Goal: Entertainment & Leisure: Consume media (video, audio)

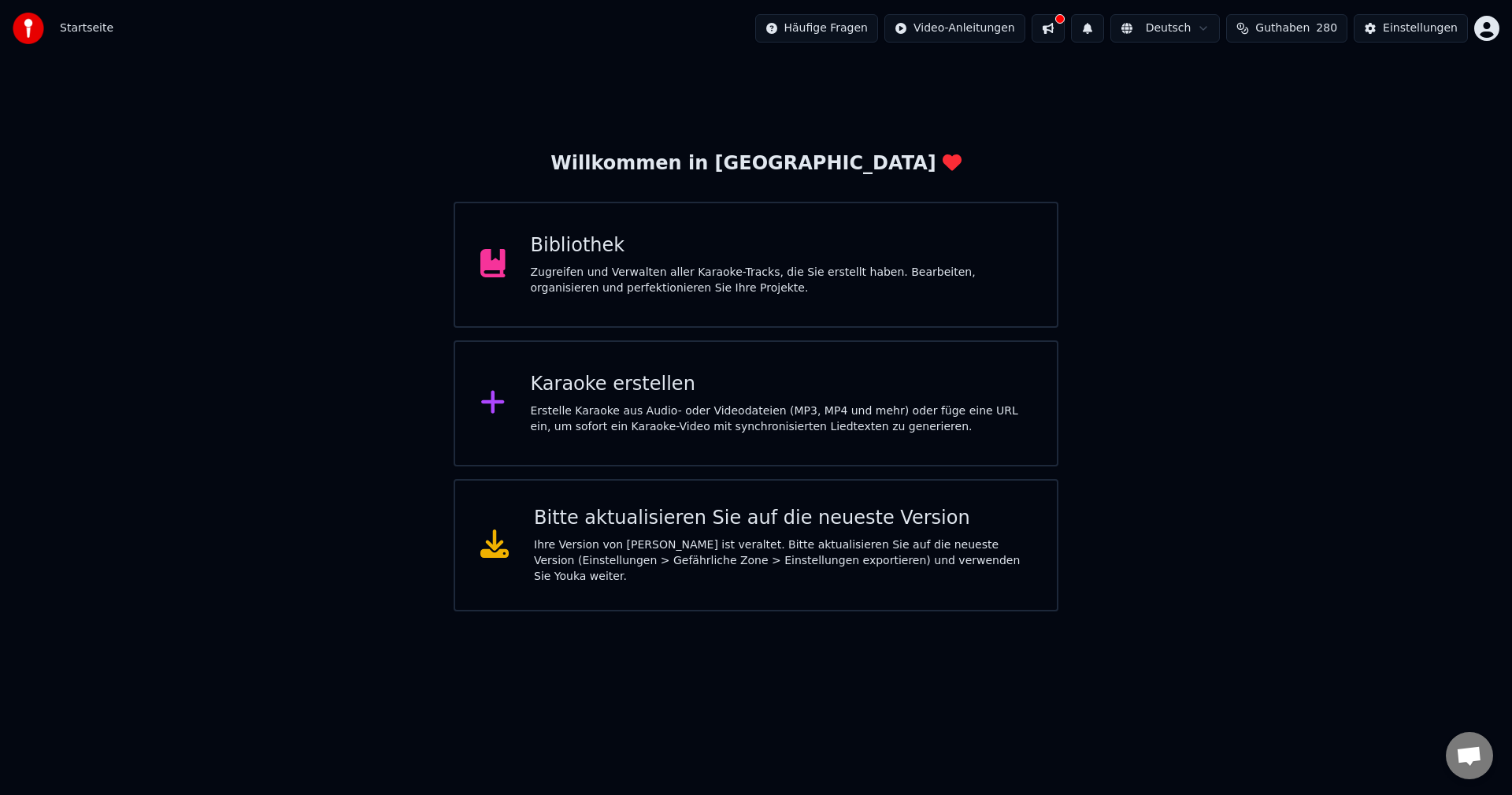
click at [580, 249] on div "Bibliothek" at bounding box center [782, 246] width 502 height 25
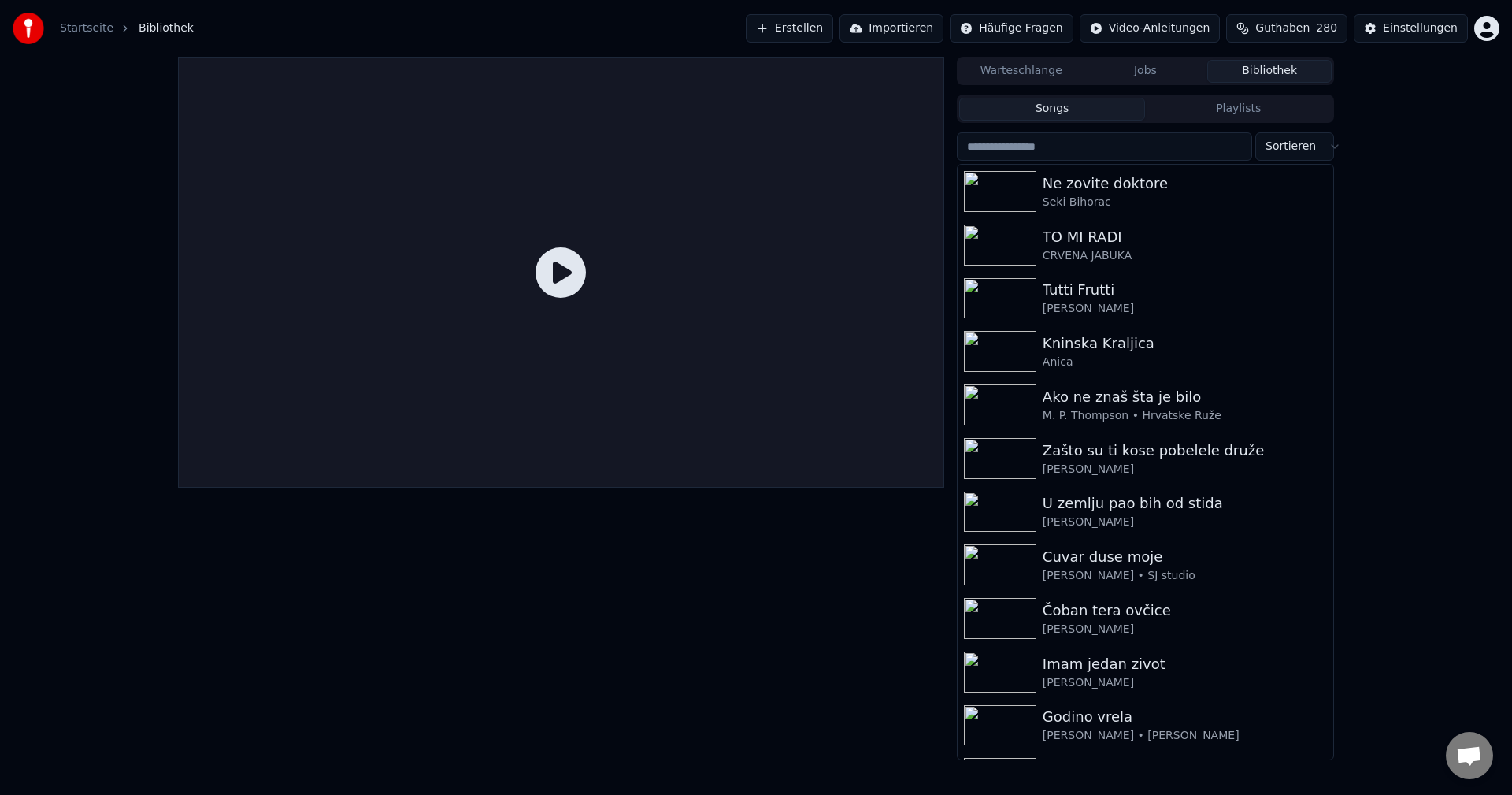
click at [1244, 110] on button "Playlists" at bounding box center [1238, 109] width 186 height 23
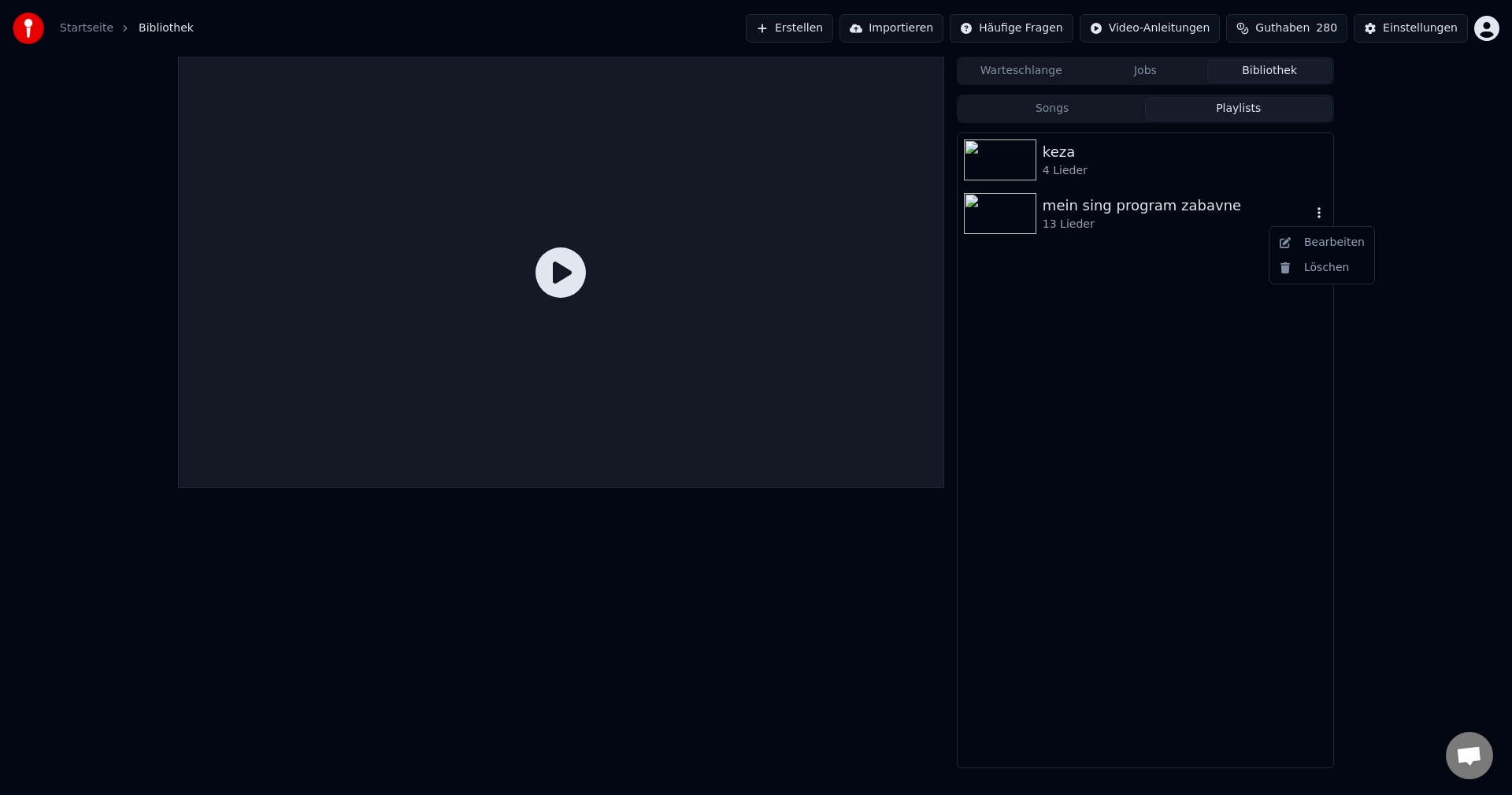
click at [1315, 218] on icon "button" at bounding box center [1319, 213] width 16 height 13
click at [1254, 112] on button "Playlists" at bounding box center [1238, 109] width 186 height 23
click at [1237, 109] on button "Playlists" at bounding box center [1238, 109] width 186 height 23
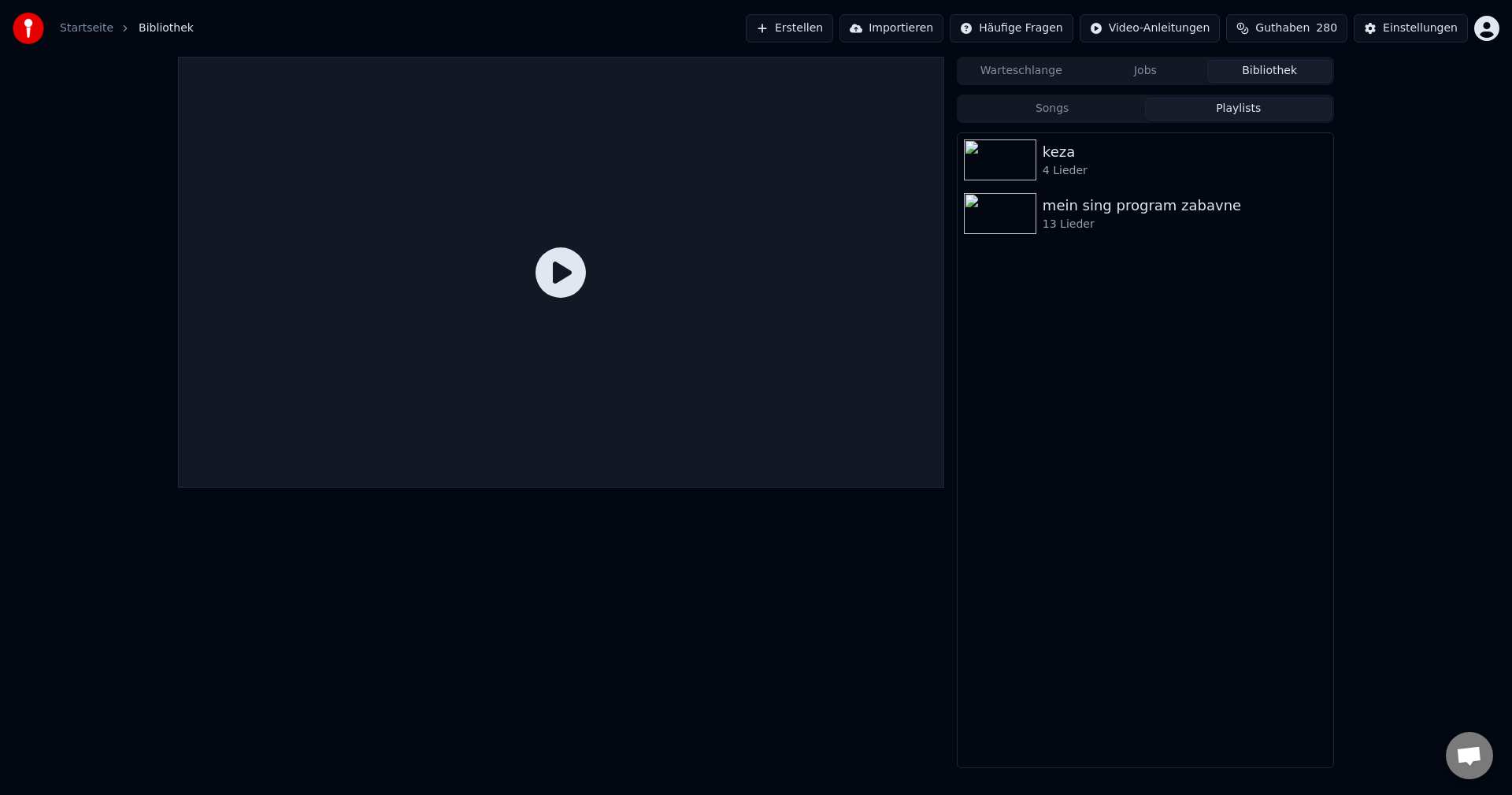
click at [1273, 69] on button "Bibliothek" at bounding box center [1269, 71] width 124 height 23
click at [1062, 109] on button "Songs" at bounding box center [1053, 109] width 186 height 23
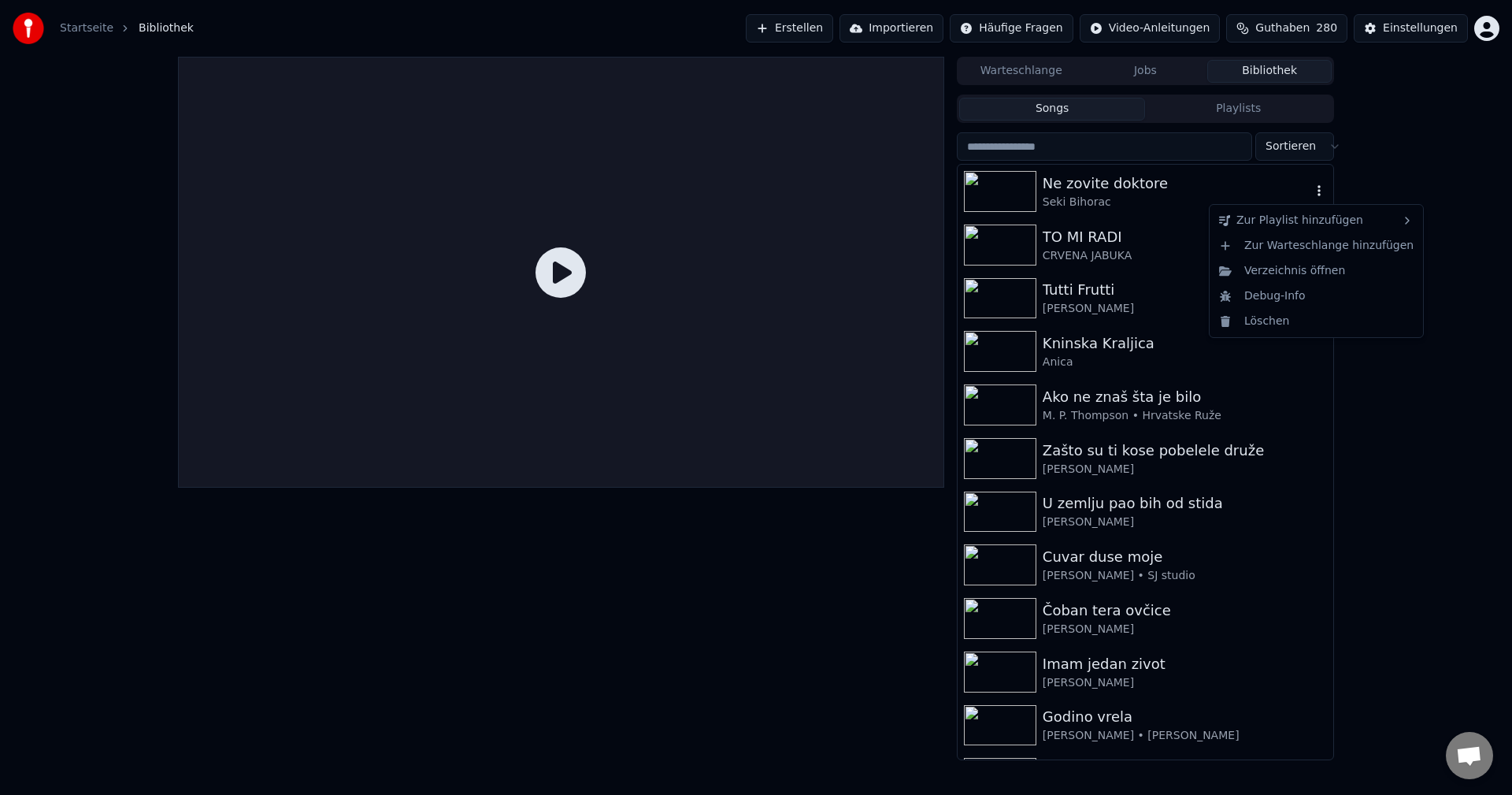
click at [1311, 190] on icon "button" at bounding box center [1319, 190] width 16 height 13
click at [1138, 225] on div "Neue Playlist" at bounding box center [1144, 225] width 167 height 25
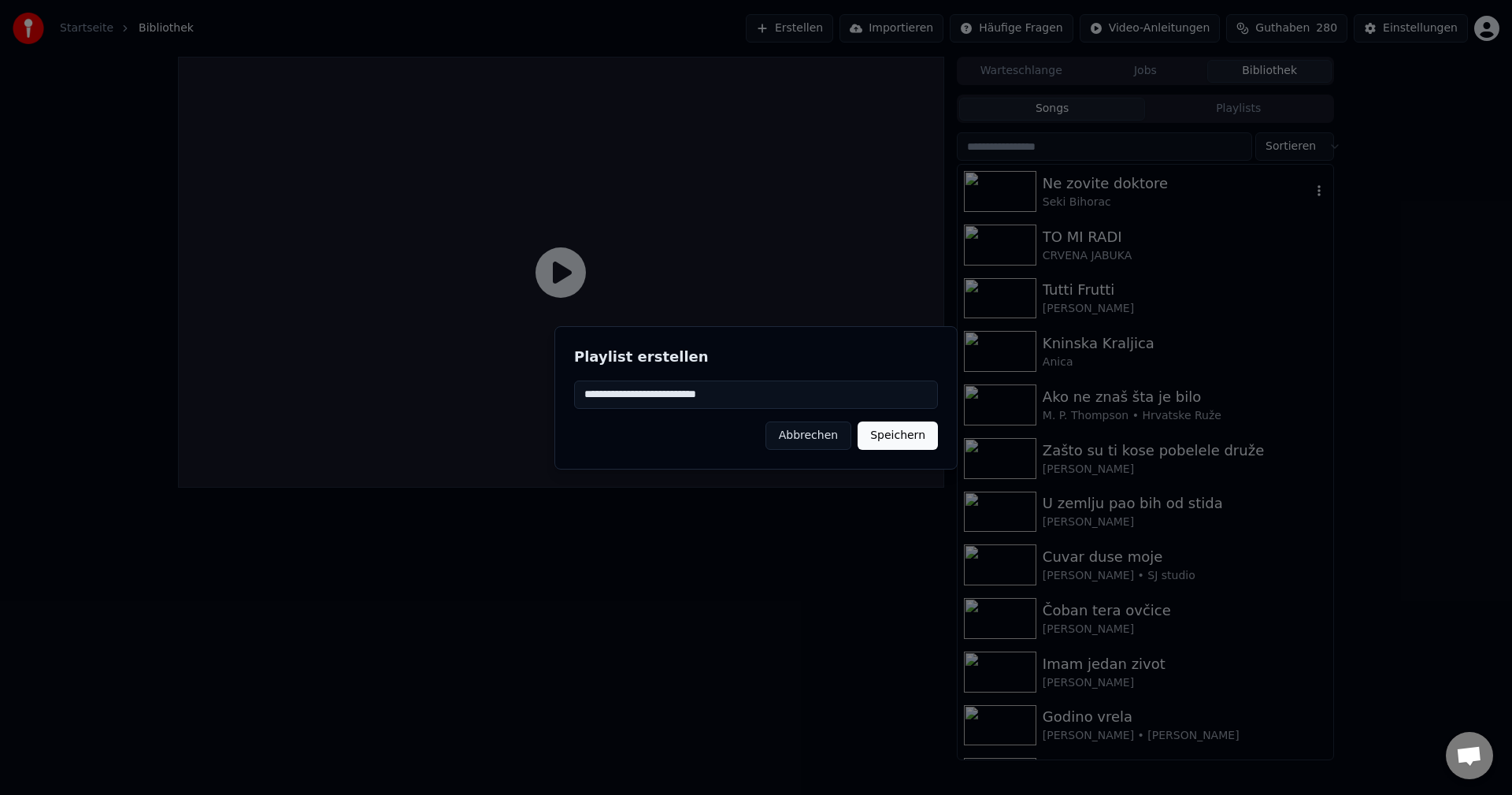
type input "**********"
click at [904, 440] on button "Speichern" at bounding box center [897, 436] width 80 height 29
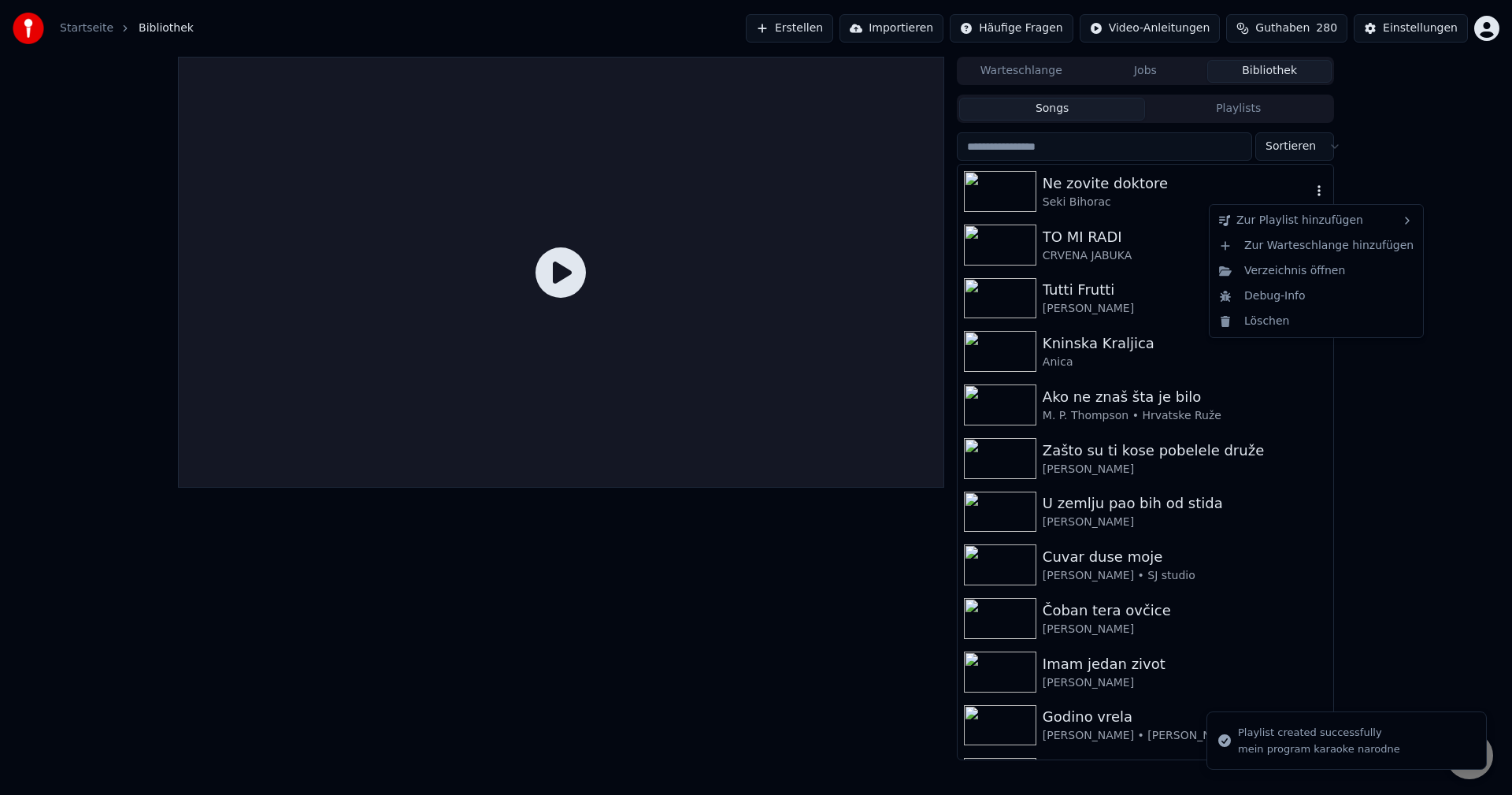
click at [1311, 190] on icon "button" at bounding box center [1319, 190] width 16 height 13
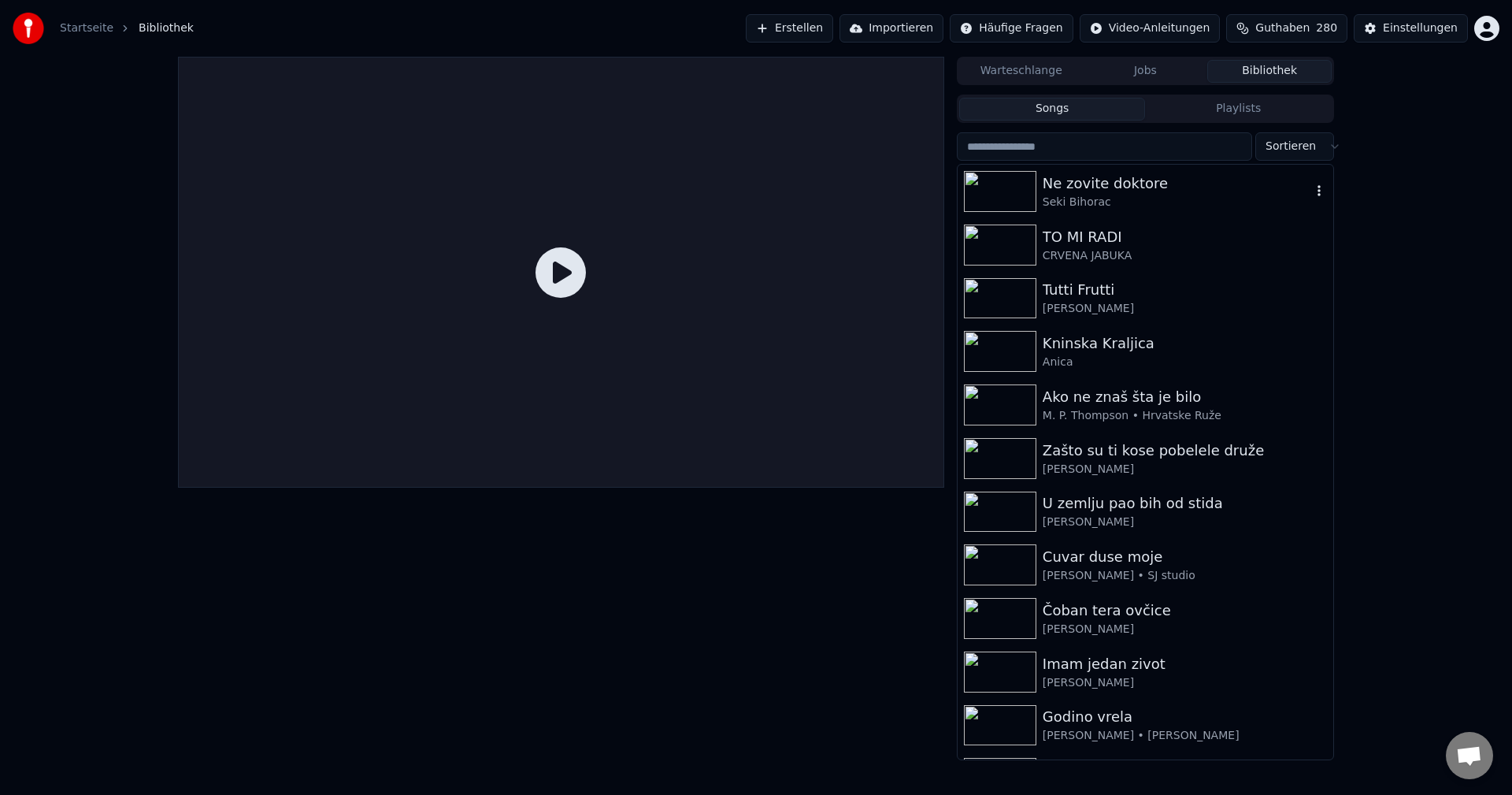
click at [1311, 190] on icon "button" at bounding box center [1319, 190] width 16 height 13
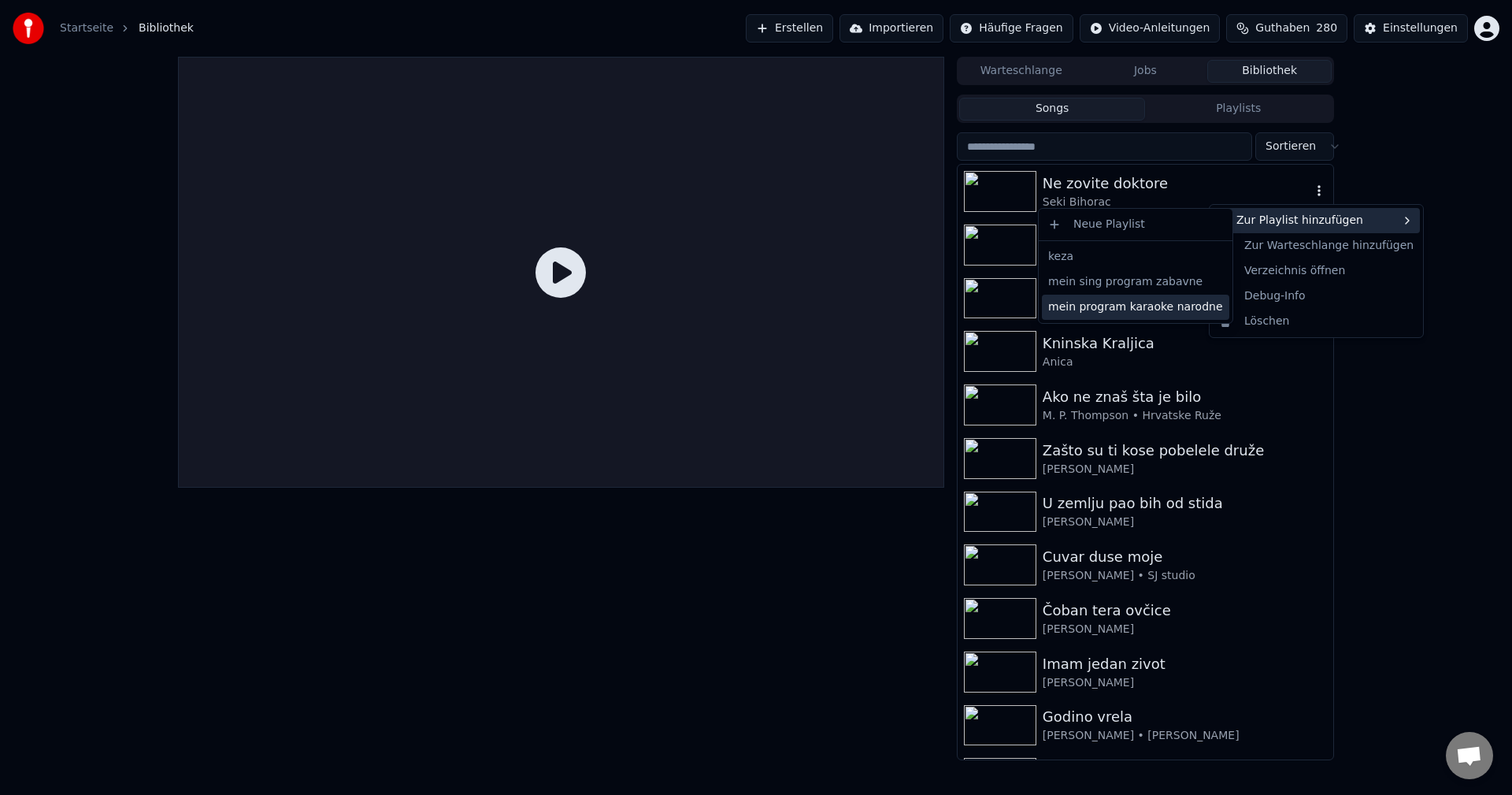
click at [1165, 311] on div "mein program karaoke narodne" at bounding box center [1135, 307] width 187 height 25
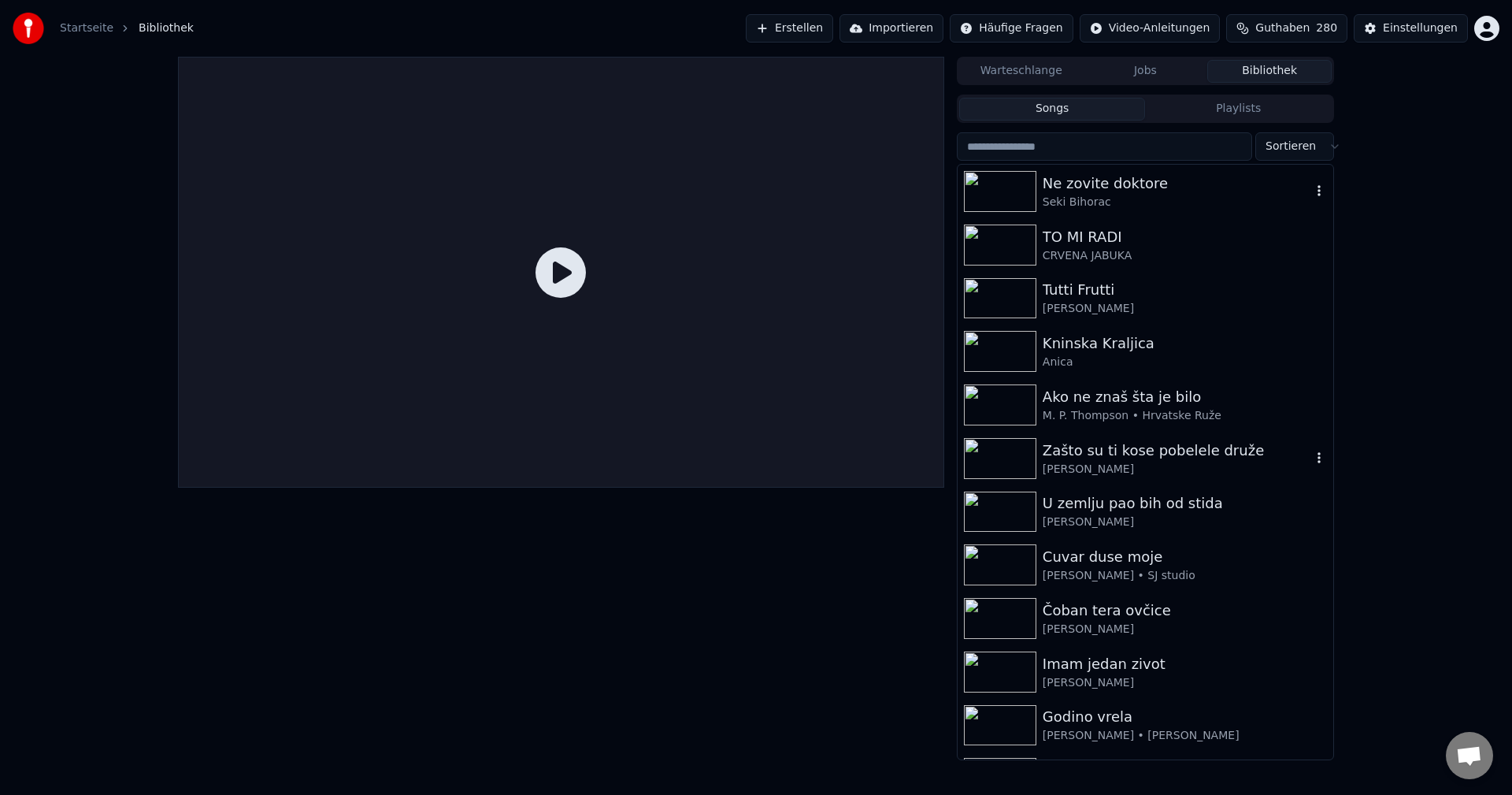
click at [1311, 455] on icon "button" at bounding box center [1319, 458] width 16 height 13
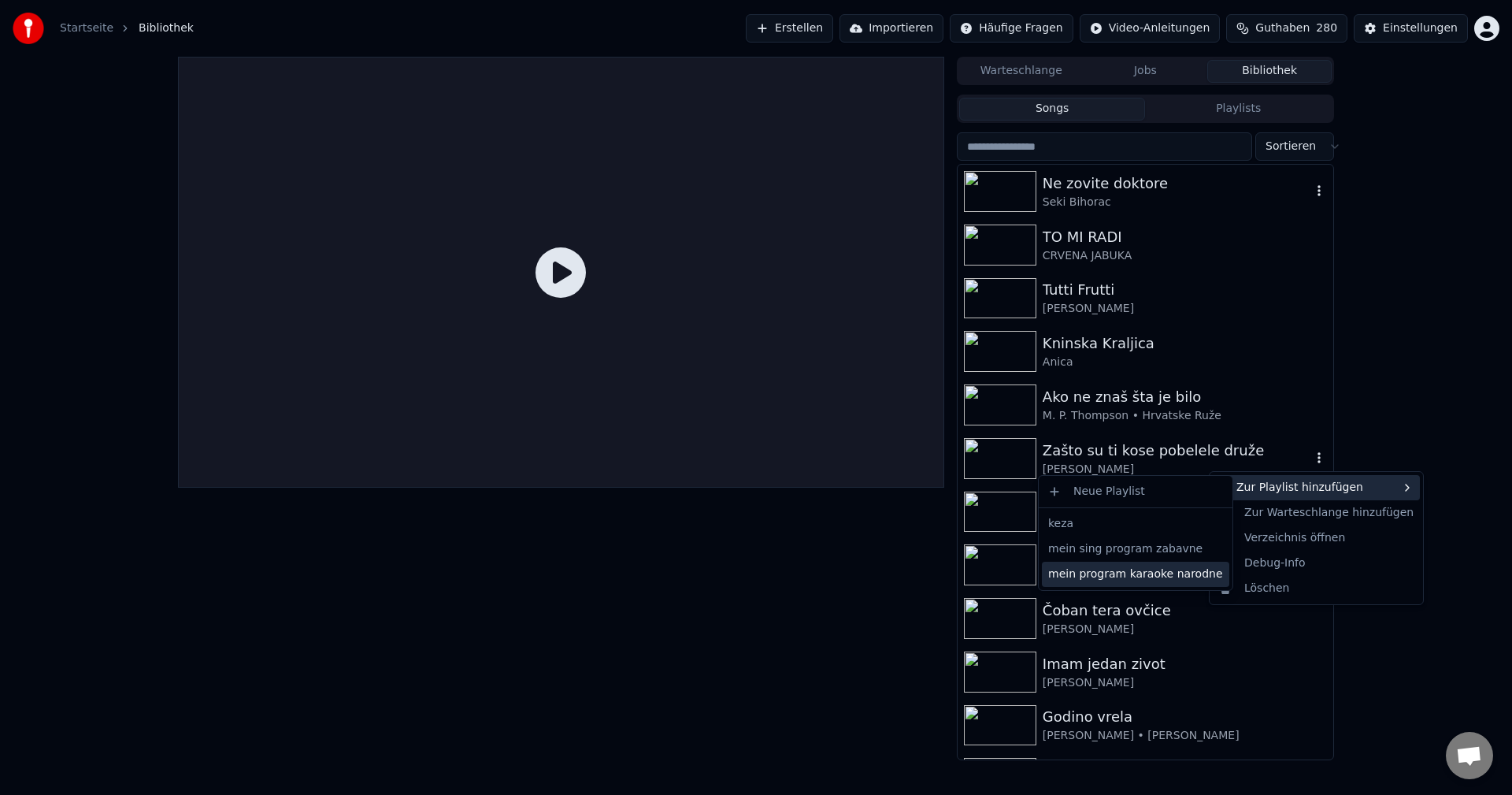
click at [1143, 578] on div "mein program karaoke narodne" at bounding box center [1135, 574] width 187 height 25
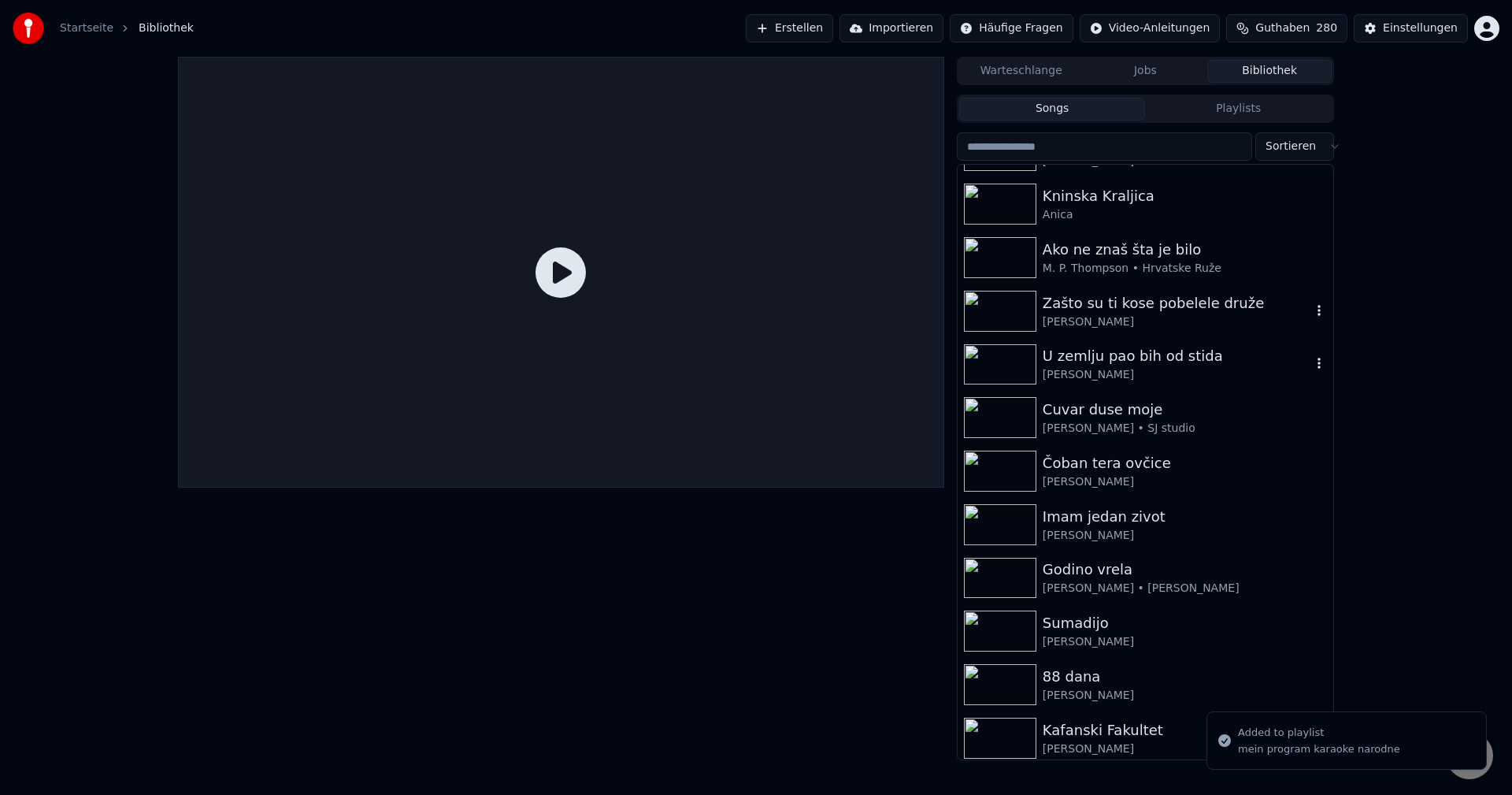
scroll to position [158, 0]
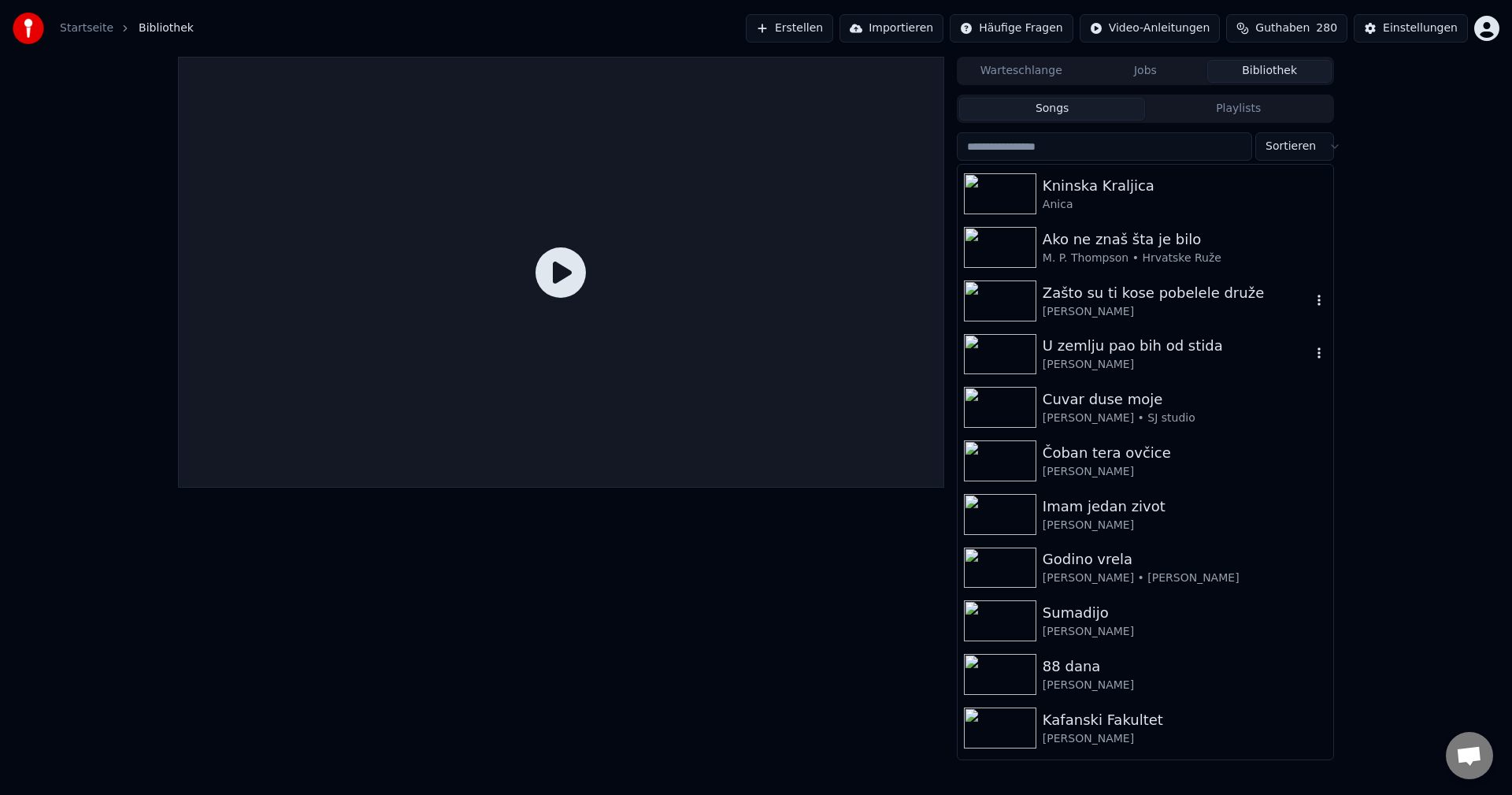
click at [997, 350] on img at bounding box center [1000, 354] width 72 height 41
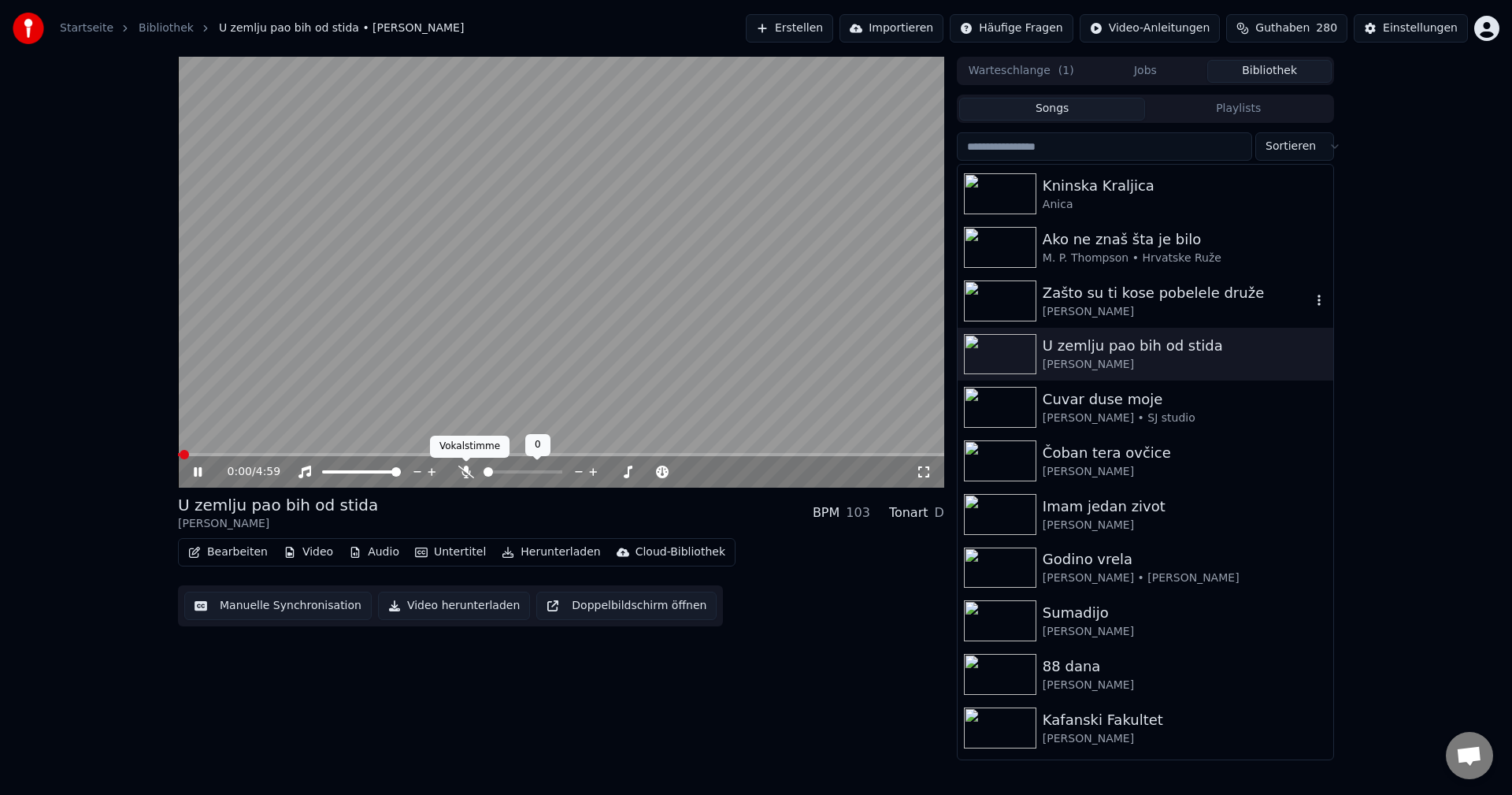
click at [465, 475] on icon at bounding box center [467, 472] width 16 height 13
click at [993, 402] on img at bounding box center [1000, 407] width 72 height 41
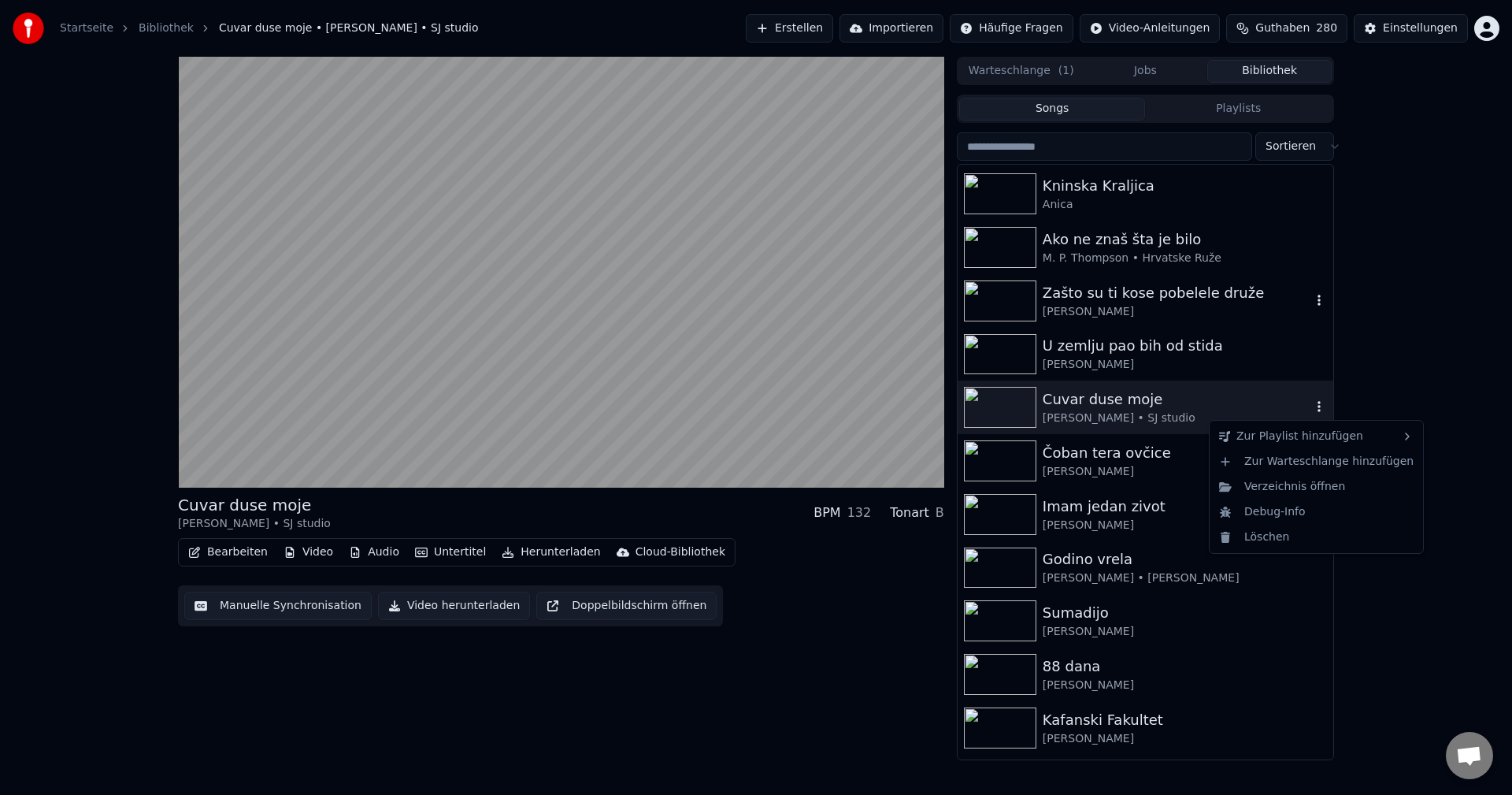
click at [1311, 405] on icon "button" at bounding box center [1319, 406] width 16 height 13
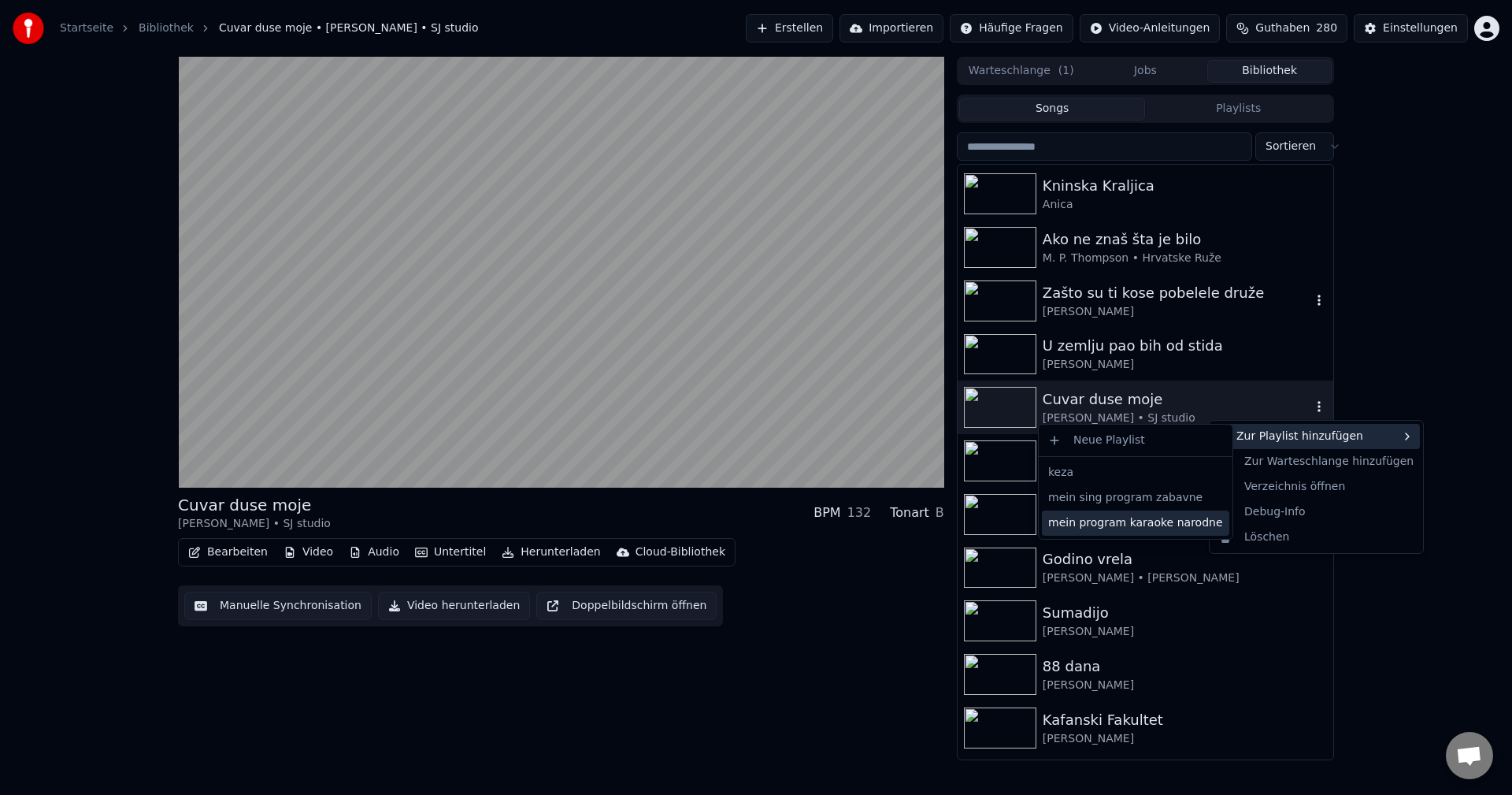
click at [1163, 526] on div "mein program karaoke narodne" at bounding box center [1135, 523] width 187 height 25
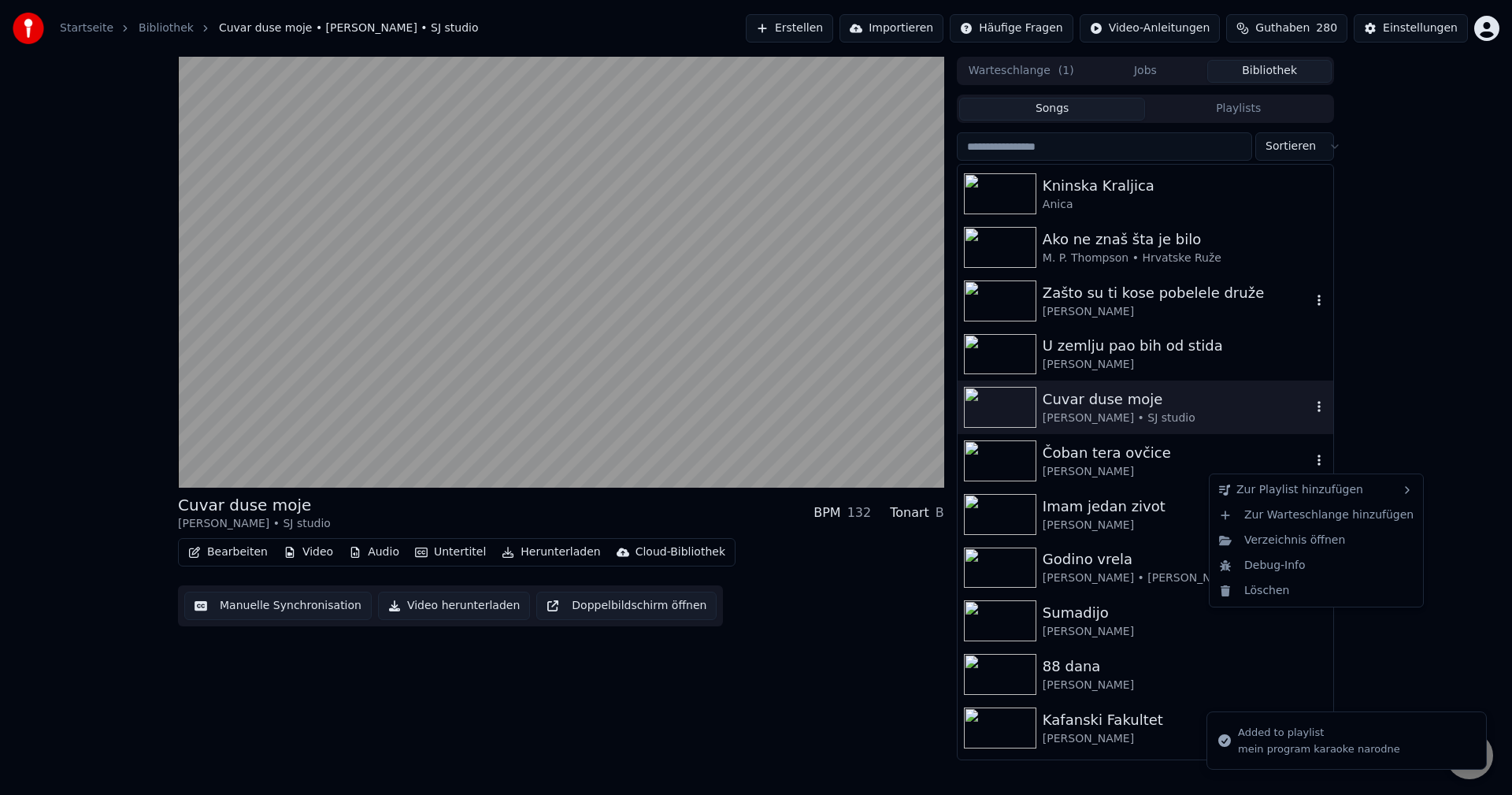
click at [1311, 459] on icon "button" at bounding box center [1319, 460] width 16 height 13
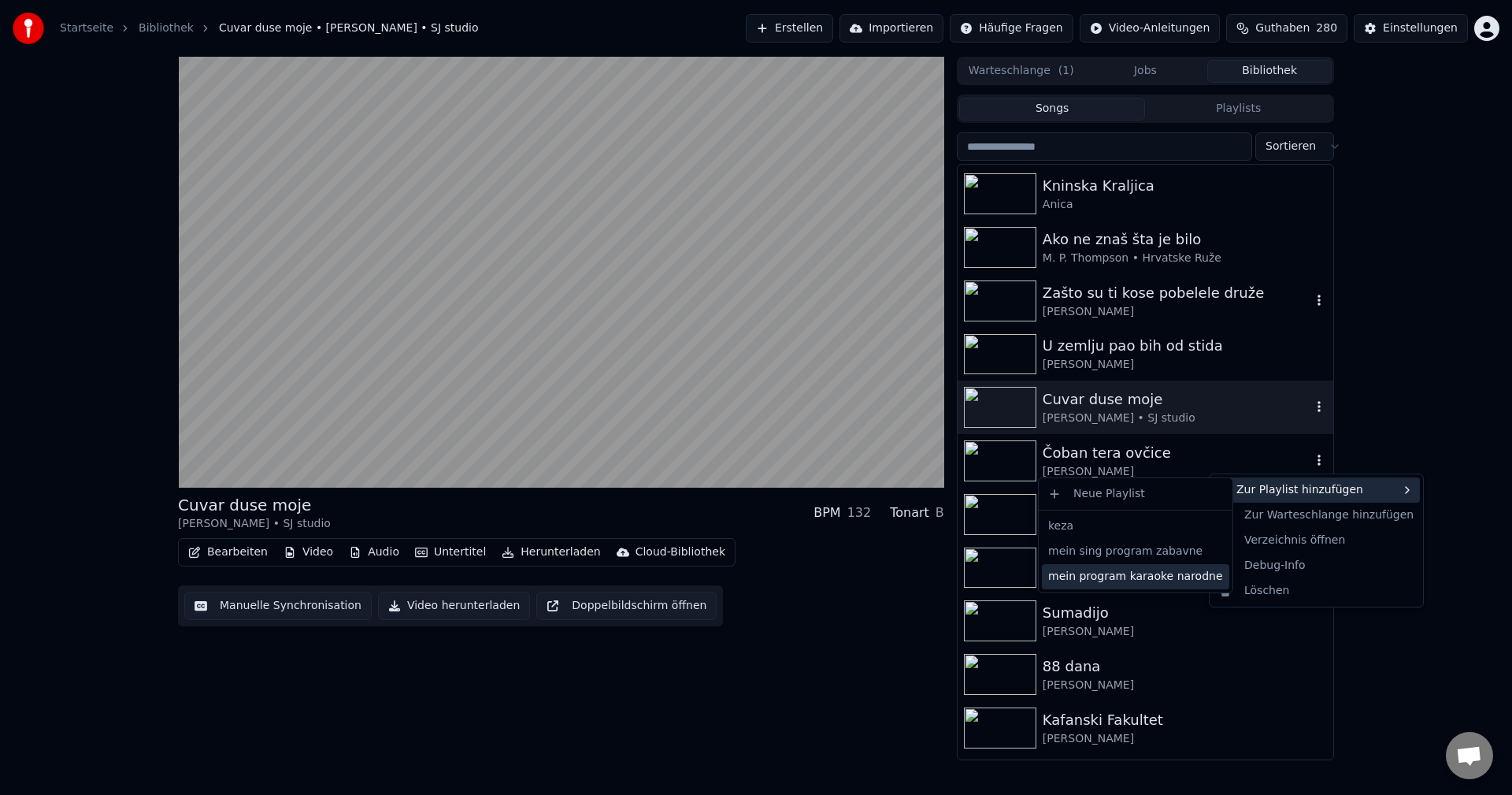
click at [1177, 577] on div "mein program karaoke narodne" at bounding box center [1135, 577] width 187 height 25
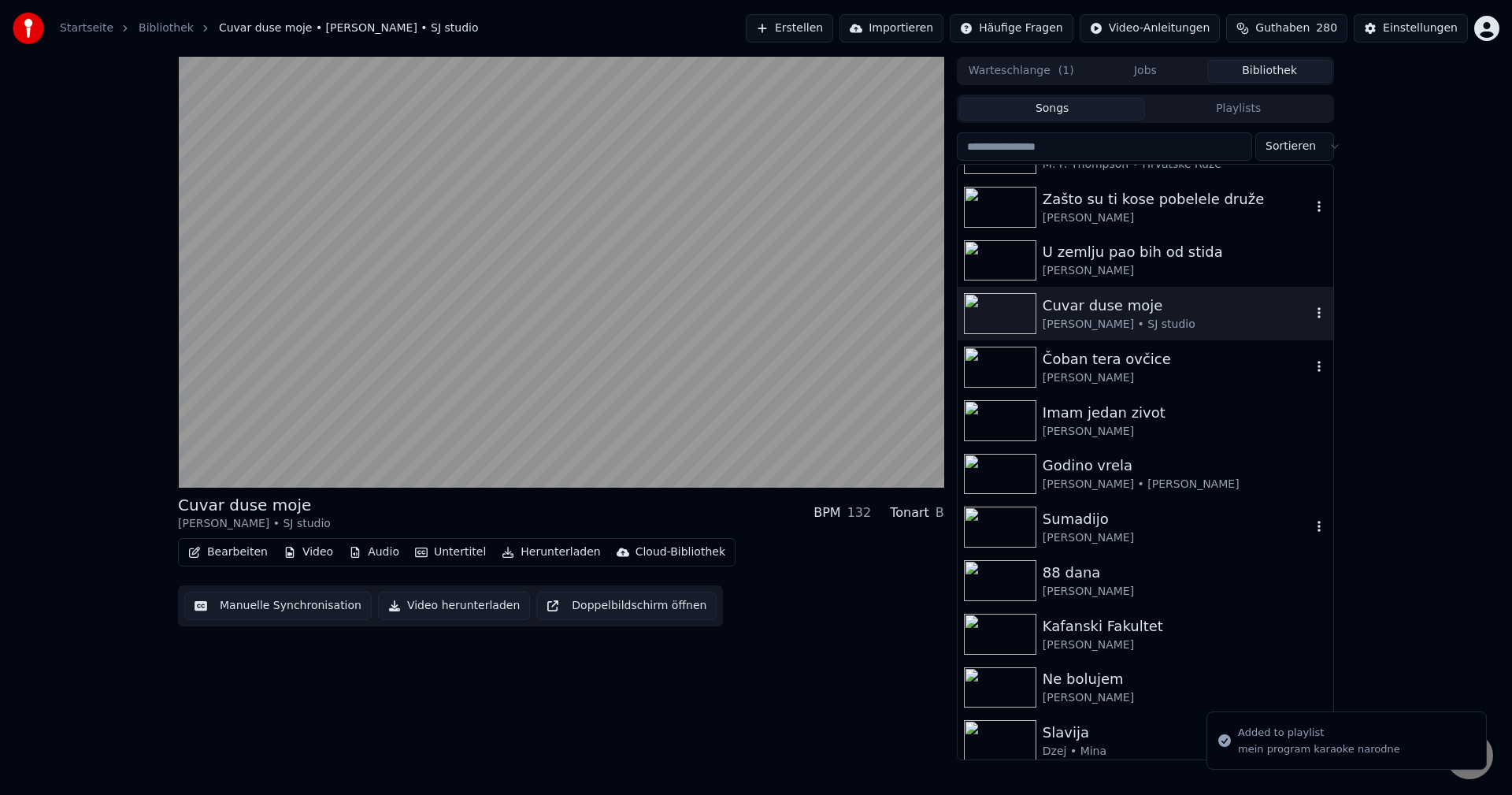
scroll to position [315, 0]
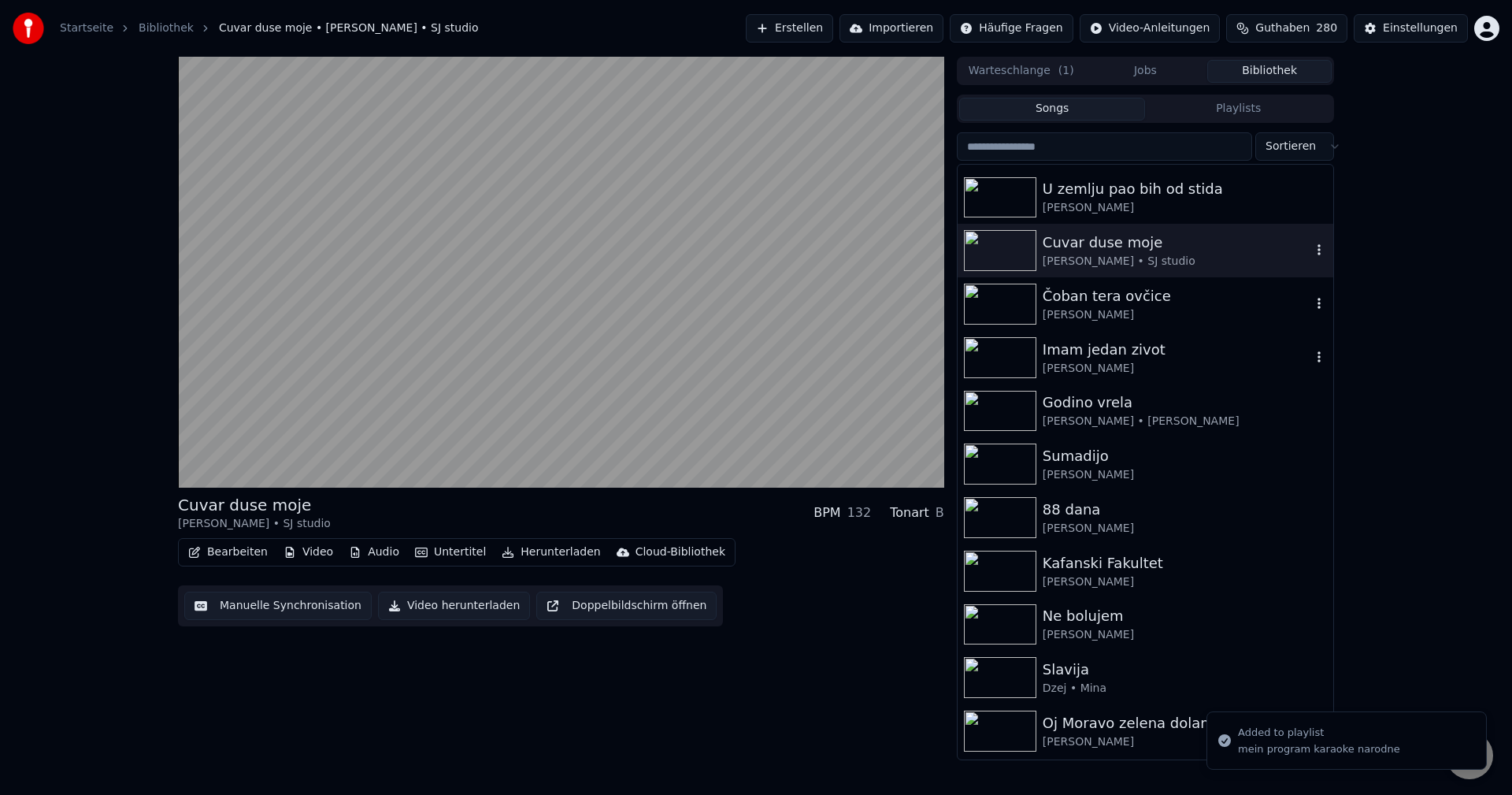
click at [1119, 351] on div "Imam jedan zivot" at bounding box center [1177, 350] width 268 height 22
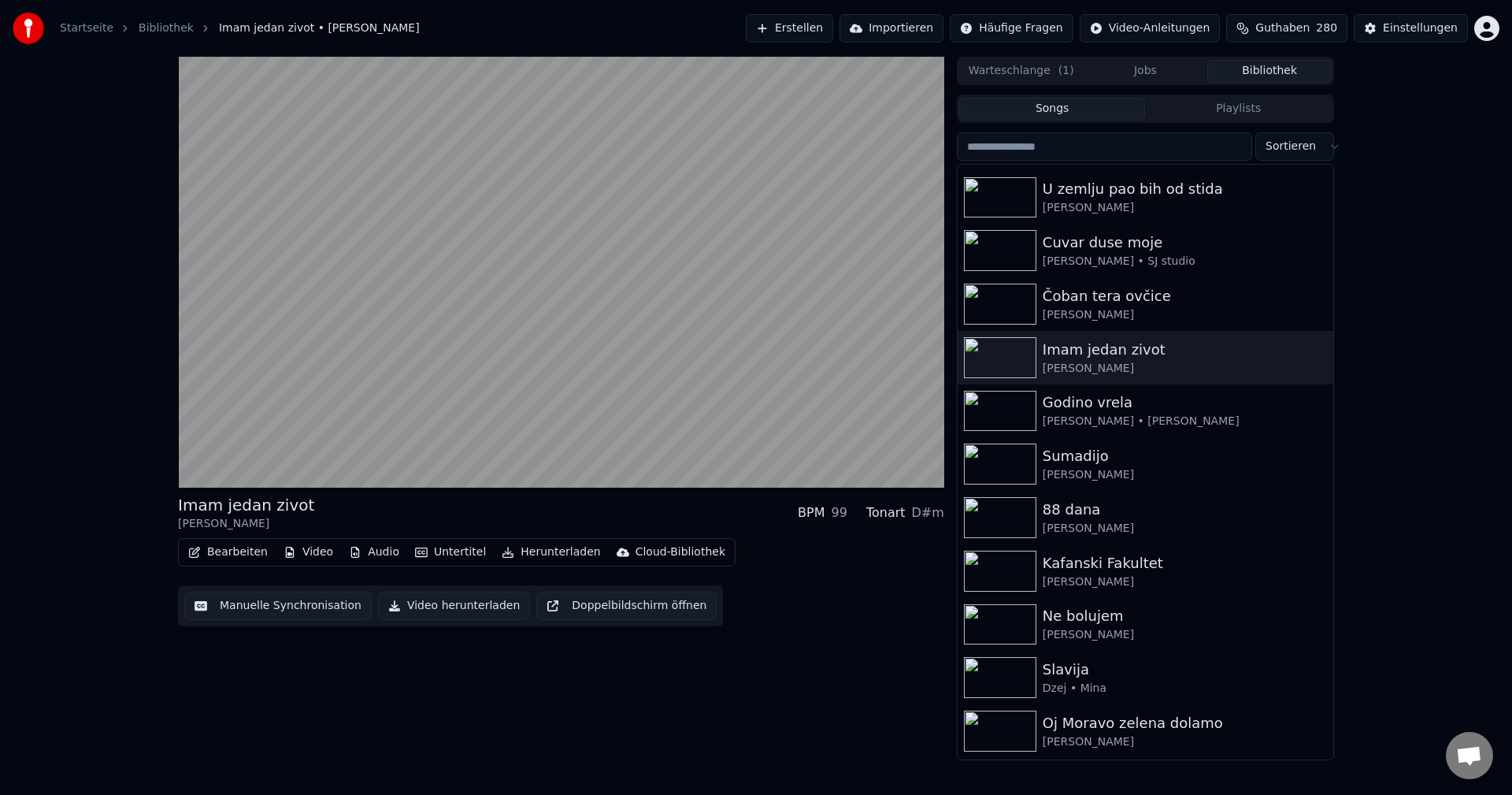
click at [686, 698] on div "Imam jedan zivot [PERSON_NAME] BPM 99 Tonart D#m Bearbeiten Video Audio Unterti…" at bounding box center [561, 408] width 766 height 703
click at [1011, 410] on img at bounding box center [1000, 411] width 72 height 41
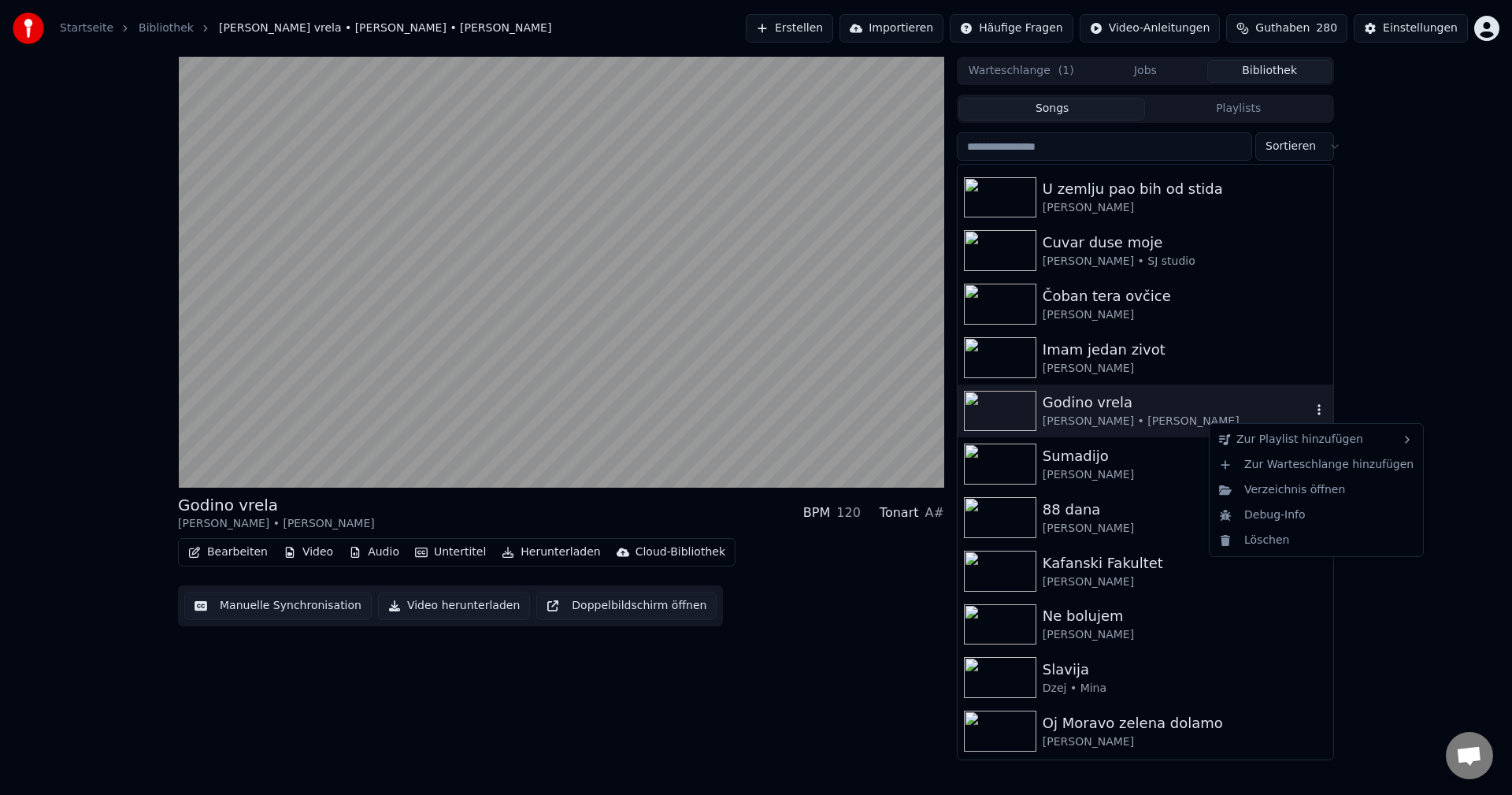
click at [1311, 410] on icon "button" at bounding box center [1319, 409] width 16 height 13
click at [1157, 534] on div "mein program karaoke narodne" at bounding box center [1135, 527] width 187 height 25
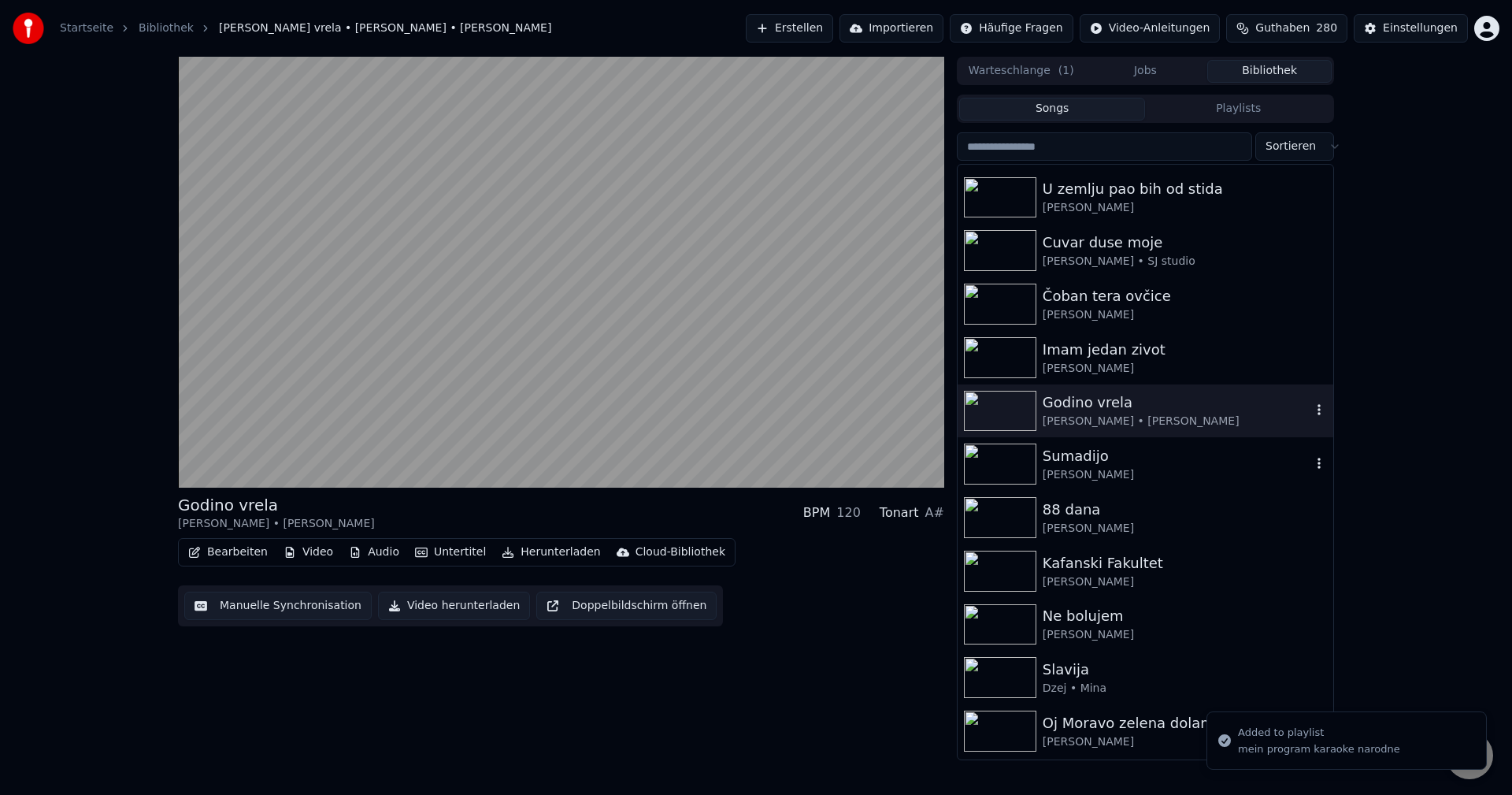
click at [1230, 460] on div "Sumadijo" at bounding box center [1177, 456] width 268 height 22
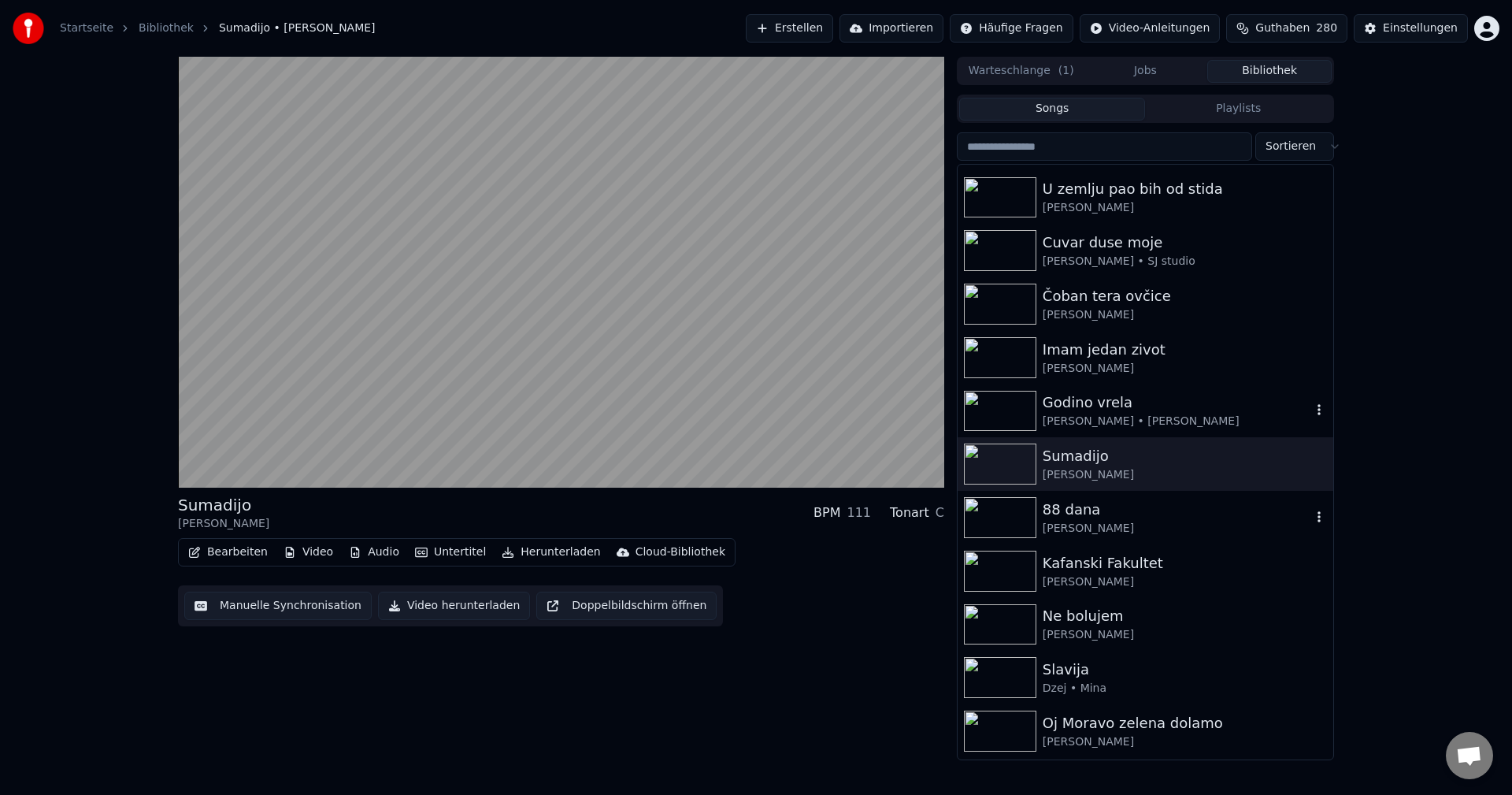
click at [1162, 513] on div "88 dana" at bounding box center [1177, 510] width 268 height 22
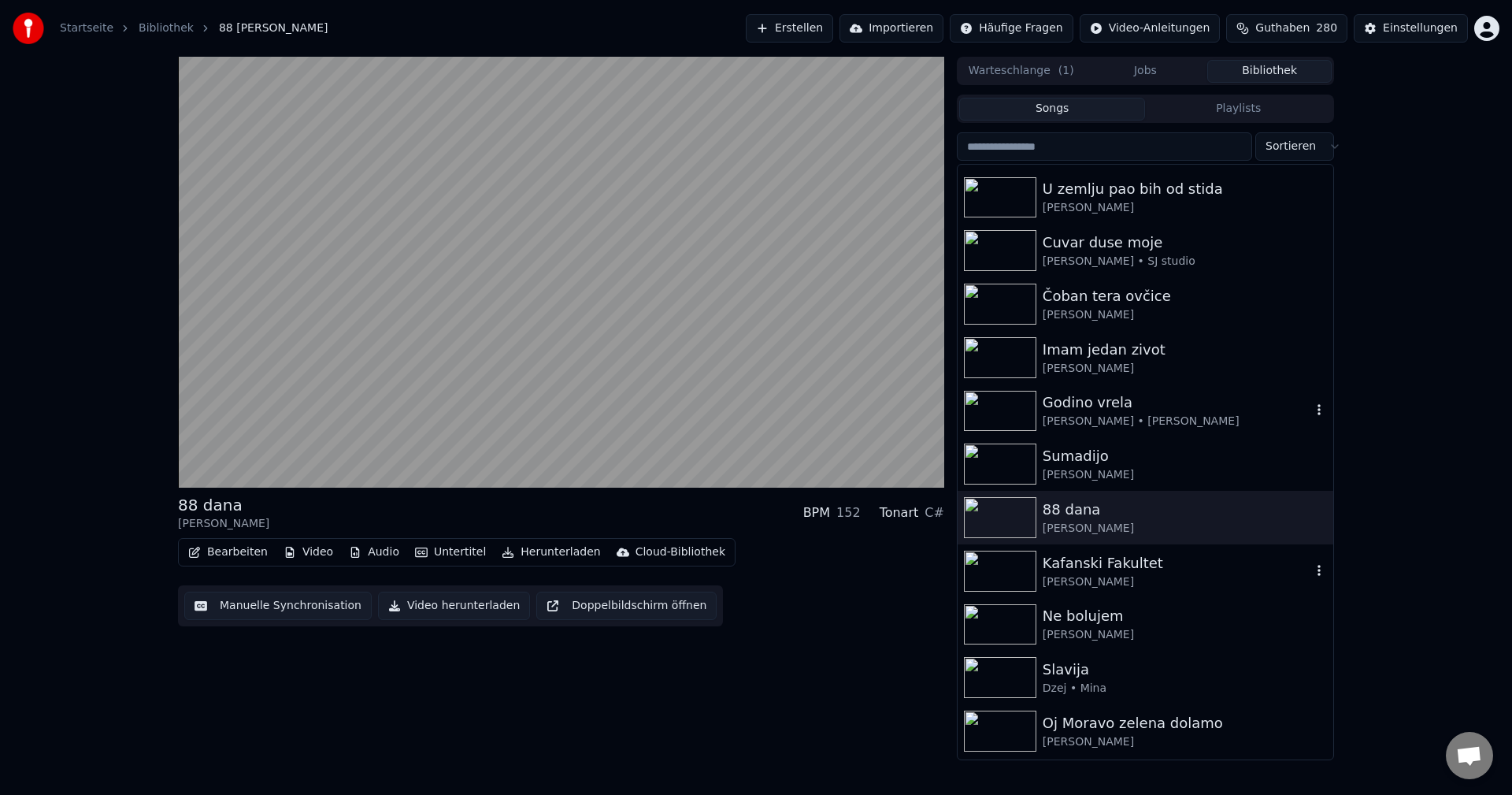
click at [1001, 564] on img at bounding box center [1000, 570] width 72 height 41
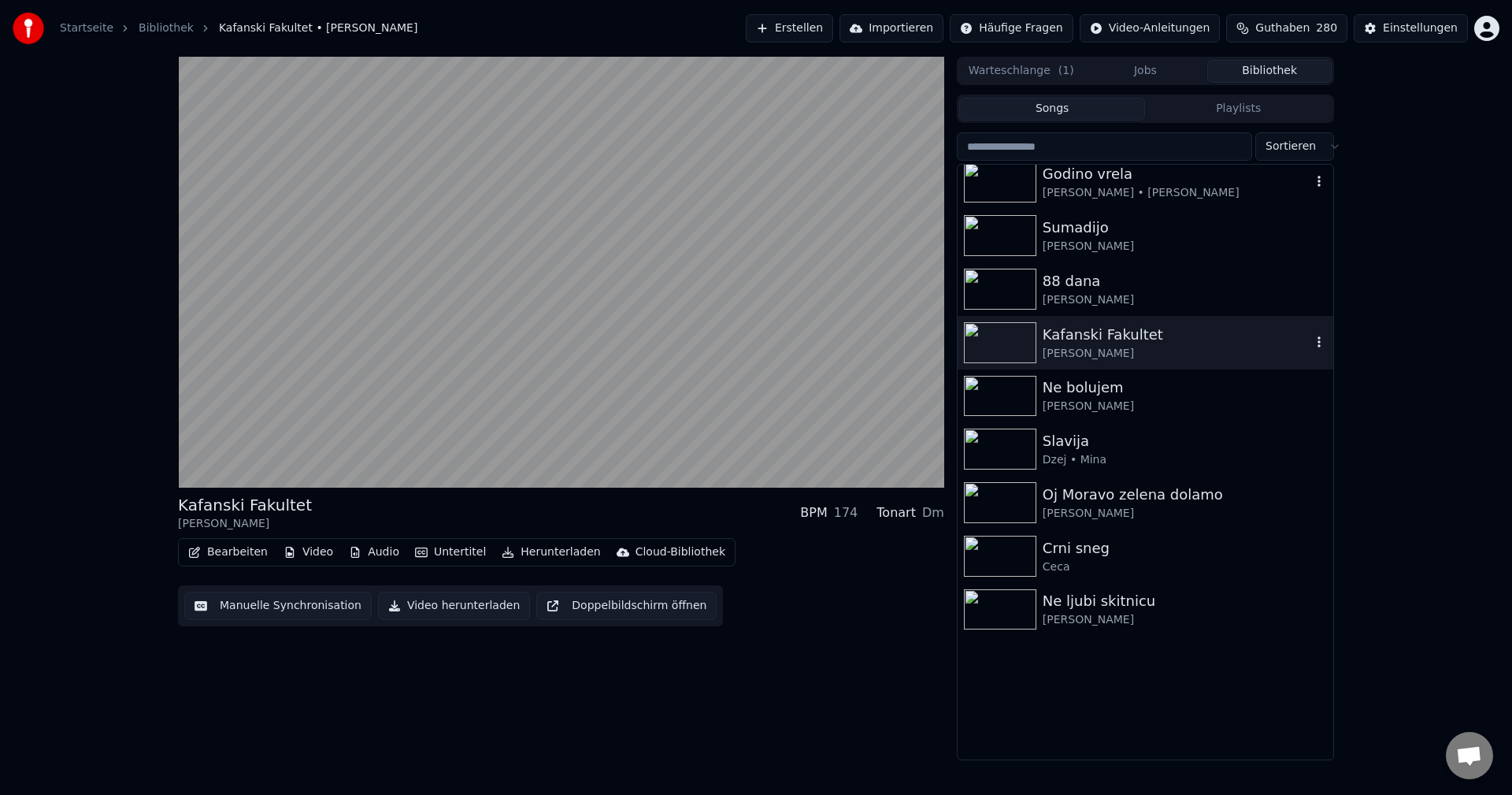
scroll to position [551, 0]
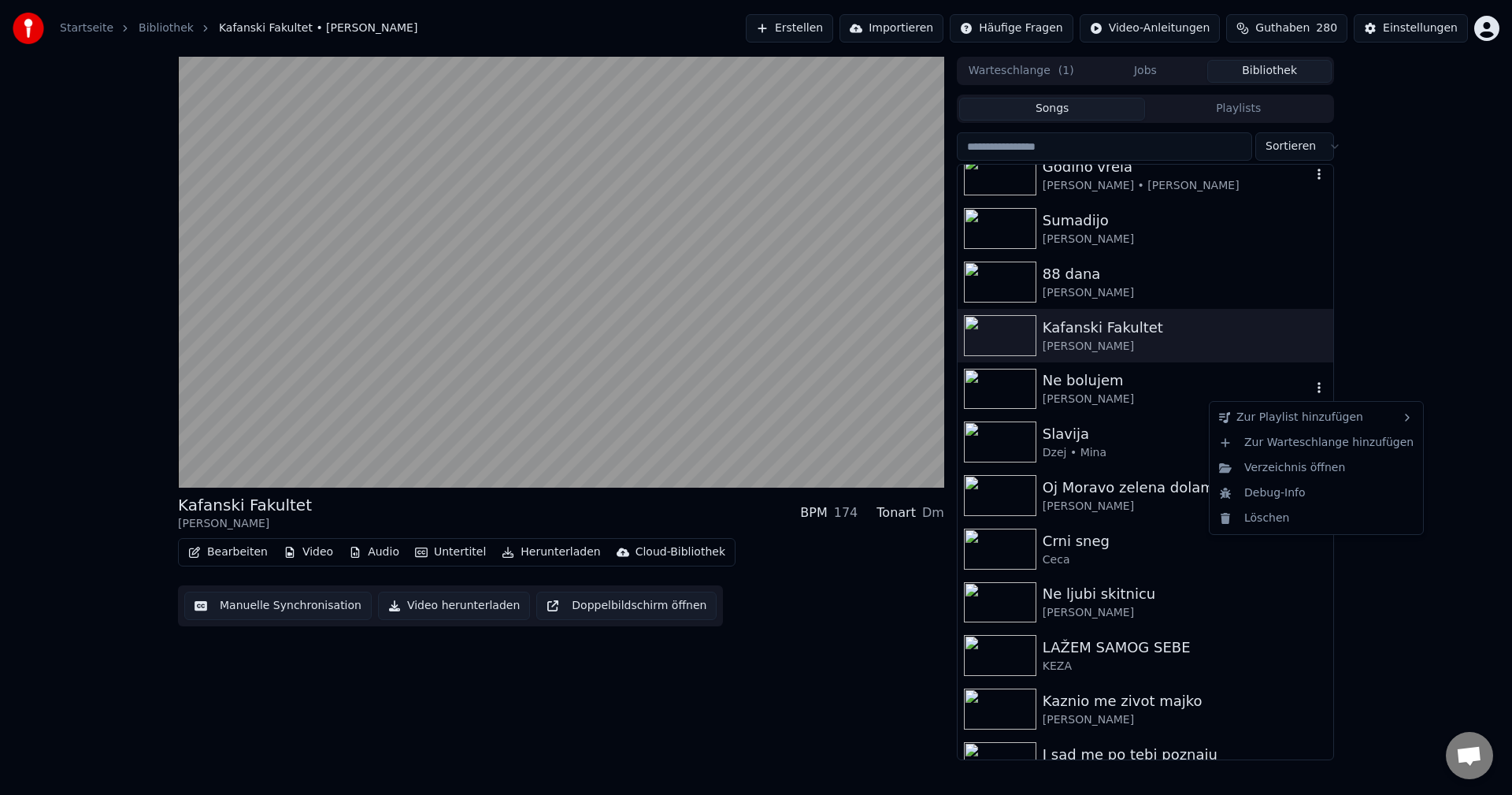
click at [1311, 387] on icon "button" at bounding box center [1319, 388] width 16 height 13
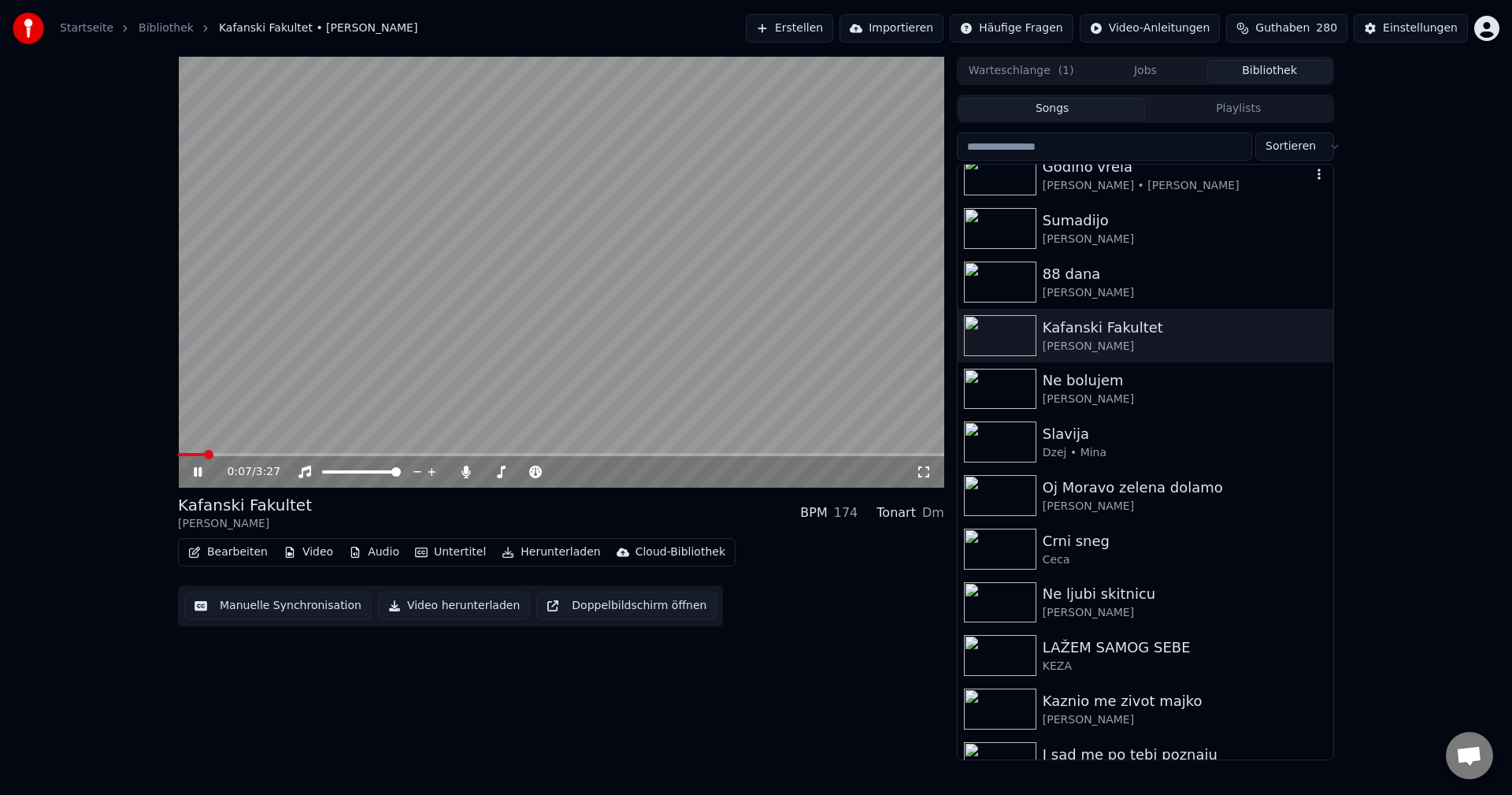
click at [248, 452] on video at bounding box center [561, 272] width 766 height 431
click at [254, 453] on span at bounding box center [561, 455] width 766 height 3
click at [426, 402] on video at bounding box center [561, 272] width 766 height 431
click at [298, 453] on span at bounding box center [561, 455] width 766 height 3
click at [1004, 384] on img at bounding box center [1000, 389] width 72 height 41
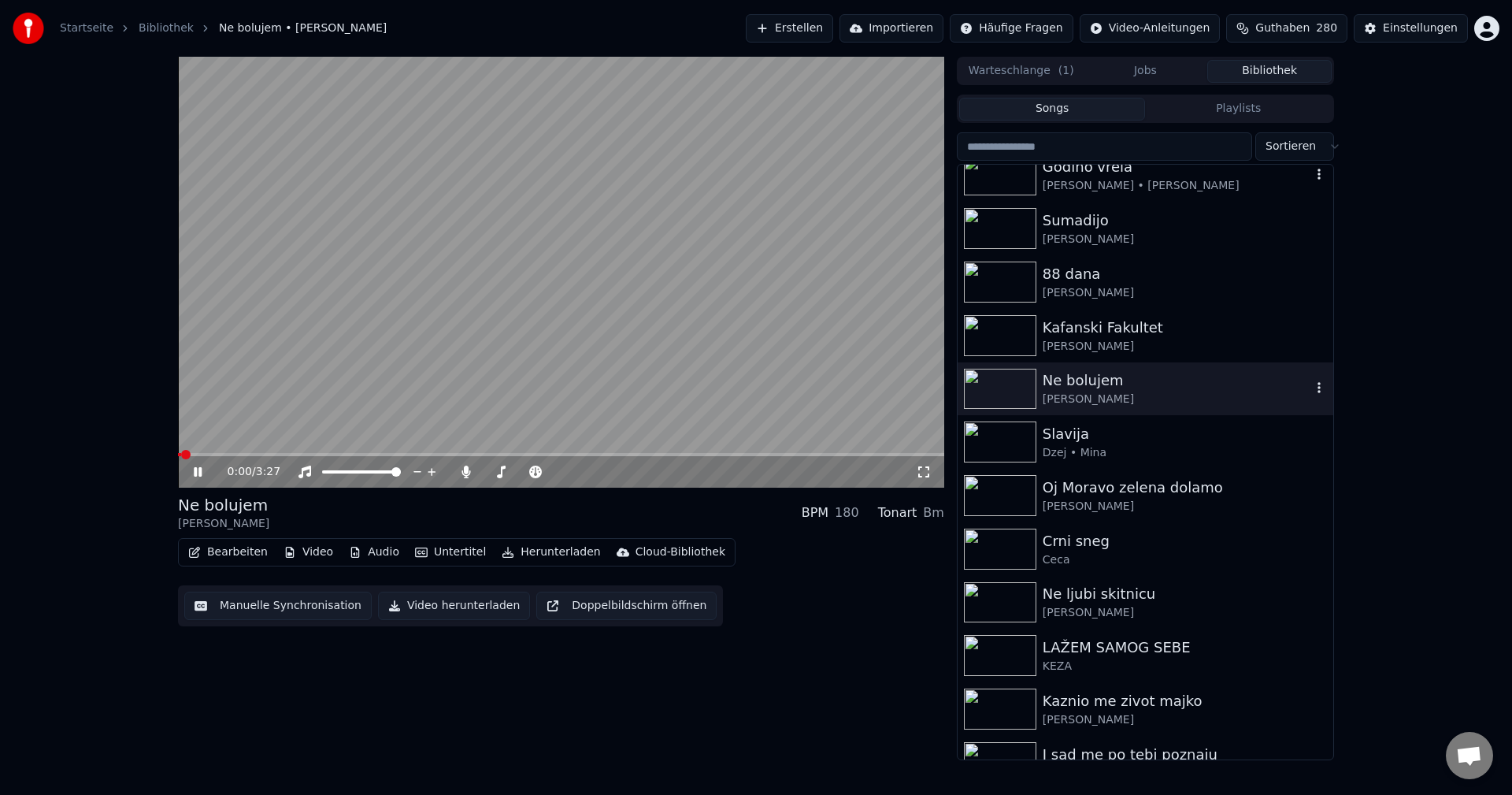
click at [1311, 386] on icon "button" at bounding box center [1319, 388] width 16 height 13
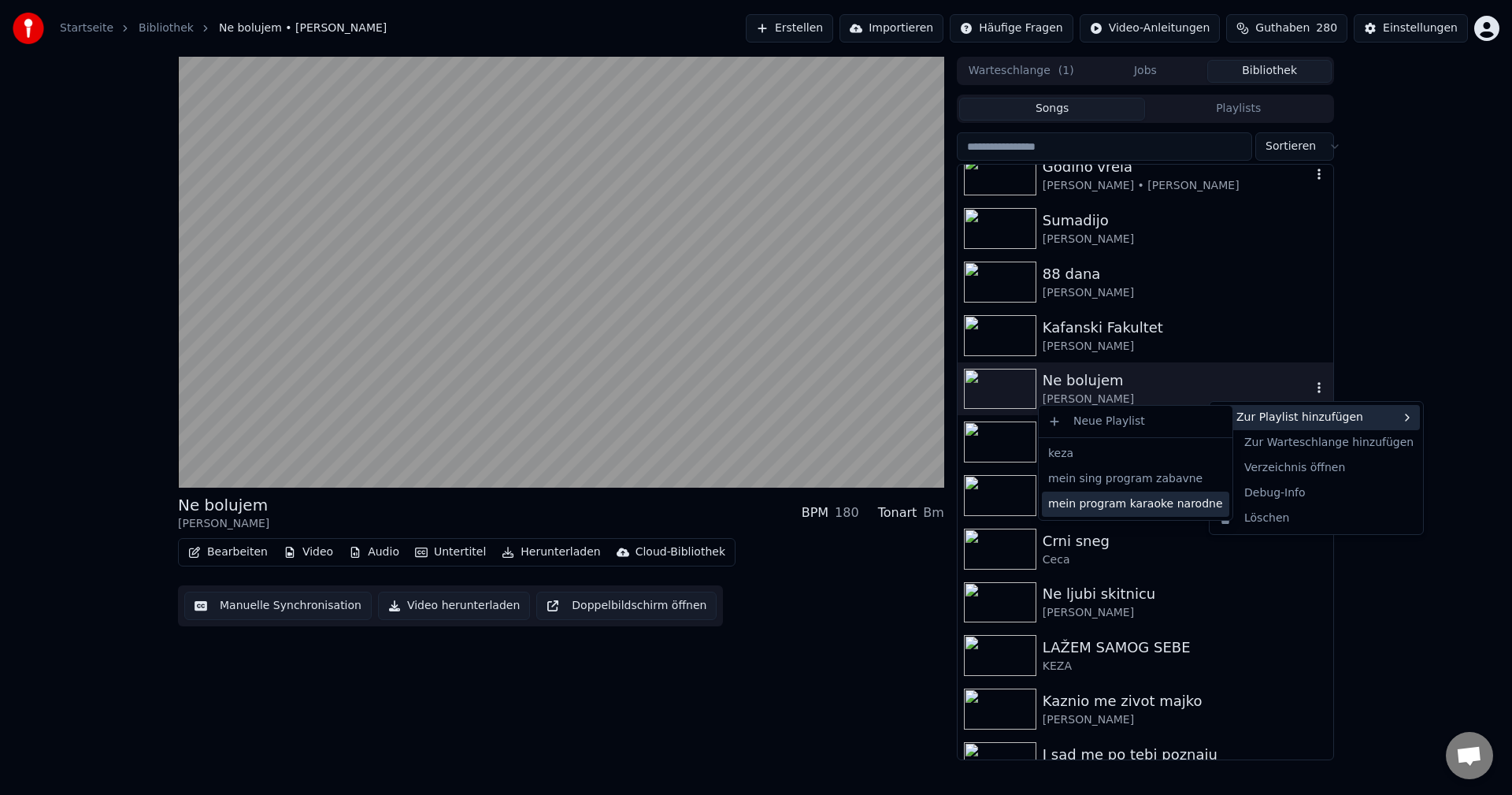
click at [1149, 508] on div "mein program karaoke narodne" at bounding box center [1135, 504] width 187 height 25
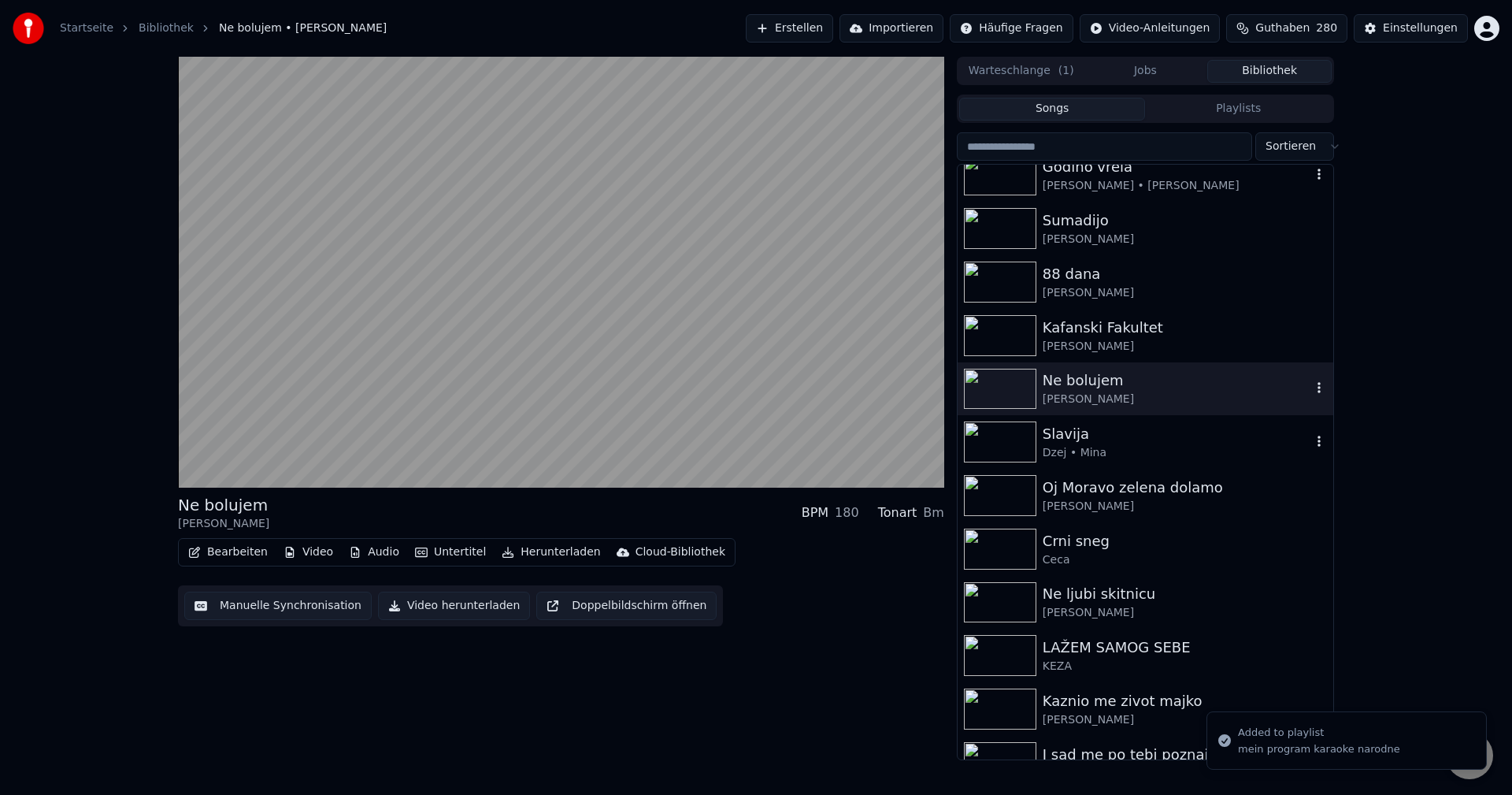
click at [982, 442] on img at bounding box center [1000, 441] width 72 height 41
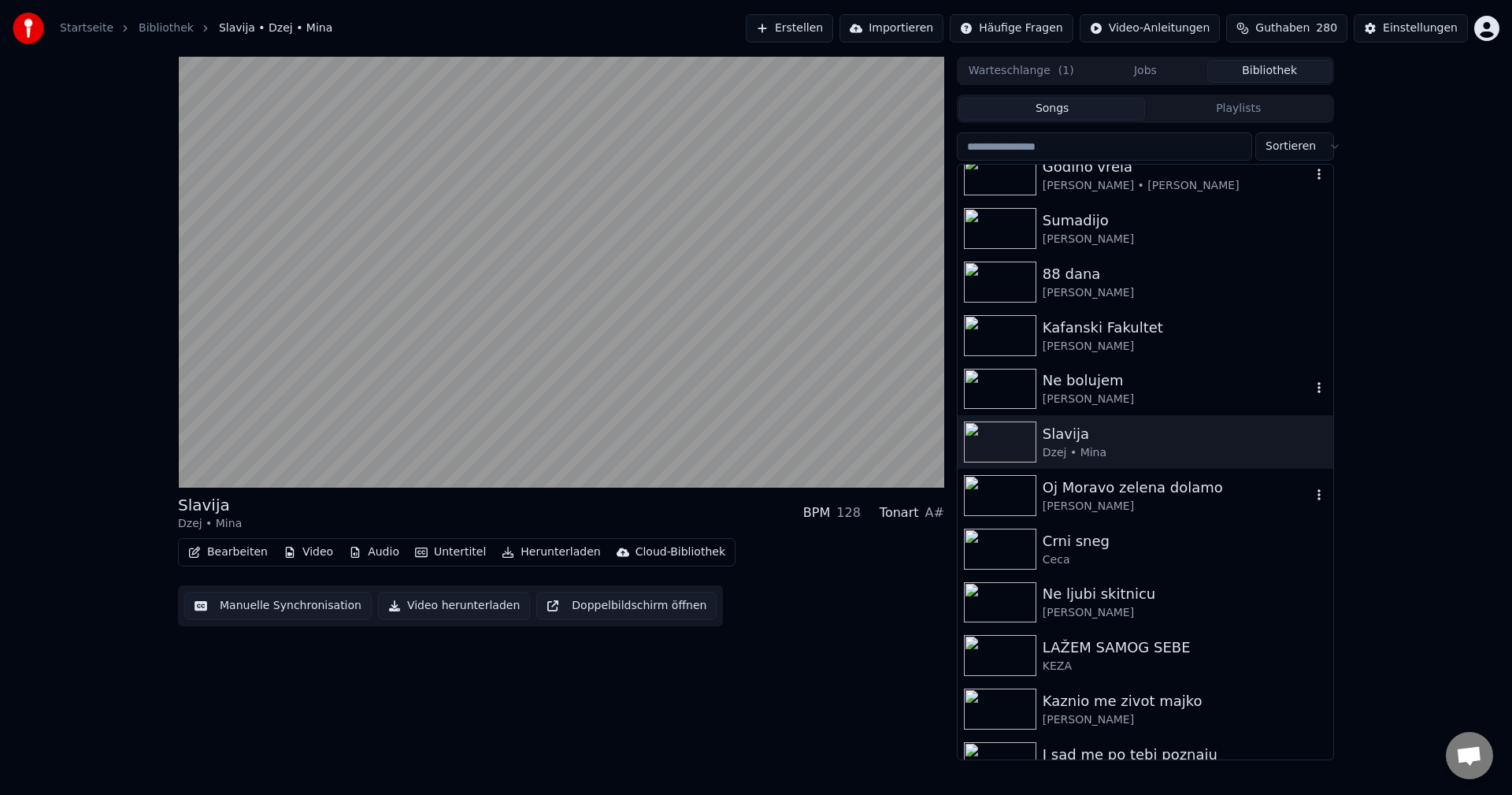
click at [1151, 495] on div "Oj Moravo zelena dolamo" at bounding box center [1177, 488] width 268 height 22
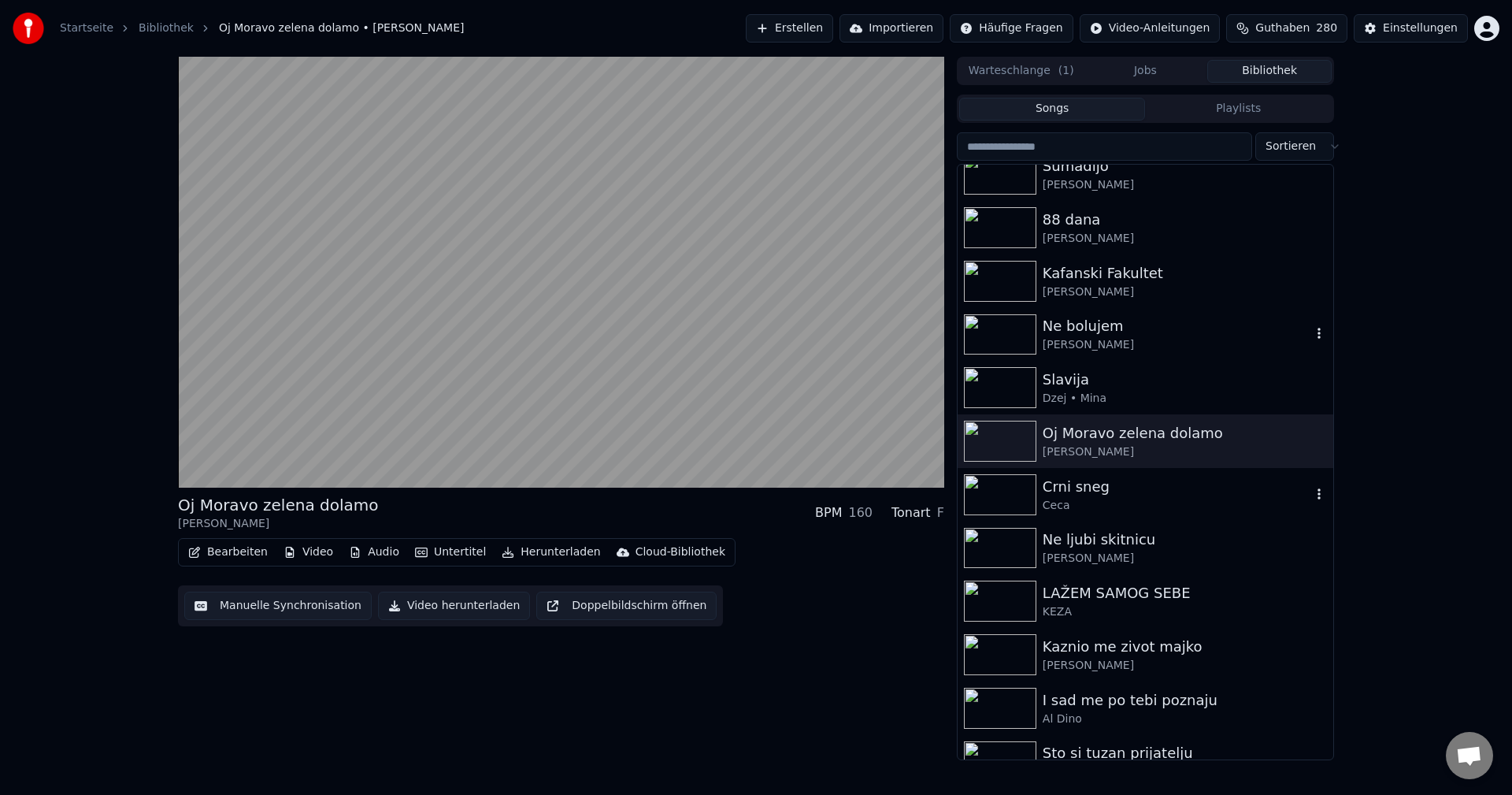
scroll to position [630, 0]
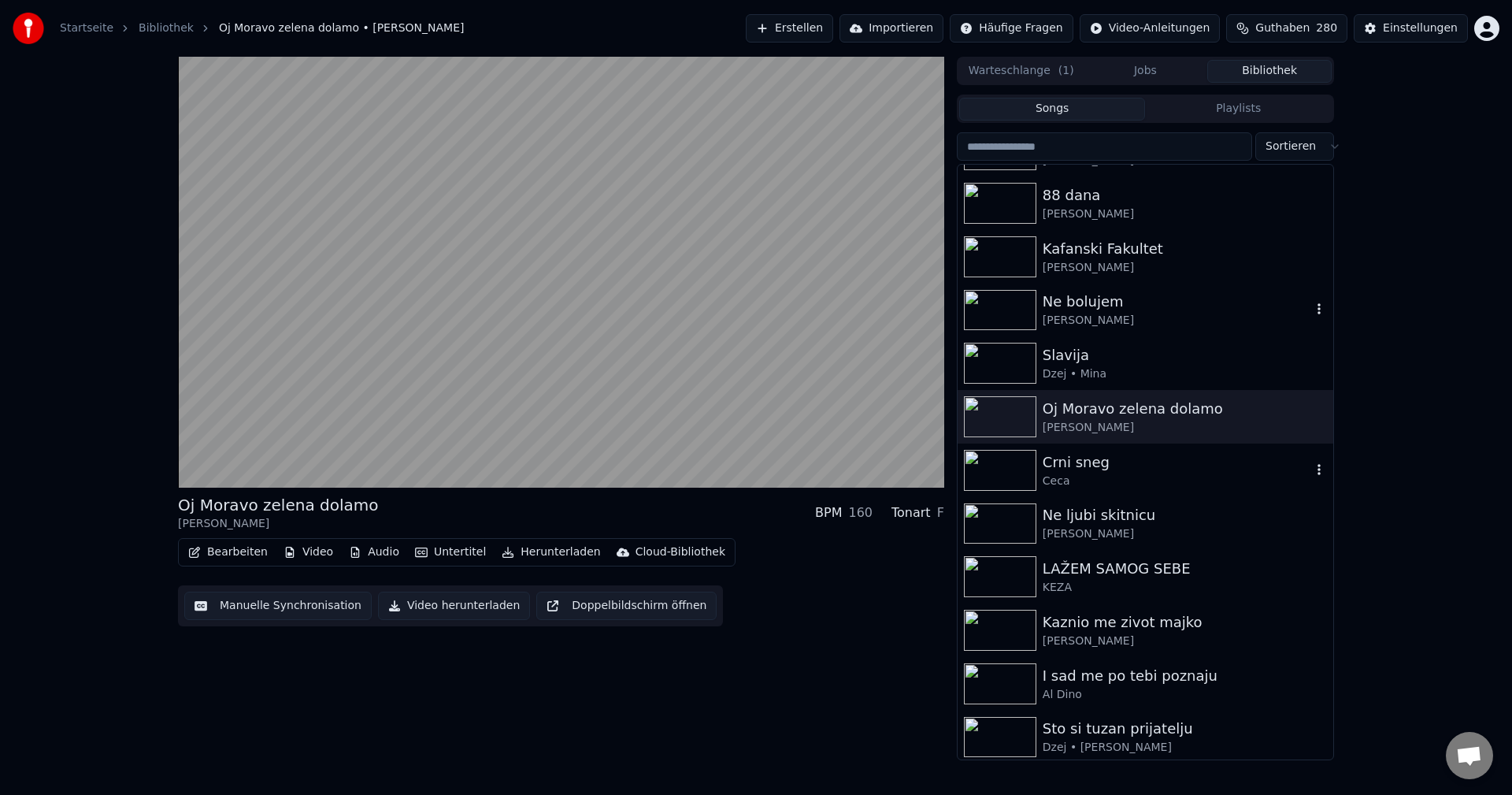
click at [1155, 473] on div "Ceca" at bounding box center [1177, 481] width 268 height 16
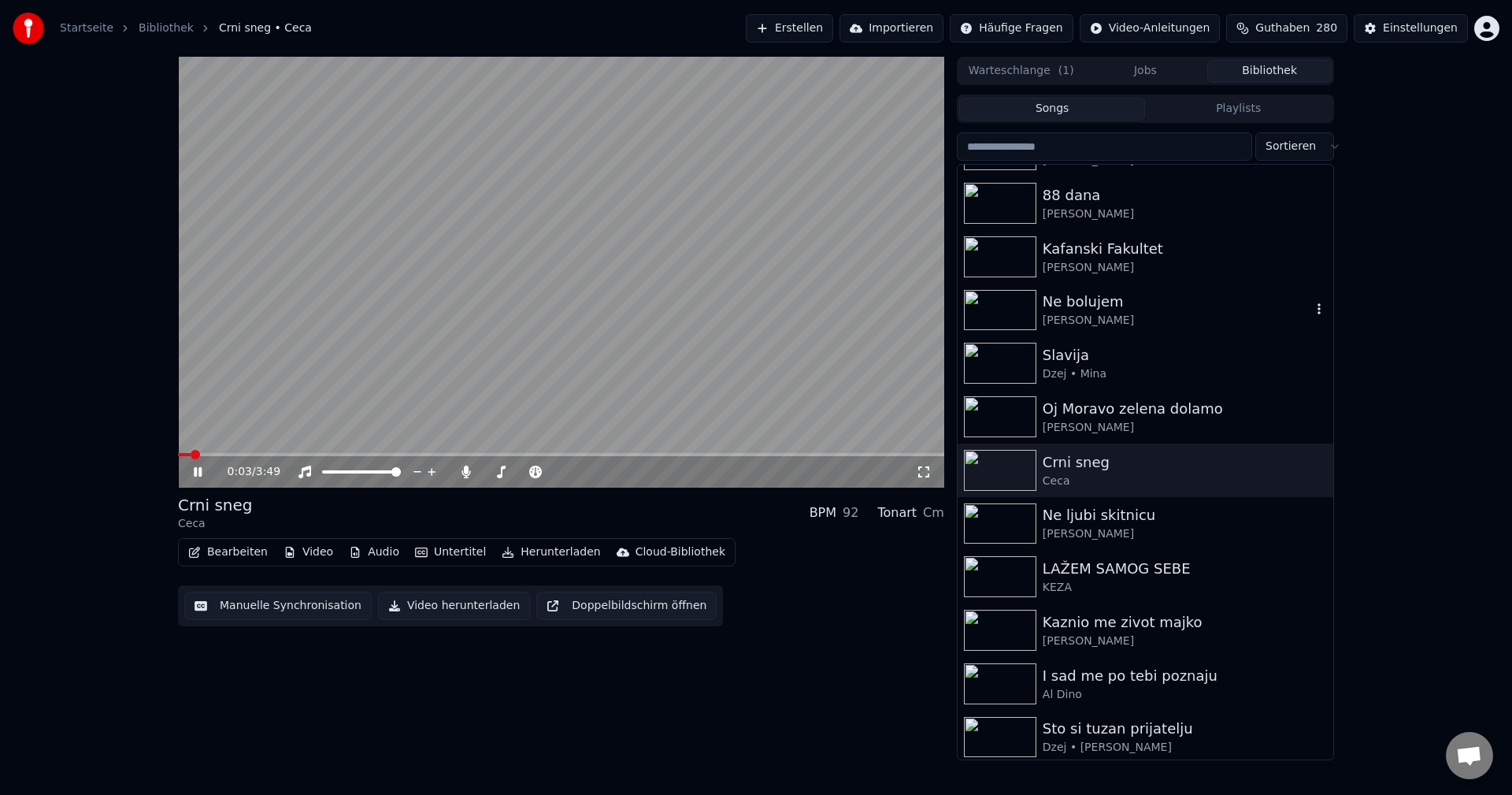
click at [289, 452] on video at bounding box center [561, 272] width 766 height 431
click at [292, 455] on span at bounding box center [561, 455] width 766 height 3
click at [512, 390] on video at bounding box center [561, 272] width 766 height 431
click at [342, 456] on span at bounding box center [561, 455] width 766 height 3
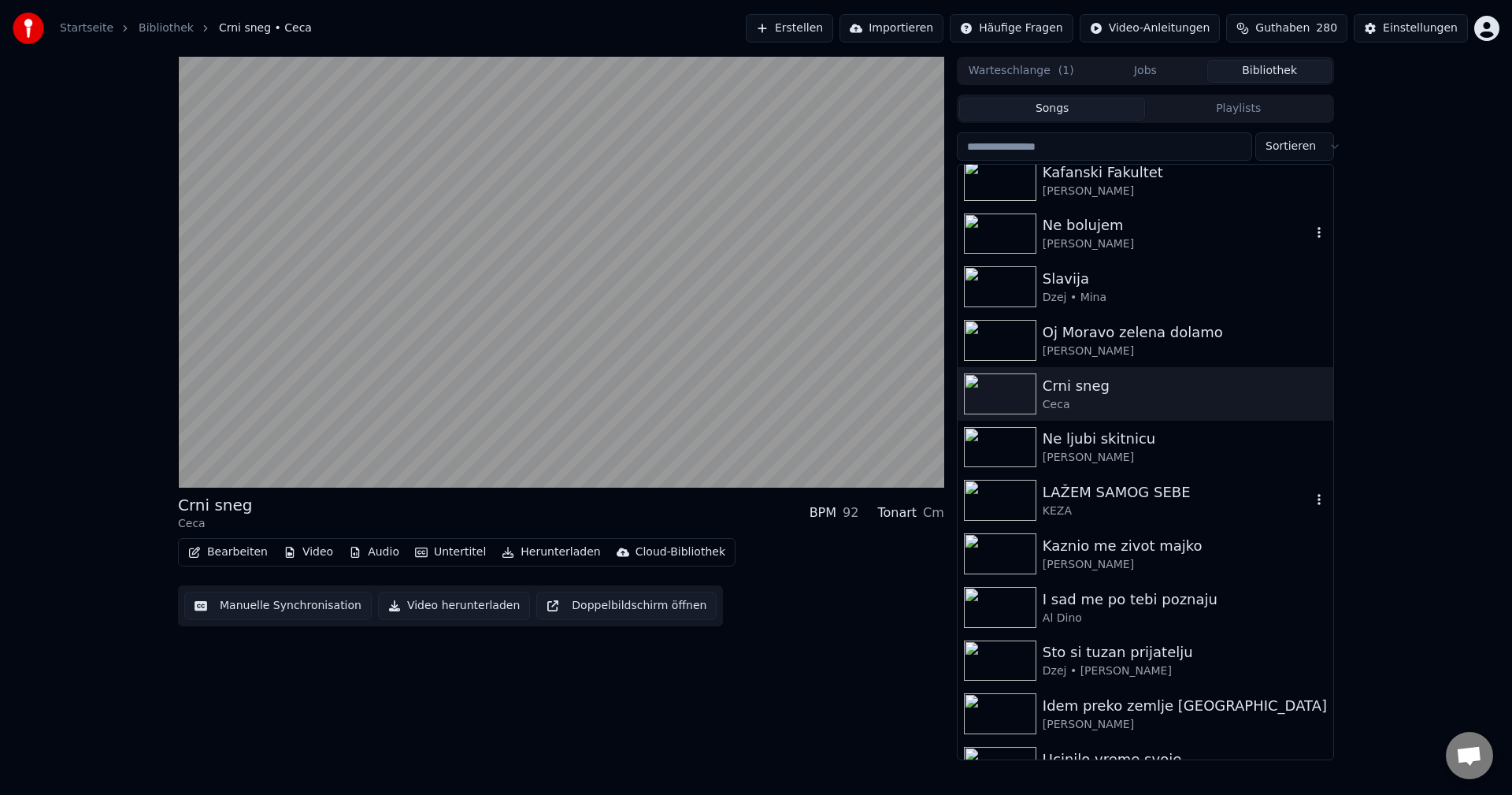
scroll to position [867, 0]
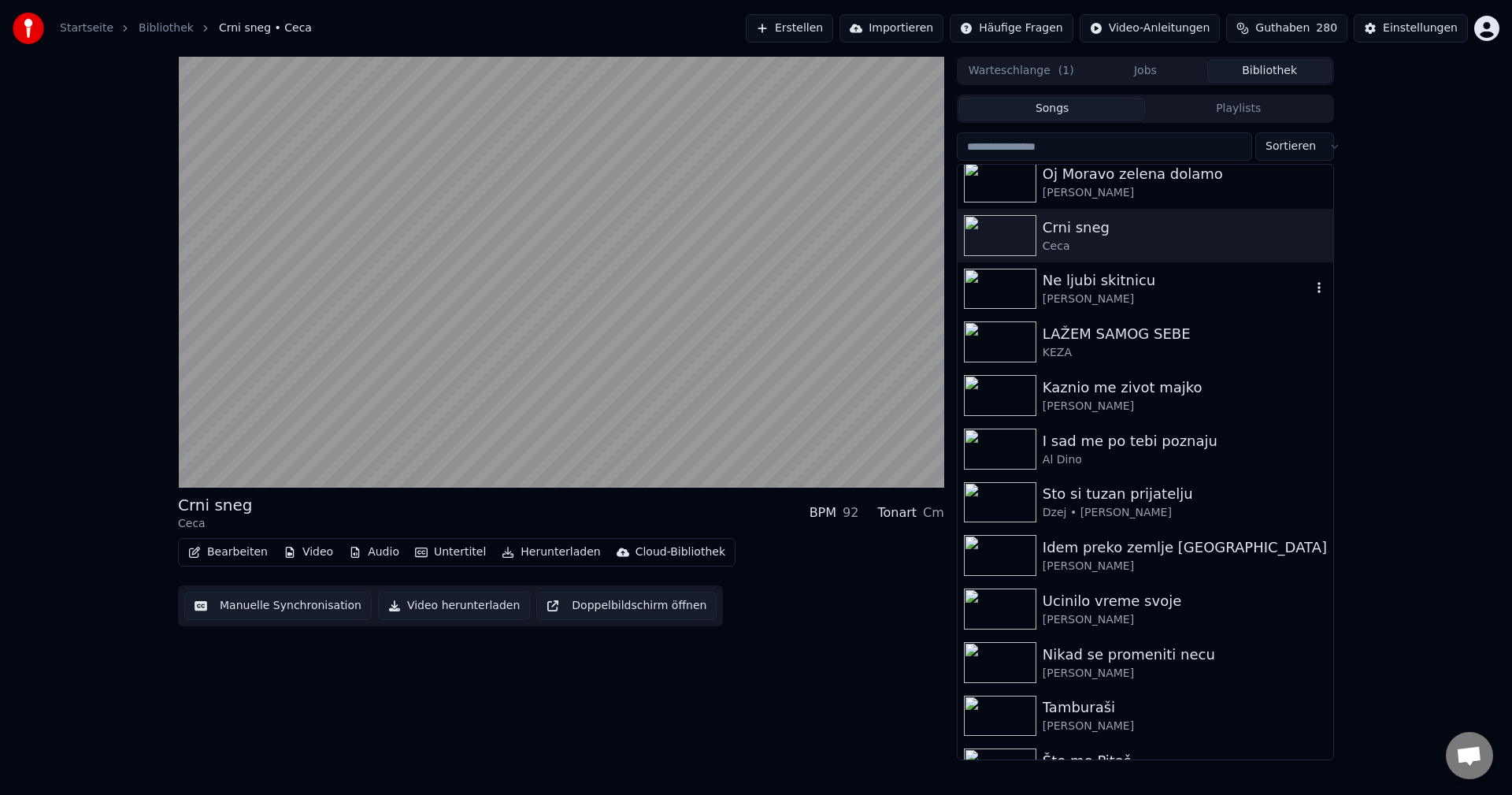
click at [1009, 285] on img at bounding box center [1000, 288] width 72 height 41
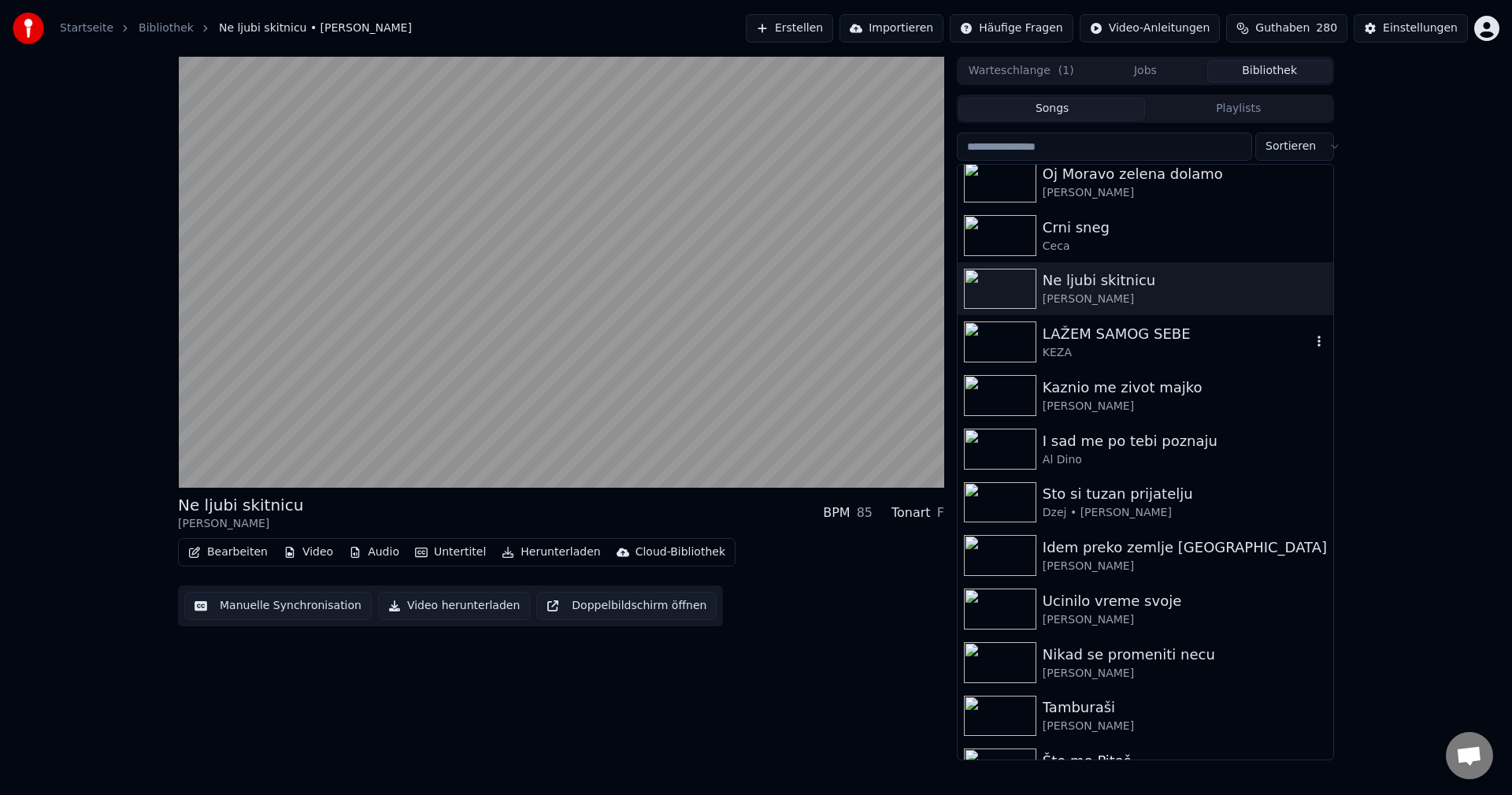
click at [1011, 344] on img at bounding box center [1000, 342] width 72 height 41
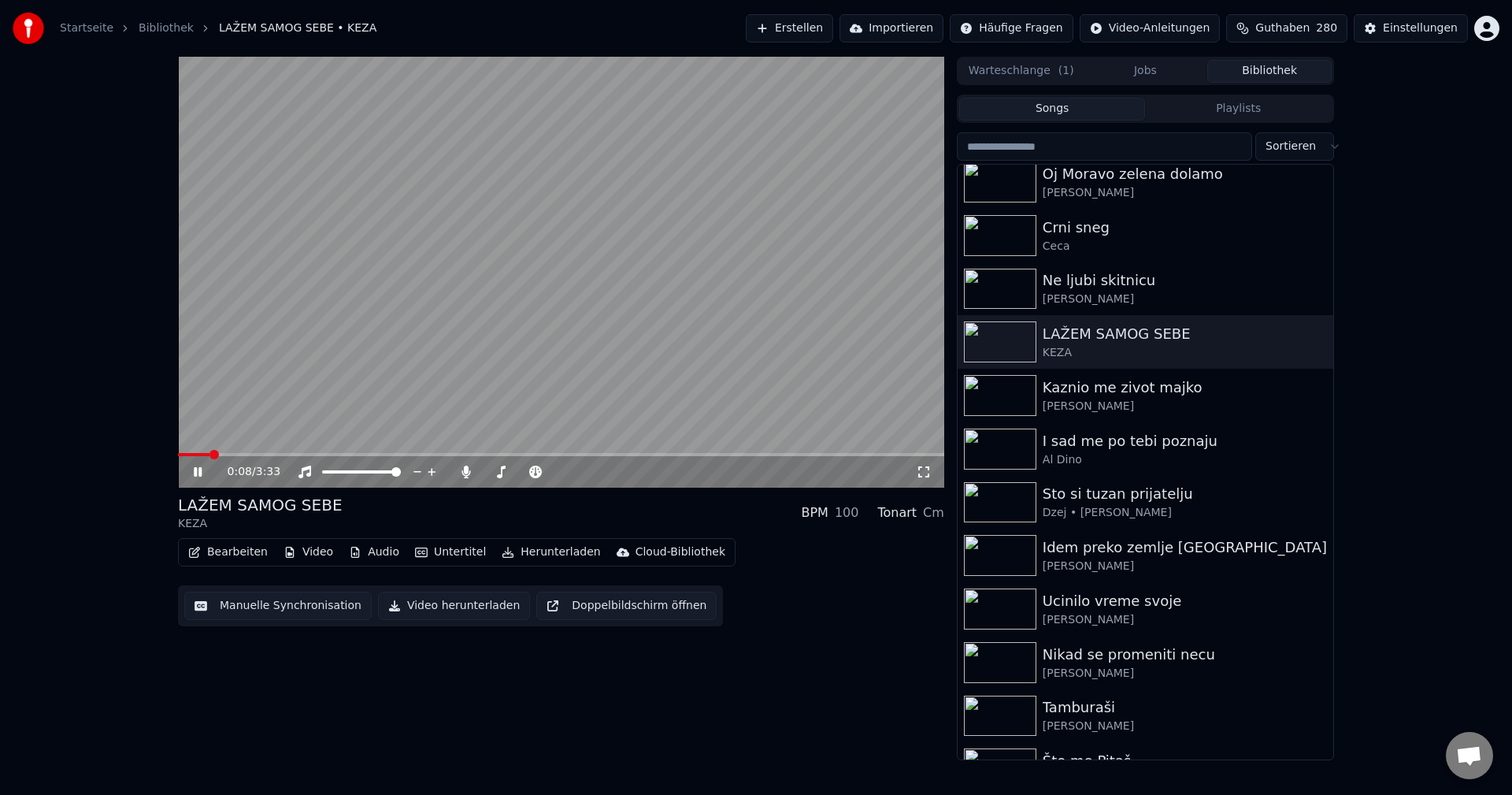
click at [264, 455] on span at bounding box center [561, 455] width 766 height 3
click at [250, 454] on span at bounding box center [214, 455] width 72 height 3
click at [235, 453] on span at bounding box center [207, 455] width 57 height 3
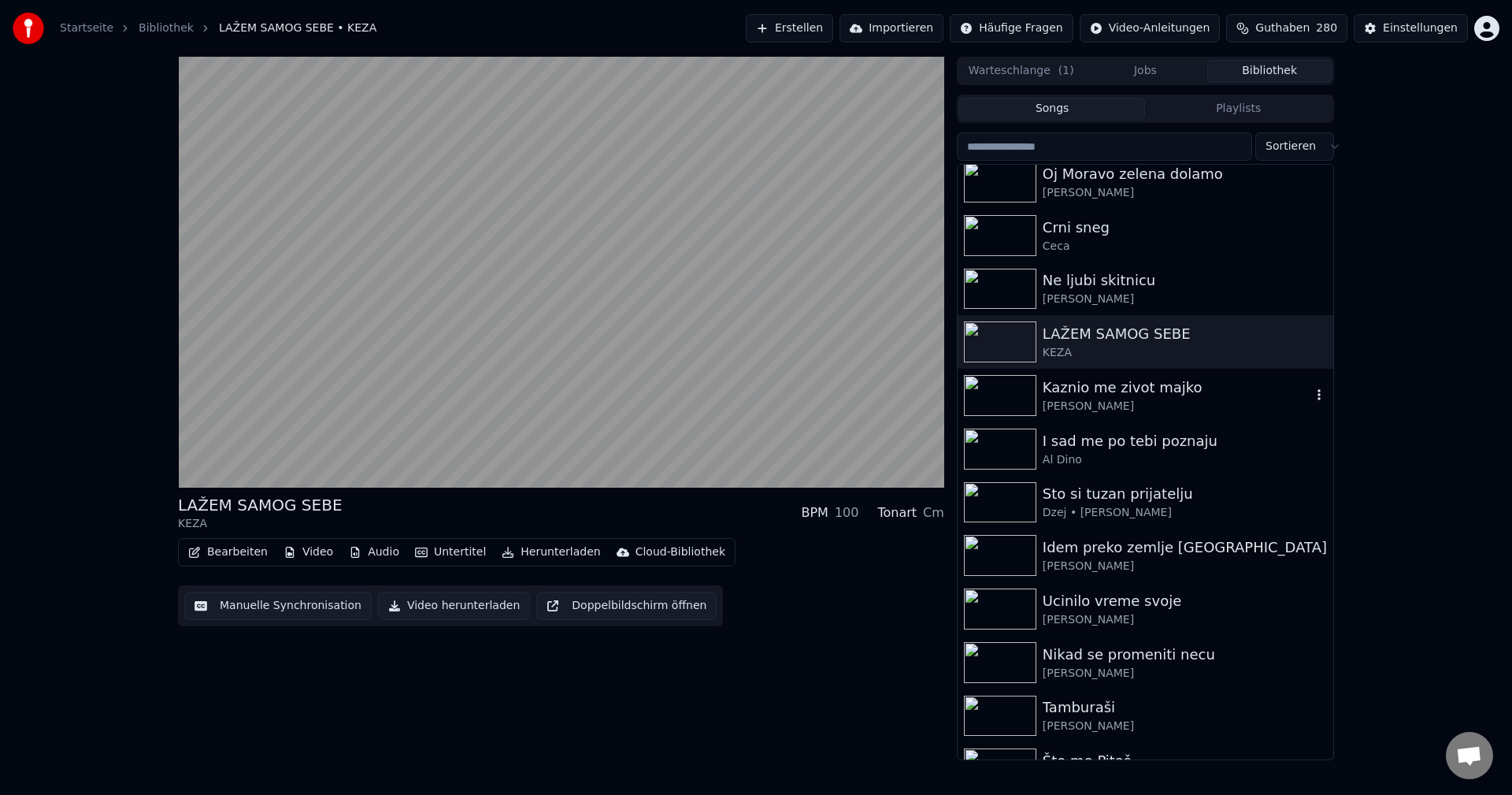
click at [997, 398] on img at bounding box center [1000, 395] width 72 height 41
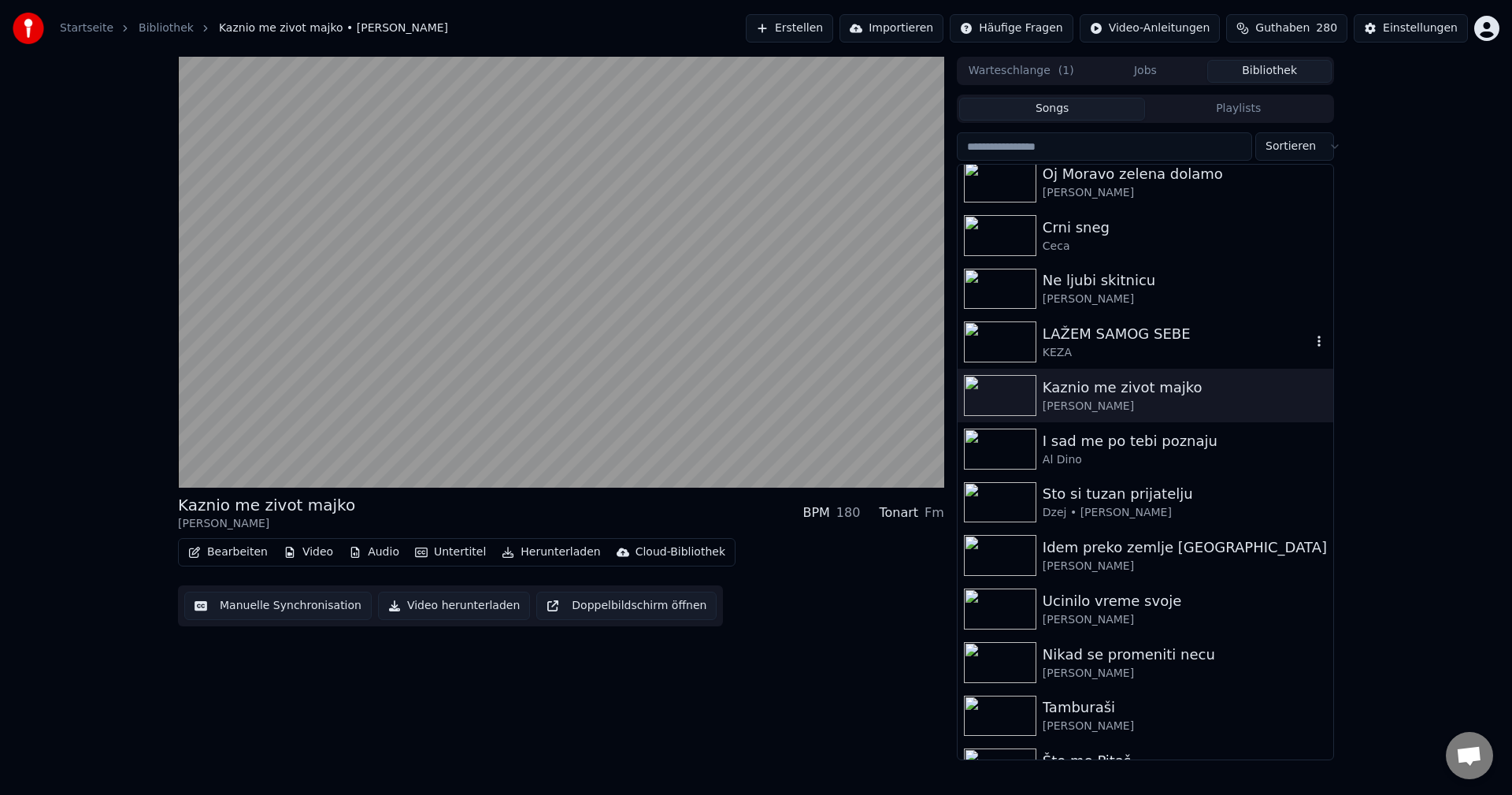
click at [1311, 340] on icon "button" at bounding box center [1319, 341] width 16 height 13
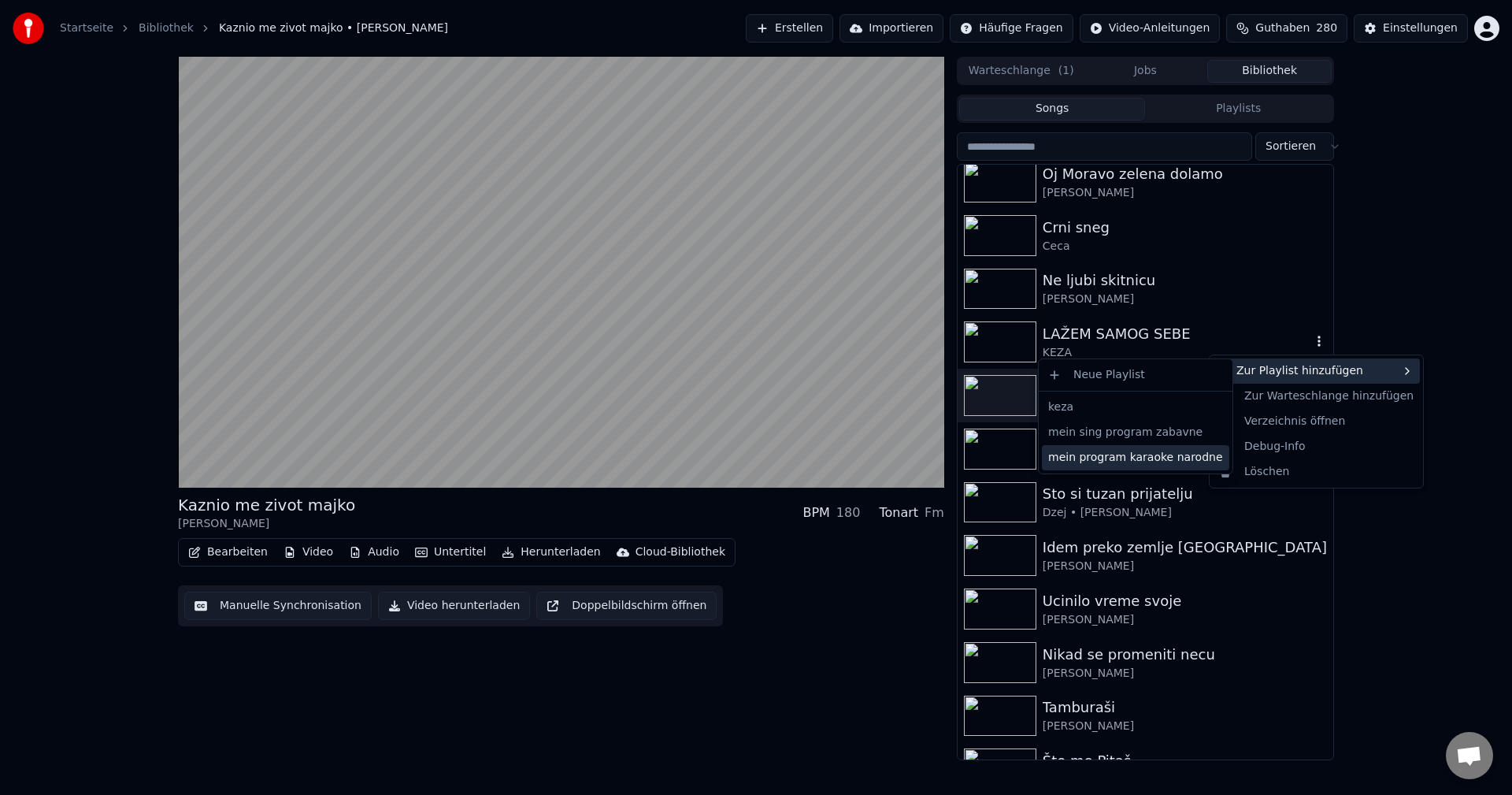
click at [1175, 460] on div "mein program karaoke narodne" at bounding box center [1135, 458] width 187 height 25
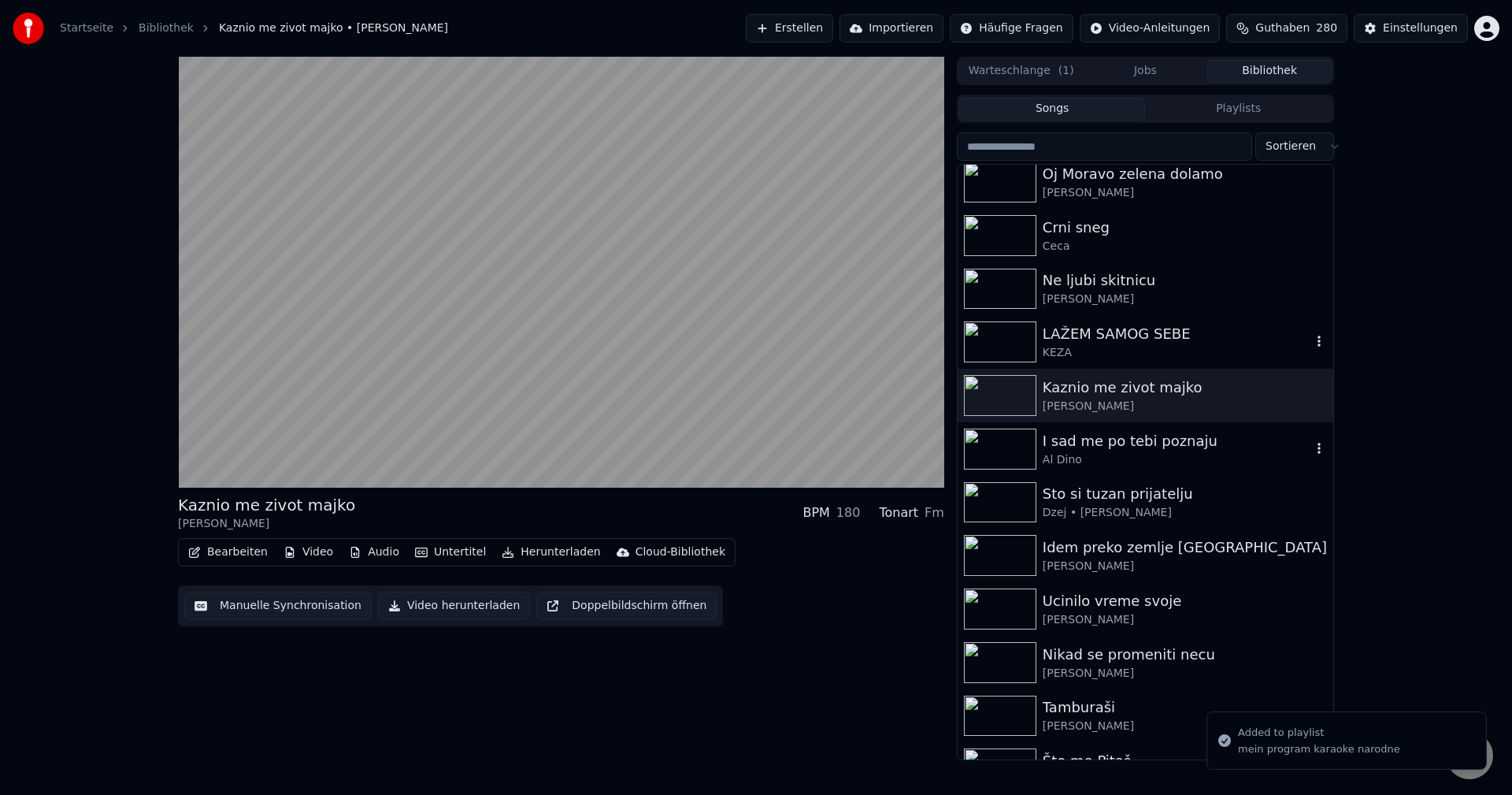
click at [1013, 448] on img at bounding box center [1000, 448] width 72 height 41
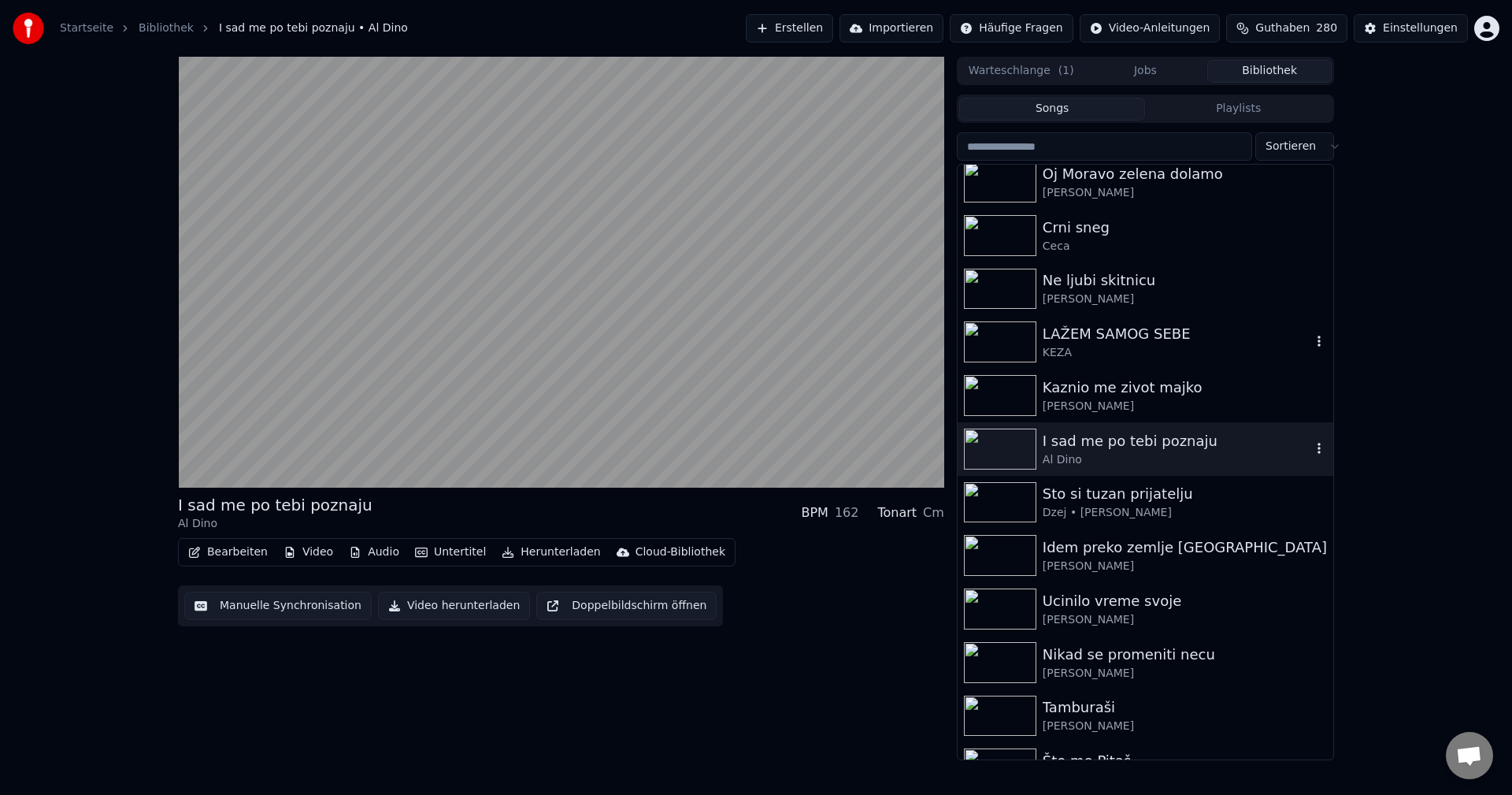
click at [1311, 447] on icon "button" at bounding box center [1319, 448] width 16 height 13
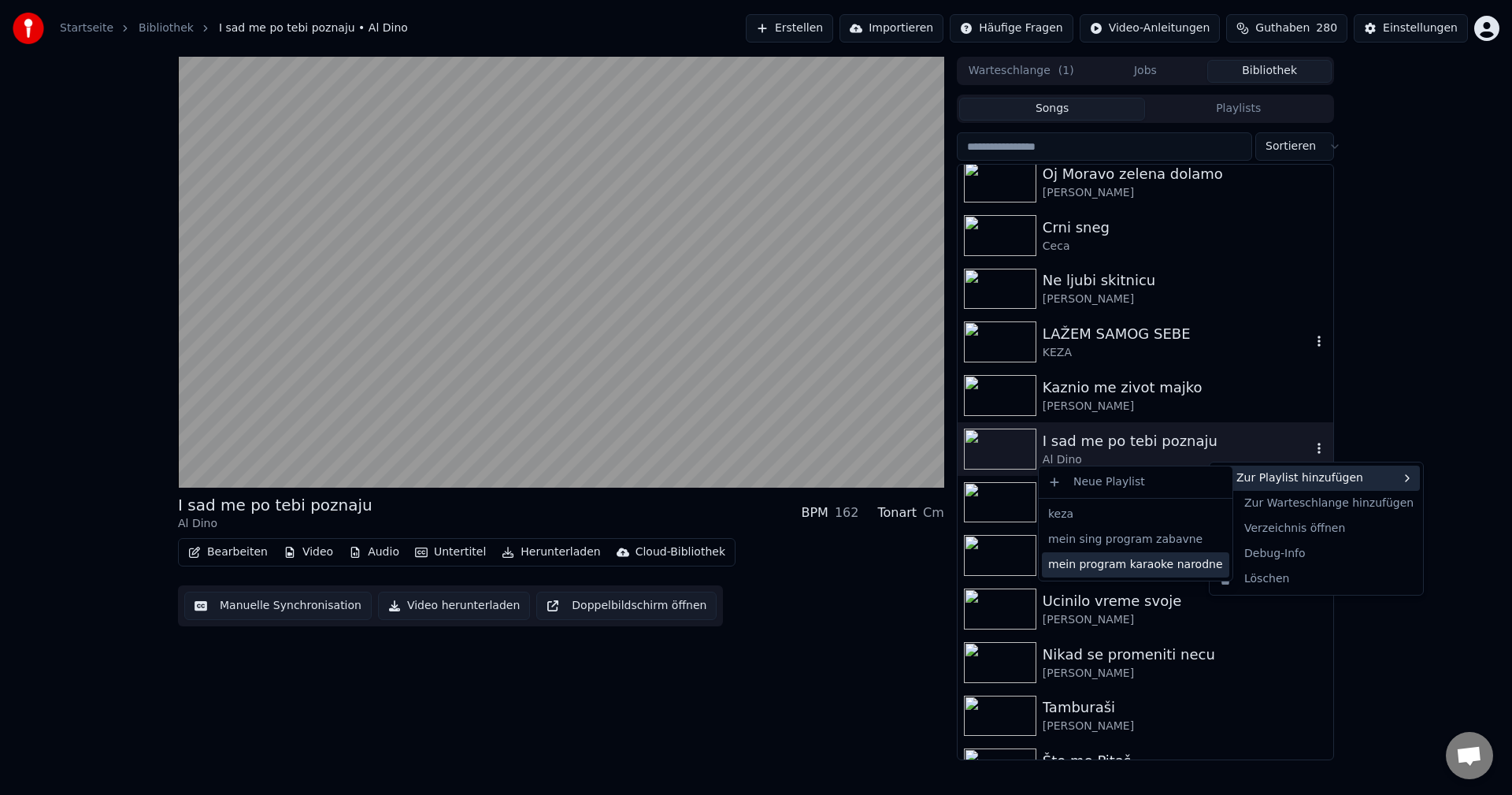
click at [1164, 568] on div "mein program karaoke narodne" at bounding box center [1135, 565] width 187 height 25
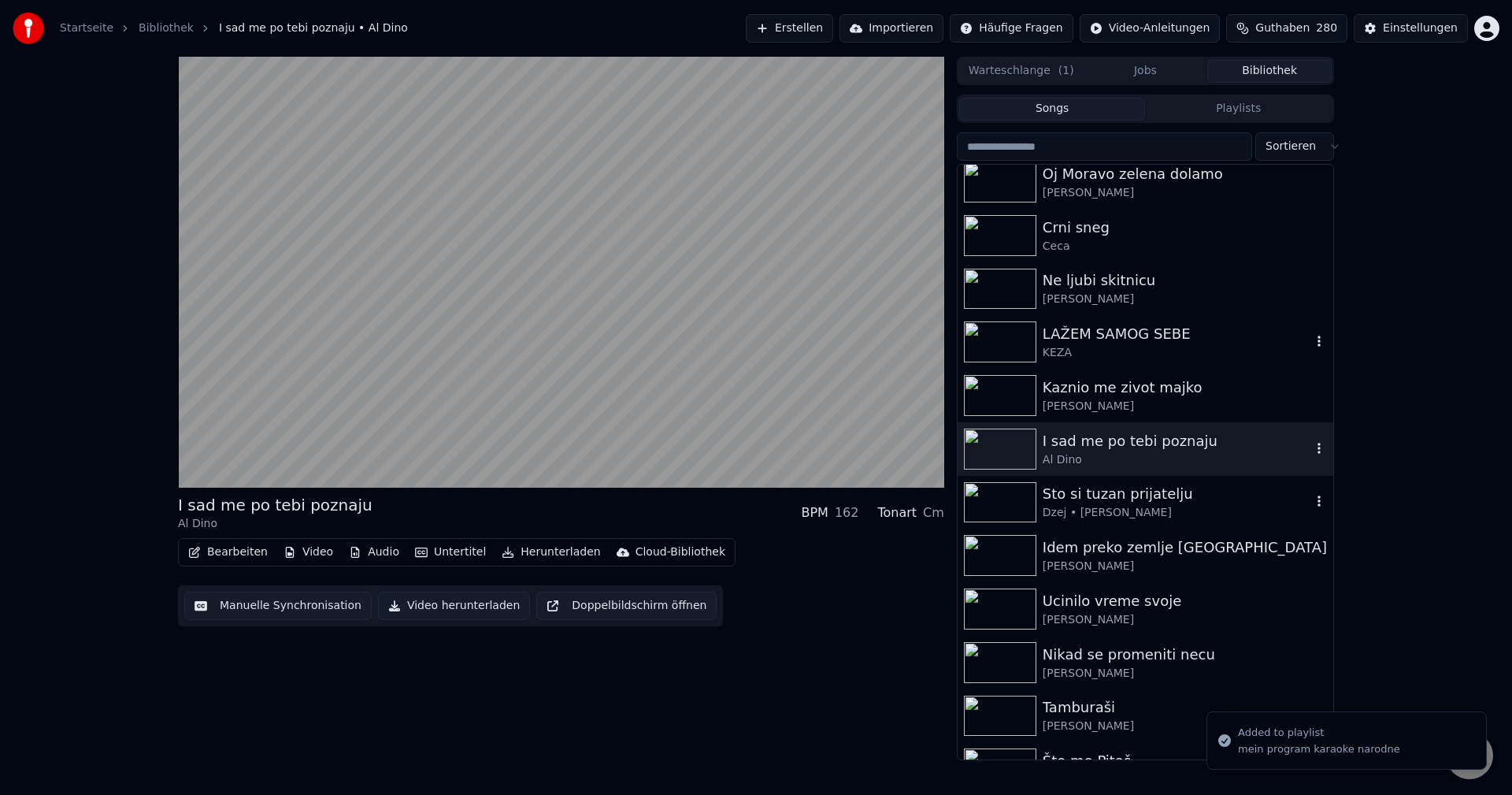
click at [997, 507] on img at bounding box center [1000, 502] width 72 height 41
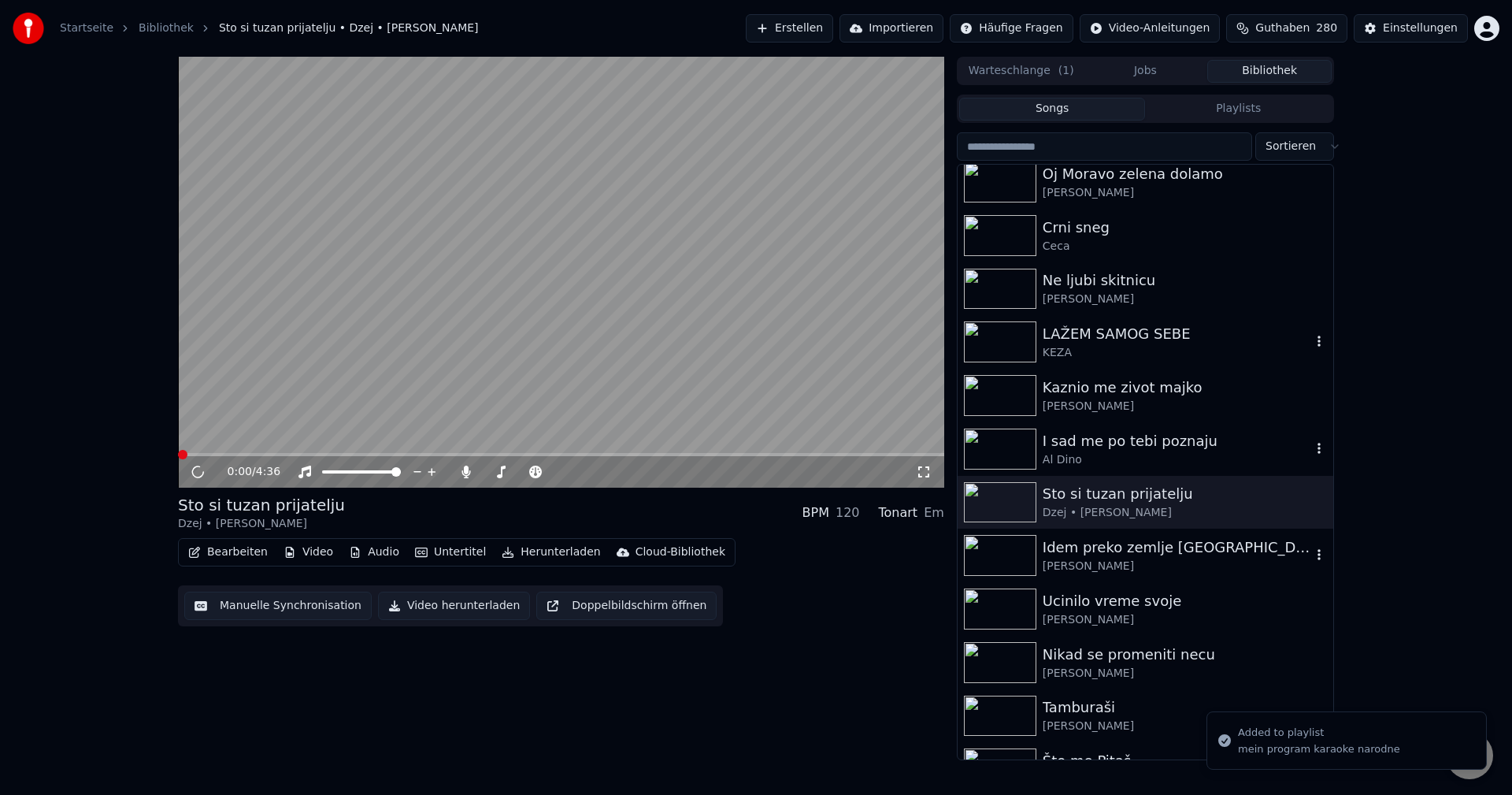
scroll to position [1024, 0]
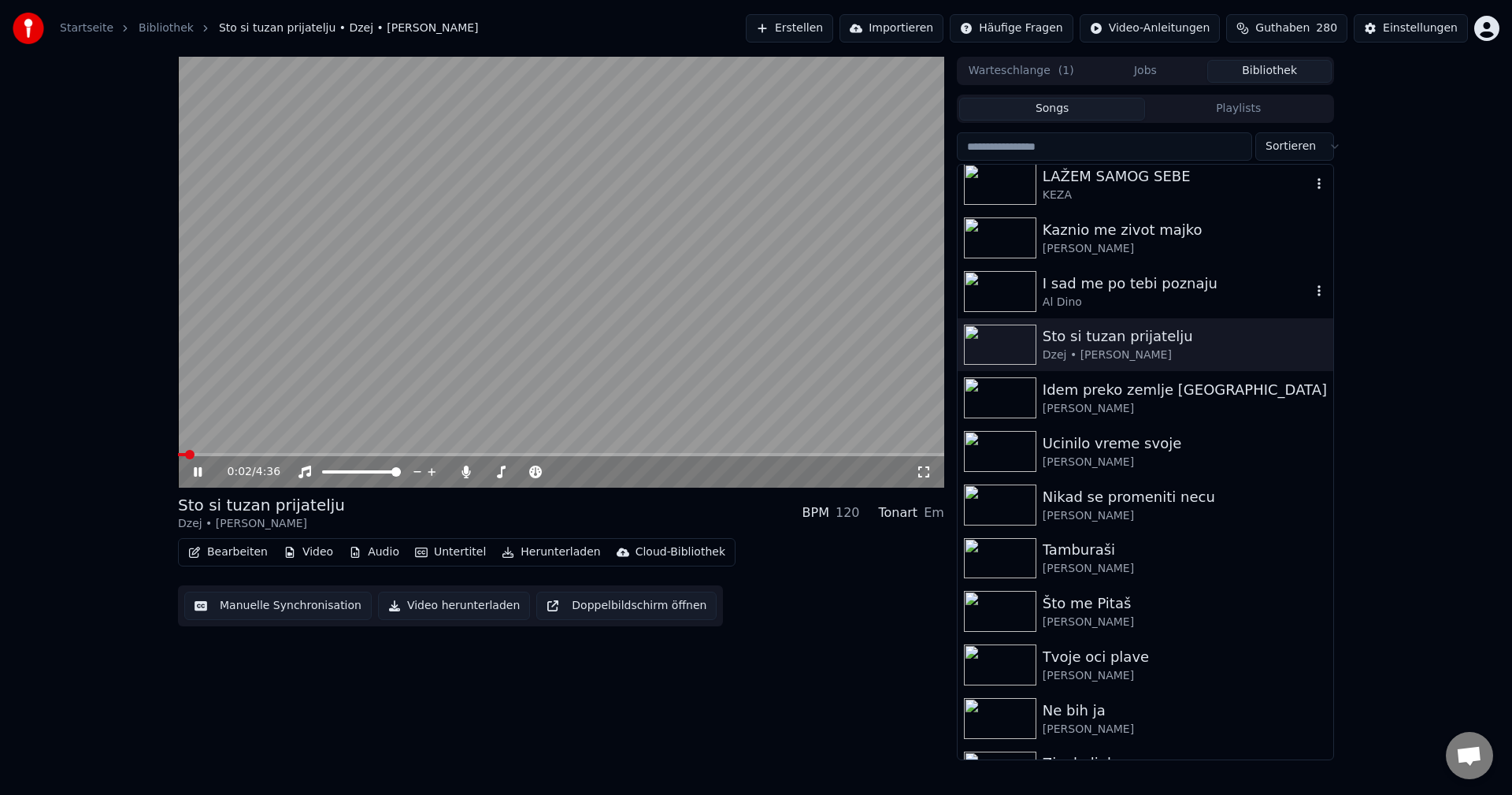
click at [330, 453] on span at bounding box center [561, 455] width 766 height 3
click at [981, 392] on img at bounding box center [1000, 398] width 72 height 41
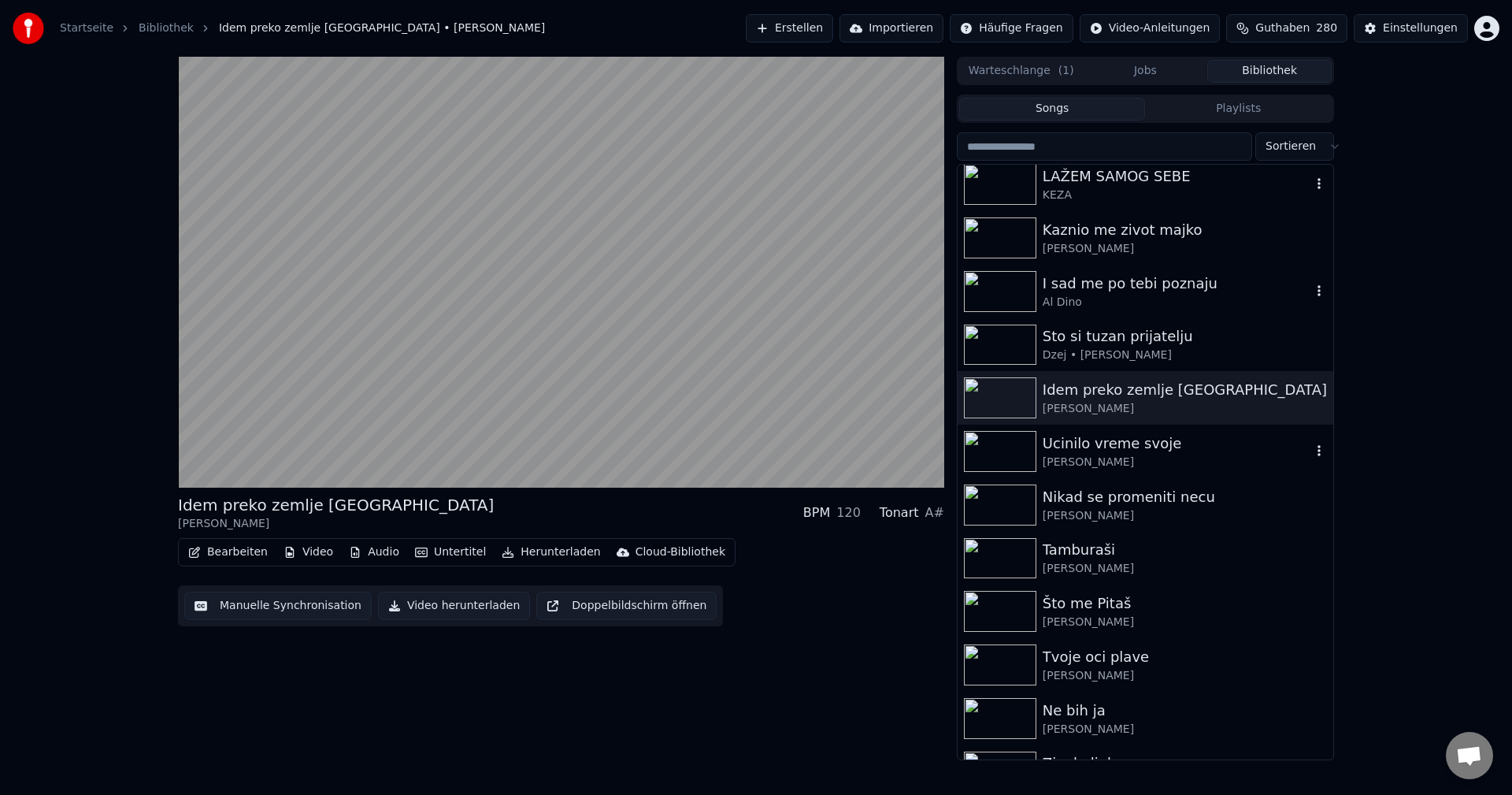
click at [997, 448] on img at bounding box center [1000, 451] width 72 height 41
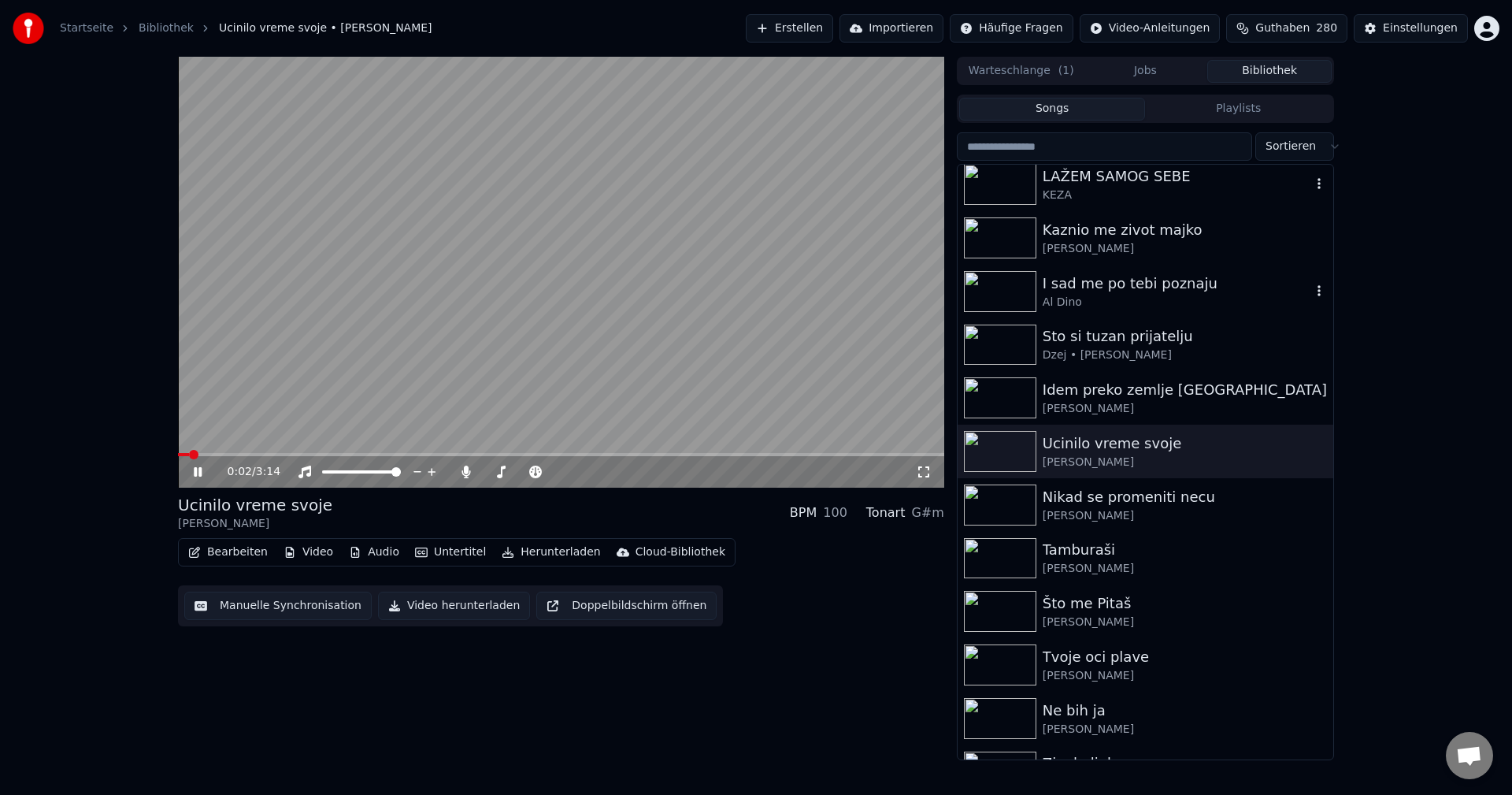
click at [320, 456] on span at bounding box center [561, 455] width 766 height 3
click at [985, 505] on img at bounding box center [1000, 504] width 72 height 41
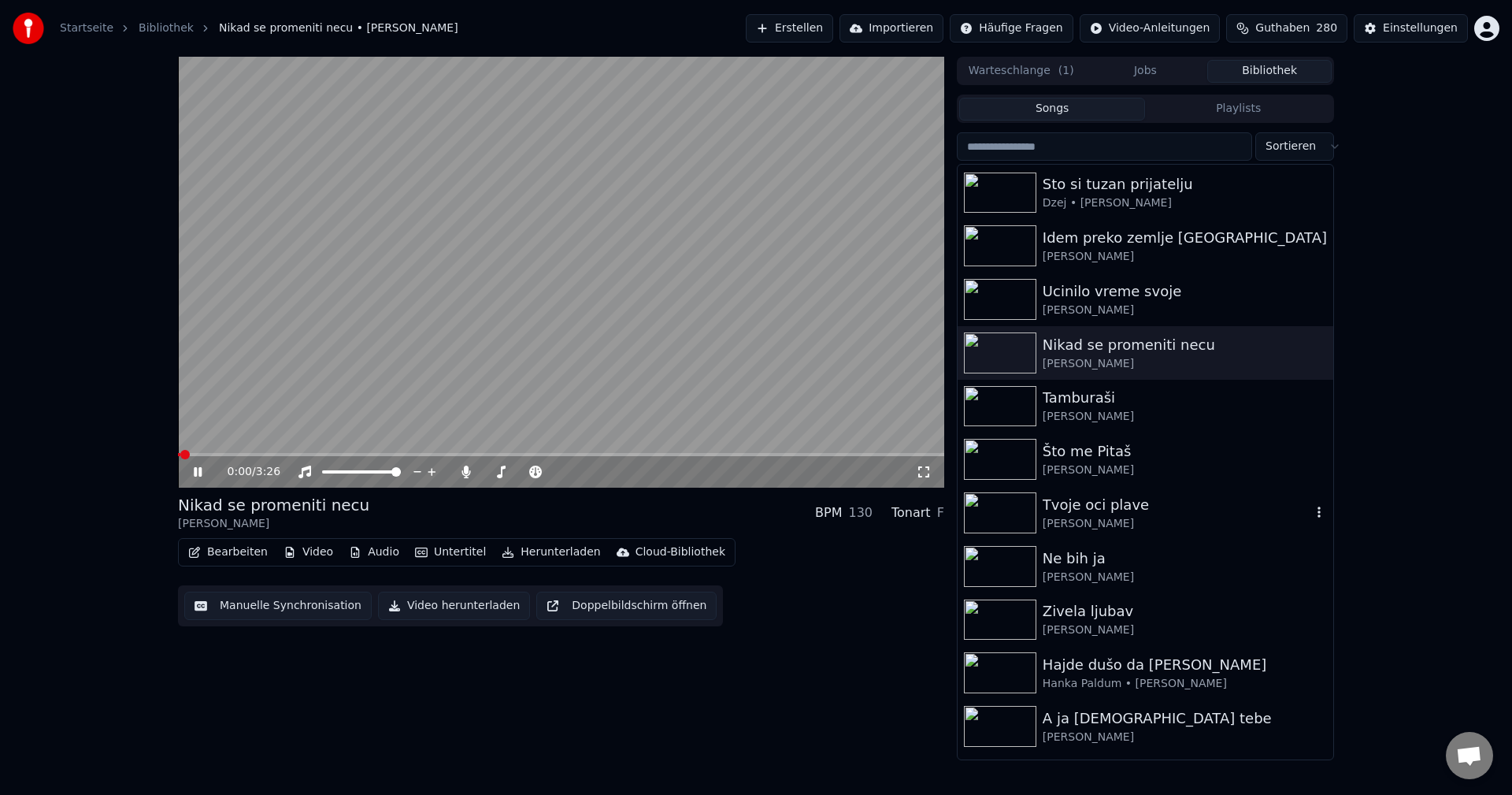
scroll to position [1182, 0]
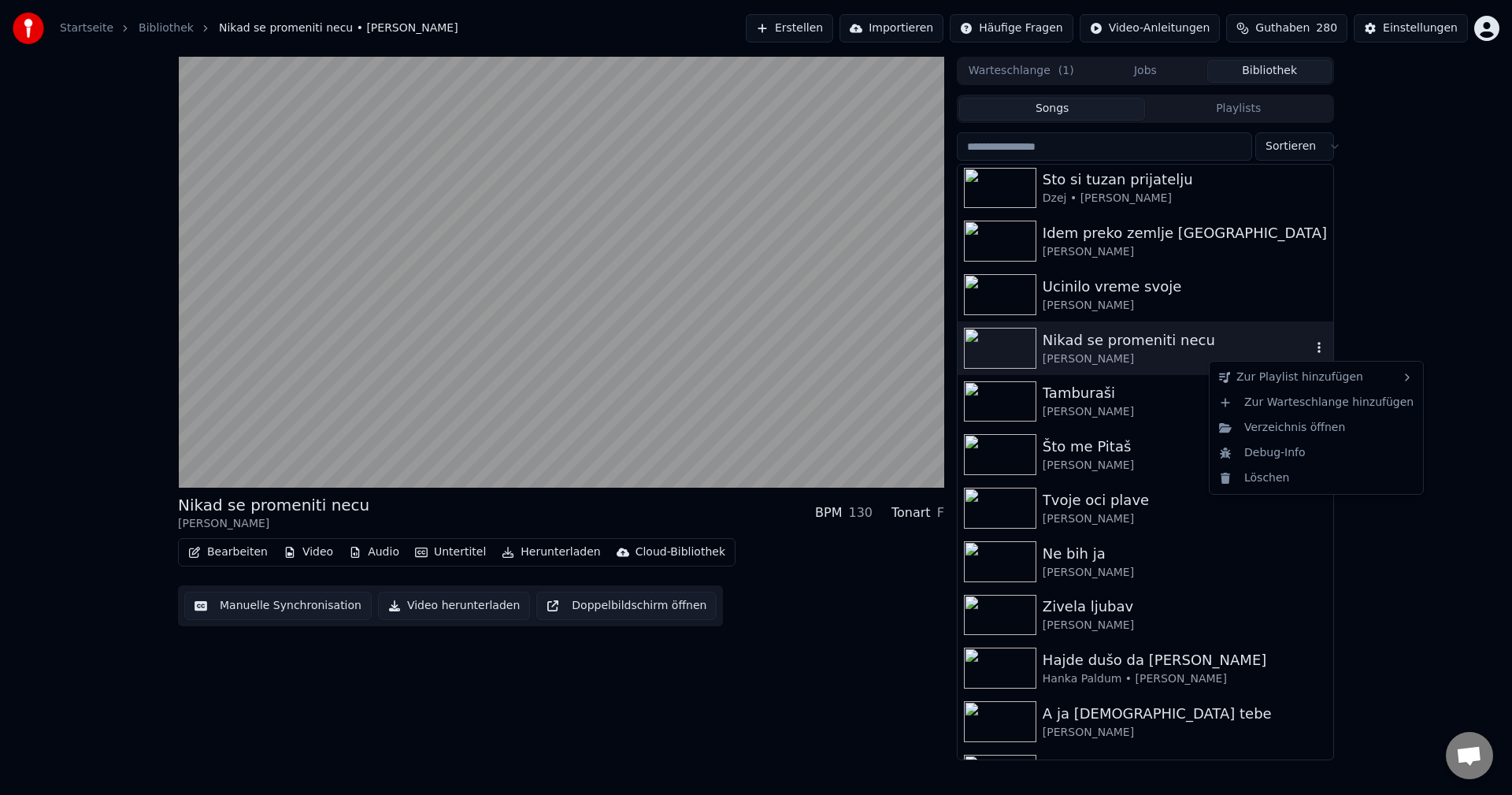
click at [1311, 346] on icon "button" at bounding box center [1319, 347] width 16 height 13
click at [1164, 470] on div "mein program karaoke narodne" at bounding box center [1135, 464] width 187 height 25
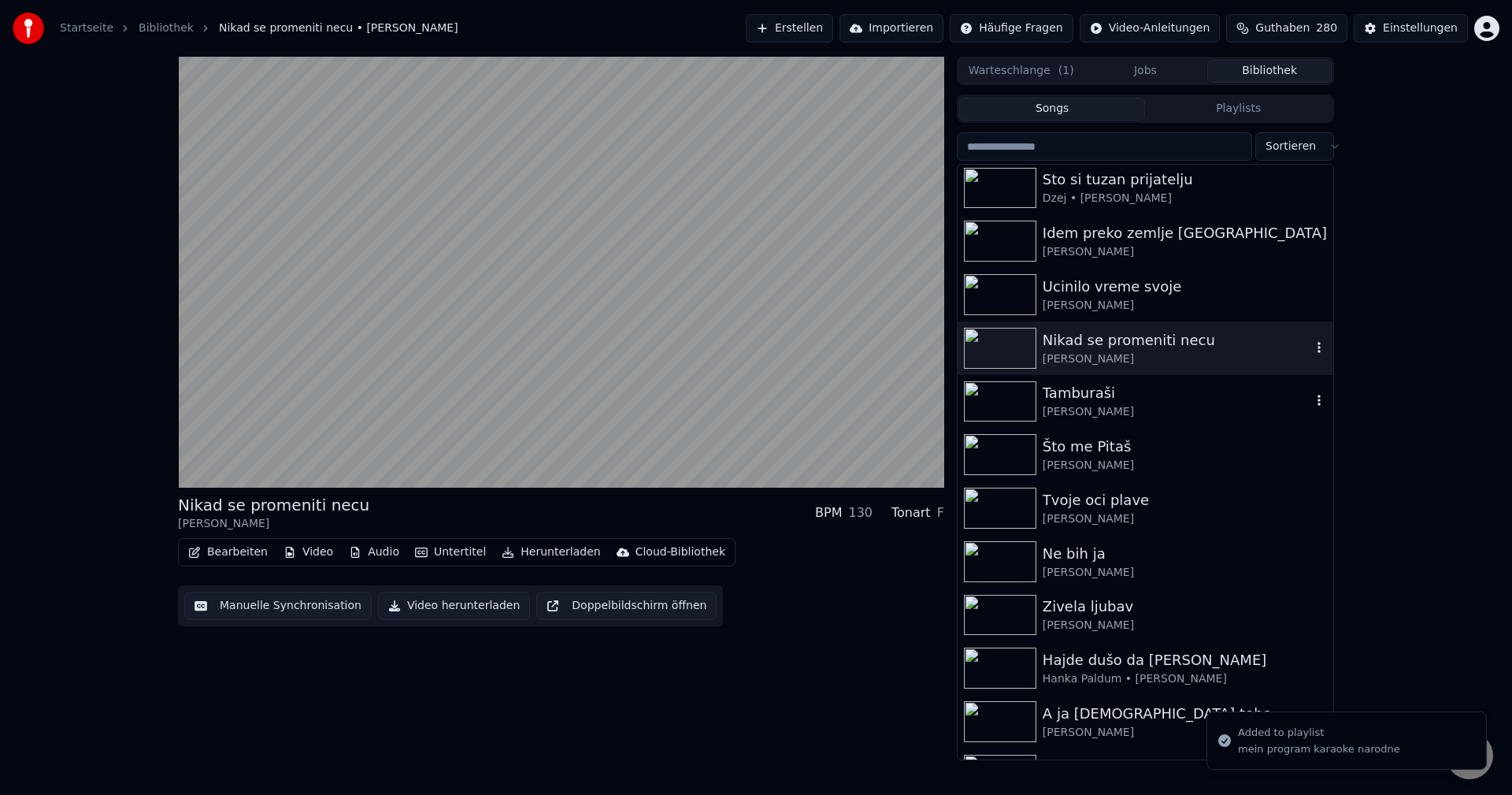
click at [1200, 410] on div "[PERSON_NAME]" at bounding box center [1177, 412] width 268 height 16
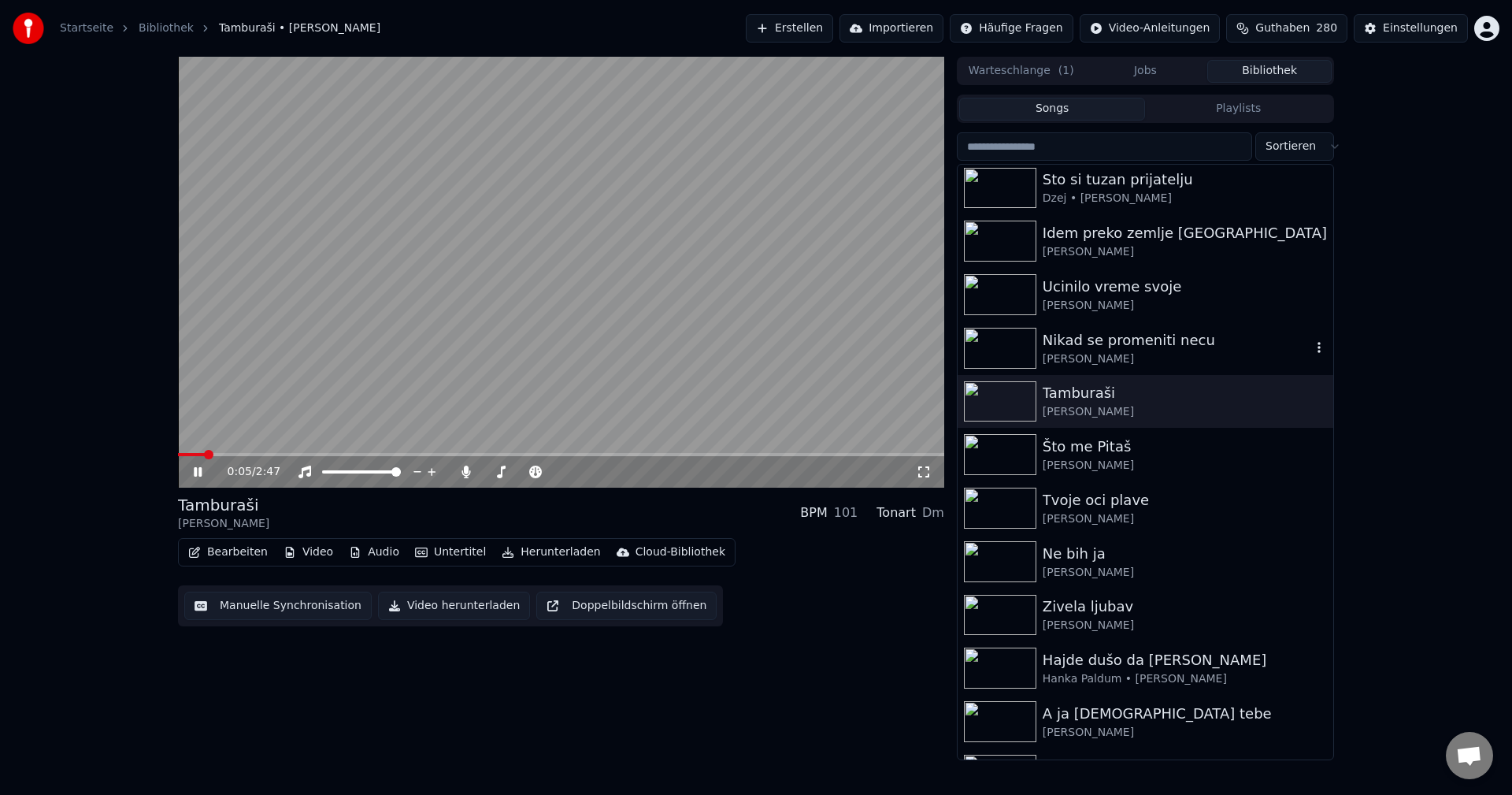
click at [281, 457] on div "0:05 / 2:47" at bounding box center [561, 472] width 766 height 32
click at [283, 456] on span at bounding box center [561, 455] width 766 height 3
click at [275, 455] on span at bounding box center [232, 455] width 108 height 3
click at [998, 456] on img at bounding box center [1000, 454] width 72 height 41
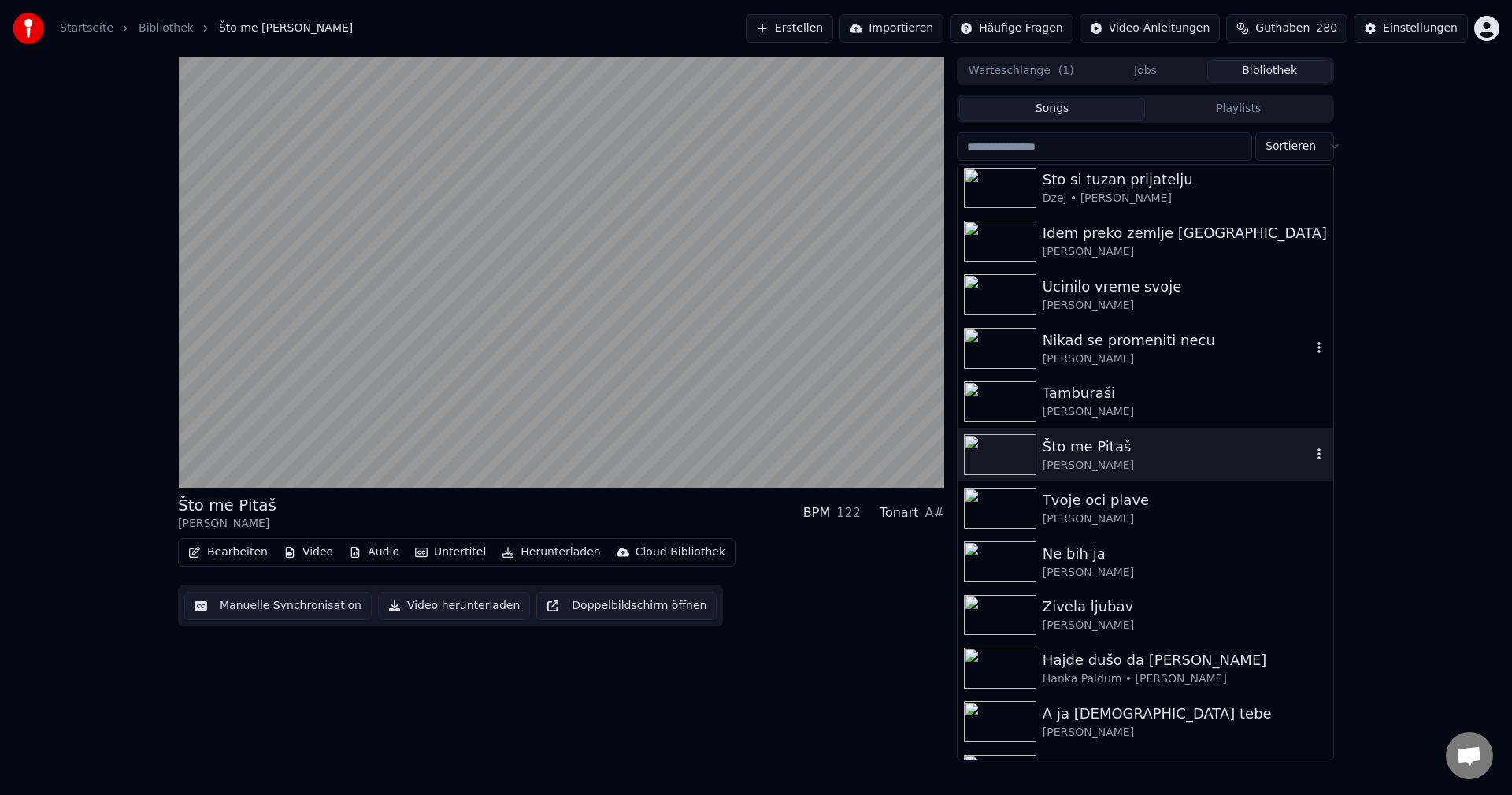
click at [1311, 455] on icon "button" at bounding box center [1319, 454] width 16 height 13
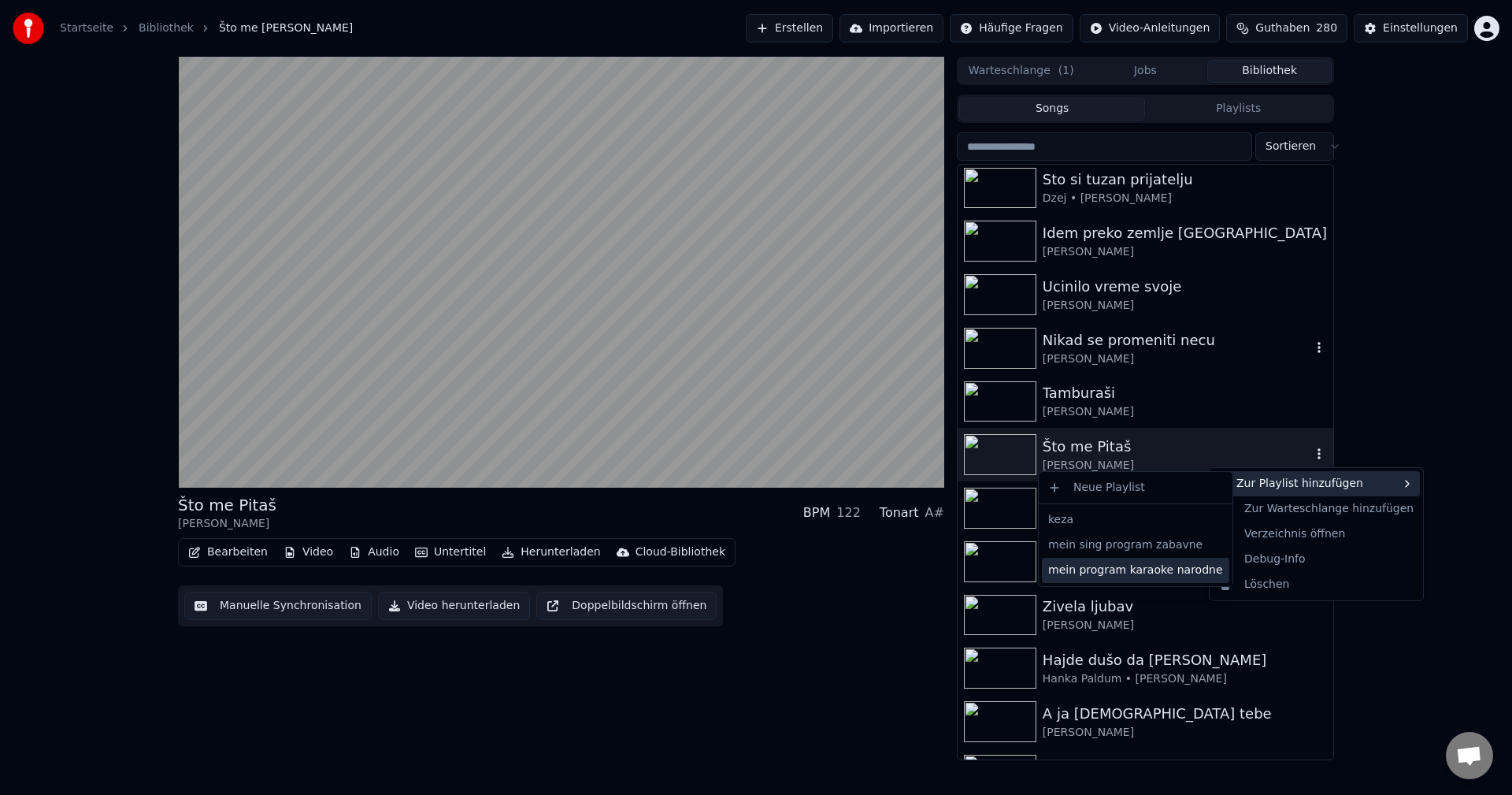
click at [1148, 573] on div "mein program karaoke narodne" at bounding box center [1135, 570] width 187 height 25
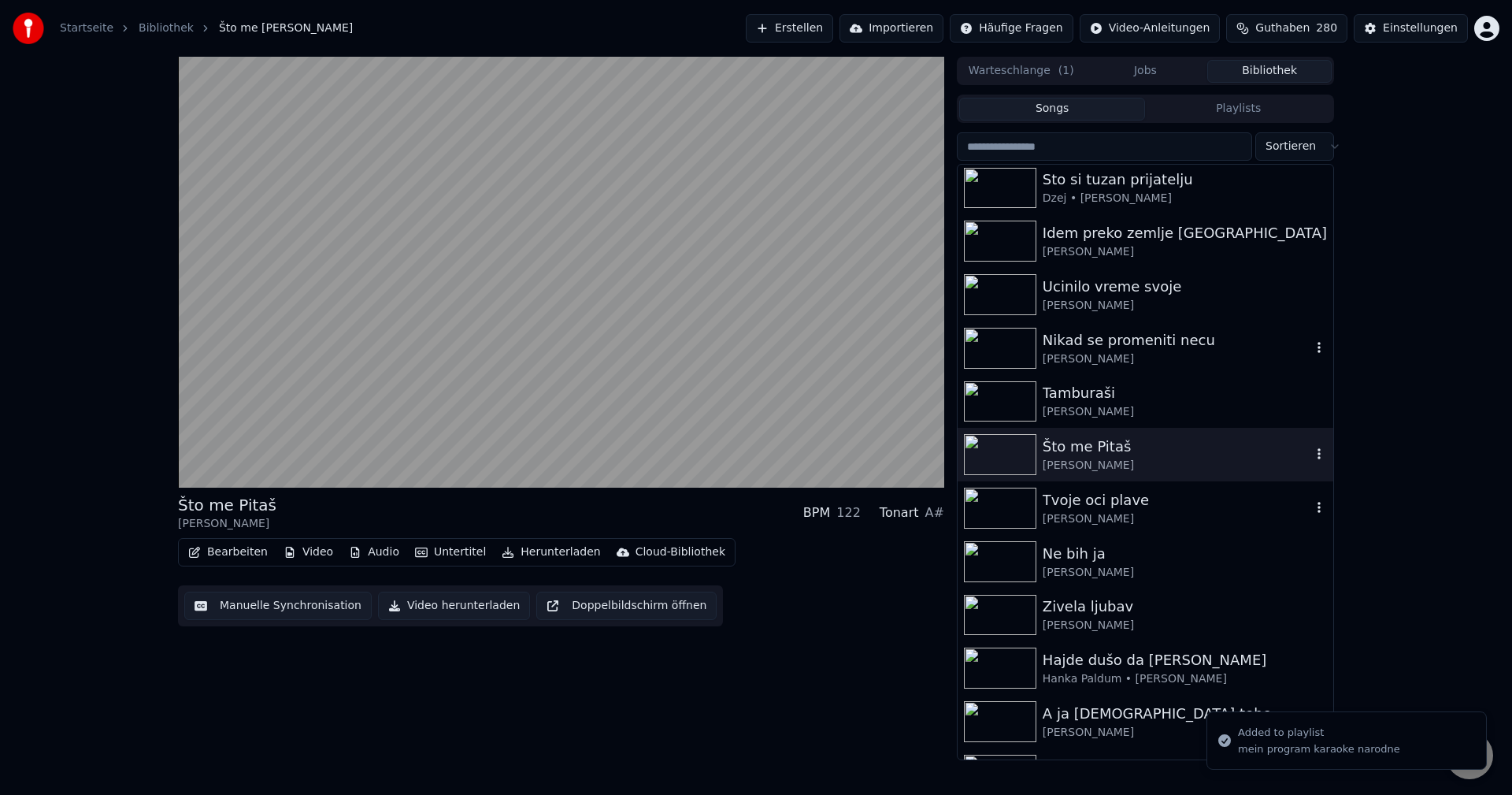
click at [1002, 511] on img at bounding box center [1000, 507] width 72 height 41
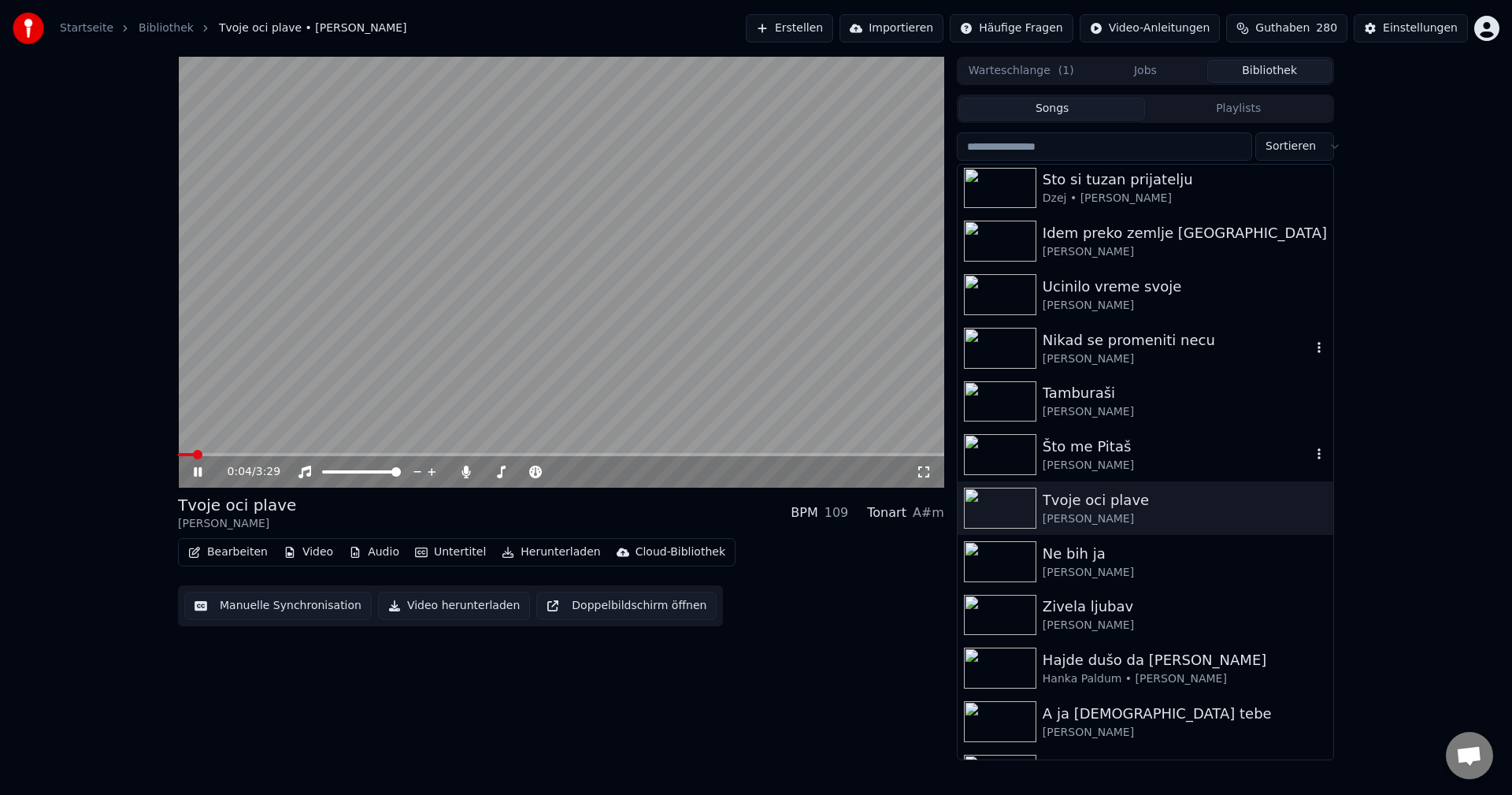
click at [269, 452] on video at bounding box center [561, 272] width 766 height 431
click at [277, 453] on span at bounding box center [561, 455] width 766 height 3
drag, startPoint x: 422, startPoint y: 389, endPoint x: 542, endPoint y: 433, distance: 127.8
click at [422, 388] on video at bounding box center [561, 272] width 766 height 431
click at [246, 454] on span at bounding box center [230, 455] width 104 height 3
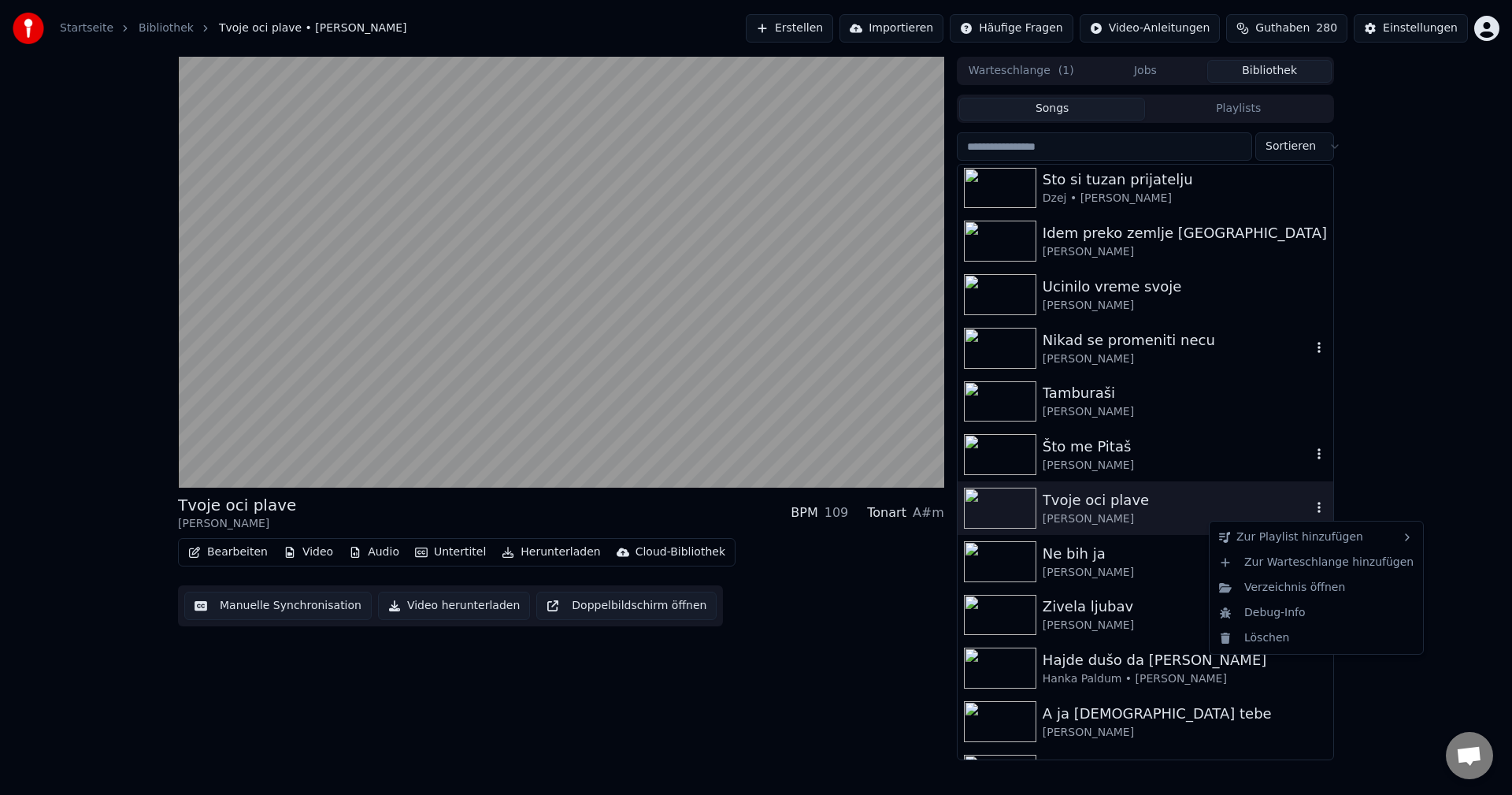
click at [1311, 509] on icon "button" at bounding box center [1319, 507] width 16 height 13
click at [1140, 627] on div "mein program karaoke narodne" at bounding box center [1135, 625] width 187 height 25
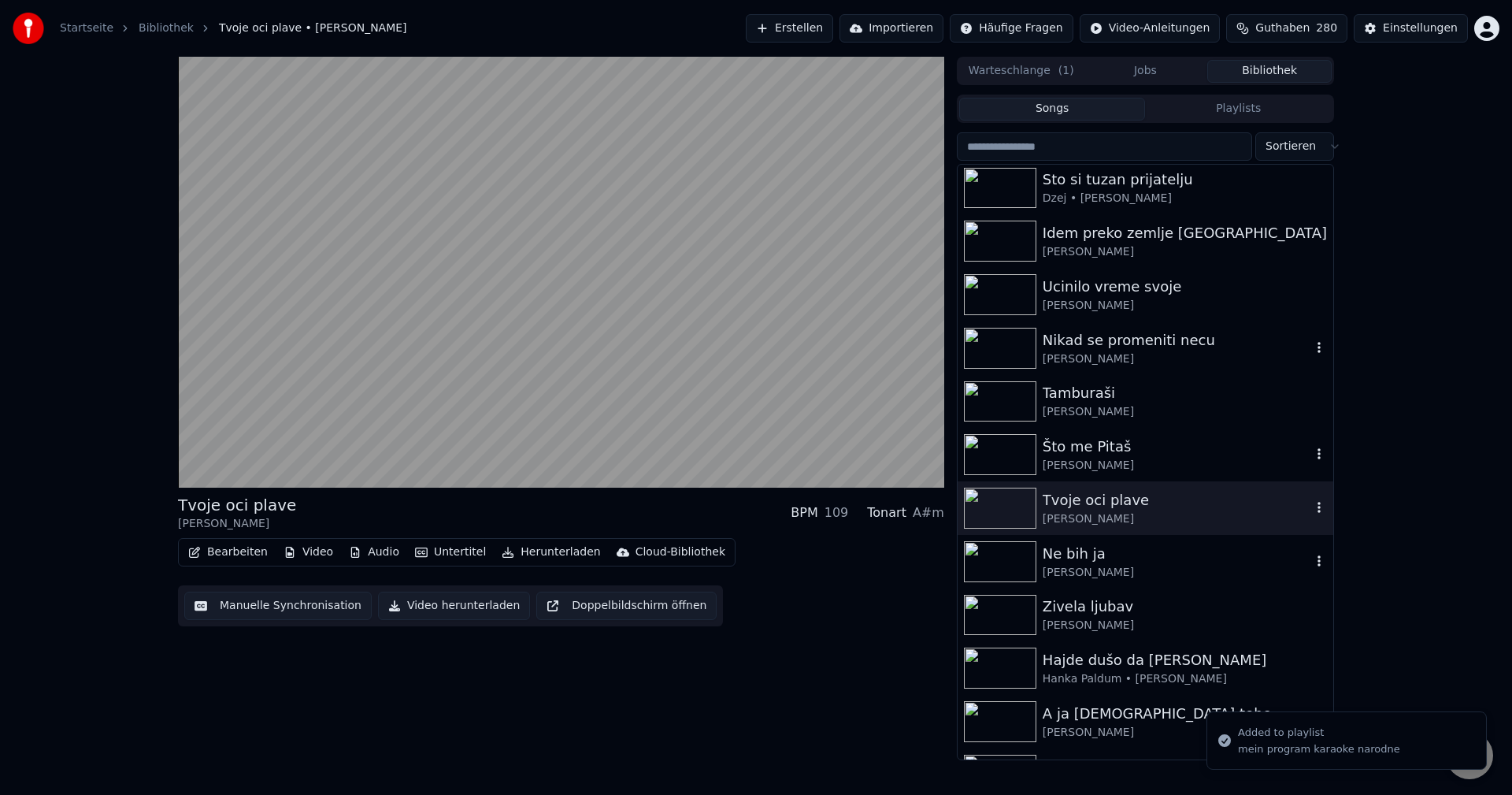
click at [1000, 562] on img at bounding box center [1000, 562] width 72 height 41
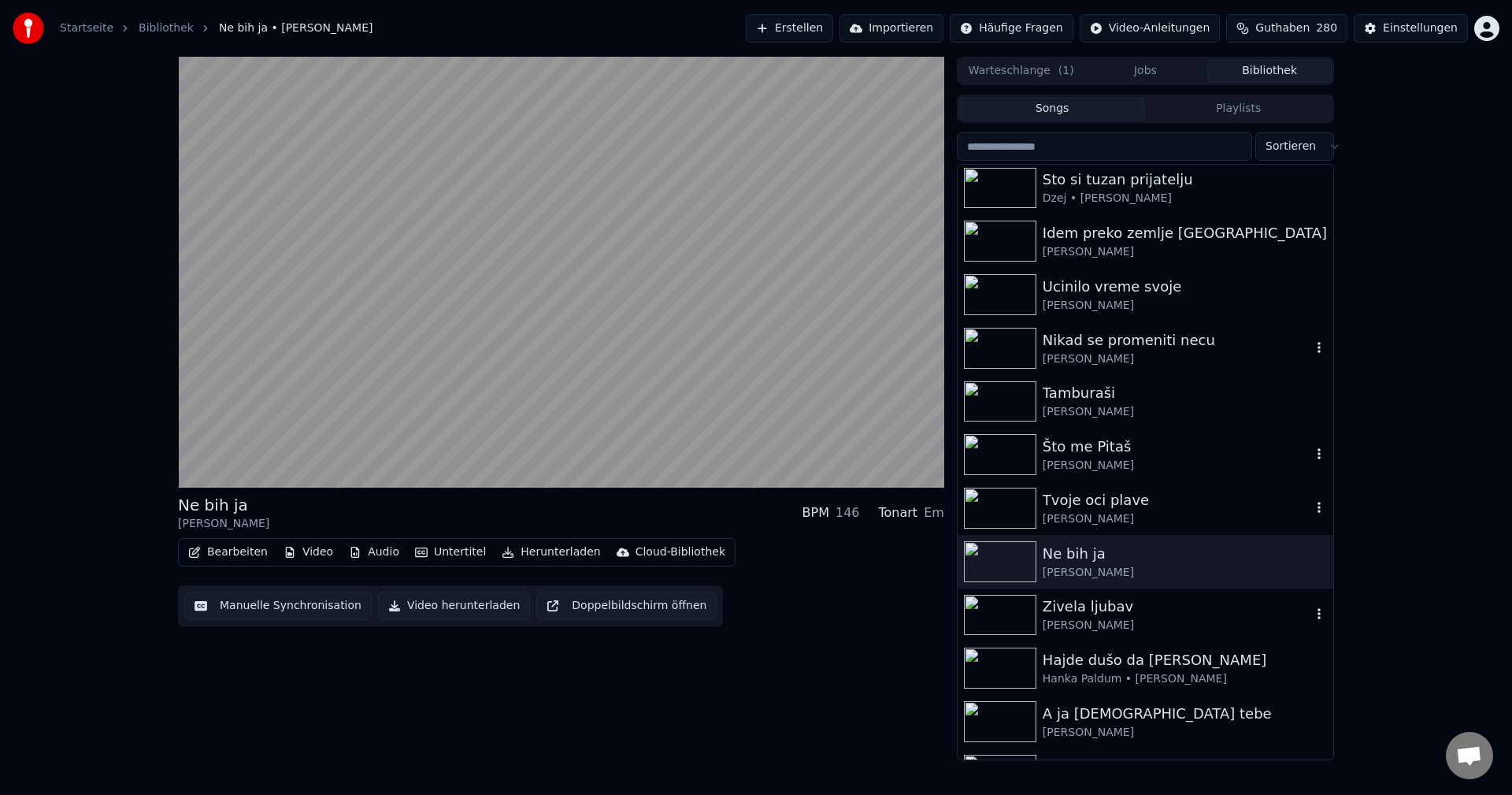
click at [994, 603] on img at bounding box center [1000, 615] width 72 height 41
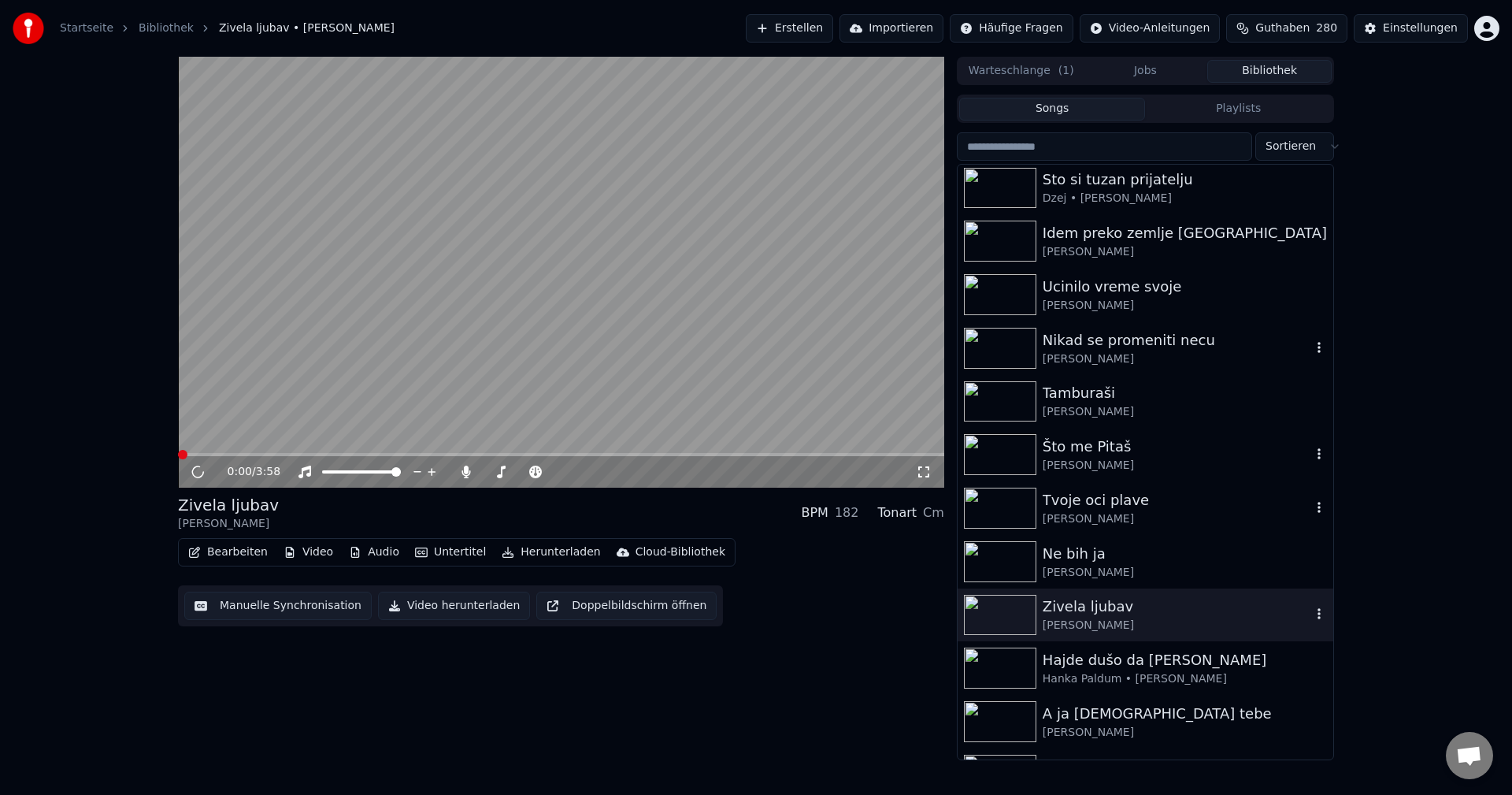
scroll to position [1340, 0]
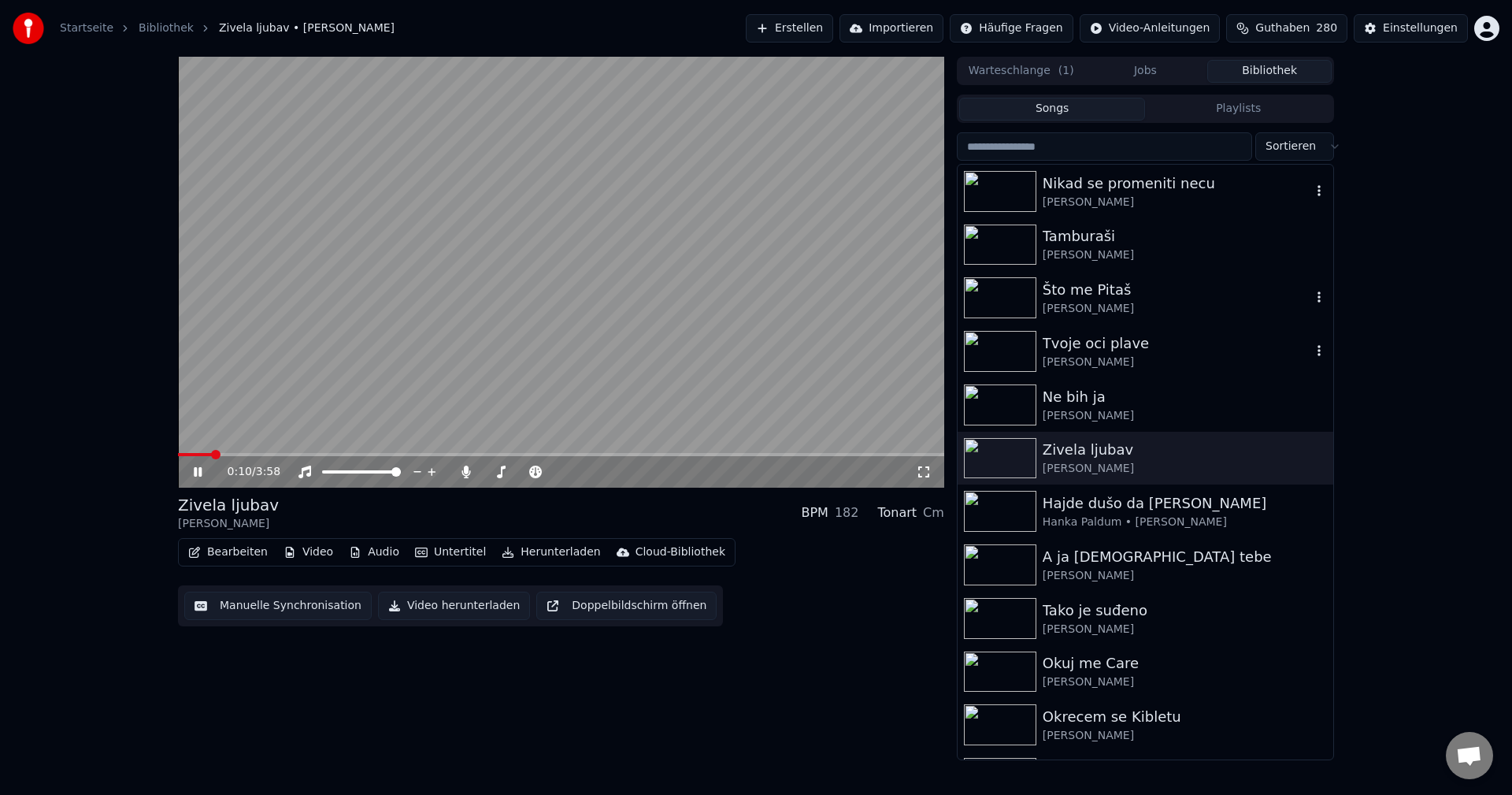
click at [248, 456] on span at bounding box center [561, 455] width 766 height 3
click at [1311, 457] on icon "button" at bounding box center [1319, 457] width 16 height 13
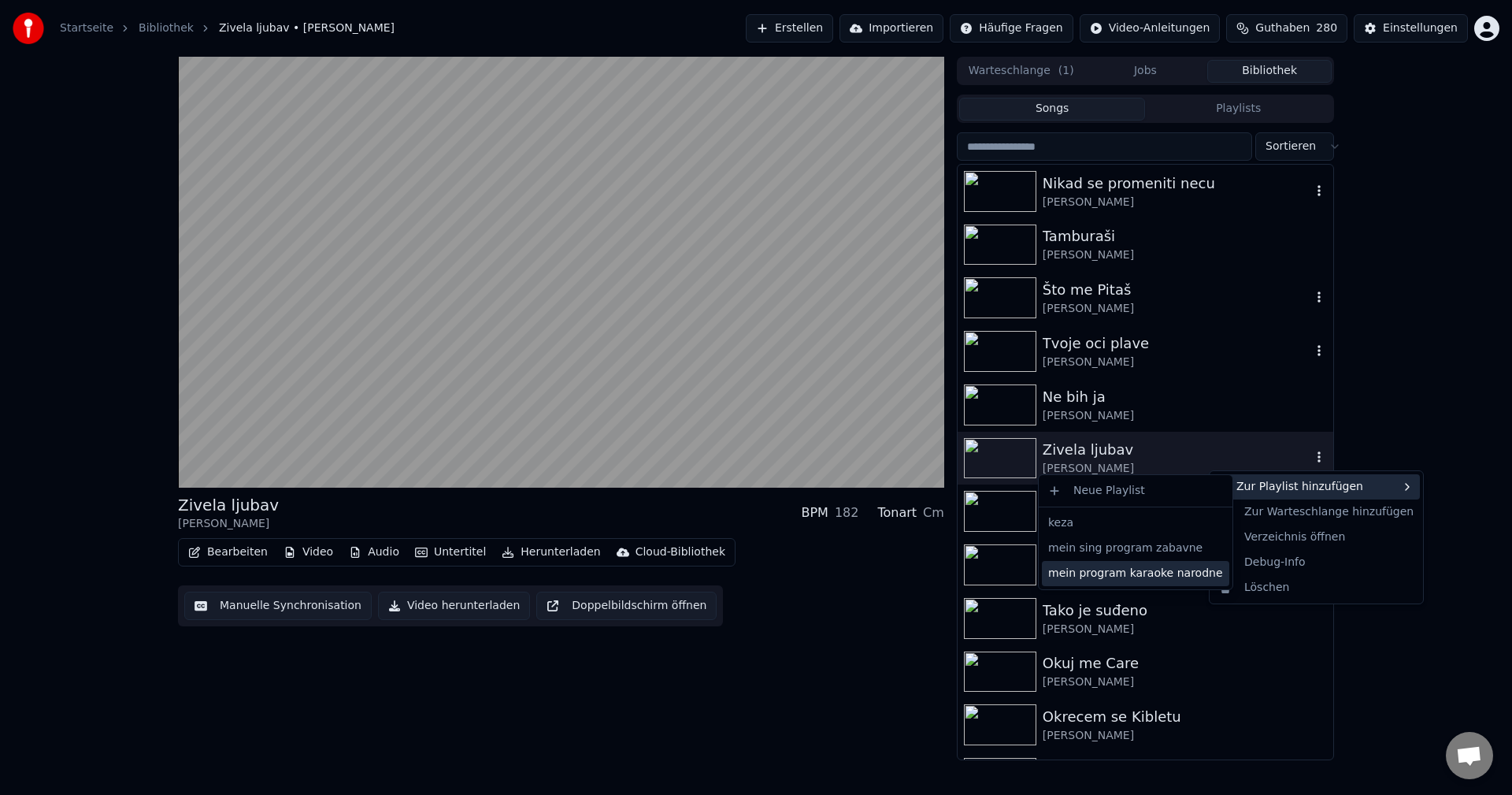
click at [1175, 574] on div "mein program karaoke narodne" at bounding box center [1135, 574] width 187 height 25
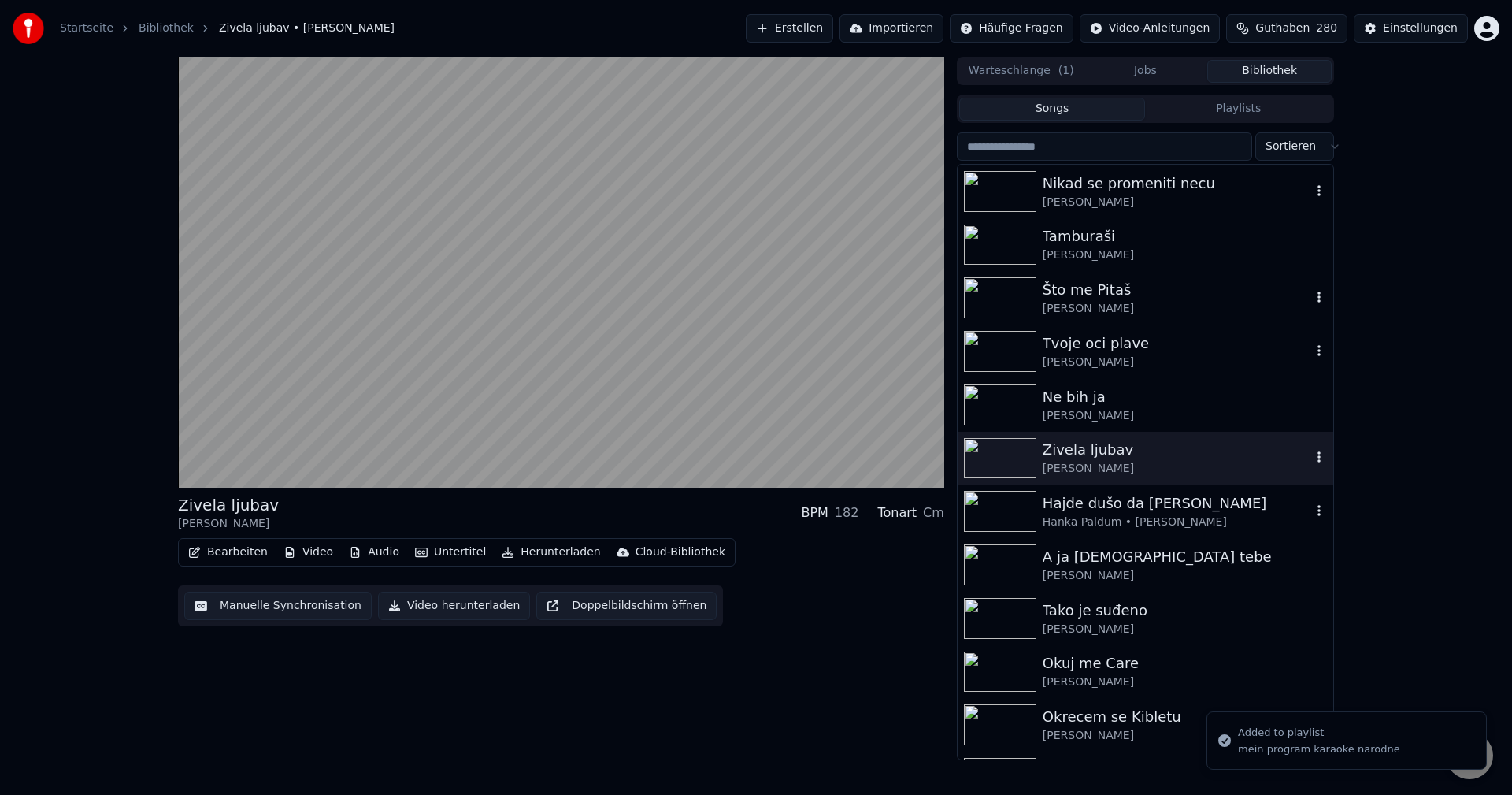
click at [973, 518] on img at bounding box center [1000, 511] width 72 height 41
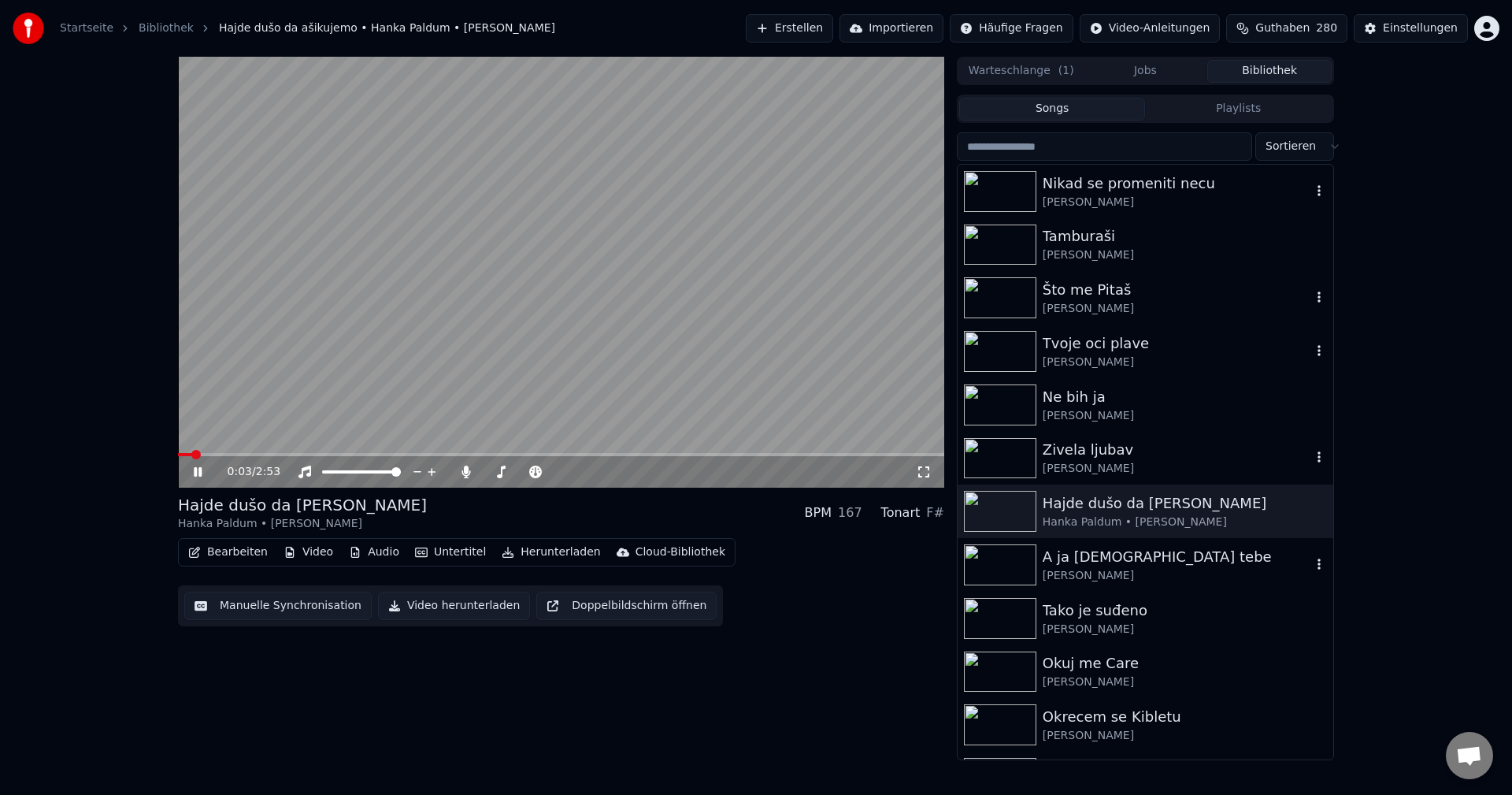
click at [1005, 562] on img at bounding box center [1000, 564] width 72 height 41
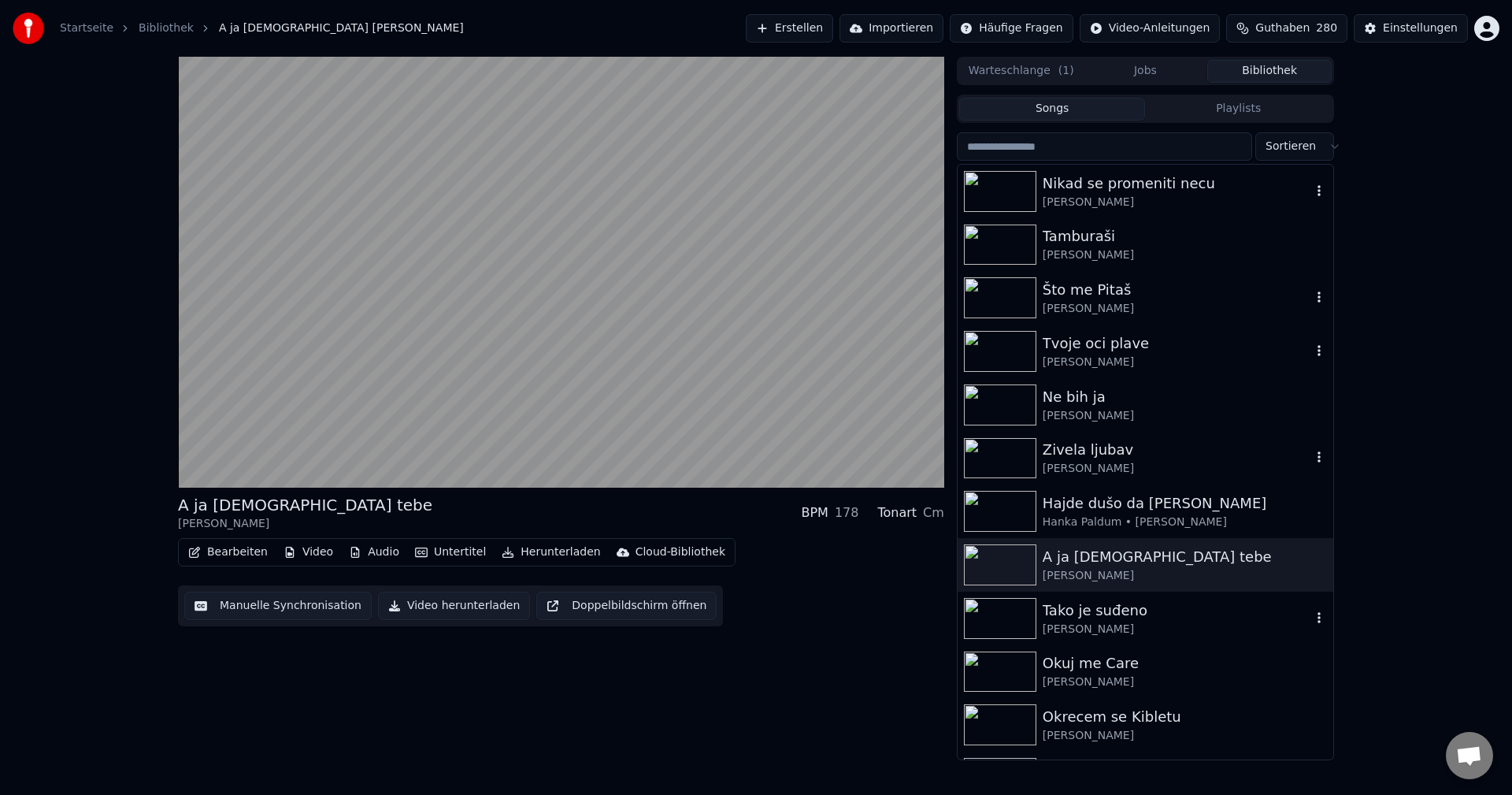
click at [1010, 611] on img at bounding box center [1000, 618] width 72 height 41
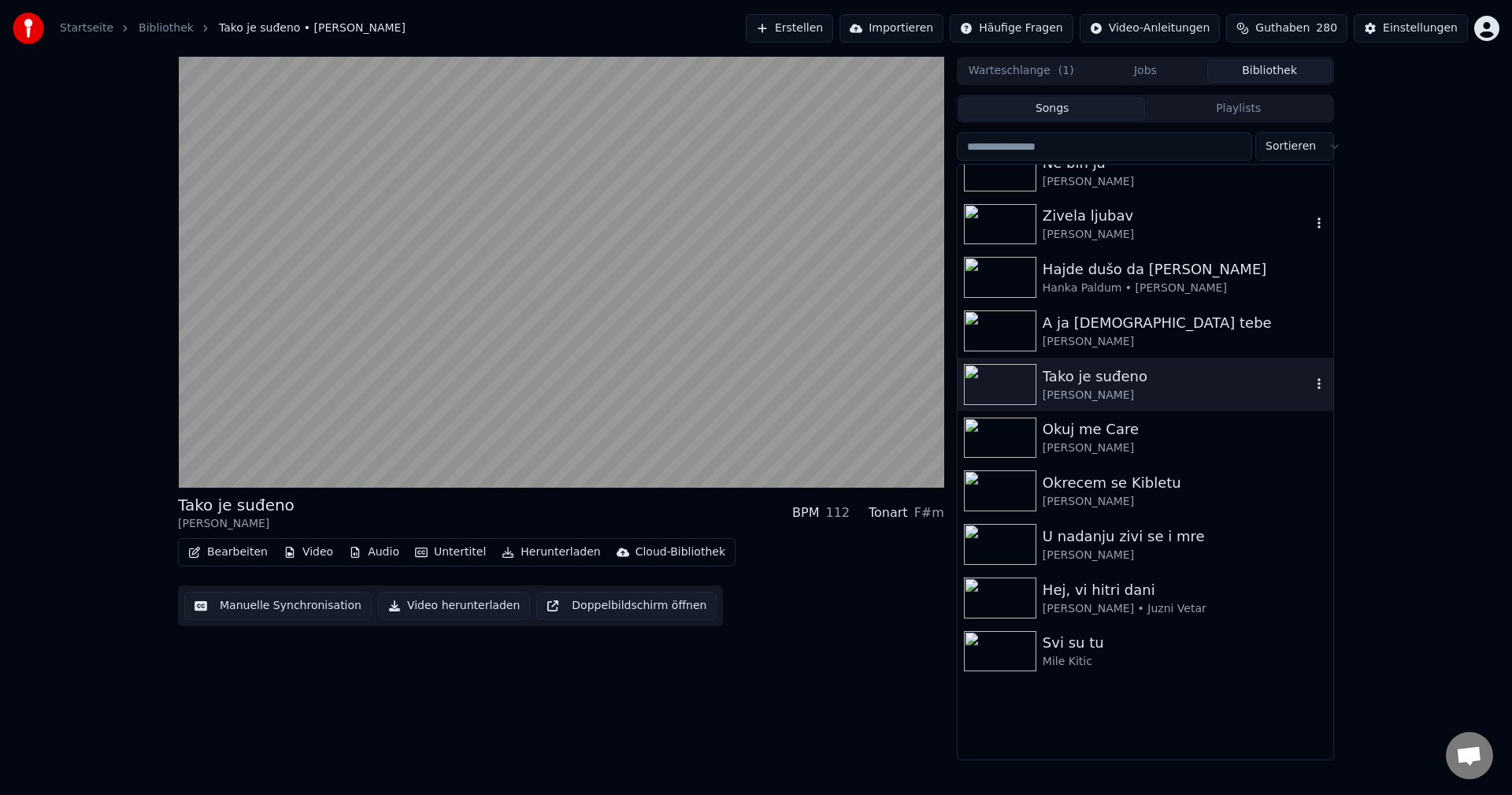
scroll to position [1576, 0]
click at [990, 429] on img at bounding box center [1000, 436] width 72 height 41
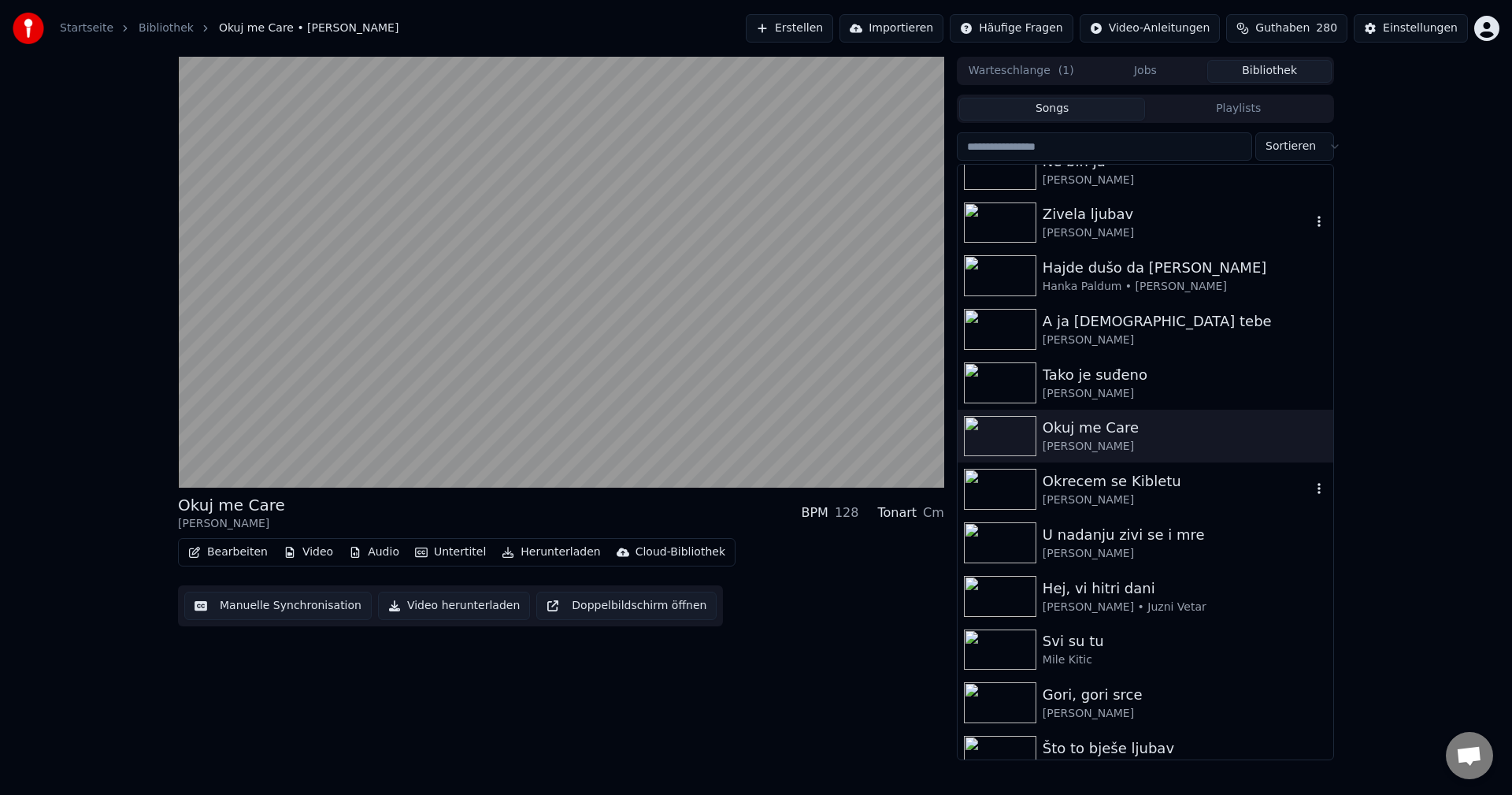
click at [1002, 488] on img at bounding box center [1000, 489] width 72 height 41
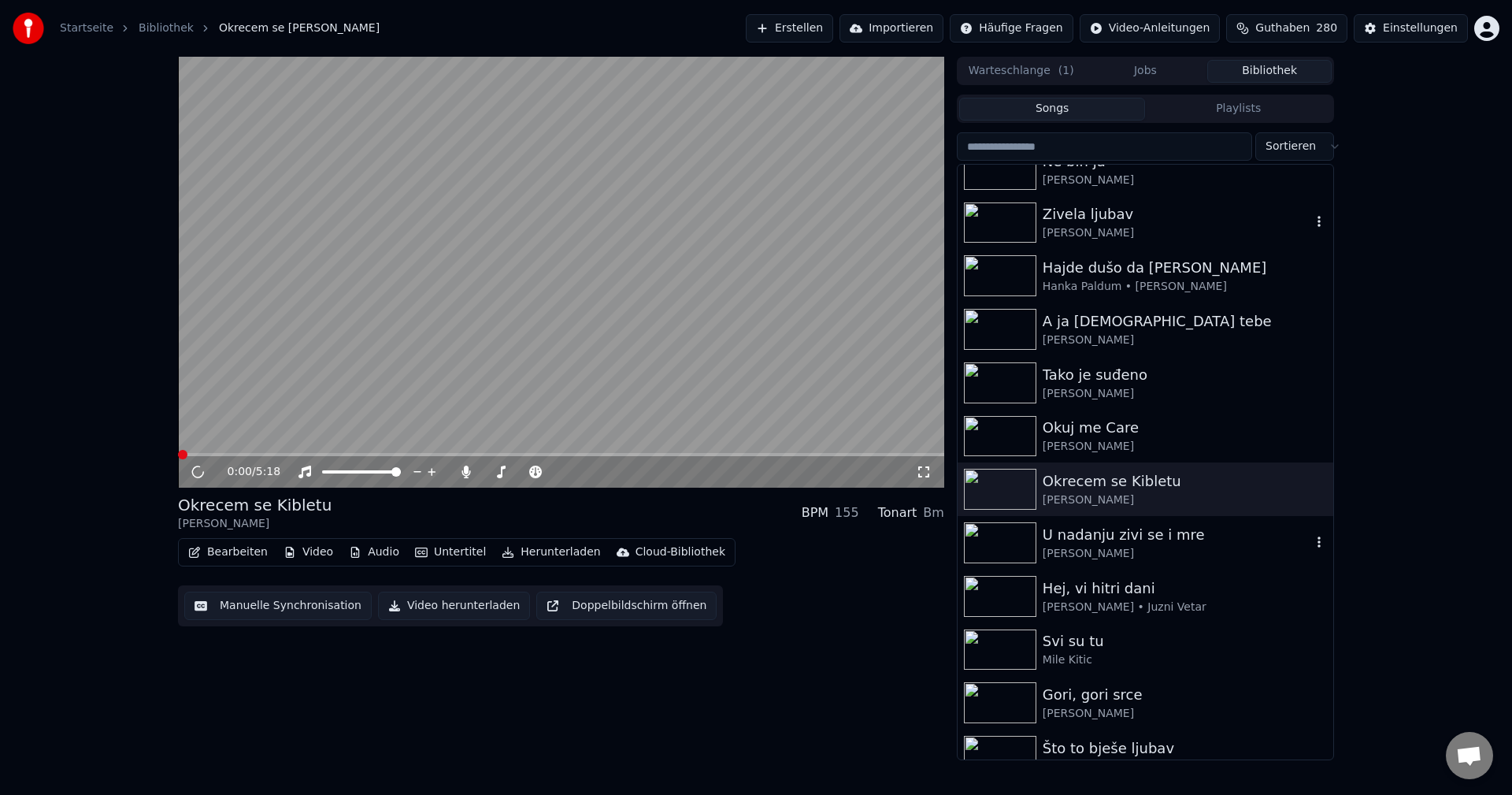
click at [1003, 534] on img at bounding box center [1000, 542] width 72 height 41
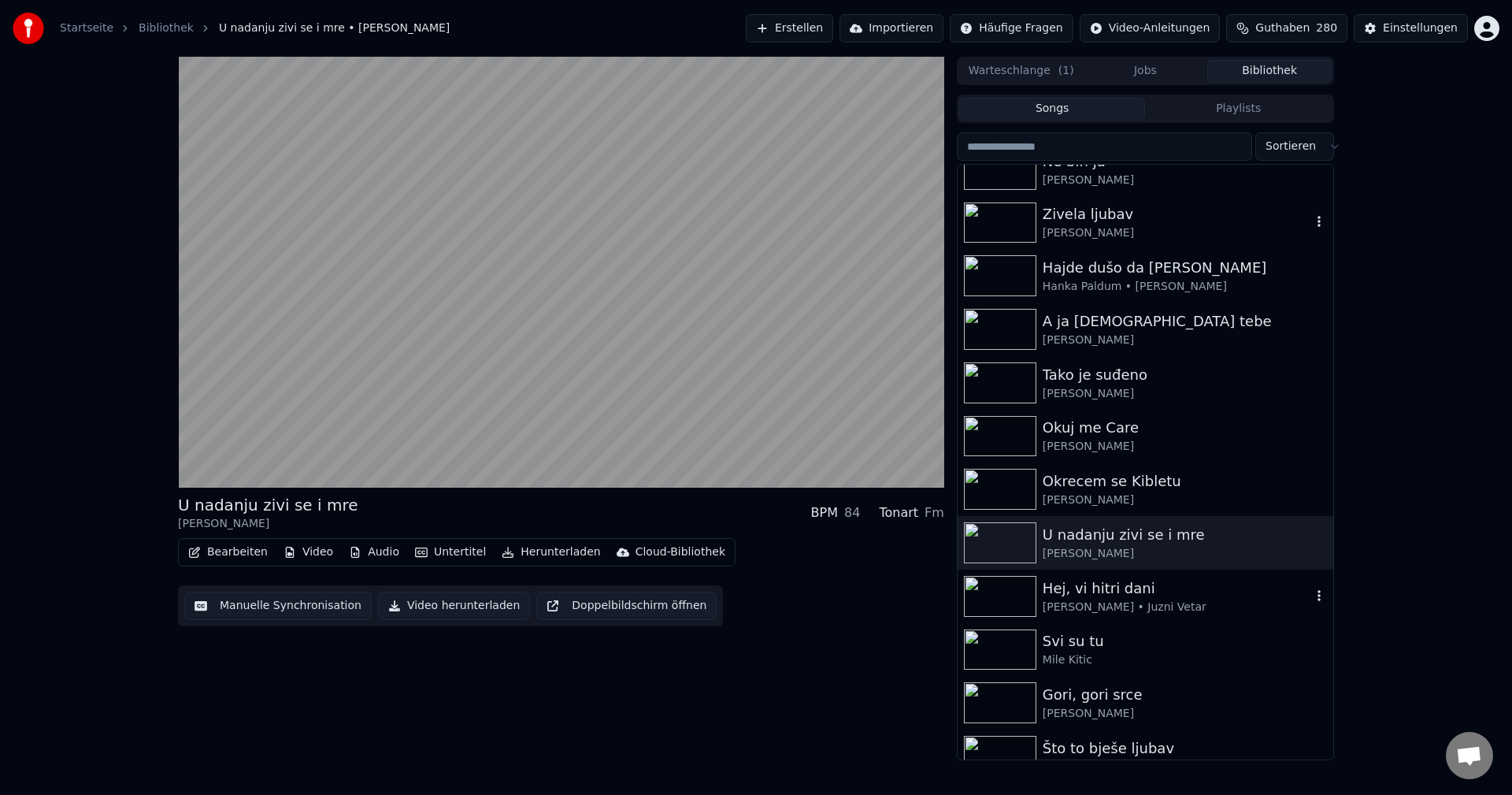
click at [1016, 601] on img at bounding box center [1000, 596] width 72 height 41
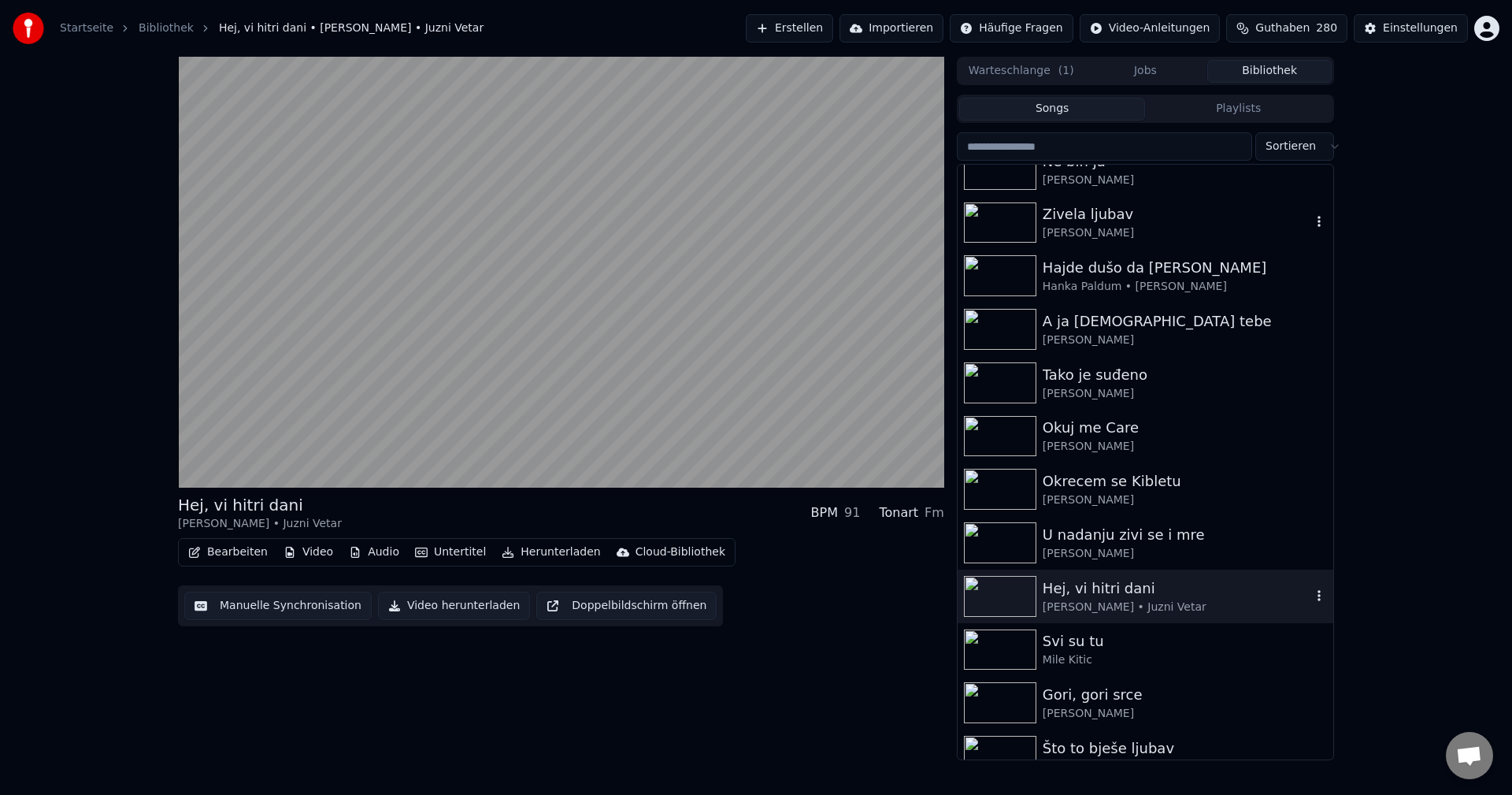
click at [1311, 595] on icon "button" at bounding box center [1319, 596] width 16 height 13
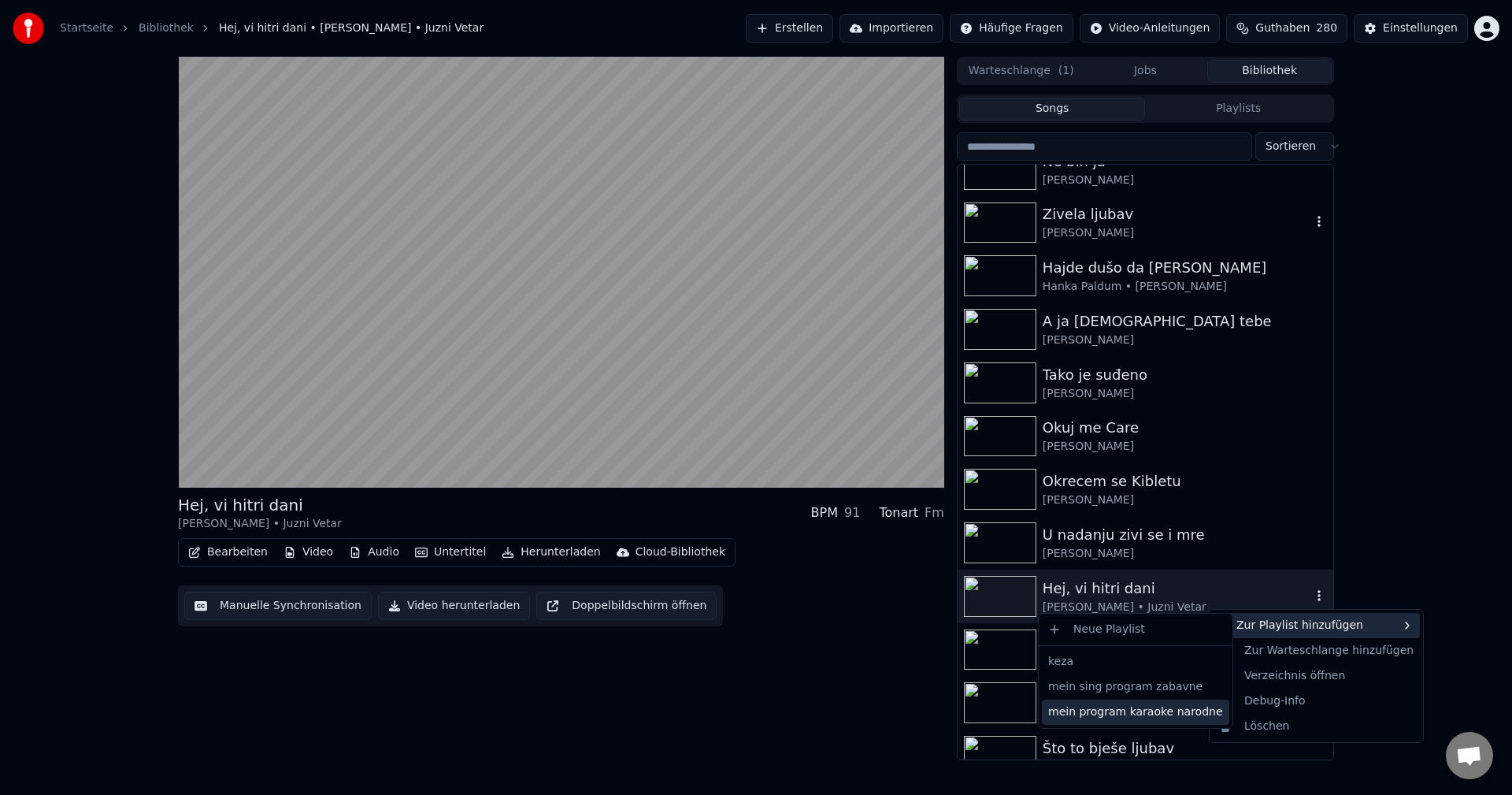
click at [1190, 716] on div "mein program karaoke narodne" at bounding box center [1135, 712] width 187 height 25
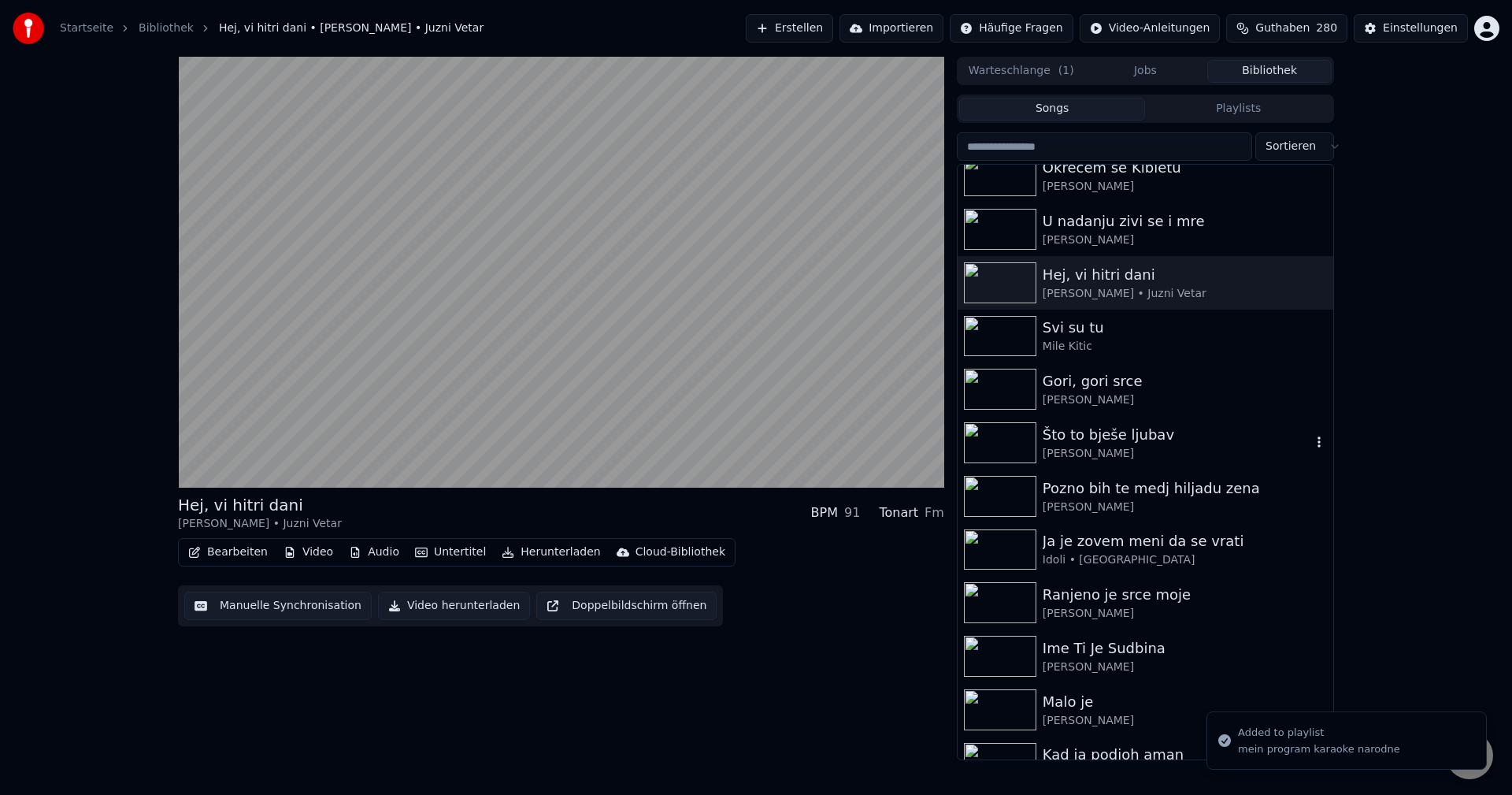
scroll to position [1891, 0]
click at [1010, 327] on img at bounding box center [1000, 335] width 72 height 41
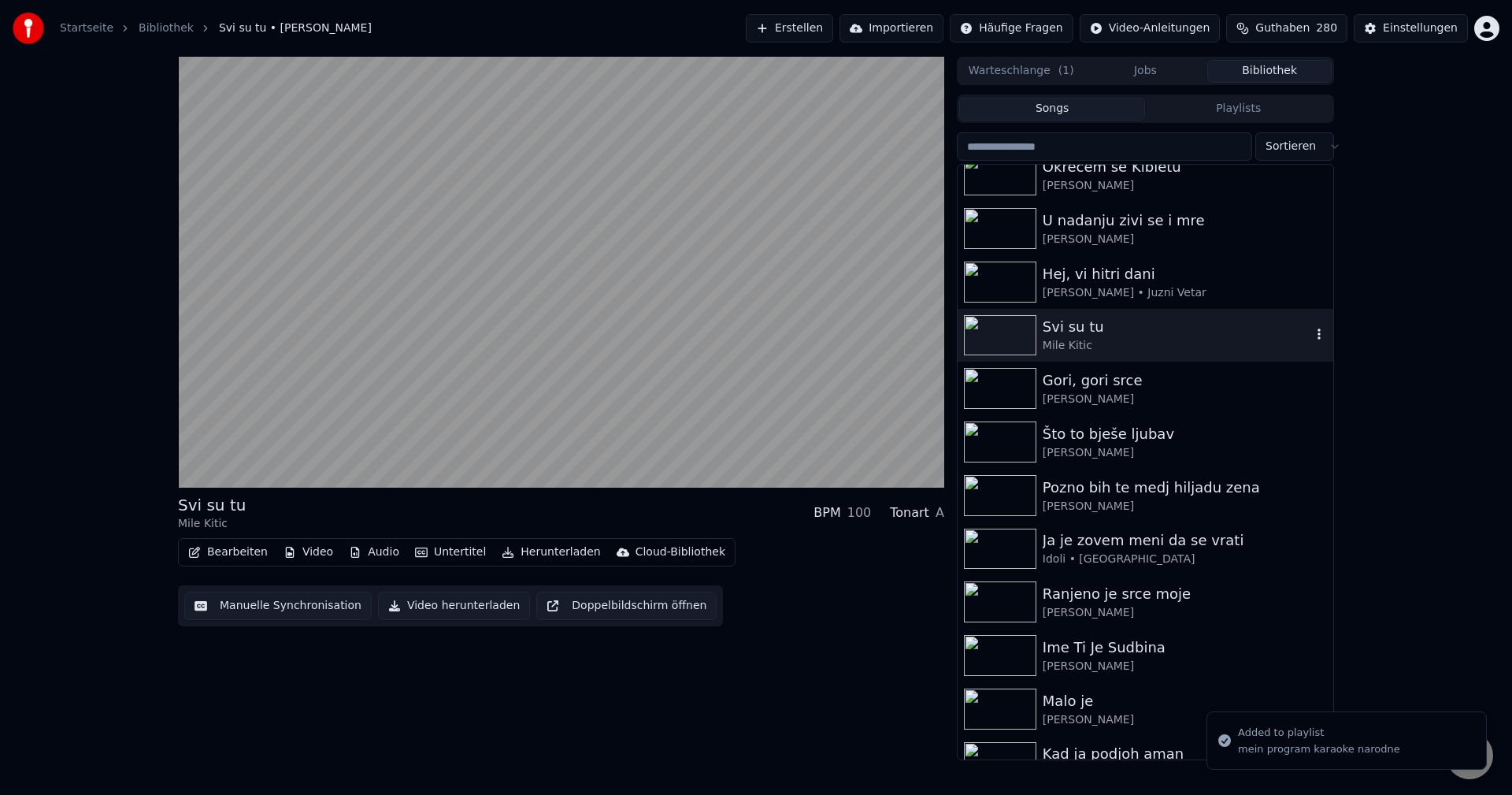
click at [1311, 330] on icon "button" at bounding box center [1319, 334] width 16 height 13
click at [1311, 335] on icon "button" at bounding box center [1319, 334] width 16 height 13
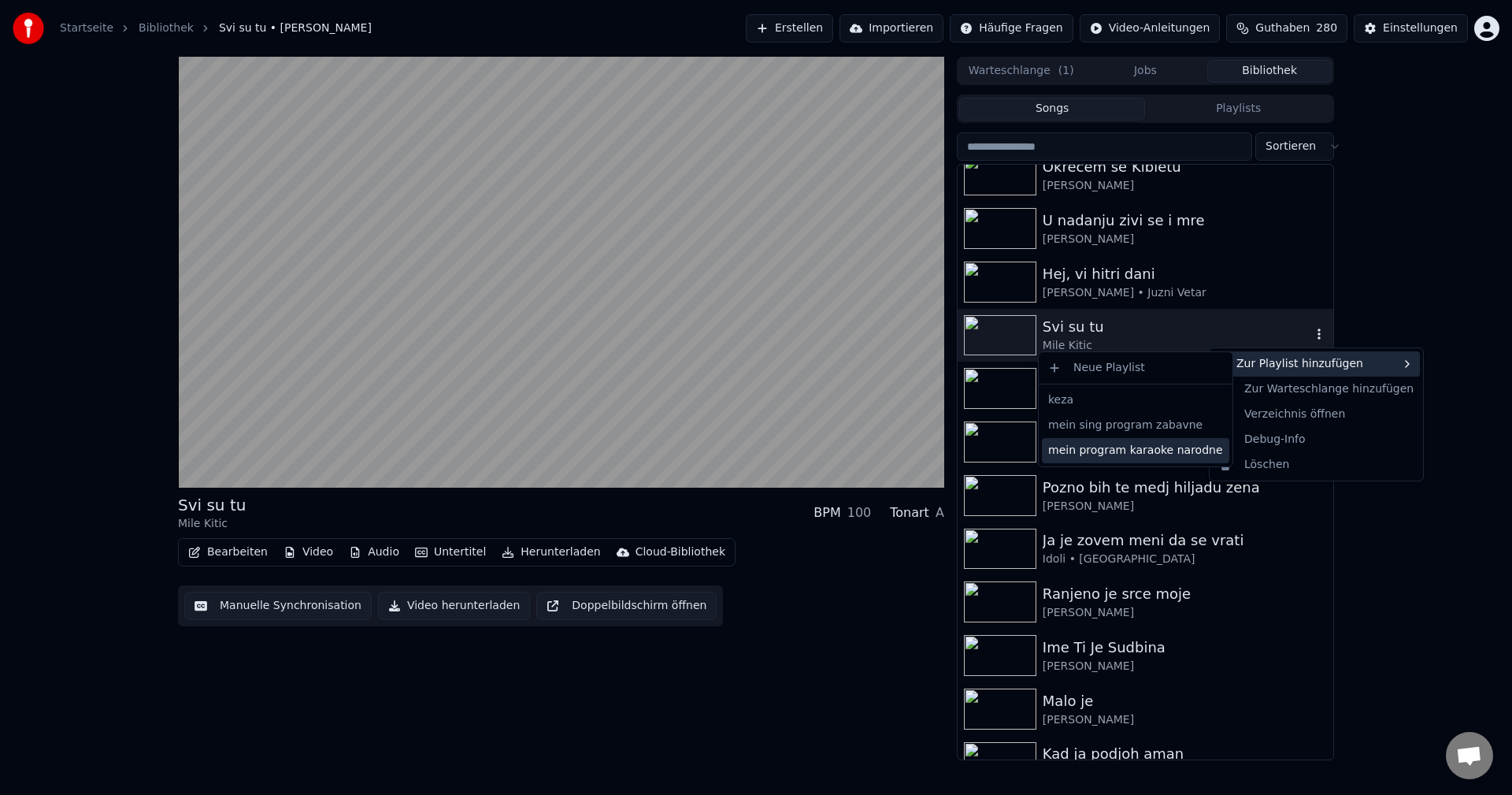
click at [1153, 451] on div "mein program karaoke narodne" at bounding box center [1135, 451] width 187 height 25
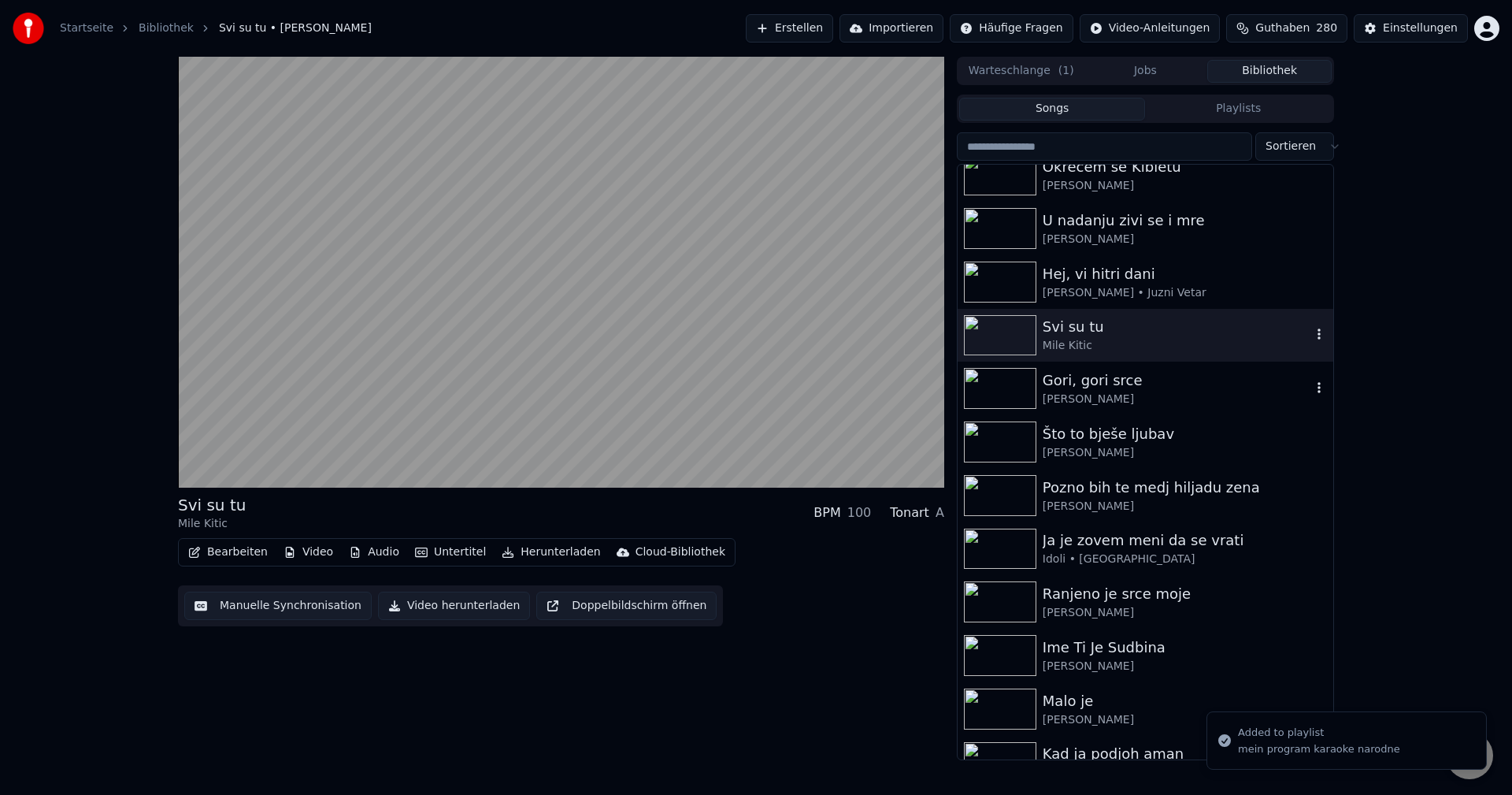
click at [987, 388] on img at bounding box center [1000, 388] width 72 height 41
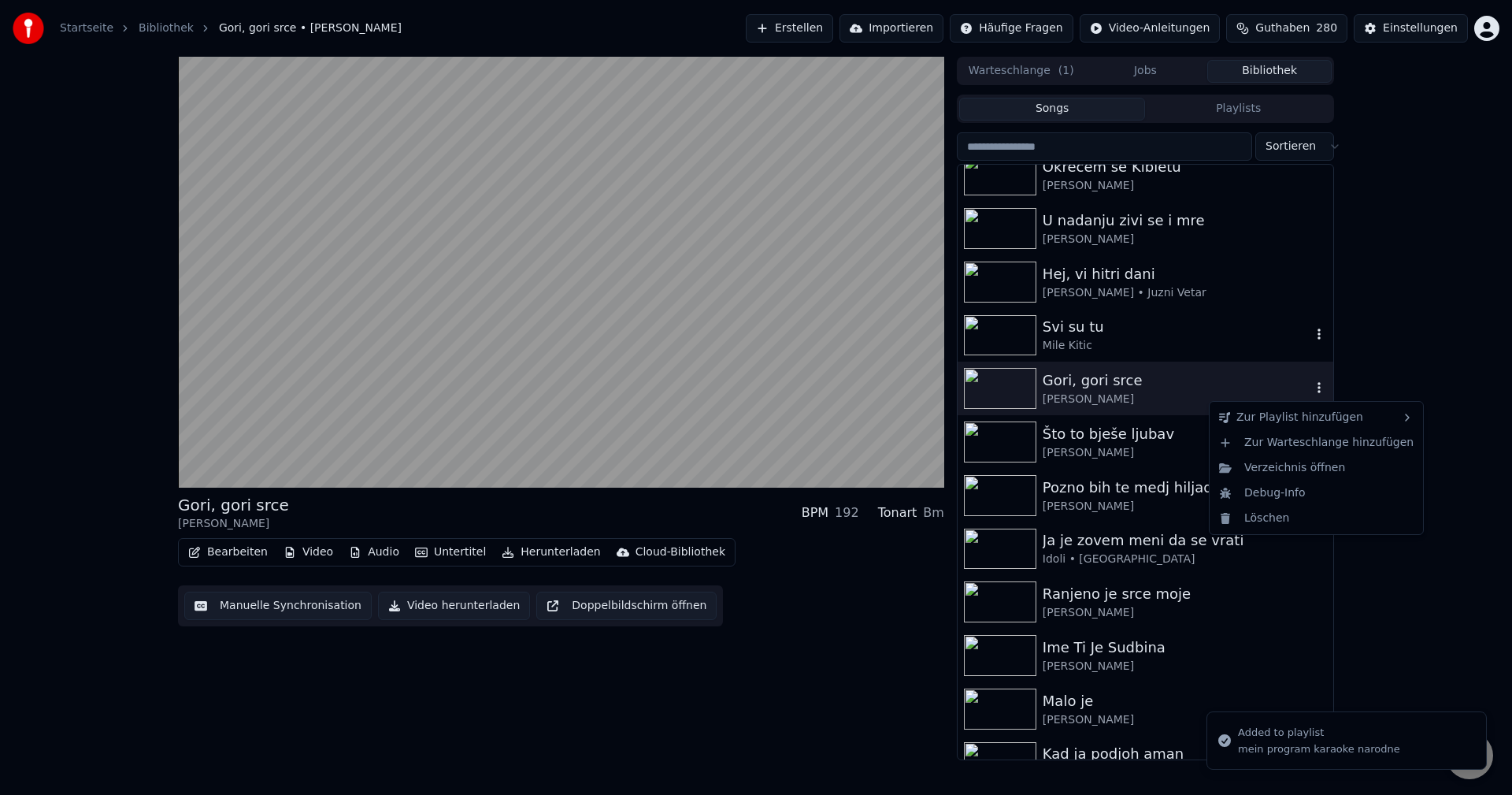
click at [1318, 386] on icon "button" at bounding box center [1319, 388] width 3 height 11
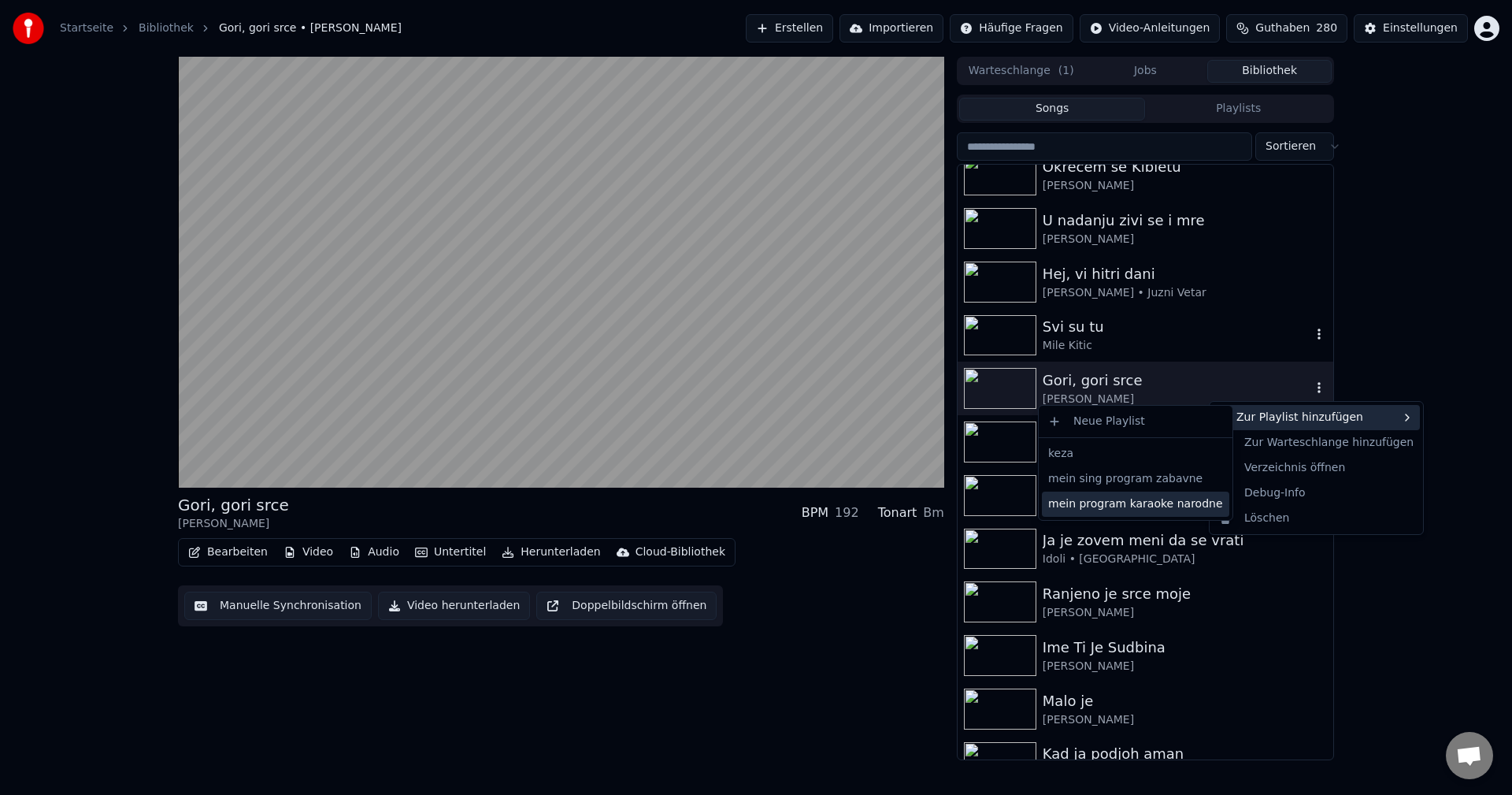
click at [1173, 503] on div "mein program karaoke narodne" at bounding box center [1135, 504] width 187 height 25
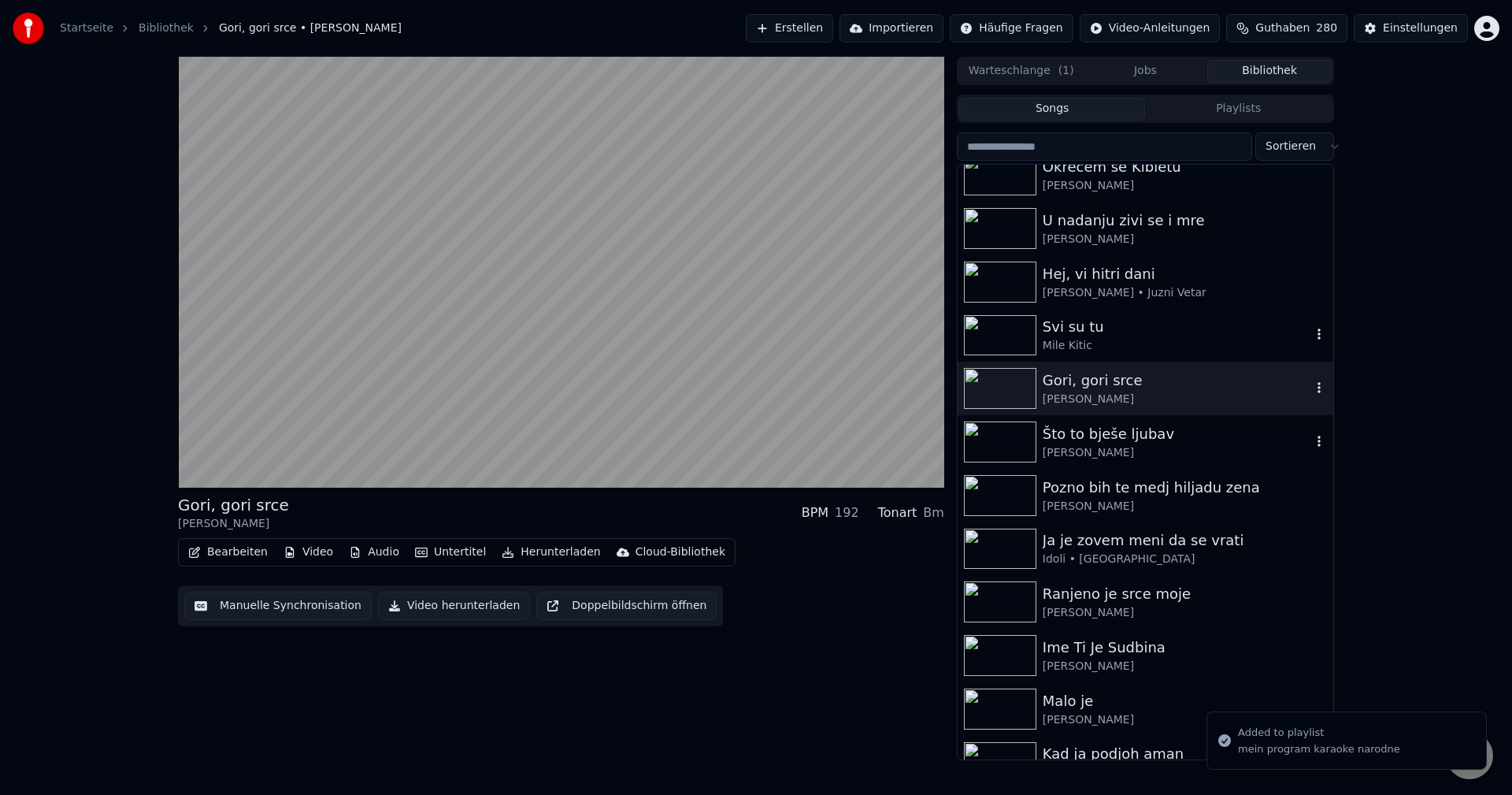
click at [1014, 441] on img at bounding box center [1000, 441] width 72 height 41
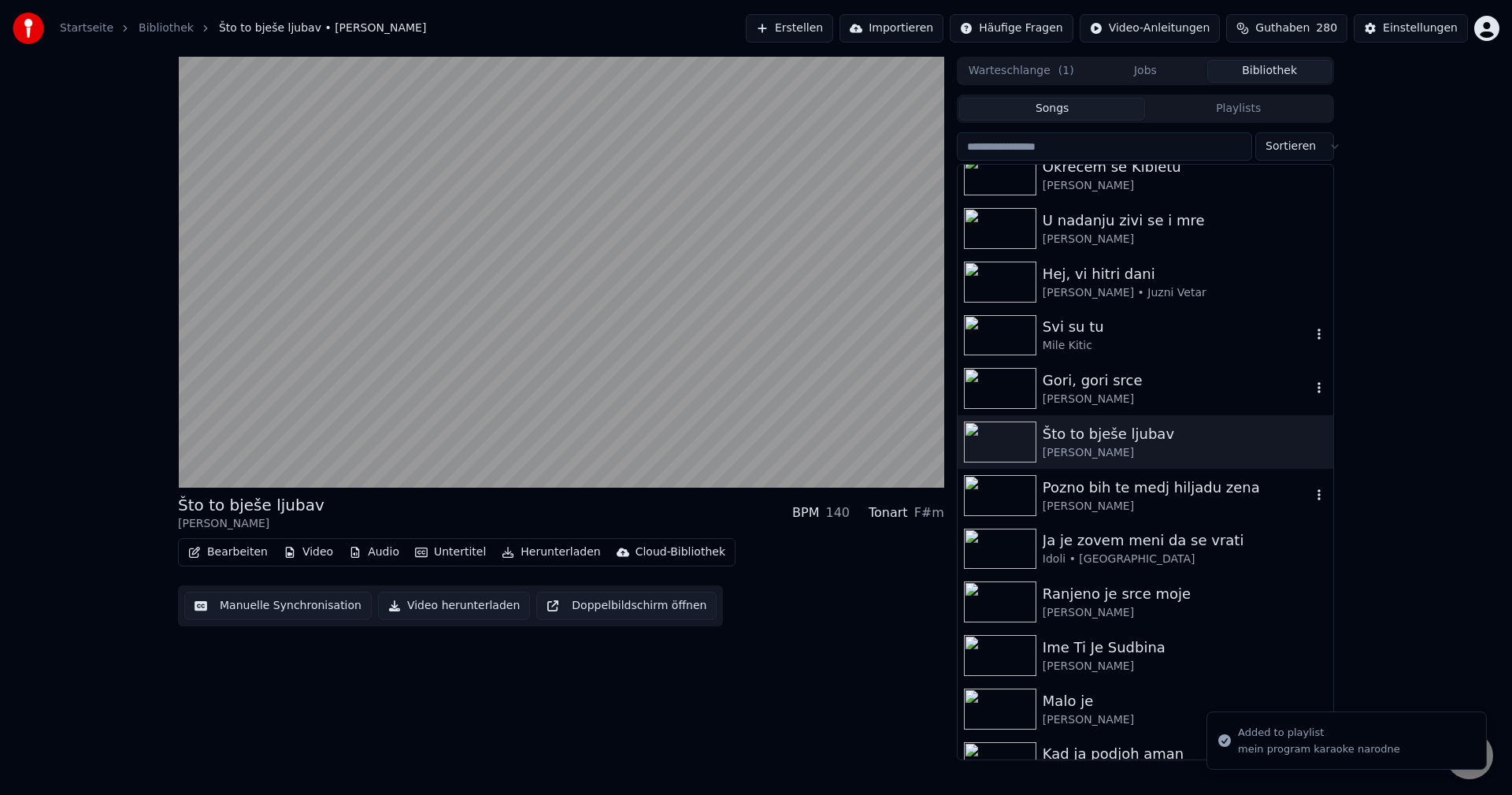
click at [999, 493] on img at bounding box center [1000, 495] width 72 height 41
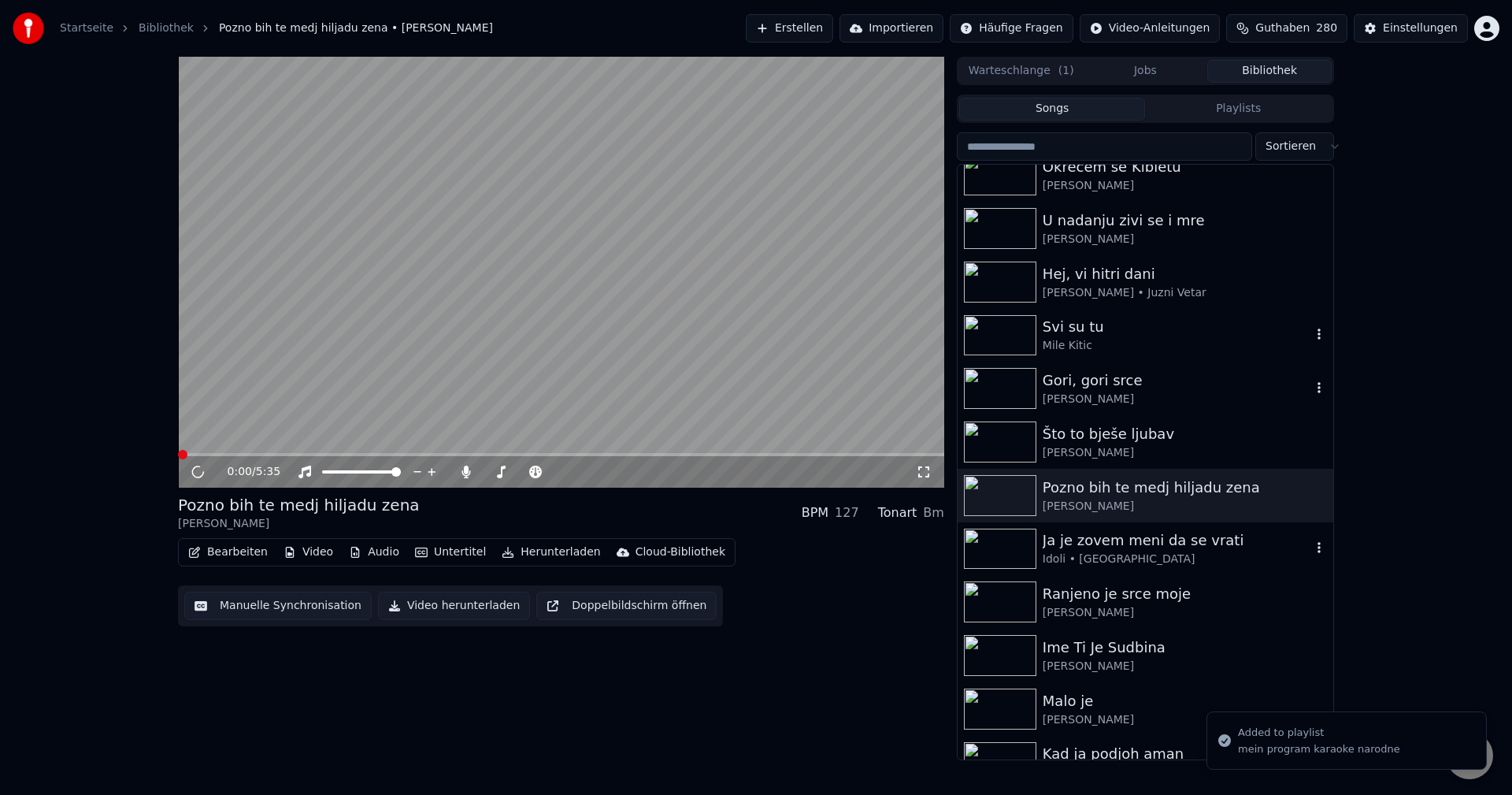
scroll to position [2049, 0]
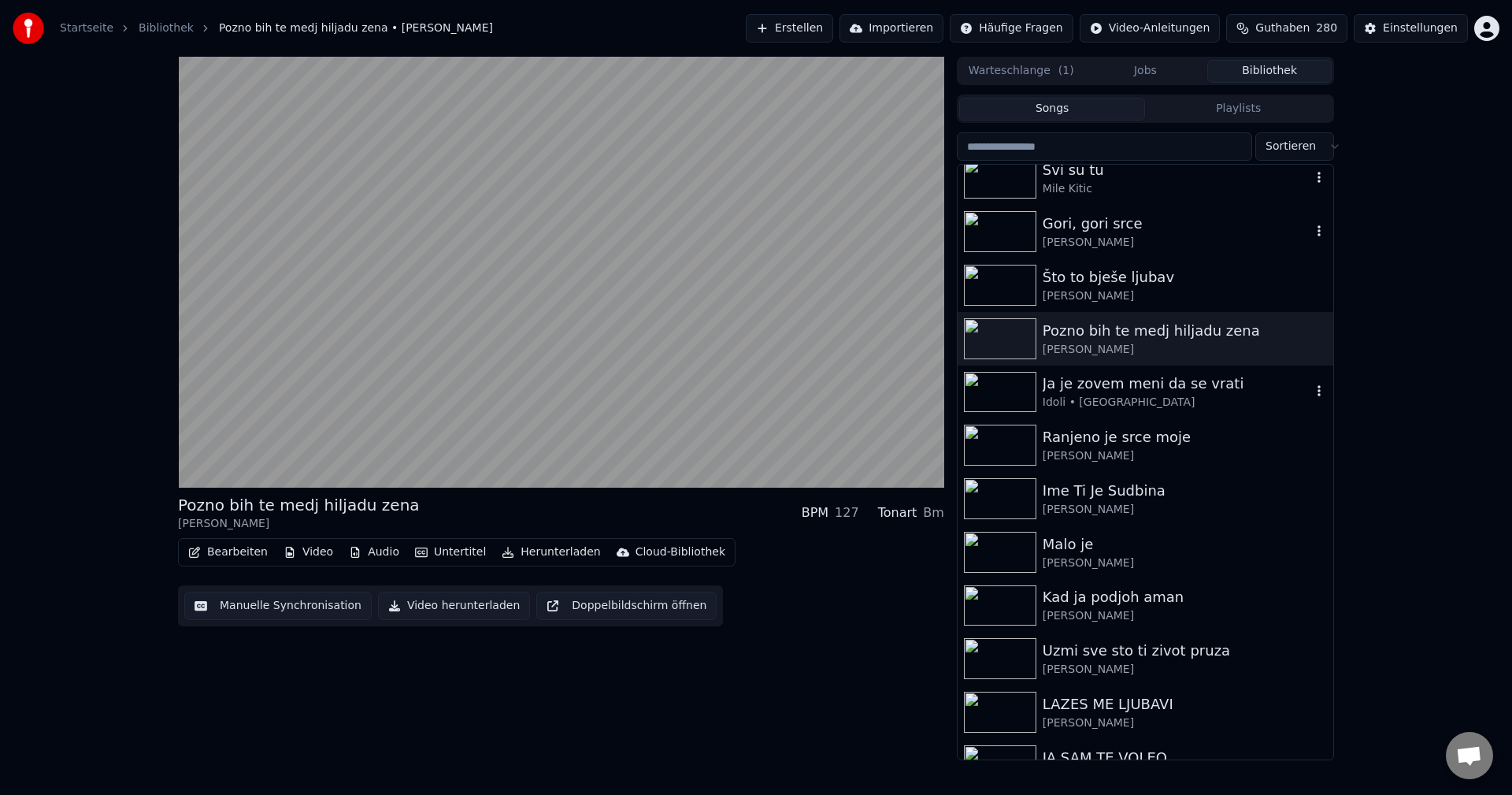
click at [998, 390] on img at bounding box center [1000, 392] width 72 height 41
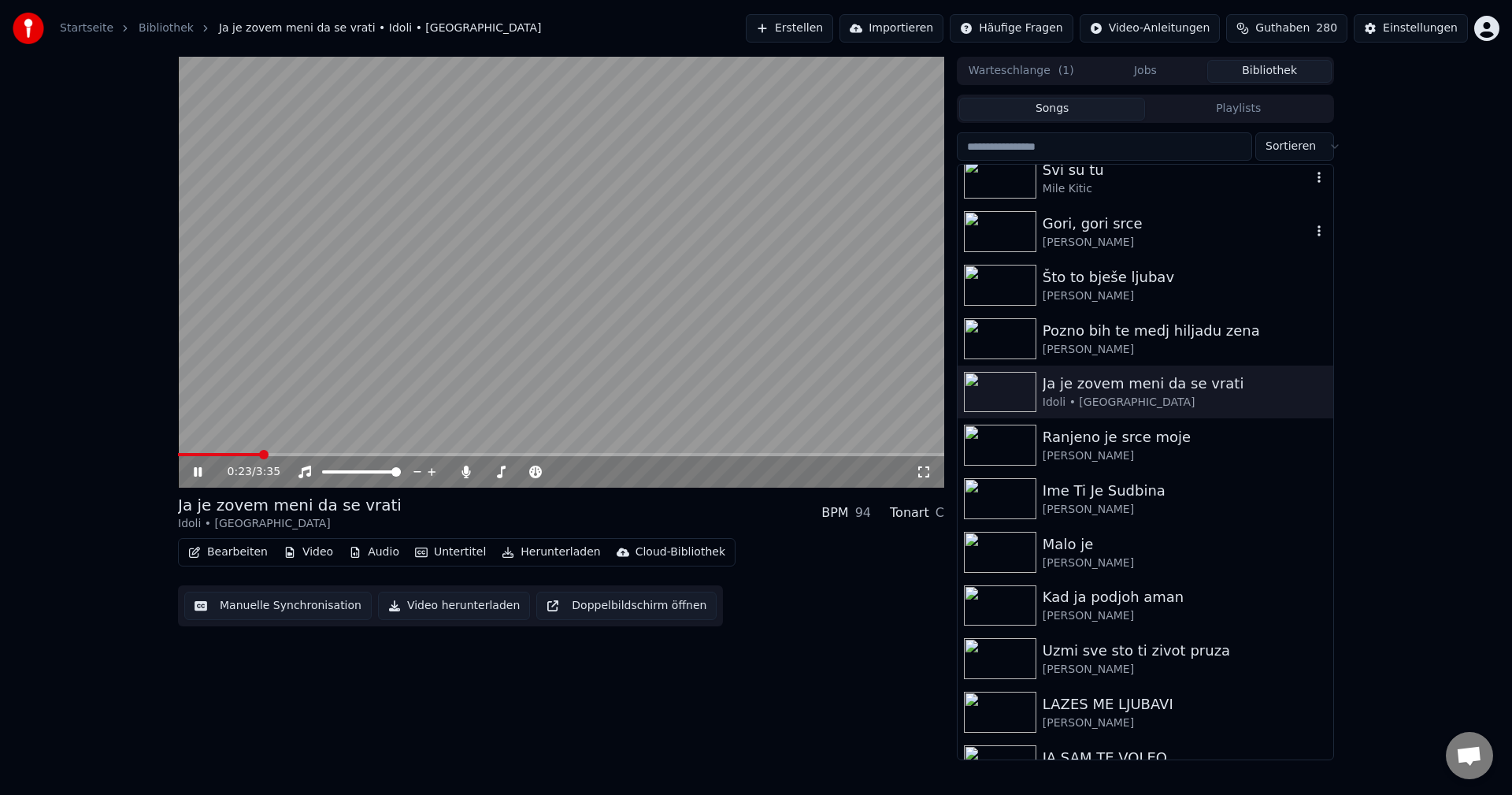
click at [259, 456] on span at bounding box center [561, 455] width 766 height 3
click at [997, 488] on img at bounding box center [1000, 498] width 72 height 41
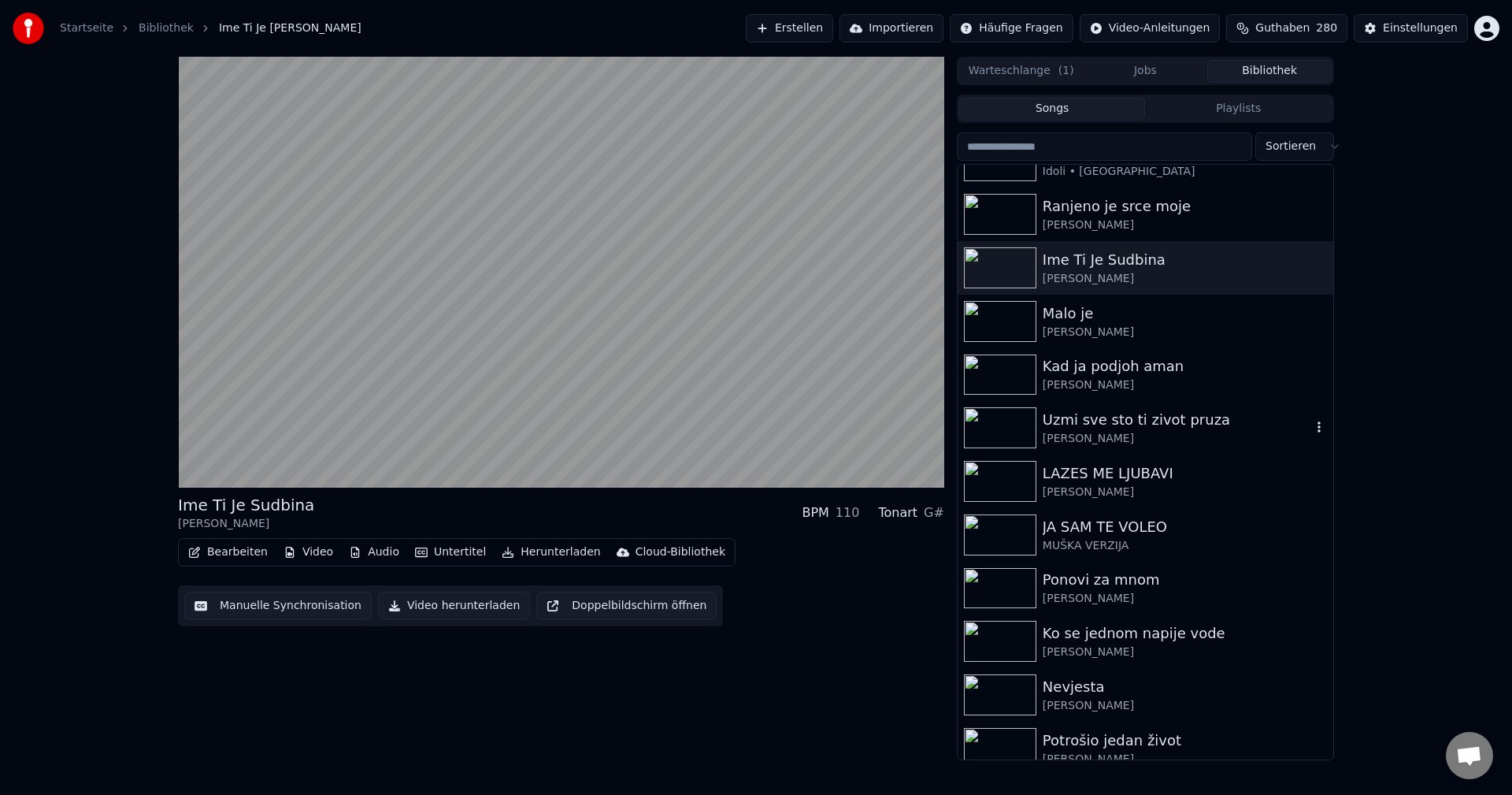
scroll to position [2285, 0]
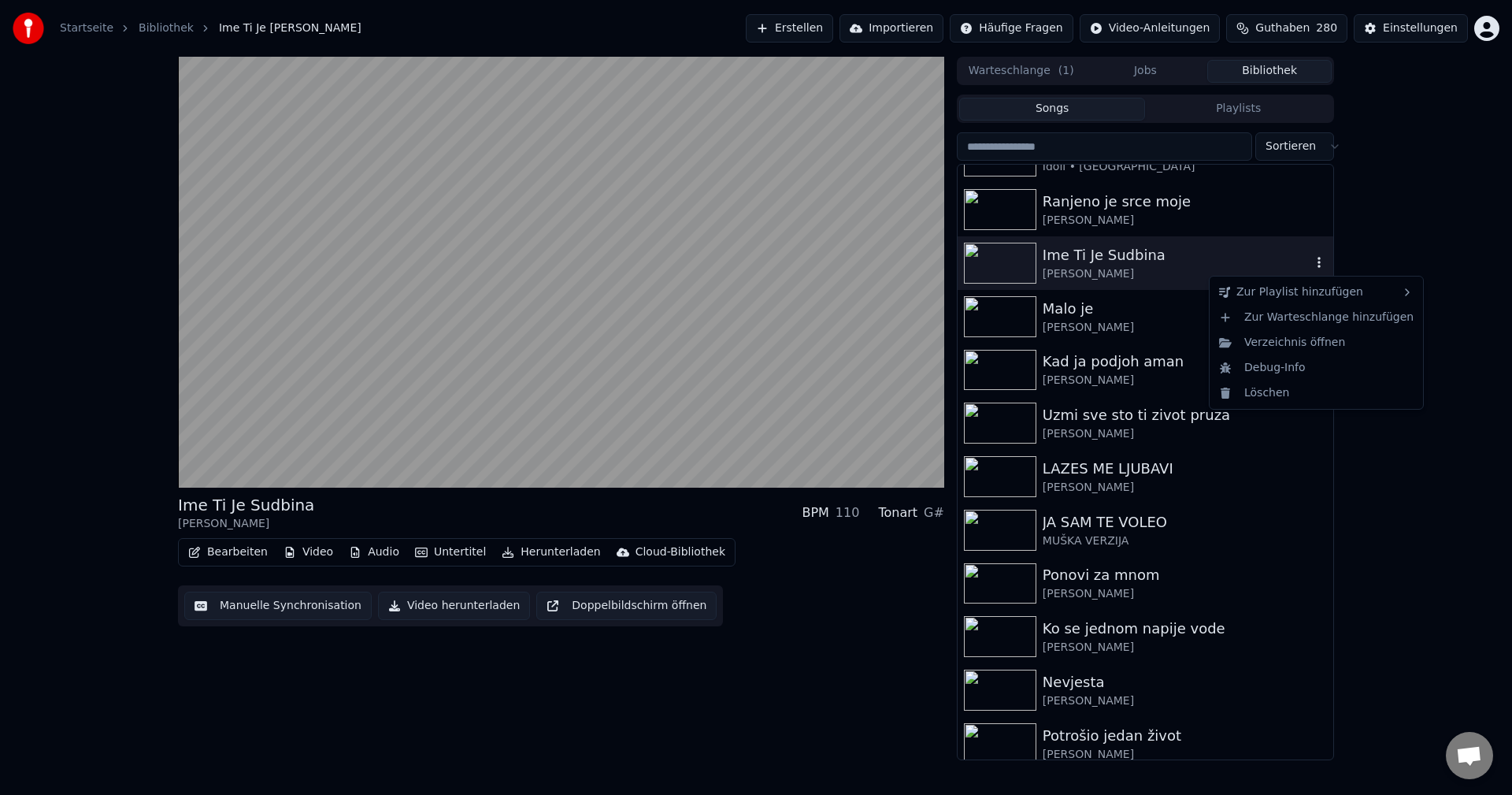
click at [1311, 264] on icon "button" at bounding box center [1319, 262] width 16 height 13
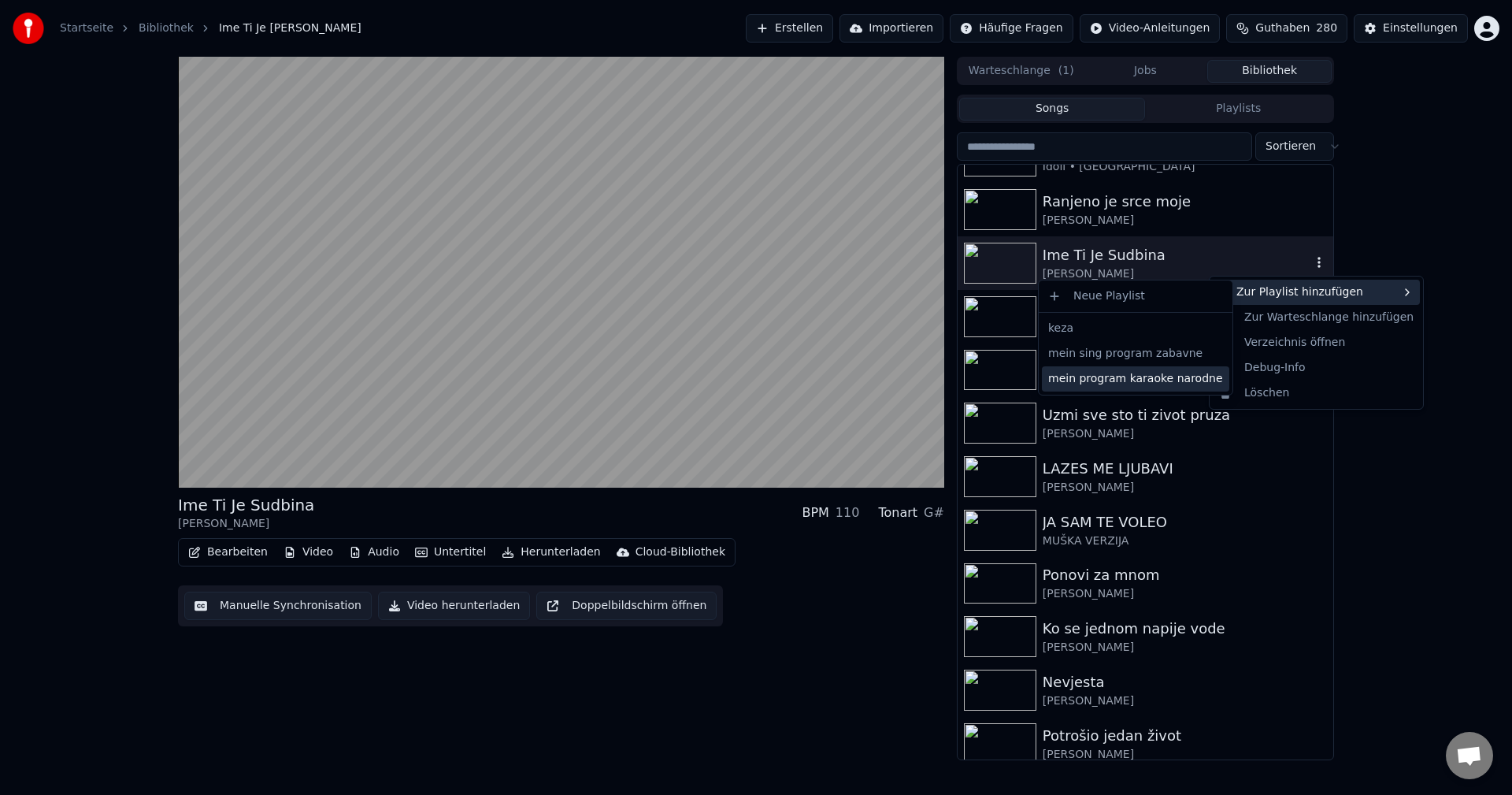
click at [1145, 378] on div "mein program karaoke narodne" at bounding box center [1135, 379] width 187 height 25
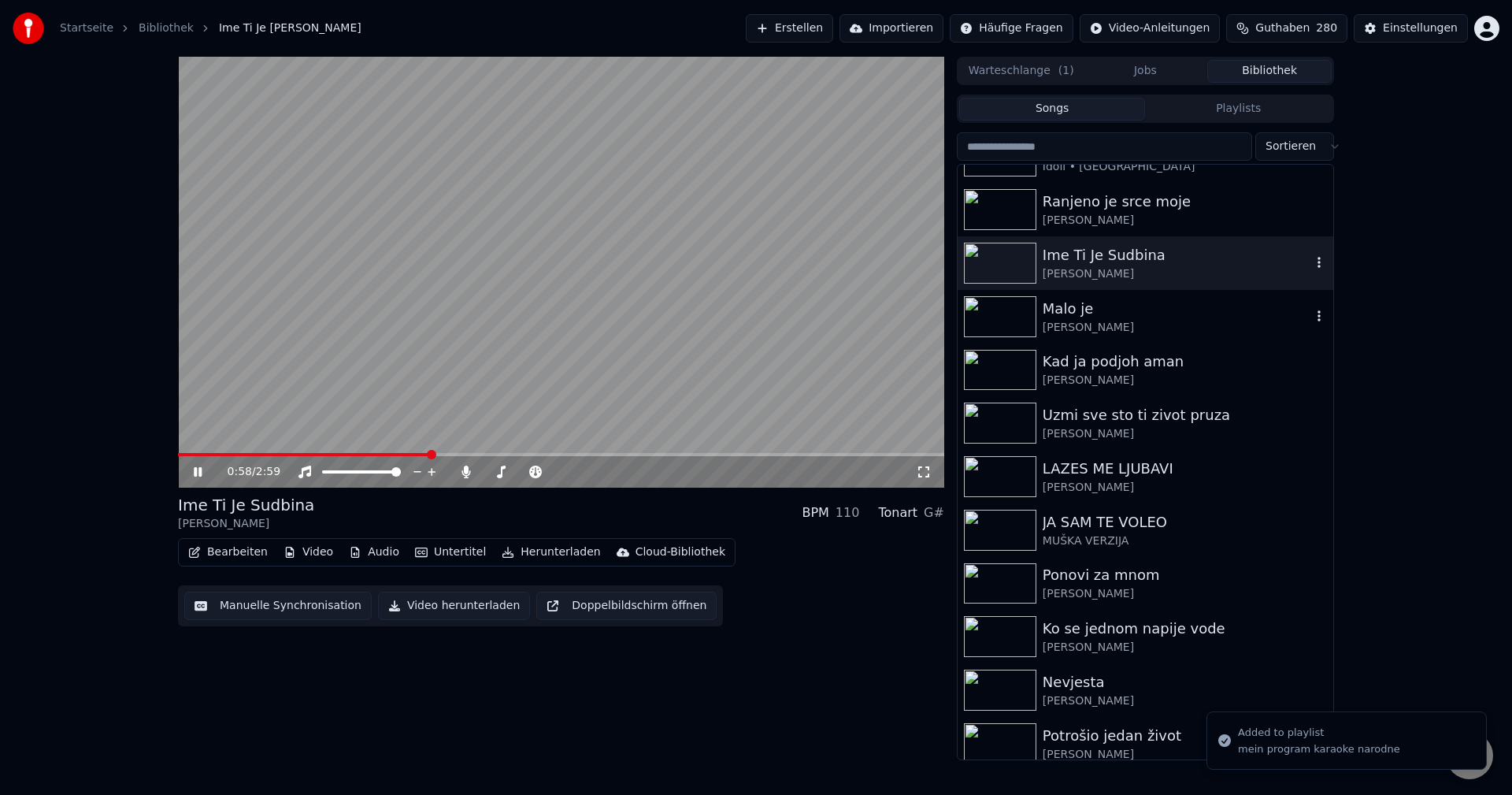
click at [995, 309] on img at bounding box center [1000, 316] width 72 height 41
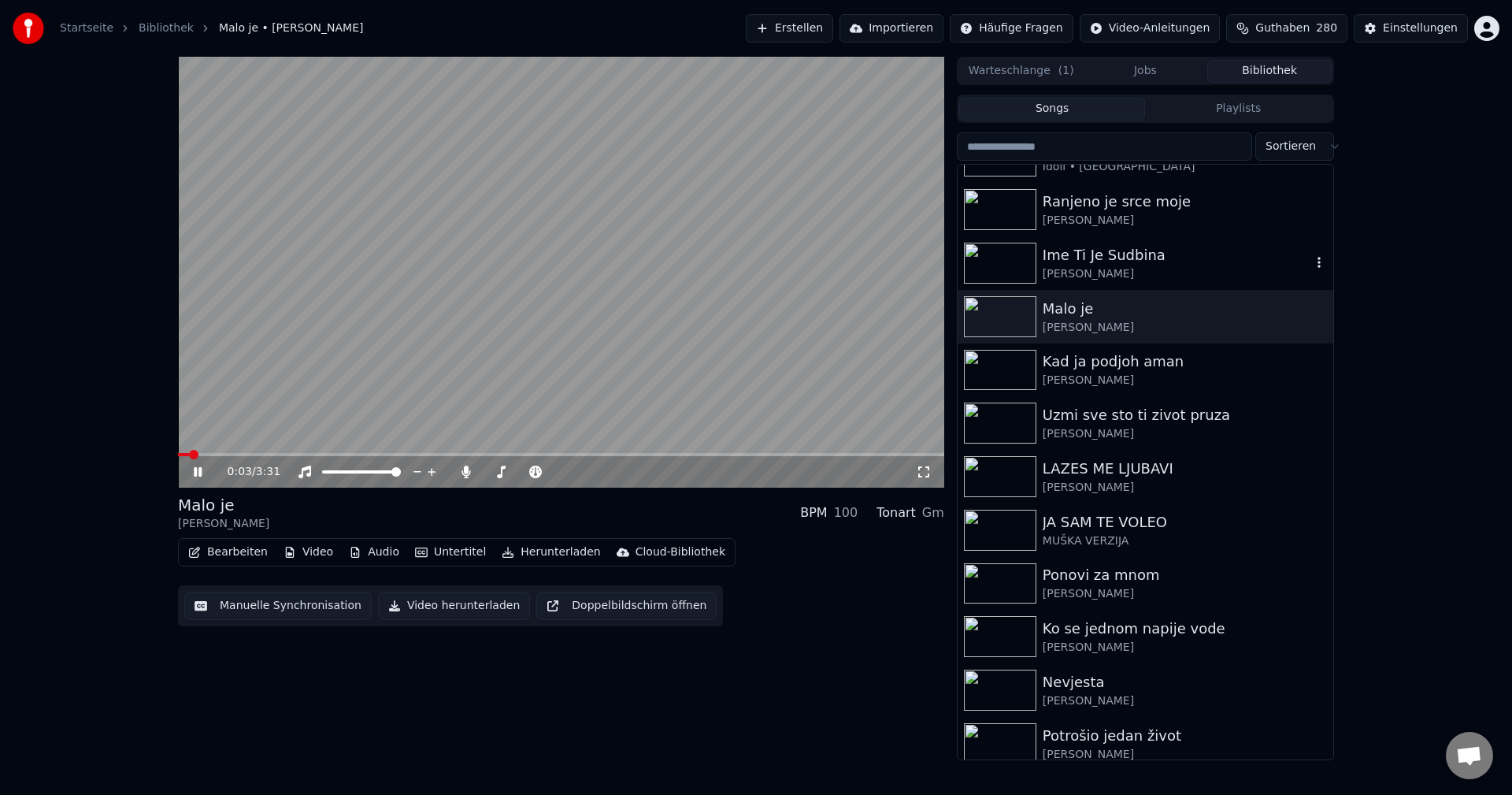
click at [323, 452] on video at bounding box center [561, 272] width 766 height 431
click at [326, 454] on span at bounding box center [561, 455] width 766 height 3
click at [561, 377] on video at bounding box center [561, 272] width 766 height 431
click at [994, 364] on img at bounding box center [1000, 370] width 72 height 41
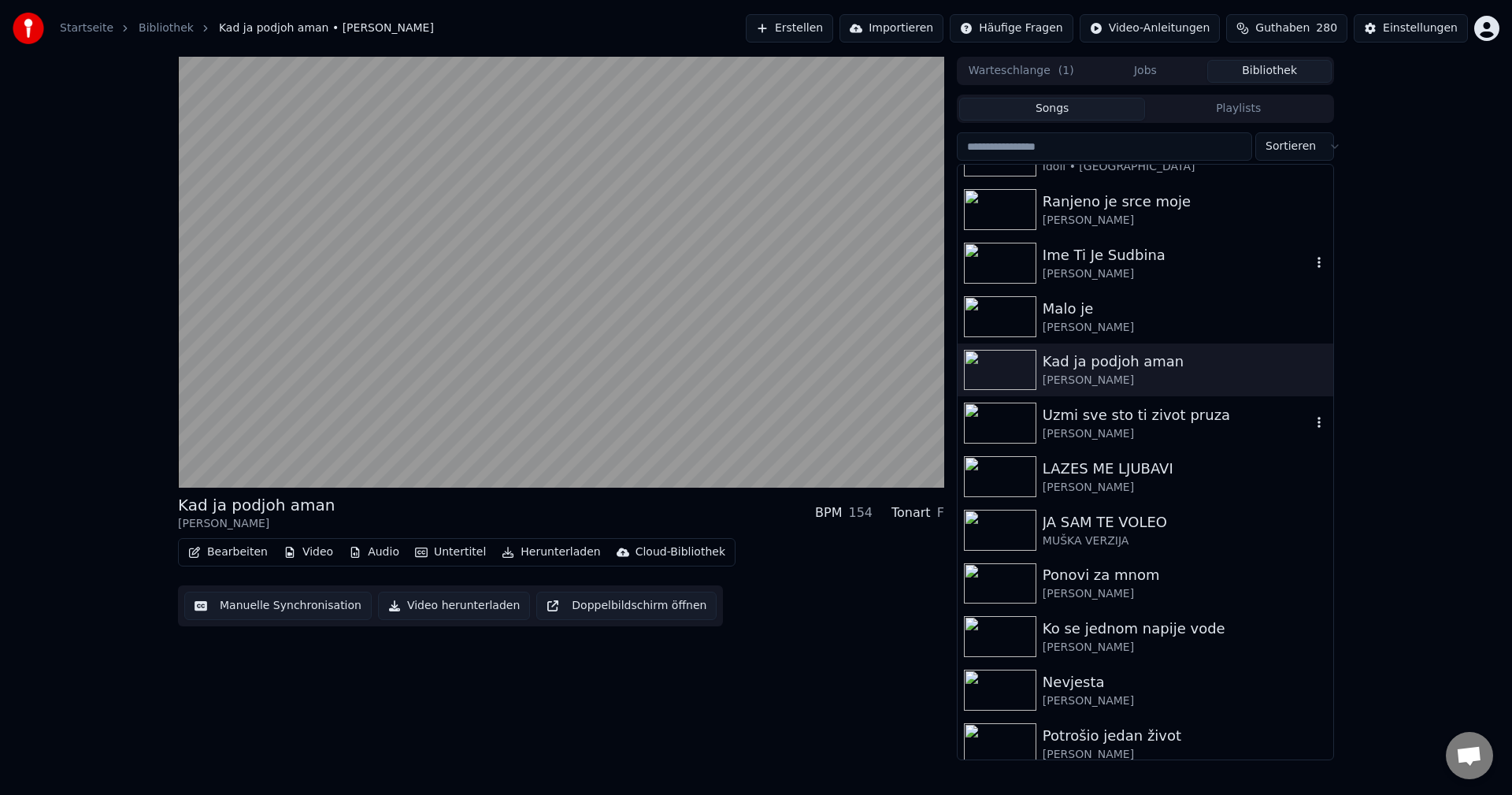
click at [990, 421] on img at bounding box center [1000, 422] width 72 height 41
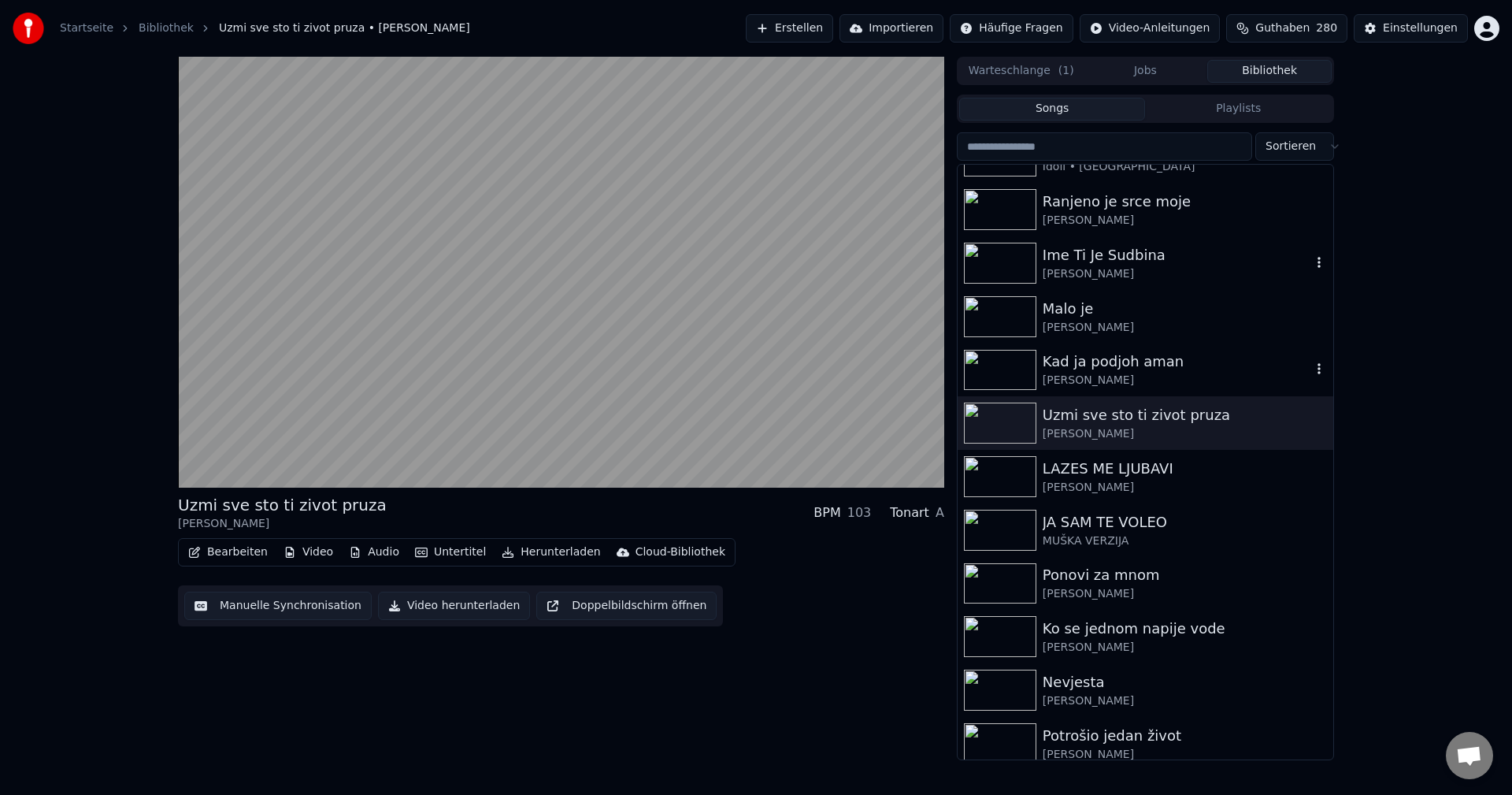
click at [1002, 361] on img at bounding box center [1000, 370] width 72 height 41
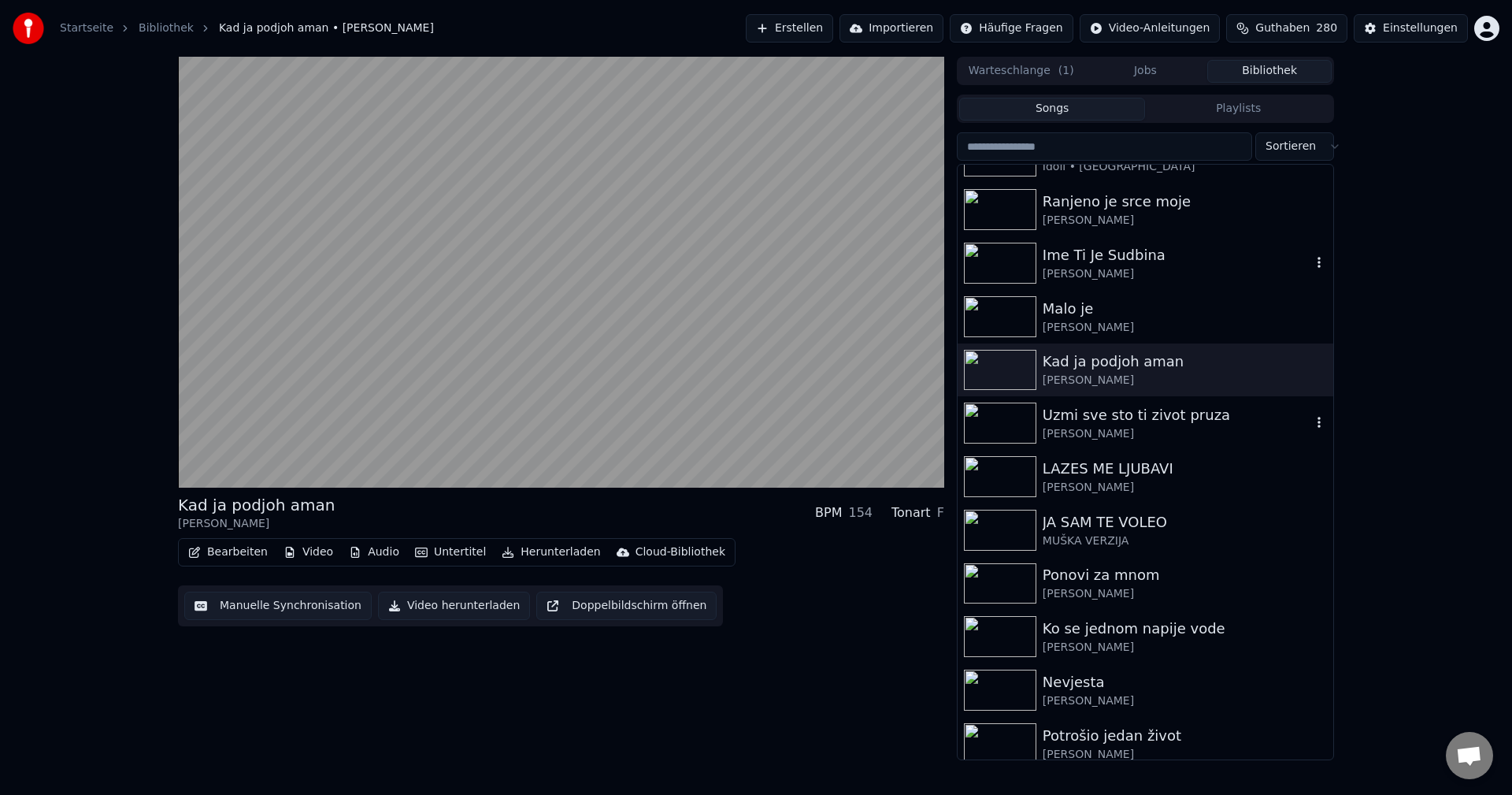
click at [1011, 418] on img at bounding box center [1000, 422] width 72 height 41
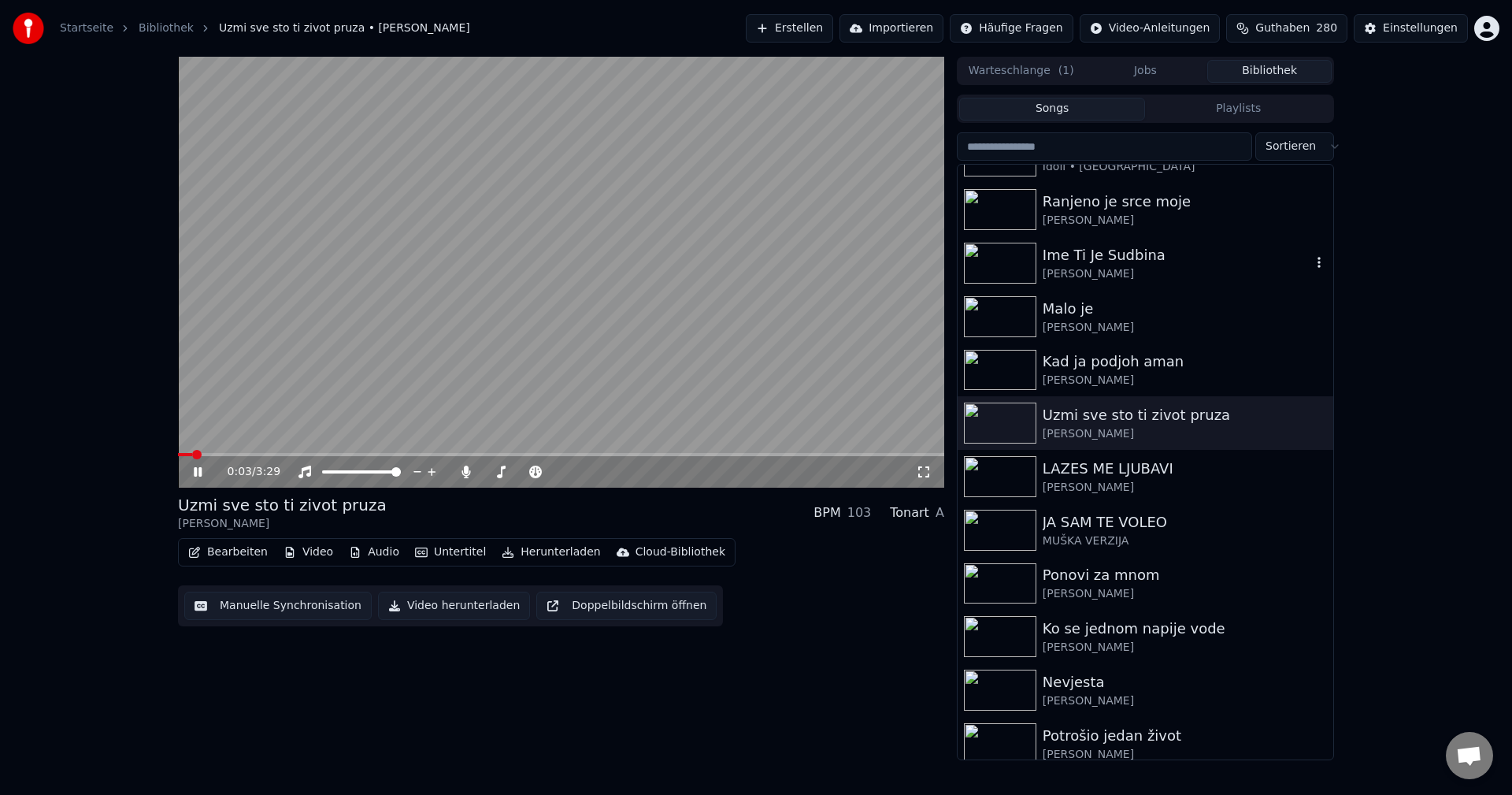
click at [360, 454] on span at bounding box center [561, 455] width 766 height 3
click at [1016, 469] on img at bounding box center [1000, 476] width 72 height 41
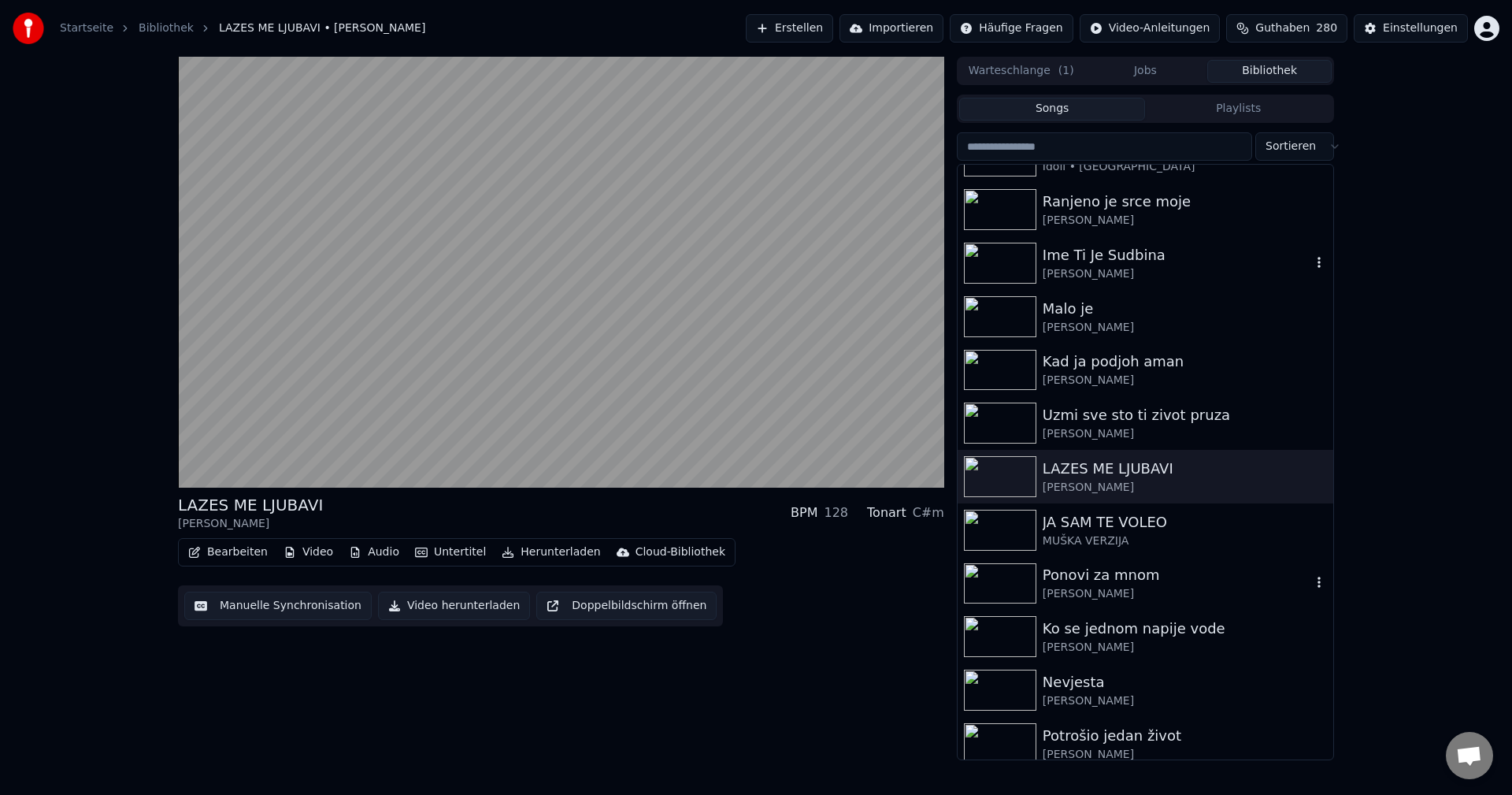
click at [1014, 583] on img at bounding box center [1000, 583] width 72 height 41
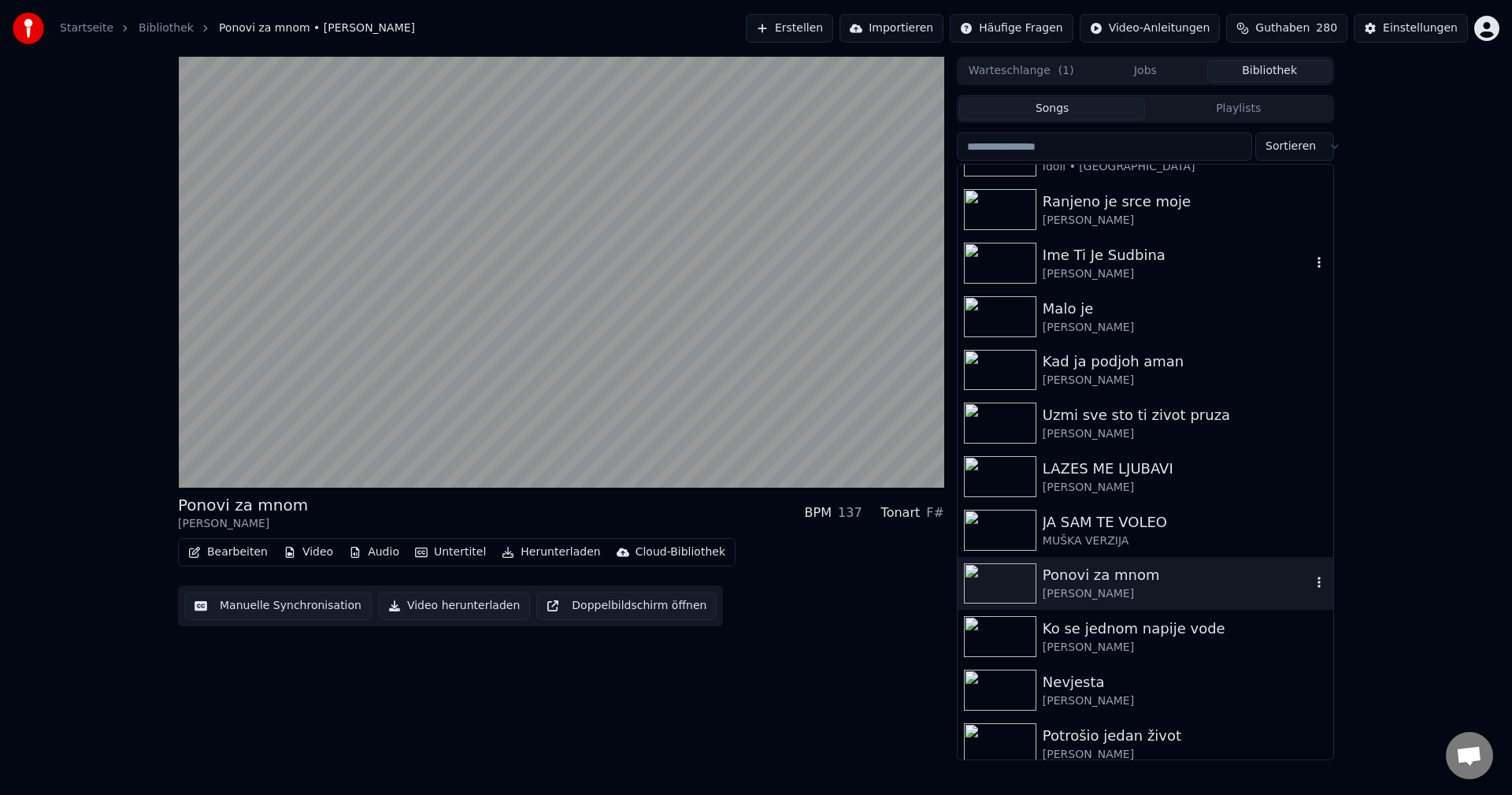
scroll to position [2442, 0]
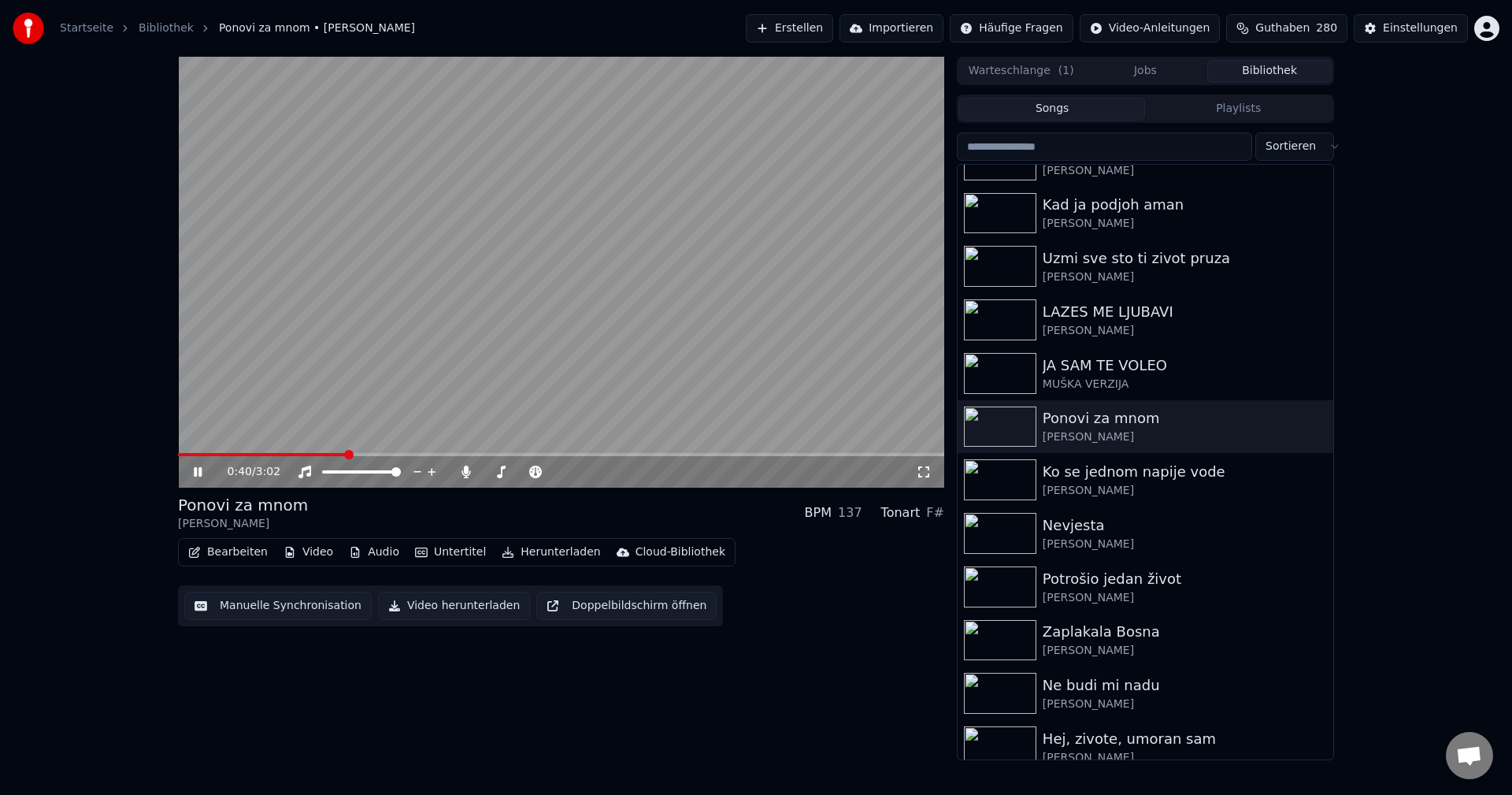
click at [345, 455] on span at bounding box center [561, 455] width 766 height 3
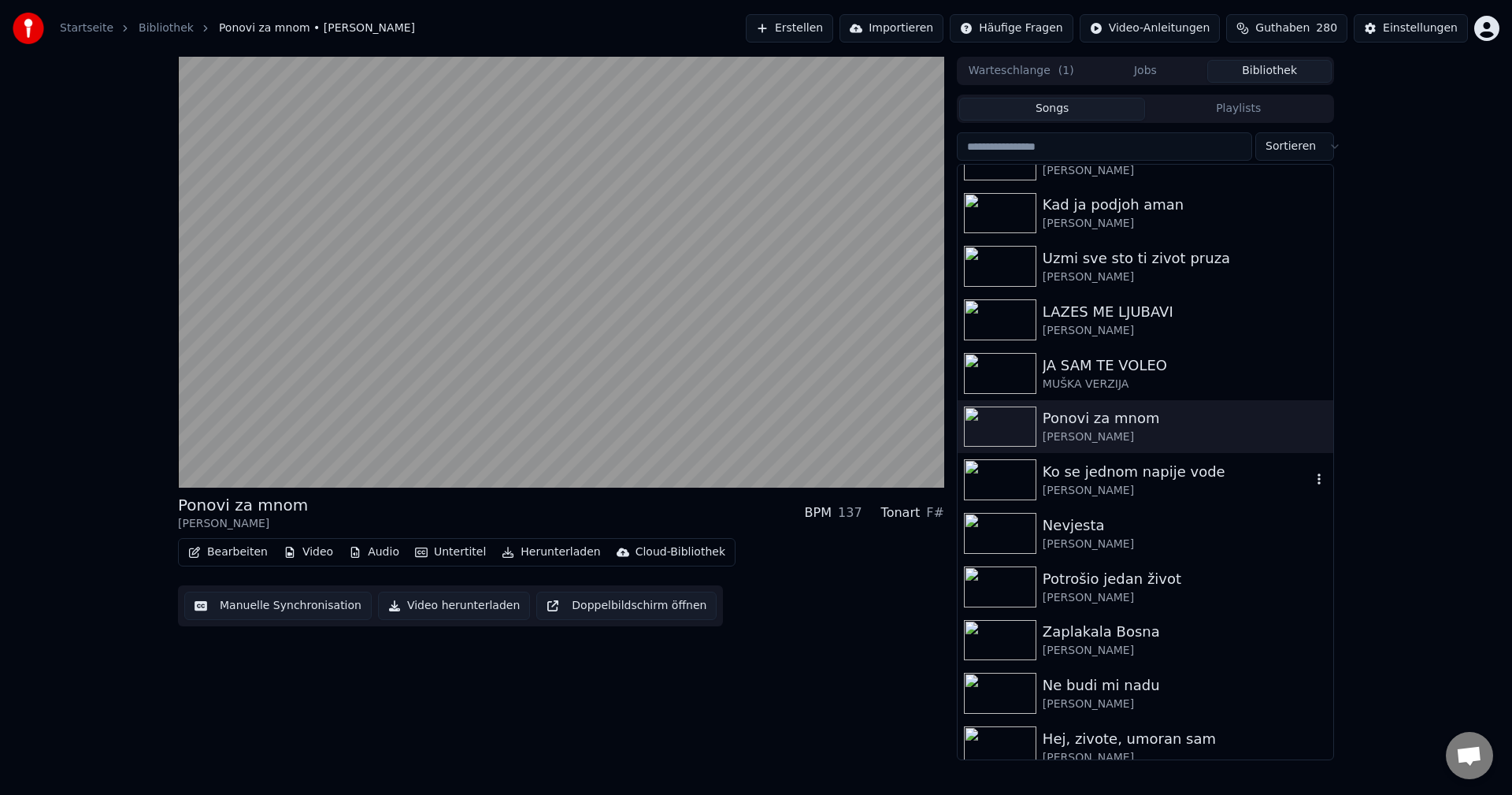
click at [992, 478] on img at bounding box center [1000, 480] width 72 height 41
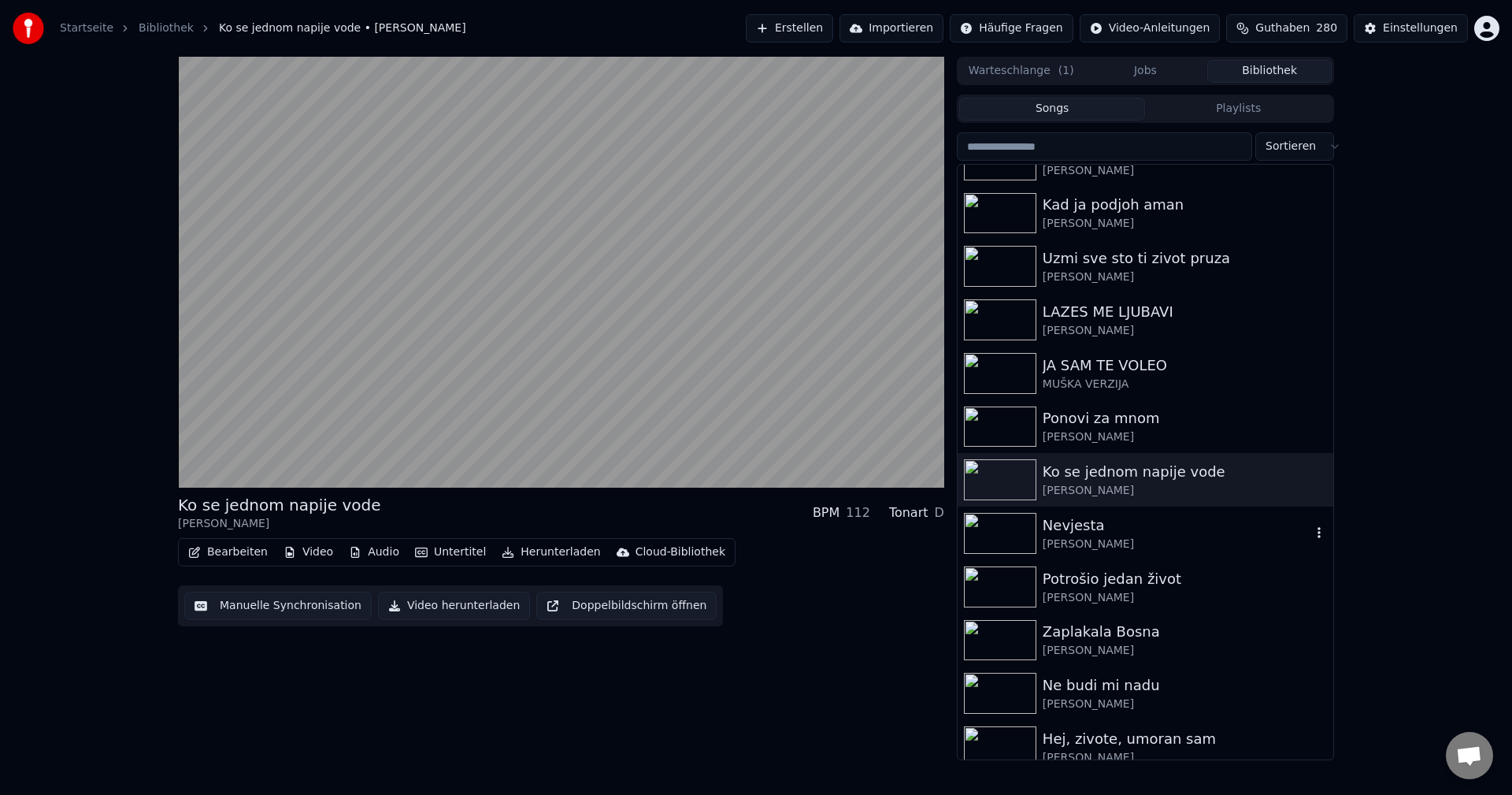
click at [985, 519] on img at bounding box center [1000, 533] width 72 height 41
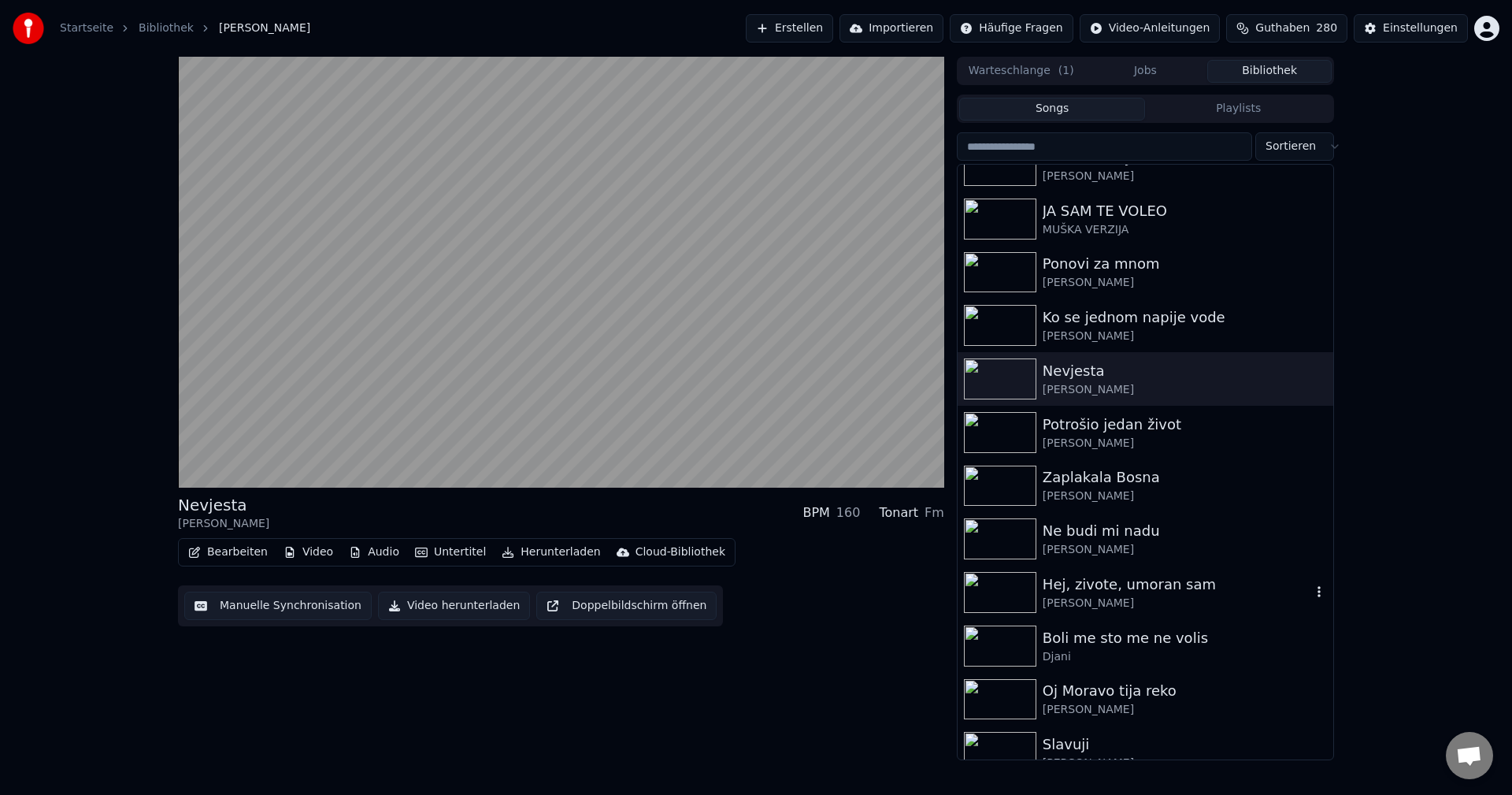
scroll to position [2600, 0]
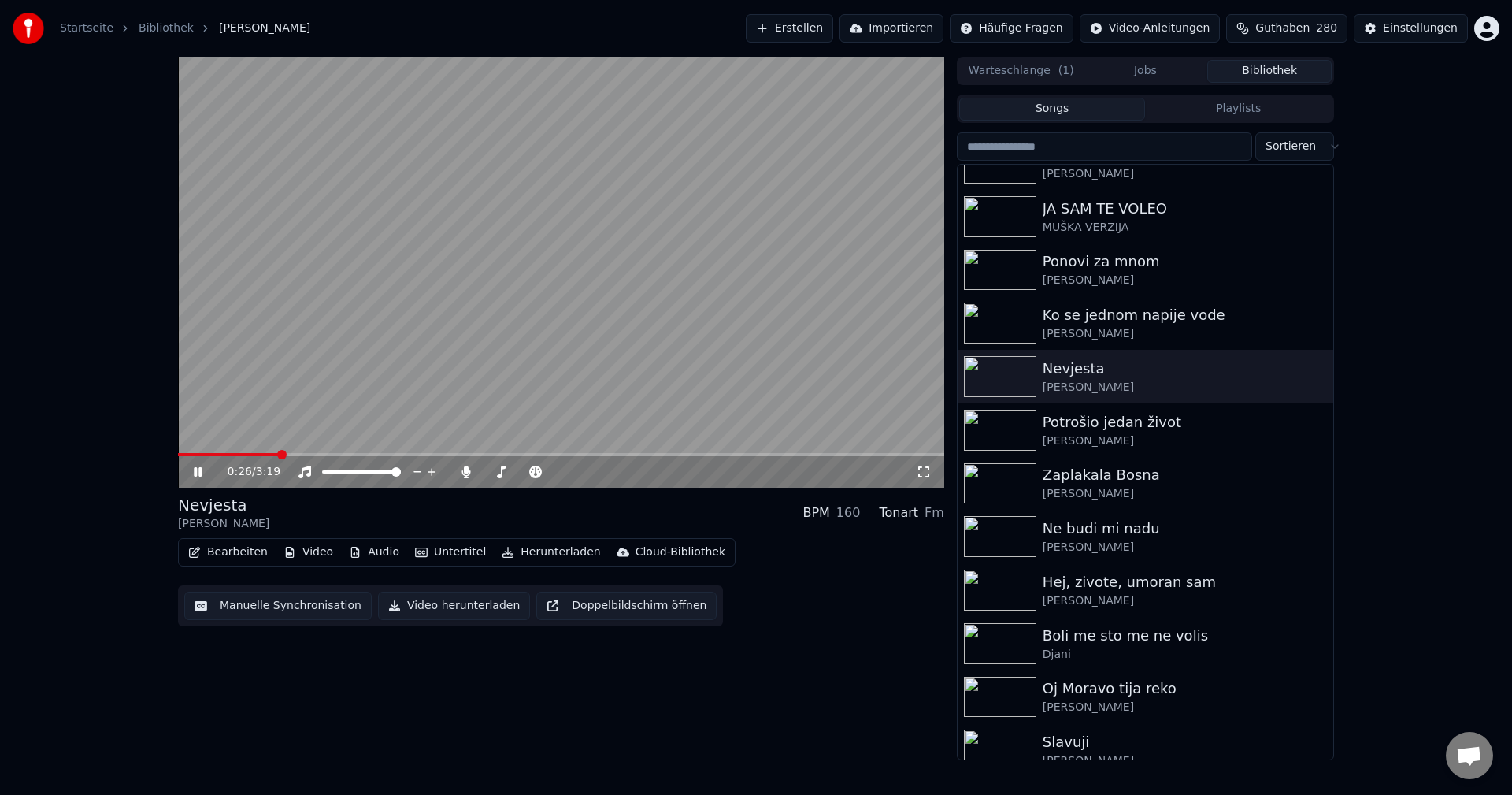
click at [277, 455] on span at bounding box center [561, 455] width 766 height 3
click at [1318, 376] on icon "button" at bounding box center [1319, 376] width 3 height 11
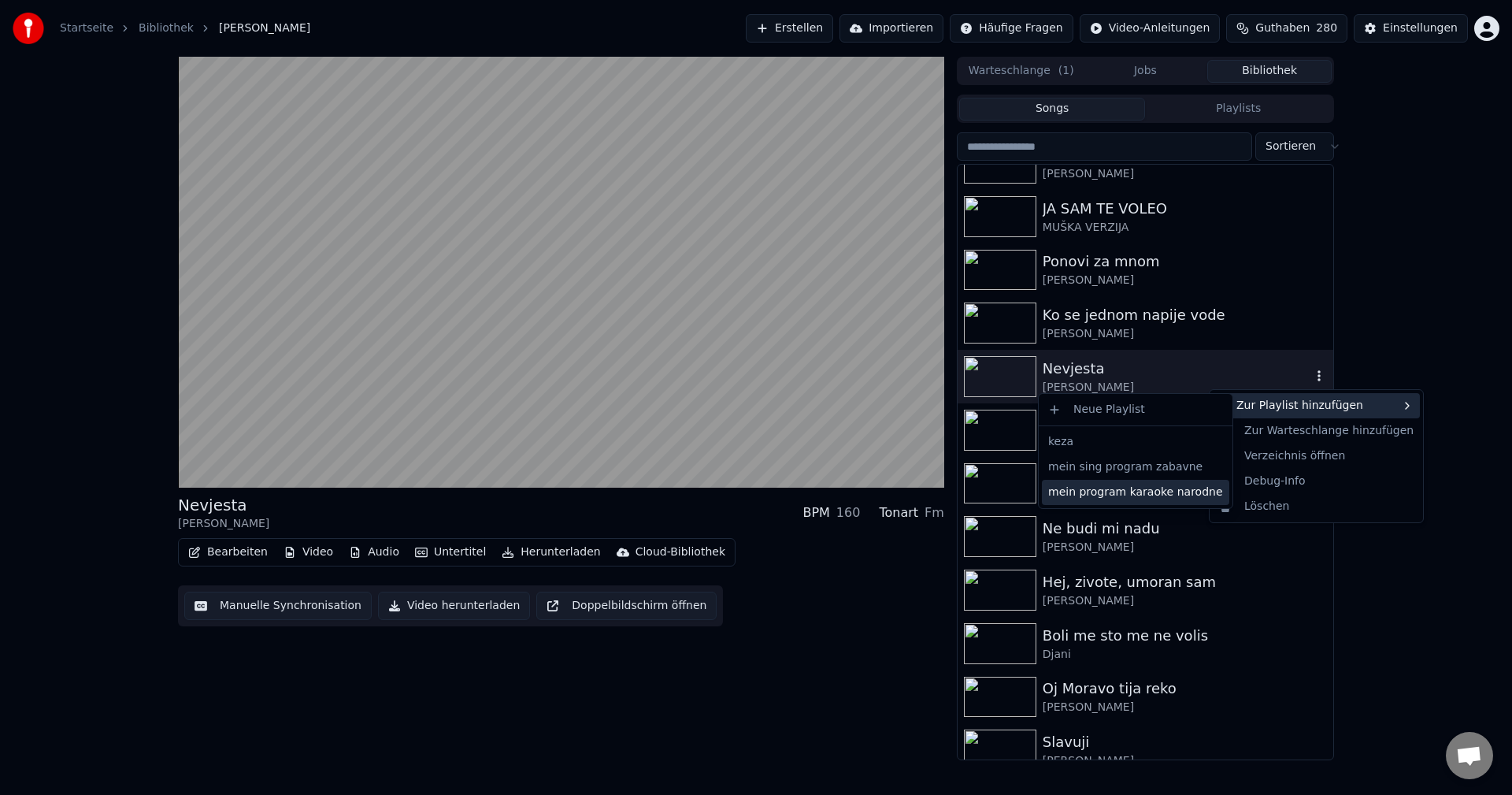
click at [1160, 495] on div "mein program karaoke narodne" at bounding box center [1135, 492] width 187 height 25
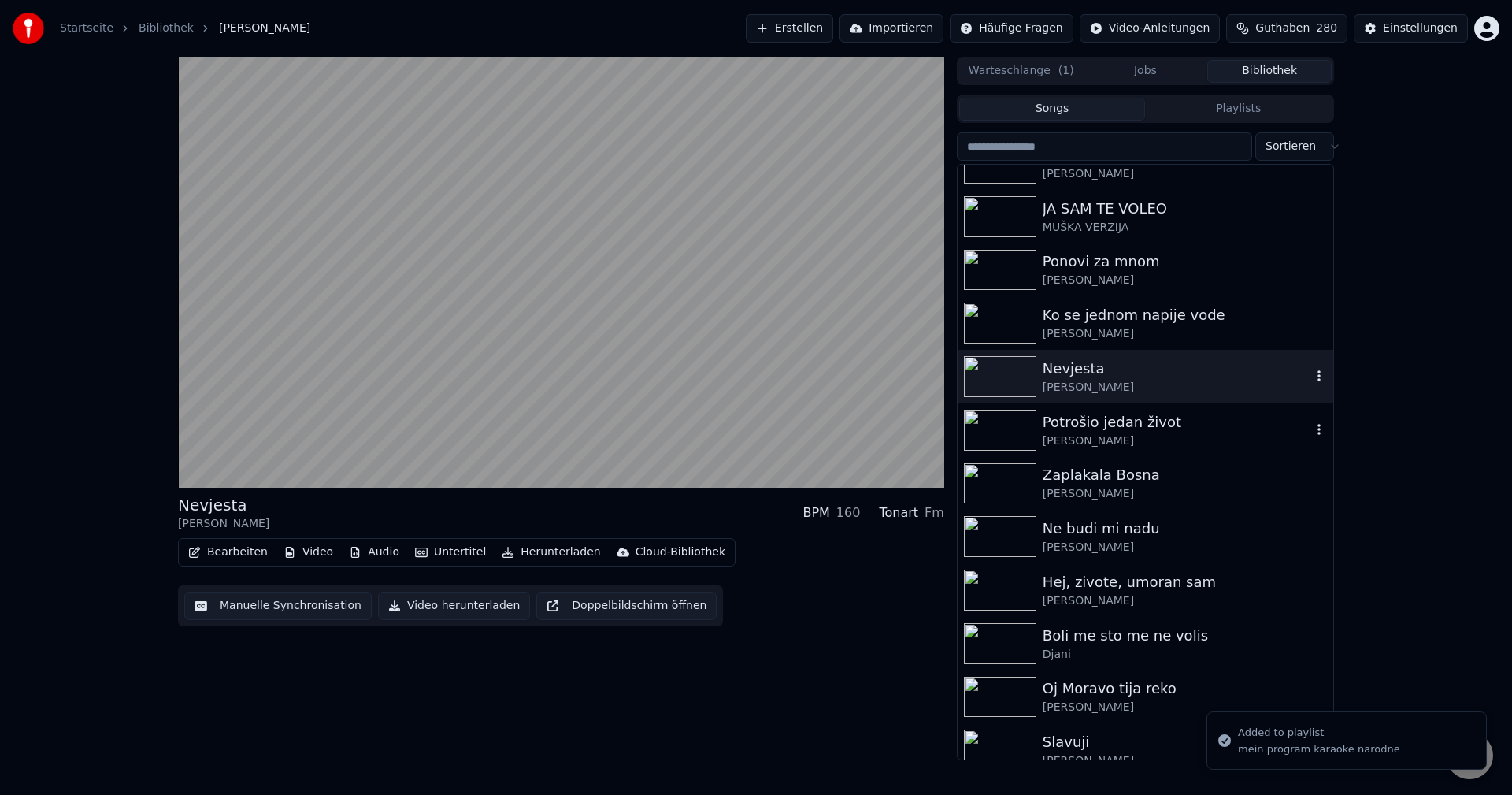
click at [994, 424] on img at bounding box center [1000, 429] width 72 height 41
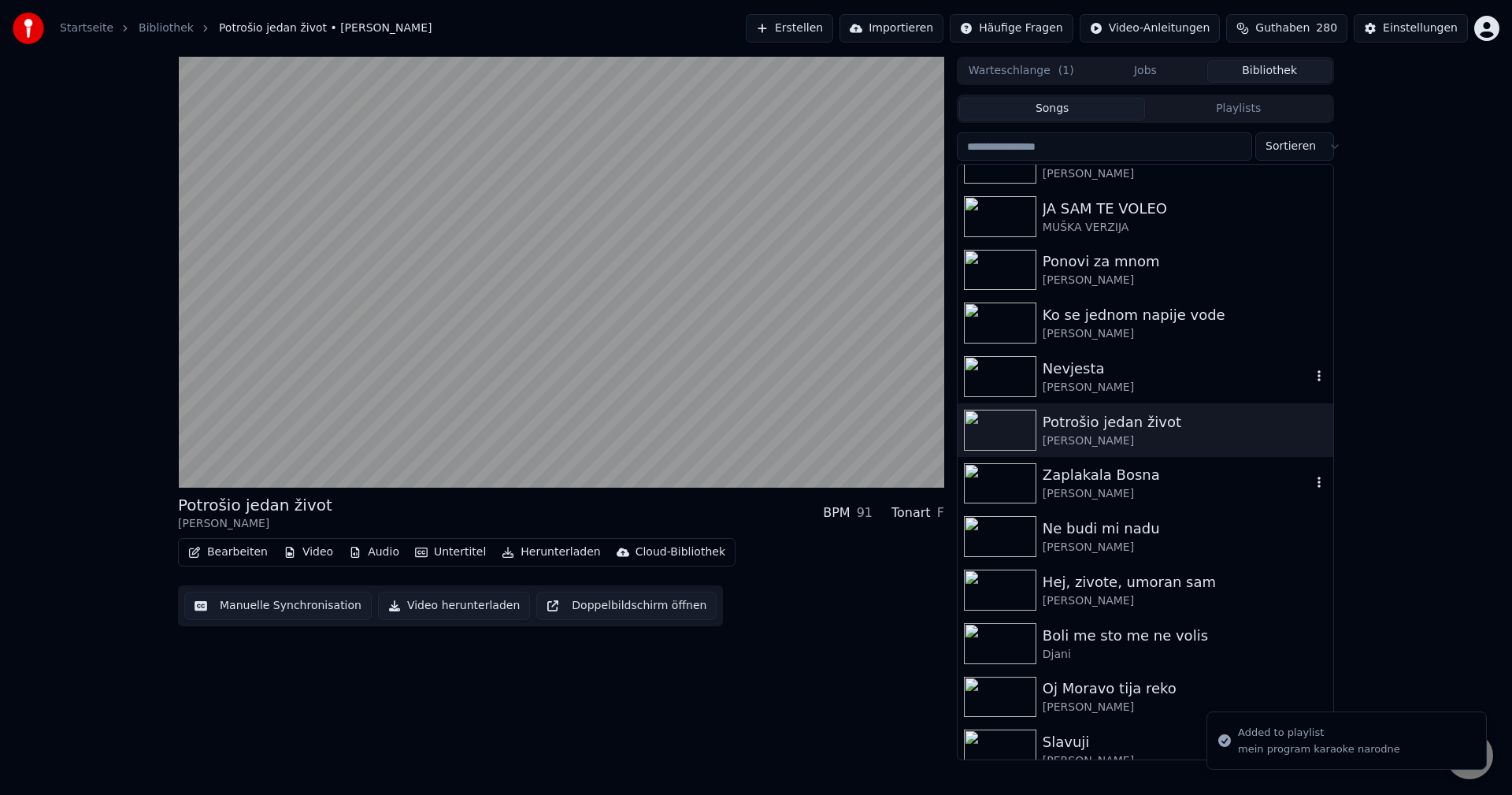
click at [986, 483] on img at bounding box center [1000, 484] width 72 height 41
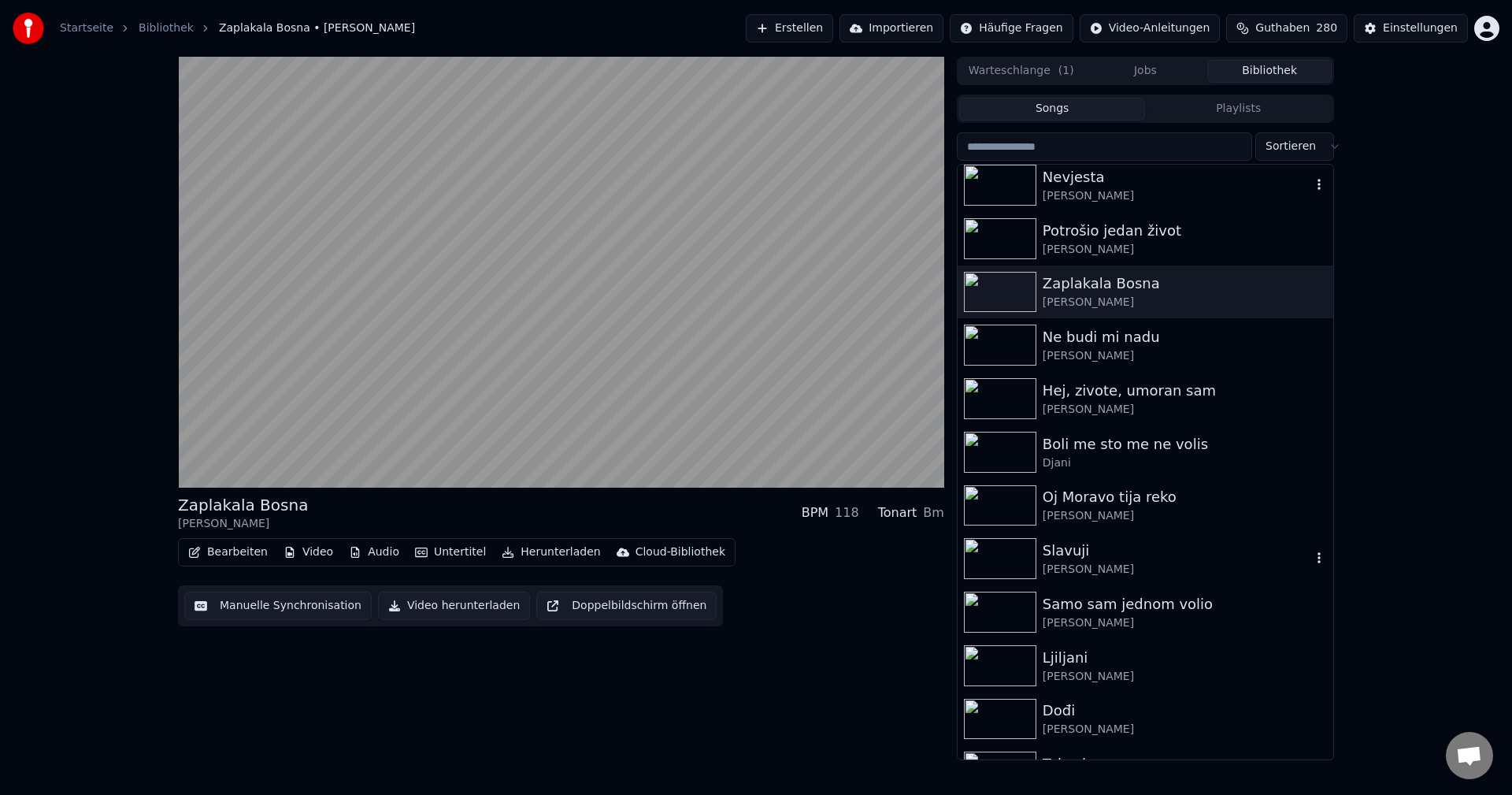
scroll to position [2837, 0]
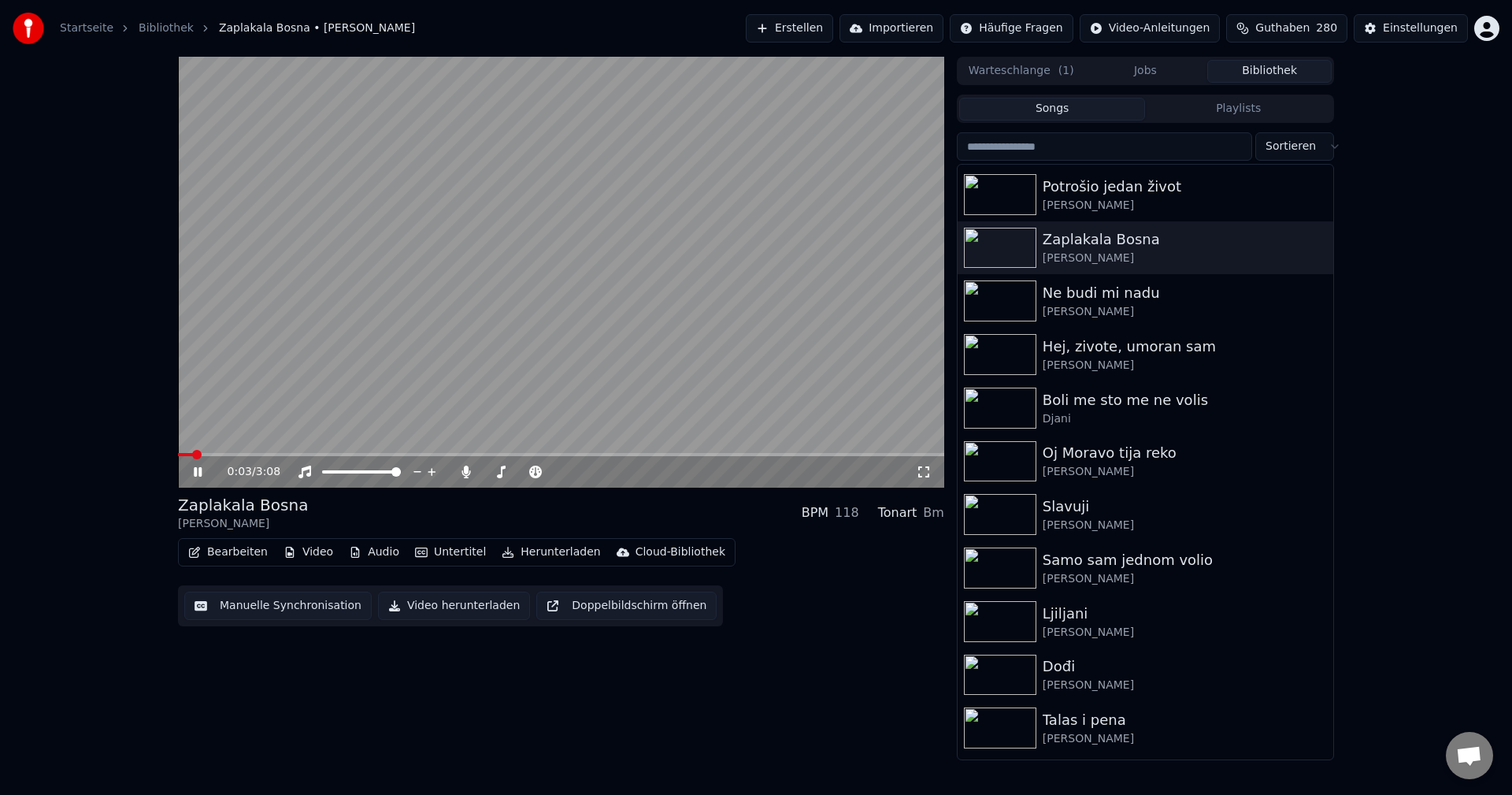
click at [276, 454] on span at bounding box center [561, 455] width 766 height 3
click at [1001, 303] on img at bounding box center [1000, 300] width 72 height 41
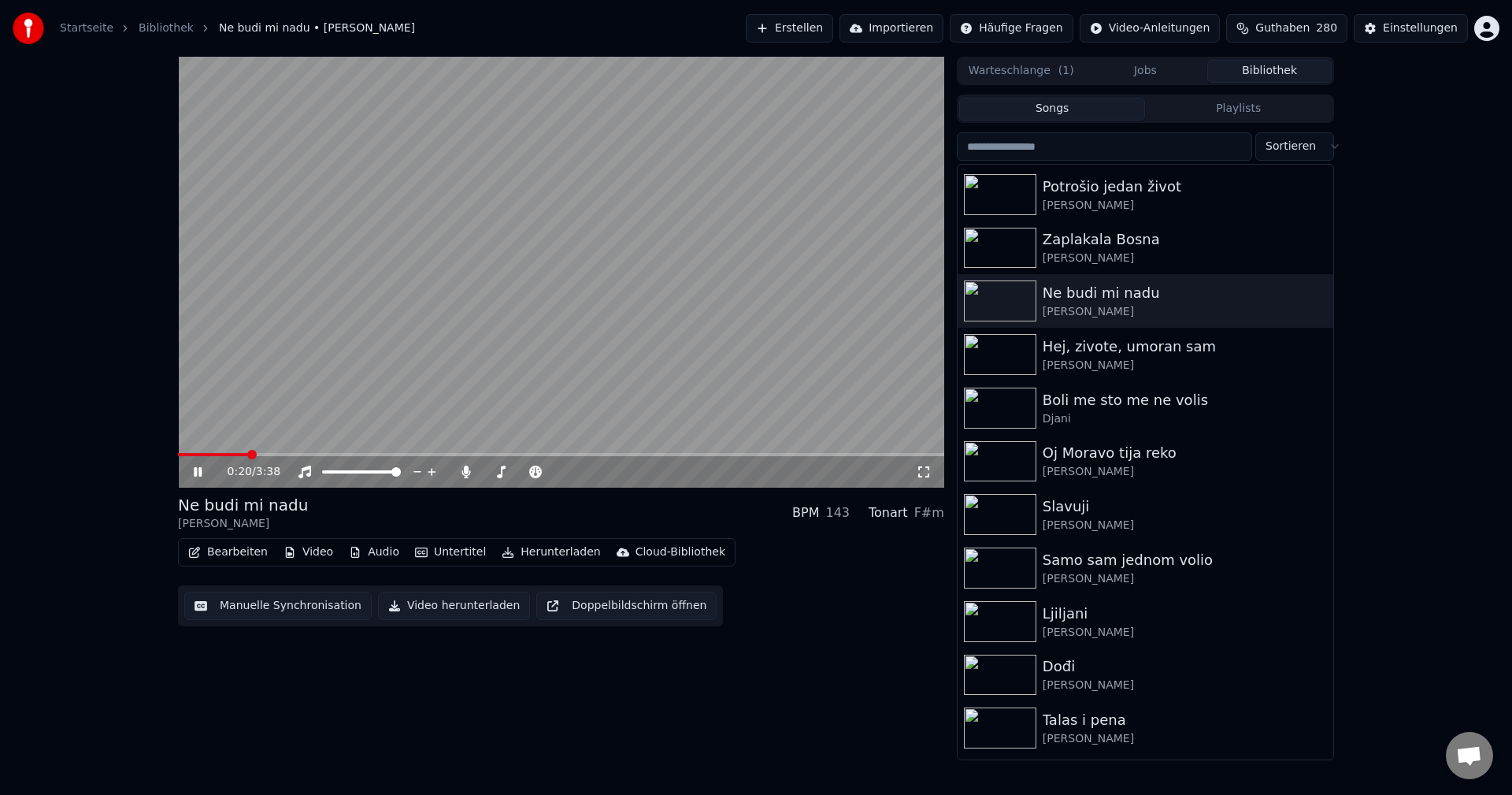
click at [248, 454] on span at bounding box center [561, 455] width 766 height 3
click at [1009, 357] on img at bounding box center [1000, 354] width 72 height 41
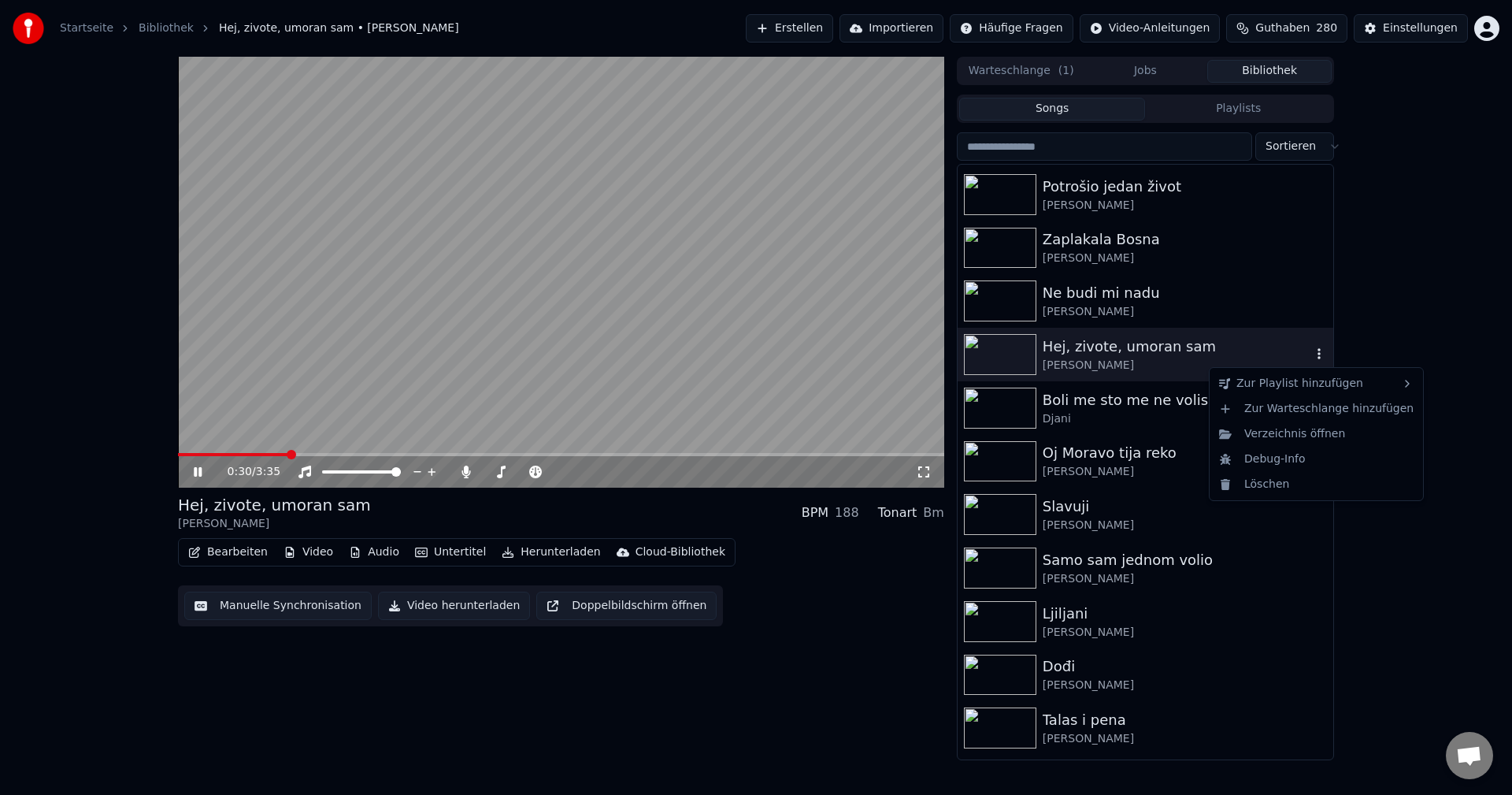
click at [1311, 351] on icon "button" at bounding box center [1319, 354] width 16 height 13
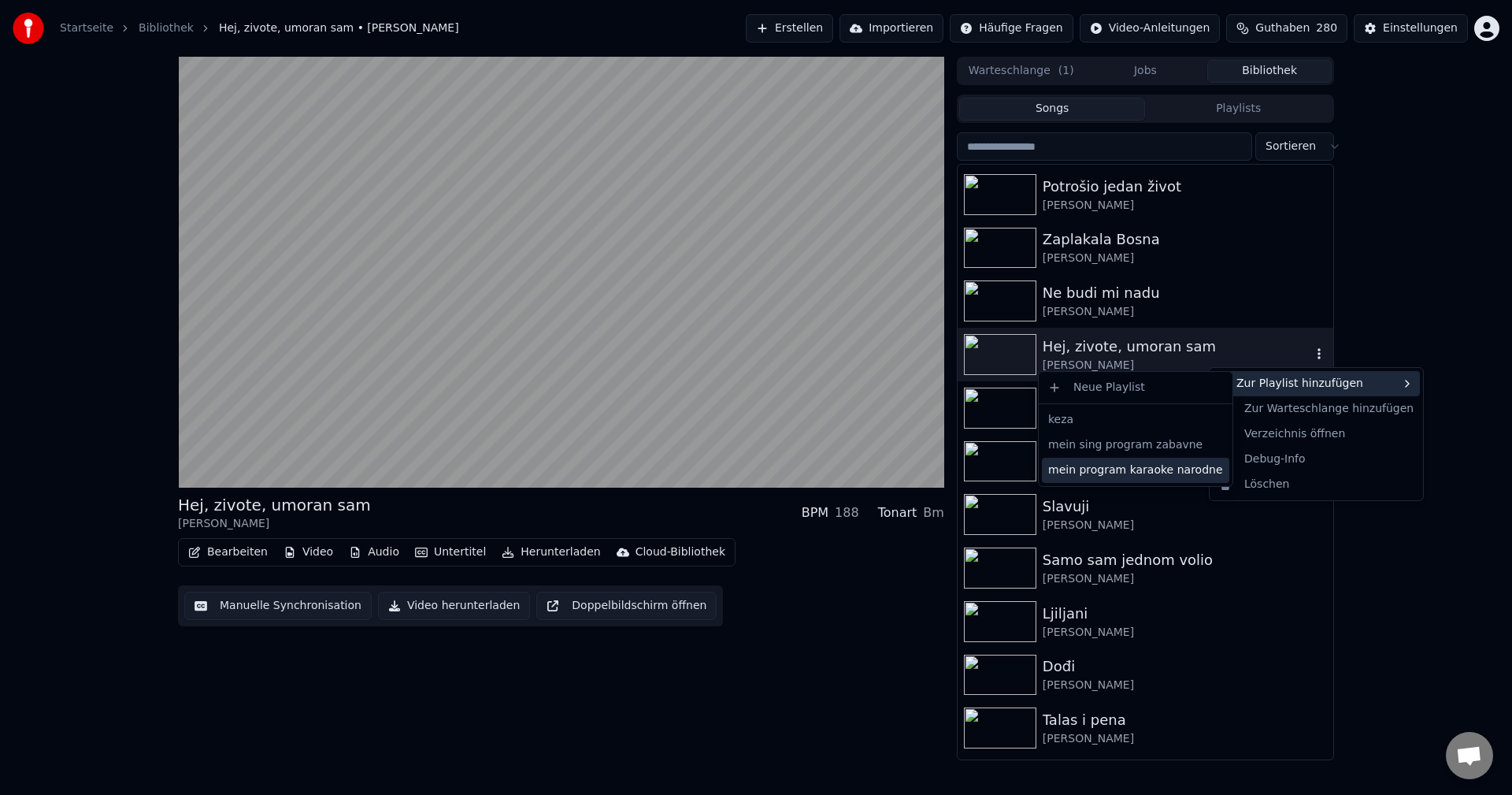
click at [1185, 470] on div "mein program karaoke narodne" at bounding box center [1135, 471] width 187 height 25
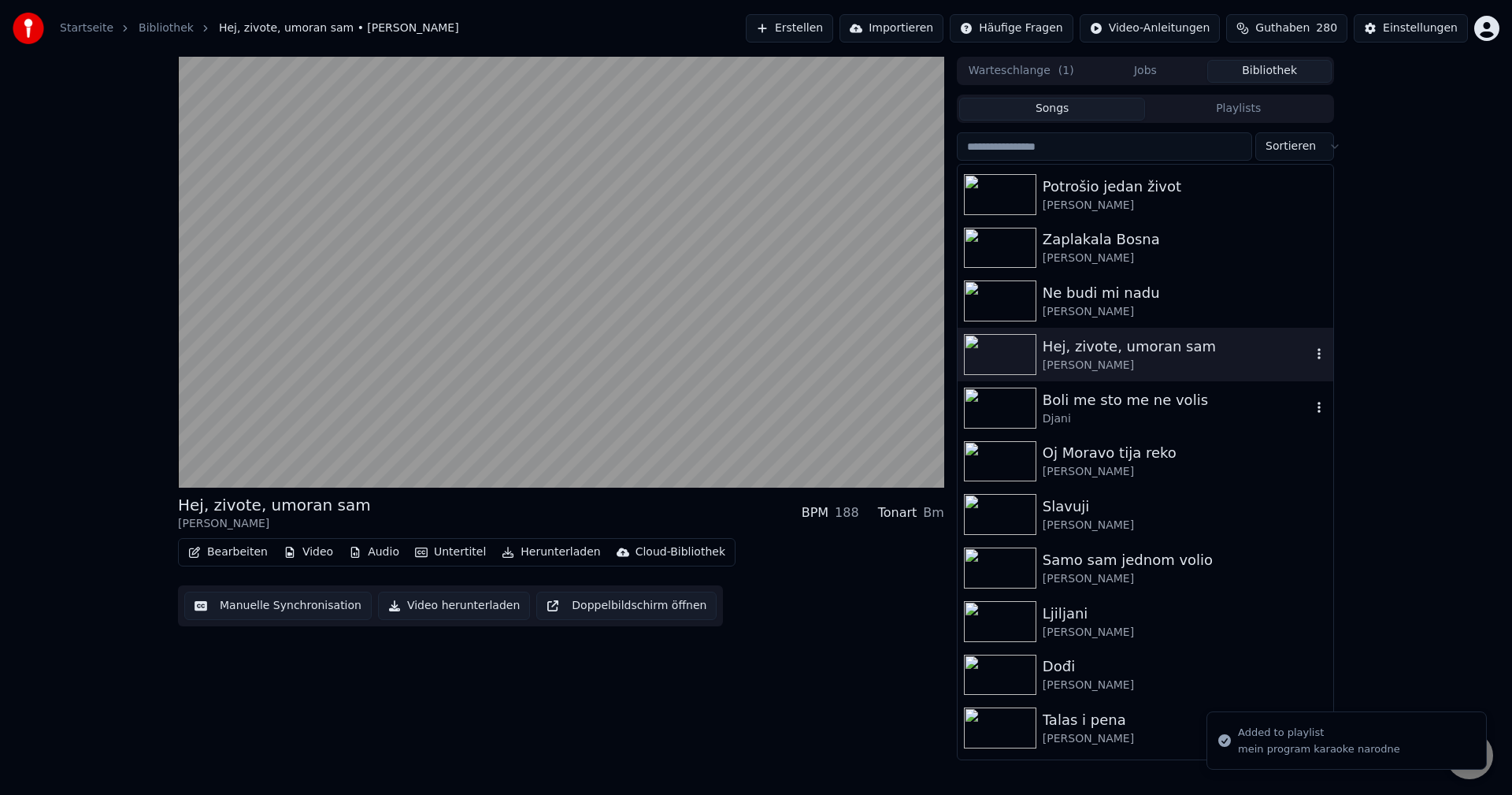
click at [1001, 412] on img at bounding box center [1000, 408] width 72 height 41
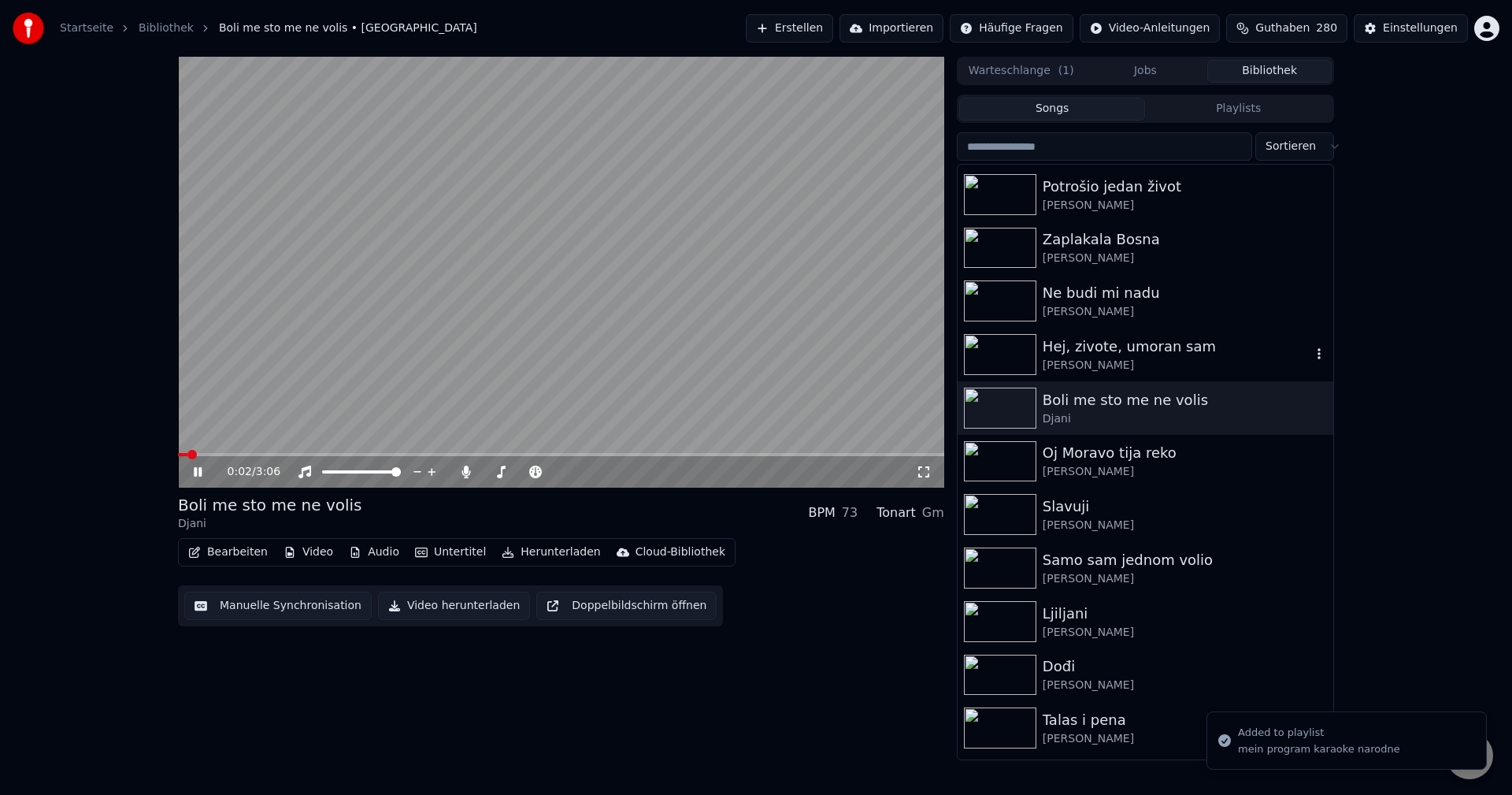
click at [240, 454] on span at bounding box center [561, 455] width 766 height 3
click at [289, 455] on span at bounding box center [561, 455] width 766 height 3
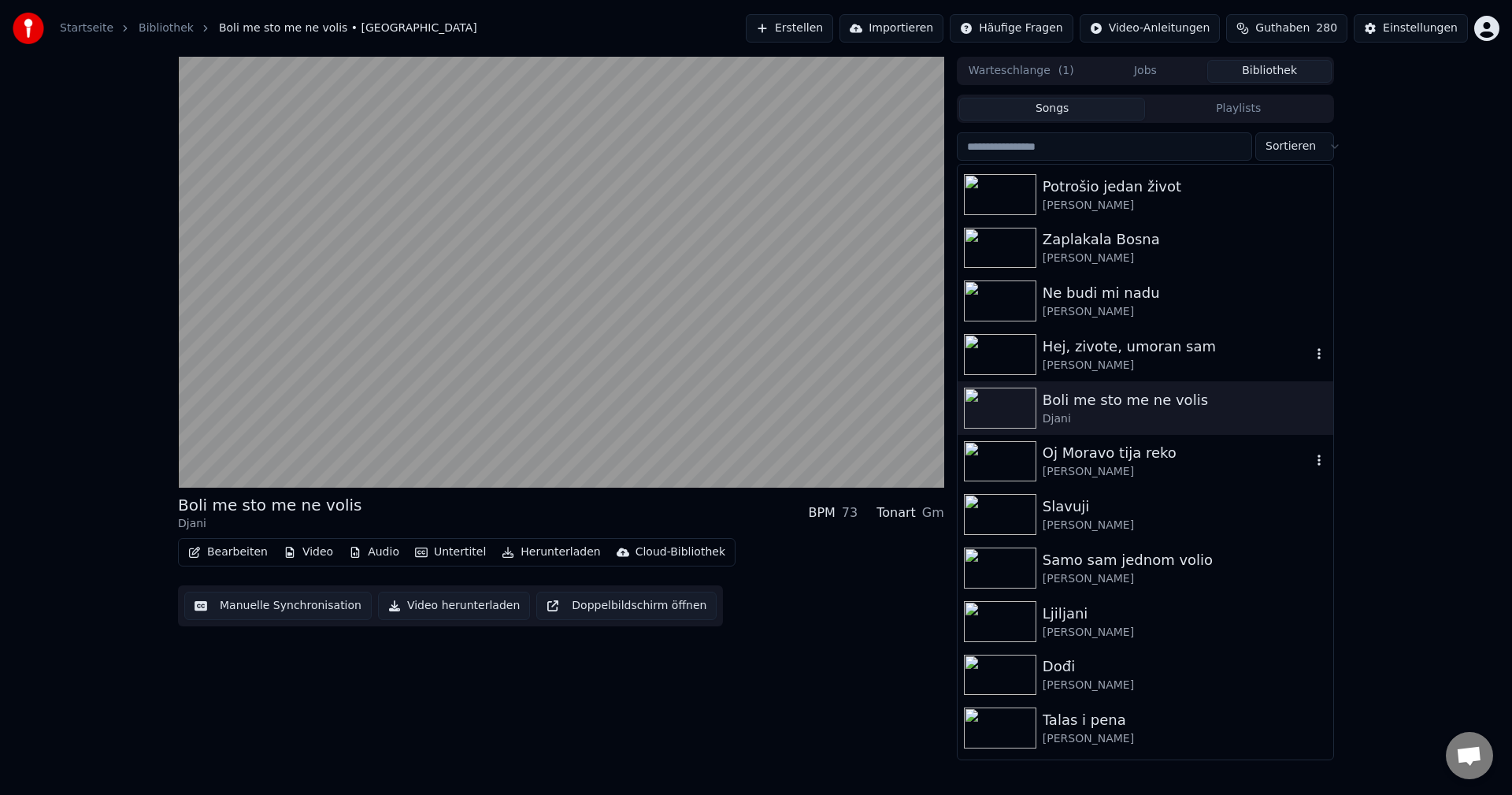
click at [994, 444] on img at bounding box center [1000, 461] width 72 height 41
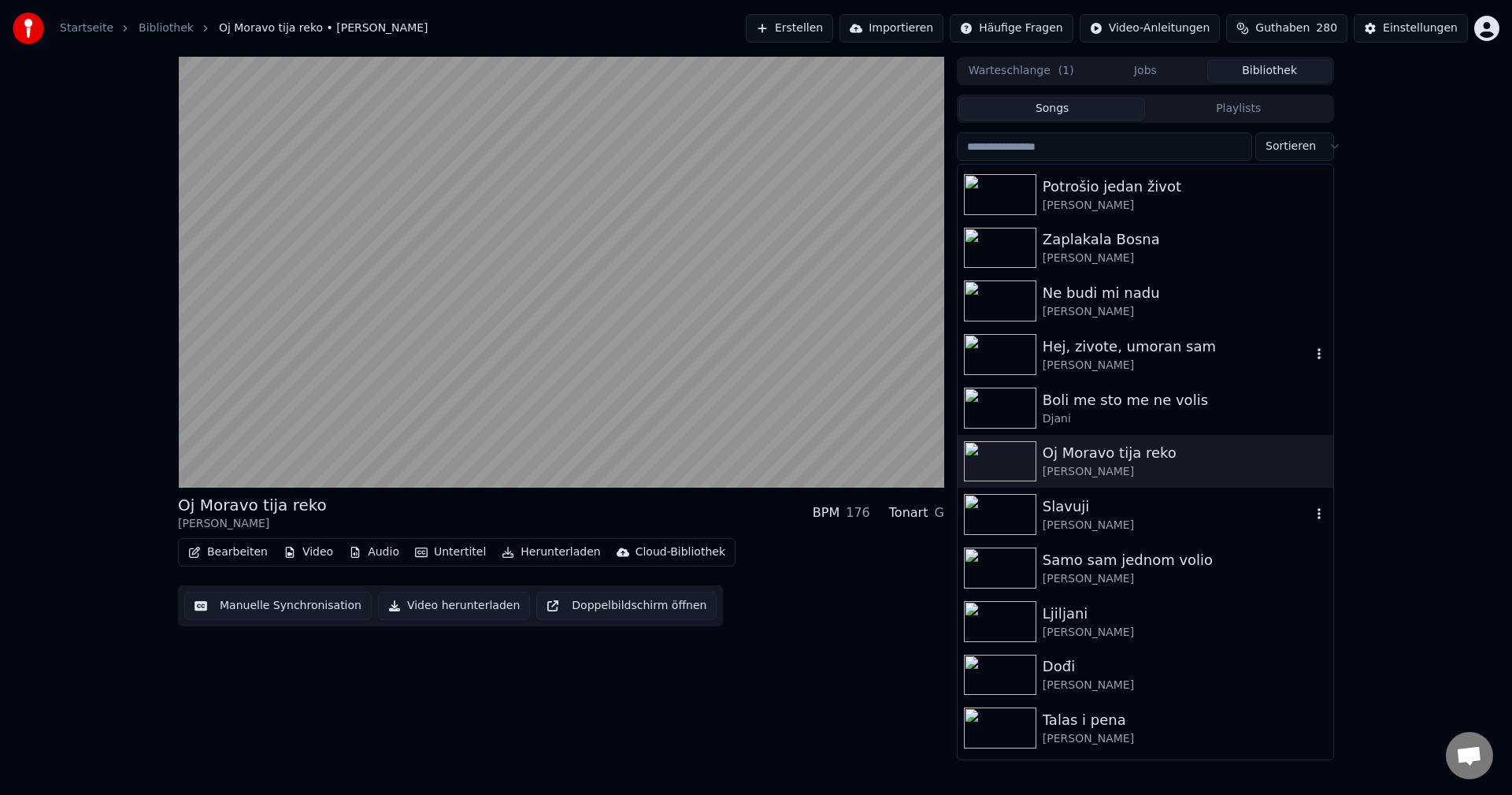
click at [1000, 515] on img at bounding box center [1000, 514] width 72 height 41
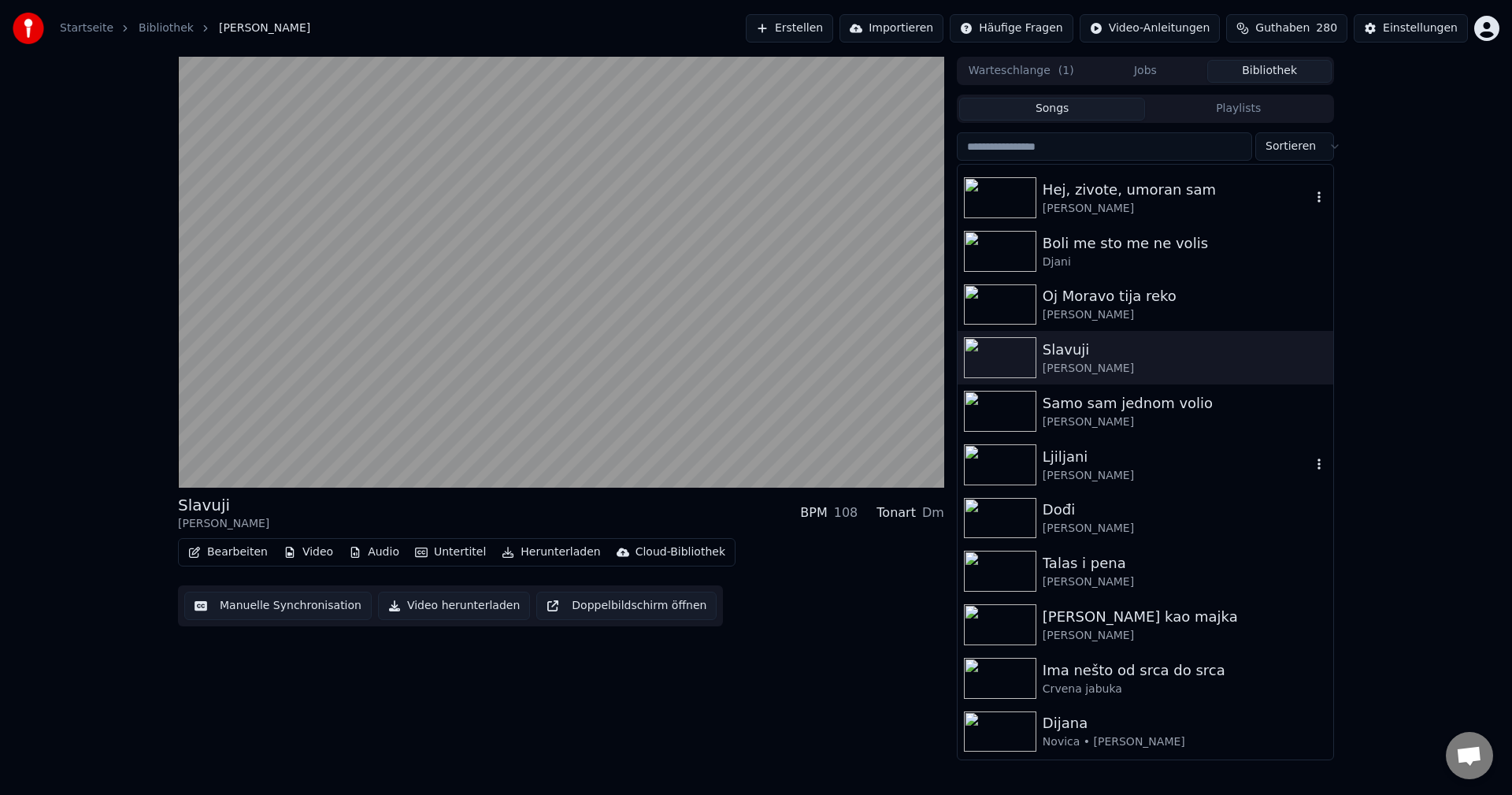
scroll to position [2994, 0]
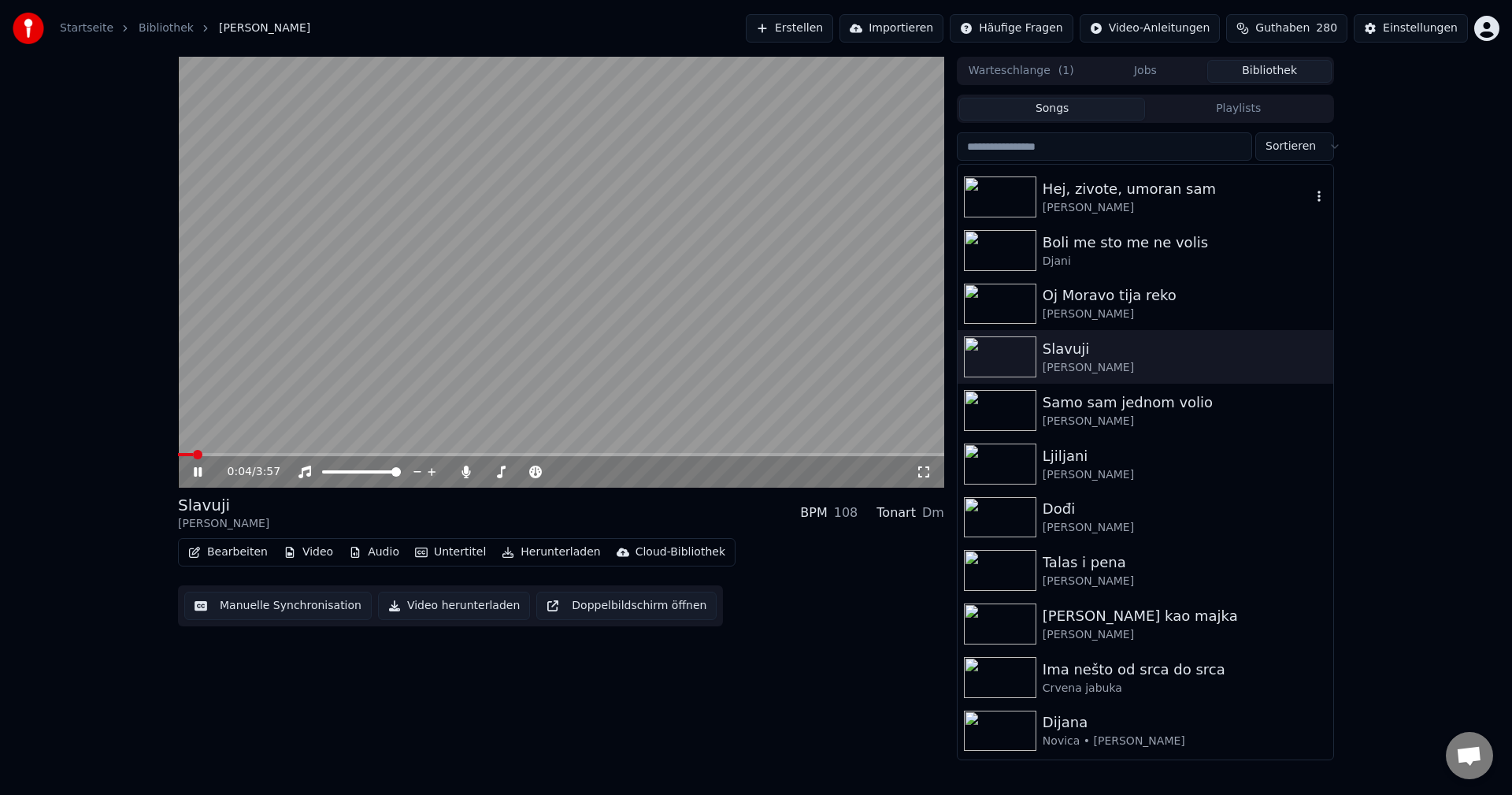
click at [264, 454] on span at bounding box center [561, 455] width 766 height 3
click at [1014, 412] on img at bounding box center [1000, 410] width 72 height 41
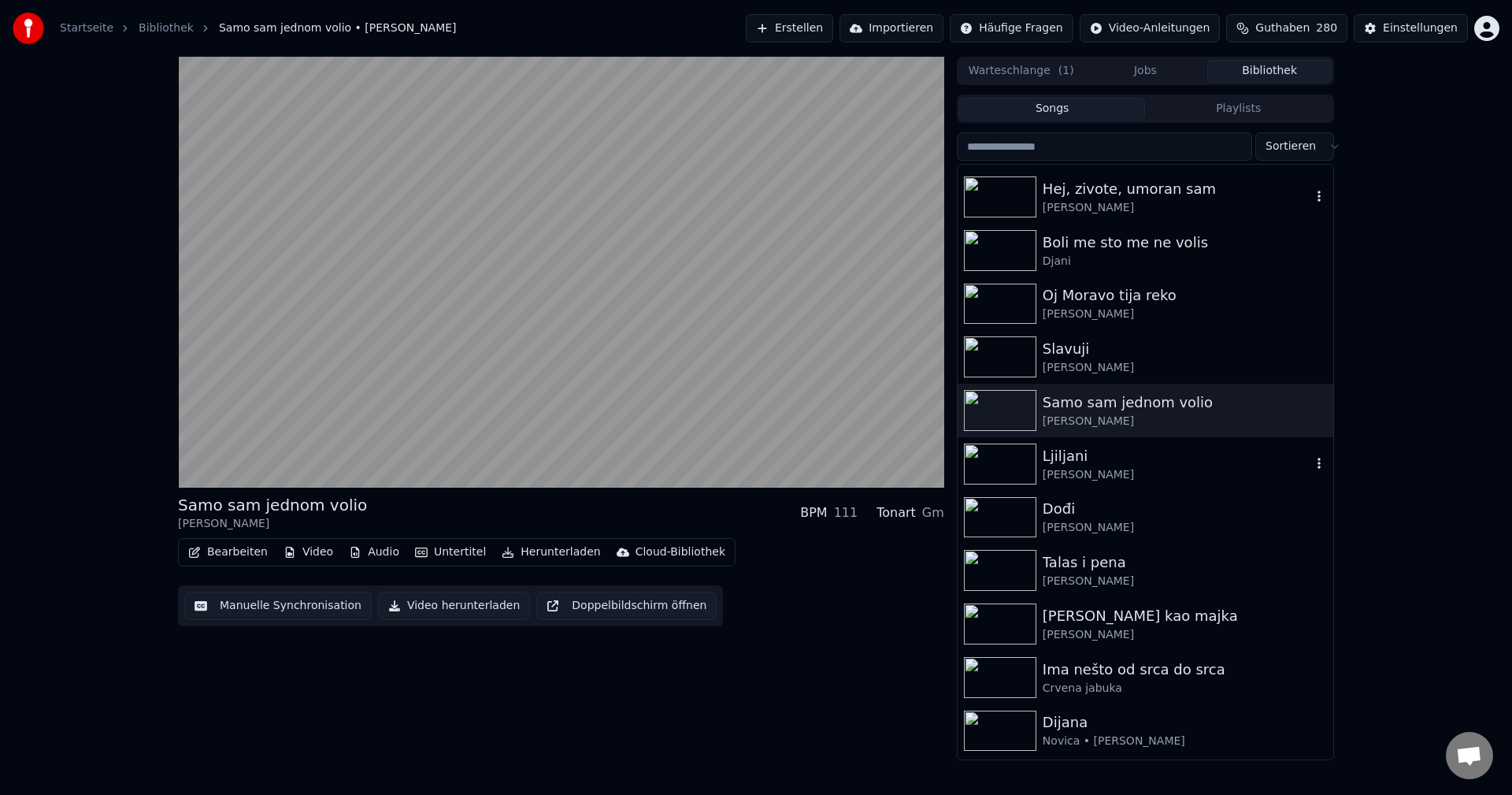
click at [1001, 461] on img at bounding box center [1000, 464] width 72 height 41
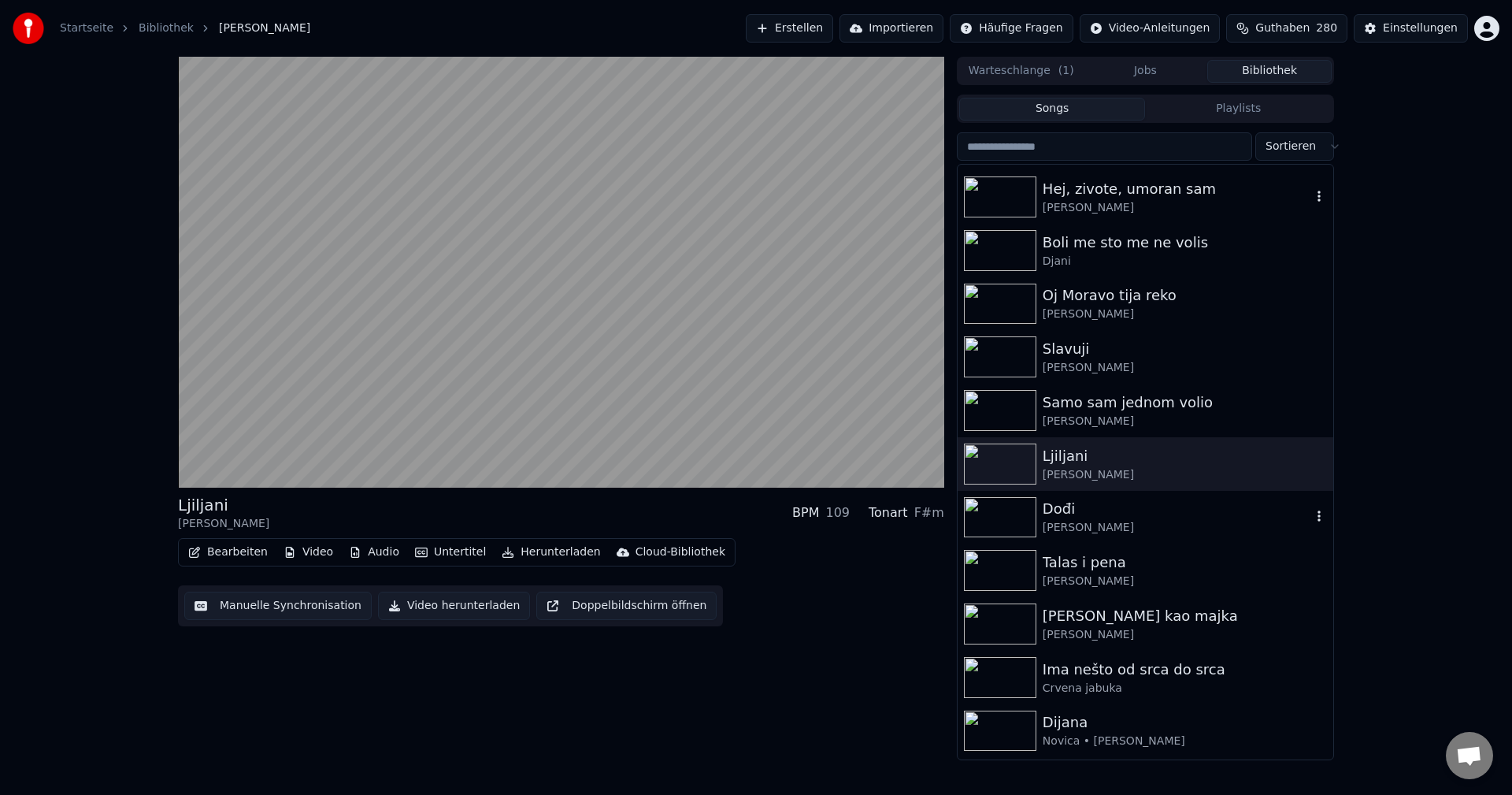
click at [992, 511] on img at bounding box center [1000, 517] width 72 height 41
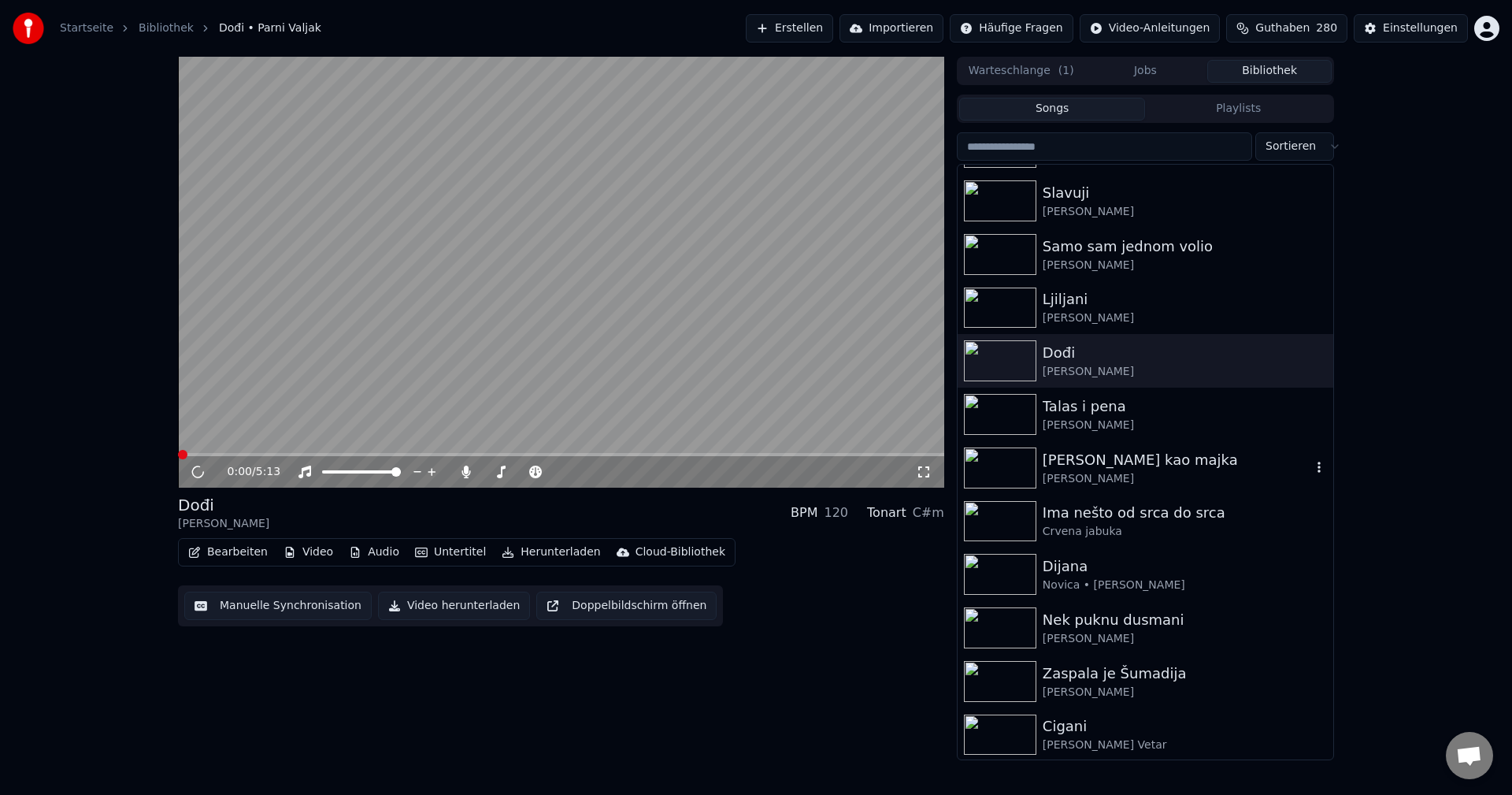
scroll to position [3152, 0]
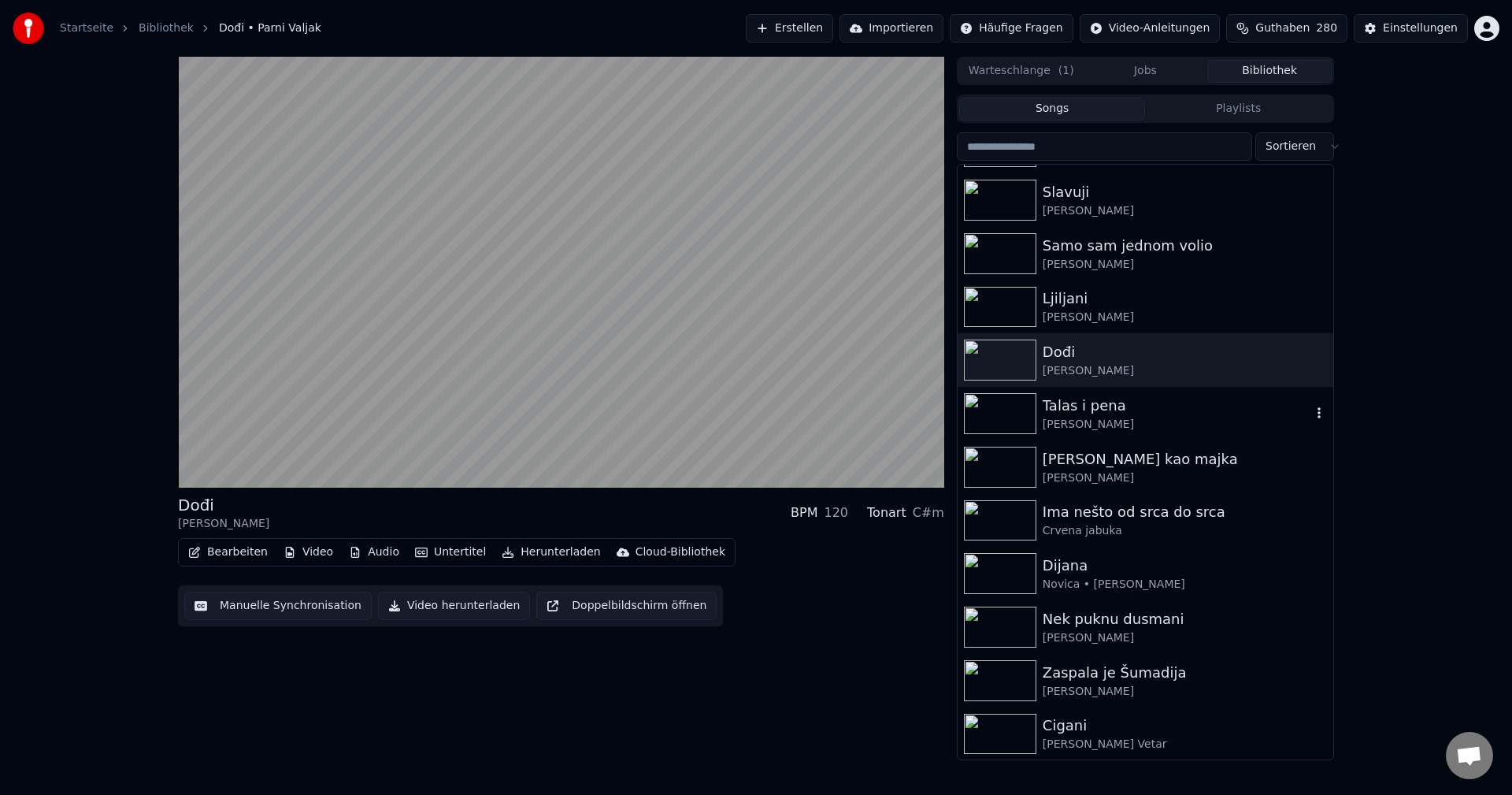
click at [995, 417] on img at bounding box center [1000, 413] width 72 height 41
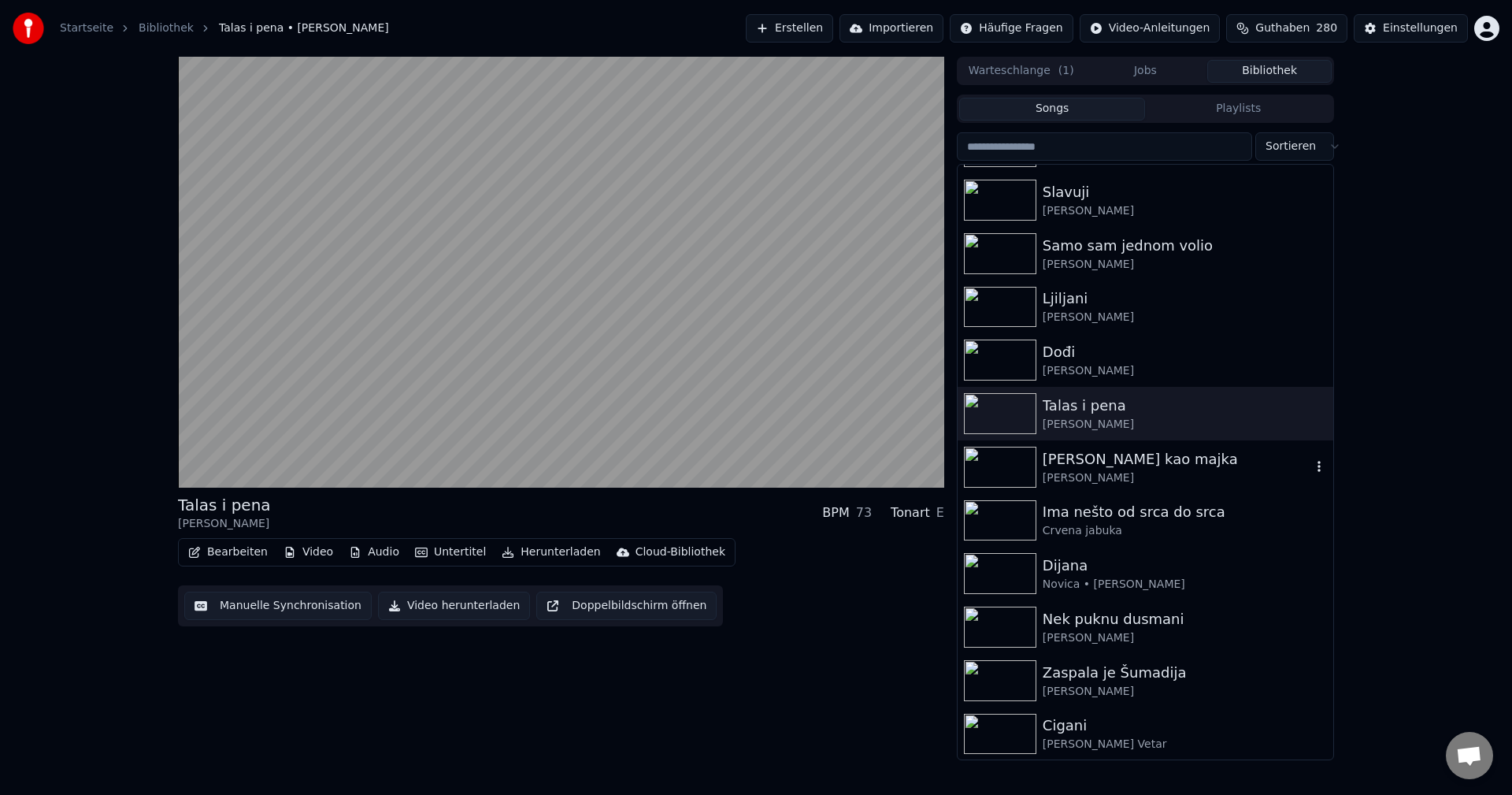
drag, startPoint x: 988, startPoint y: 465, endPoint x: 1045, endPoint y: 469, distance: 57.1
click at [989, 465] on img at bounding box center [1000, 467] width 72 height 41
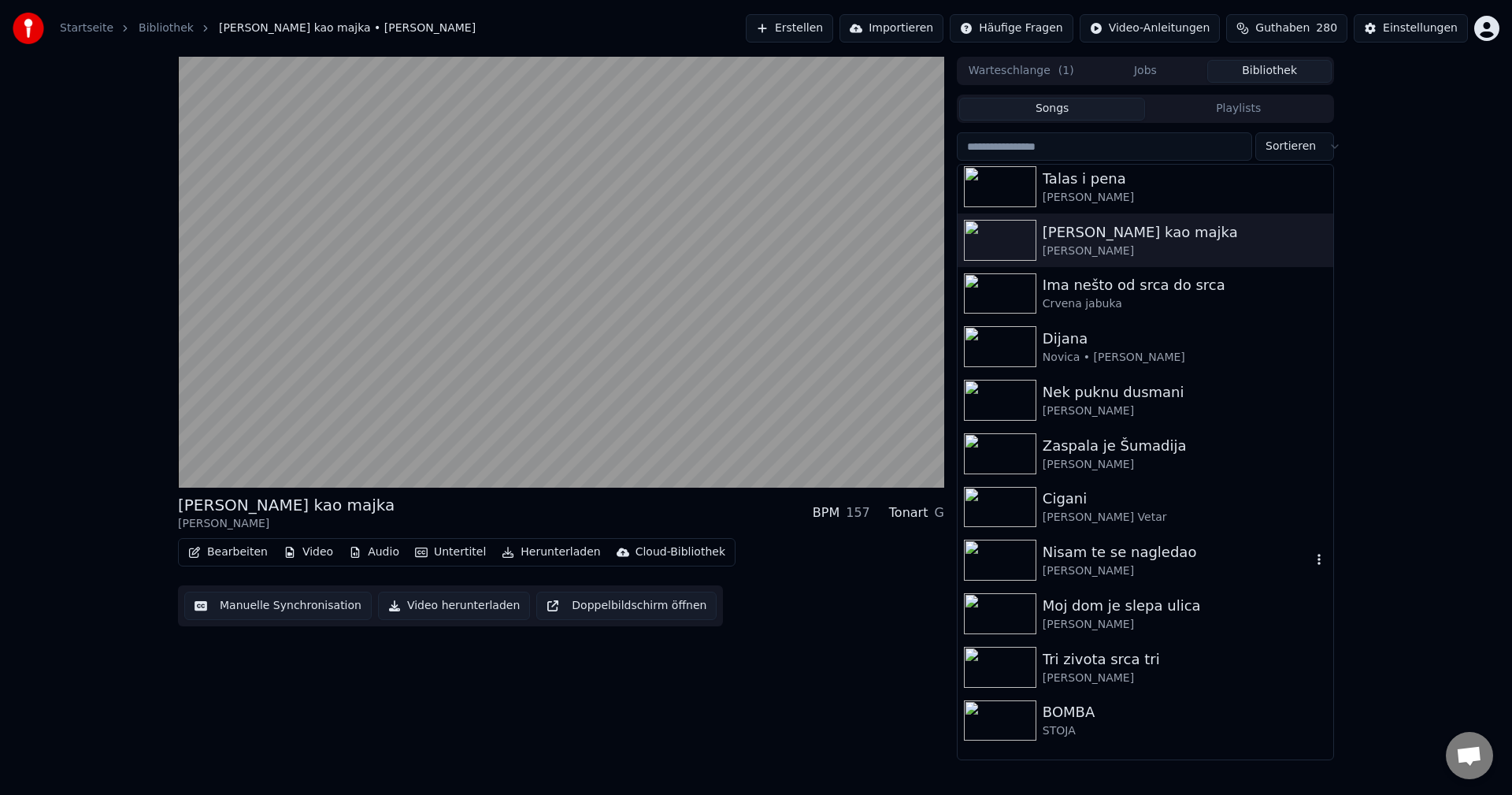
scroll to position [3388, 0]
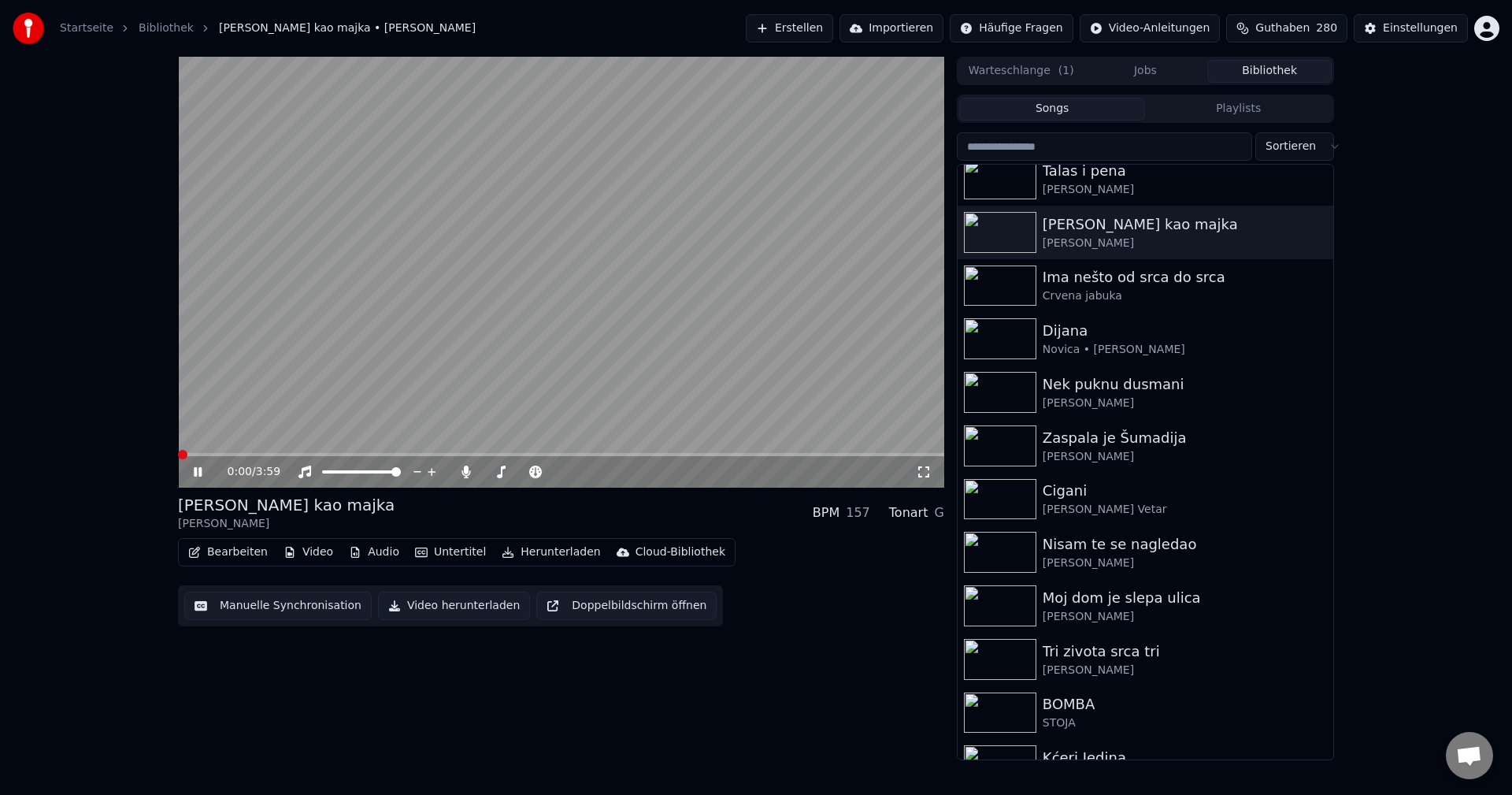
click at [232, 453] on span at bounding box center [561, 455] width 766 height 3
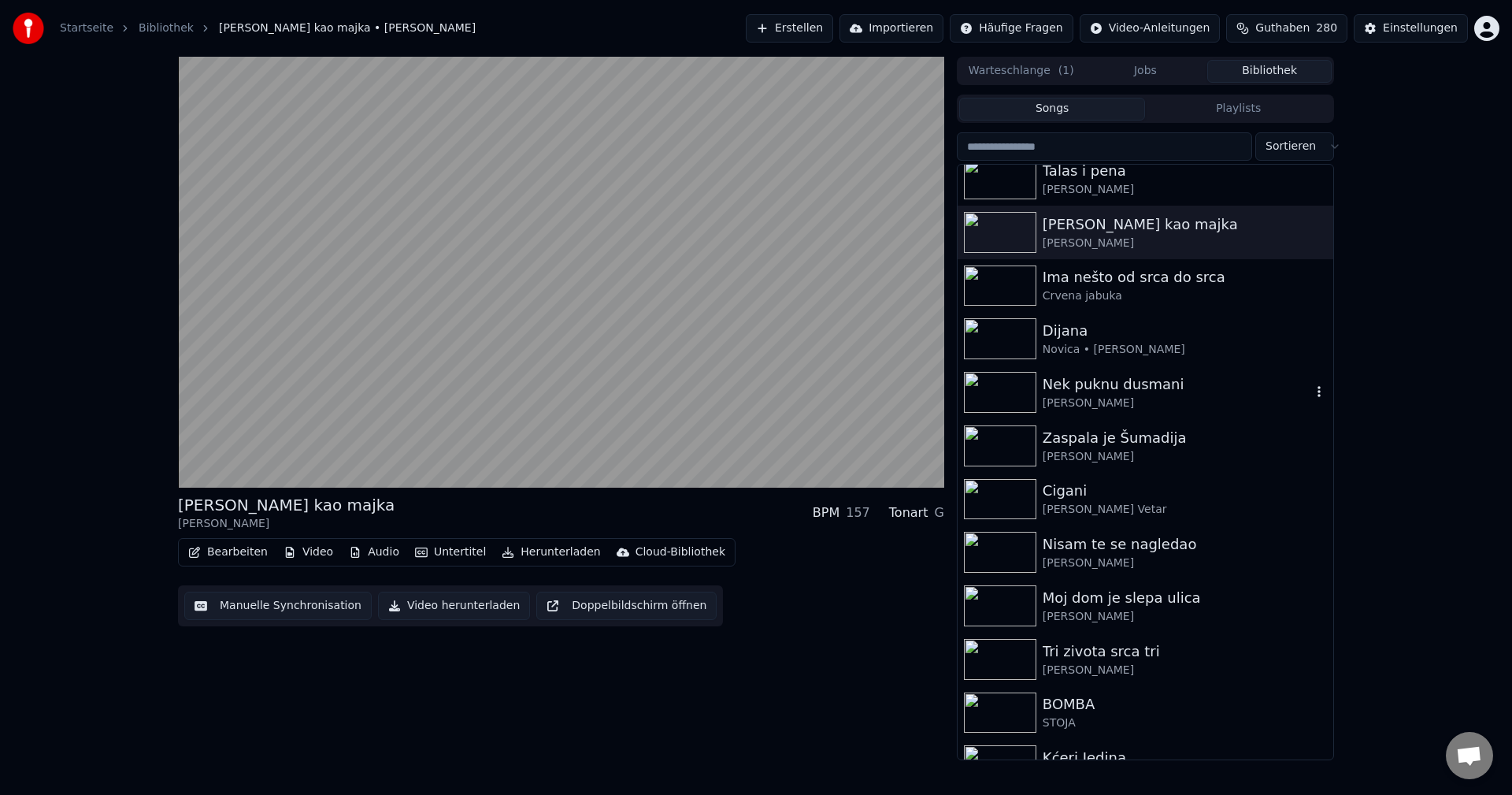
click at [1002, 388] on img at bounding box center [1000, 392] width 72 height 41
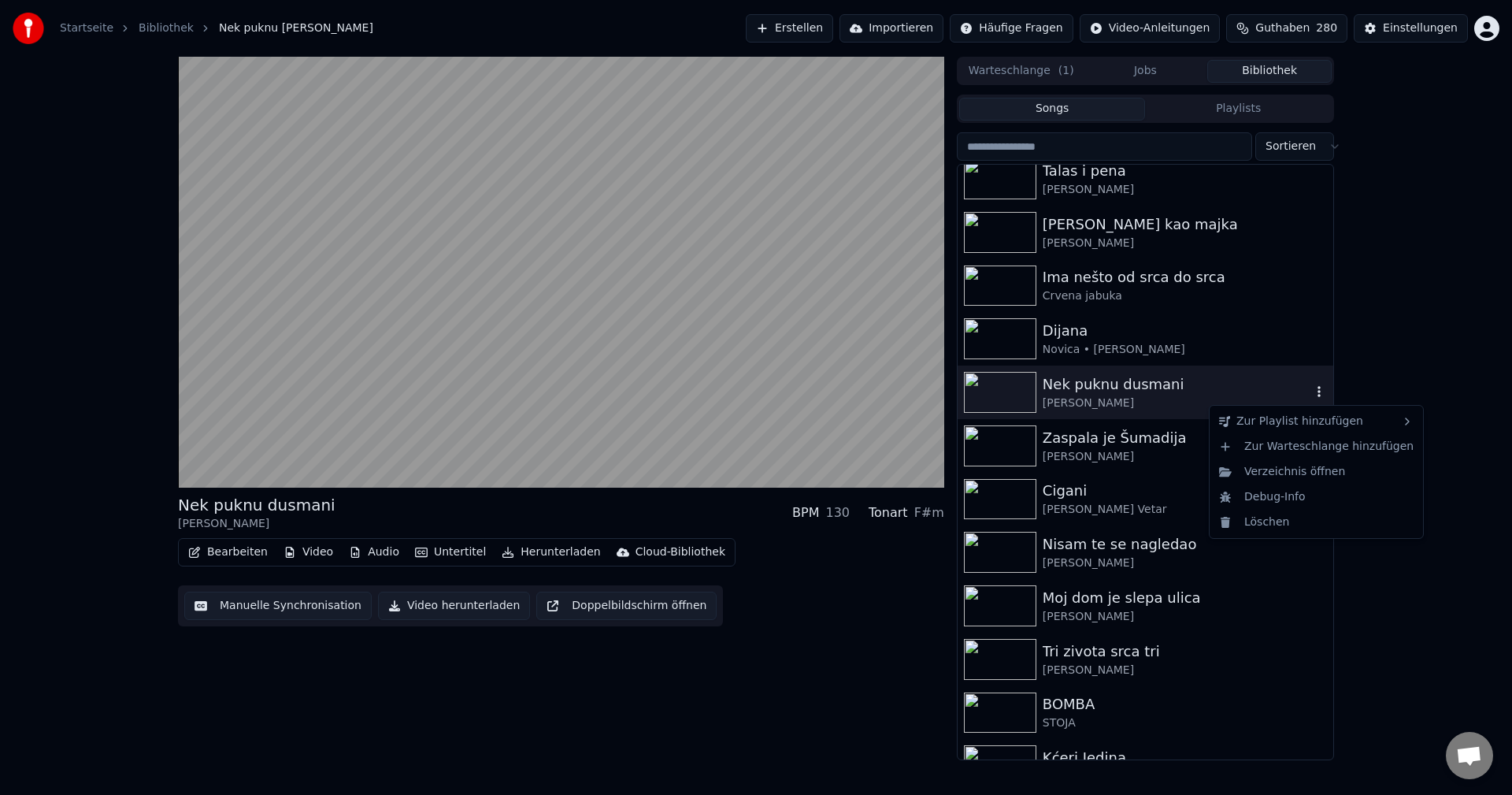
click at [1311, 393] on icon "button" at bounding box center [1319, 392] width 16 height 13
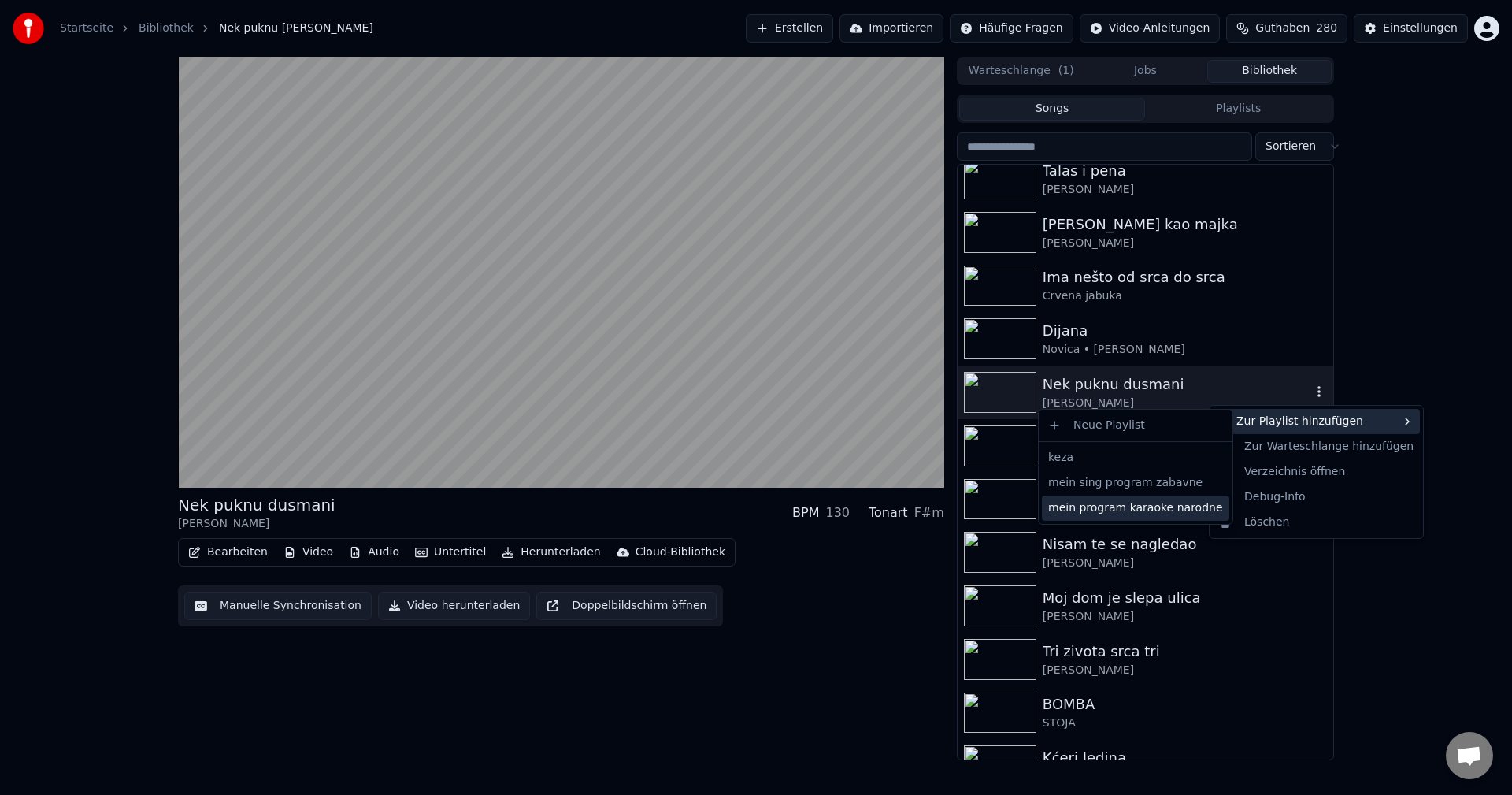
click at [1160, 507] on div "mein program karaoke narodne" at bounding box center [1135, 508] width 187 height 25
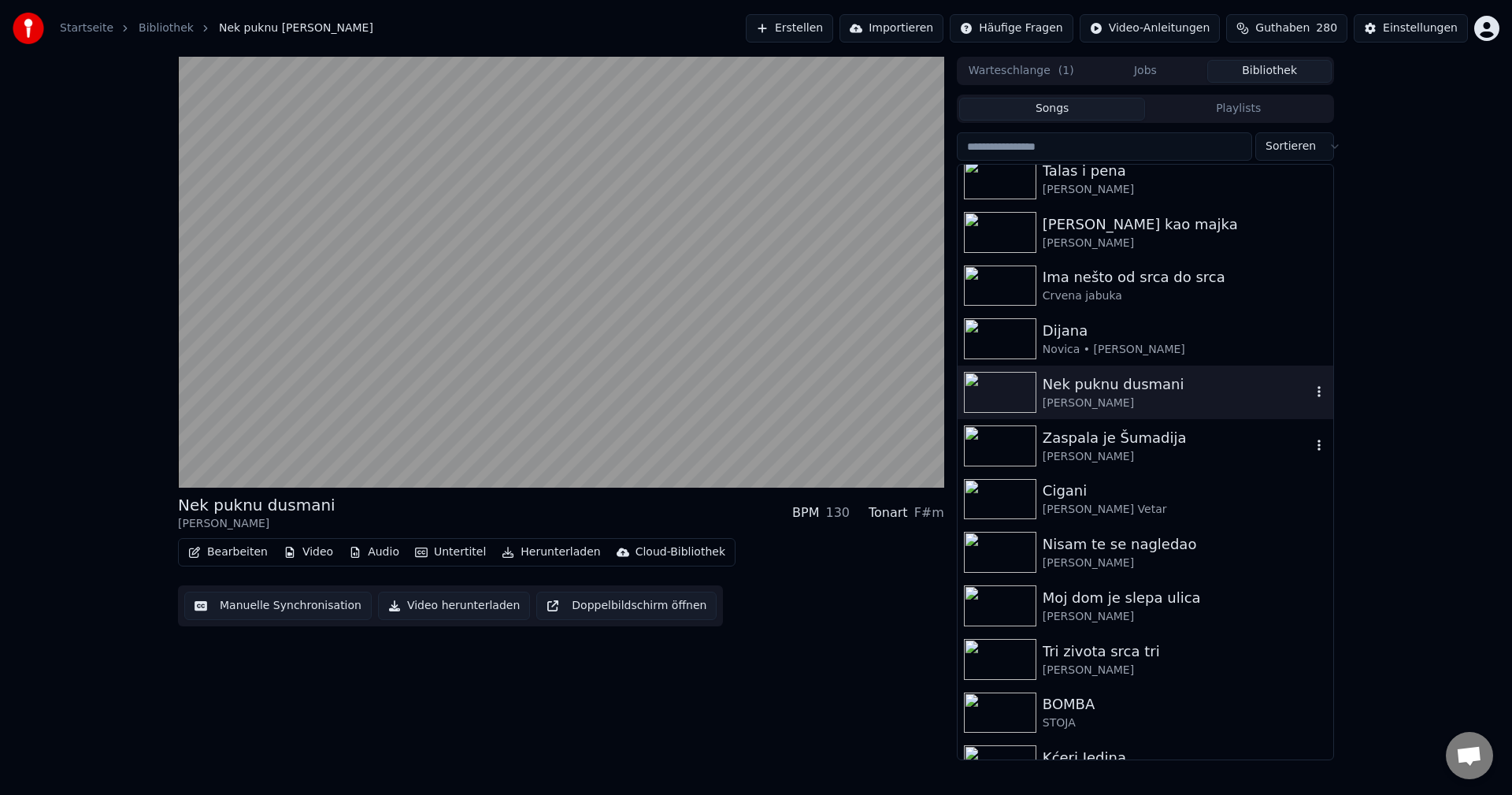
click at [985, 441] on img at bounding box center [1000, 445] width 72 height 41
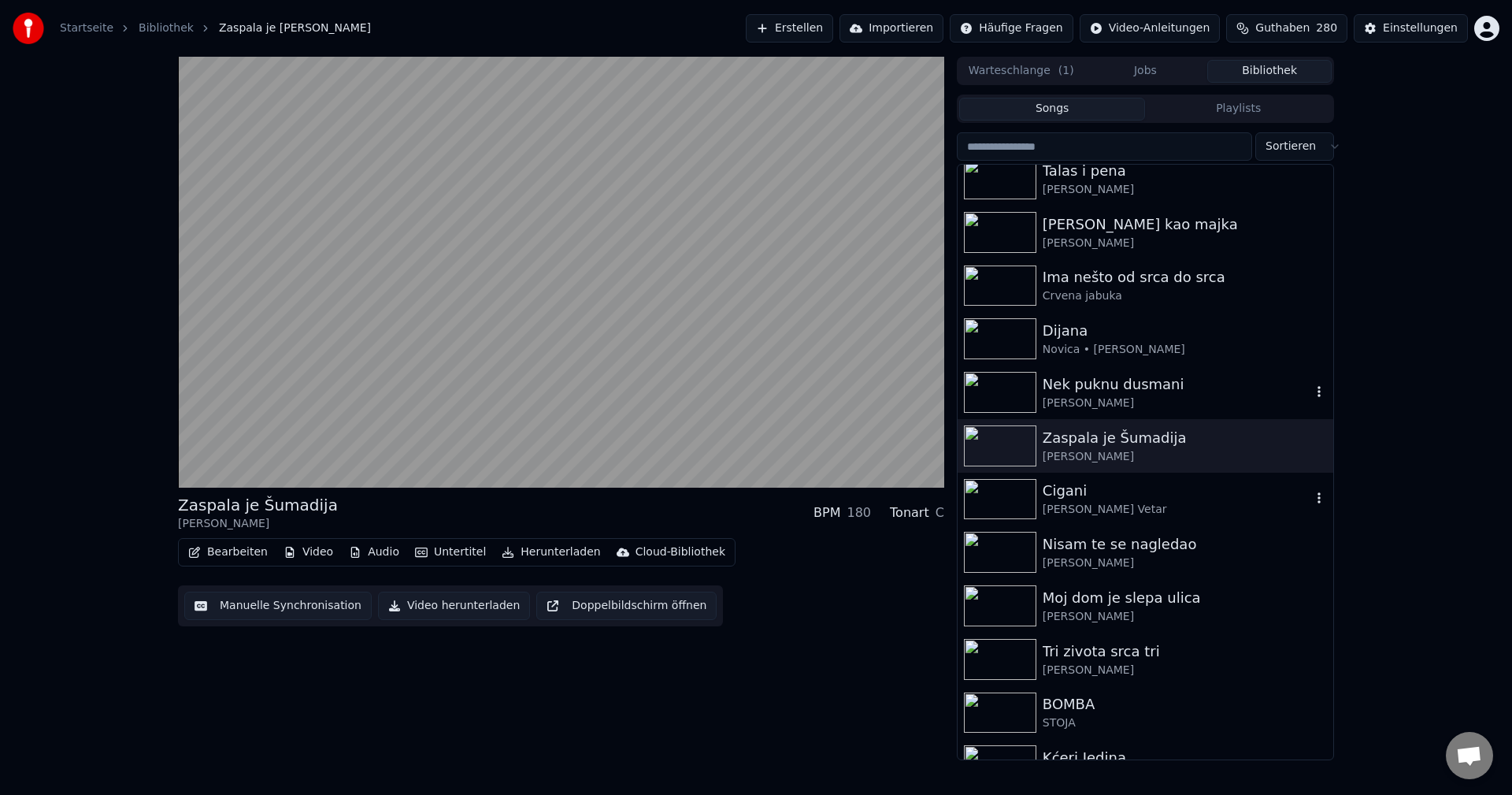
click at [1005, 495] on img at bounding box center [1000, 499] width 72 height 41
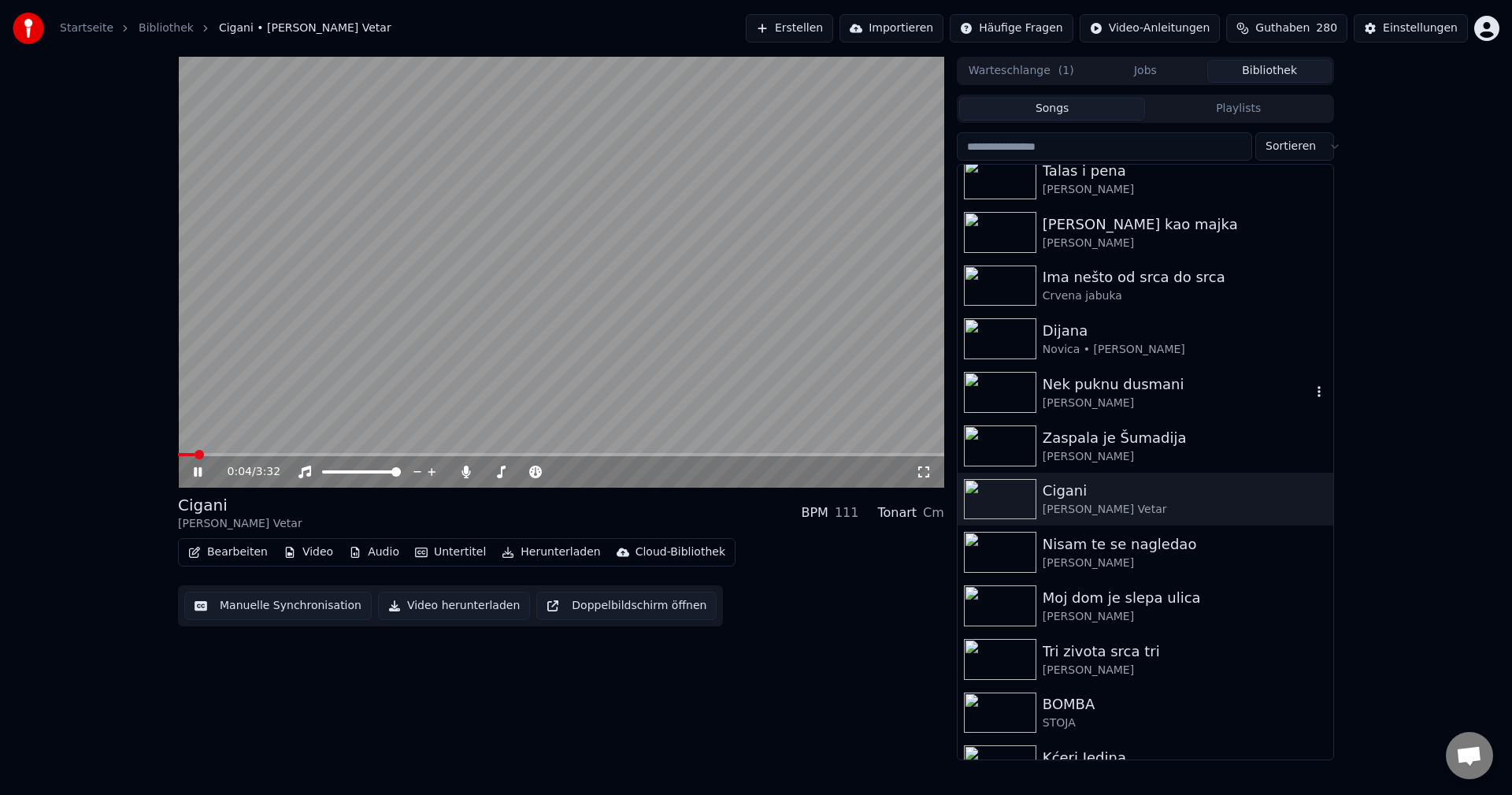
click at [308, 452] on video at bounding box center [561, 272] width 766 height 431
click at [307, 456] on span at bounding box center [561, 455] width 766 height 3
click at [463, 407] on video at bounding box center [561, 272] width 766 height 431
click at [221, 455] on span at bounding box center [200, 455] width 43 height 3
click at [263, 453] on span at bounding box center [240, 455] width 123 height 3
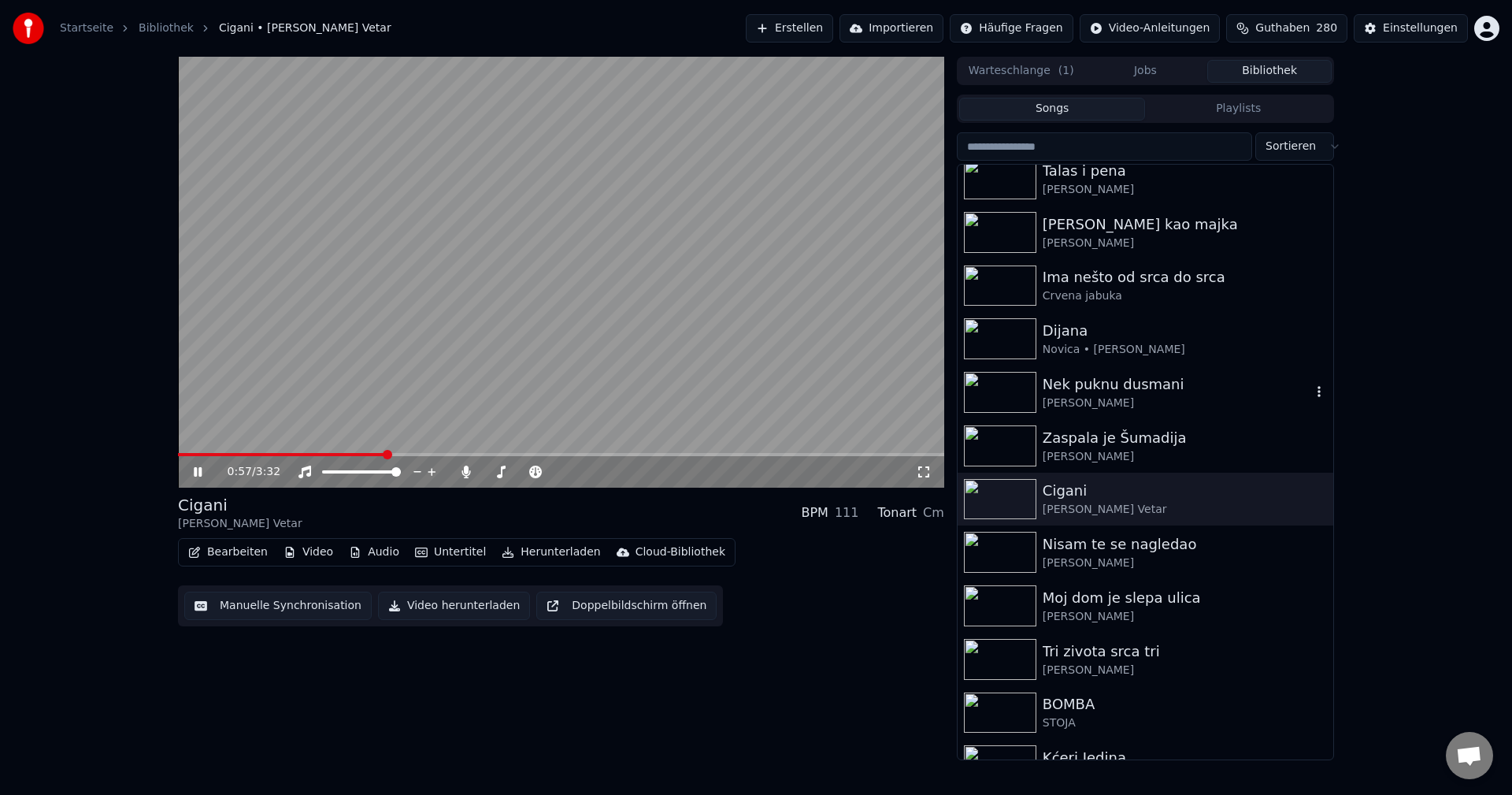
click at [223, 452] on video at bounding box center [561, 272] width 766 height 431
click at [217, 456] on span at bounding box center [197, 455] width 39 height 3
click at [574, 331] on video at bounding box center [561, 272] width 766 height 431
click at [225, 450] on video at bounding box center [561, 272] width 766 height 431
click at [243, 454] on span at bounding box center [254, 455] width 151 height 3
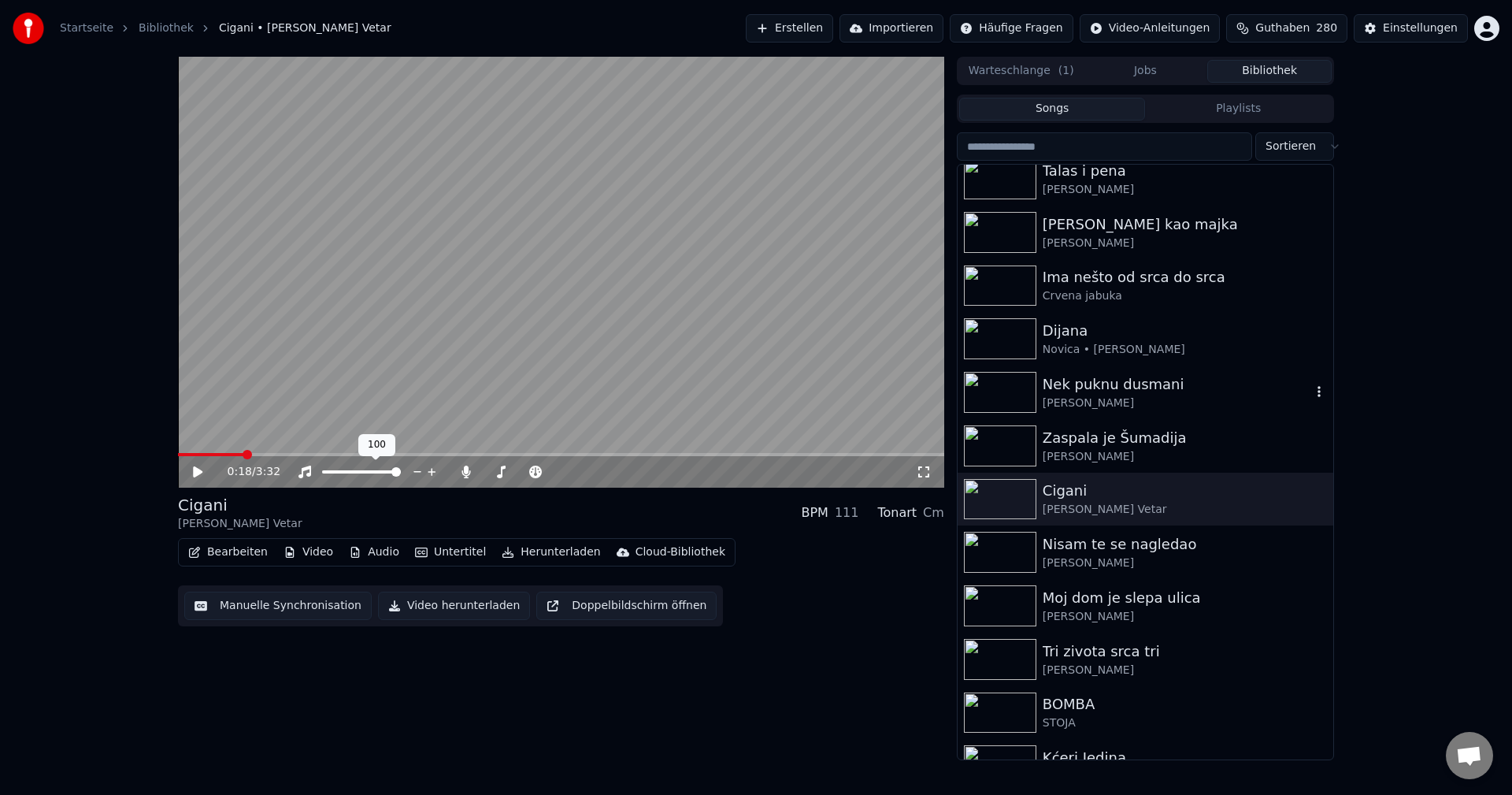
drag, startPoint x: 373, startPoint y: 446, endPoint x: 408, endPoint y: 452, distance: 35.5
click at [373, 446] on div "100 100" at bounding box center [377, 445] width 37 height 22
drag, startPoint x: 439, startPoint y: 375, endPoint x: 439, endPoint y: 393, distance: 18.0
click at [439, 376] on video at bounding box center [561, 272] width 766 height 431
click at [271, 455] on span at bounding box center [561, 455] width 766 height 3
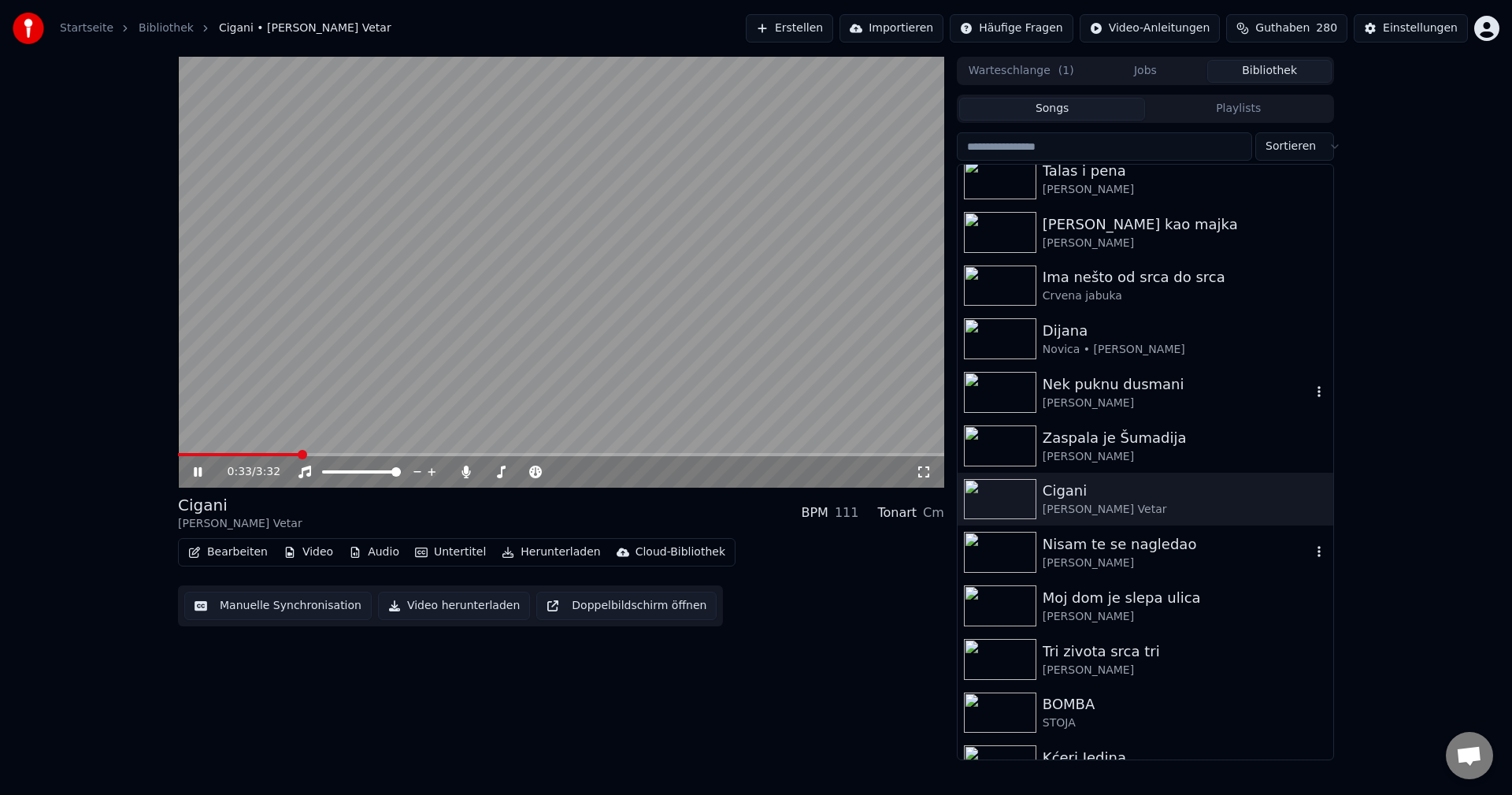
click at [994, 544] on img at bounding box center [1000, 552] width 72 height 41
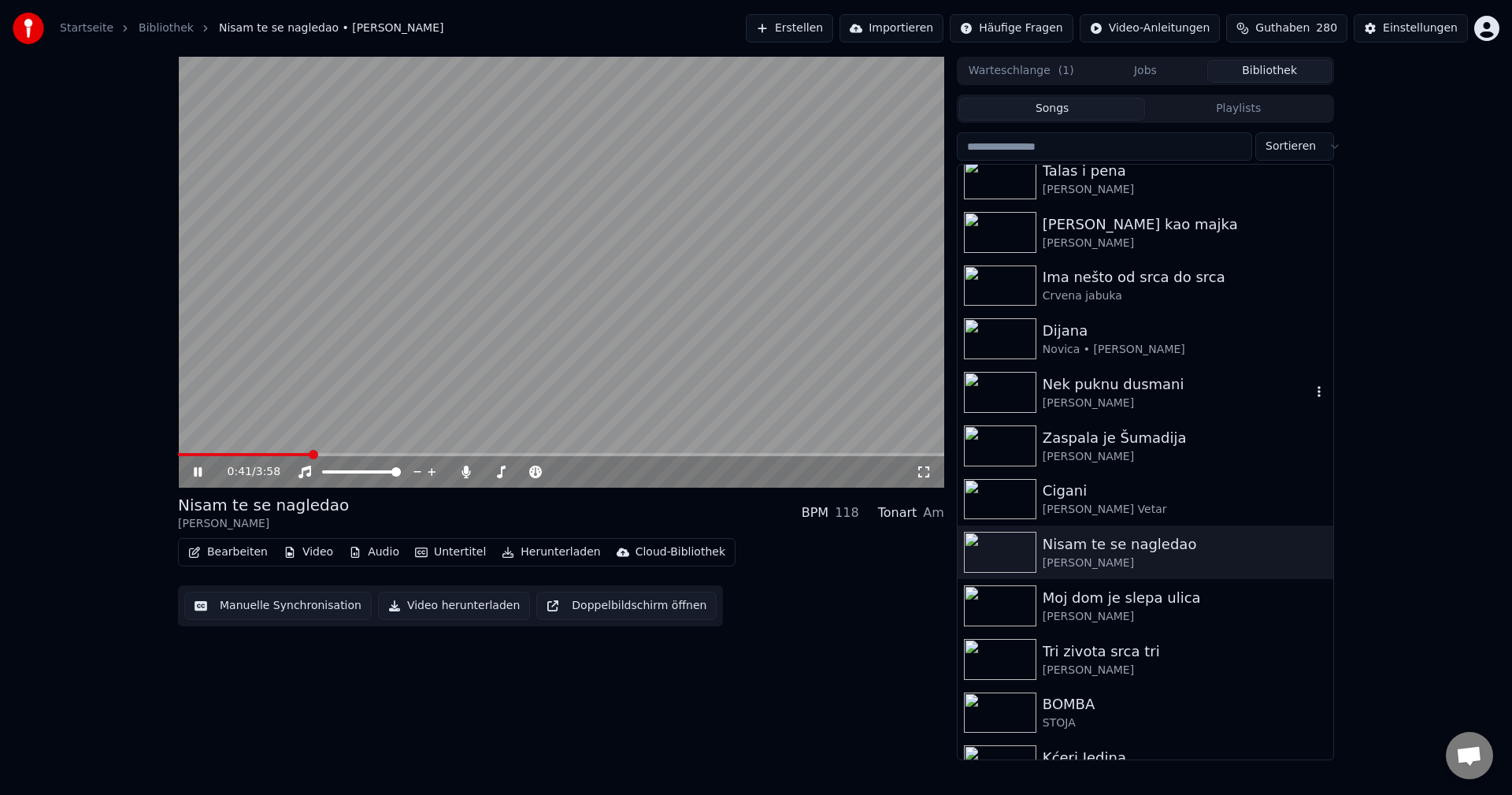
click at [311, 455] on span at bounding box center [561, 455] width 766 height 3
click at [998, 538] on img at bounding box center [1000, 552] width 72 height 41
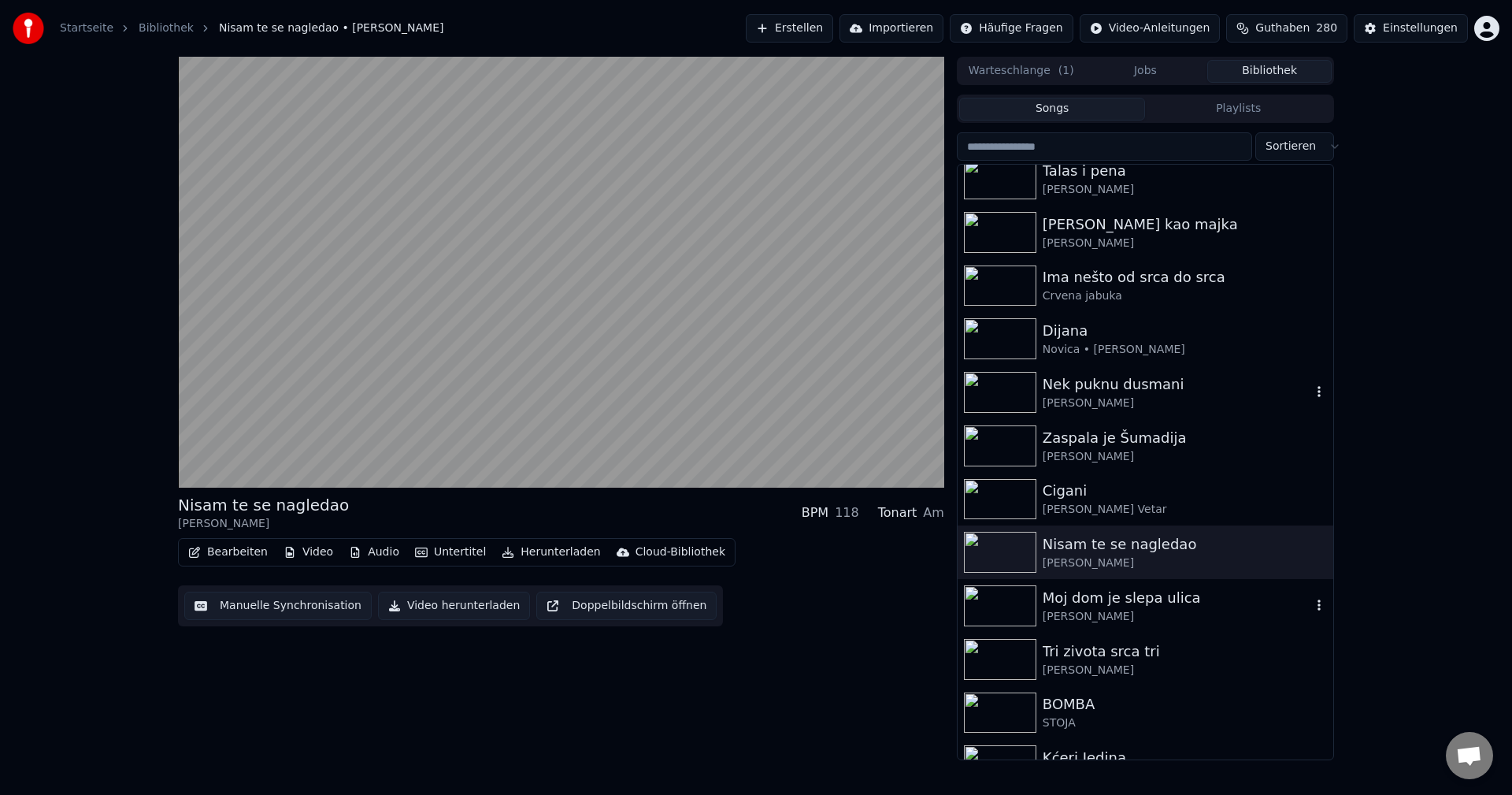
click at [991, 610] on img at bounding box center [1000, 605] width 72 height 41
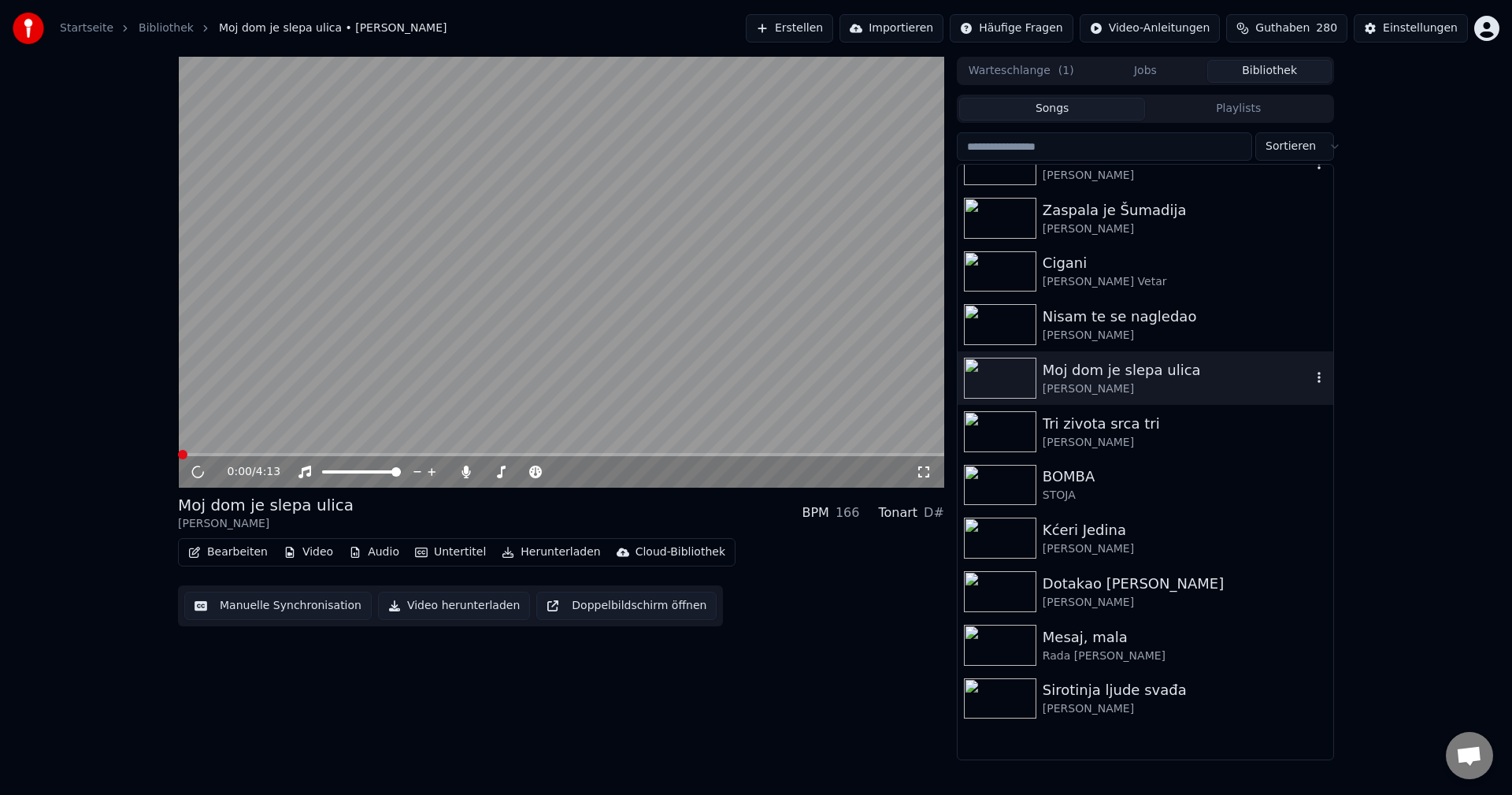
scroll to position [3624, 0]
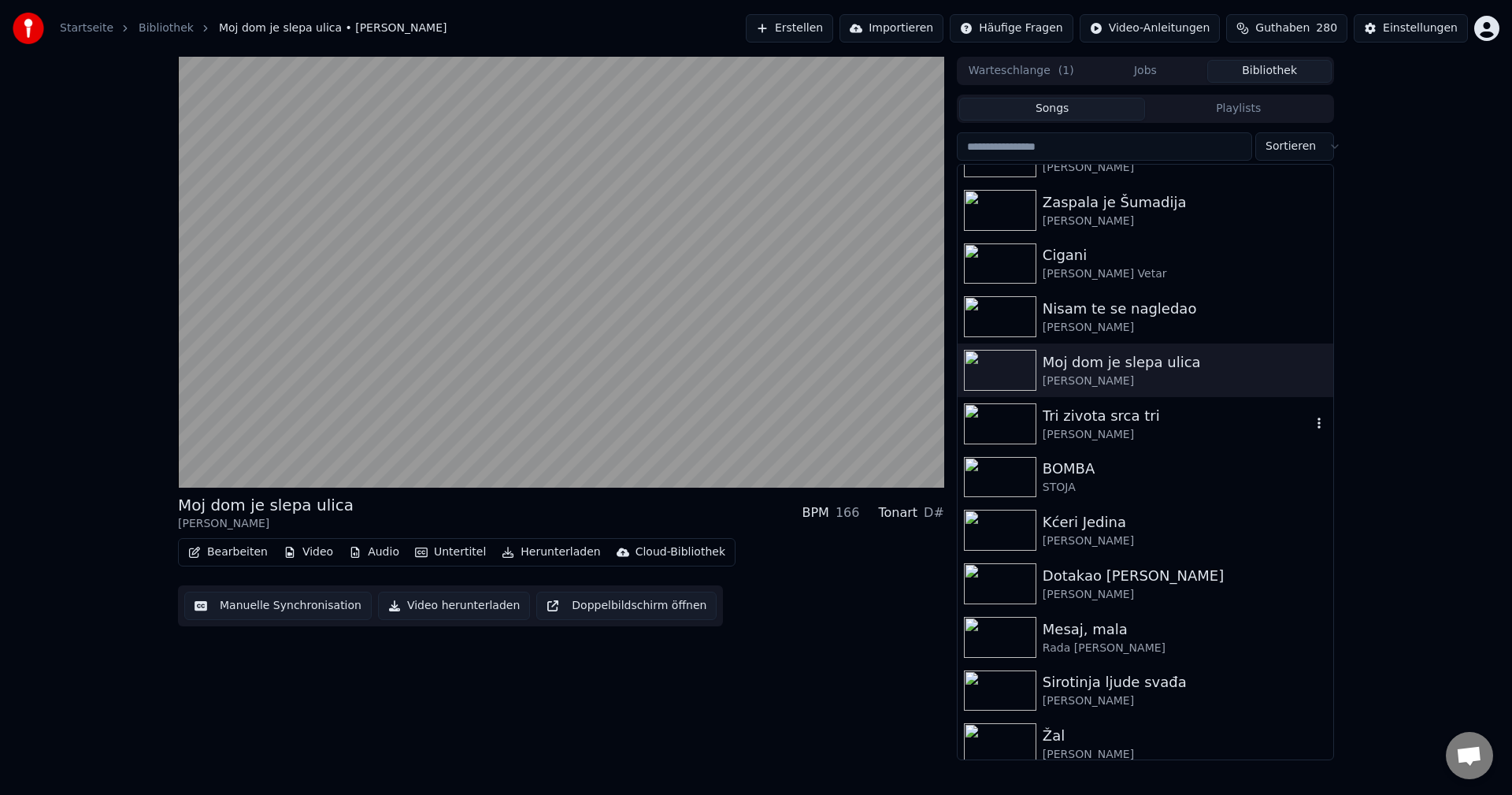
click at [997, 417] on img at bounding box center [1000, 423] width 72 height 41
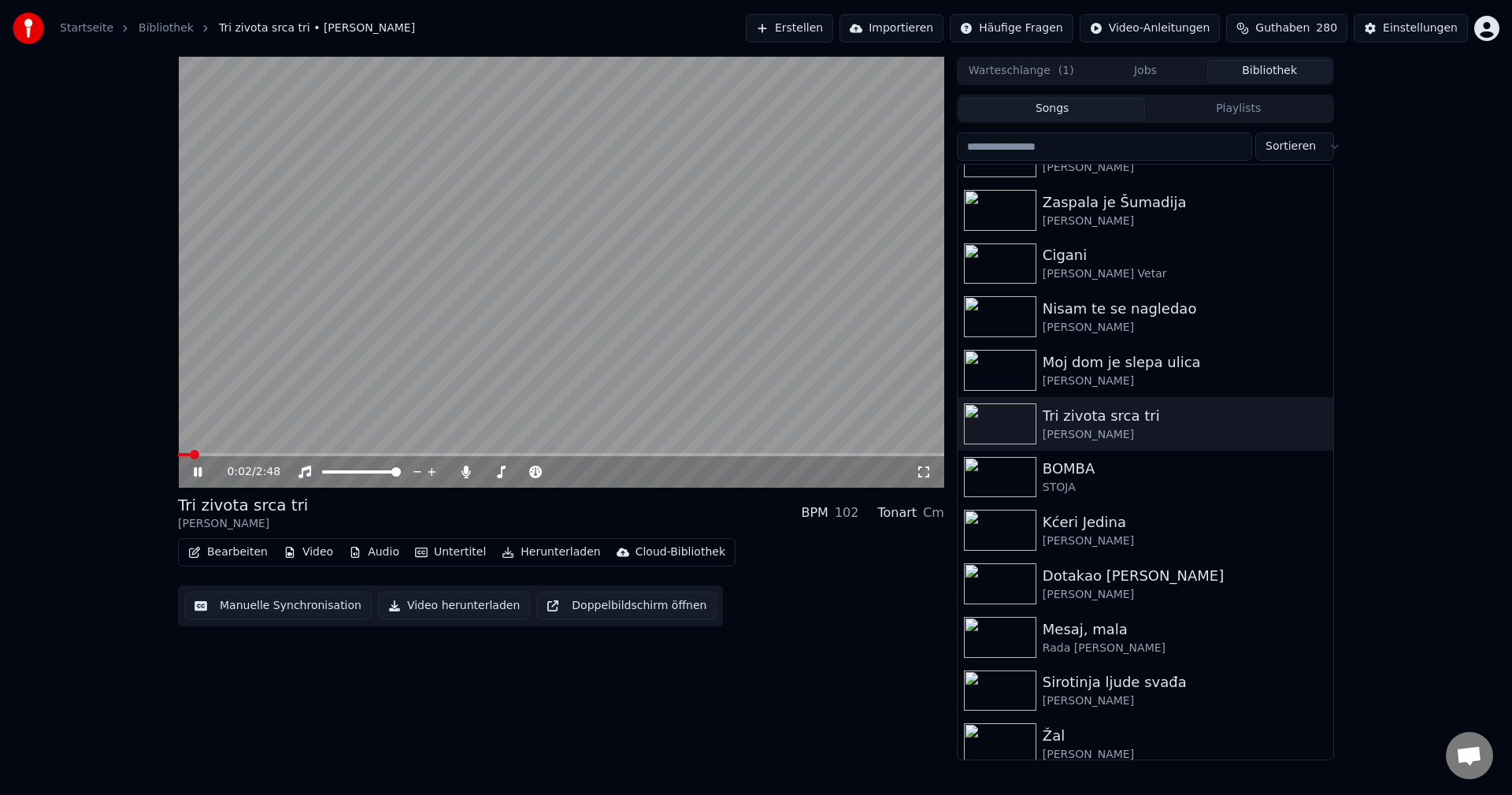
click at [255, 452] on video at bounding box center [561, 272] width 766 height 431
click at [260, 456] on span at bounding box center [561, 455] width 766 height 3
click at [557, 366] on video at bounding box center [561, 272] width 766 height 431
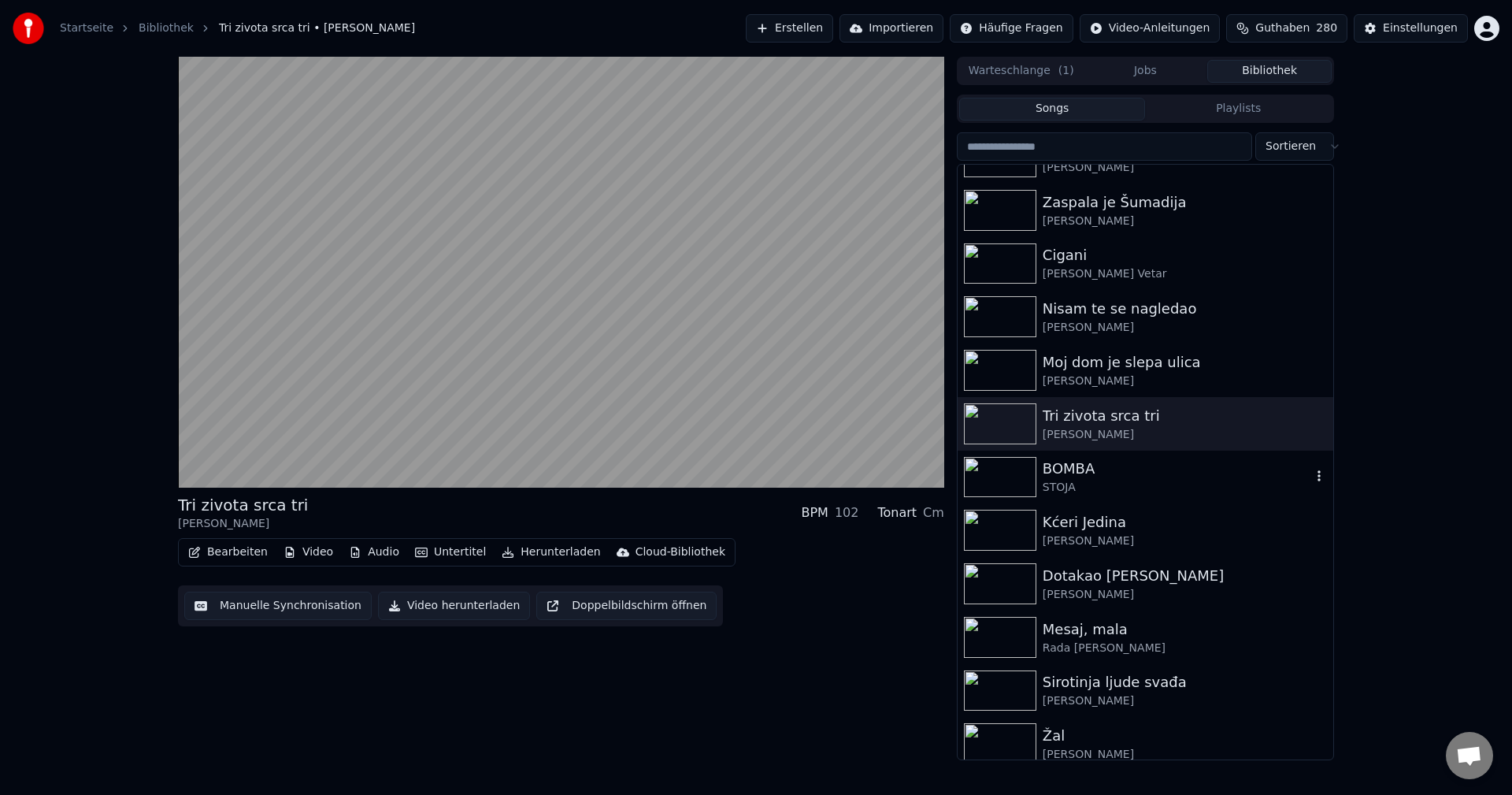
click at [1005, 477] on img at bounding box center [1000, 477] width 72 height 41
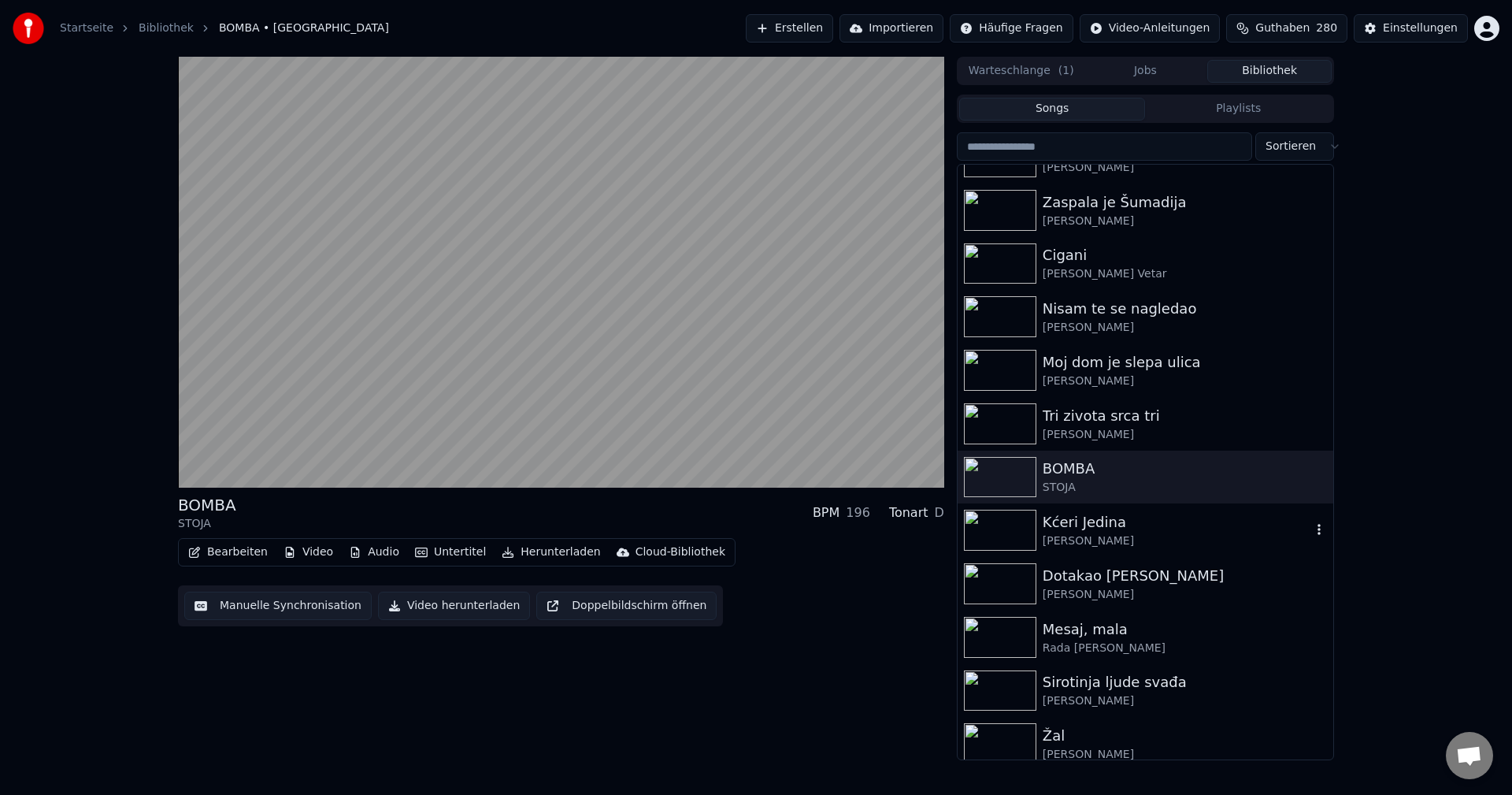
click at [995, 520] on img at bounding box center [1000, 530] width 72 height 41
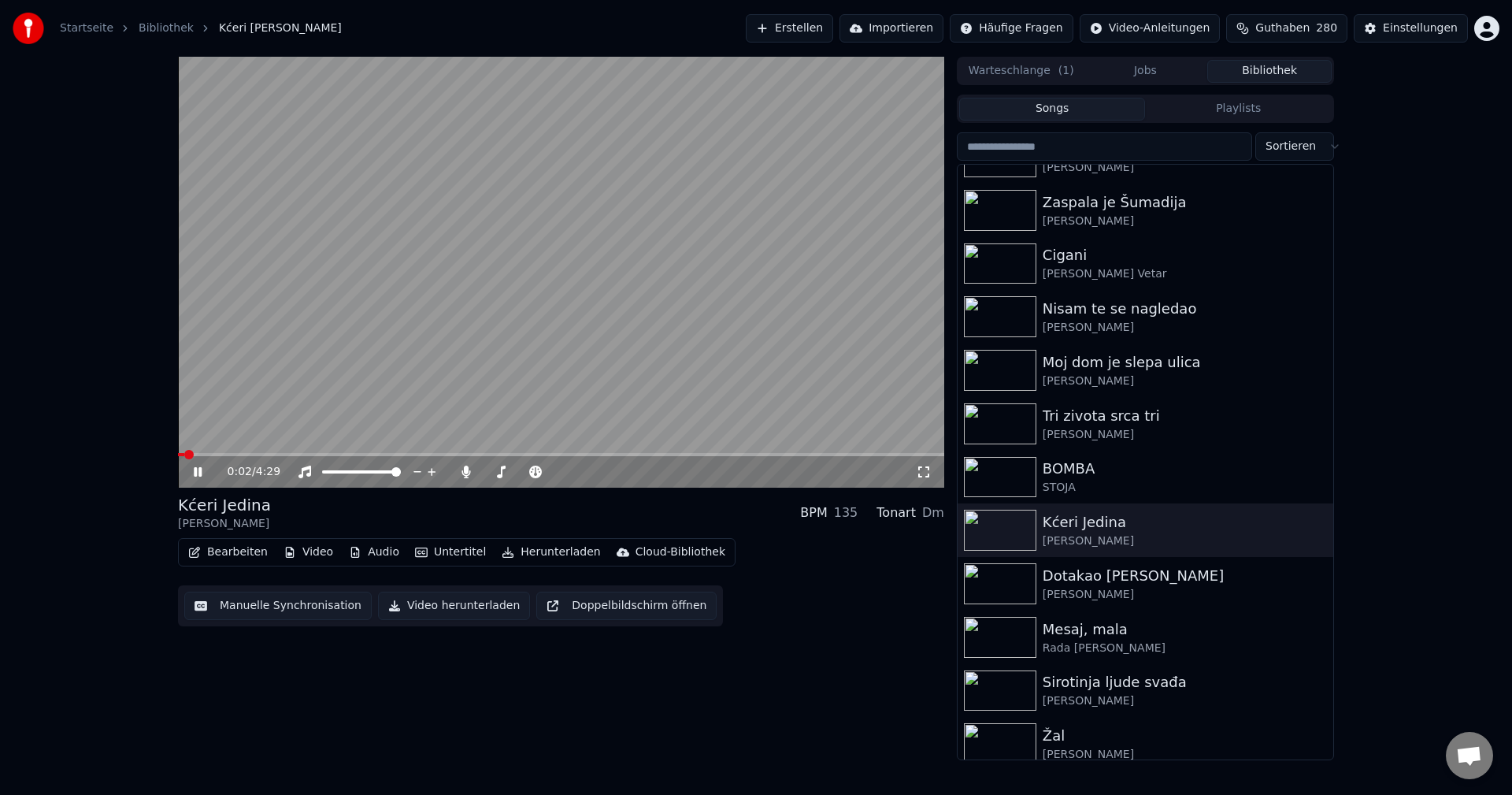
click at [264, 456] on span at bounding box center [561, 455] width 766 height 3
click at [312, 456] on span at bounding box center [561, 455] width 766 height 3
click at [1004, 583] on img at bounding box center [1000, 583] width 72 height 41
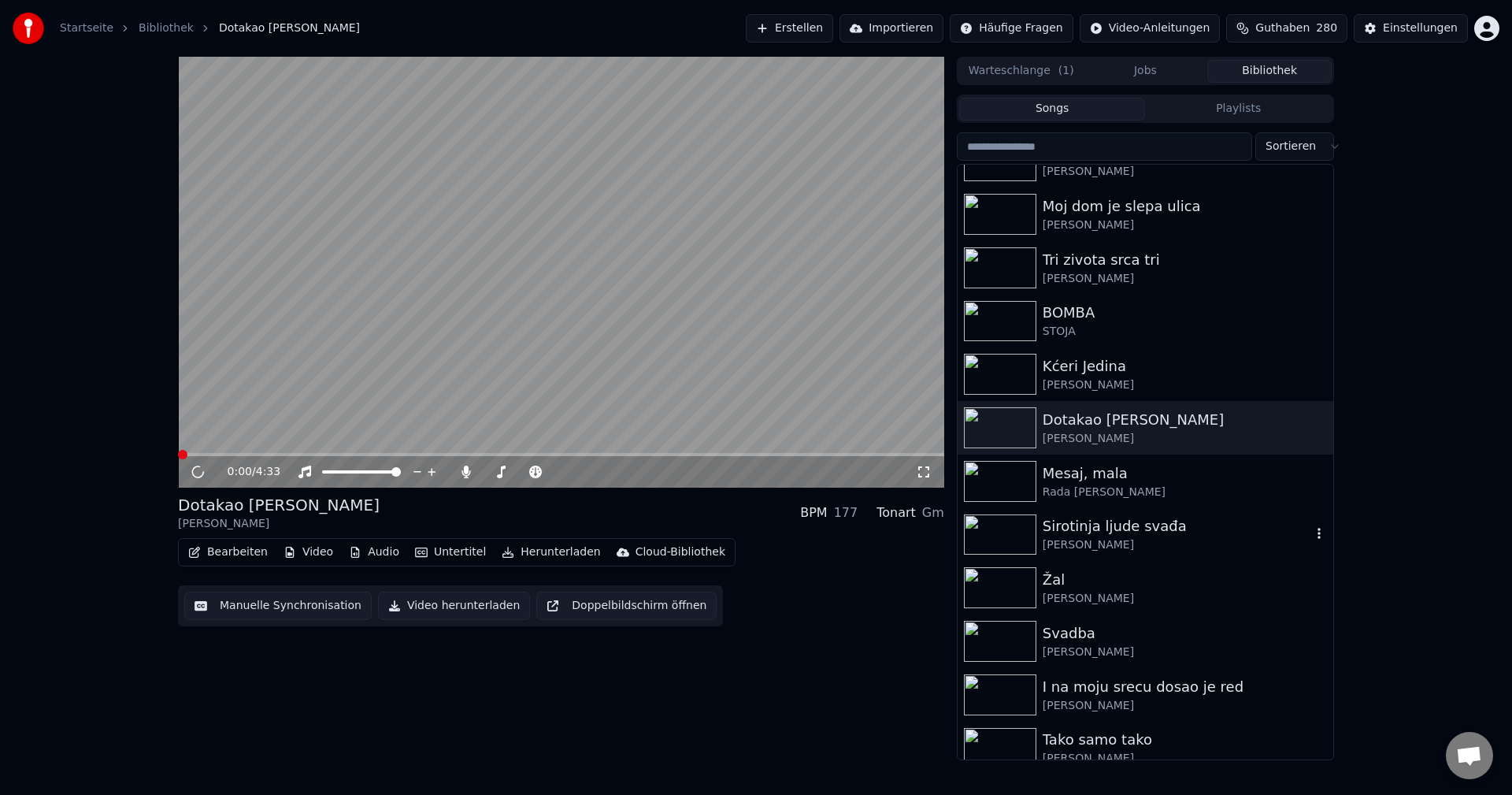
scroll to position [3782, 0]
click at [1311, 424] on icon "button" at bounding box center [1319, 425] width 16 height 13
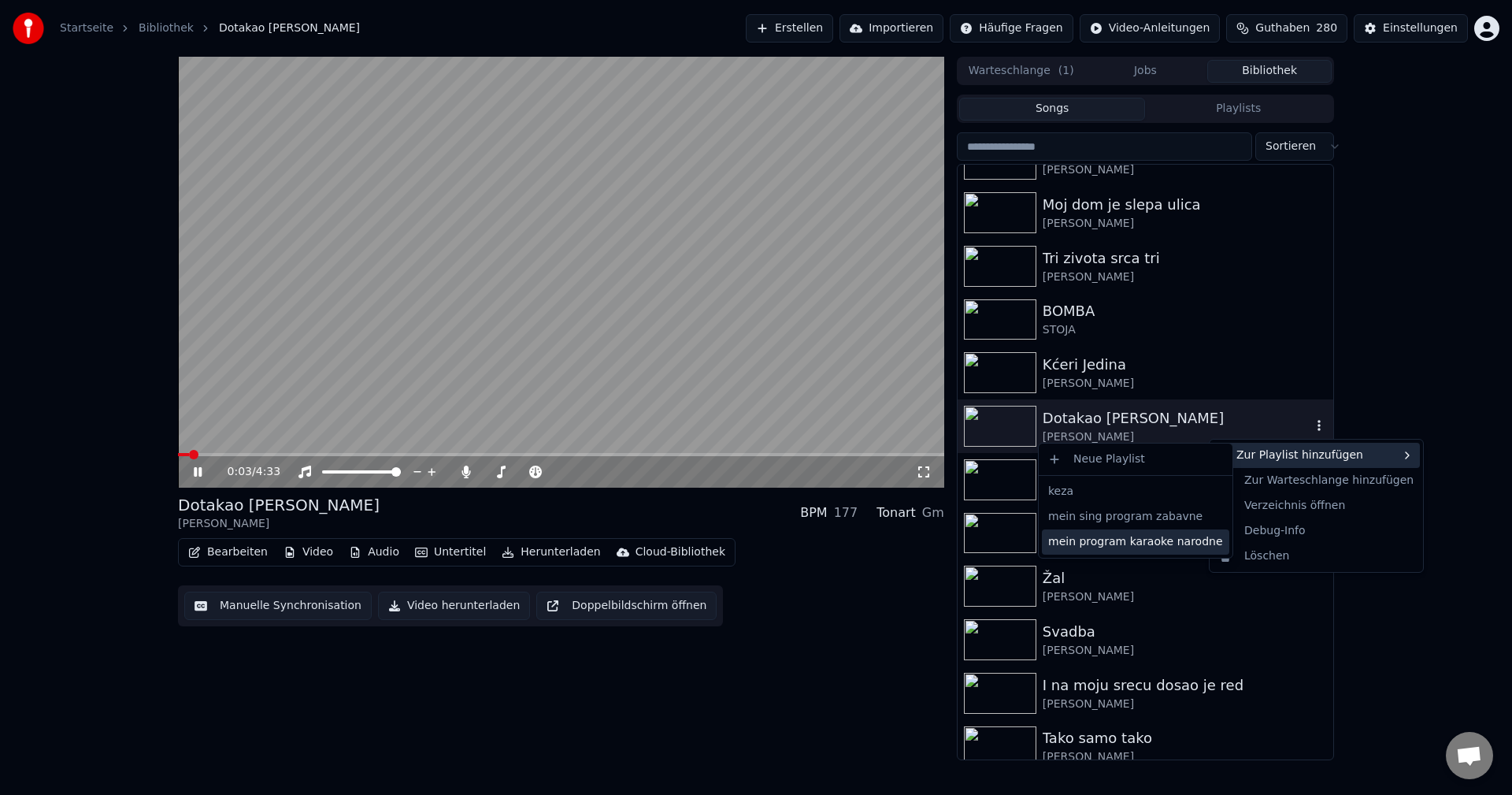
click at [1156, 547] on div "mein program karaoke narodne" at bounding box center [1135, 542] width 187 height 25
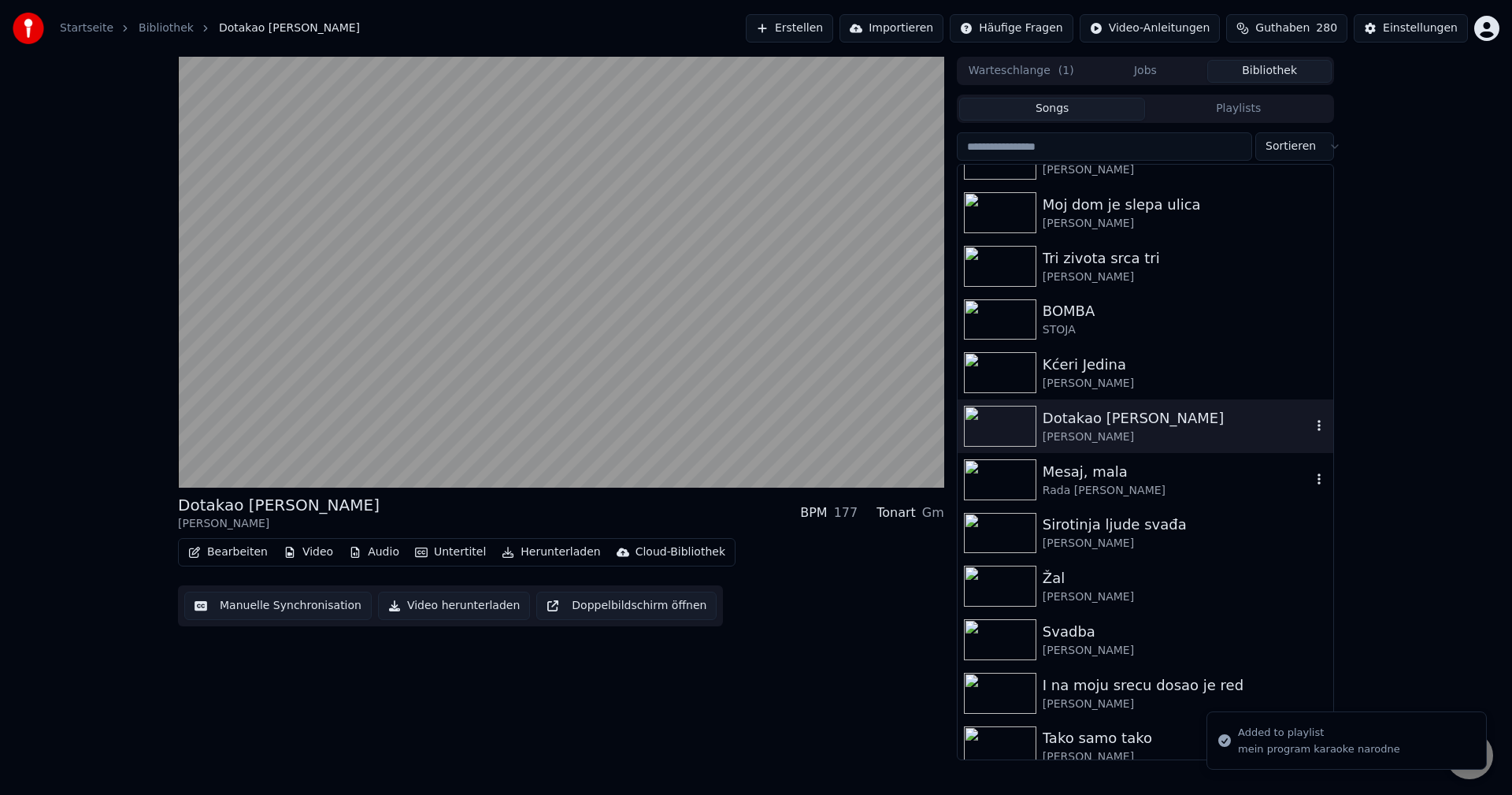
click at [1228, 472] on div "Mesaj, mala" at bounding box center [1177, 472] width 268 height 22
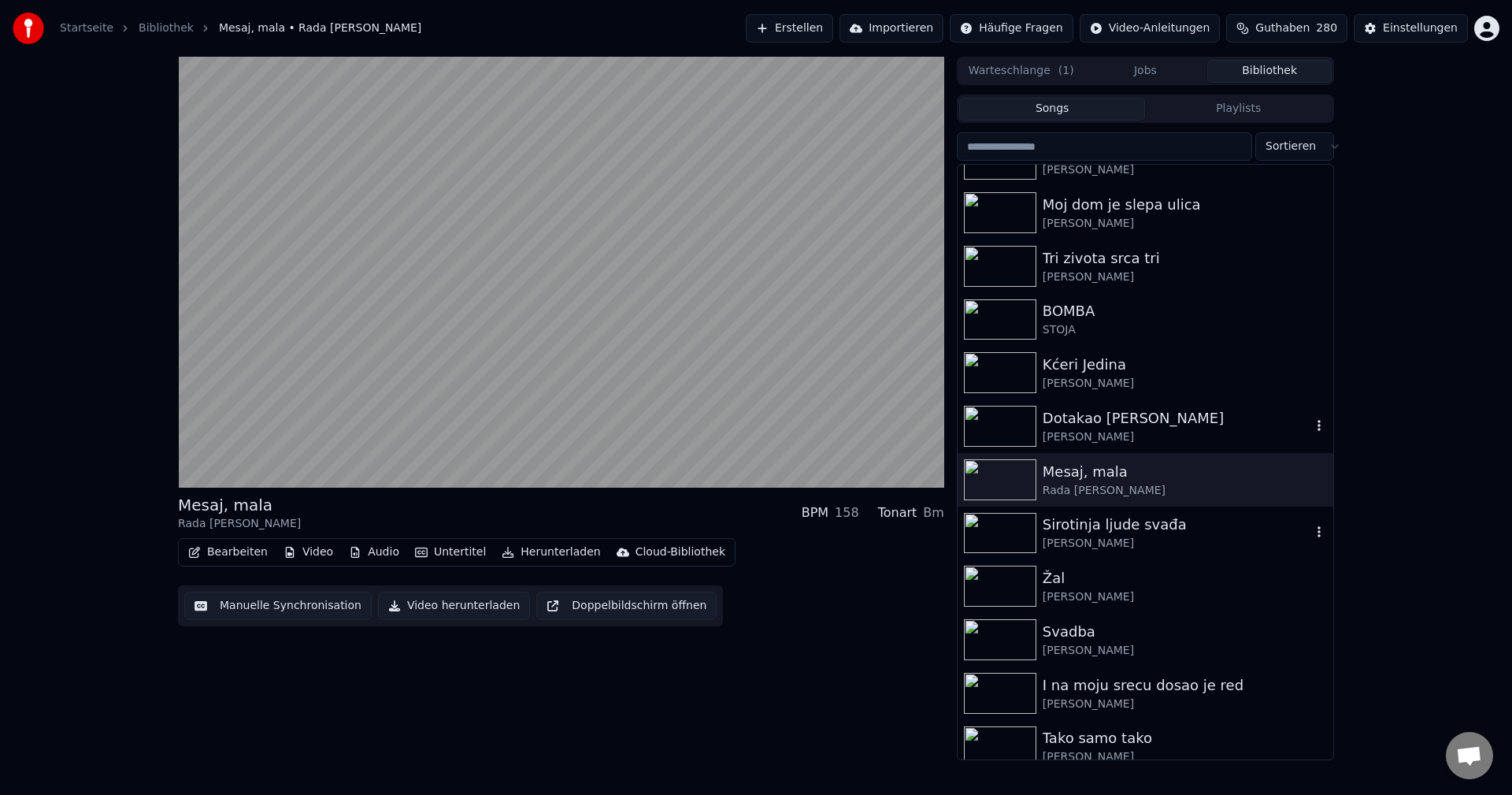
click at [998, 528] on img at bounding box center [1000, 533] width 72 height 41
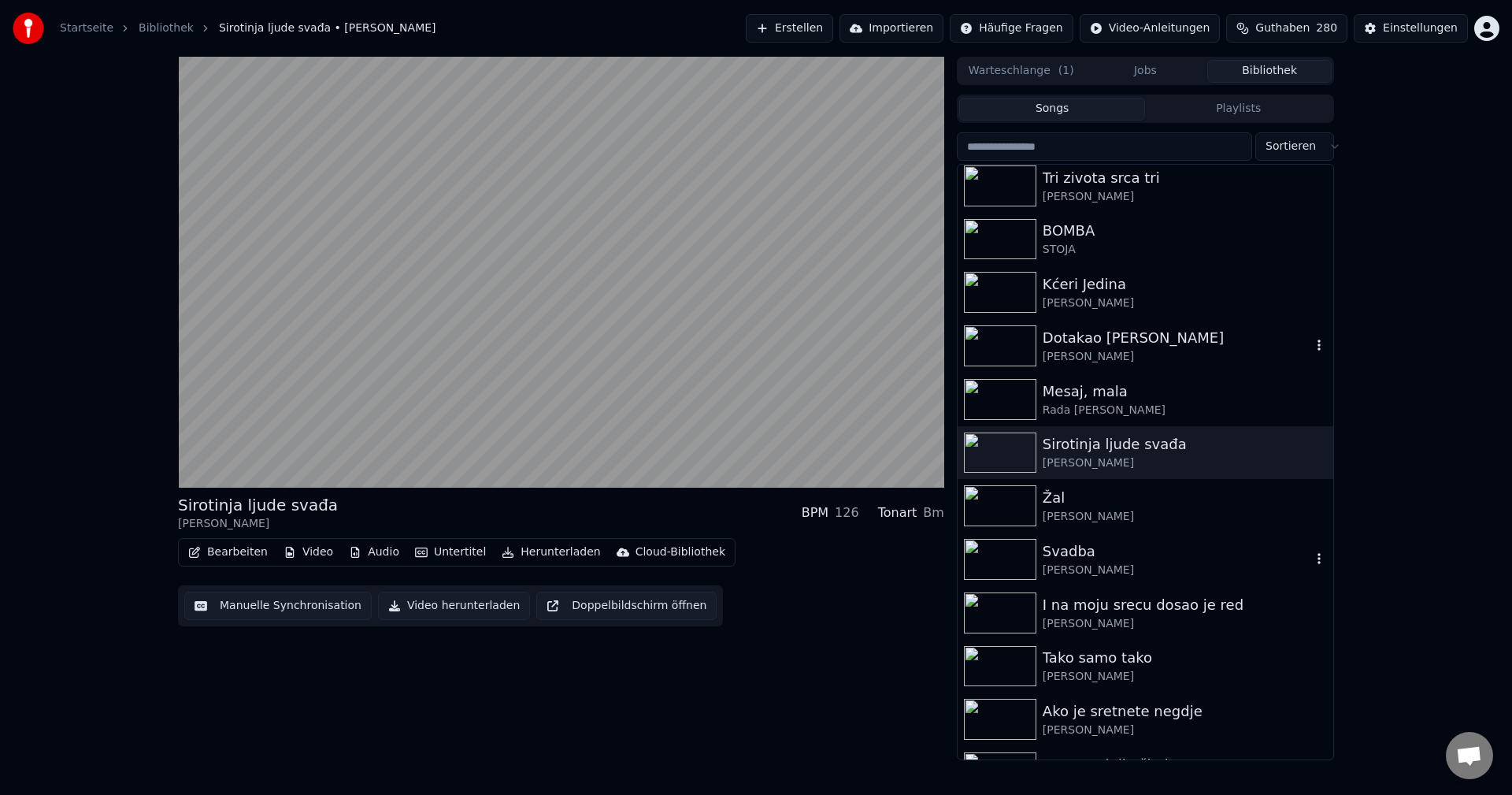
scroll to position [3940, 0]
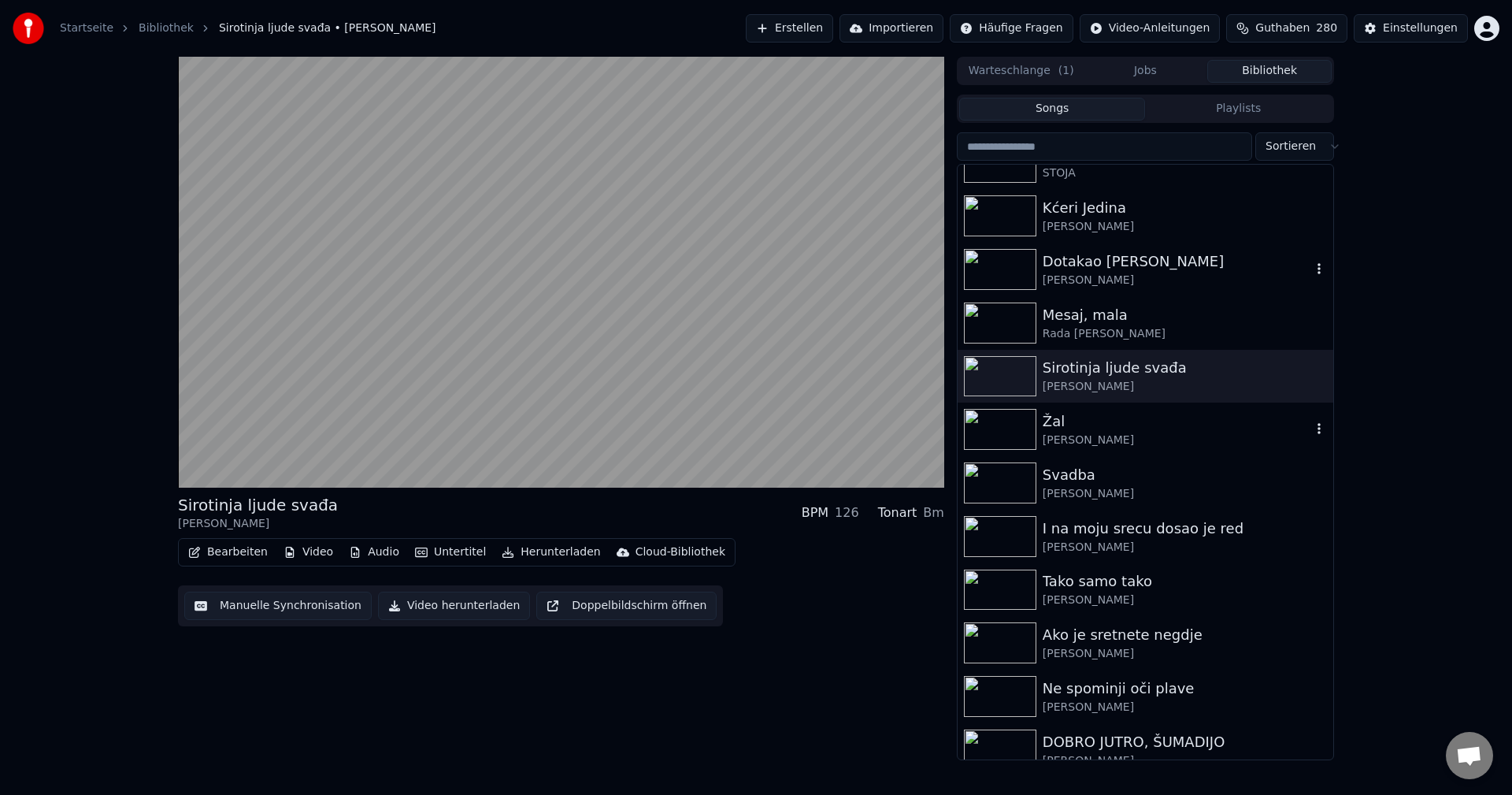
click at [994, 435] on img at bounding box center [1000, 429] width 72 height 41
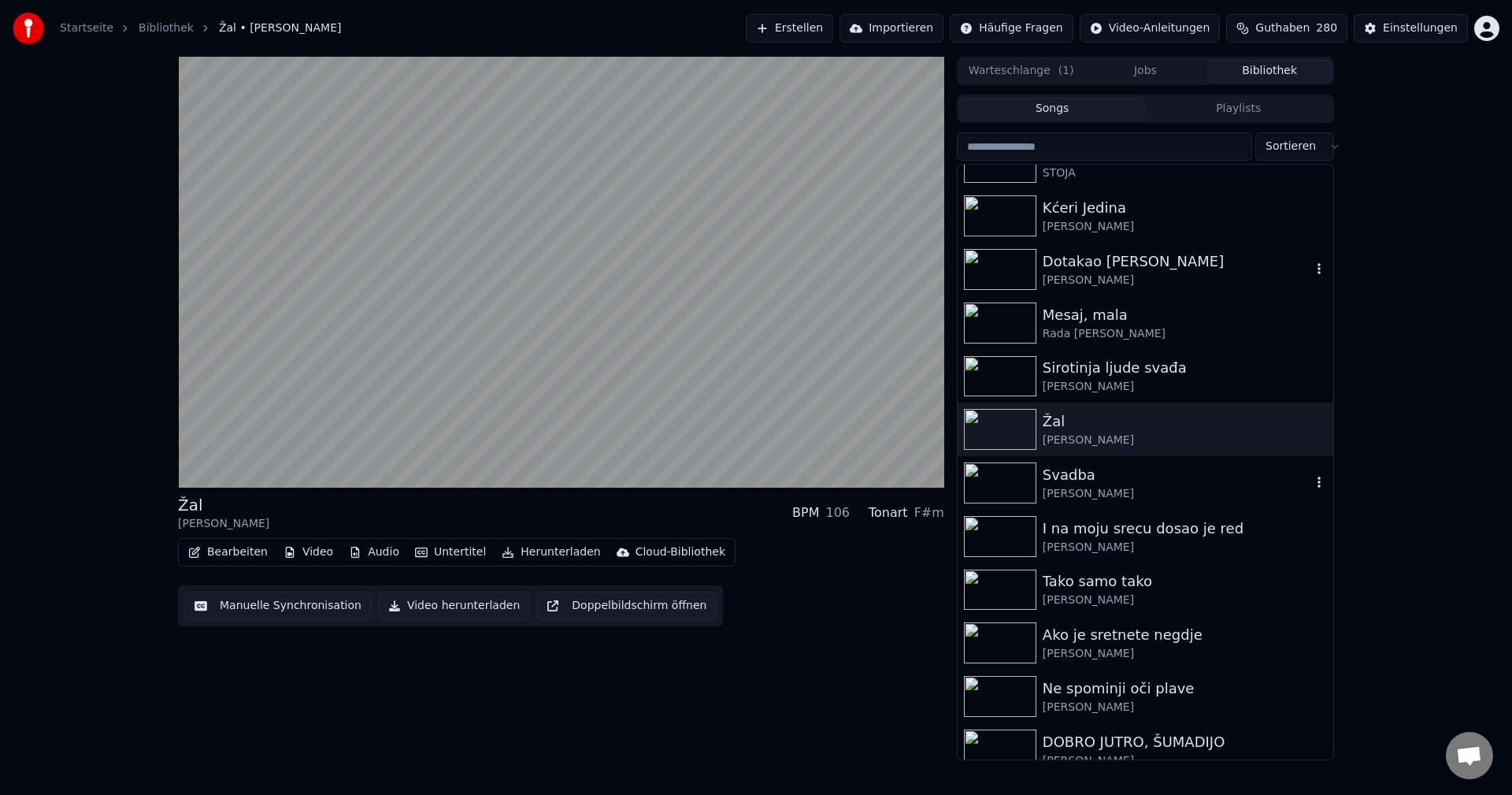
click at [1003, 485] on img at bounding box center [1000, 483] width 72 height 41
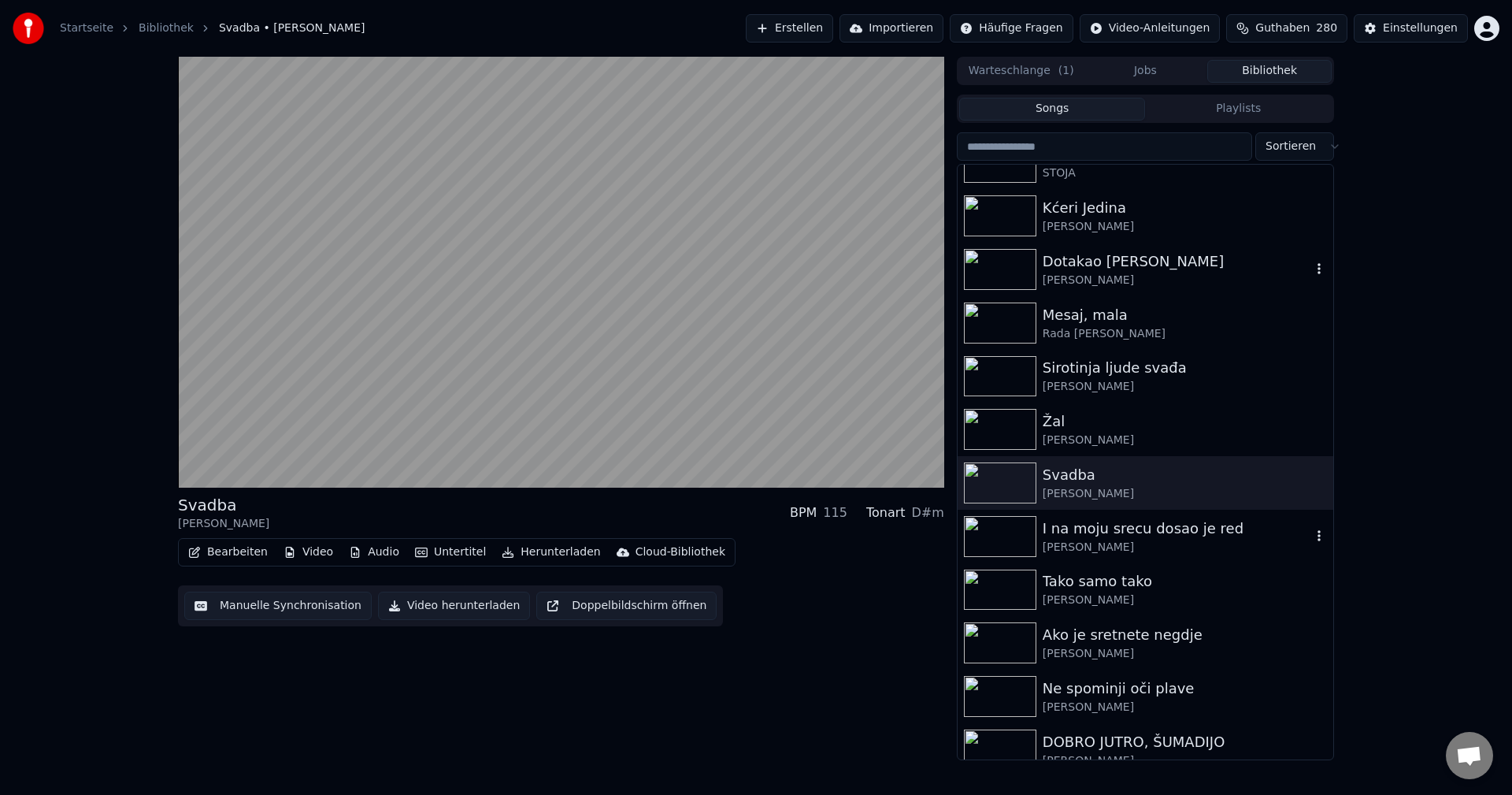
click at [1019, 537] on img at bounding box center [1000, 536] width 72 height 41
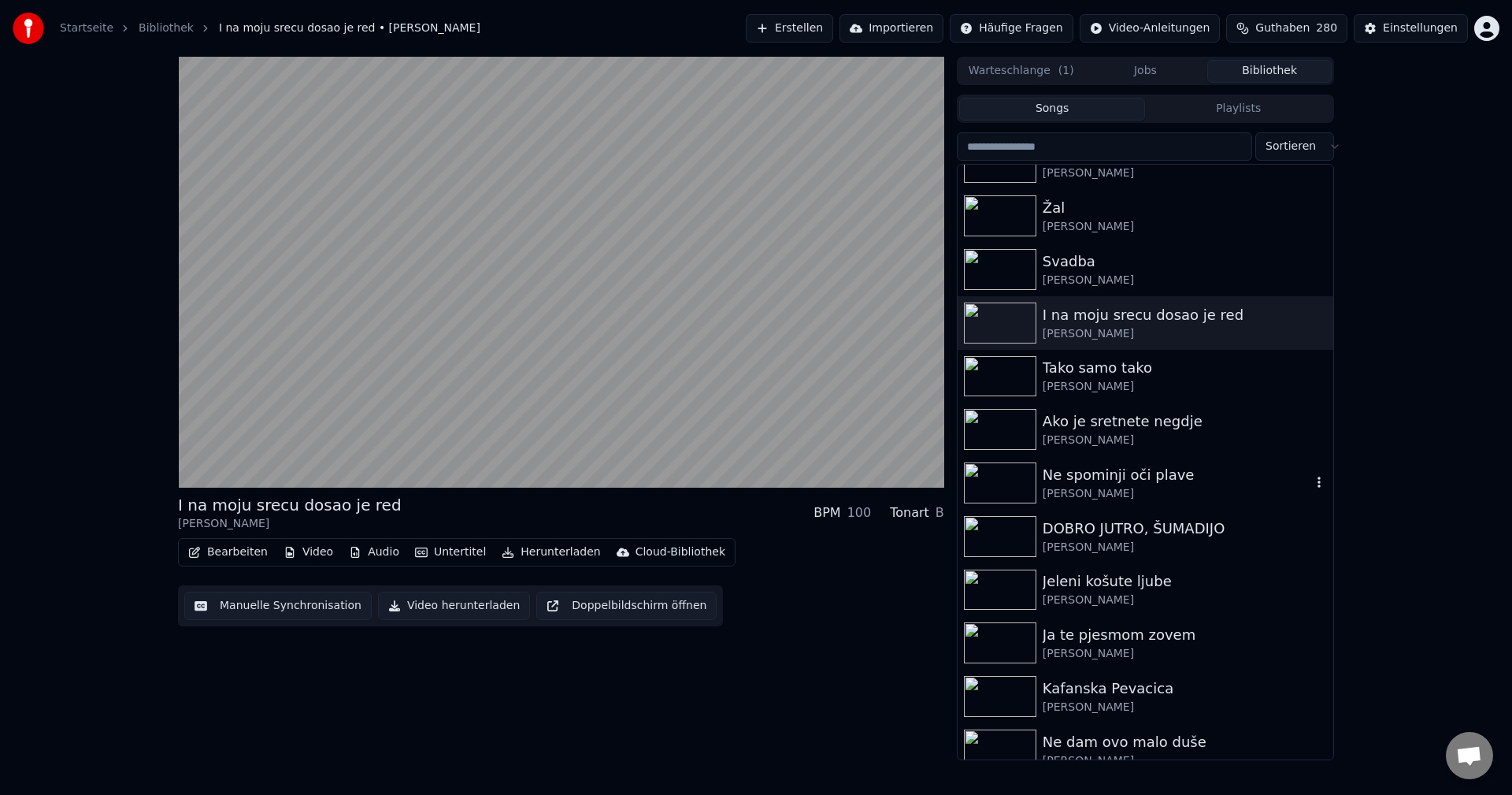
scroll to position [4176, 0]
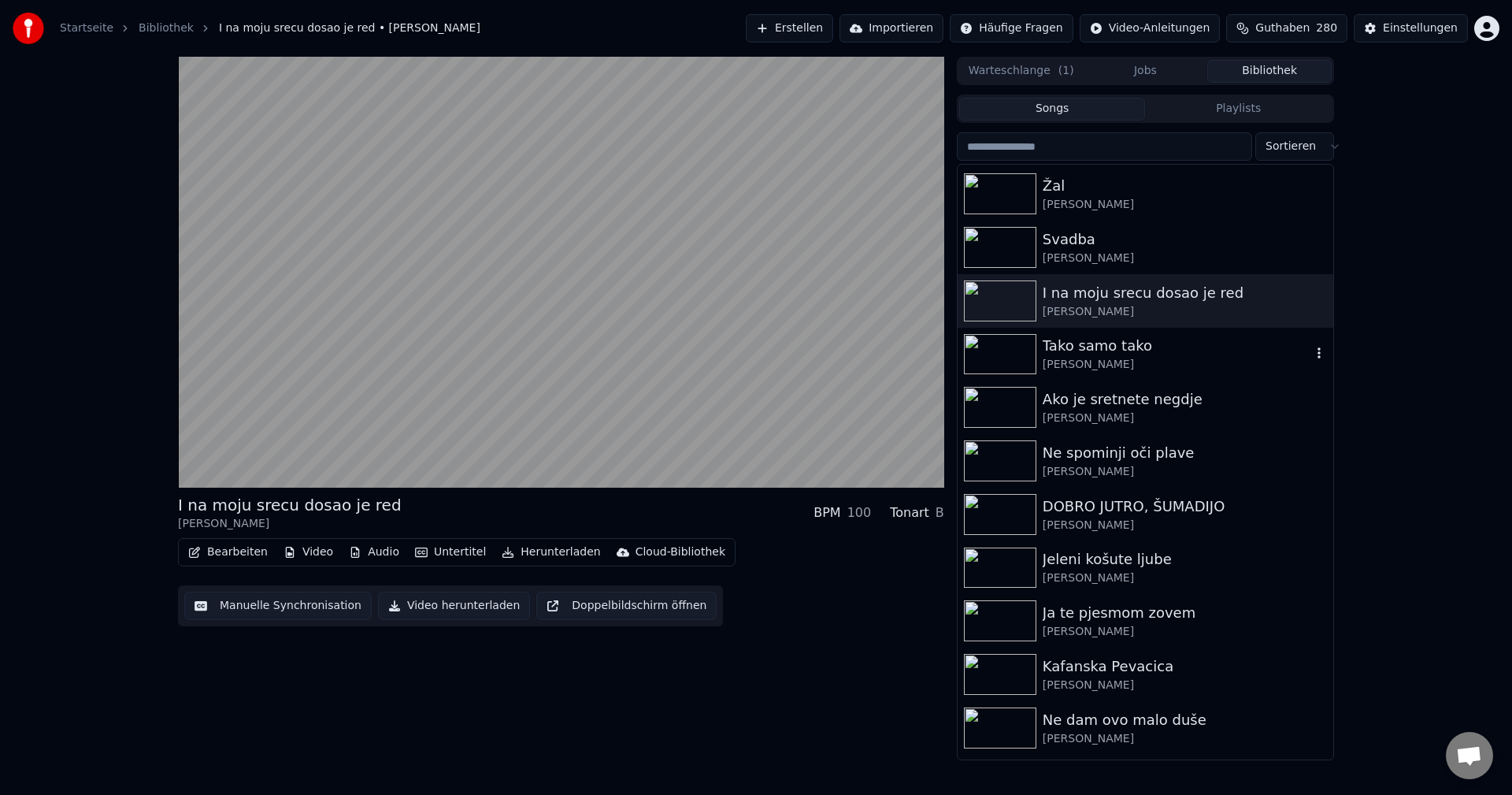
click at [1008, 351] on img at bounding box center [1000, 354] width 72 height 41
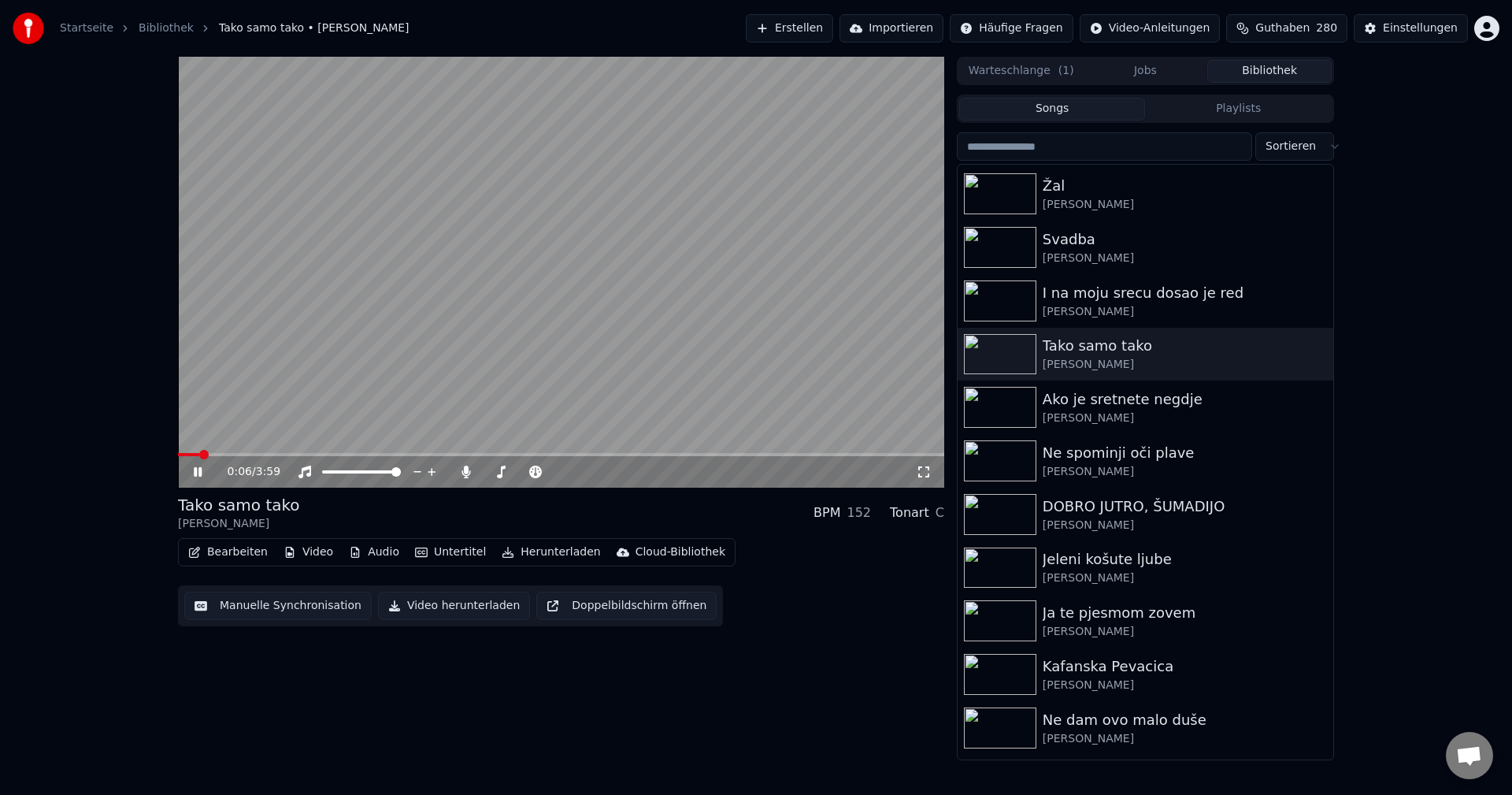
click at [246, 454] on span at bounding box center [561, 455] width 766 height 3
click at [237, 457] on div "0:22 / 3:59" at bounding box center [561, 472] width 766 height 32
click at [231, 454] on span at bounding box center [216, 455] width 75 height 3
click at [219, 453] on span at bounding box center [205, 455] width 54 height 3
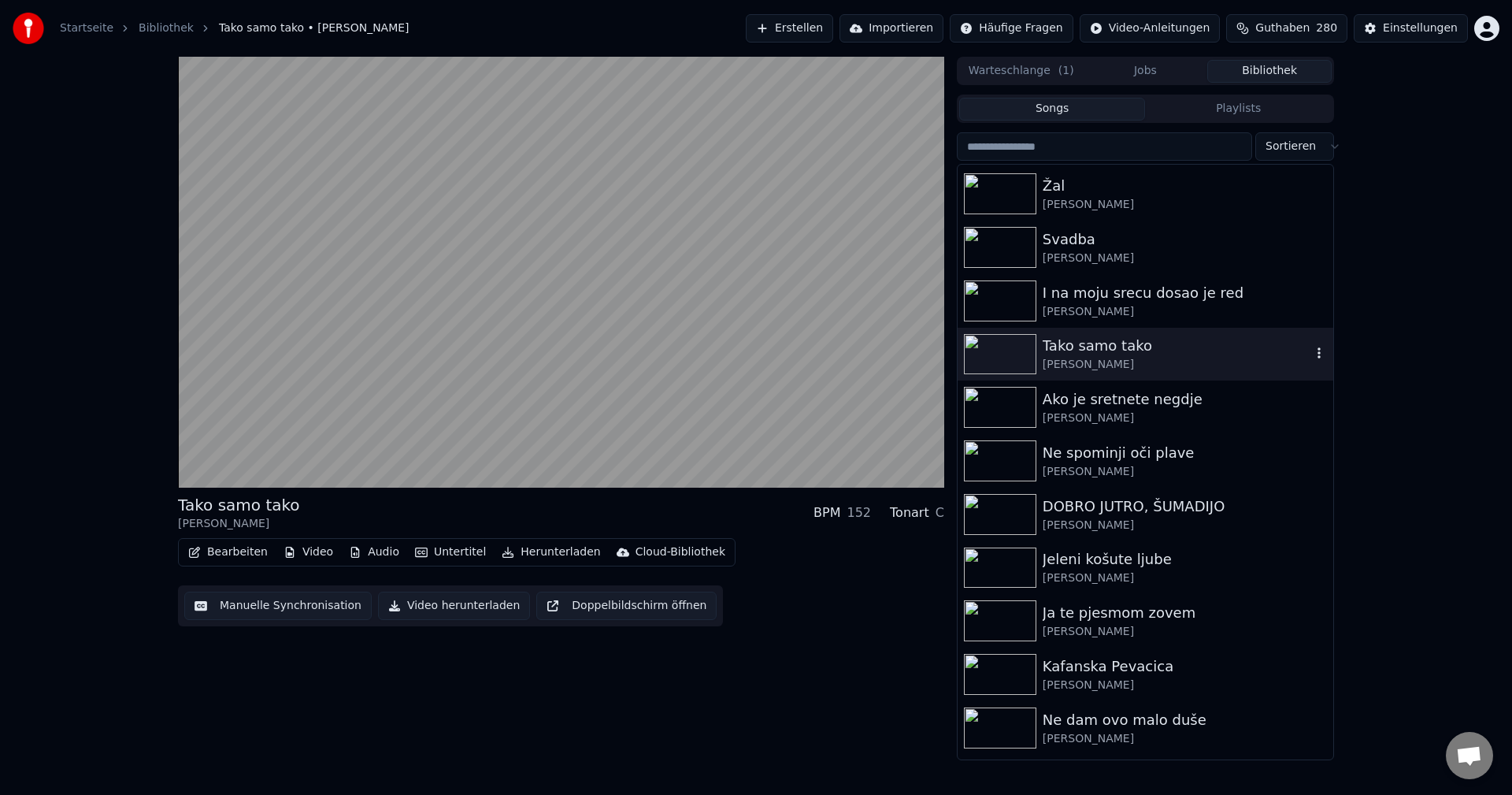
click at [1311, 353] on icon "button" at bounding box center [1319, 353] width 16 height 13
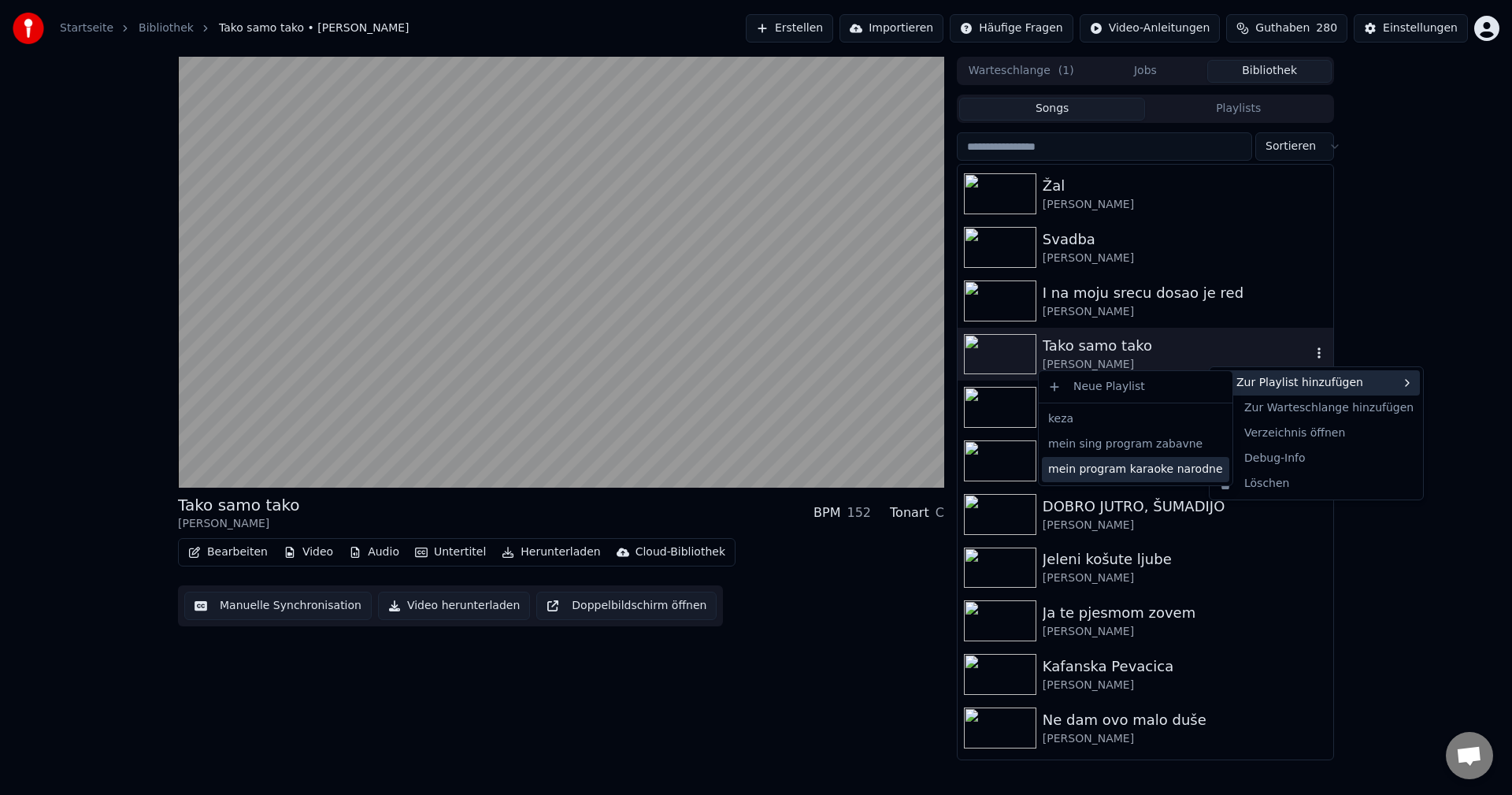
click at [1171, 469] on div "mein program karaoke narodne" at bounding box center [1135, 470] width 187 height 25
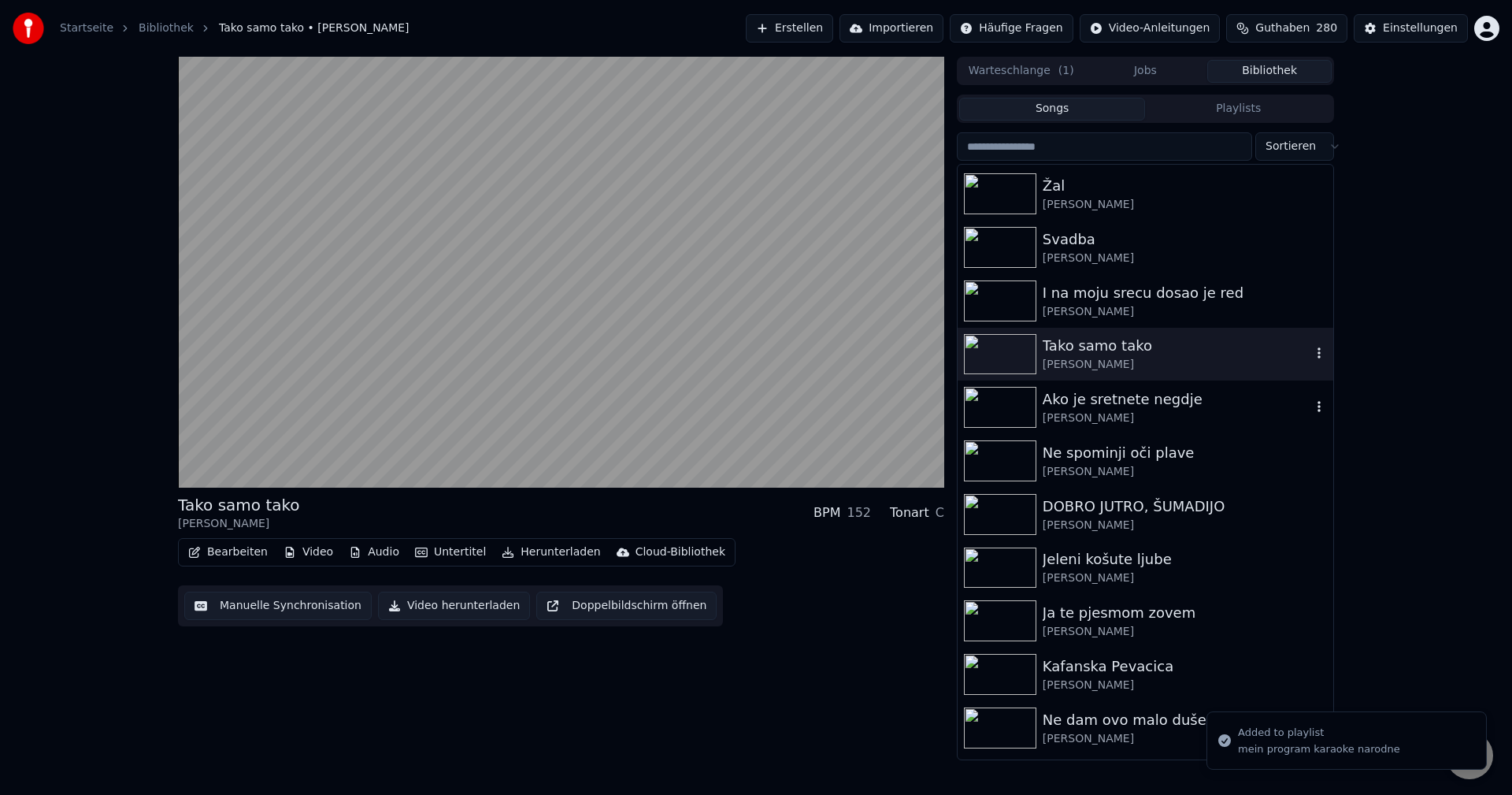
click at [1009, 412] on img at bounding box center [1000, 407] width 72 height 41
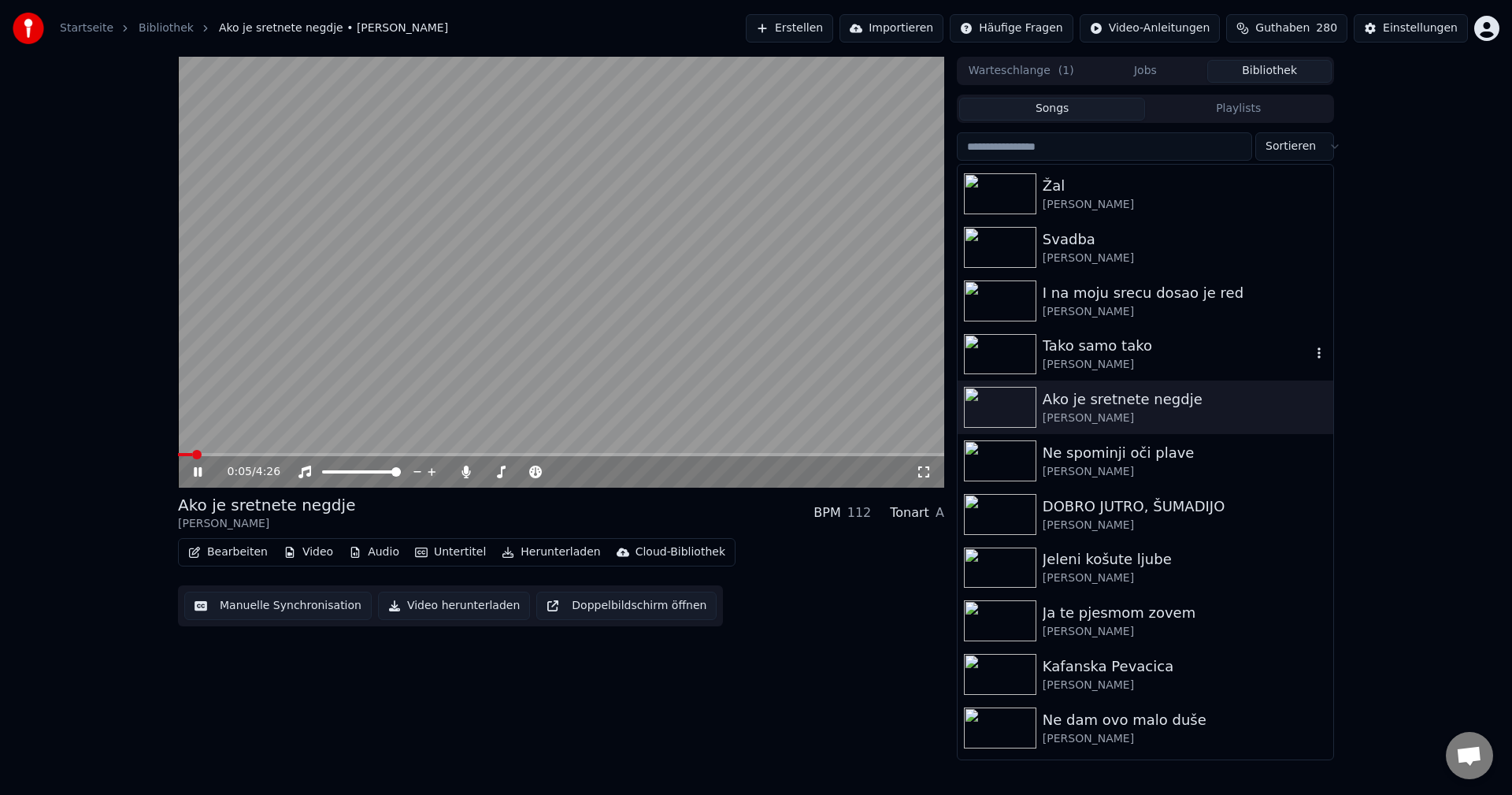
click at [314, 455] on span at bounding box center [561, 455] width 766 height 3
click at [976, 464] on img at bounding box center [1000, 460] width 72 height 41
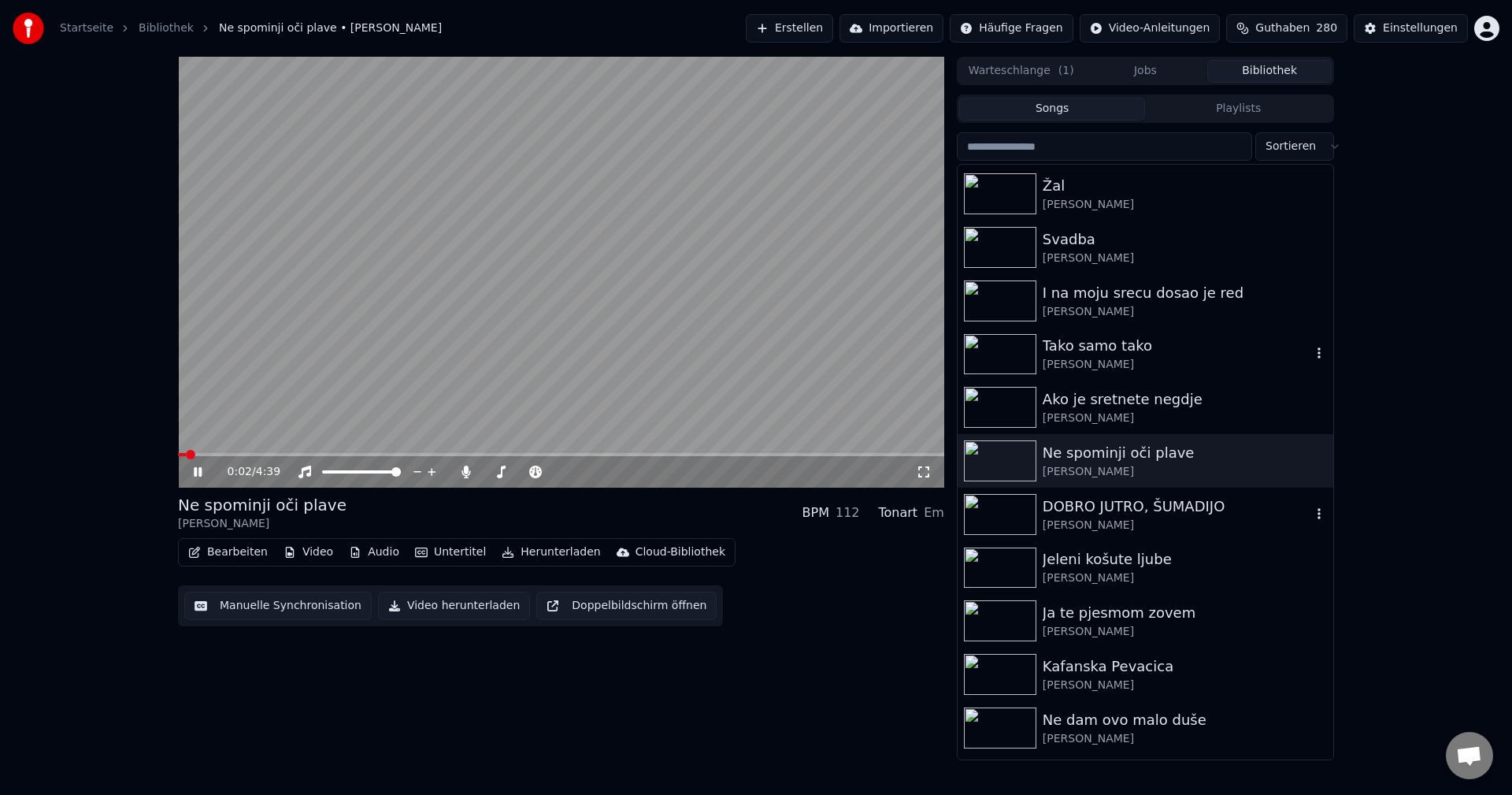
click at [1002, 501] on img at bounding box center [1000, 514] width 72 height 41
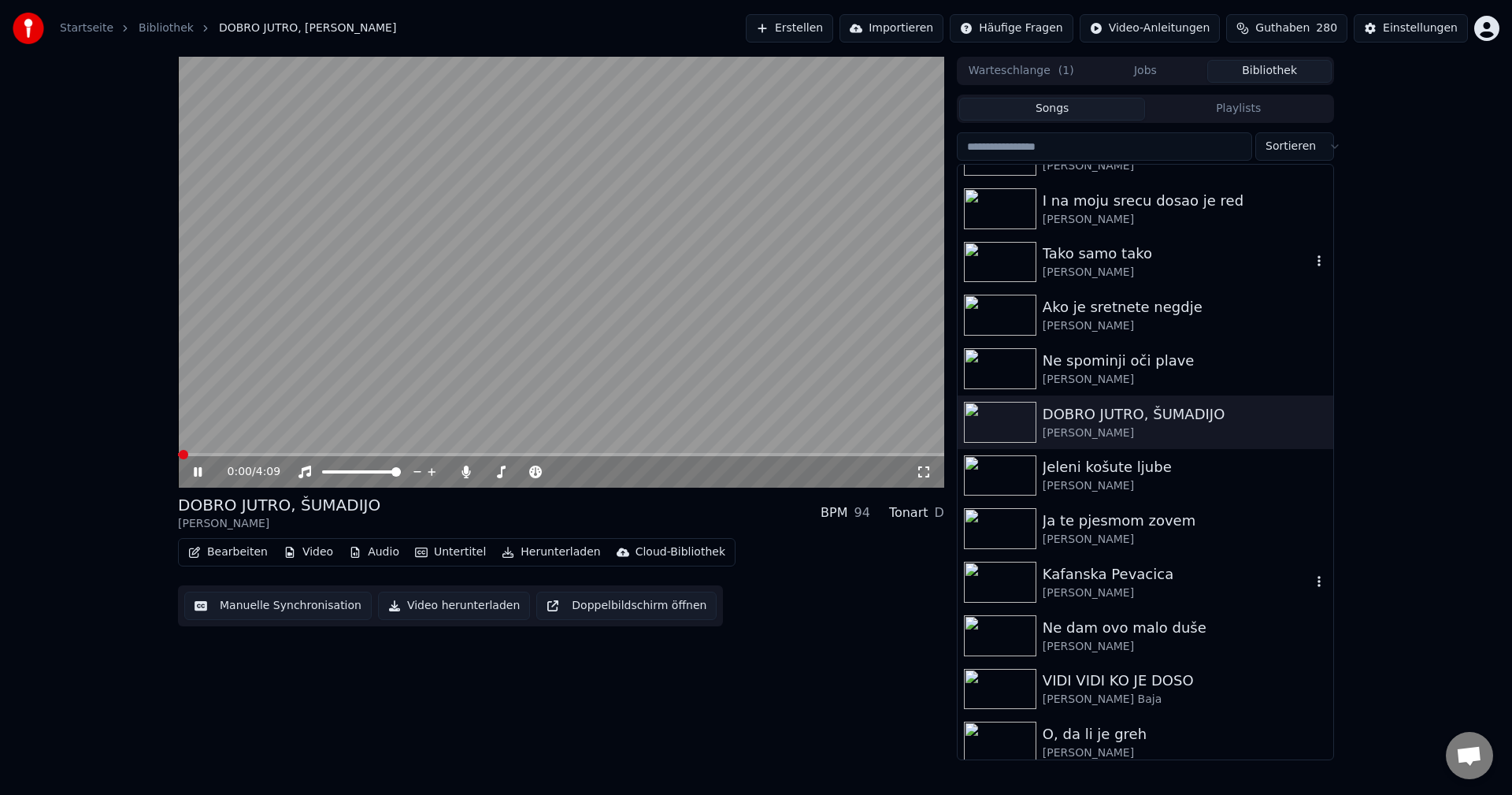
scroll to position [4333, 0]
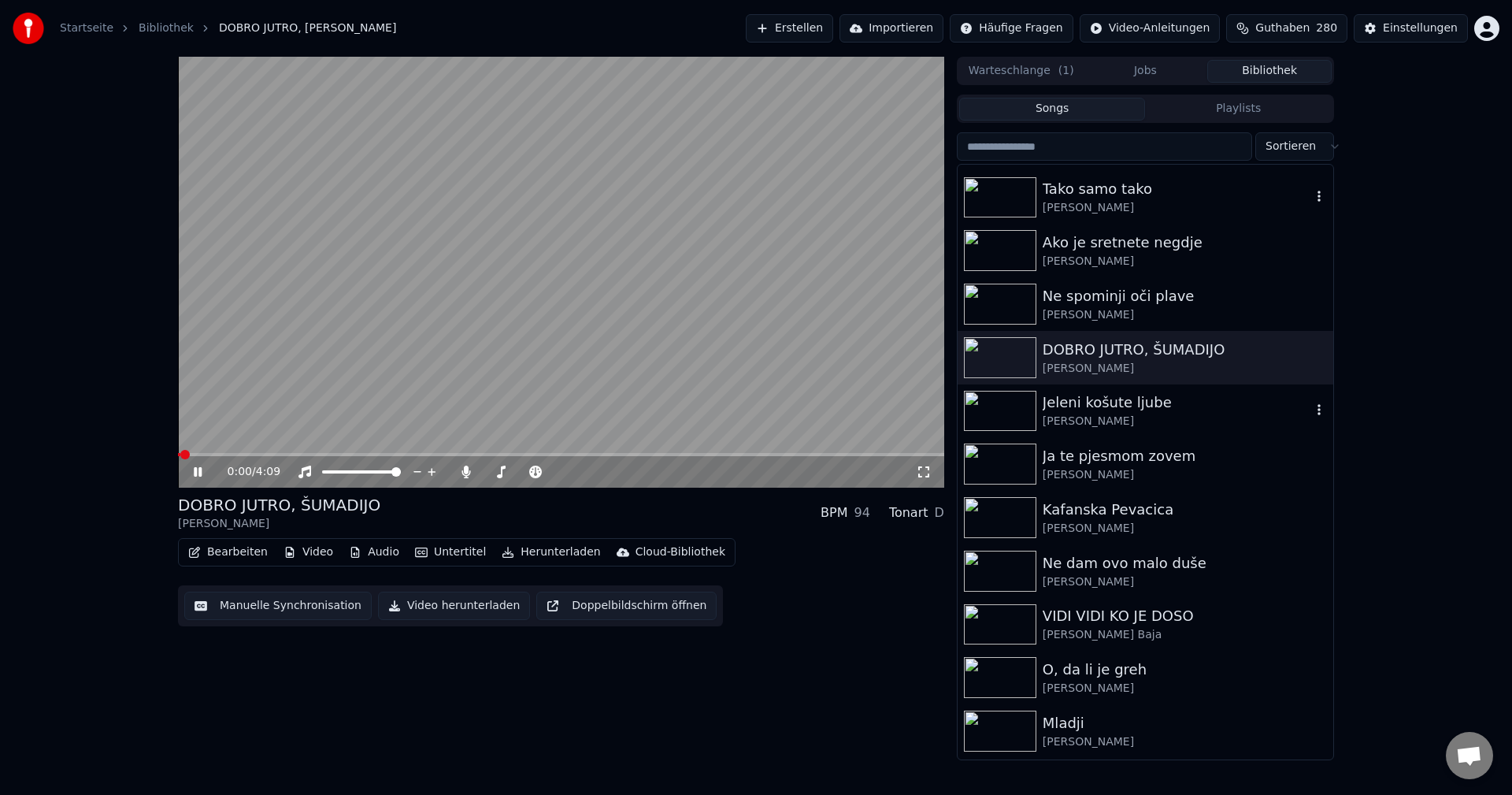
click at [1000, 413] on img at bounding box center [1000, 411] width 72 height 41
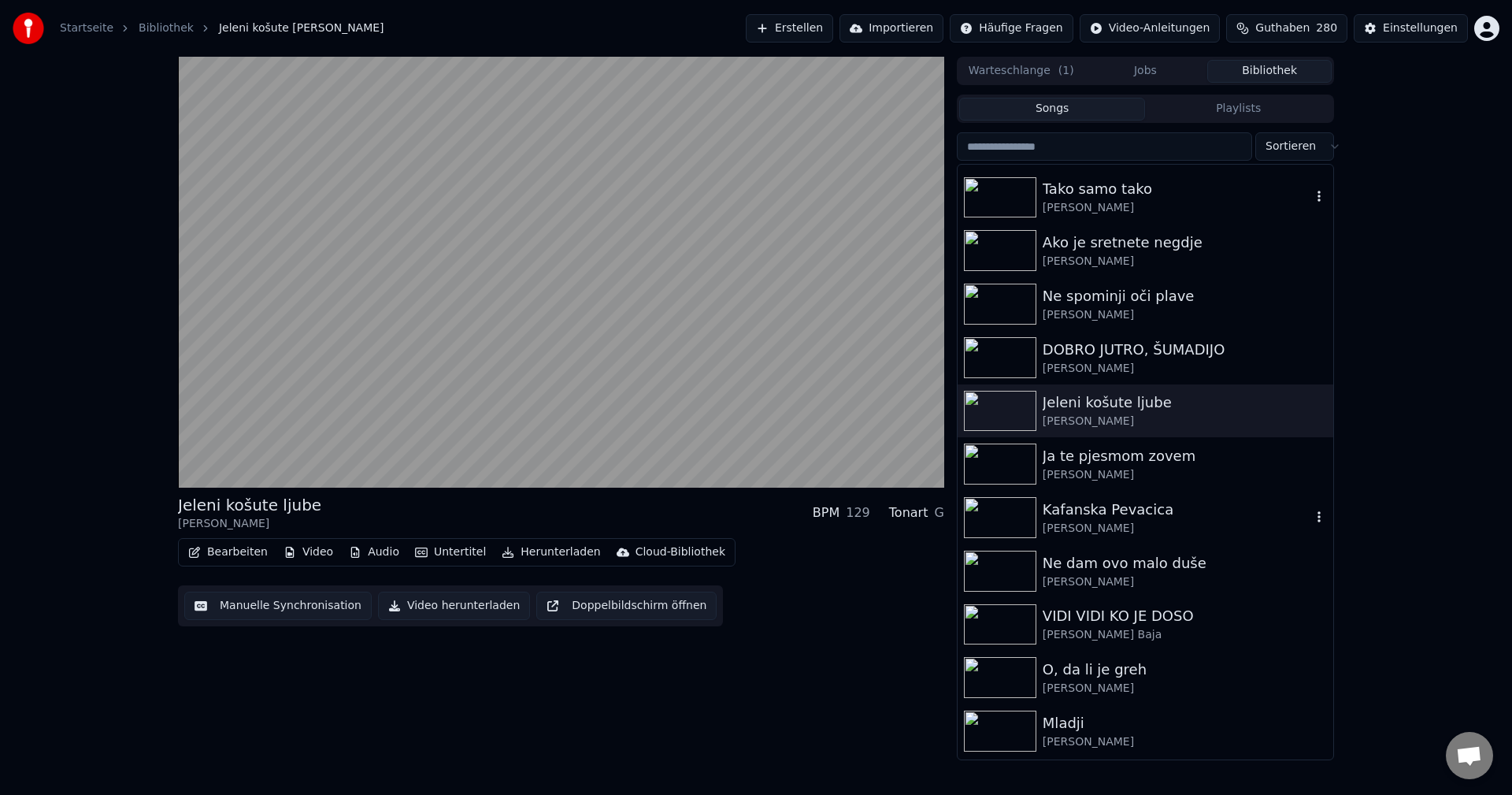
click at [1001, 515] on img at bounding box center [1000, 517] width 72 height 41
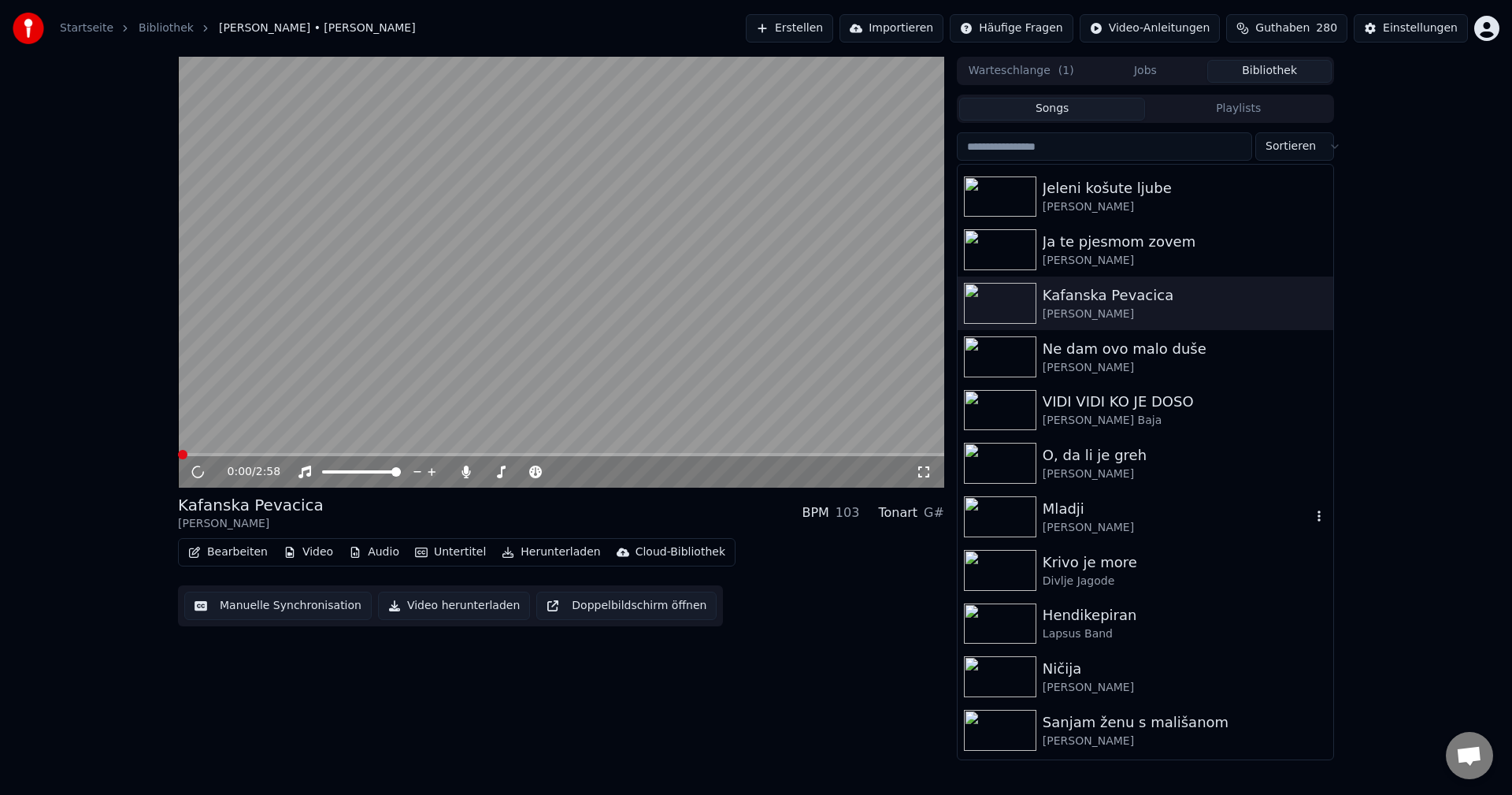
scroll to position [4570, 0]
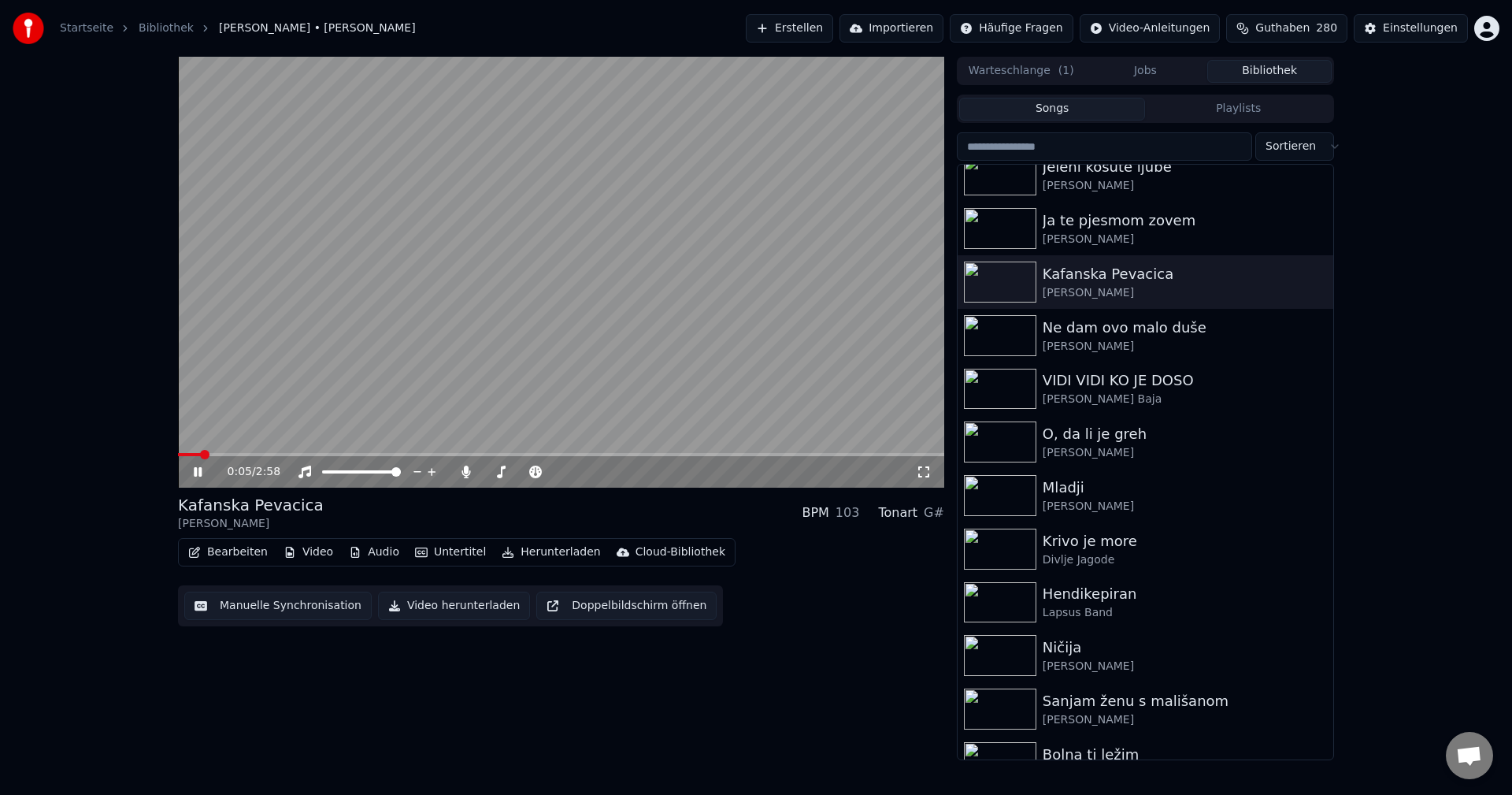
click at [284, 455] on span at bounding box center [561, 455] width 766 height 3
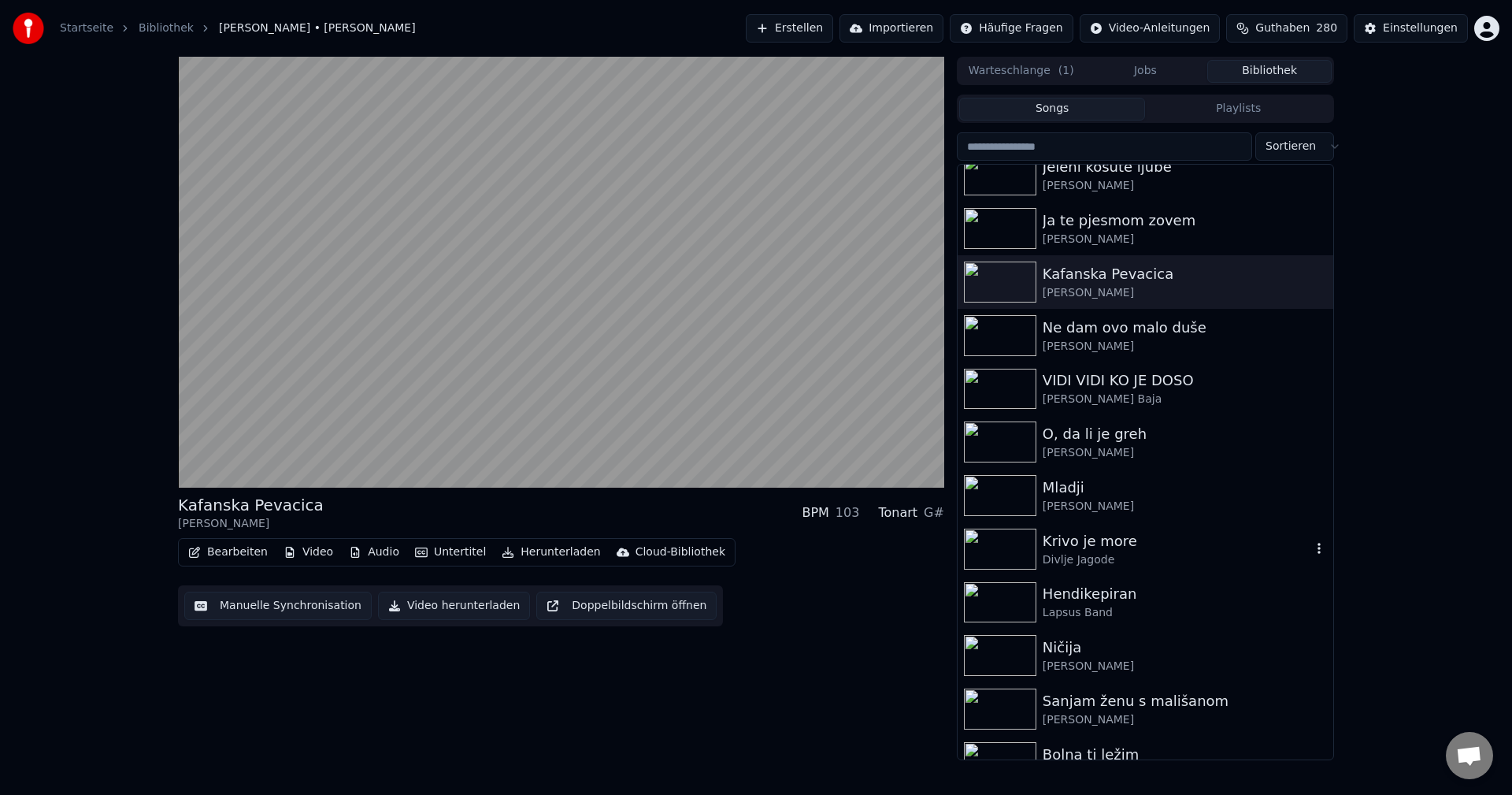
click at [984, 545] on img at bounding box center [1000, 549] width 72 height 41
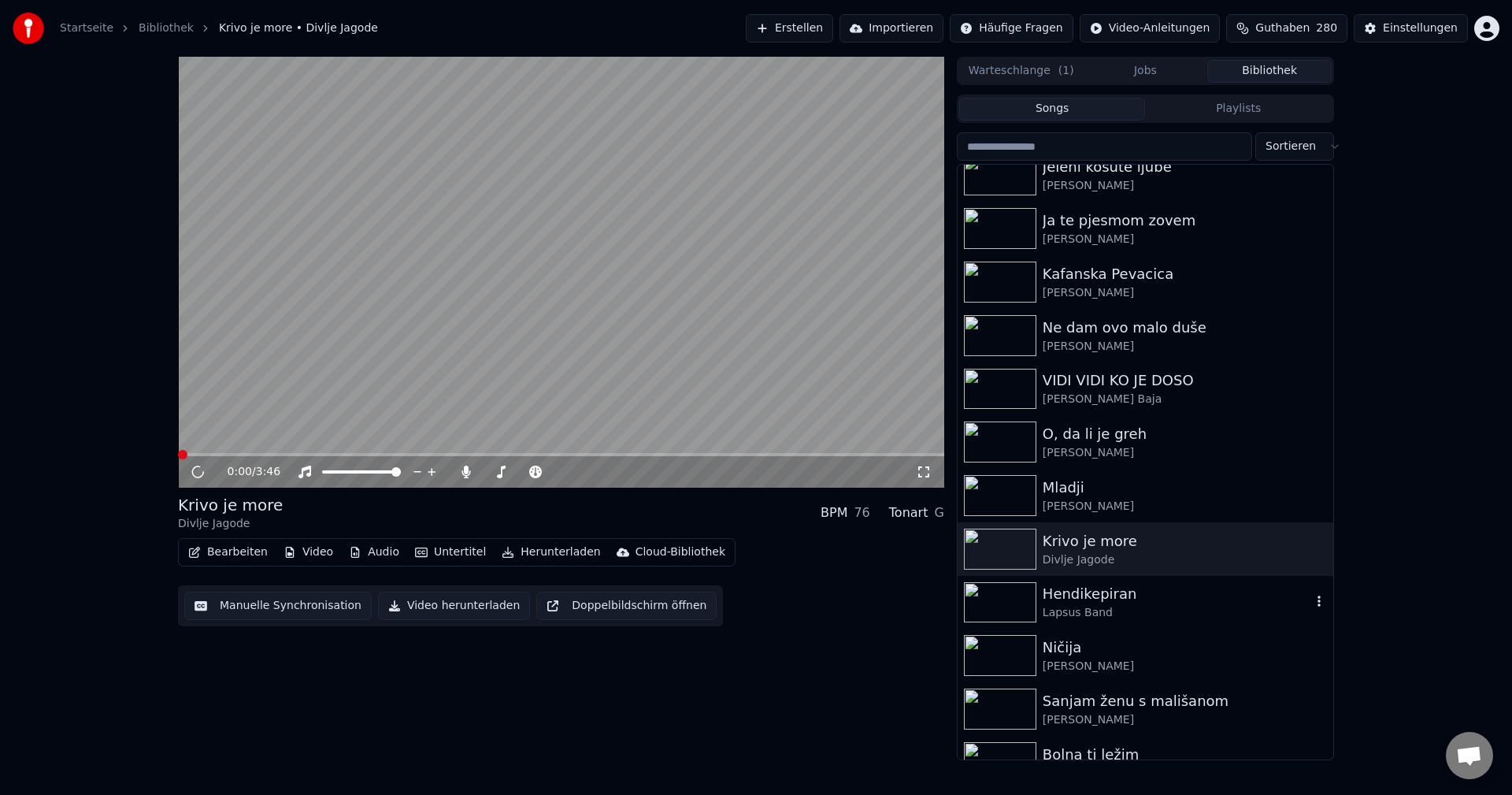
scroll to position [4807, 0]
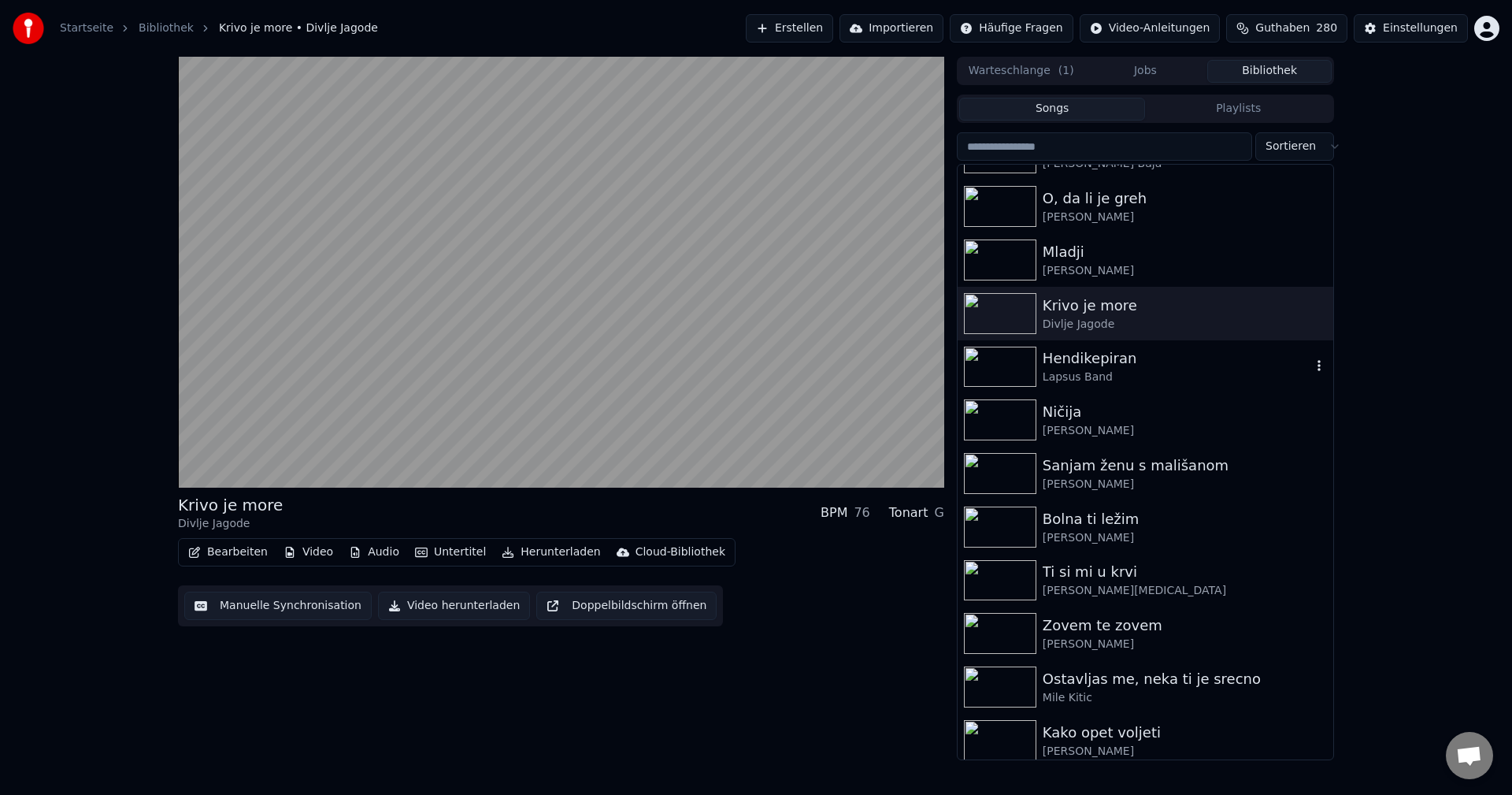
click at [1002, 372] on img at bounding box center [1000, 366] width 72 height 41
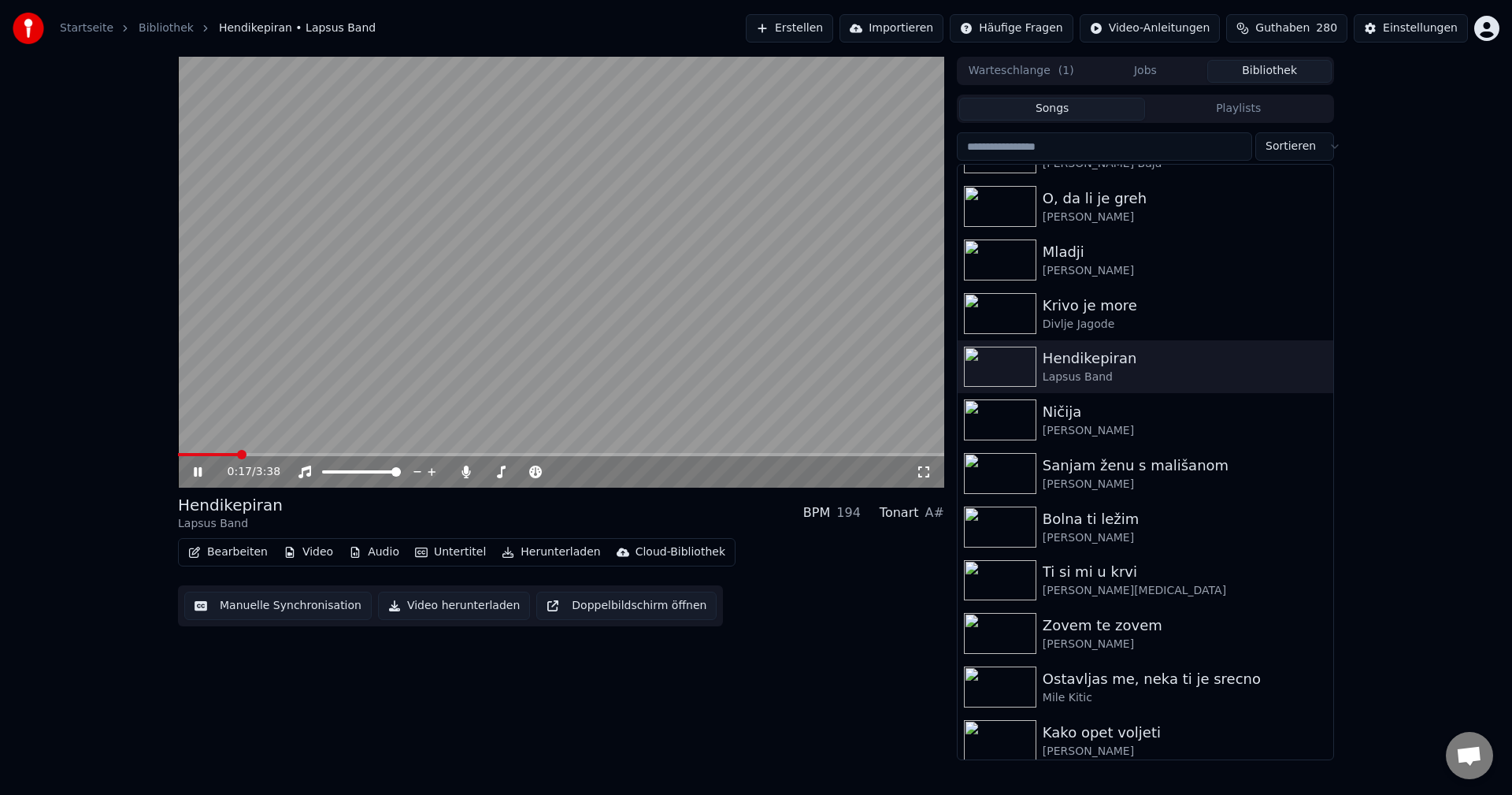
click at [236, 455] on span at bounding box center [561, 455] width 766 height 3
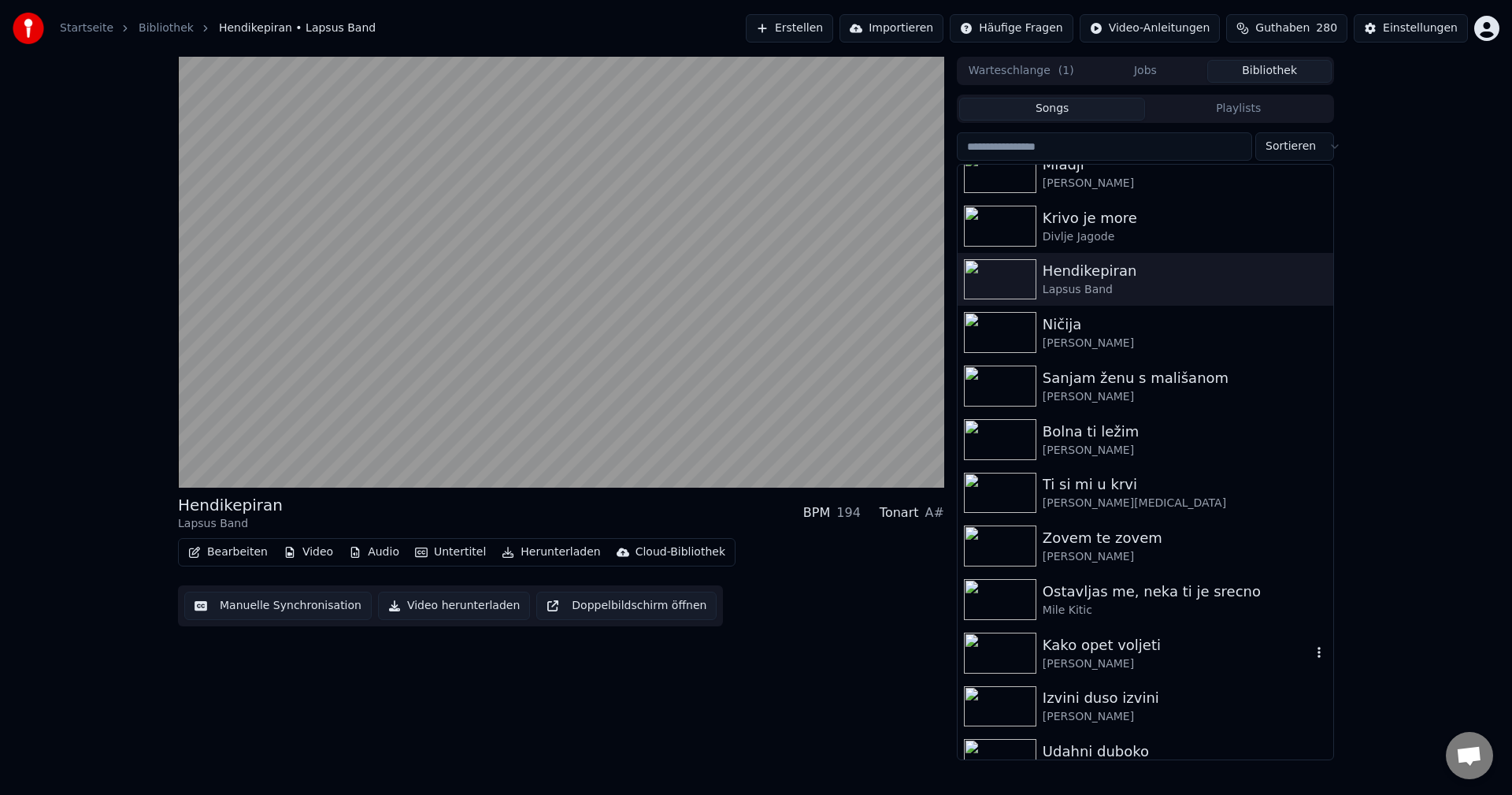
scroll to position [5042, 0]
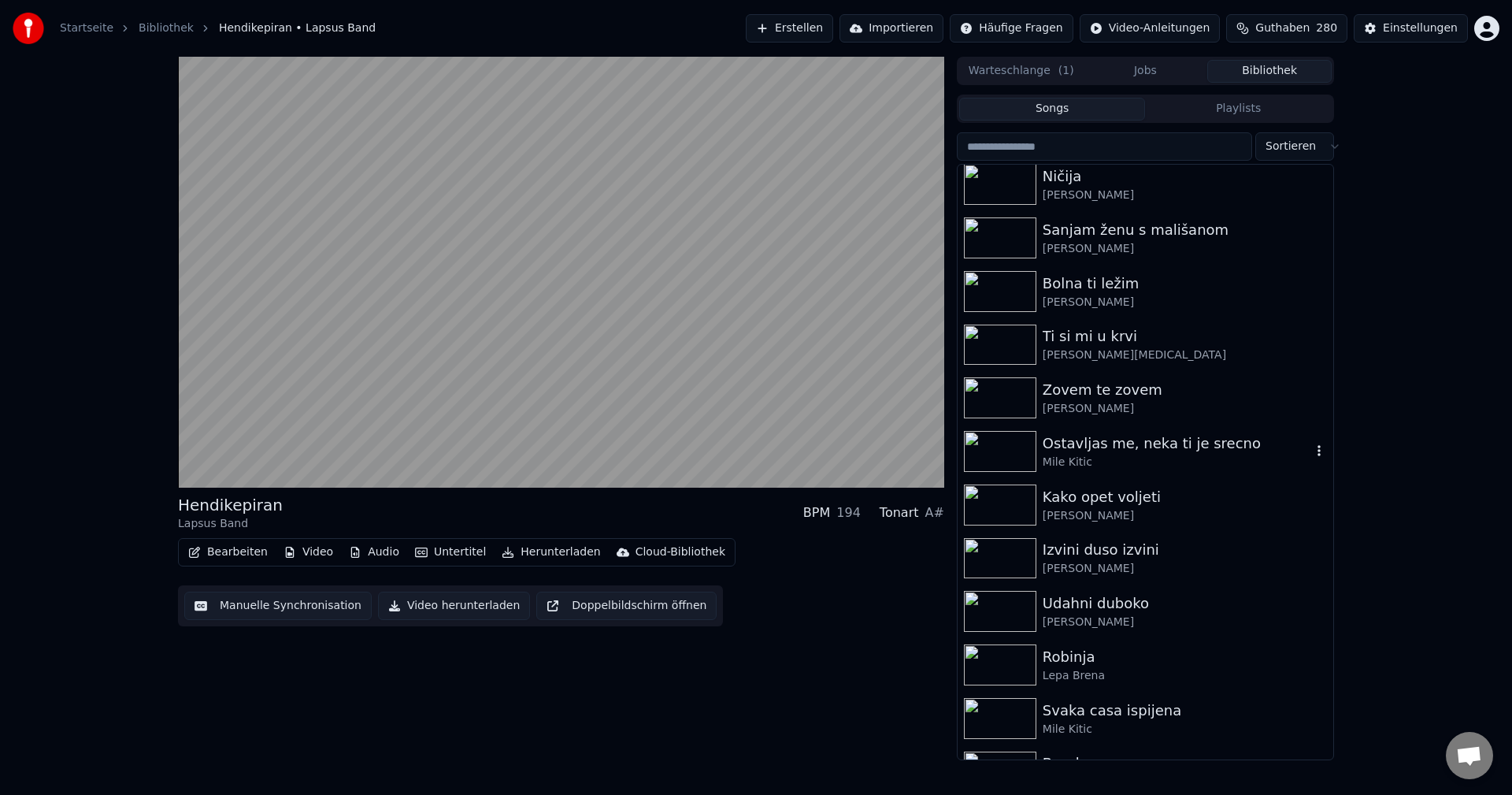
click at [991, 449] on img at bounding box center [1000, 451] width 72 height 41
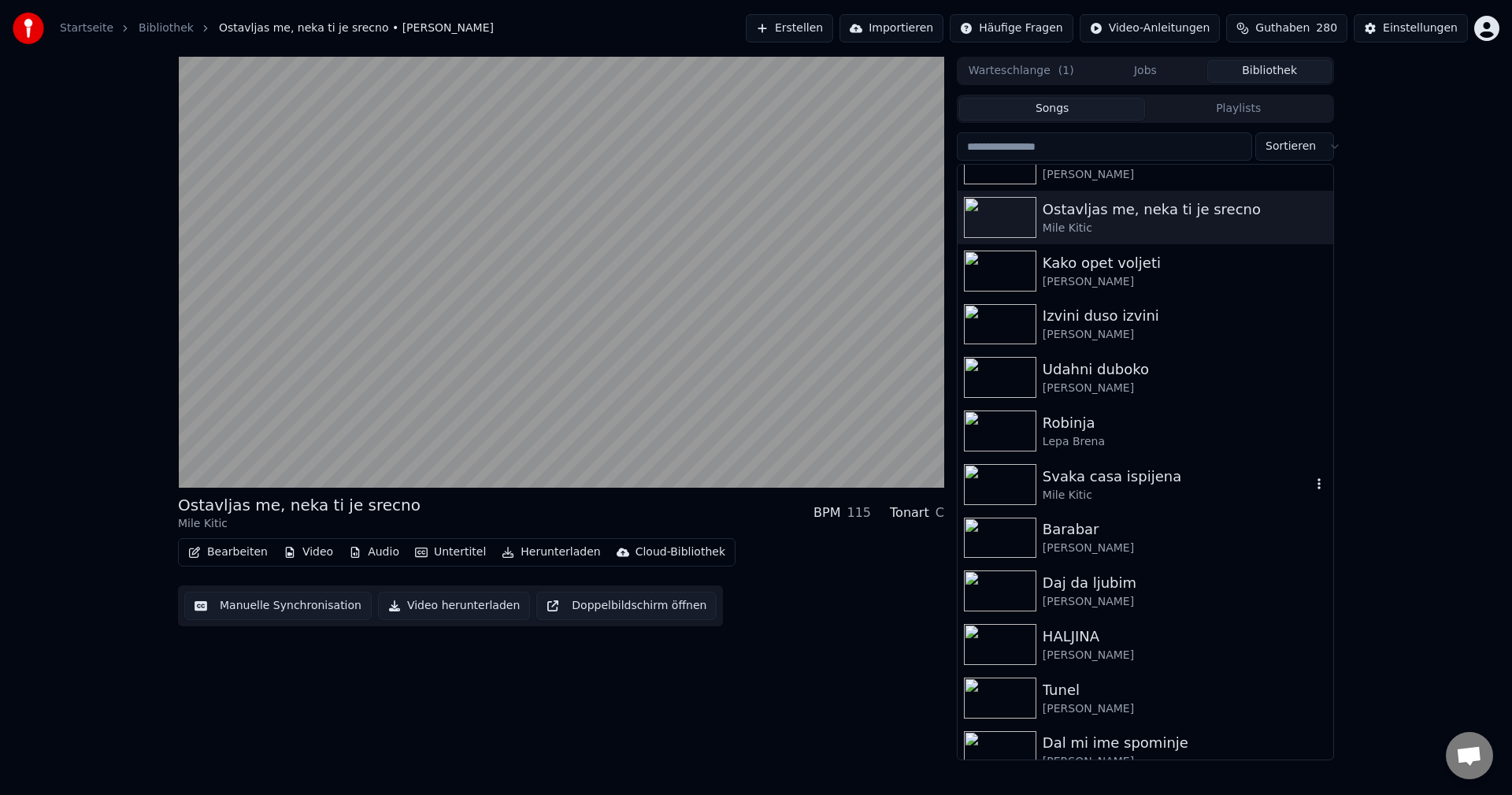
scroll to position [5279, 0]
click at [987, 370] on img at bounding box center [1000, 375] width 72 height 41
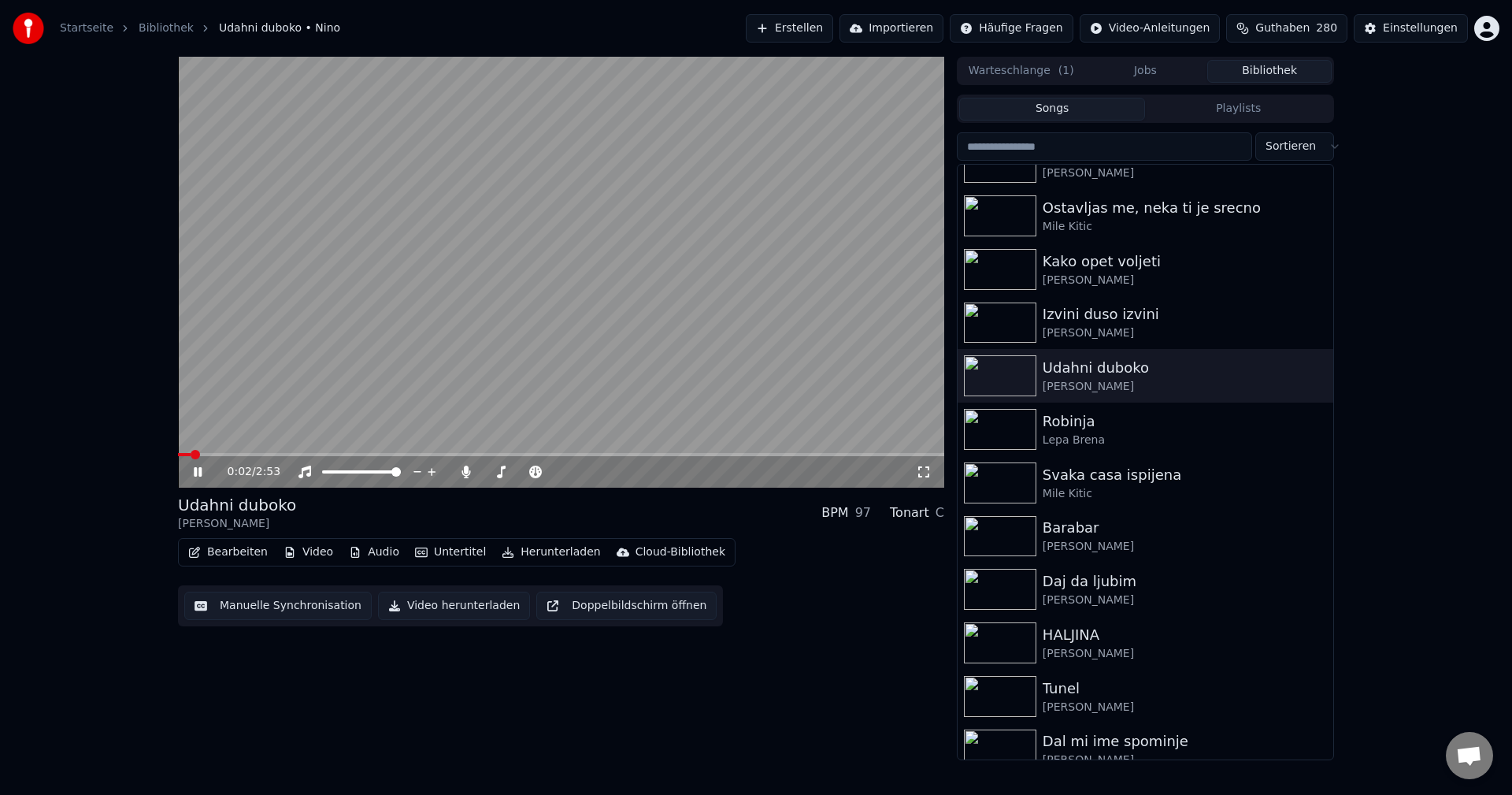
click at [304, 456] on span at bounding box center [561, 455] width 766 height 3
click at [260, 456] on span at bounding box center [248, 455] width 139 height 3
click at [236, 453] on span at bounding box center [221, 455] width 87 height 3
click at [213, 453] on span at bounding box center [208, 455] width 60 height 3
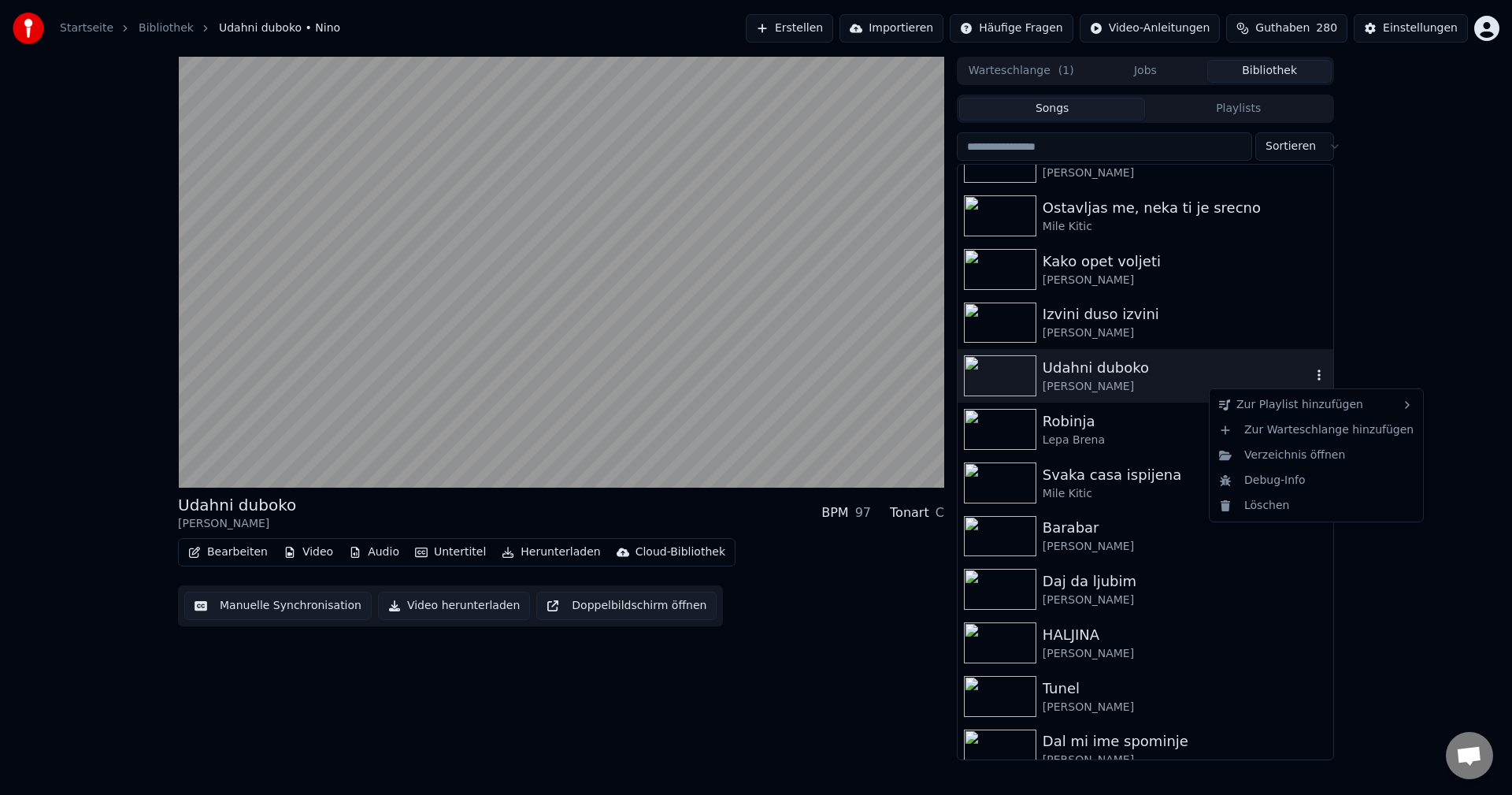
click at [1311, 374] on icon "button" at bounding box center [1319, 375] width 16 height 13
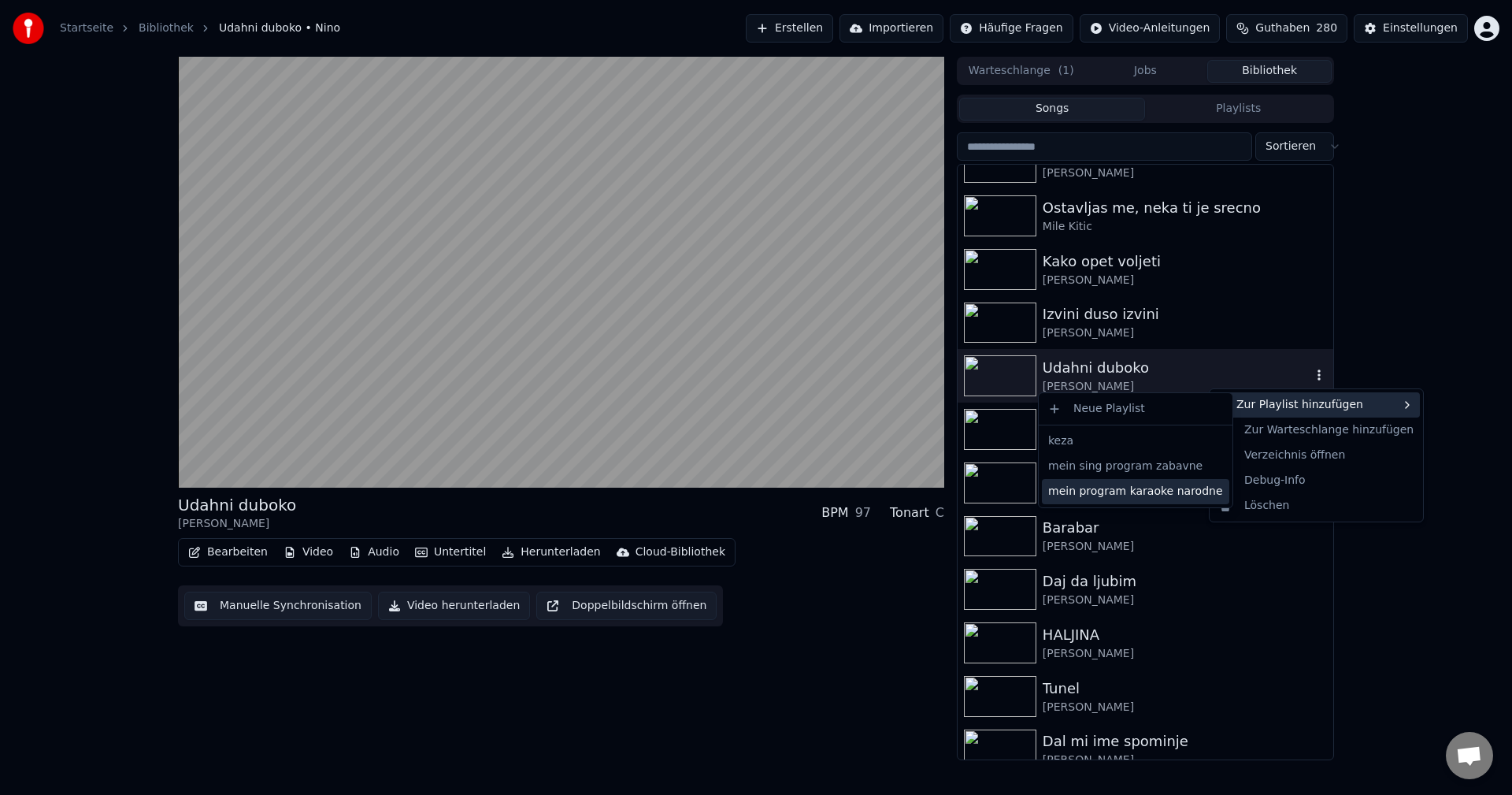
click at [1172, 490] on div "mein program karaoke narodne" at bounding box center [1135, 491] width 187 height 25
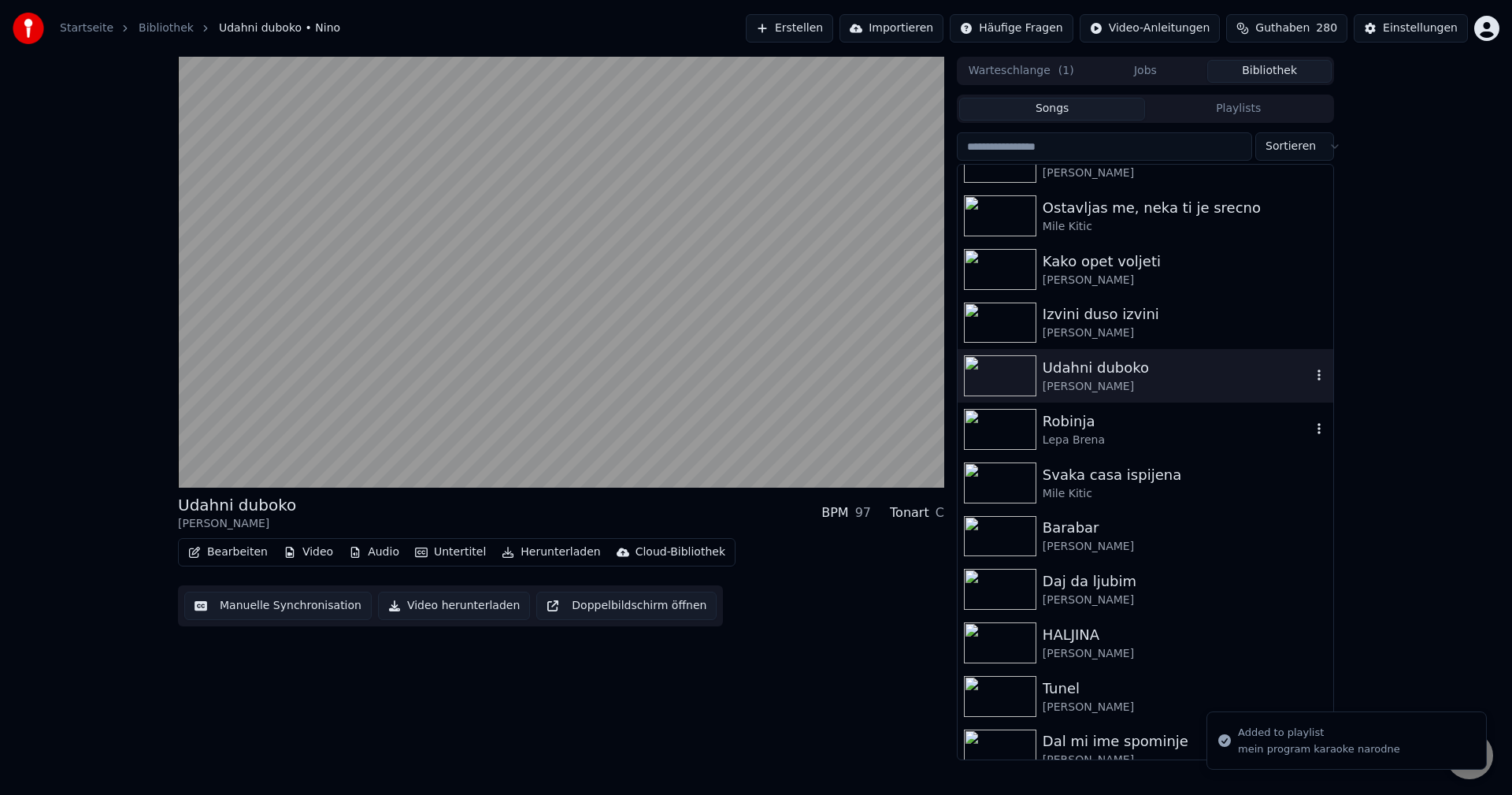
click at [990, 433] on img at bounding box center [1000, 429] width 72 height 41
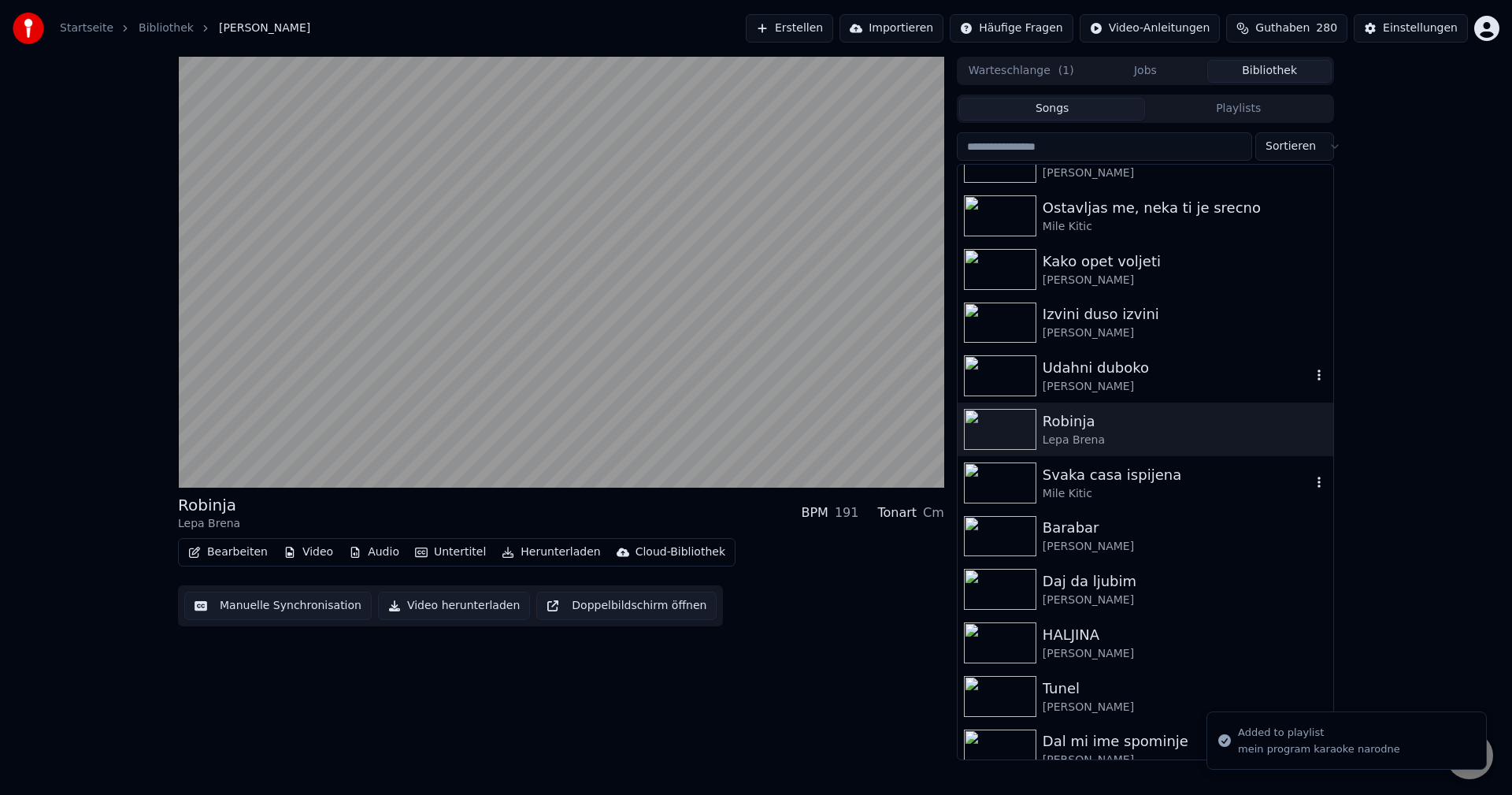
click at [988, 479] on img at bounding box center [1000, 483] width 72 height 41
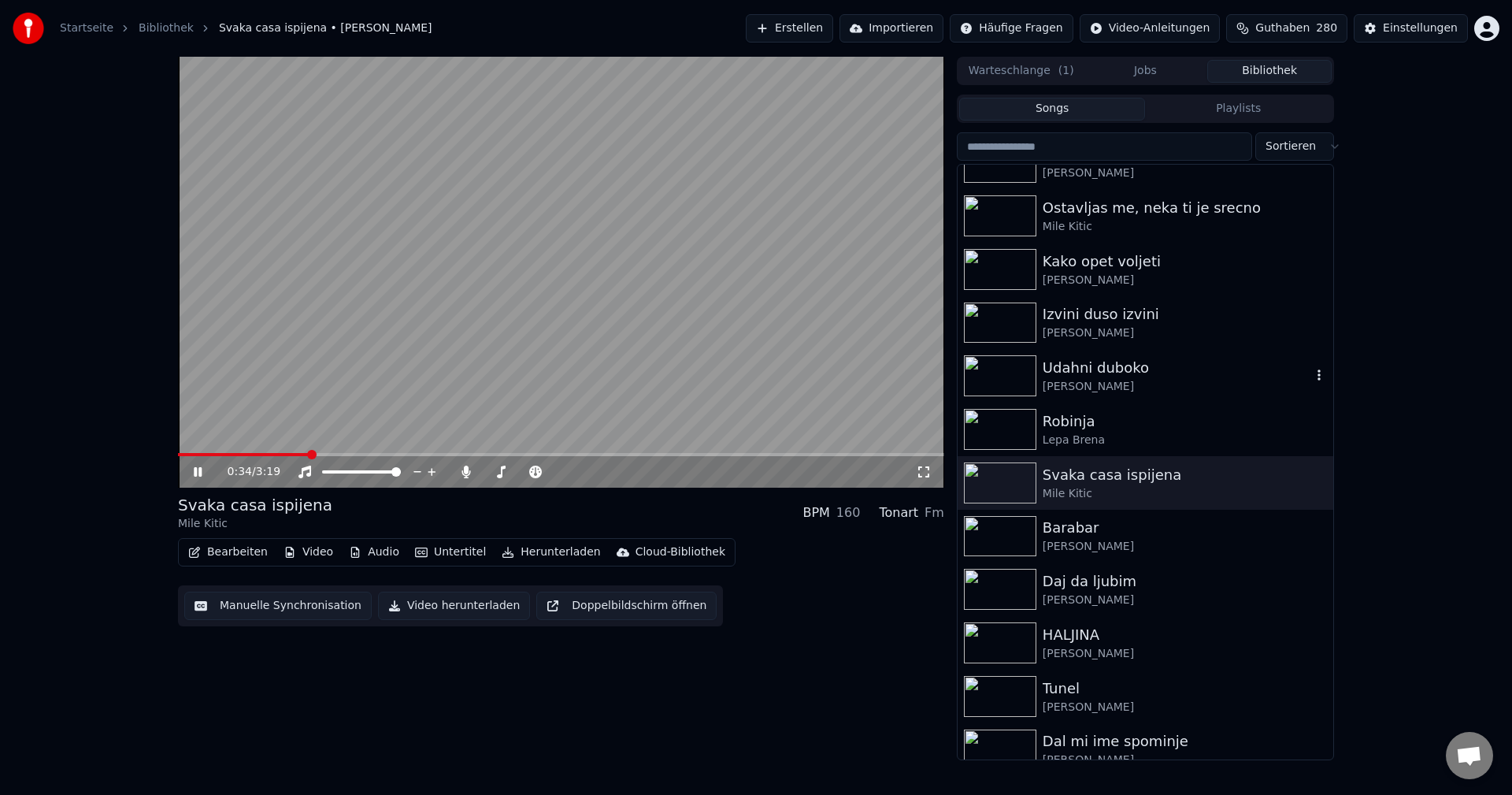
click at [310, 453] on span at bounding box center [561, 455] width 766 height 3
click at [1311, 485] on icon "button" at bounding box center [1319, 482] width 16 height 13
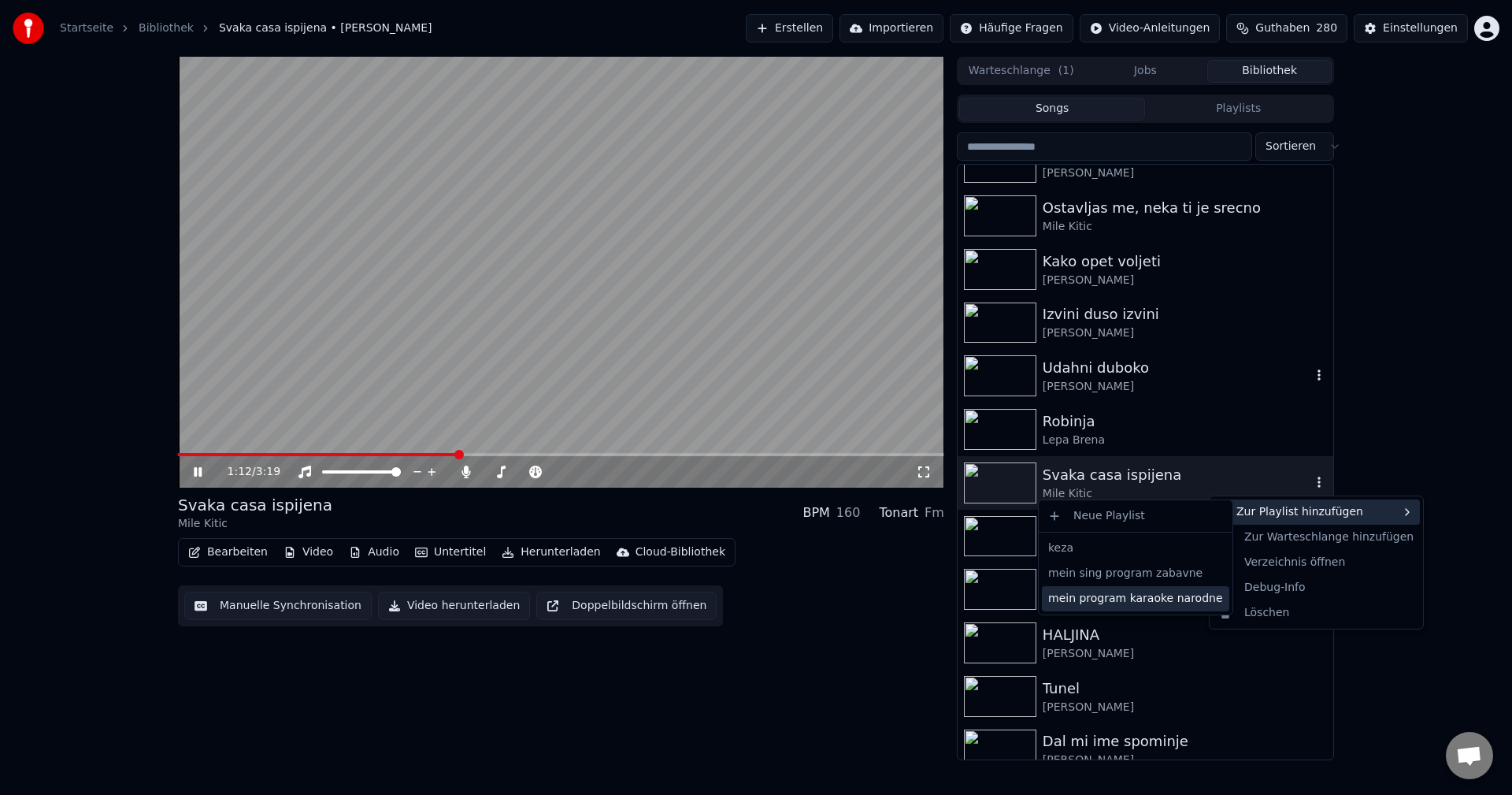
click at [1174, 601] on div "mein program karaoke narodne" at bounding box center [1135, 599] width 187 height 25
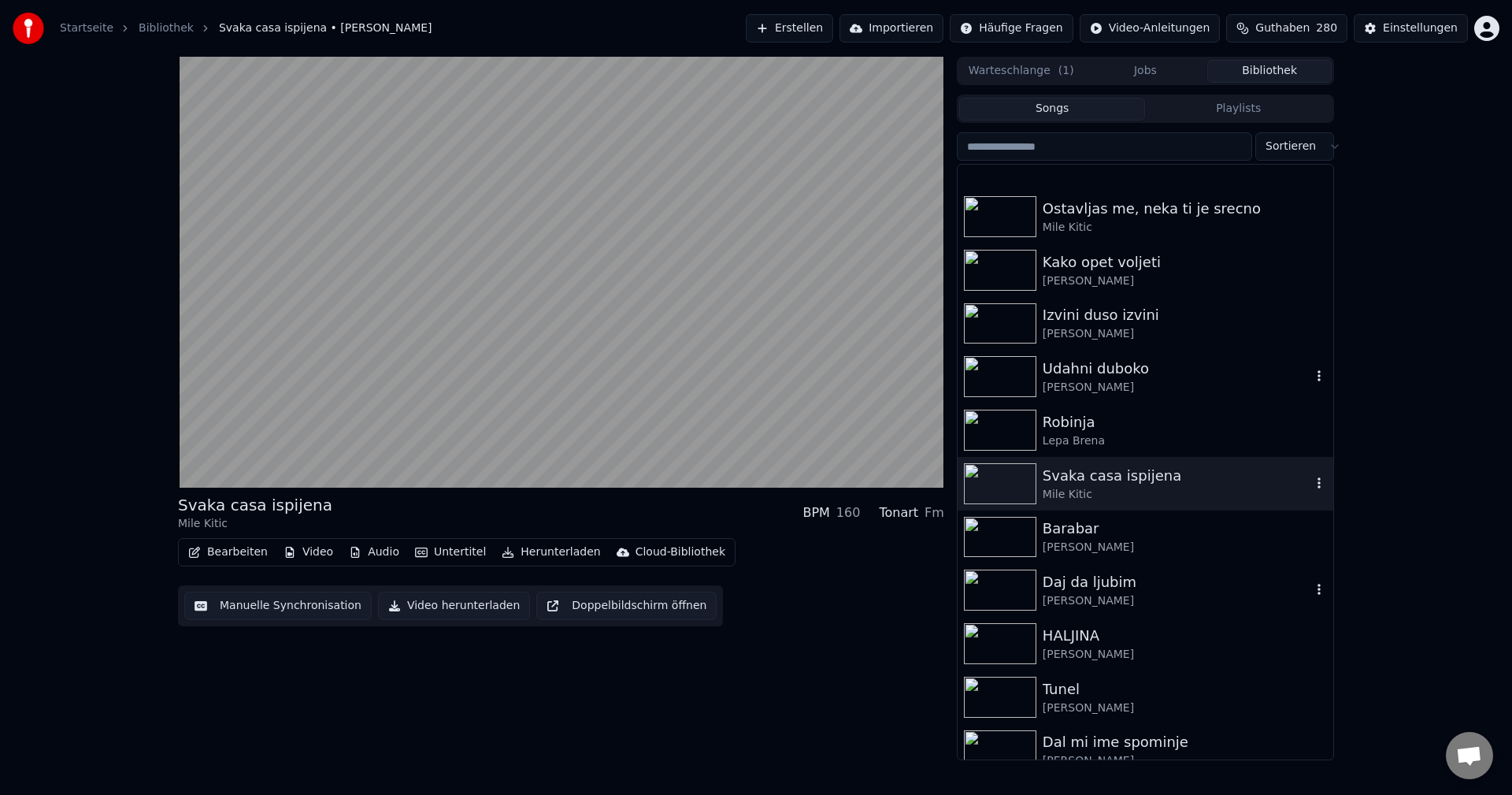
scroll to position [5516, 0]
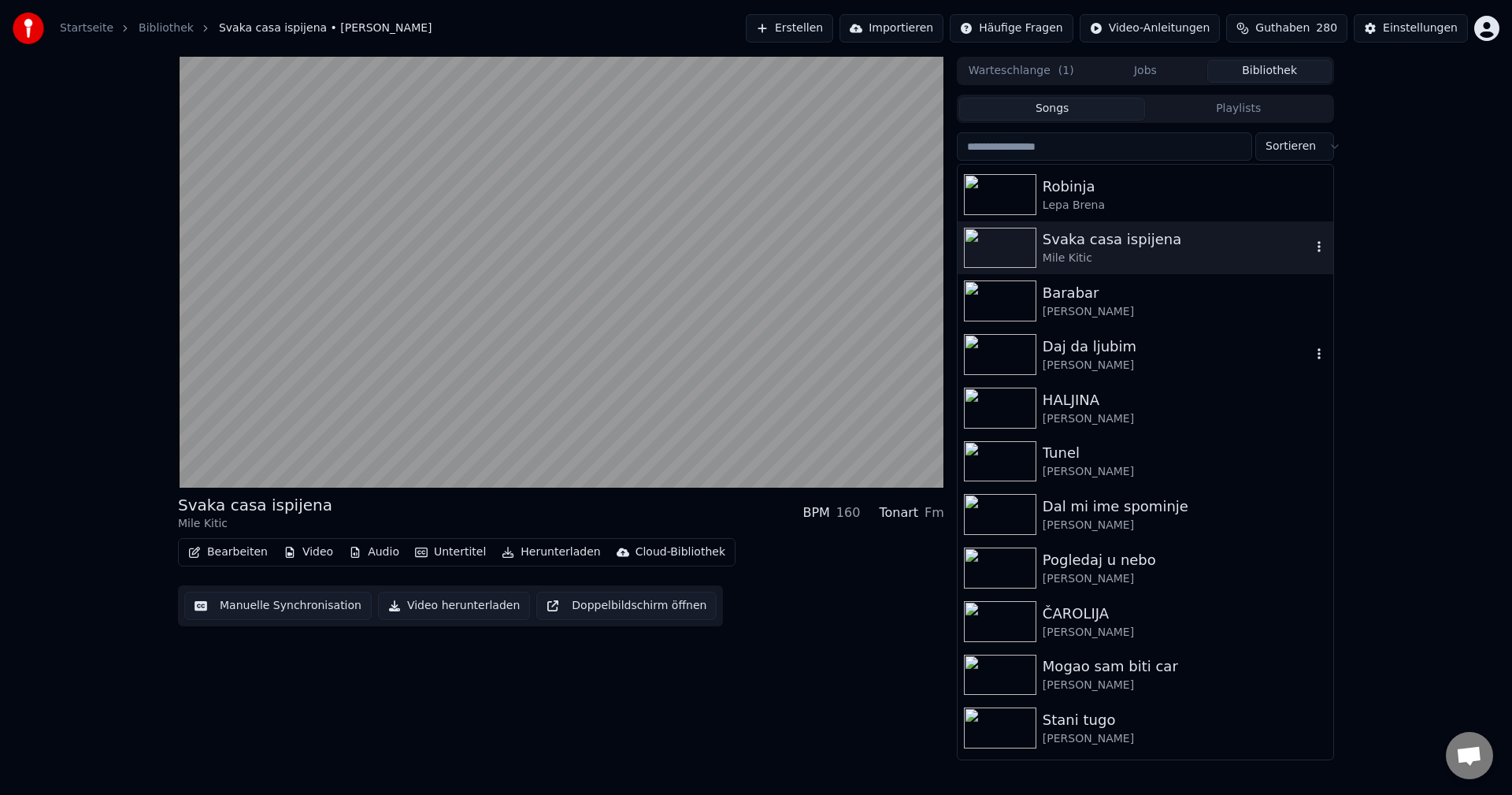
click at [1002, 344] on img at bounding box center [1000, 354] width 72 height 41
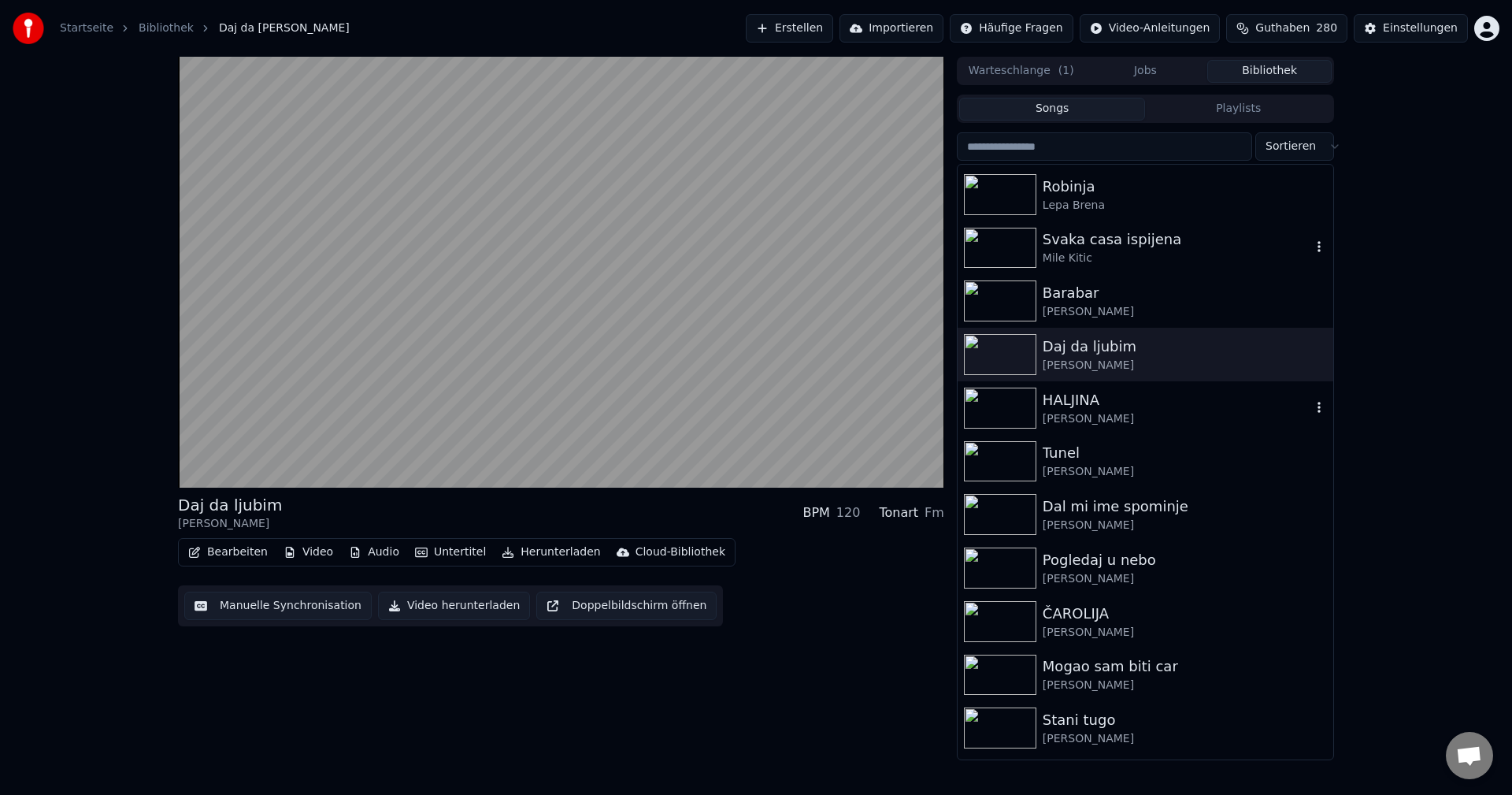
click at [1013, 410] on img at bounding box center [1000, 408] width 72 height 41
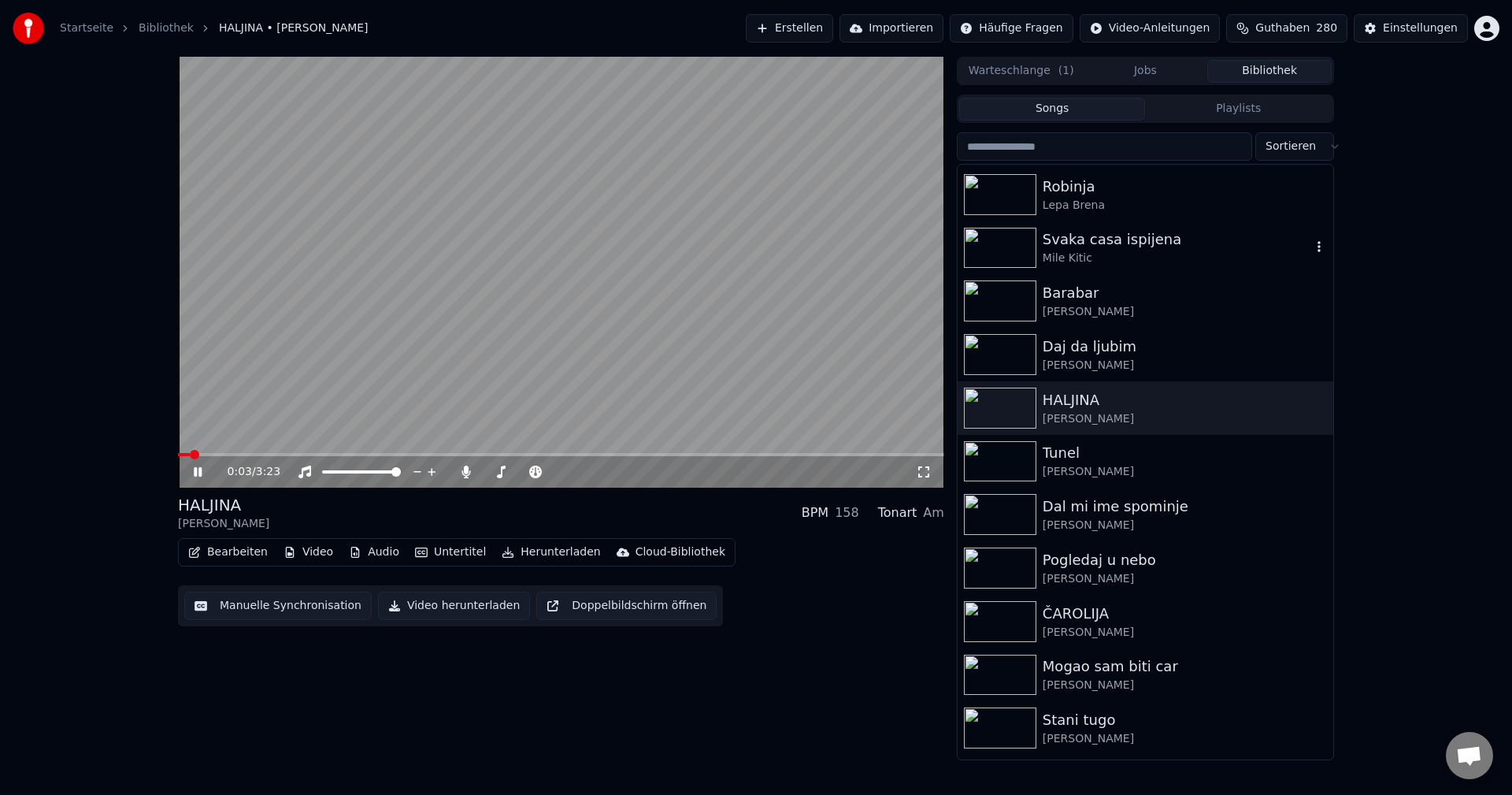
click at [229, 452] on video at bounding box center [561, 272] width 766 height 431
click at [232, 456] on span at bounding box center [561, 455] width 766 height 3
click at [486, 394] on video at bounding box center [561, 272] width 766 height 431
click at [1002, 460] on img at bounding box center [1000, 461] width 72 height 41
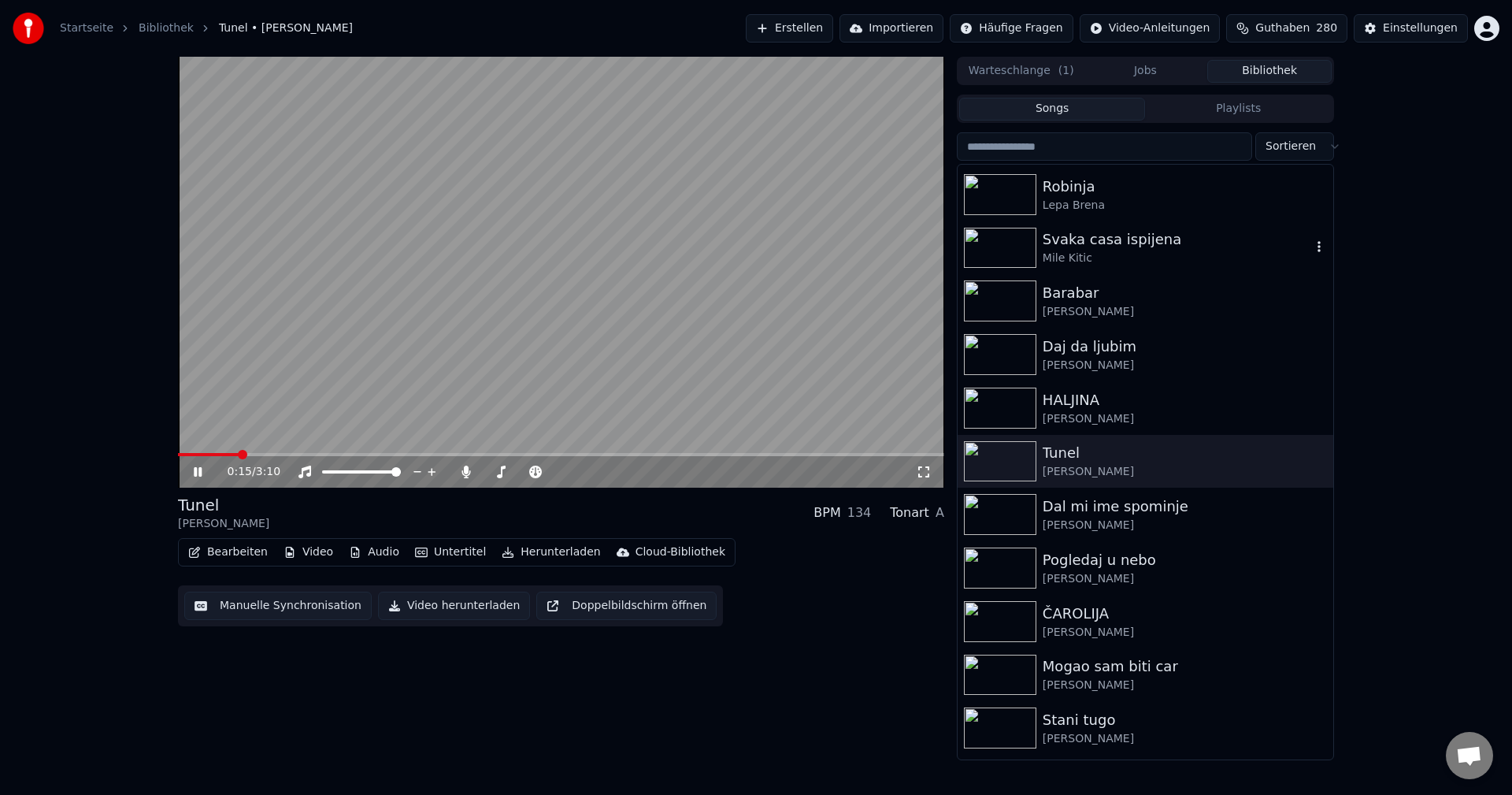
click at [240, 454] on span at bounding box center [561, 455] width 766 height 3
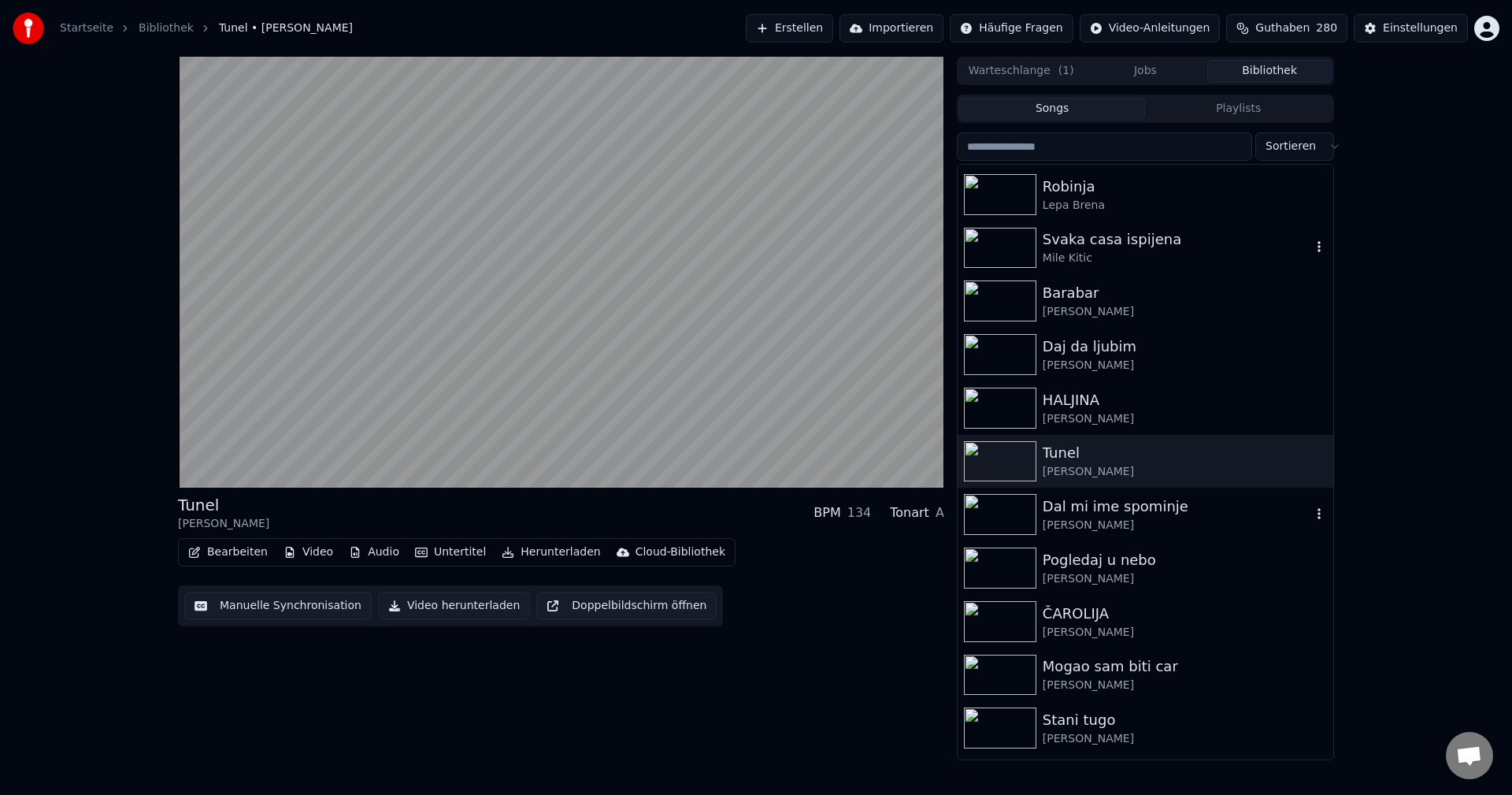
click at [1002, 517] on img at bounding box center [1000, 514] width 72 height 41
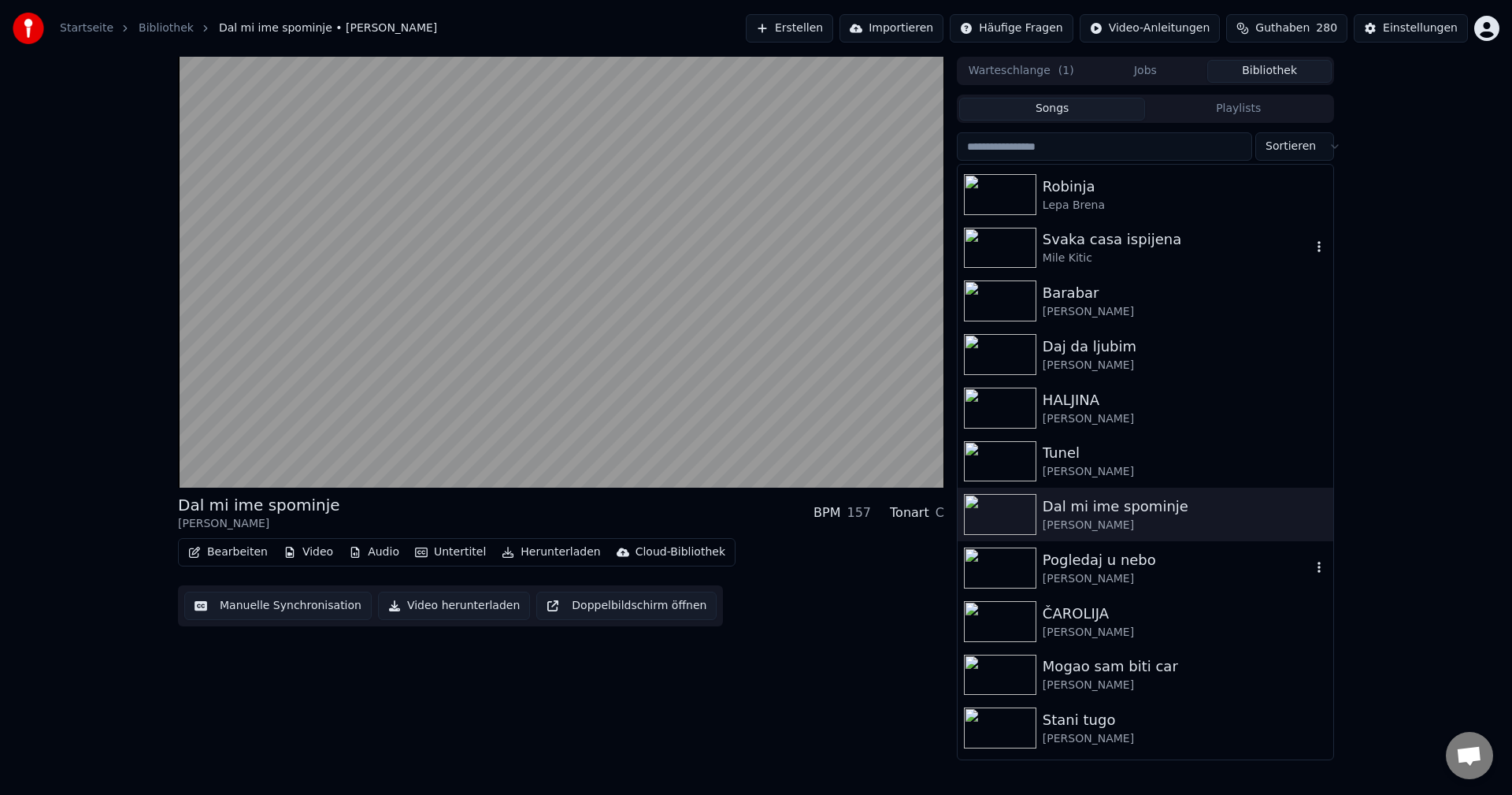
click at [1003, 570] on img at bounding box center [1000, 567] width 72 height 41
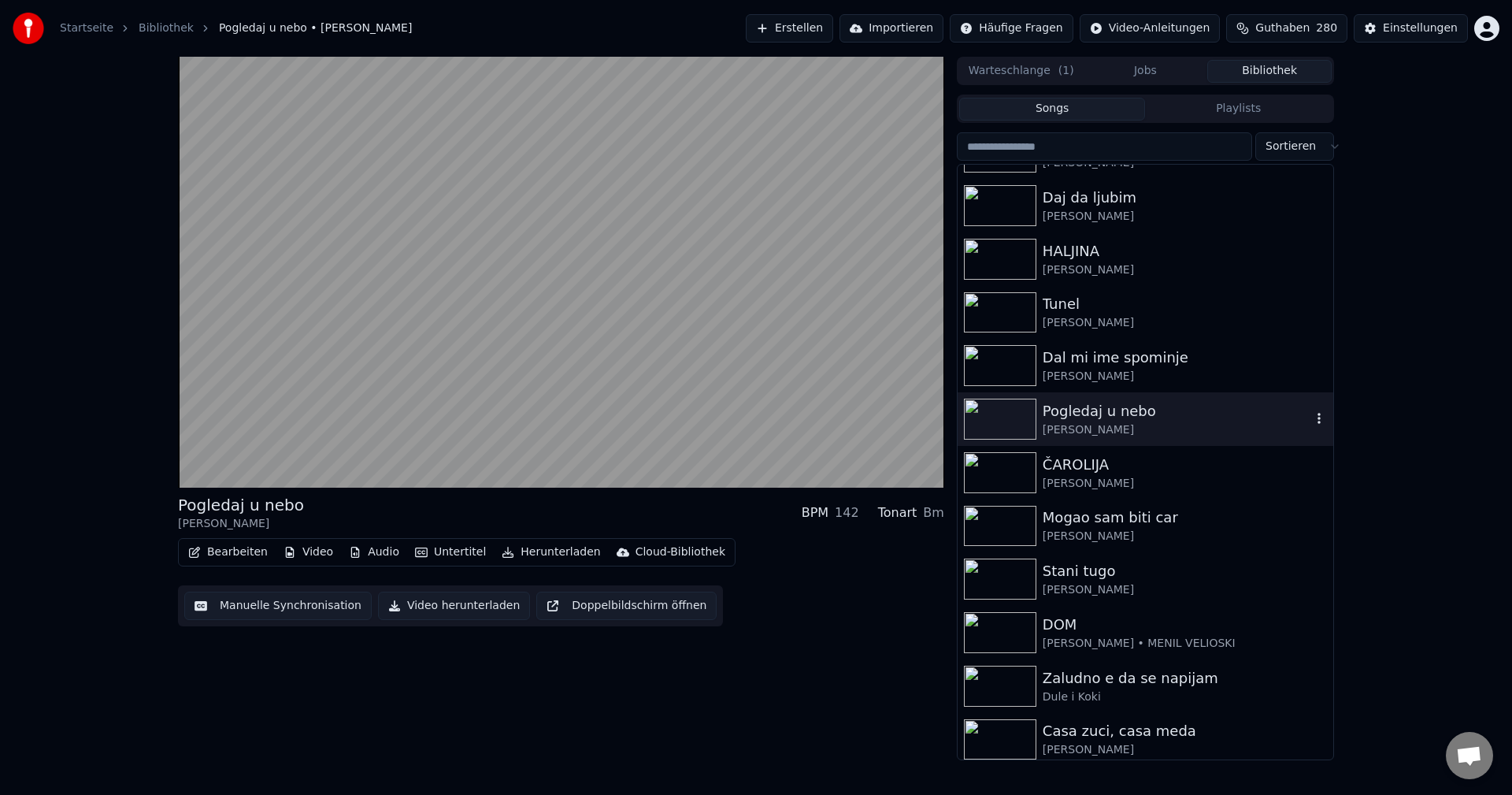
scroll to position [5673, 0]
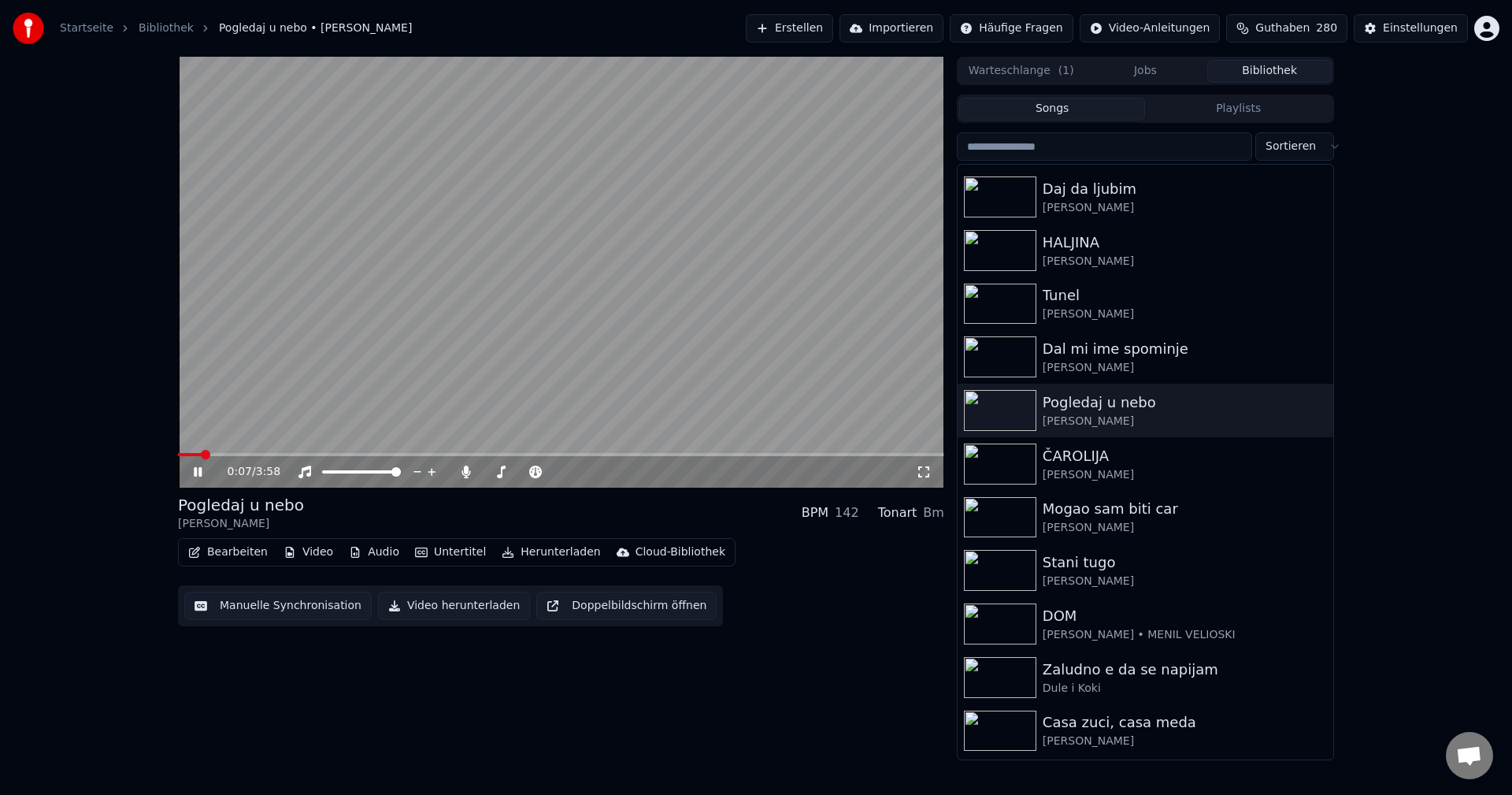
click at [245, 454] on span at bounding box center [561, 455] width 766 height 3
click at [291, 457] on div "0:22 / 3:58" at bounding box center [561, 472] width 766 height 32
click at [284, 454] on span at bounding box center [561, 455] width 766 height 3
click at [997, 468] on img at bounding box center [1000, 464] width 72 height 41
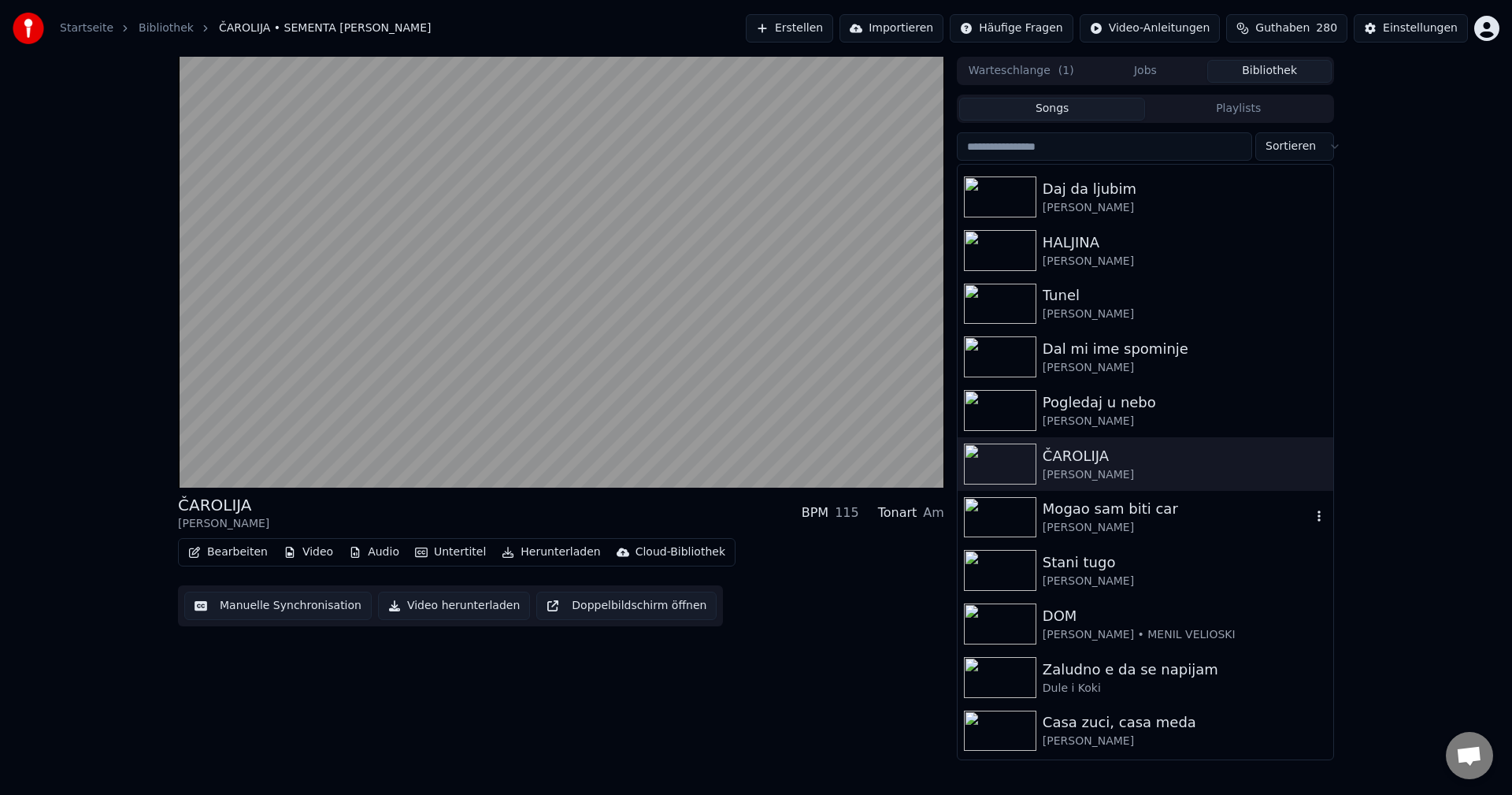
click at [1000, 515] on img at bounding box center [1000, 517] width 72 height 41
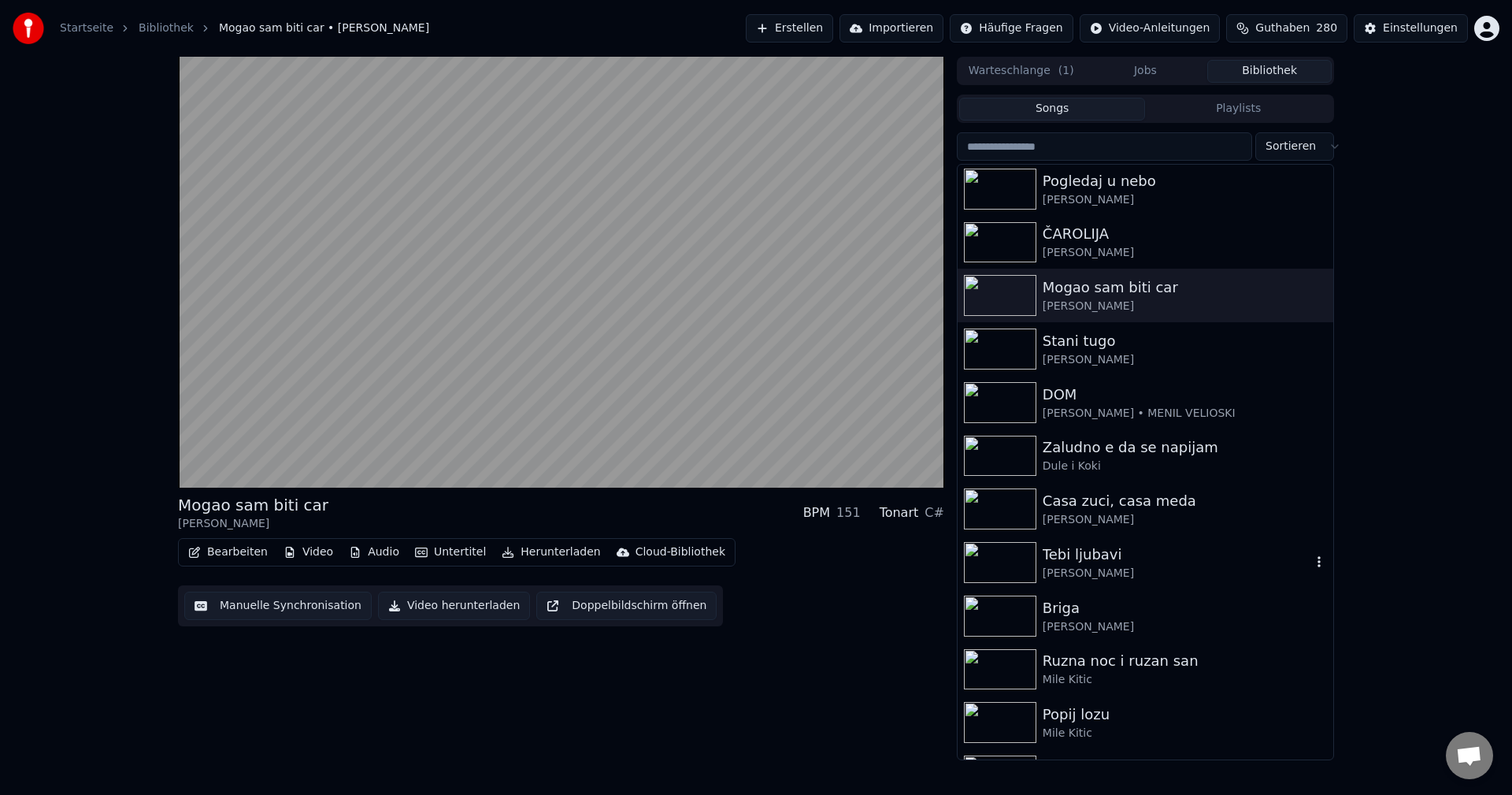
scroll to position [5910, 0]
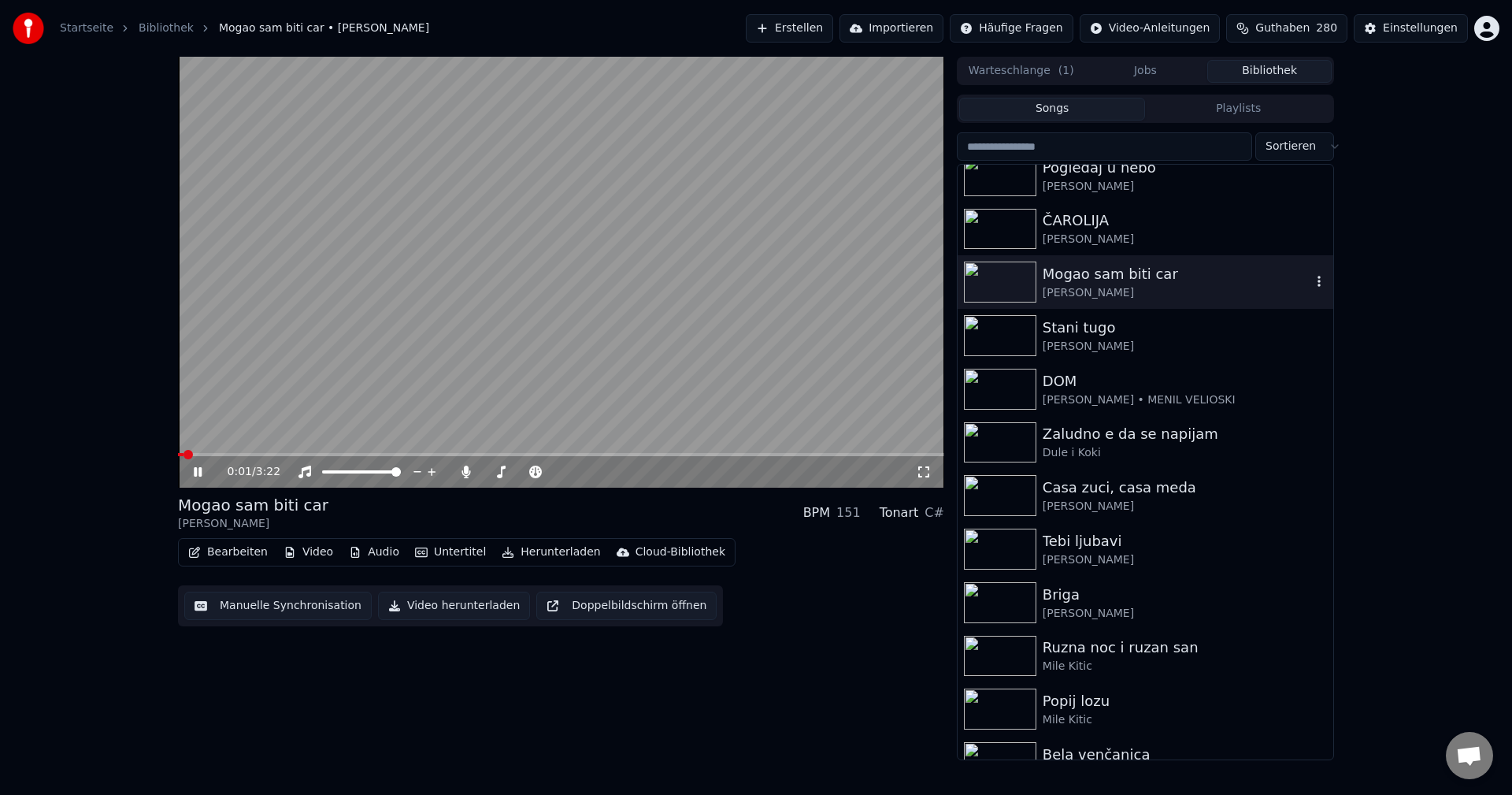
click at [1311, 280] on icon "button" at bounding box center [1319, 281] width 16 height 13
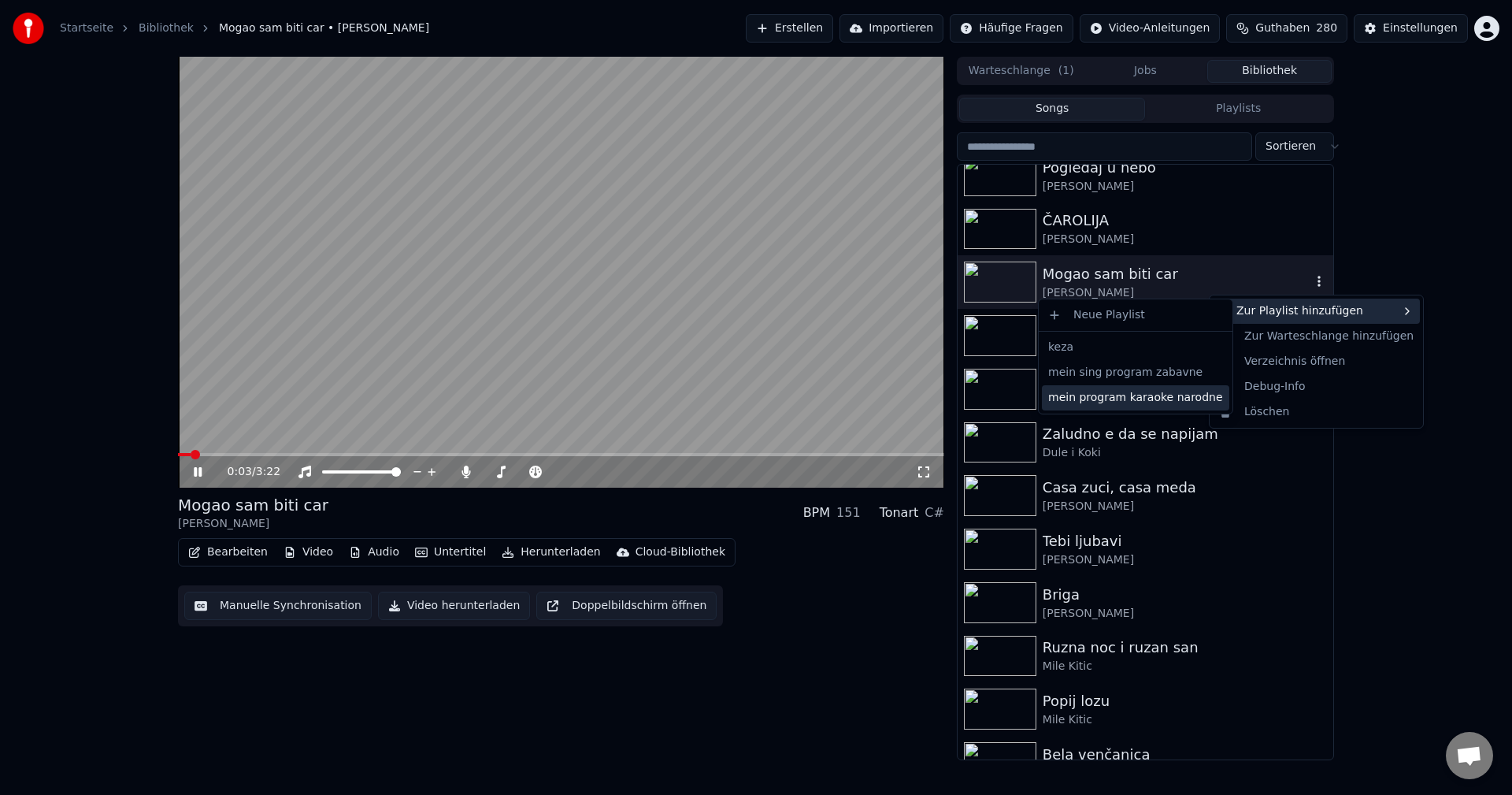
click at [1166, 401] on div "mein program karaoke narodne" at bounding box center [1135, 398] width 187 height 25
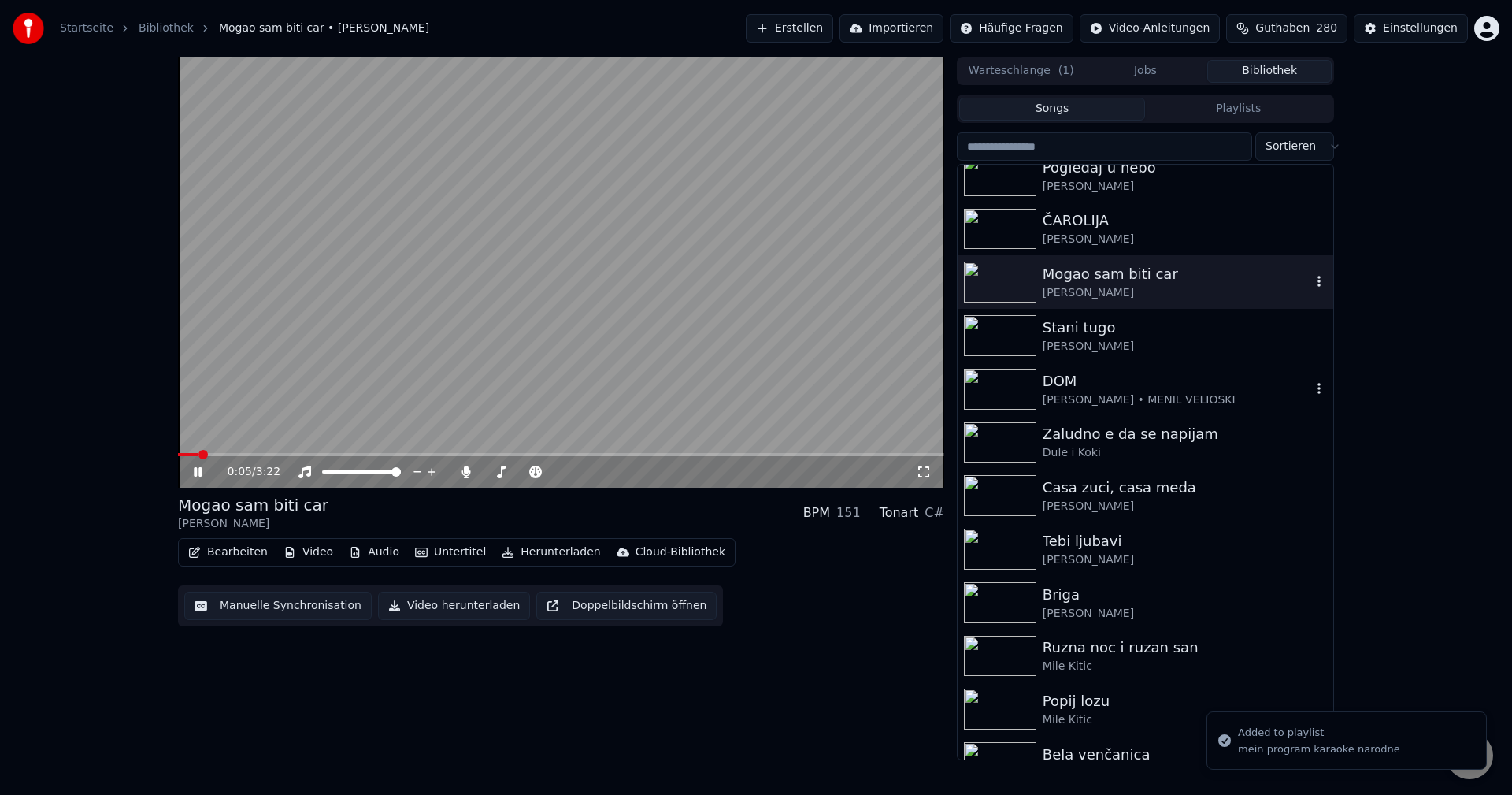
click at [986, 392] on img at bounding box center [1000, 389] width 72 height 41
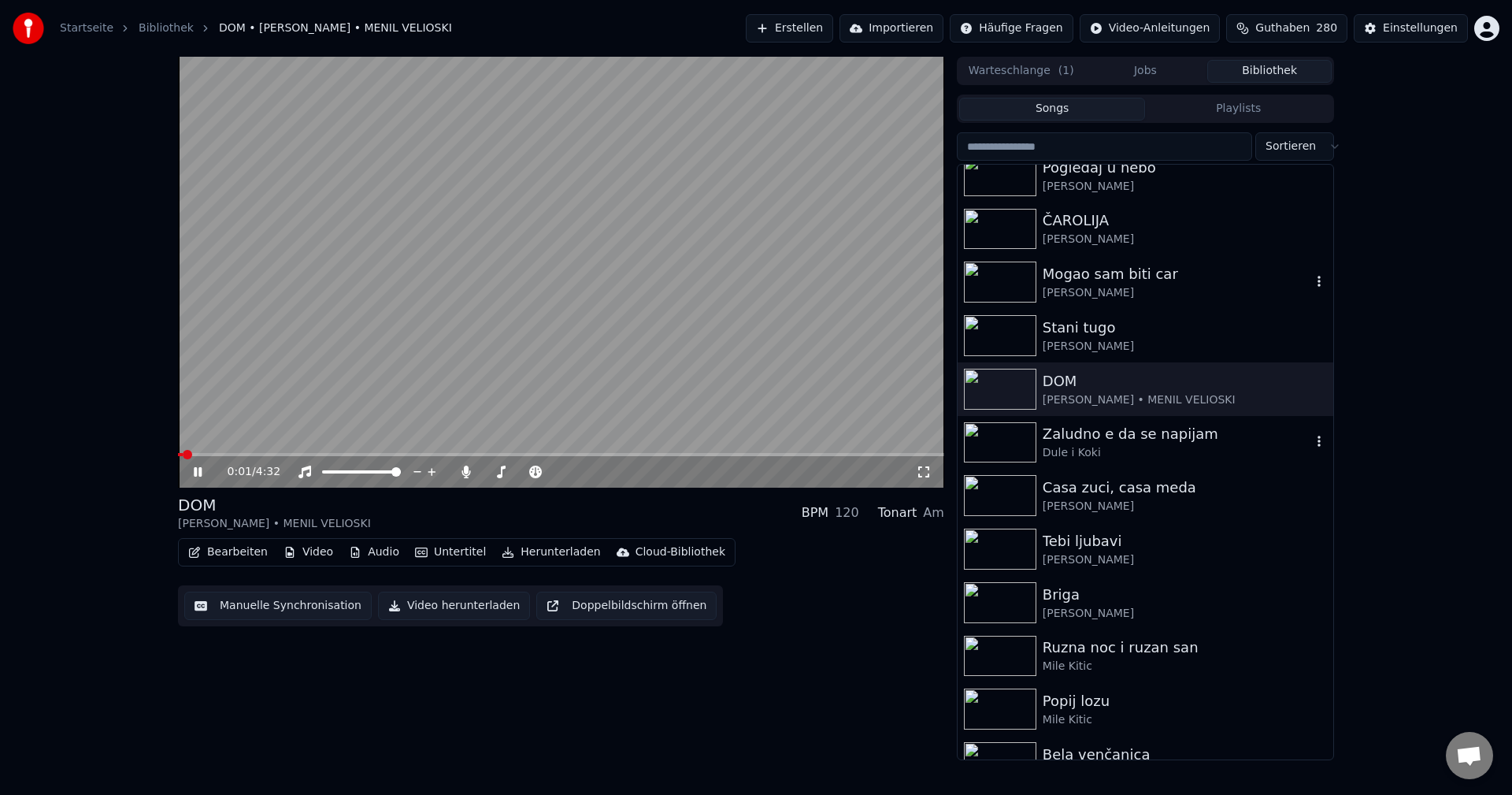
click at [992, 441] on img at bounding box center [1000, 442] width 72 height 41
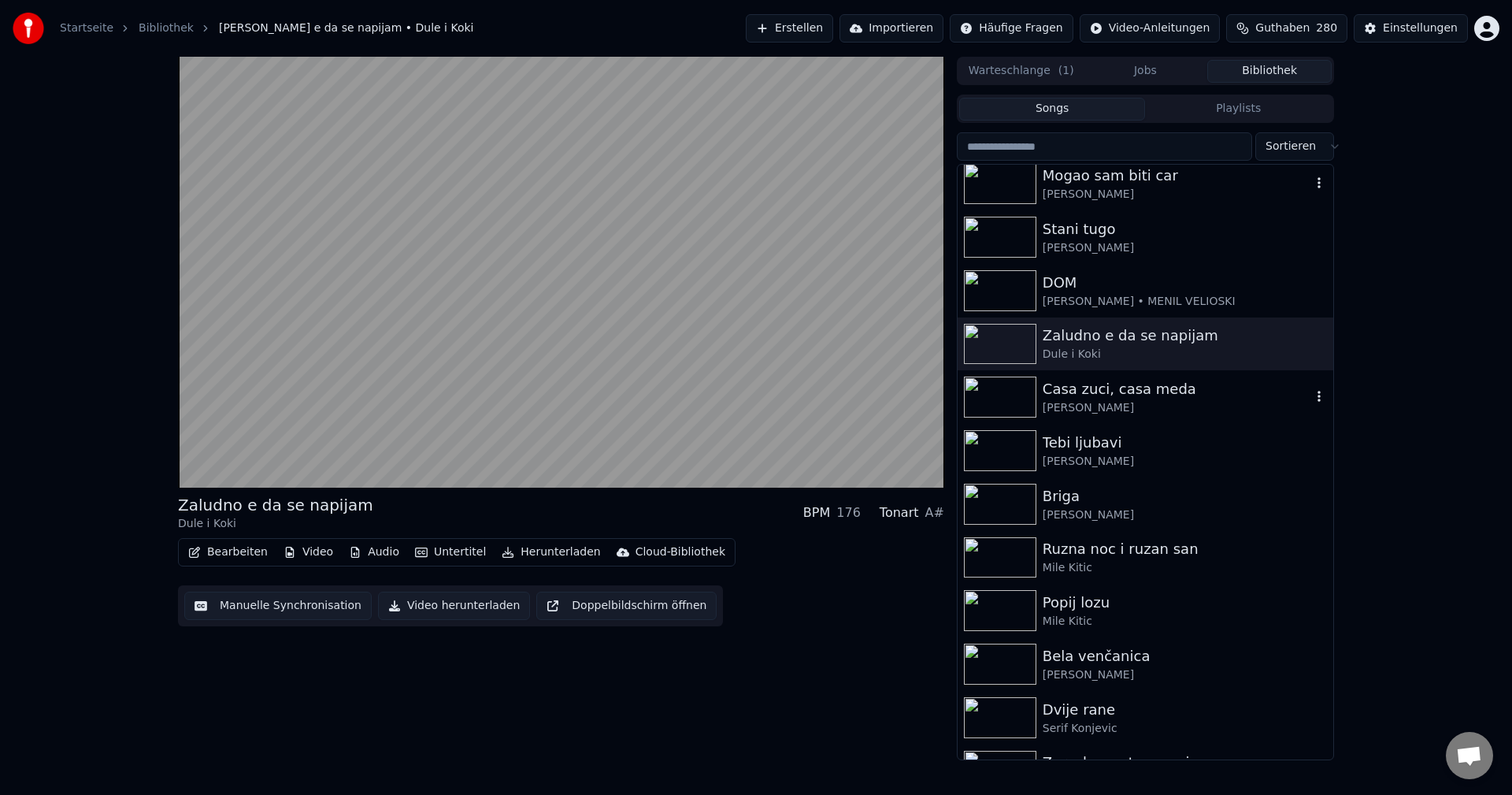
scroll to position [6067, 0]
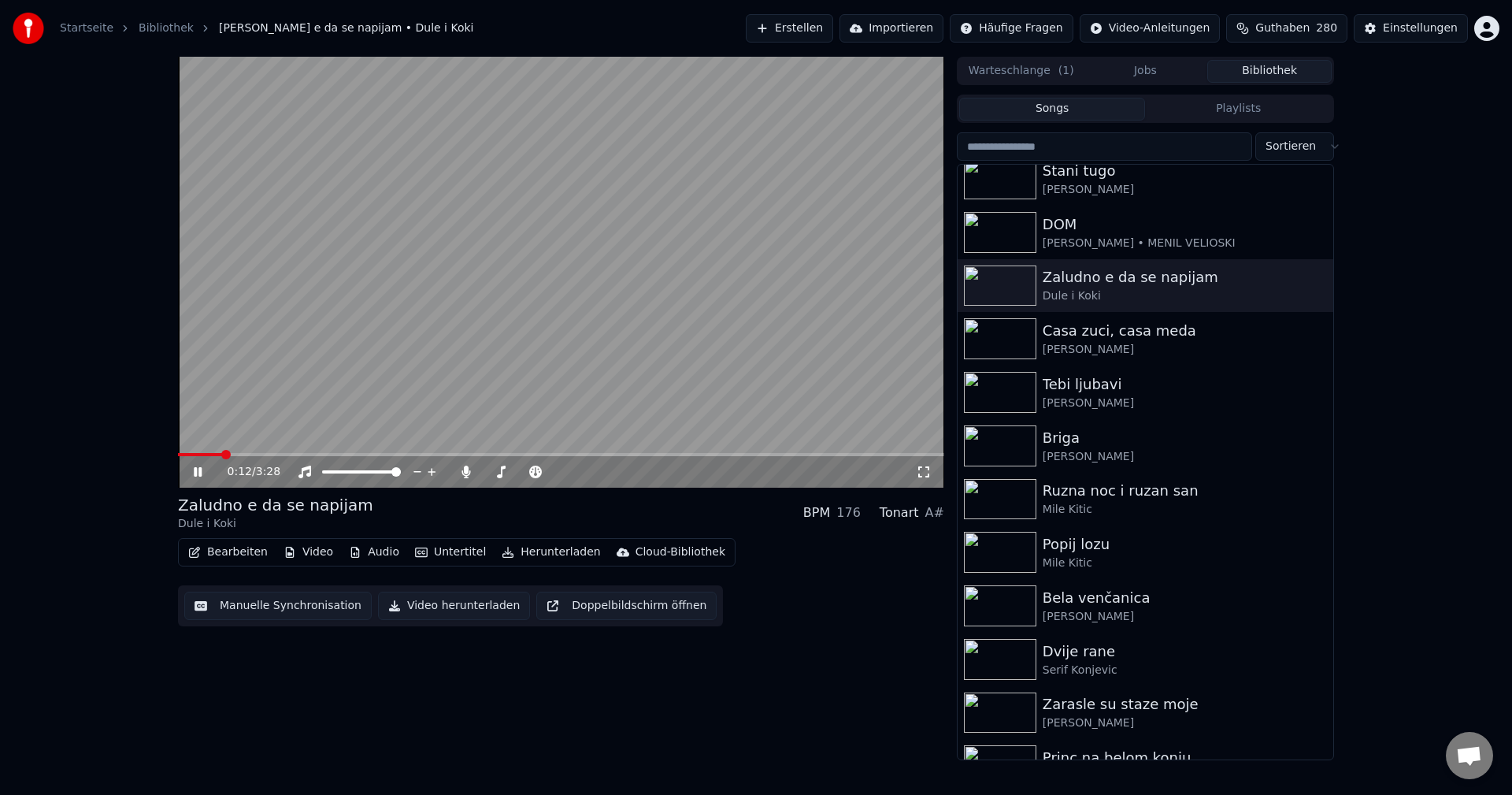
click at [221, 455] on span at bounding box center [561, 455] width 766 height 3
click at [1010, 335] on img at bounding box center [1000, 339] width 72 height 41
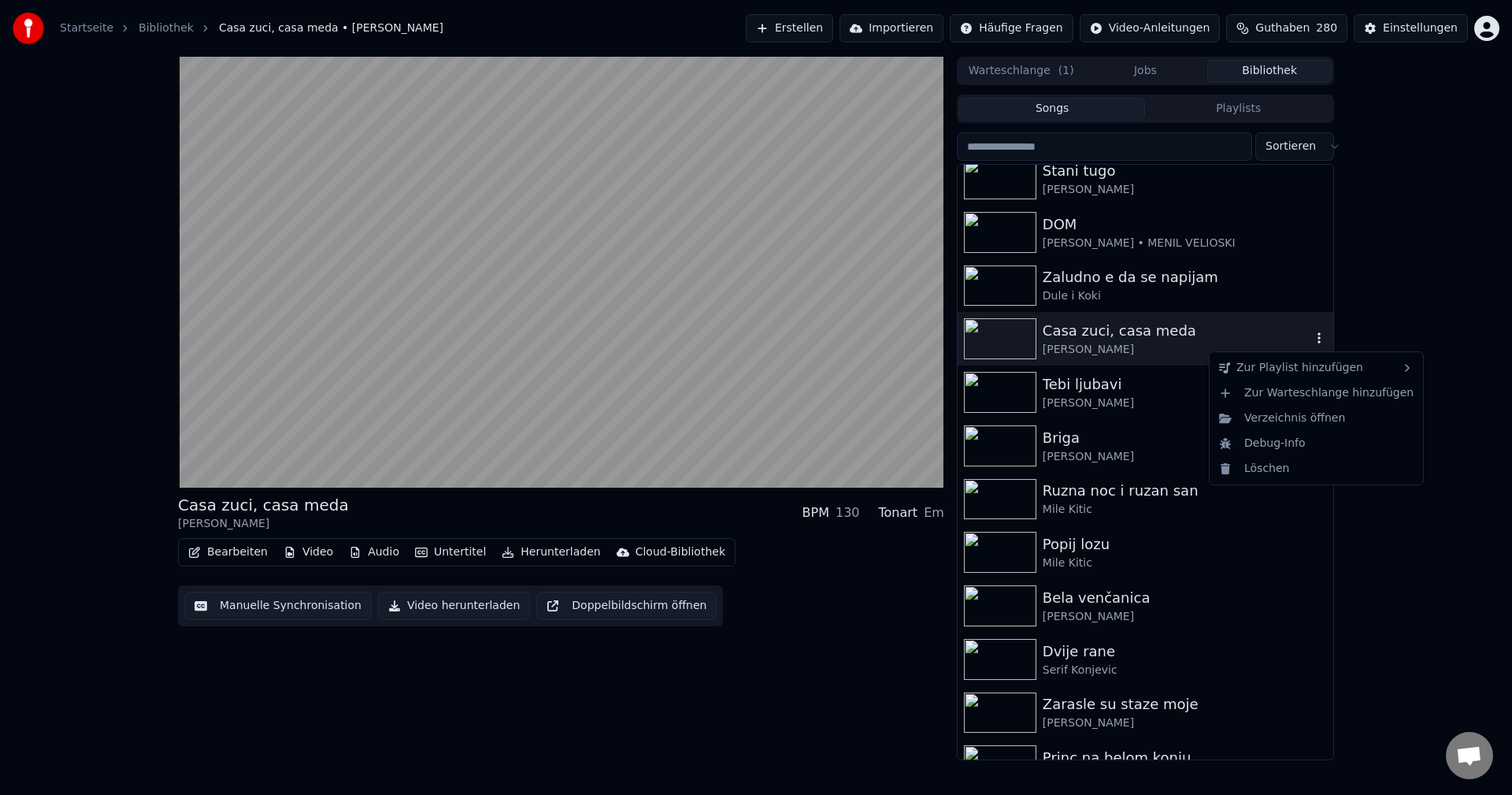
click at [1311, 335] on icon "button" at bounding box center [1319, 338] width 16 height 13
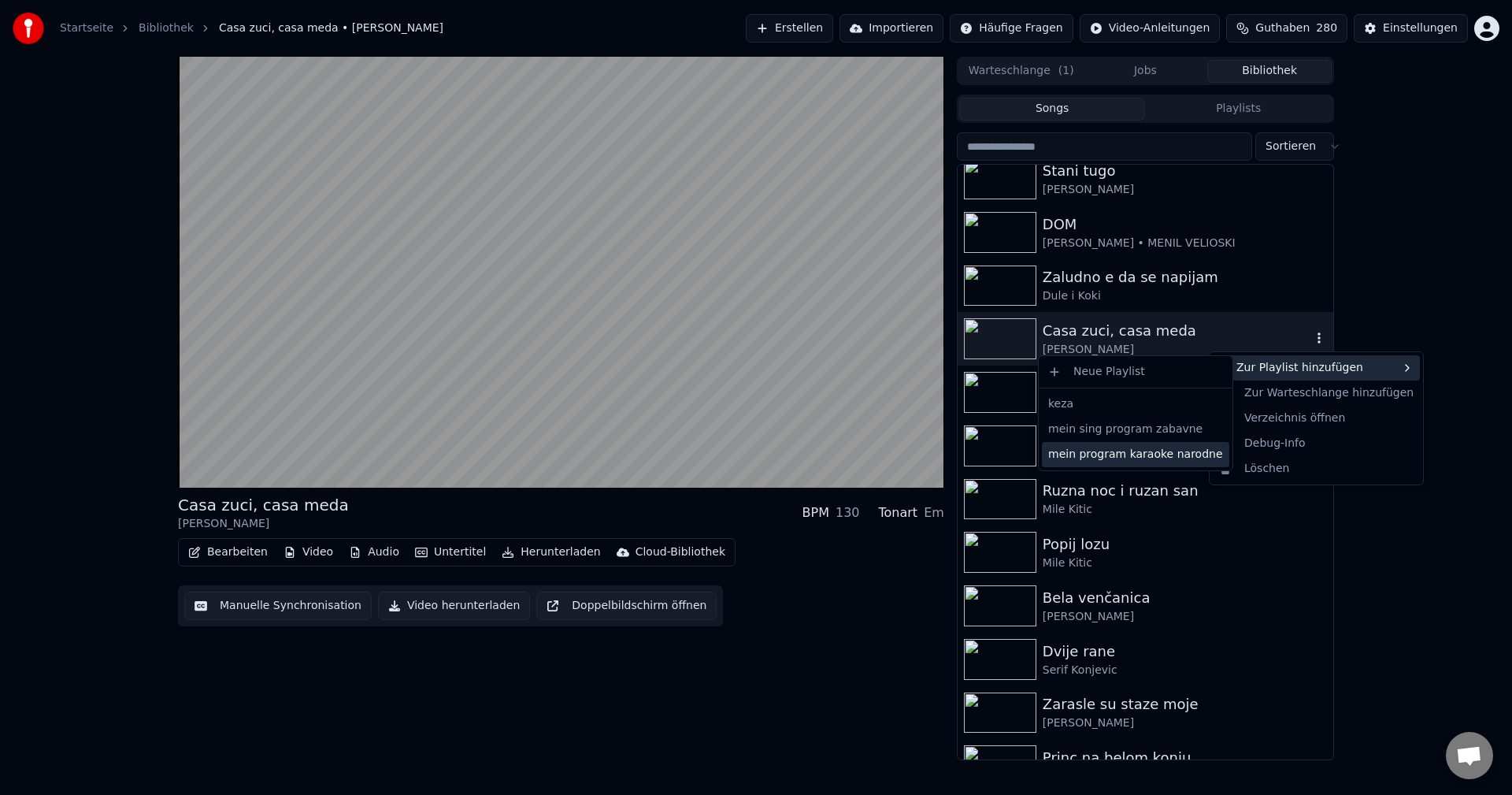
click at [1140, 454] on div "mein program karaoke narodne" at bounding box center [1135, 455] width 187 height 25
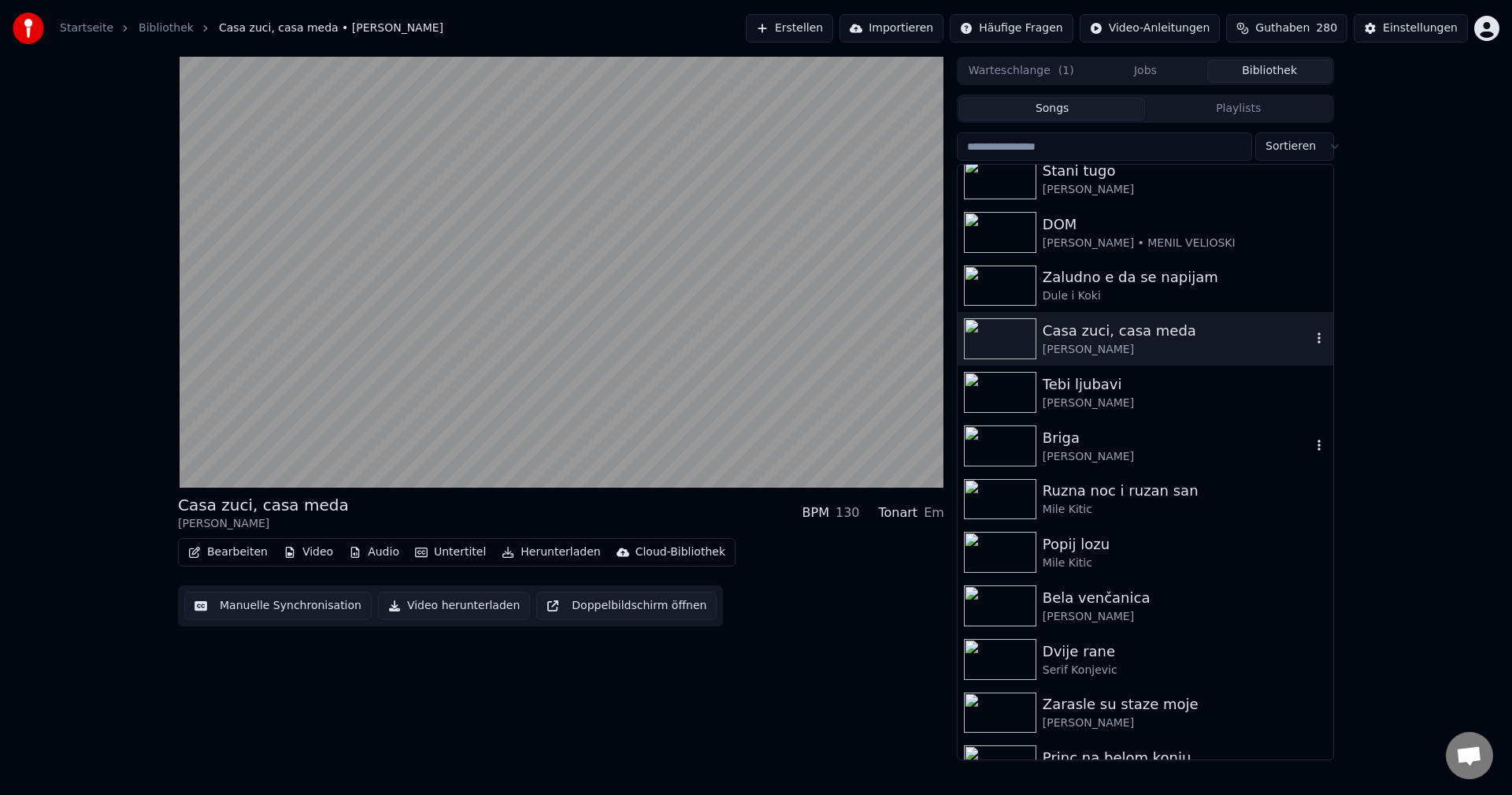
click at [1006, 443] on img at bounding box center [1000, 445] width 72 height 41
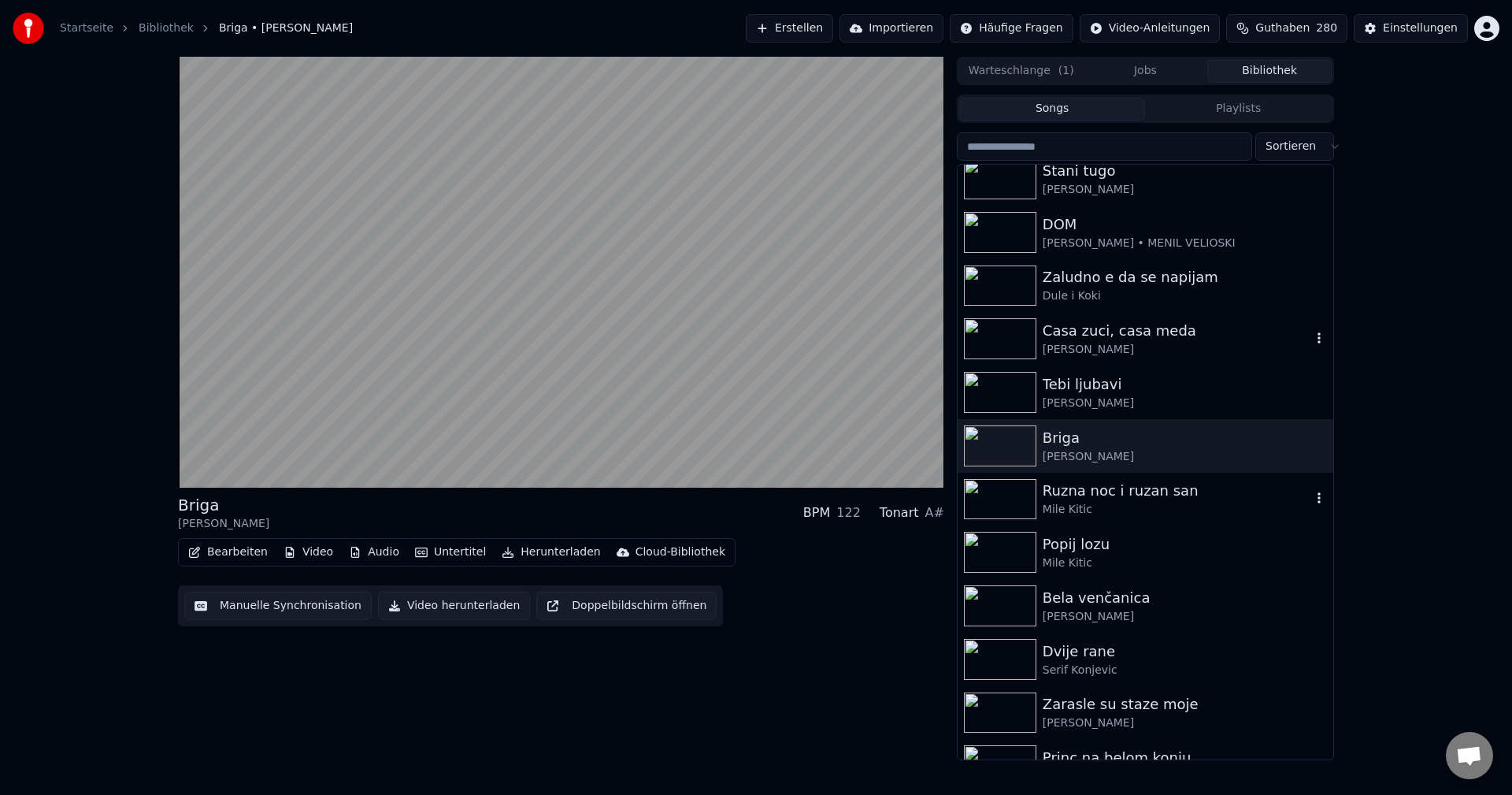
click at [985, 495] on img at bounding box center [1000, 499] width 72 height 41
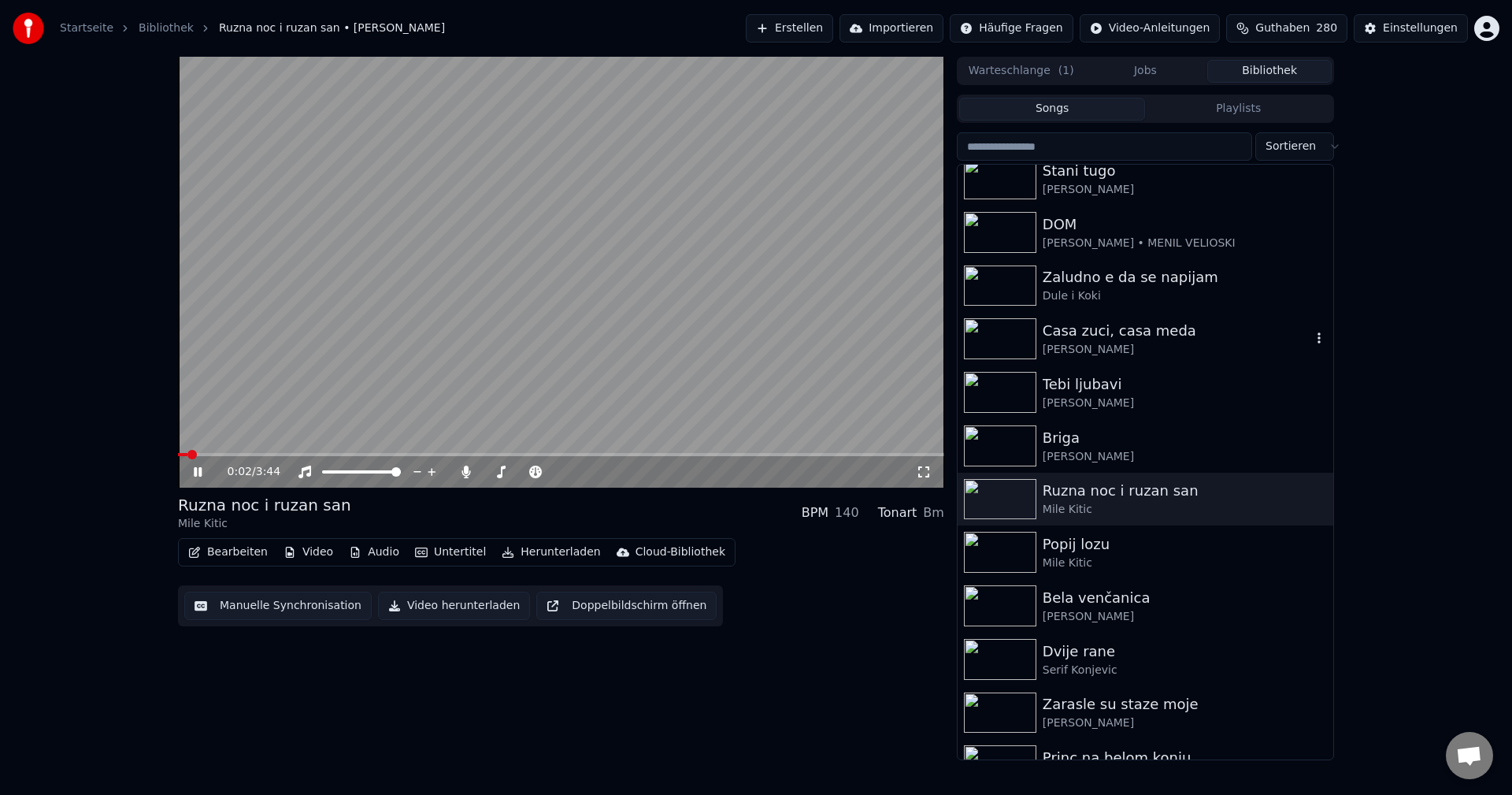
click at [298, 455] on span at bounding box center [561, 455] width 766 height 3
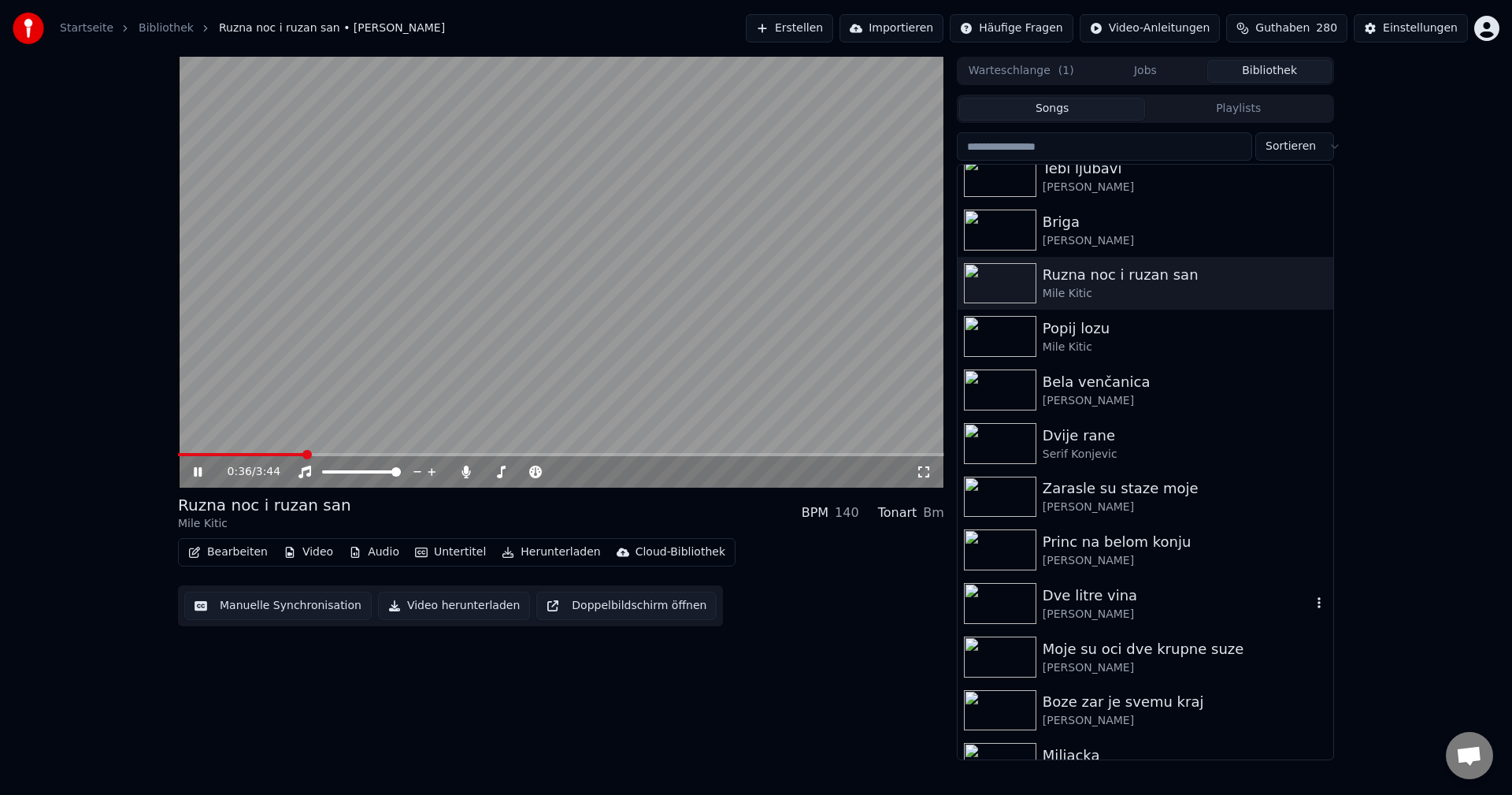
scroll to position [6303, 0]
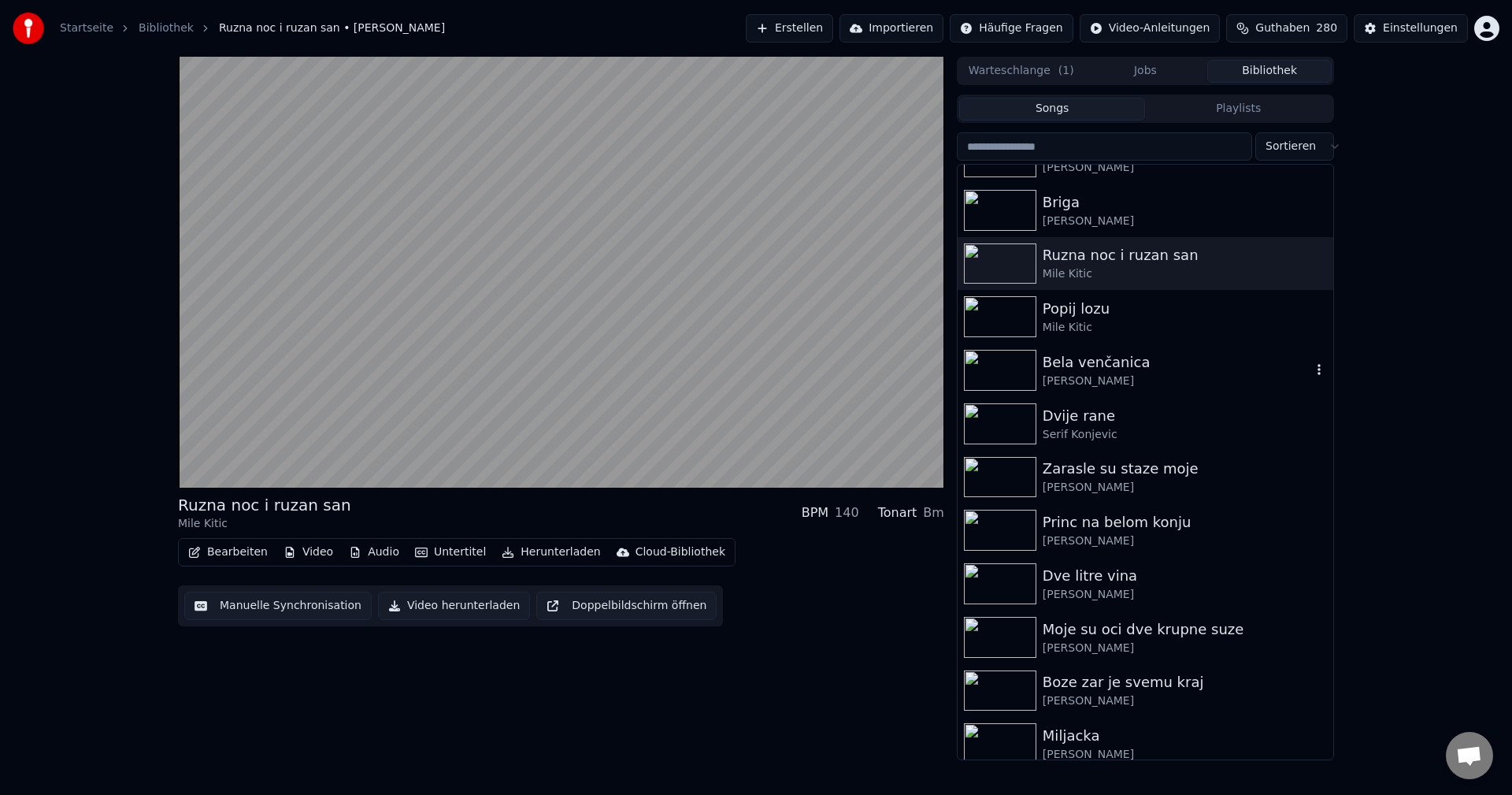
click at [1002, 376] on img at bounding box center [1000, 370] width 72 height 41
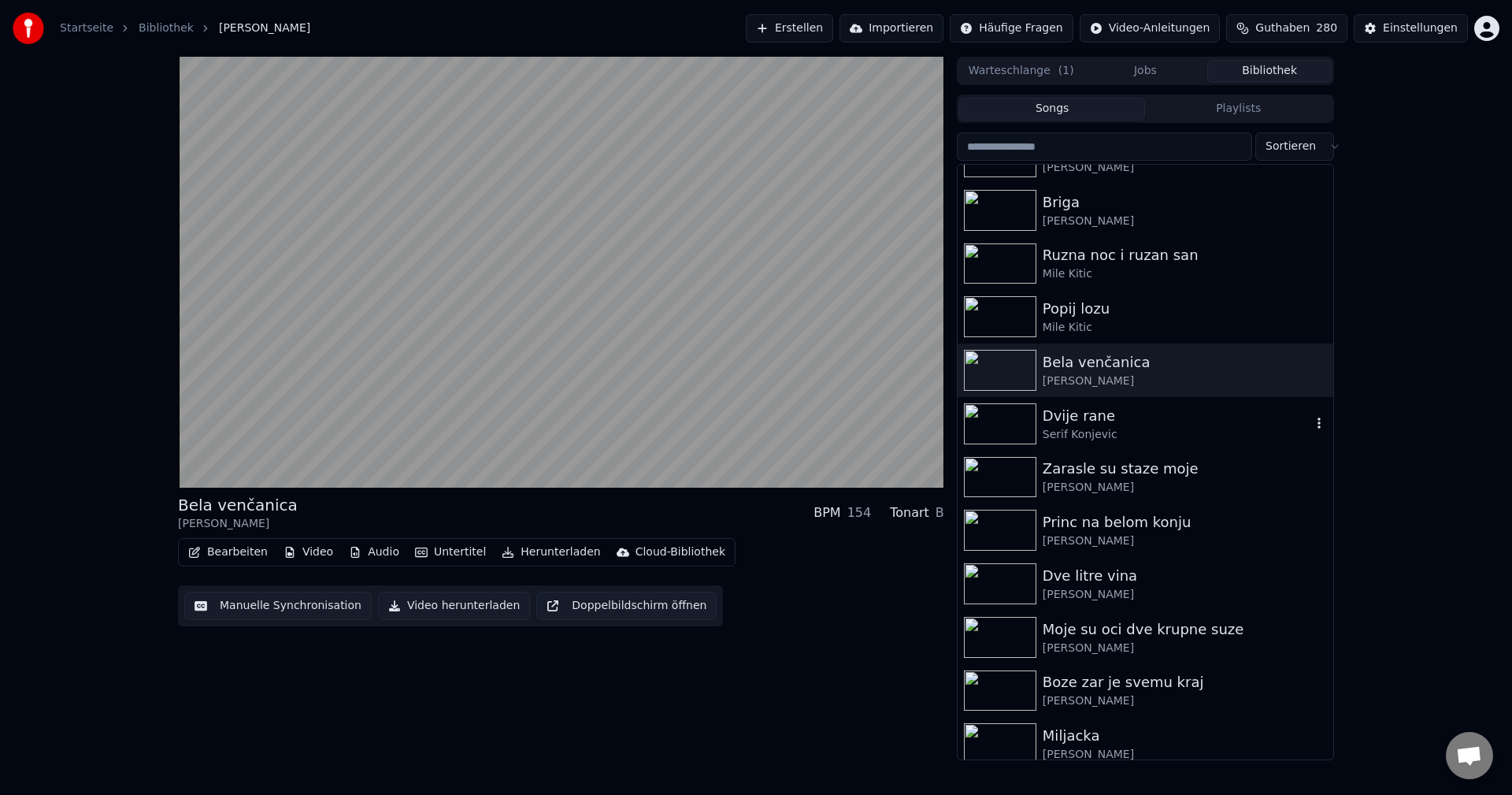
click at [1002, 421] on img at bounding box center [1000, 423] width 72 height 41
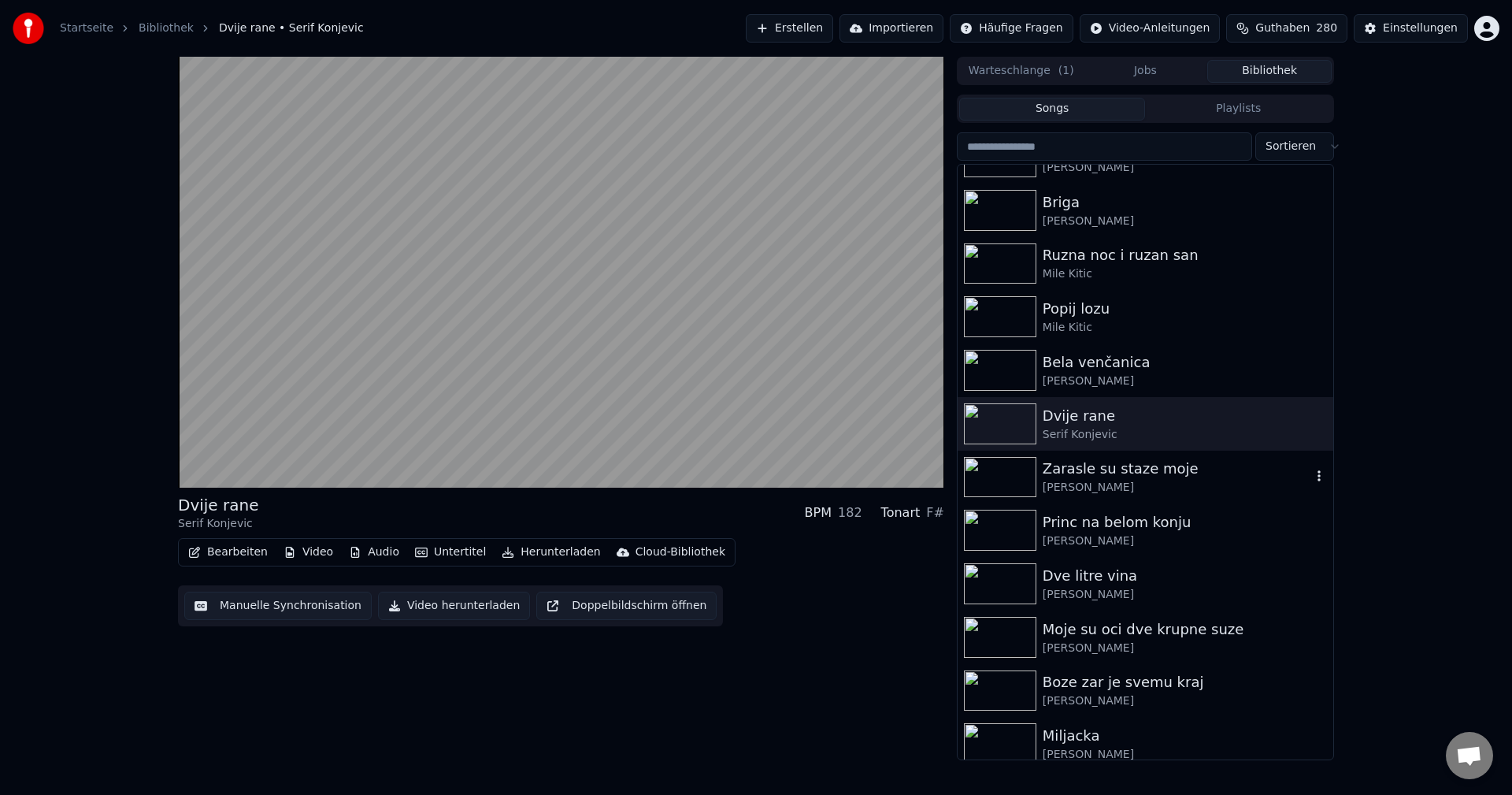
click at [996, 476] on img at bounding box center [1000, 477] width 72 height 41
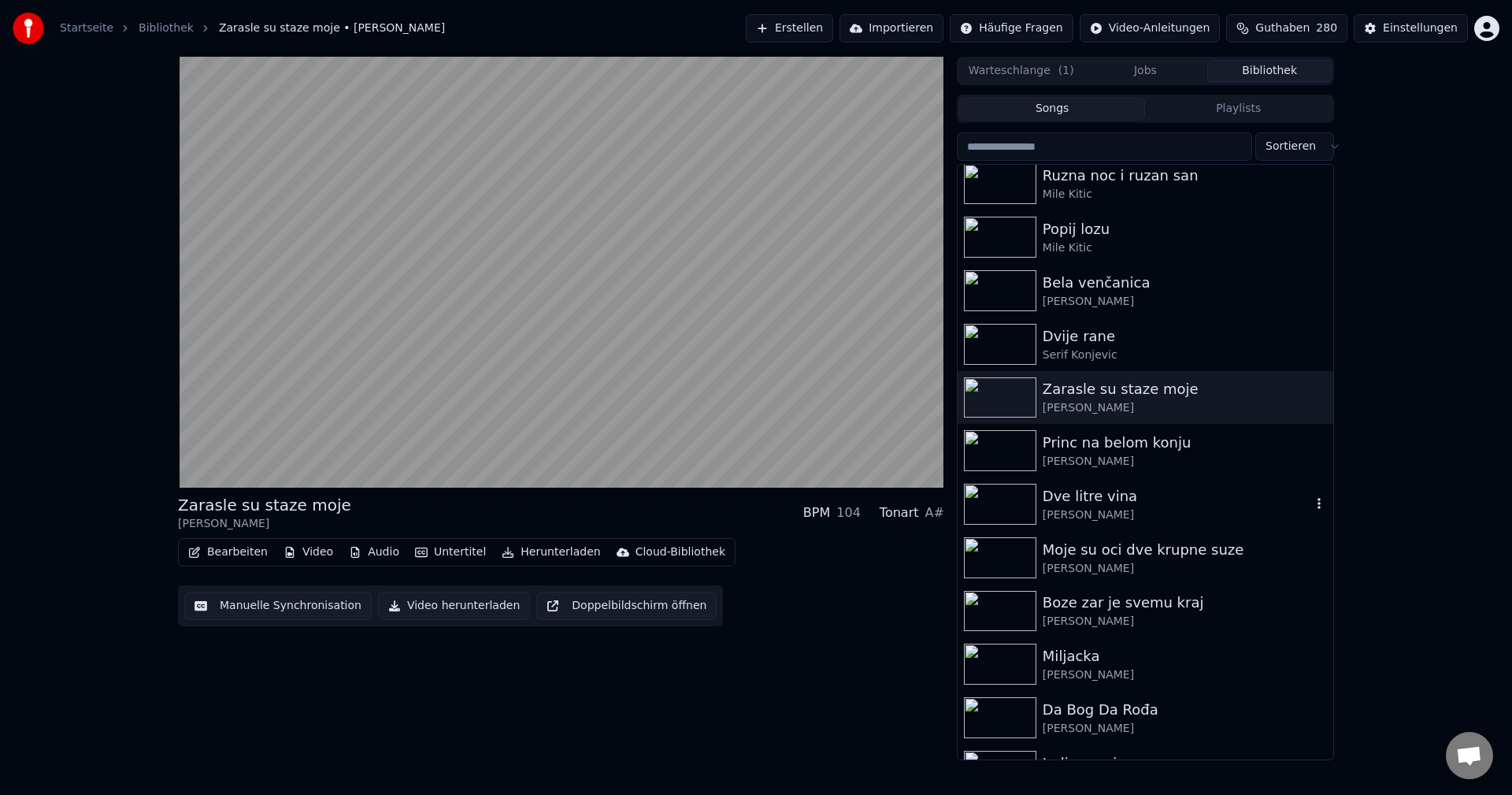
scroll to position [6461, 0]
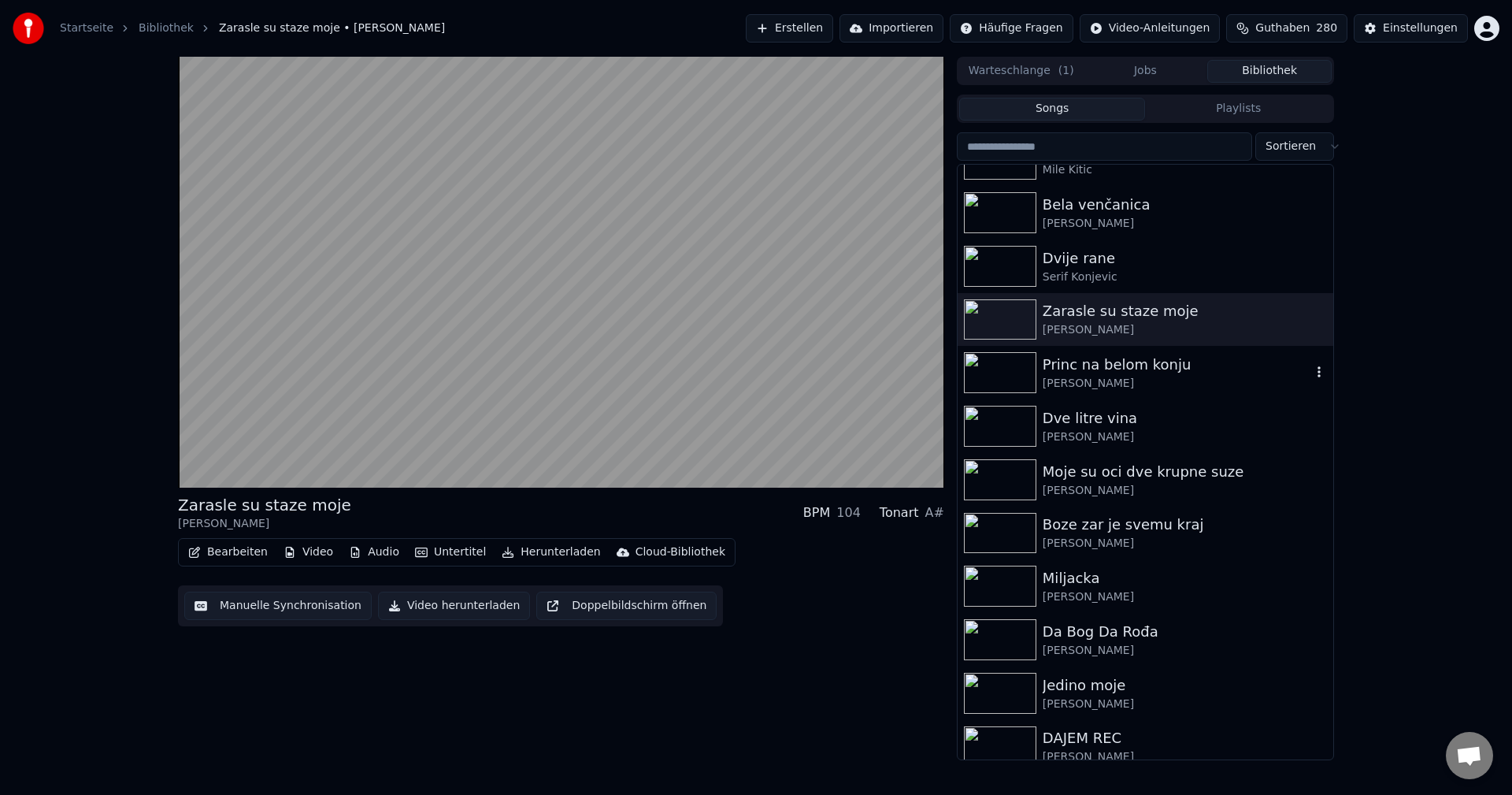
click at [985, 376] on img at bounding box center [1000, 372] width 72 height 41
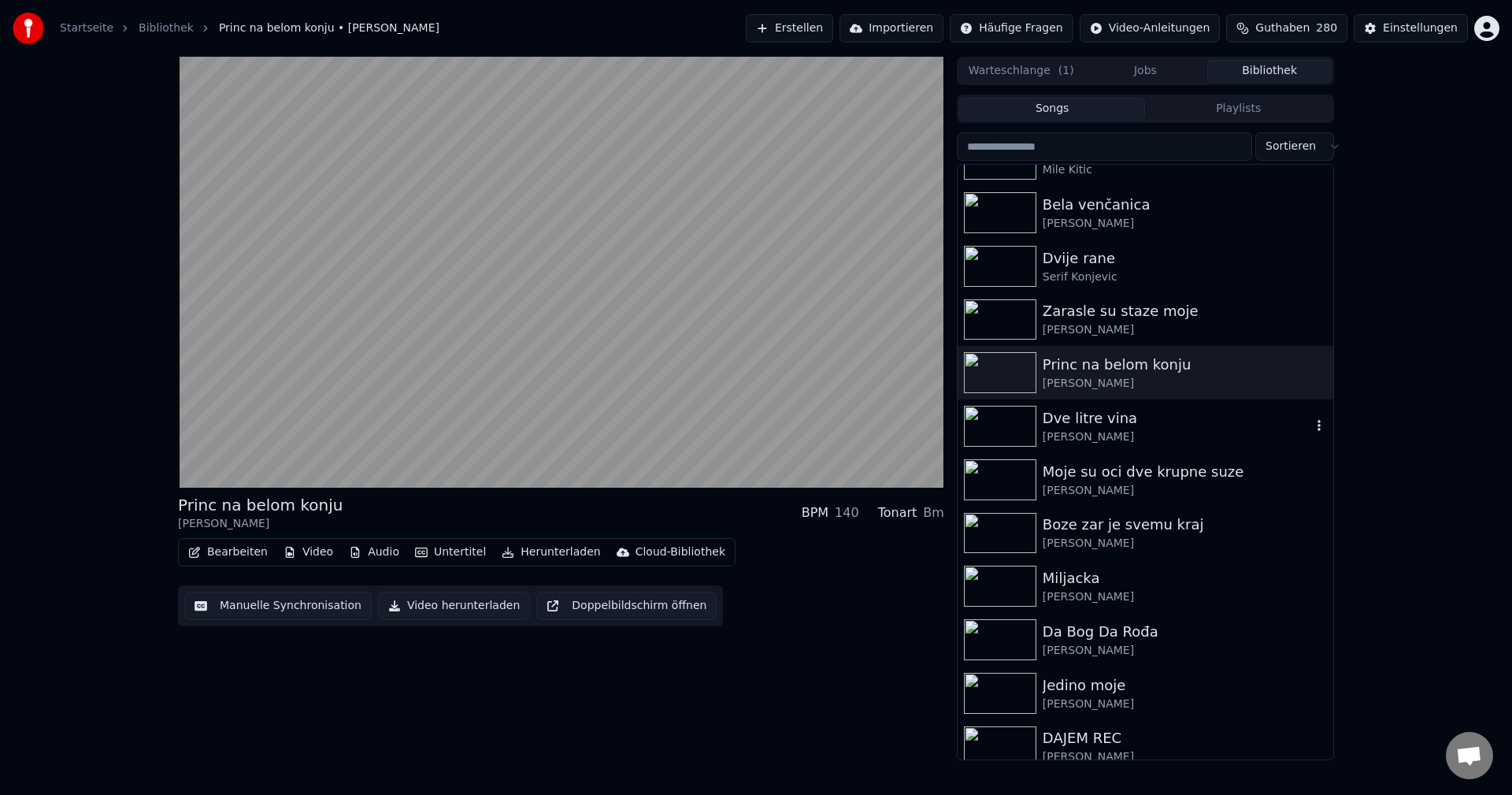
click at [985, 426] on img at bounding box center [1000, 425] width 72 height 41
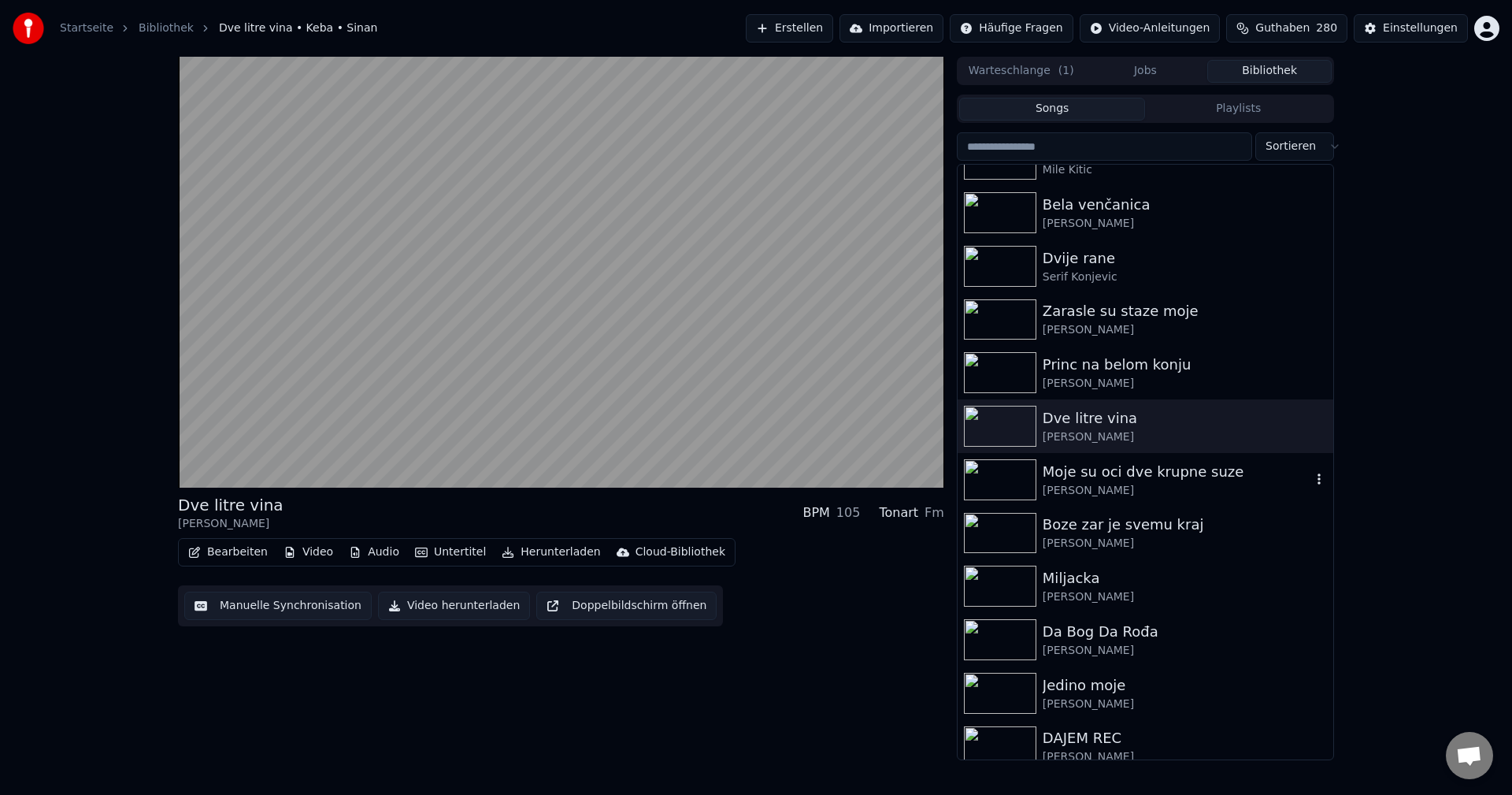
click at [998, 476] on img at bounding box center [1000, 480] width 72 height 41
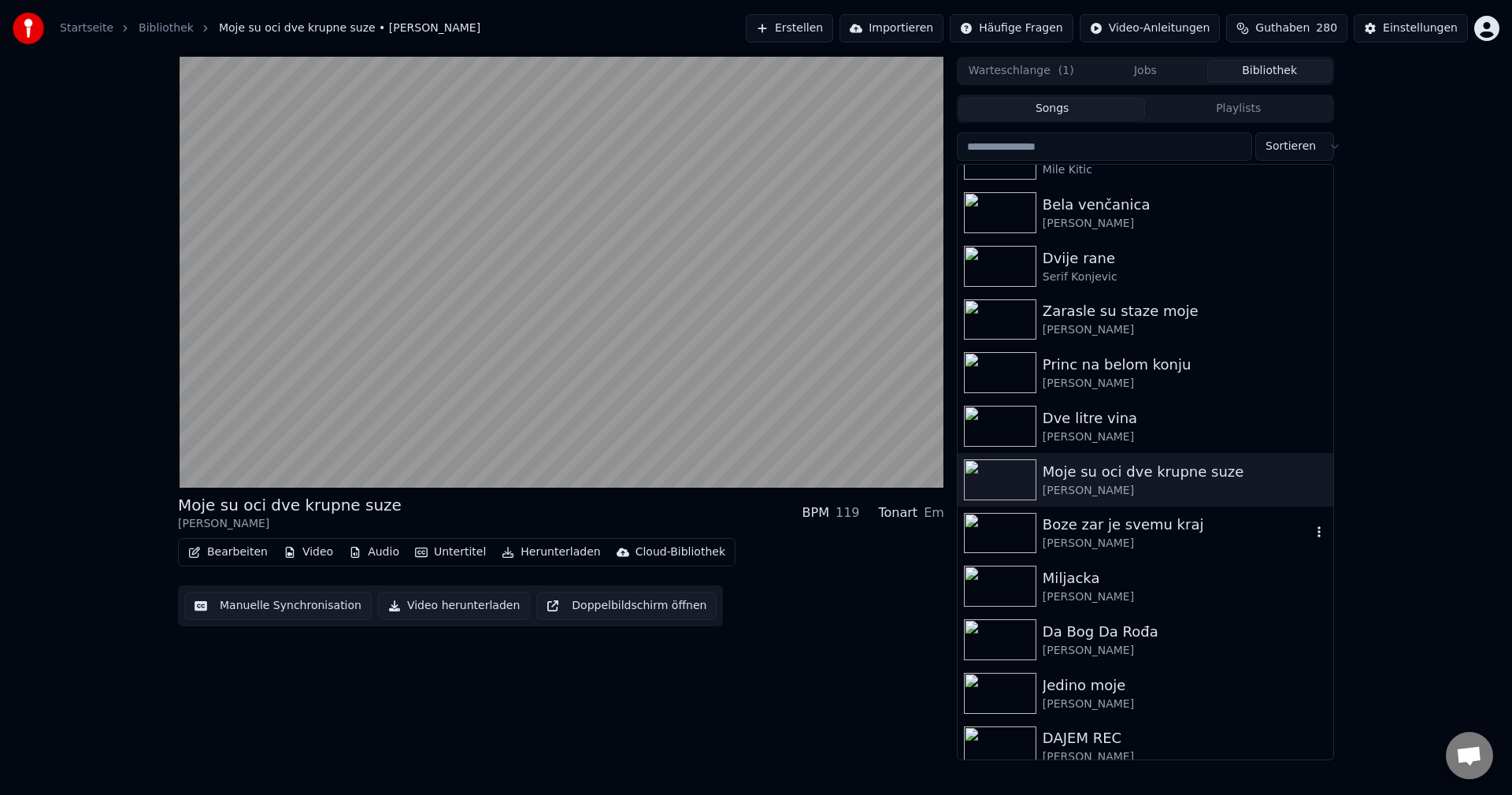
click at [1001, 526] on img at bounding box center [1000, 533] width 72 height 41
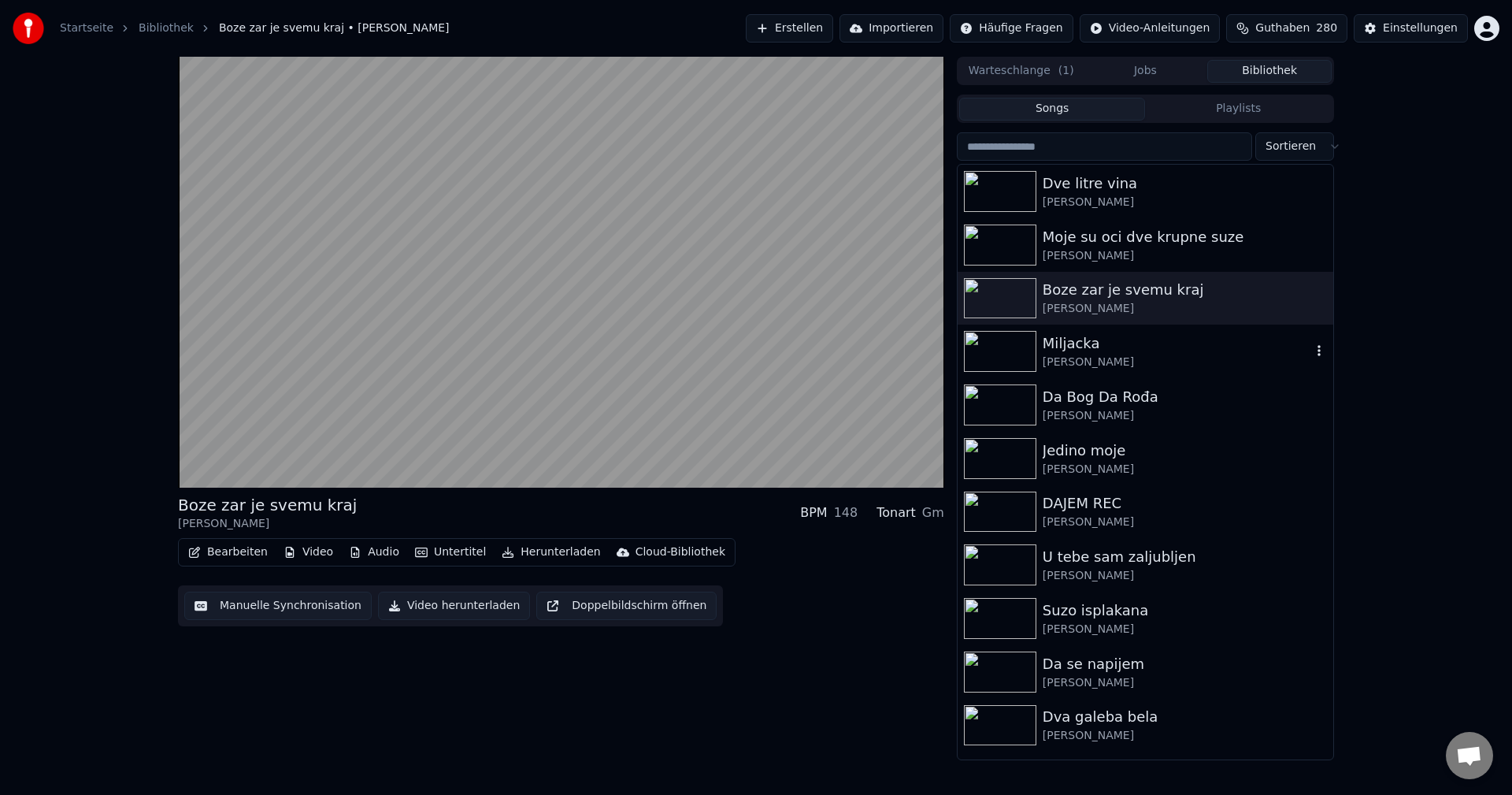
scroll to position [6698, 0]
click at [1010, 347] on img at bounding box center [1000, 351] width 72 height 41
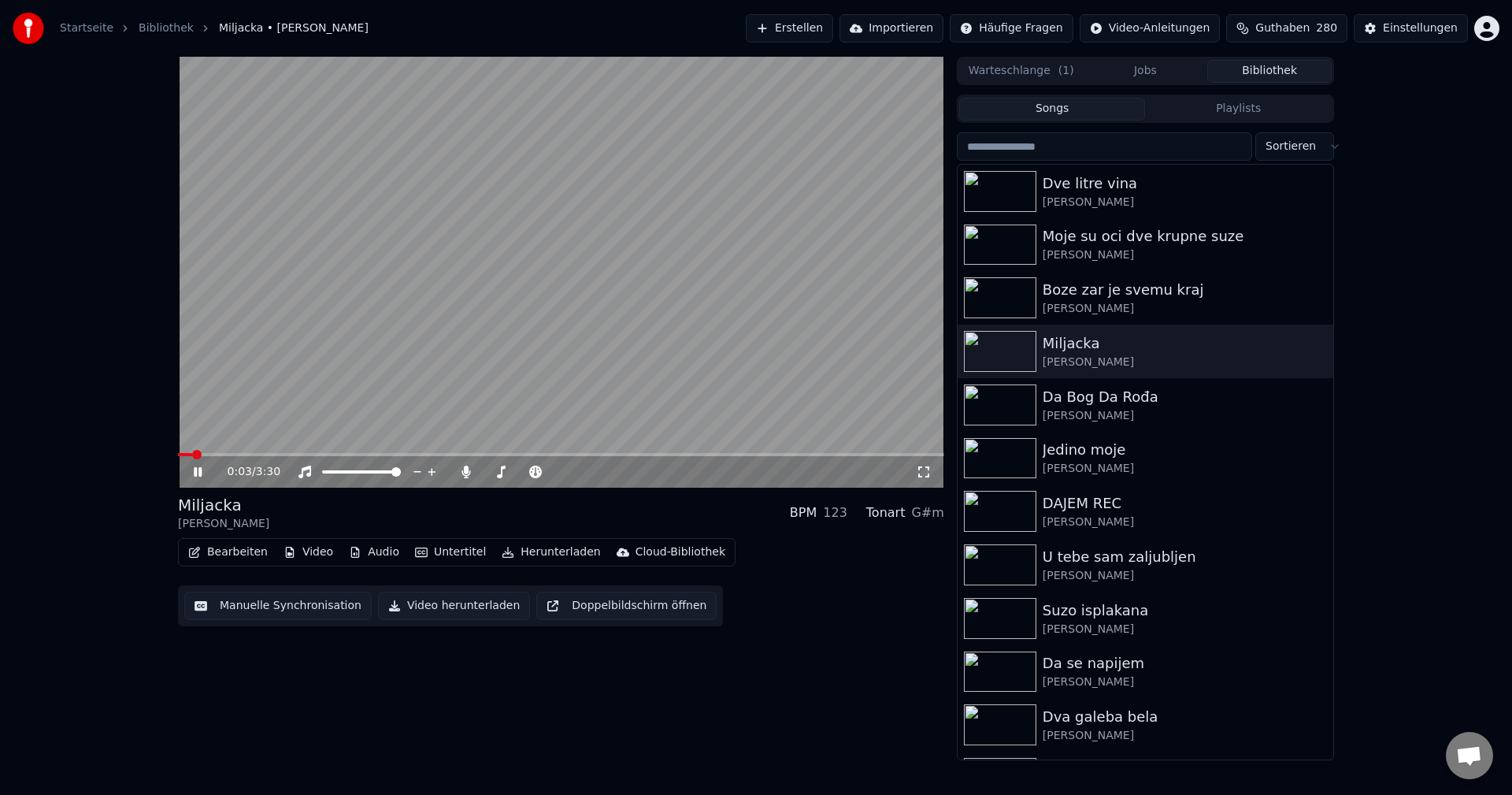
click at [257, 456] on span at bounding box center [561, 455] width 766 height 3
click at [1311, 351] on icon "button" at bounding box center [1319, 351] width 16 height 13
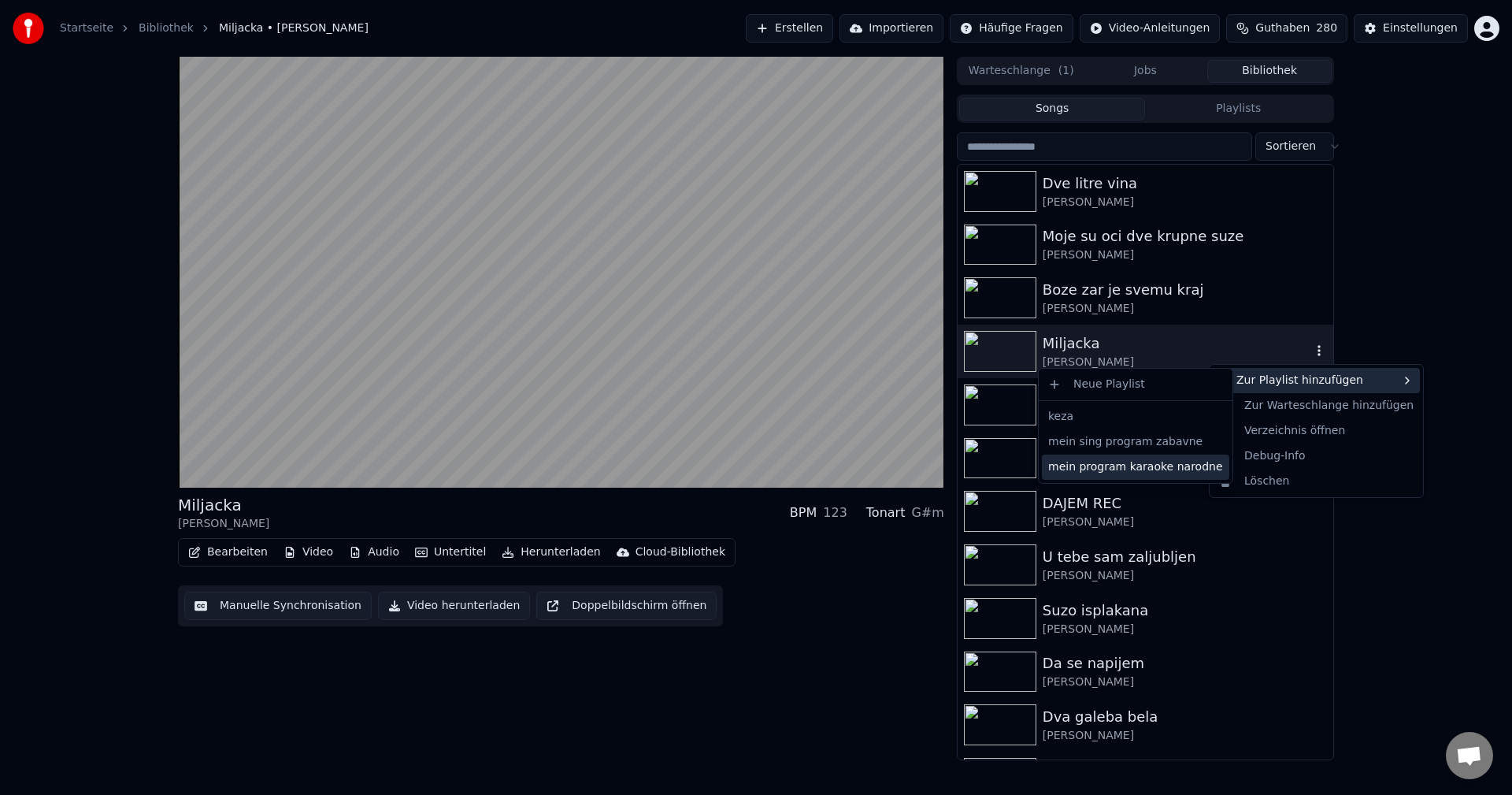
click at [1138, 469] on div "mein program karaoke narodne" at bounding box center [1135, 468] width 187 height 25
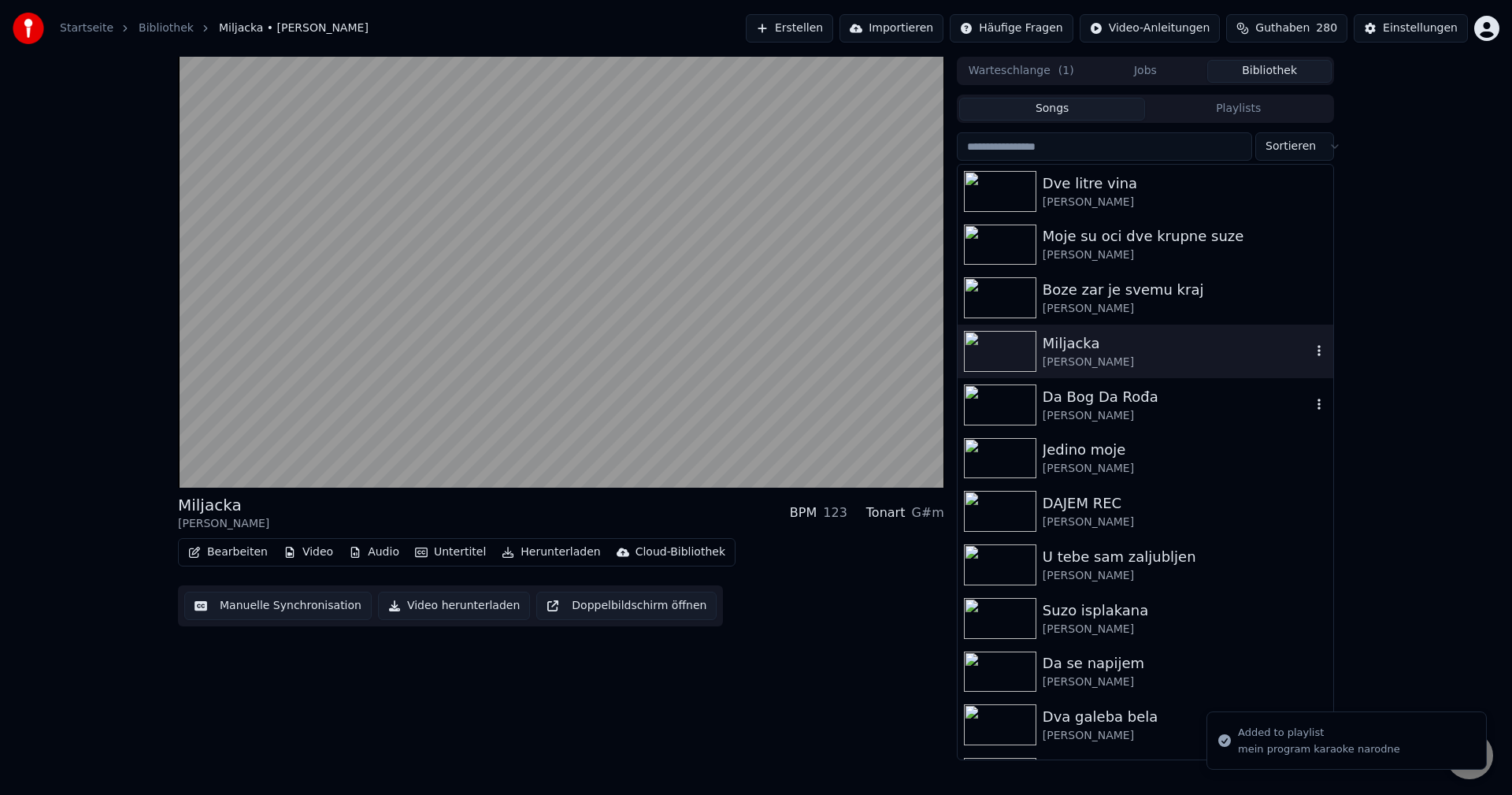
click at [983, 404] on img at bounding box center [1000, 405] width 72 height 41
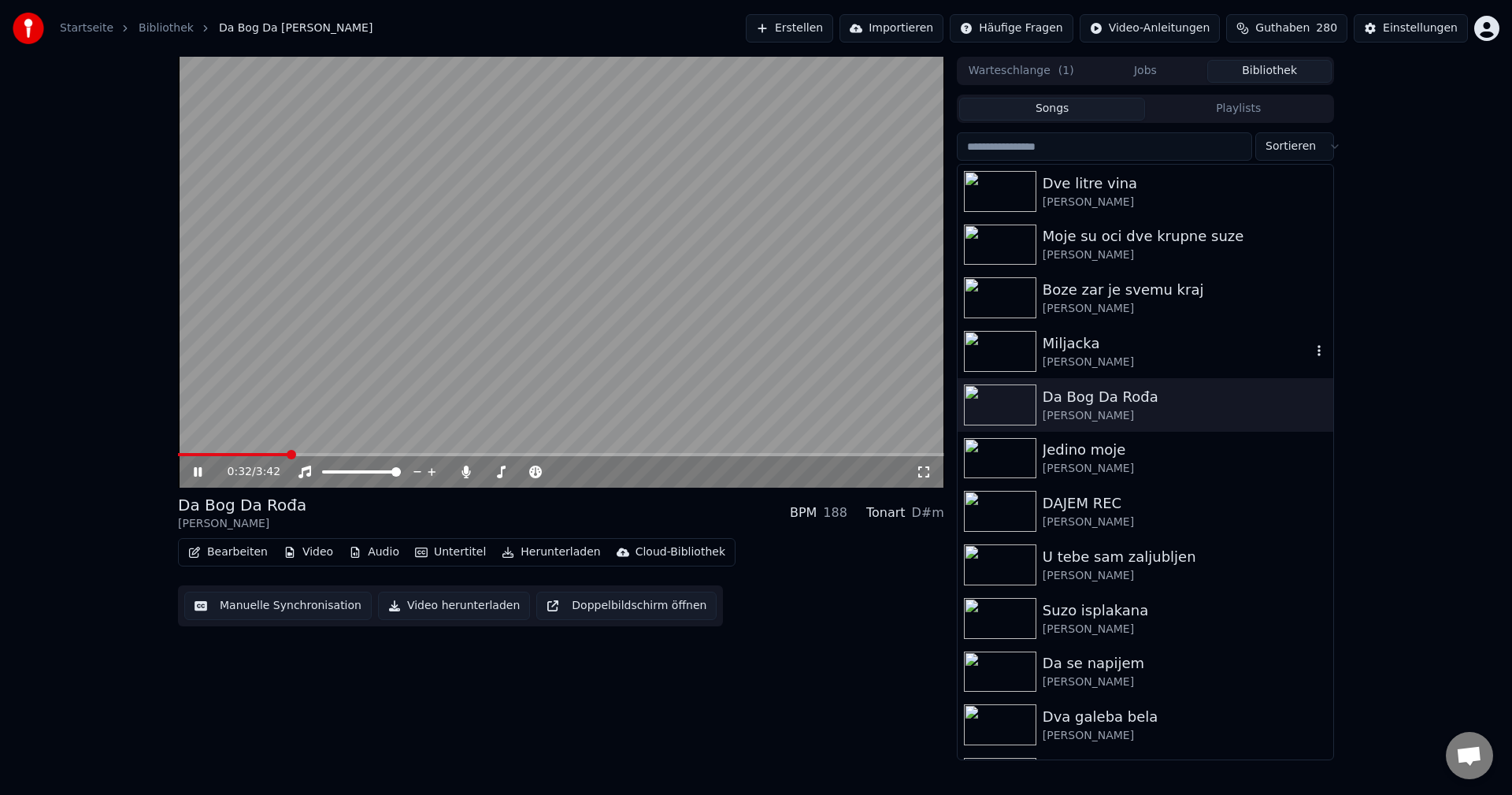
click at [289, 455] on span at bounding box center [561, 455] width 766 height 3
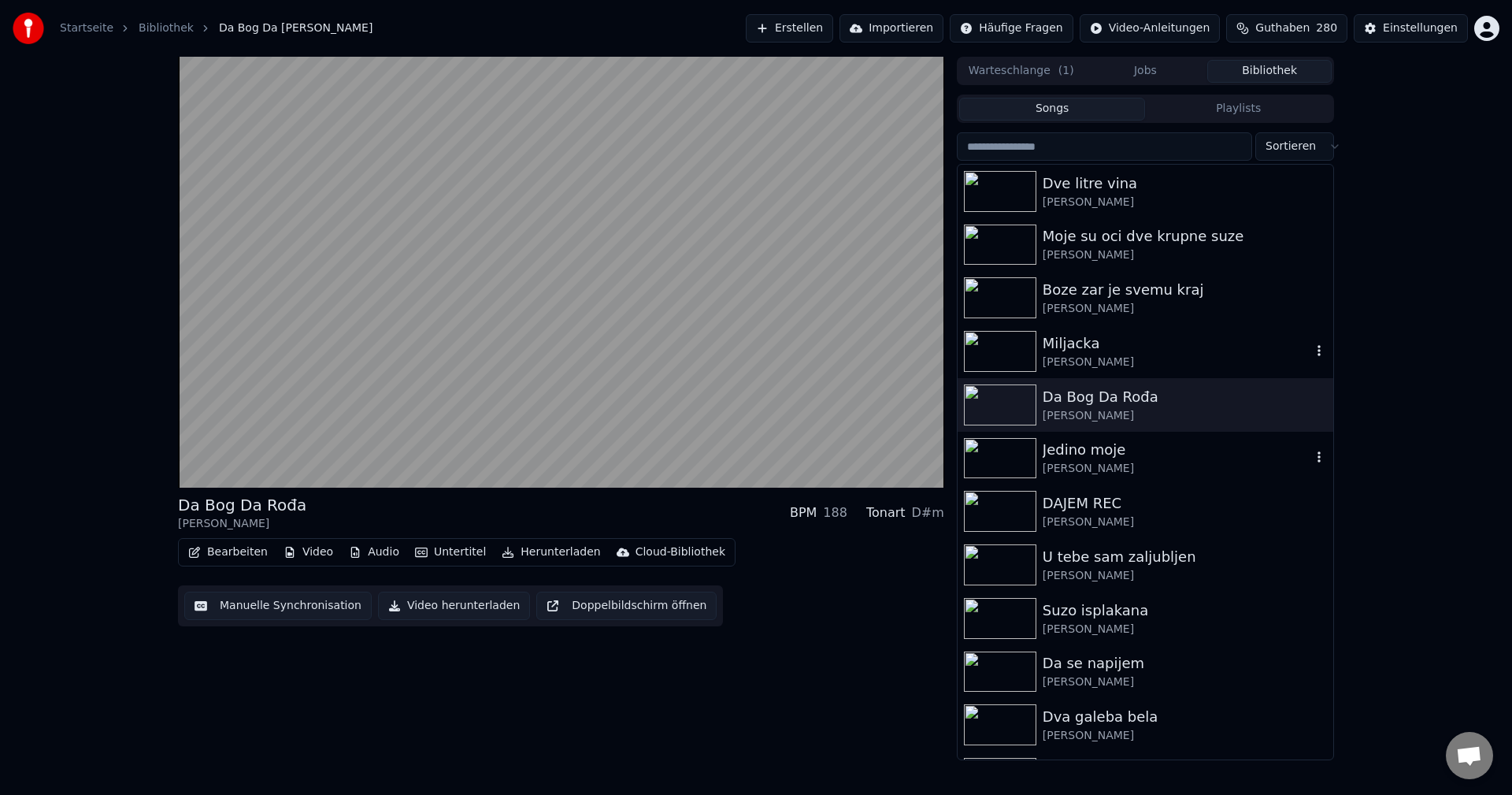
click at [994, 456] on img at bounding box center [1000, 458] width 72 height 41
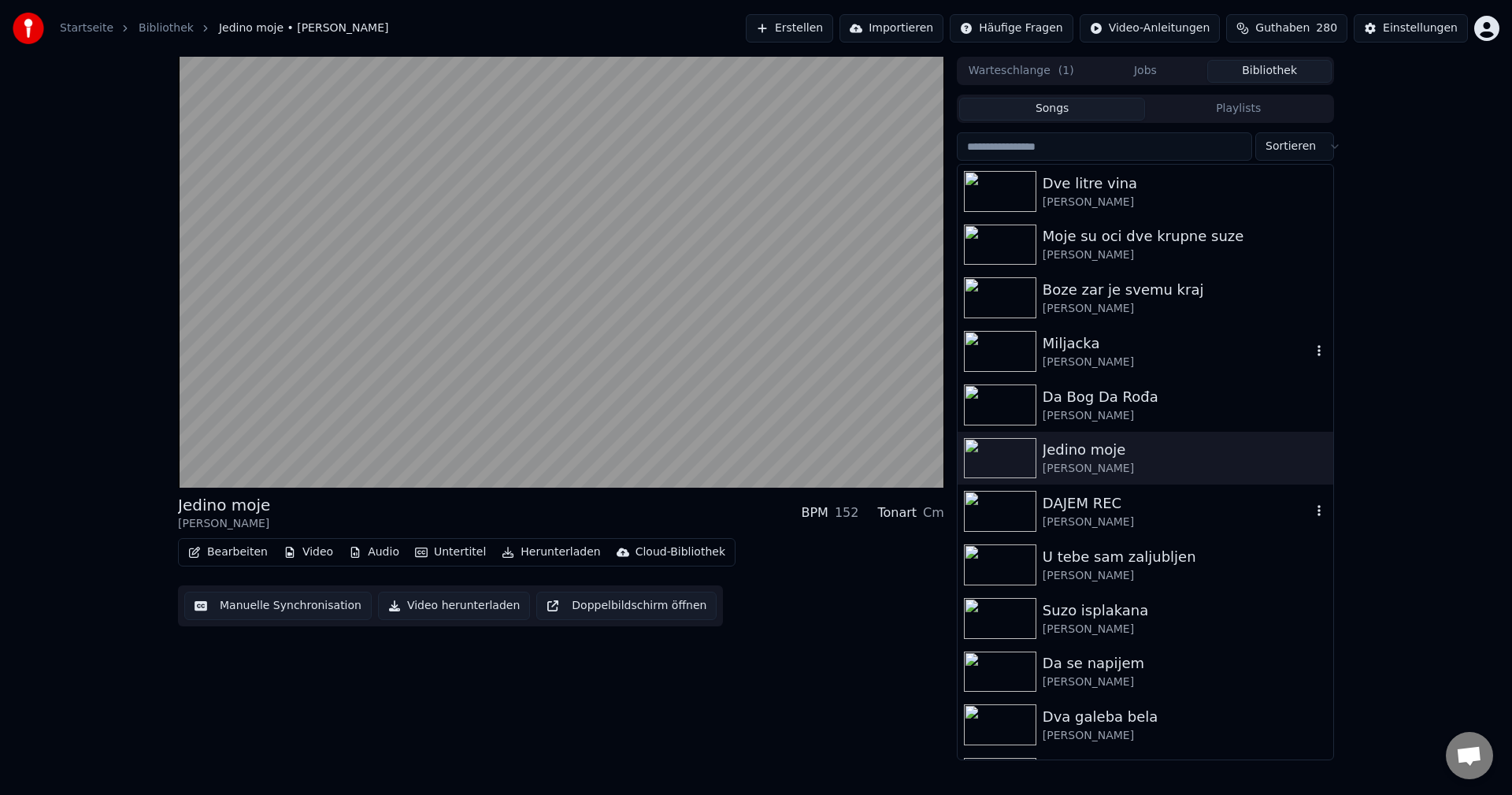
click at [1009, 509] on img at bounding box center [1000, 511] width 72 height 41
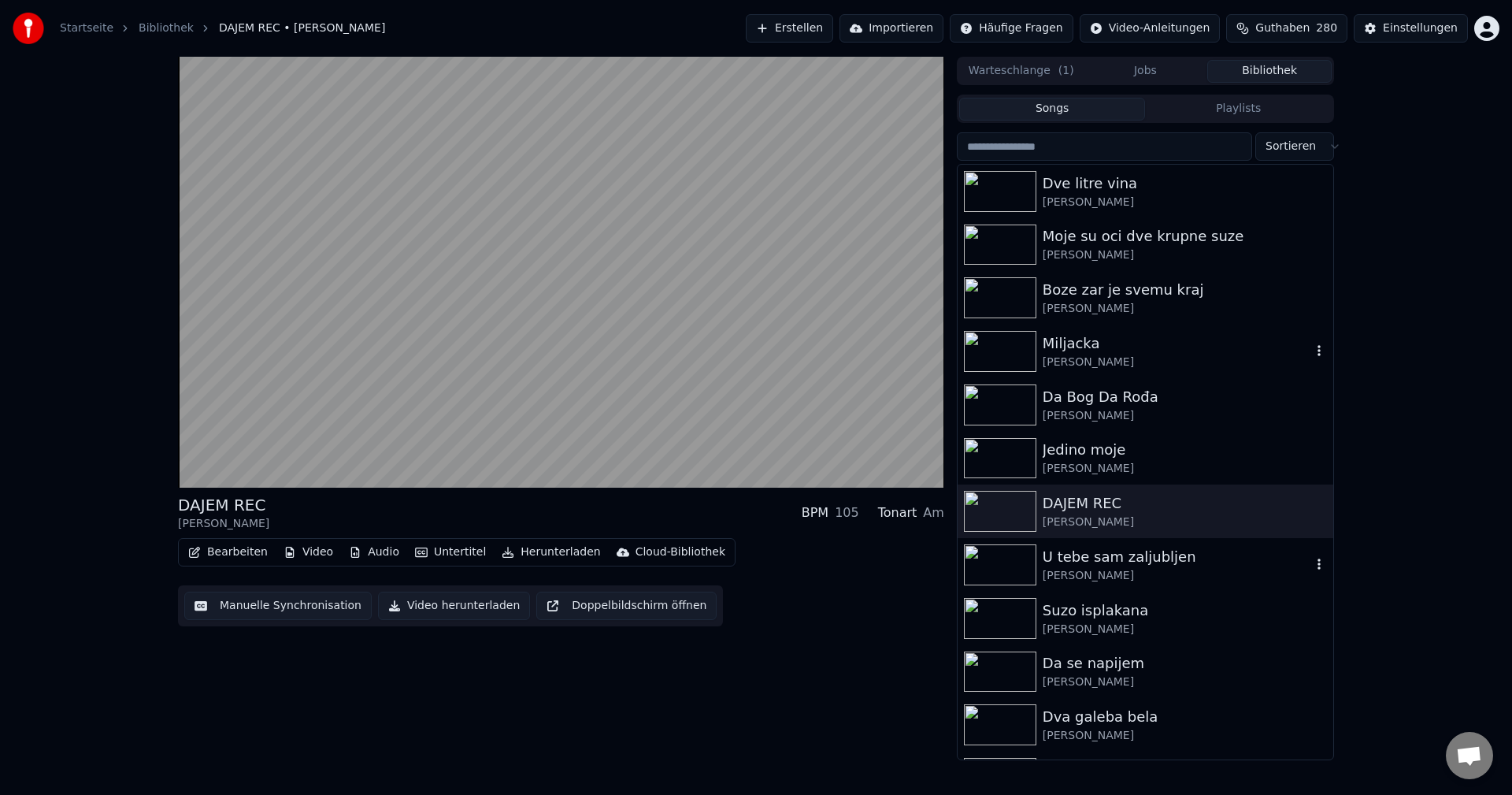
click at [1008, 568] on img at bounding box center [1000, 564] width 72 height 41
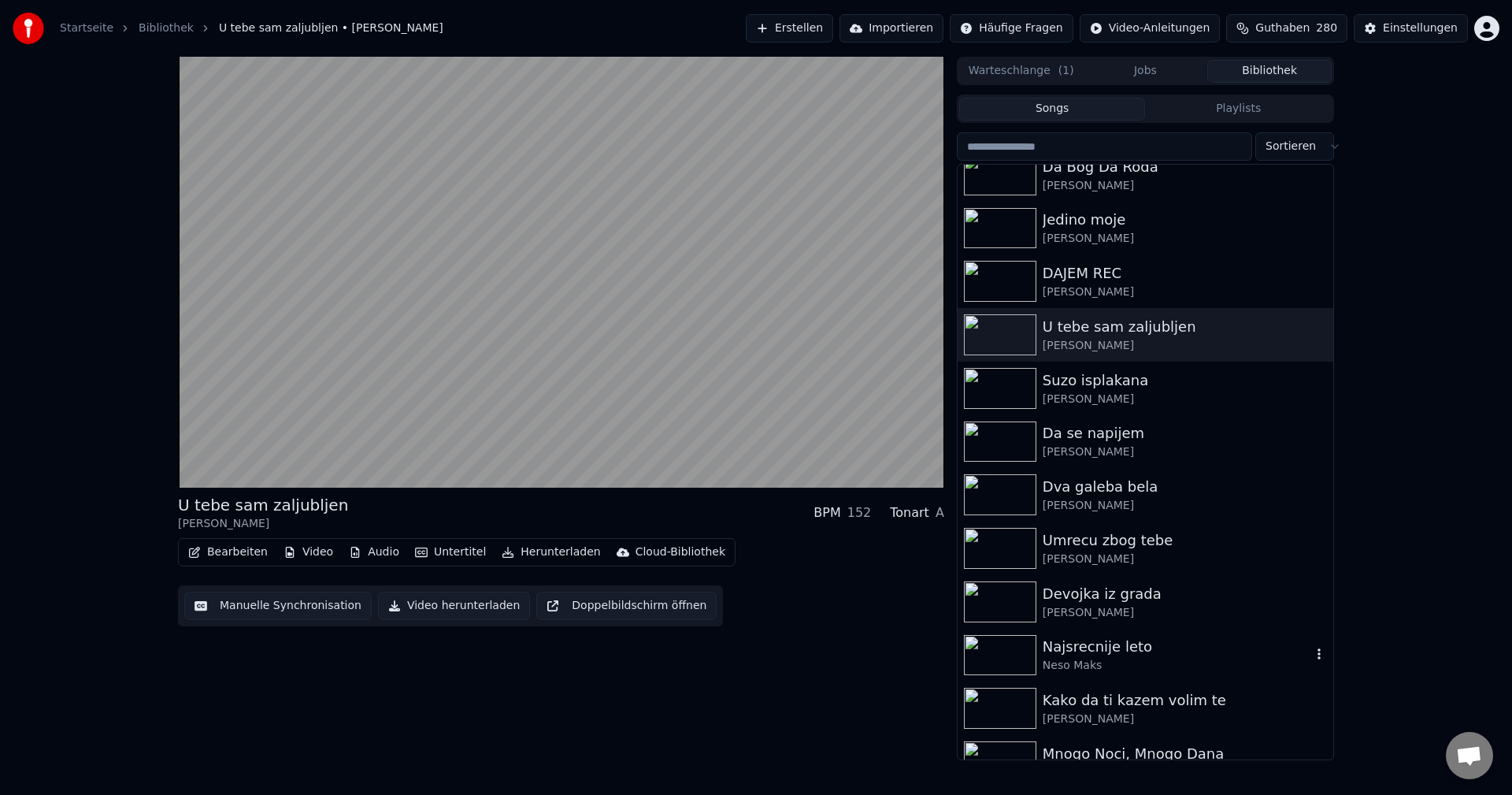
scroll to position [6934, 0]
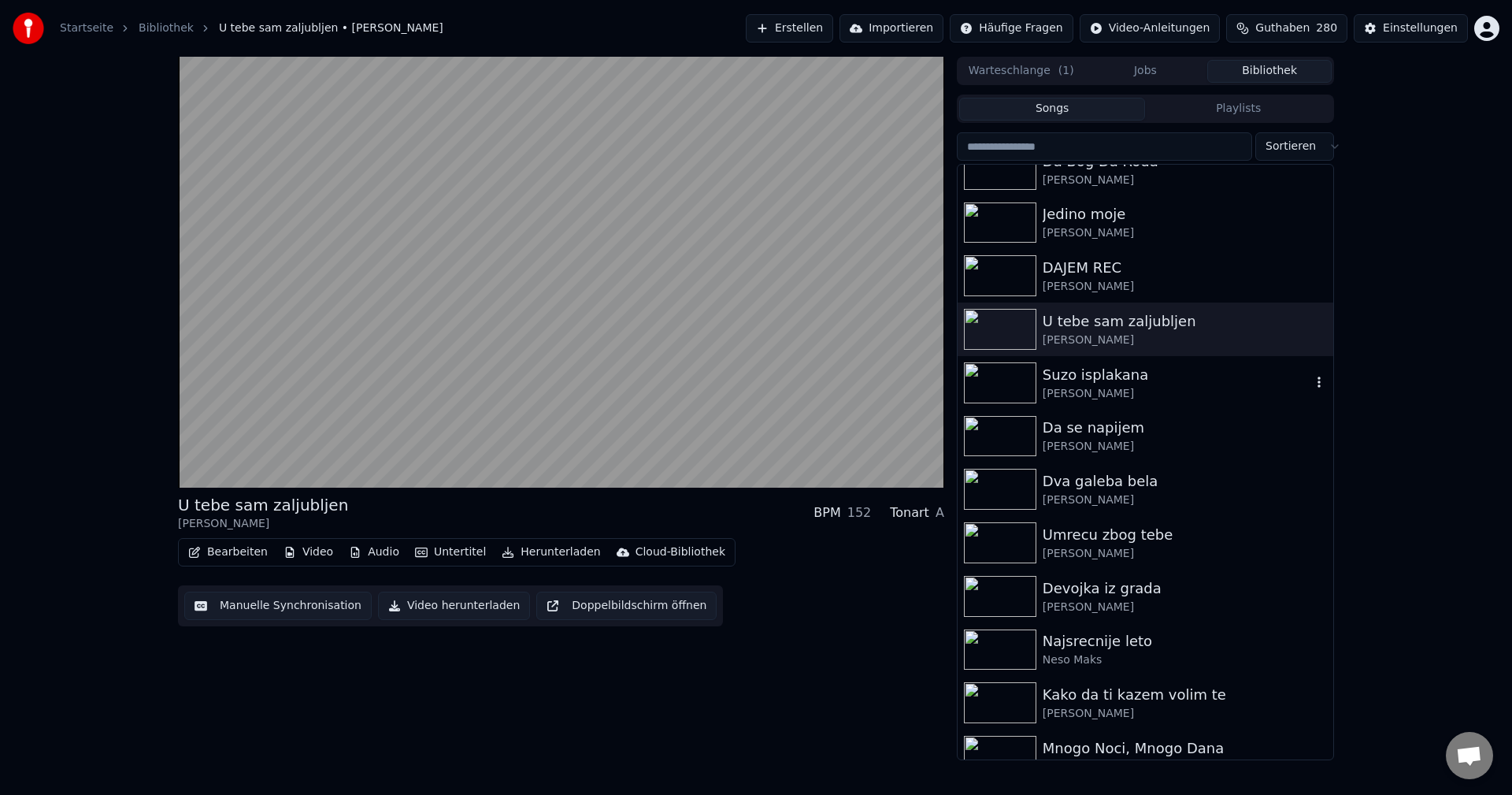
click at [993, 375] on img at bounding box center [1000, 382] width 72 height 41
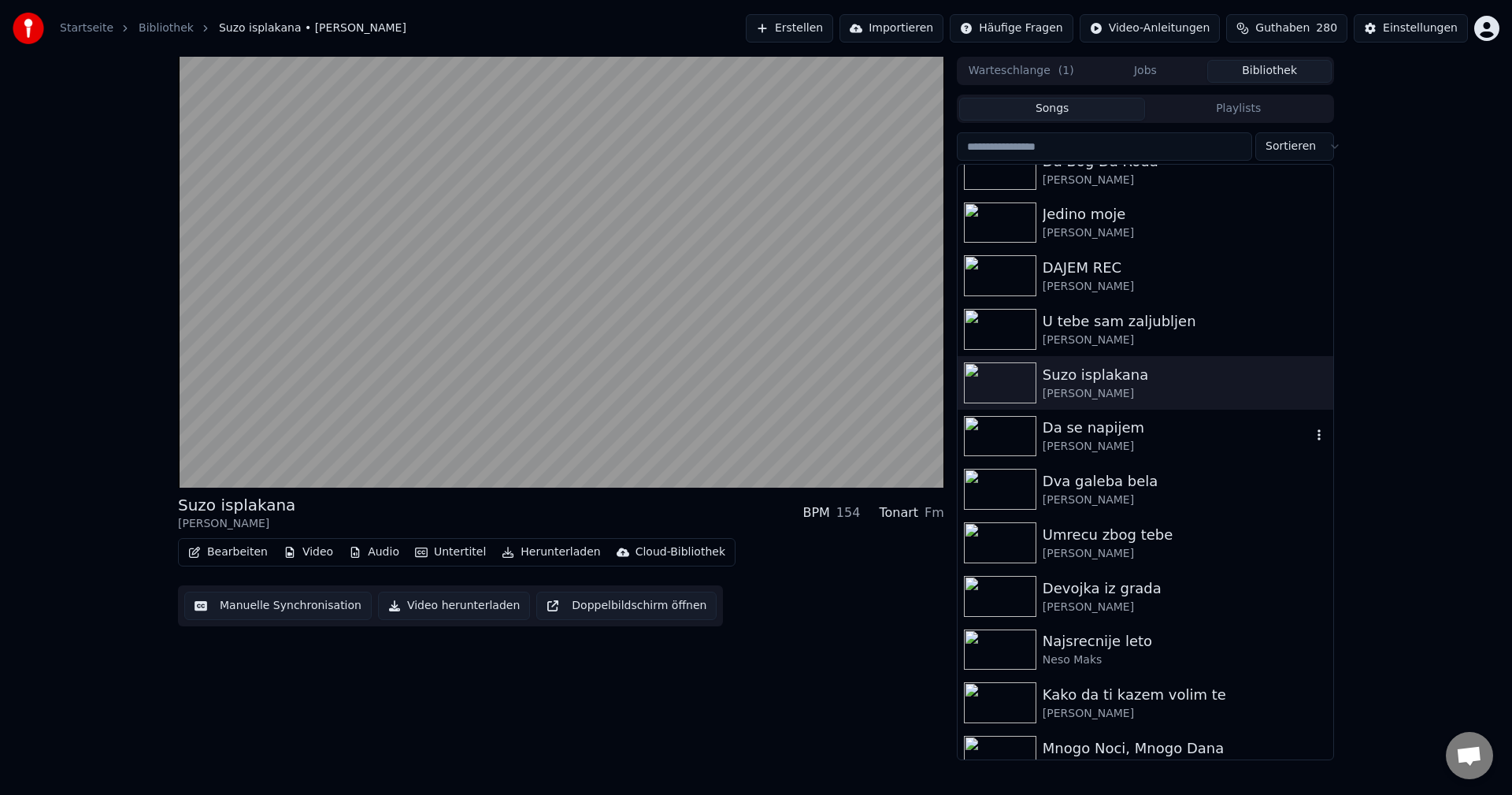
click at [994, 446] on img at bounding box center [1000, 436] width 72 height 41
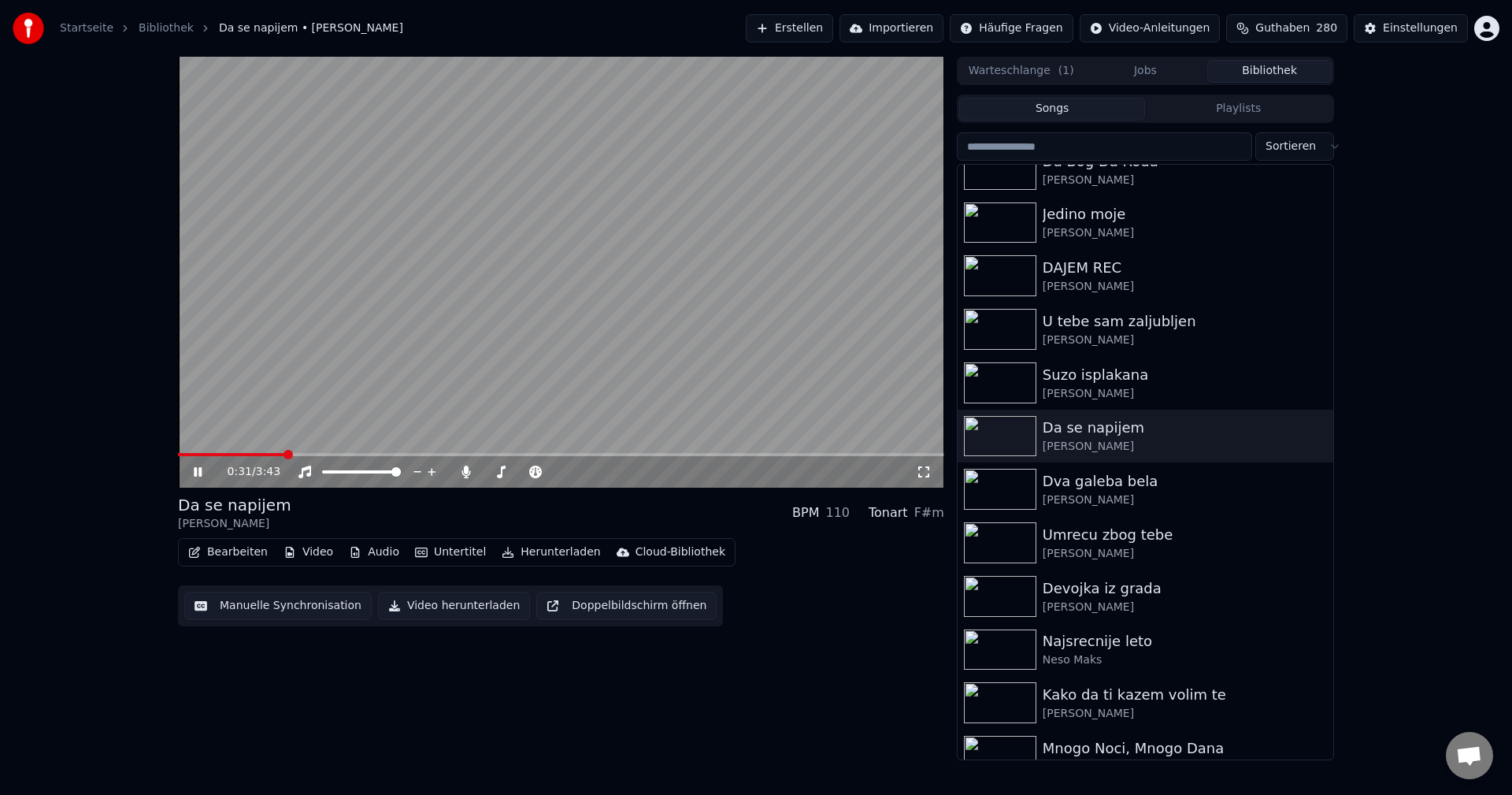
click at [285, 454] on span at bounding box center [561, 455] width 766 height 3
click at [1001, 483] on img at bounding box center [1000, 489] width 72 height 41
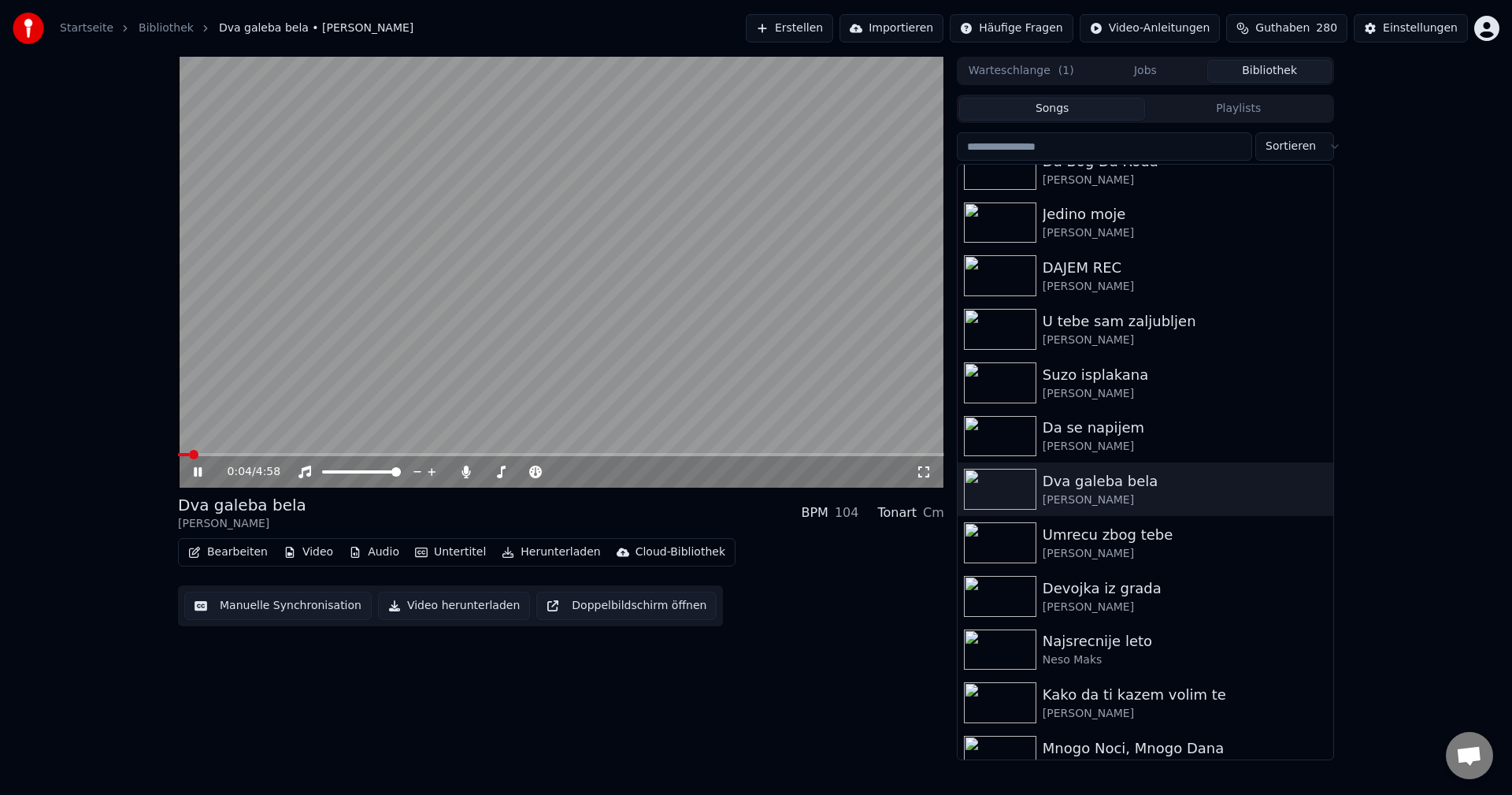
click at [329, 455] on span at bounding box center [561, 455] width 766 height 3
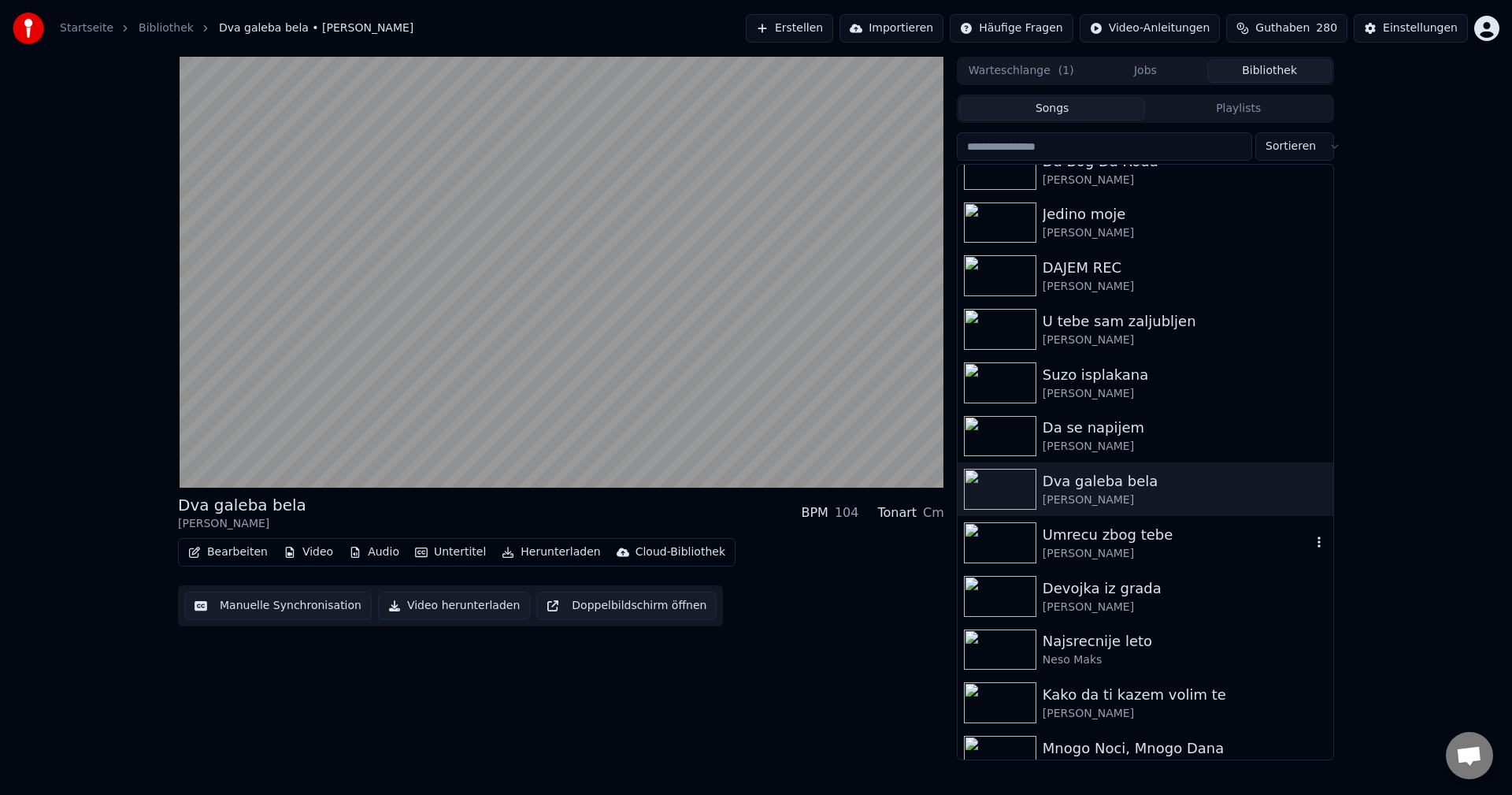
click at [996, 544] on img at bounding box center [1000, 542] width 72 height 41
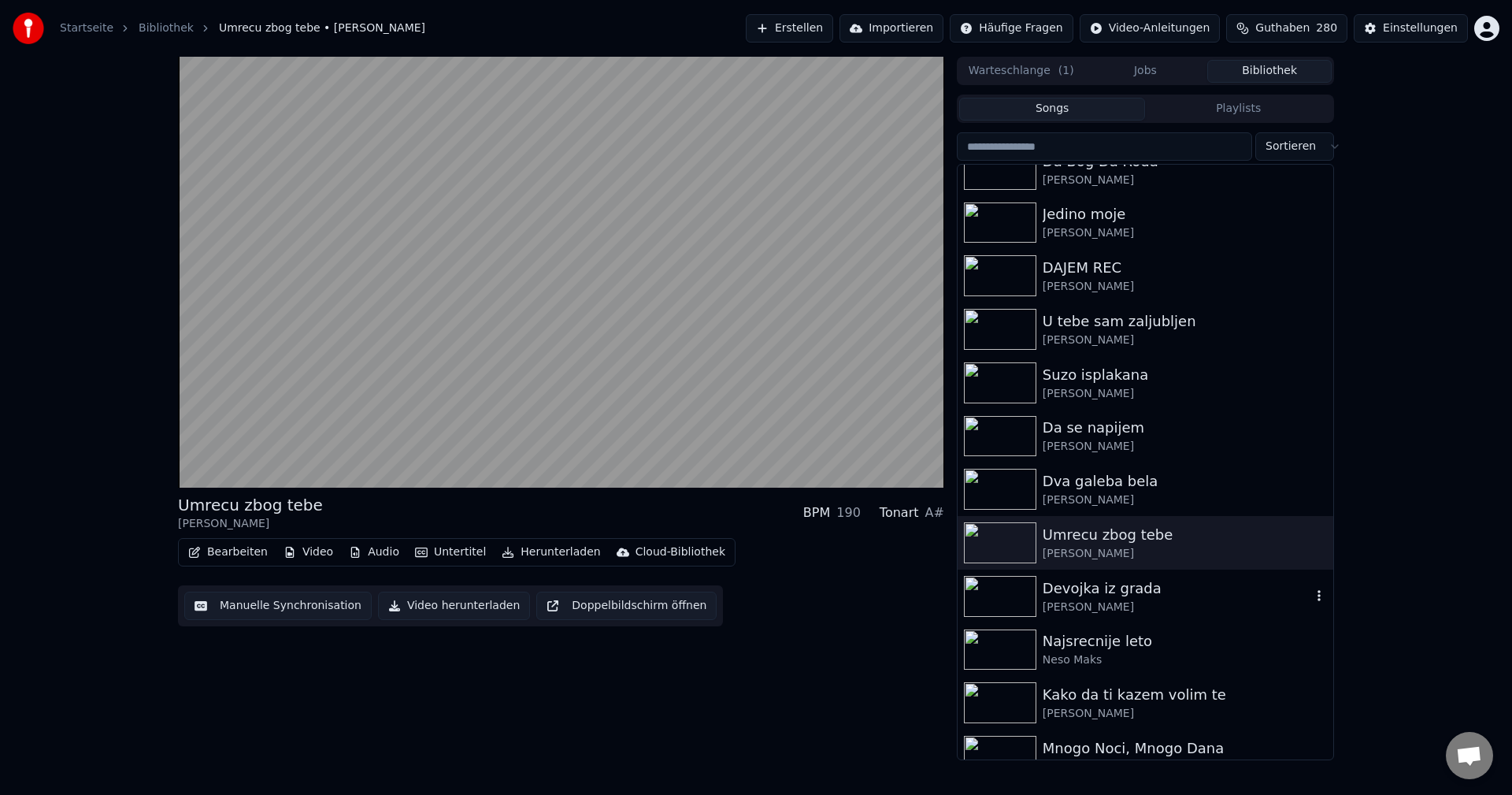
click at [1003, 589] on img at bounding box center [1000, 596] width 72 height 41
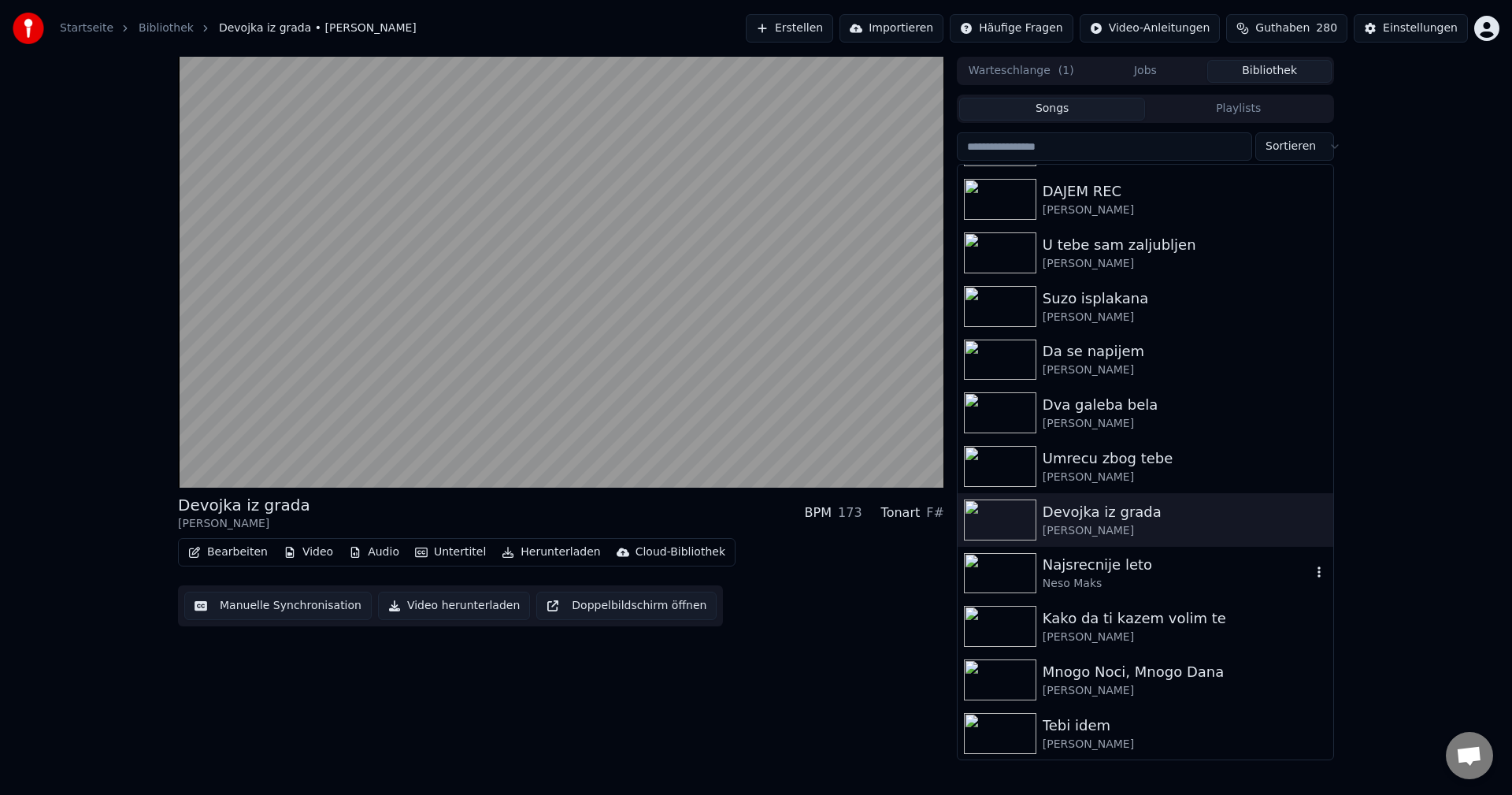
scroll to position [7091, 0]
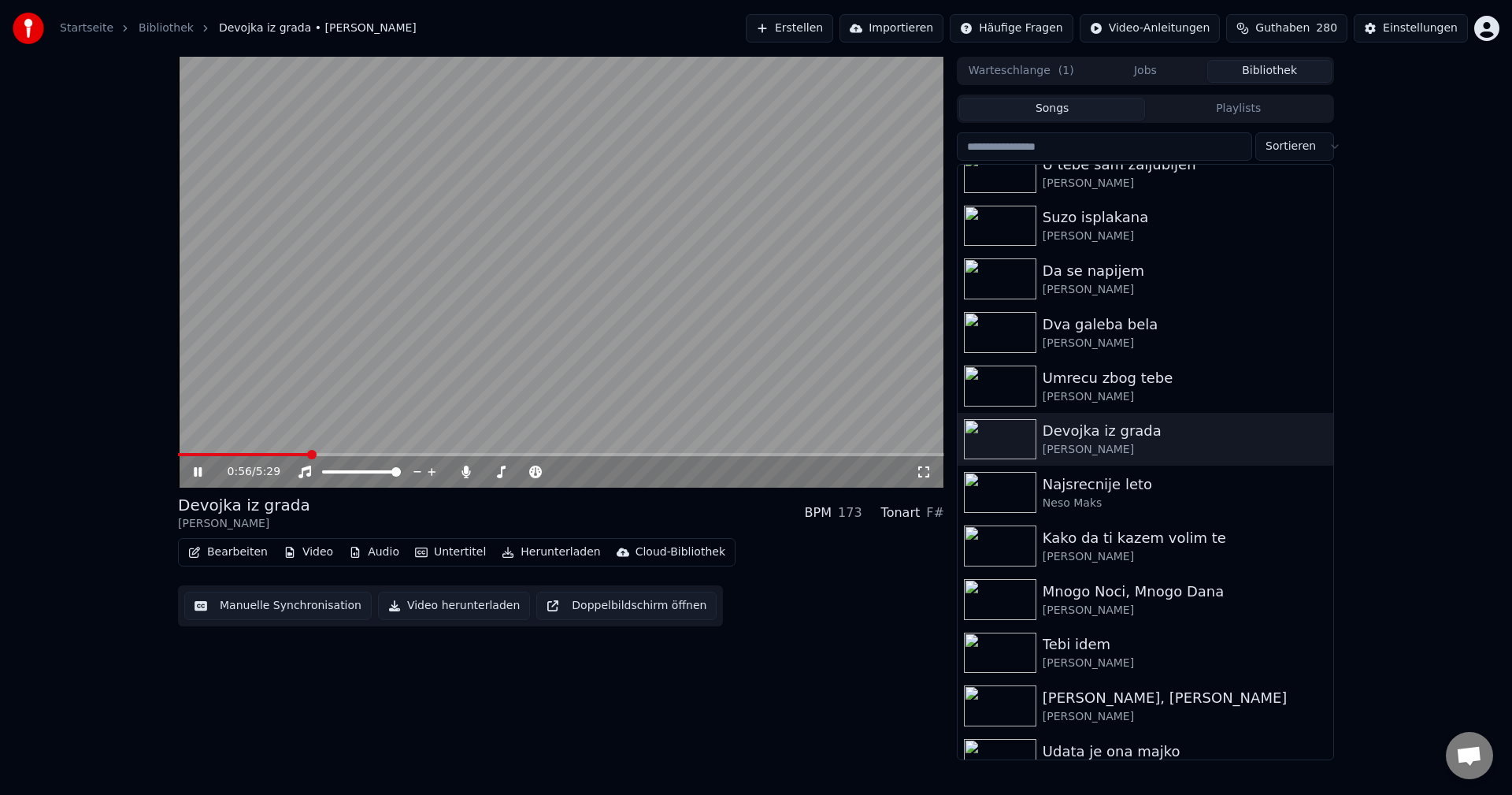
click at [310, 455] on span at bounding box center [561, 455] width 766 height 3
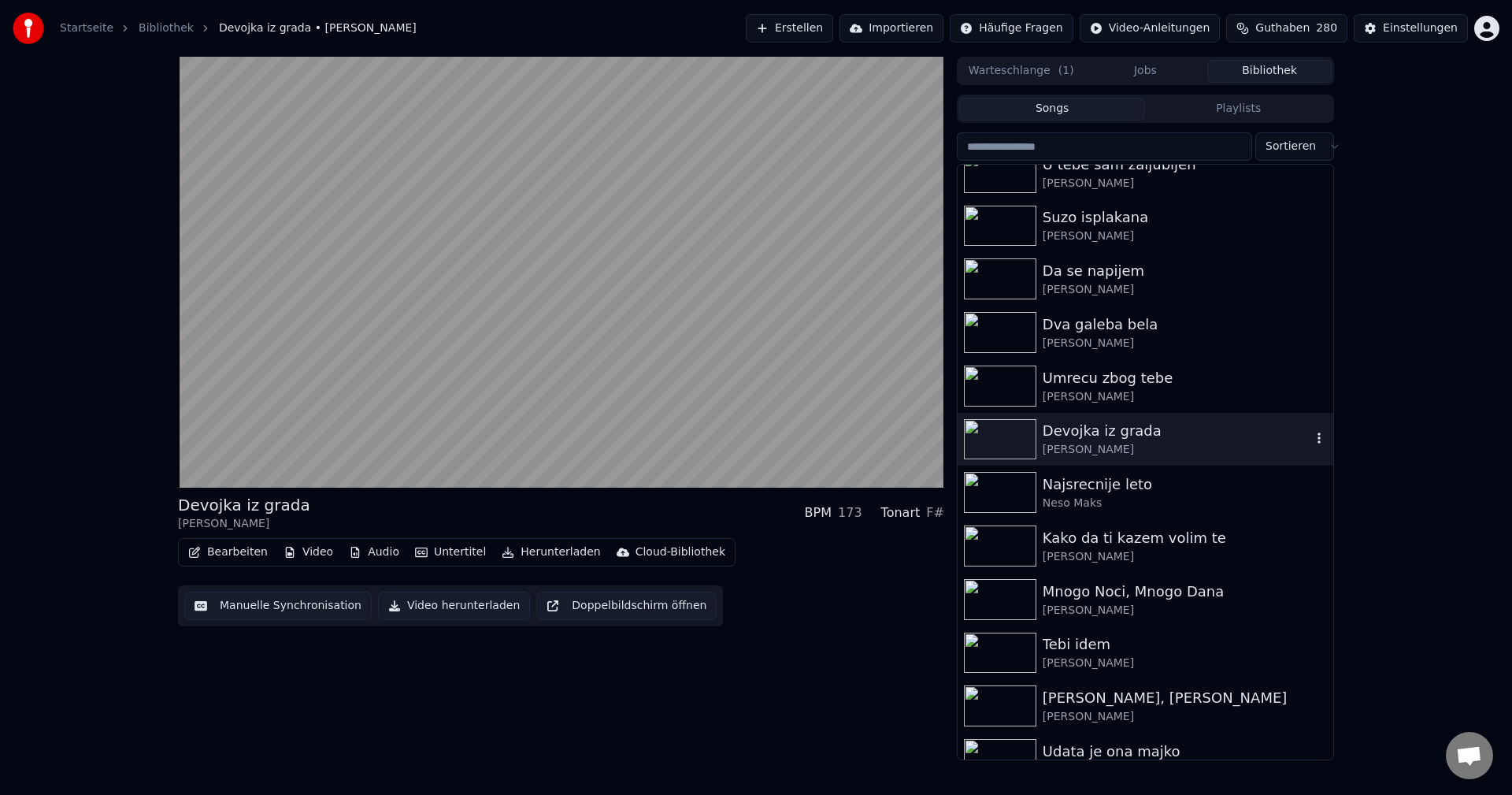
click at [1311, 440] on icon "button" at bounding box center [1319, 438] width 16 height 13
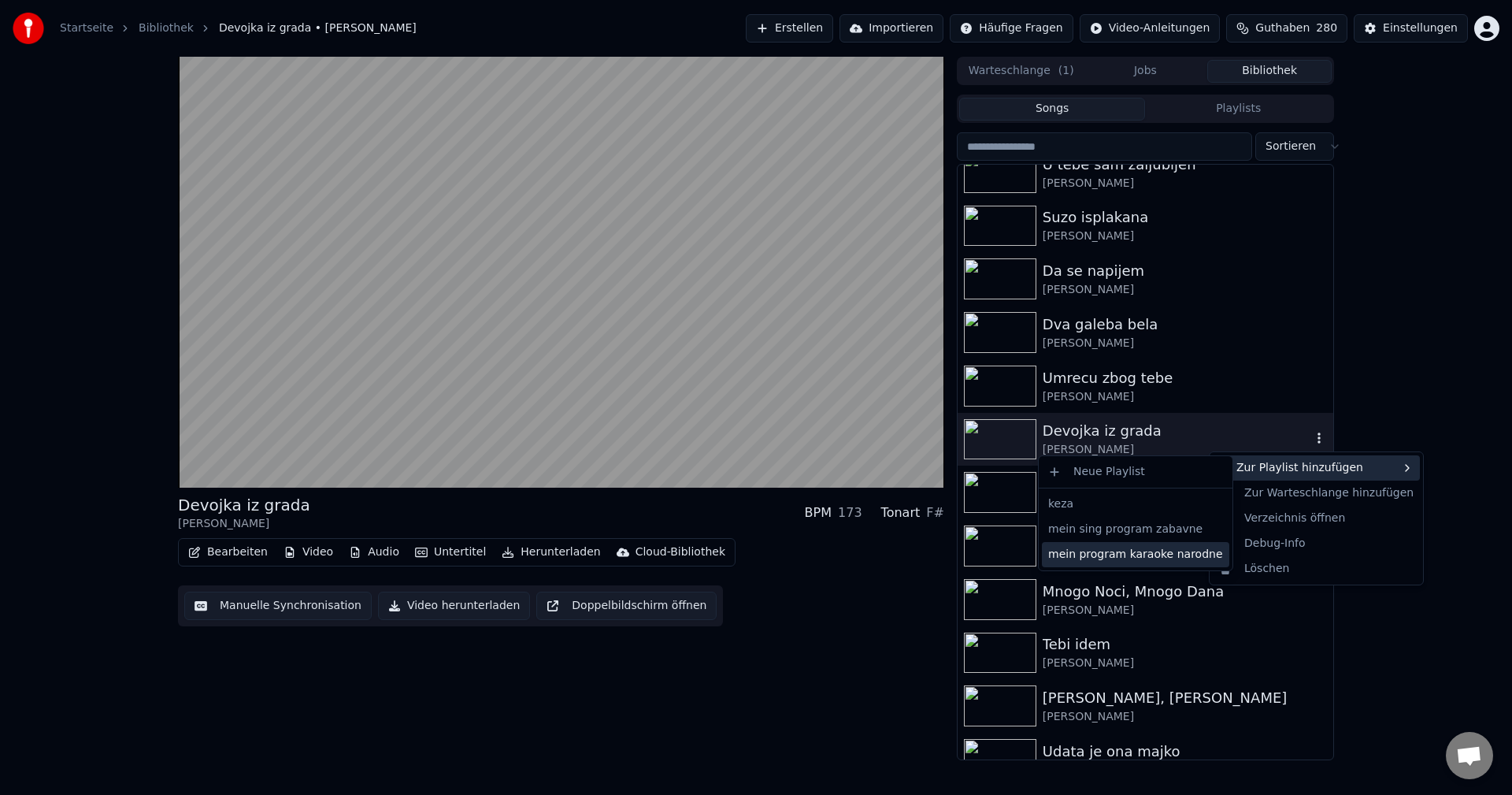
click at [1170, 555] on div "mein program karaoke narodne" at bounding box center [1135, 555] width 187 height 25
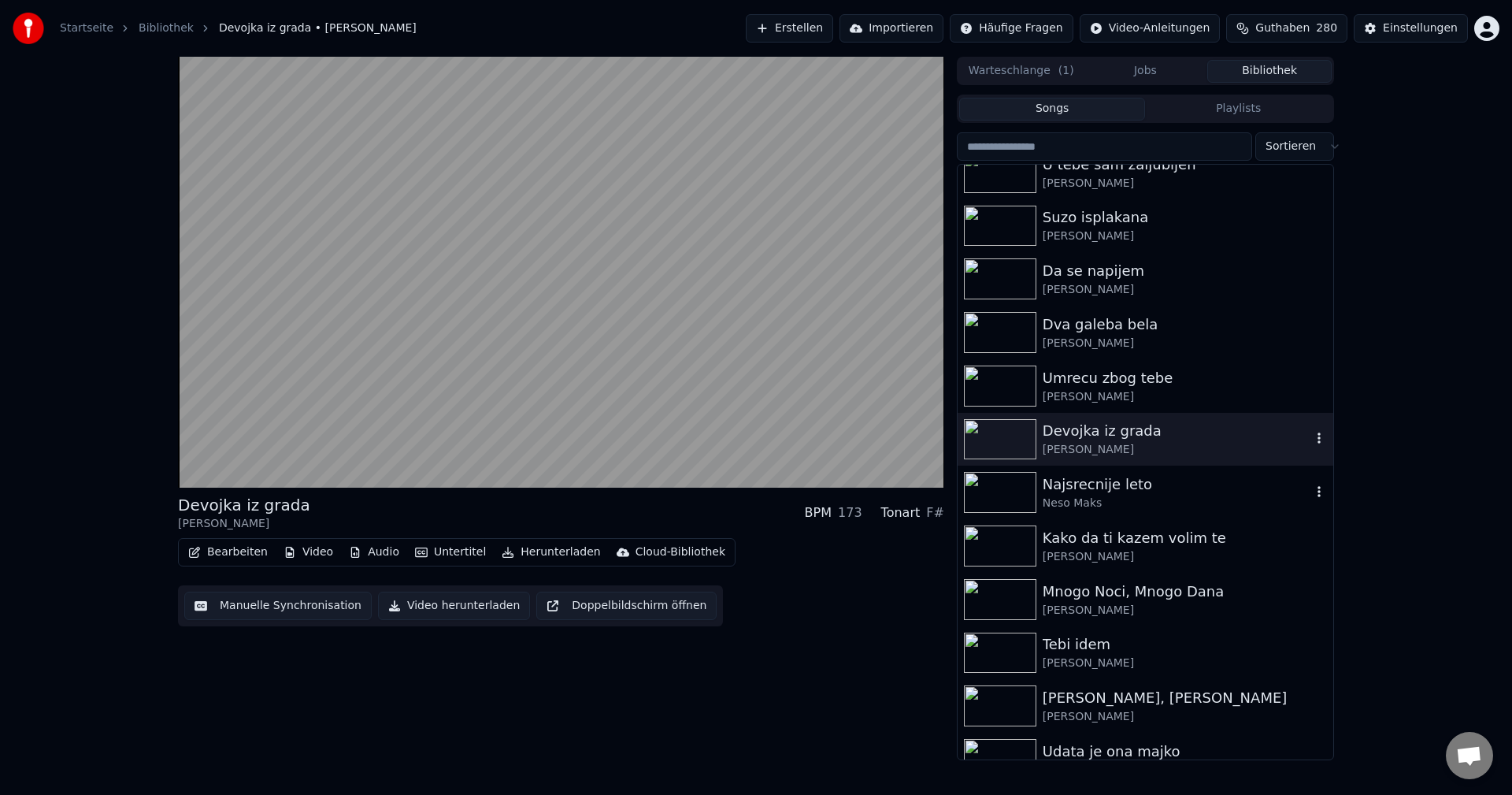
click at [1000, 490] on img at bounding box center [1000, 491] width 72 height 41
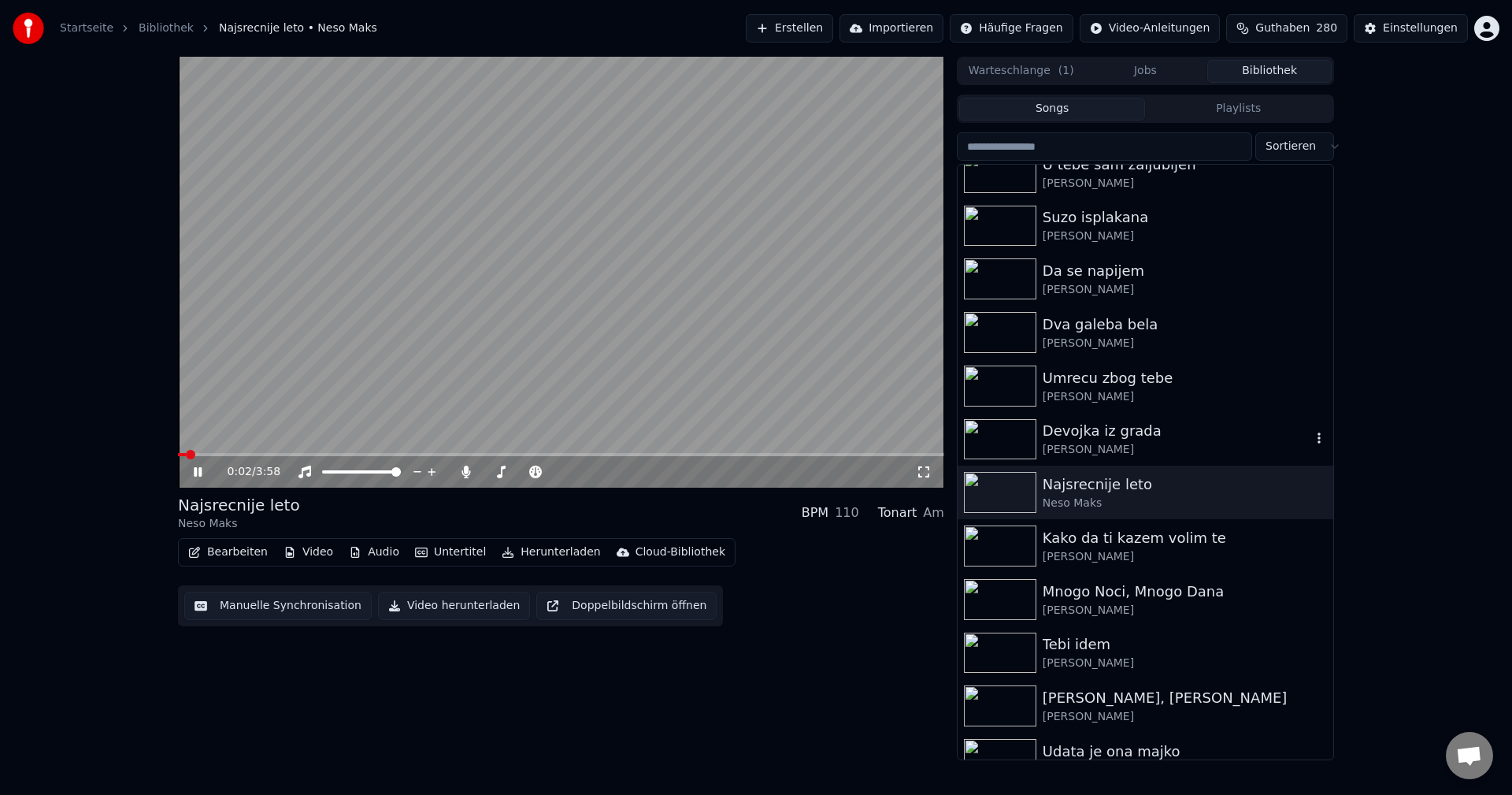
click at [323, 454] on span at bounding box center [561, 455] width 766 height 3
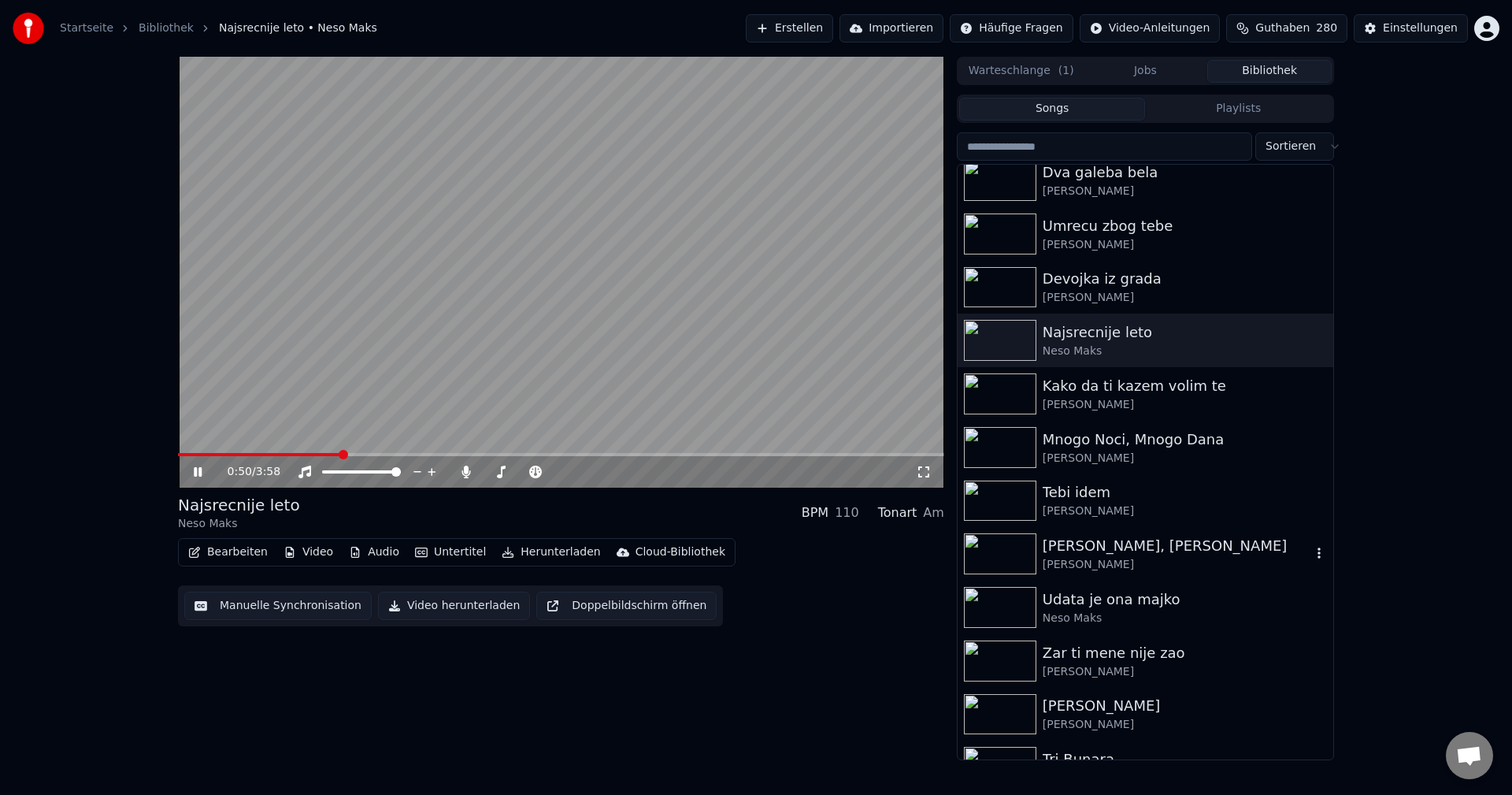
scroll to position [7249, 0]
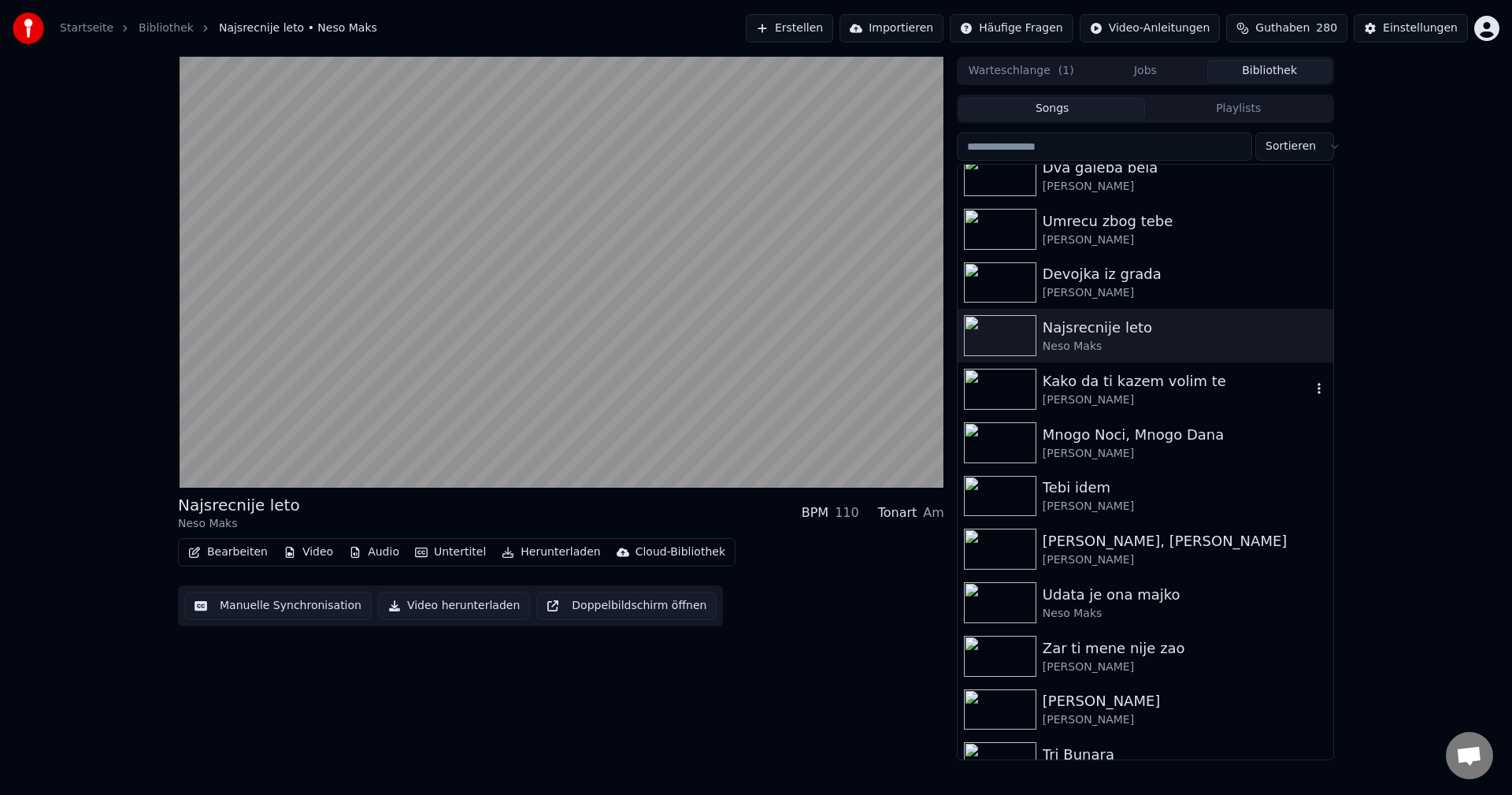
click at [1002, 392] on img at bounding box center [1000, 389] width 72 height 41
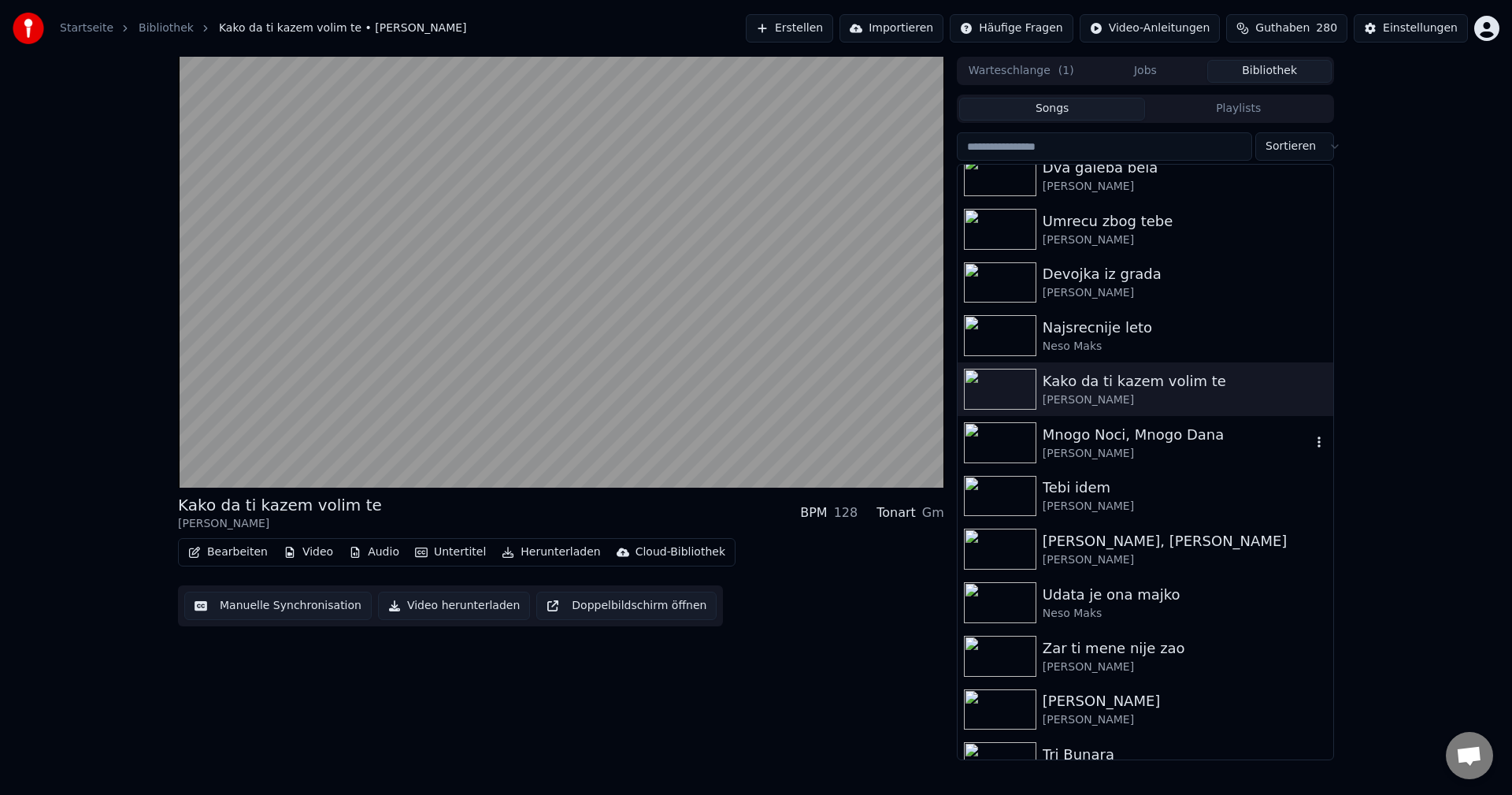
click at [1011, 447] on img at bounding box center [1000, 442] width 72 height 41
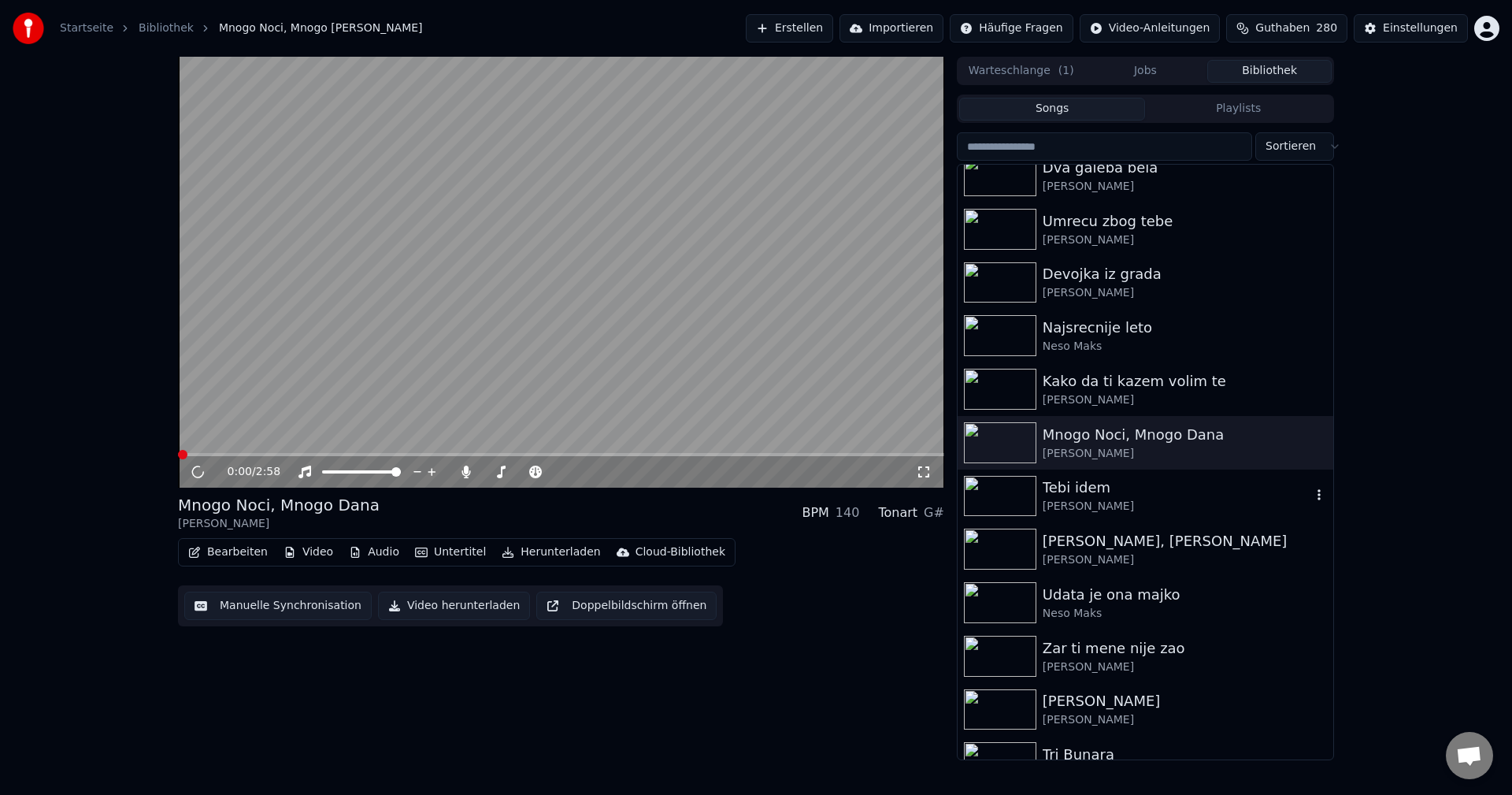
click at [1003, 496] on img at bounding box center [1000, 495] width 72 height 41
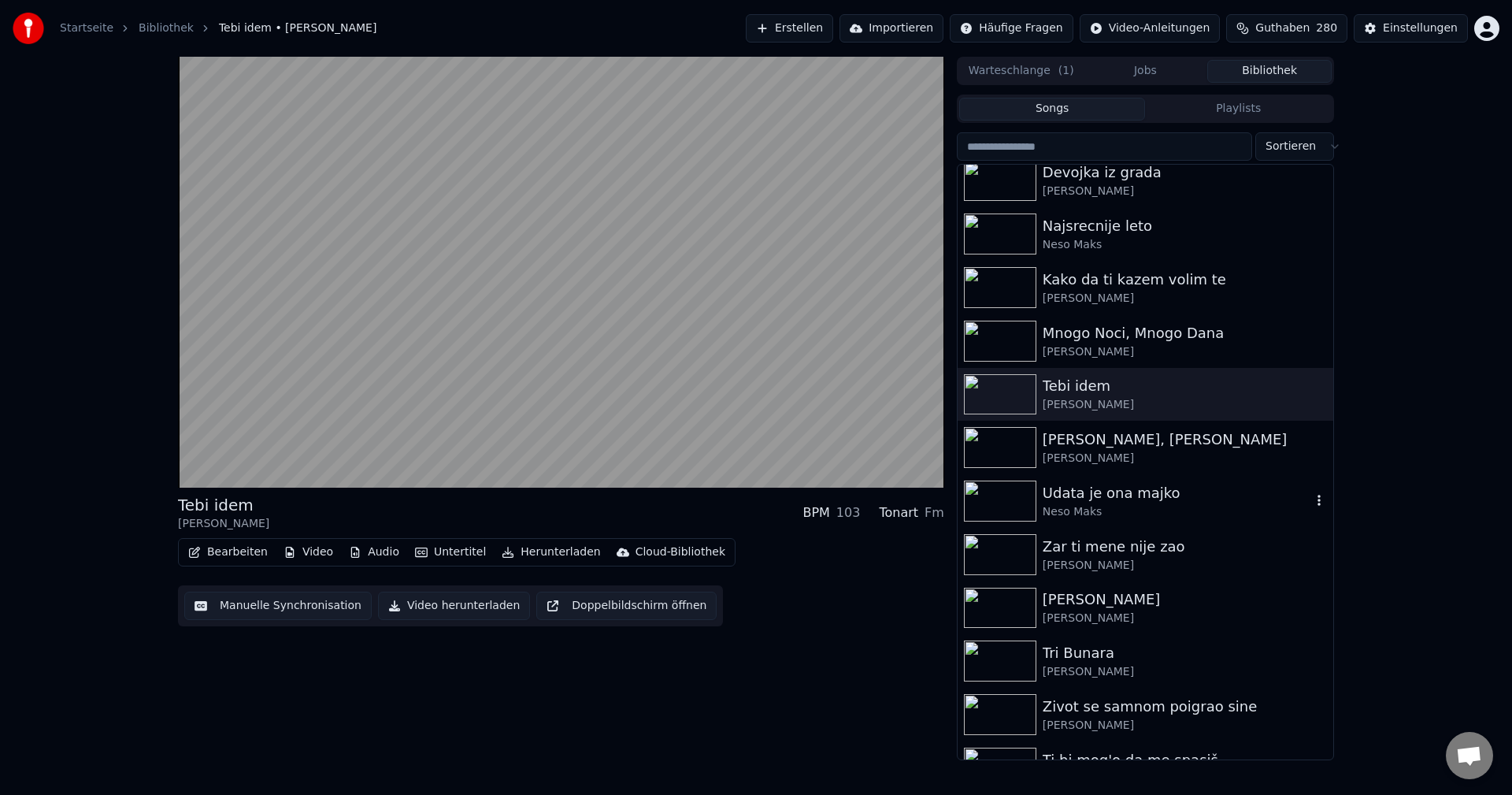
scroll to position [7407, 0]
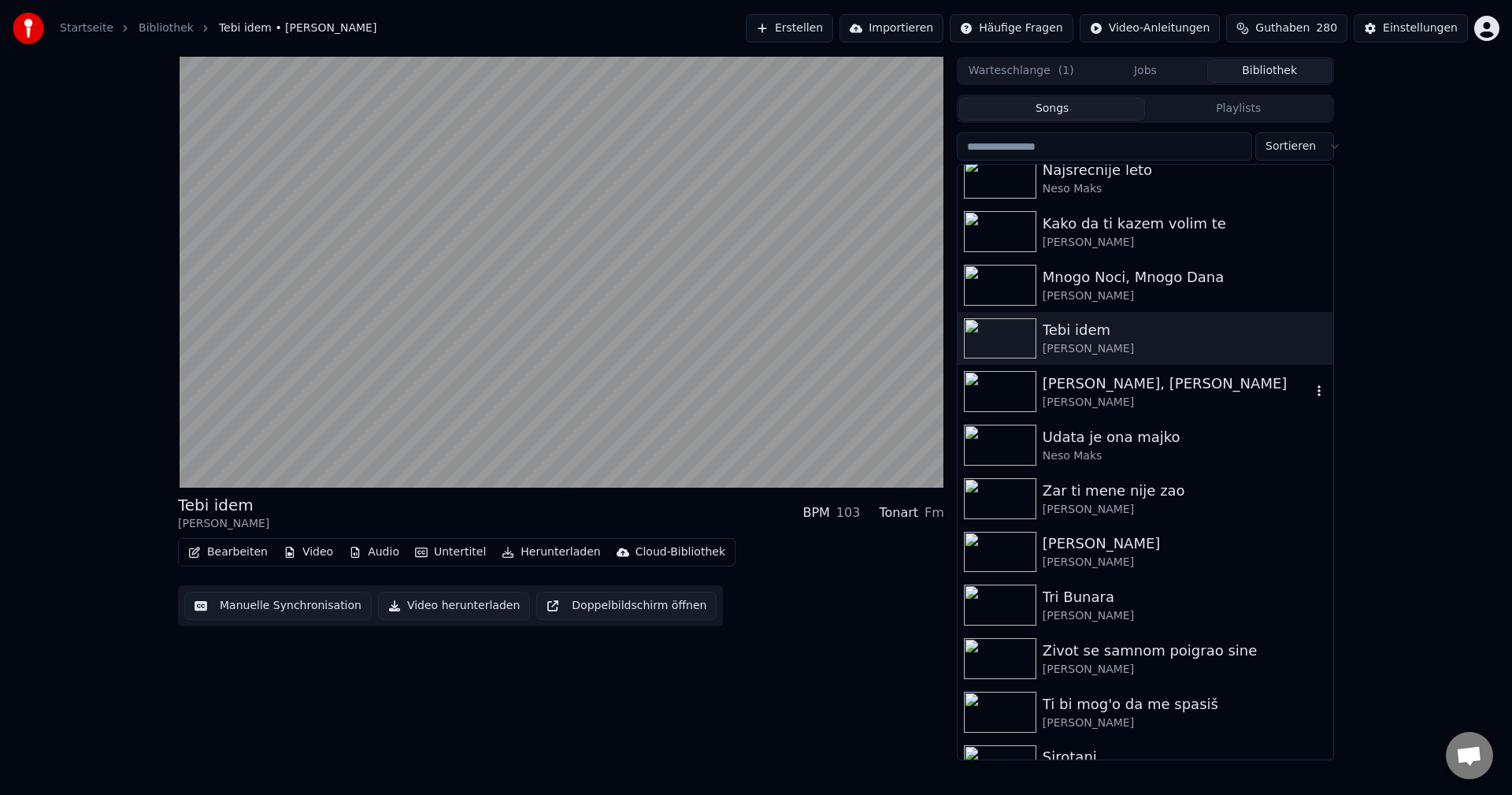
click at [990, 383] on img at bounding box center [1000, 391] width 72 height 41
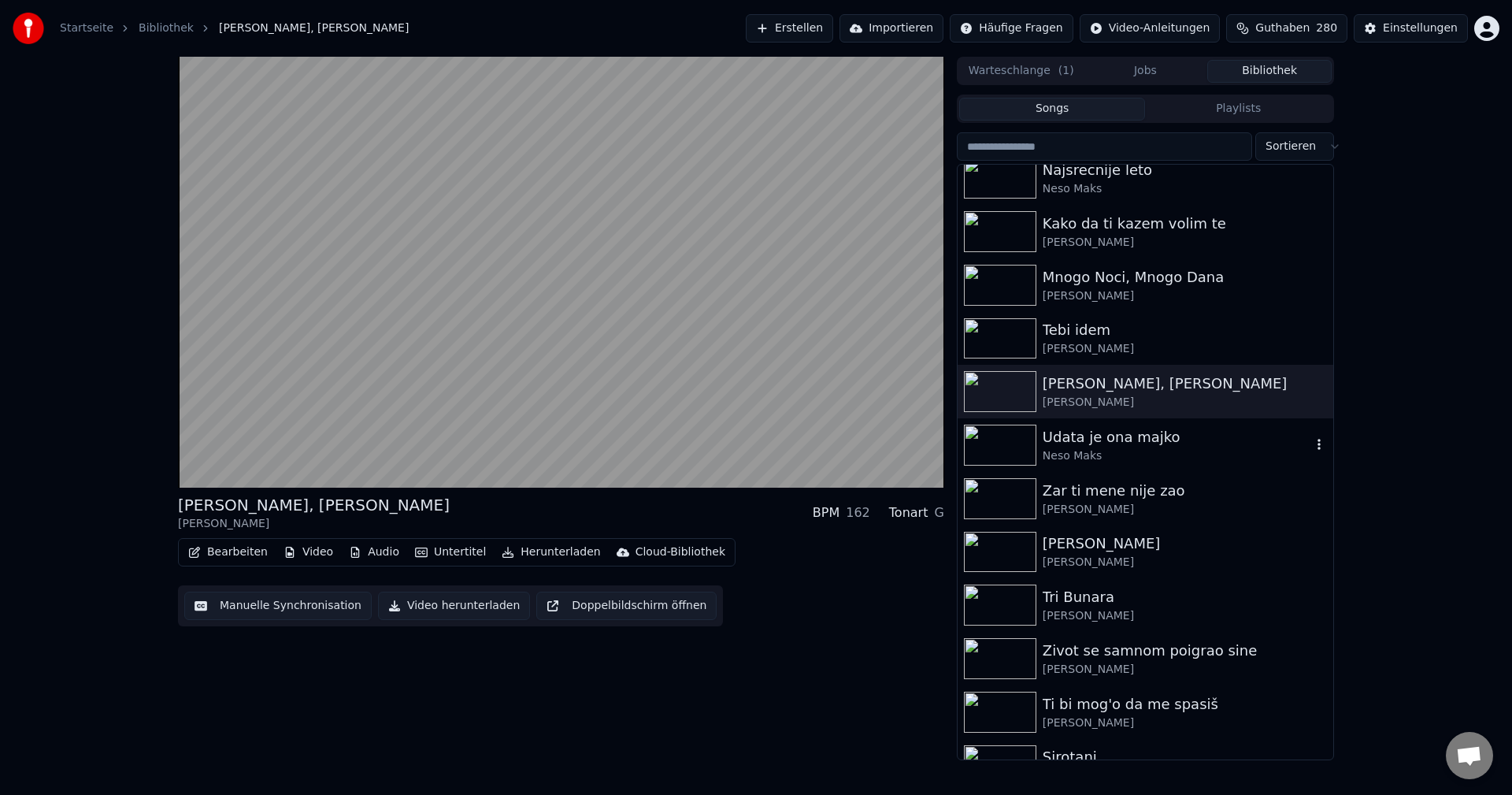
click at [998, 441] on img at bounding box center [1000, 444] width 72 height 41
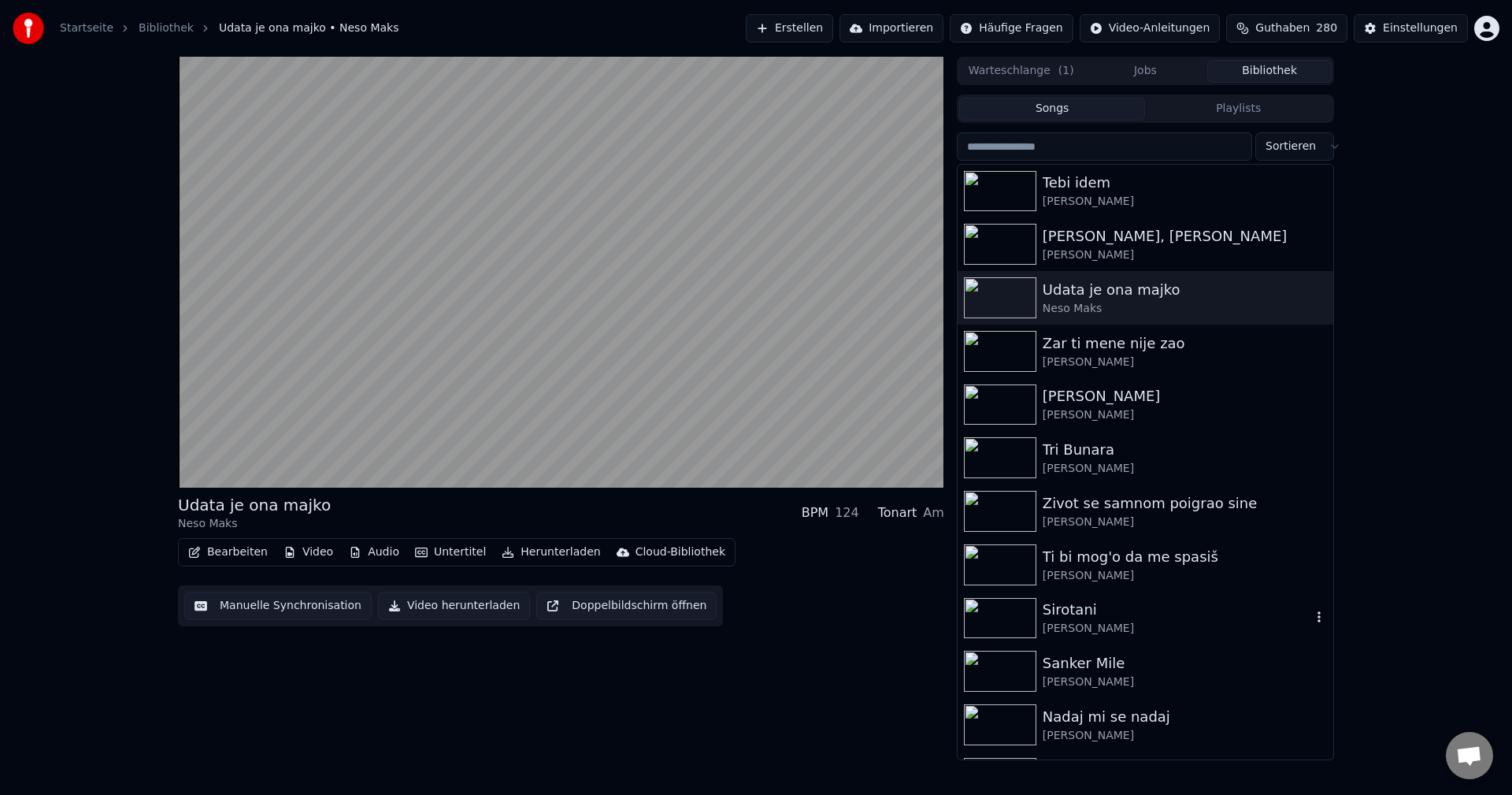
scroll to position [7564, 0]
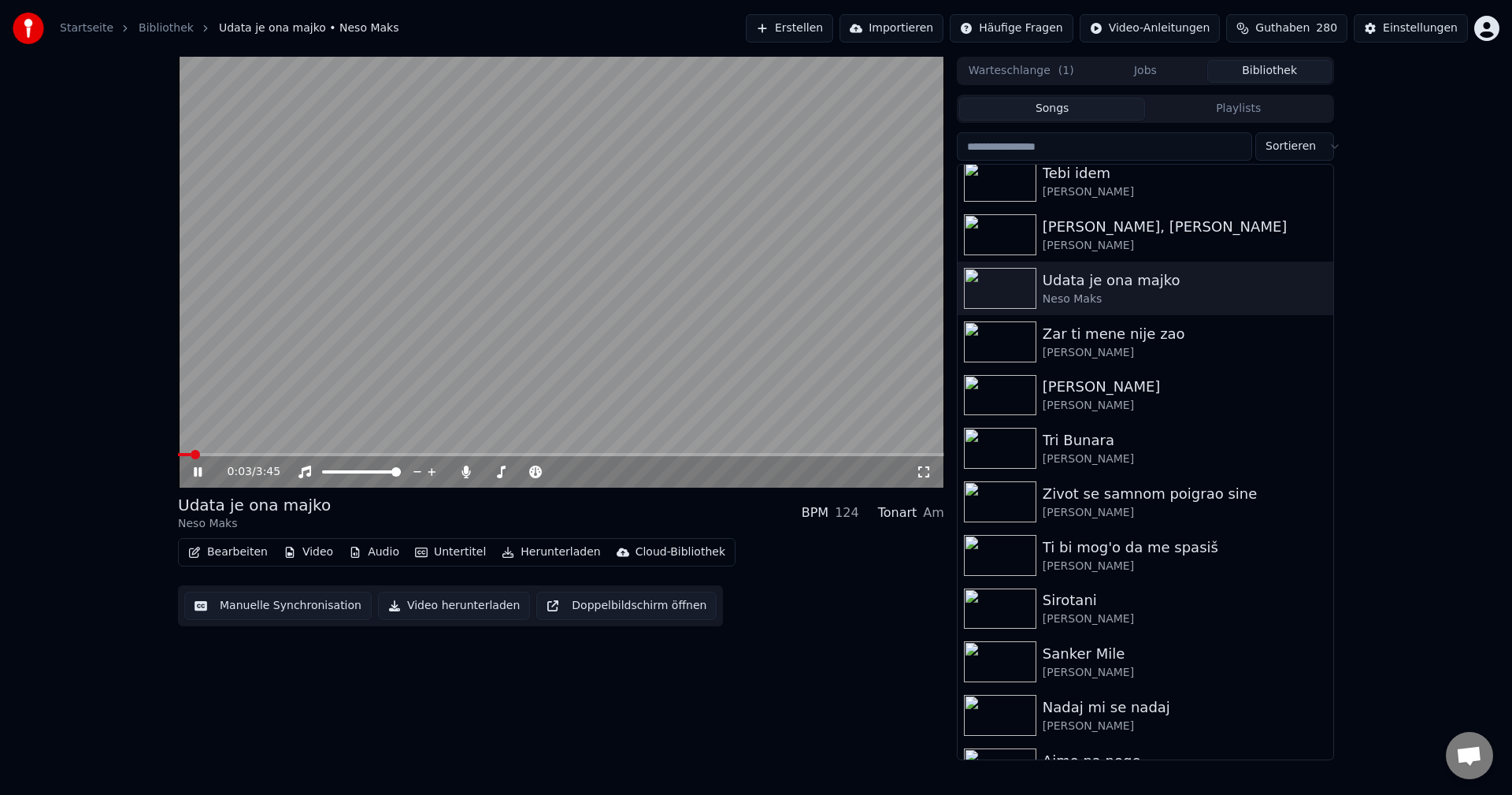
click at [345, 453] on span at bounding box center [561, 455] width 766 height 3
click at [998, 501] on img at bounding box center [1000, 501] width 72 height 41
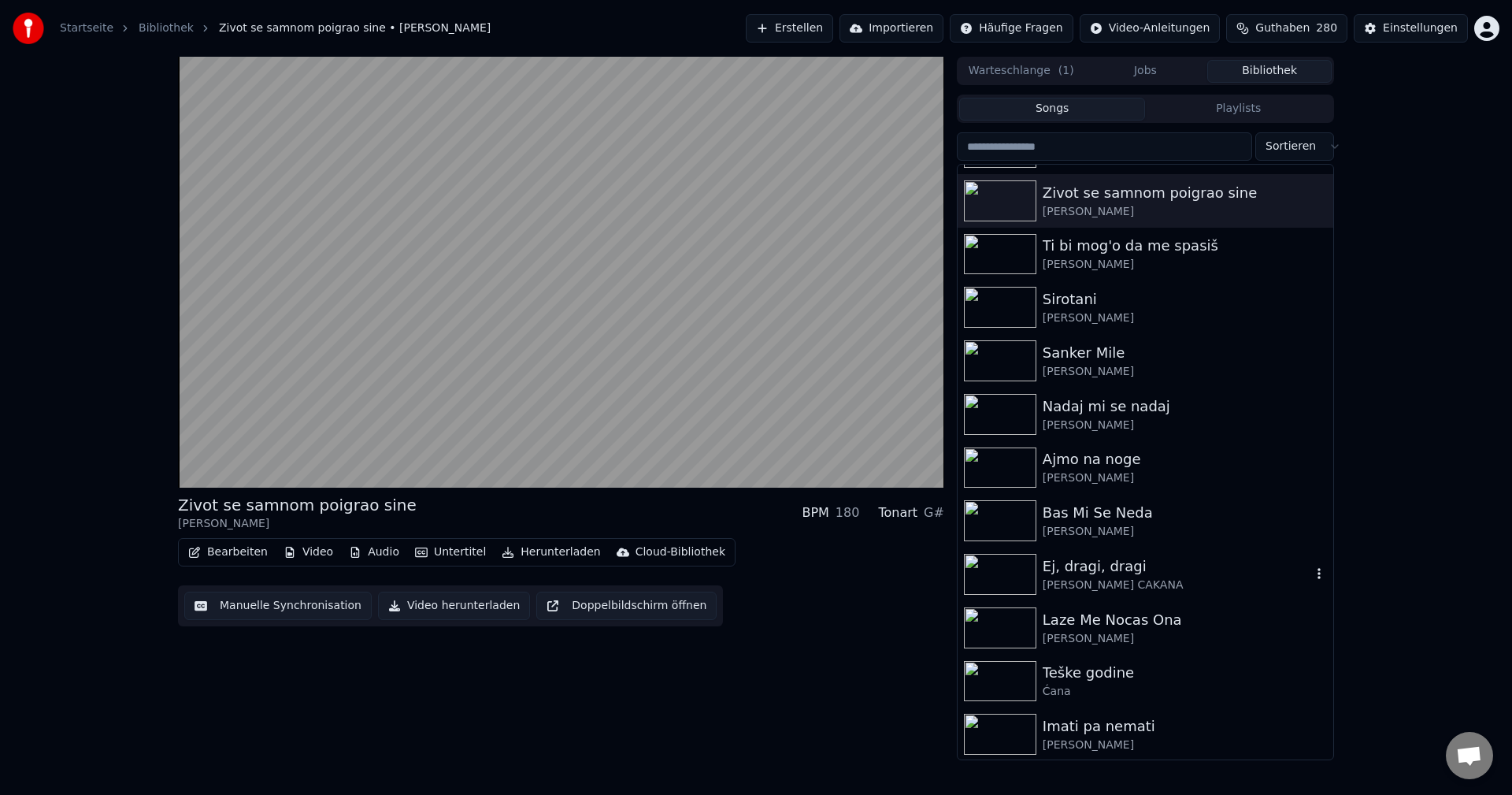
scroll to position [7879, 0]
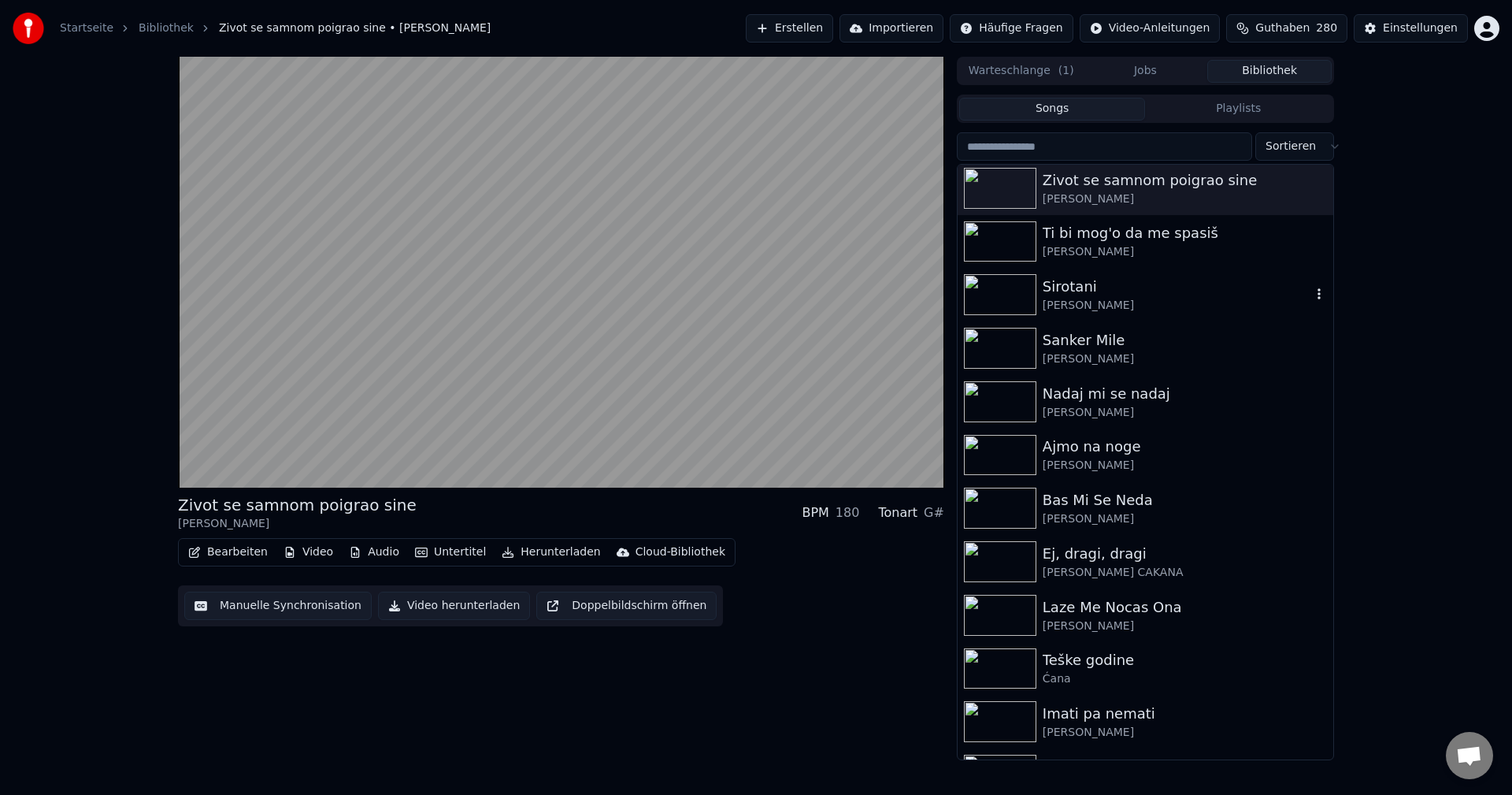
click at [998, 294] on img at bounding box center [1000, 294] width 72 height 41
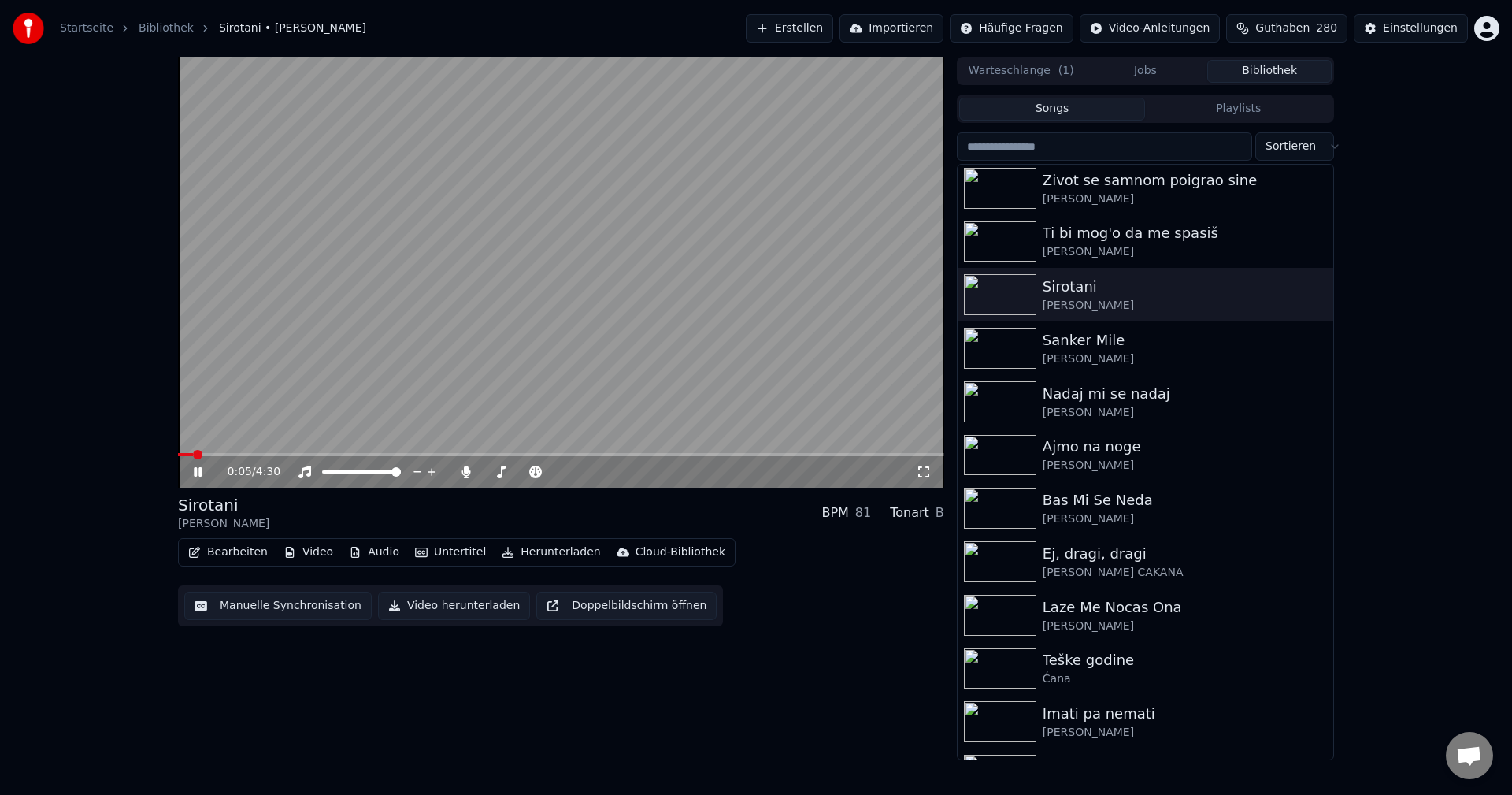
click at [319, 453] on span at bounding box center [561, 455] width 766 height 3
click at [1002, 346] on img at bounding box center [1000, 347] width 72 height 41
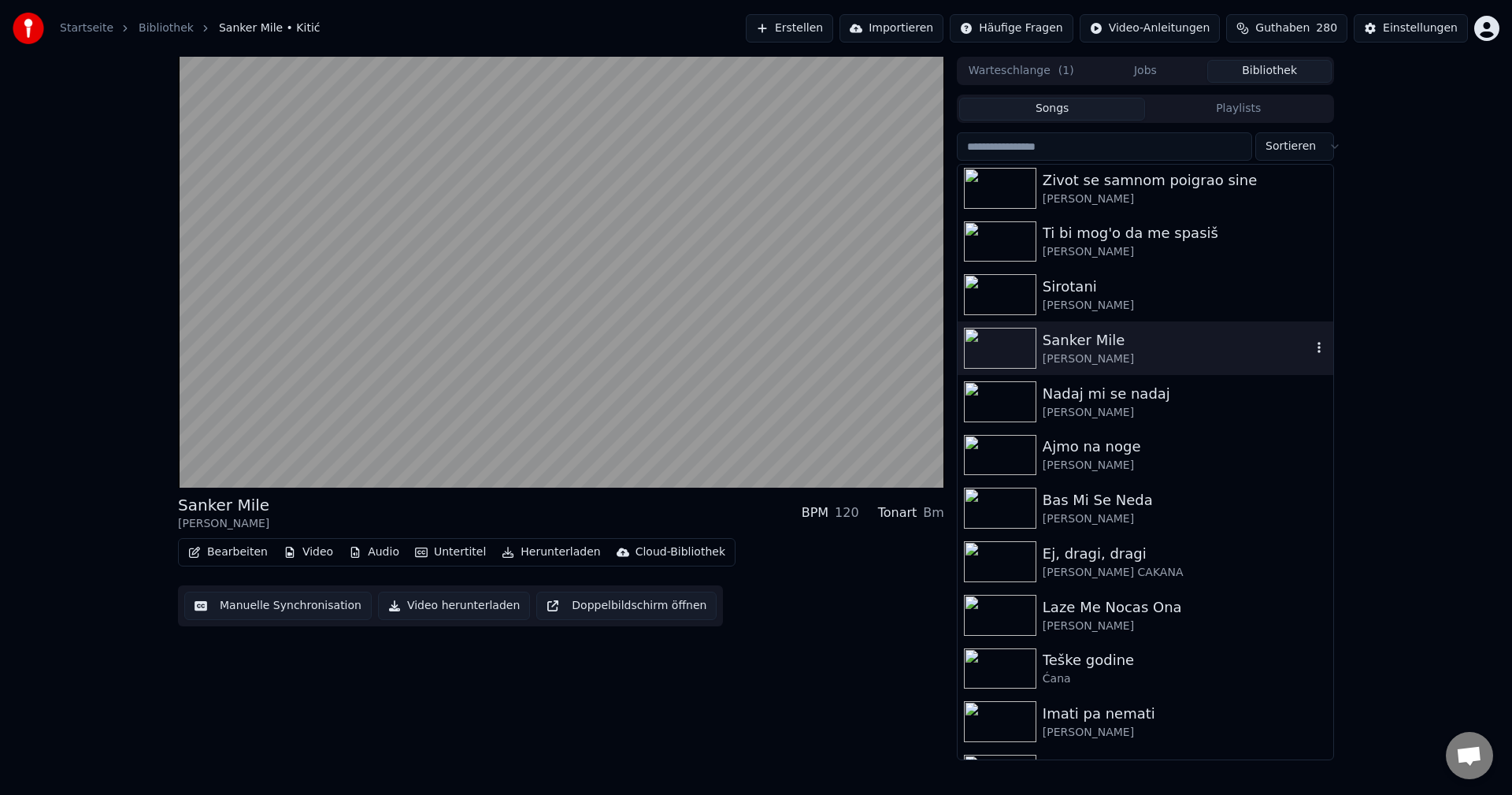
click at [1311, 354] on icon "button" at bounding box center [1319, 347] width 16 height 13
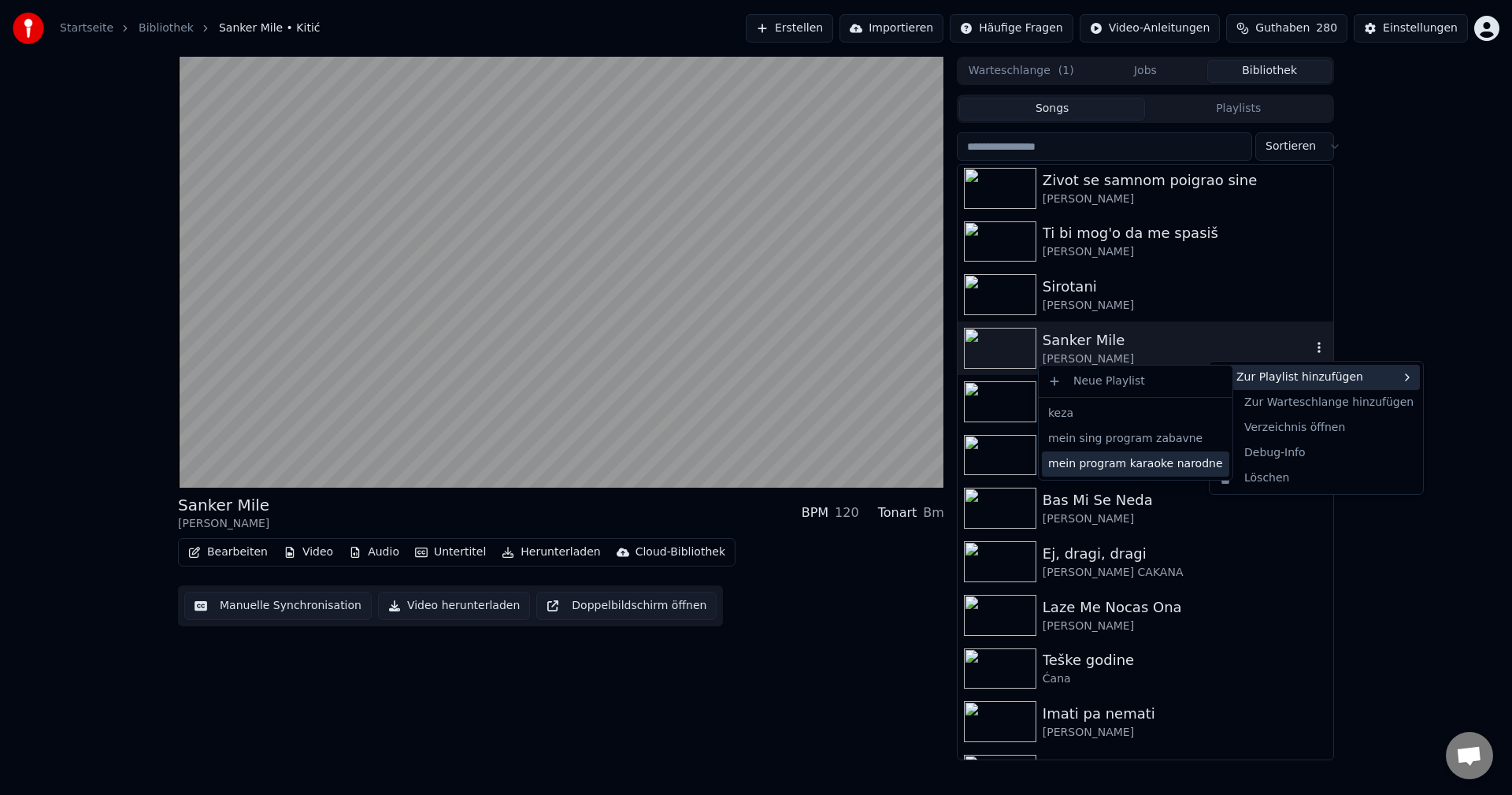
click at [1152, 468] on div "mein program karaoke narodne" at bounding box center [1135, 464] width 187 height 25
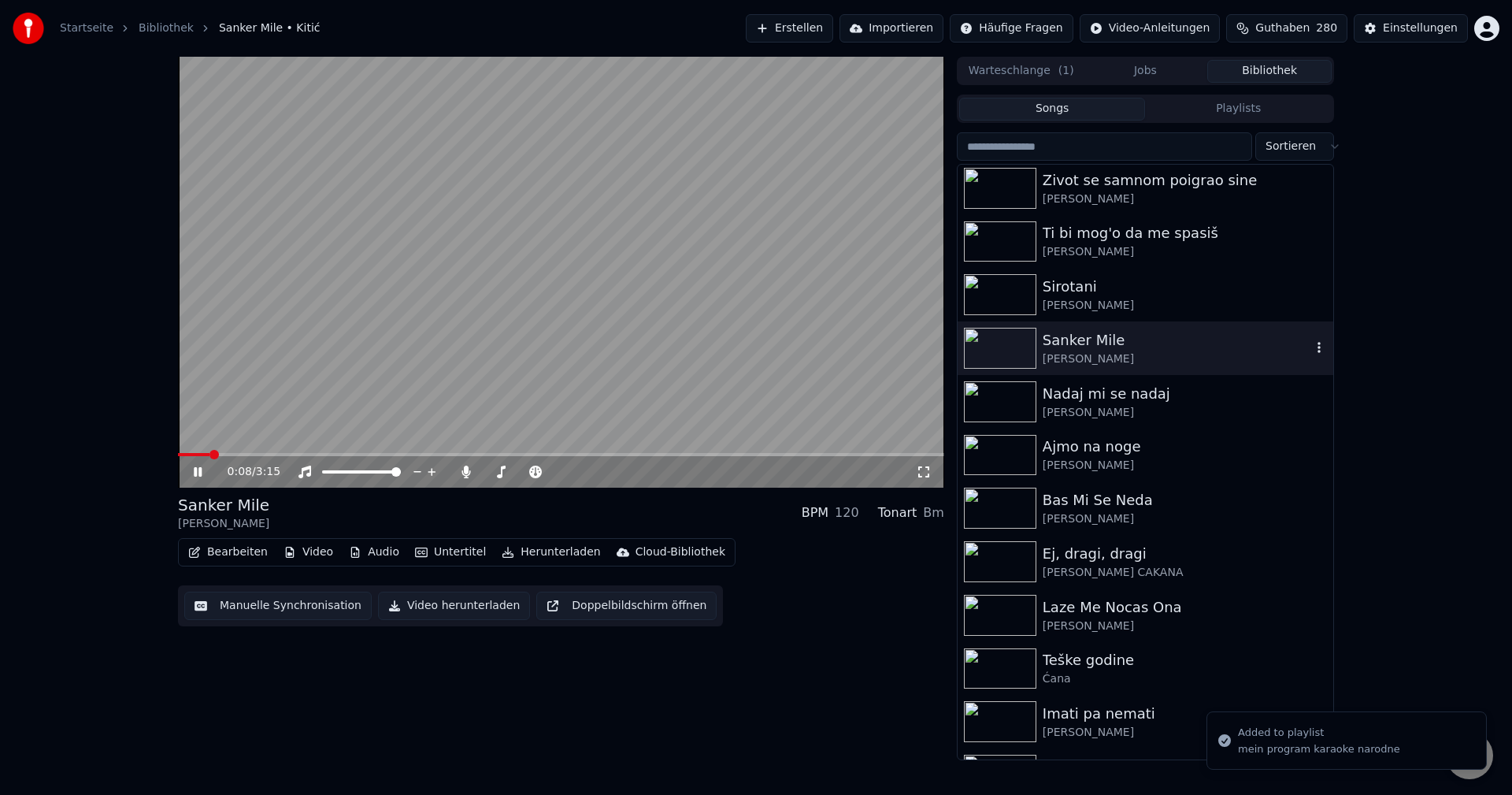
click at [274, 456] on span at bounding box center [561, 455] width 766 height 3
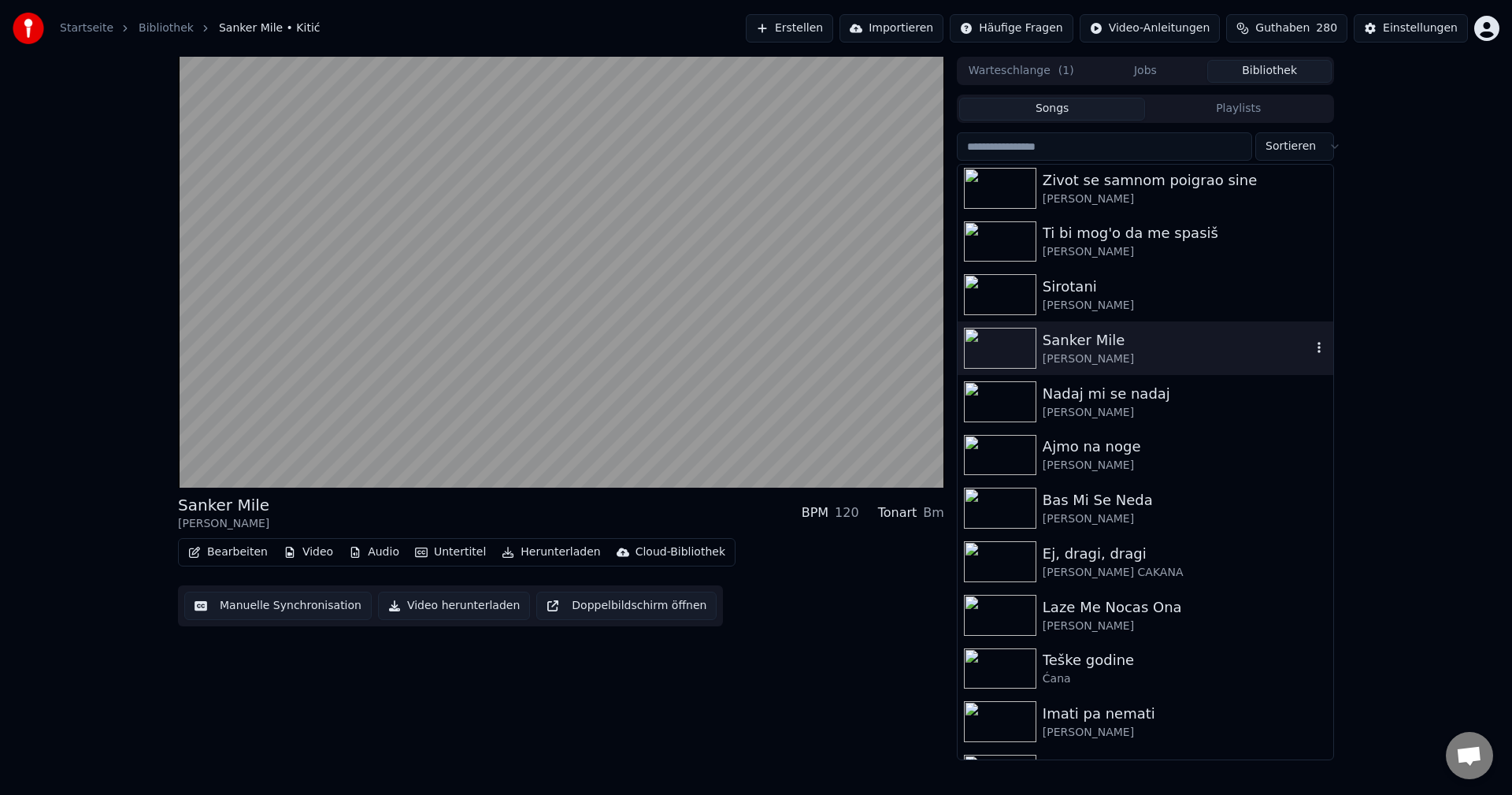
click at [1311, 348] on icon "button" at bounding box center [1319, 347] width 16 height 13
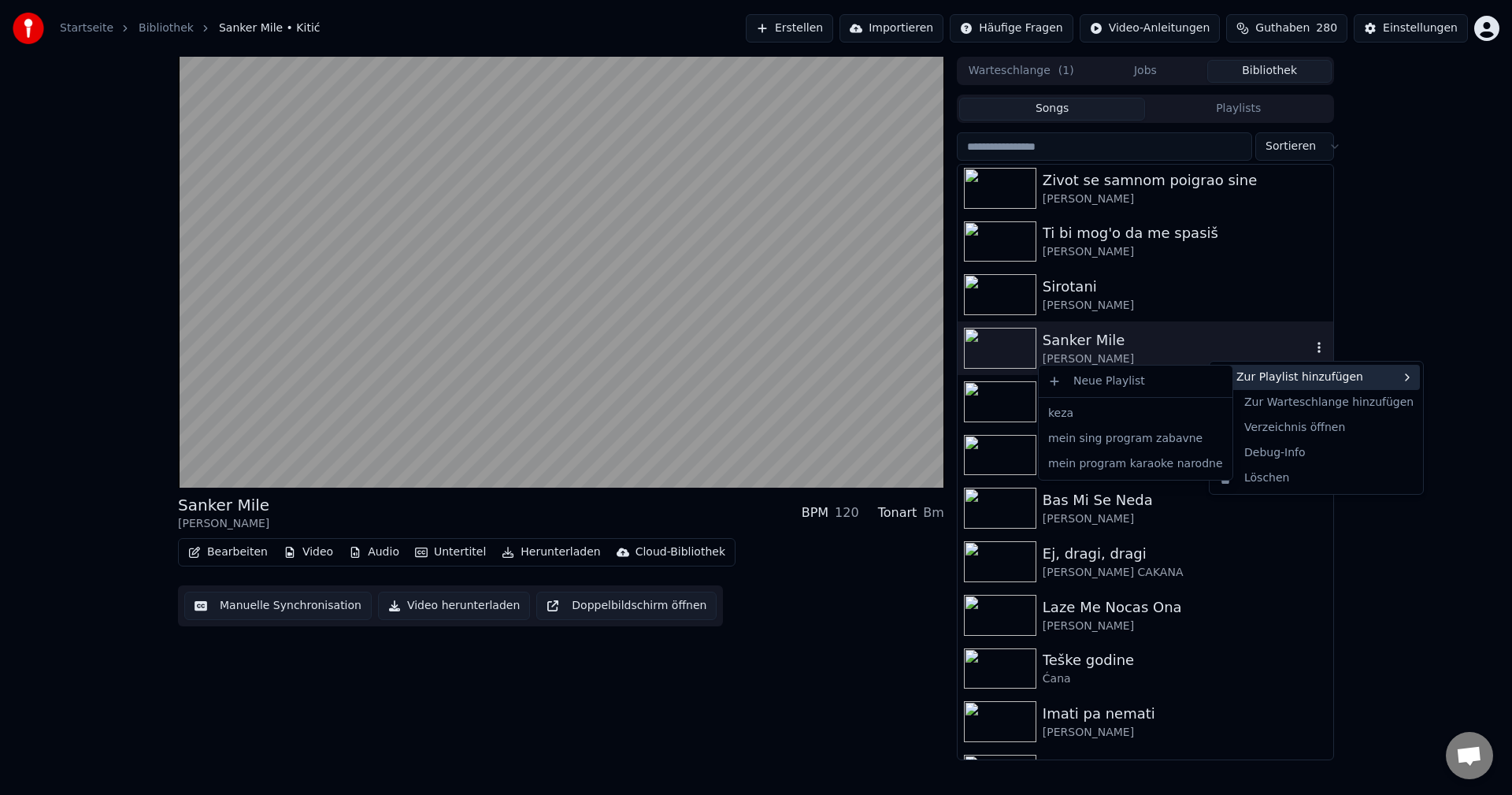
click at [1295, 378] on div "Zur Playlist hinzufügen" at bounding box center [1316, 378] width 207 height 25
click at [1179, 464] on div "mein program karaoke narodne" at bounding box center [1135, 464] width 187 height 25
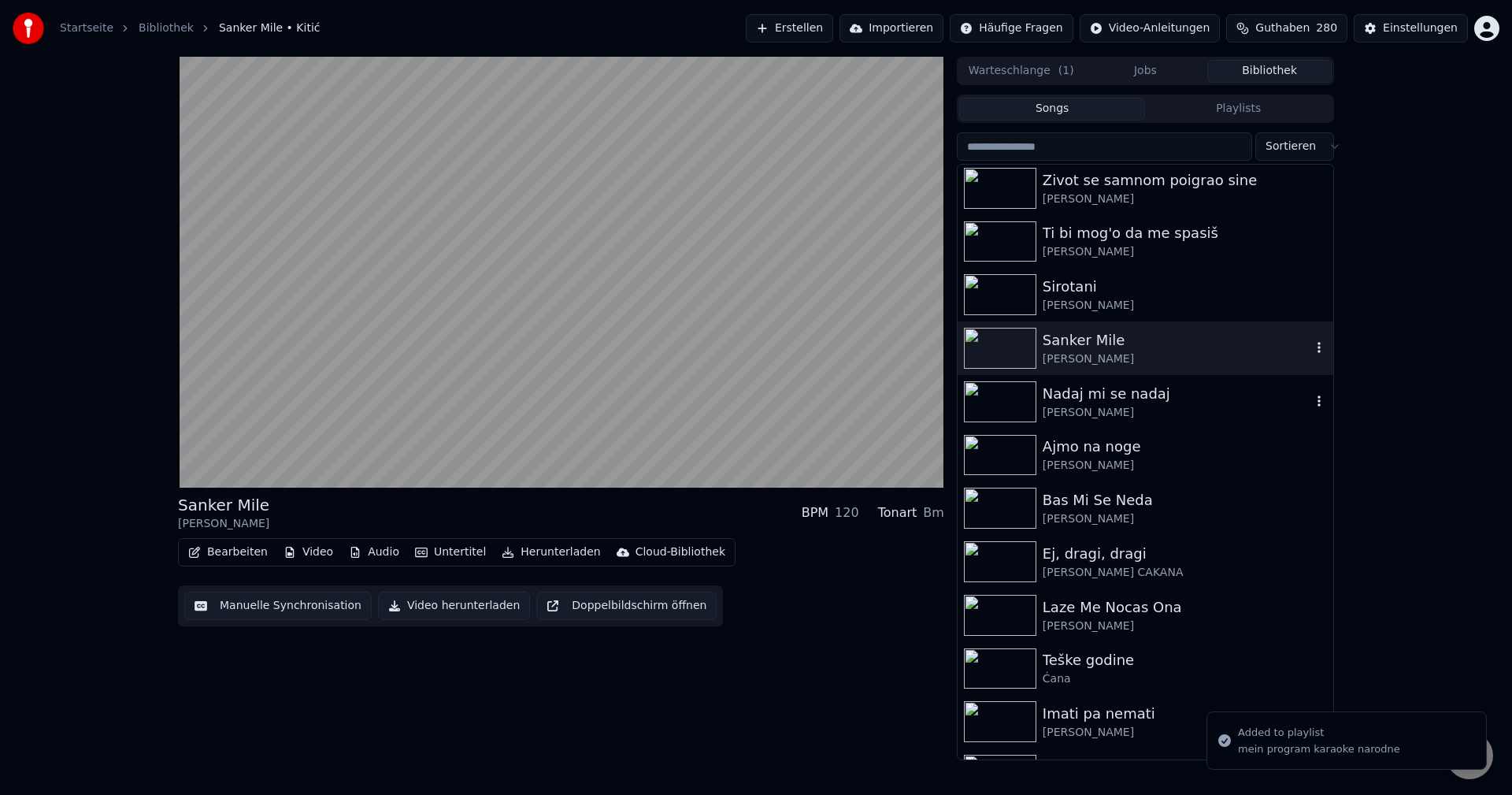
click at [997, 407] on img at bounding box center [1000, 401] width 72 height 41
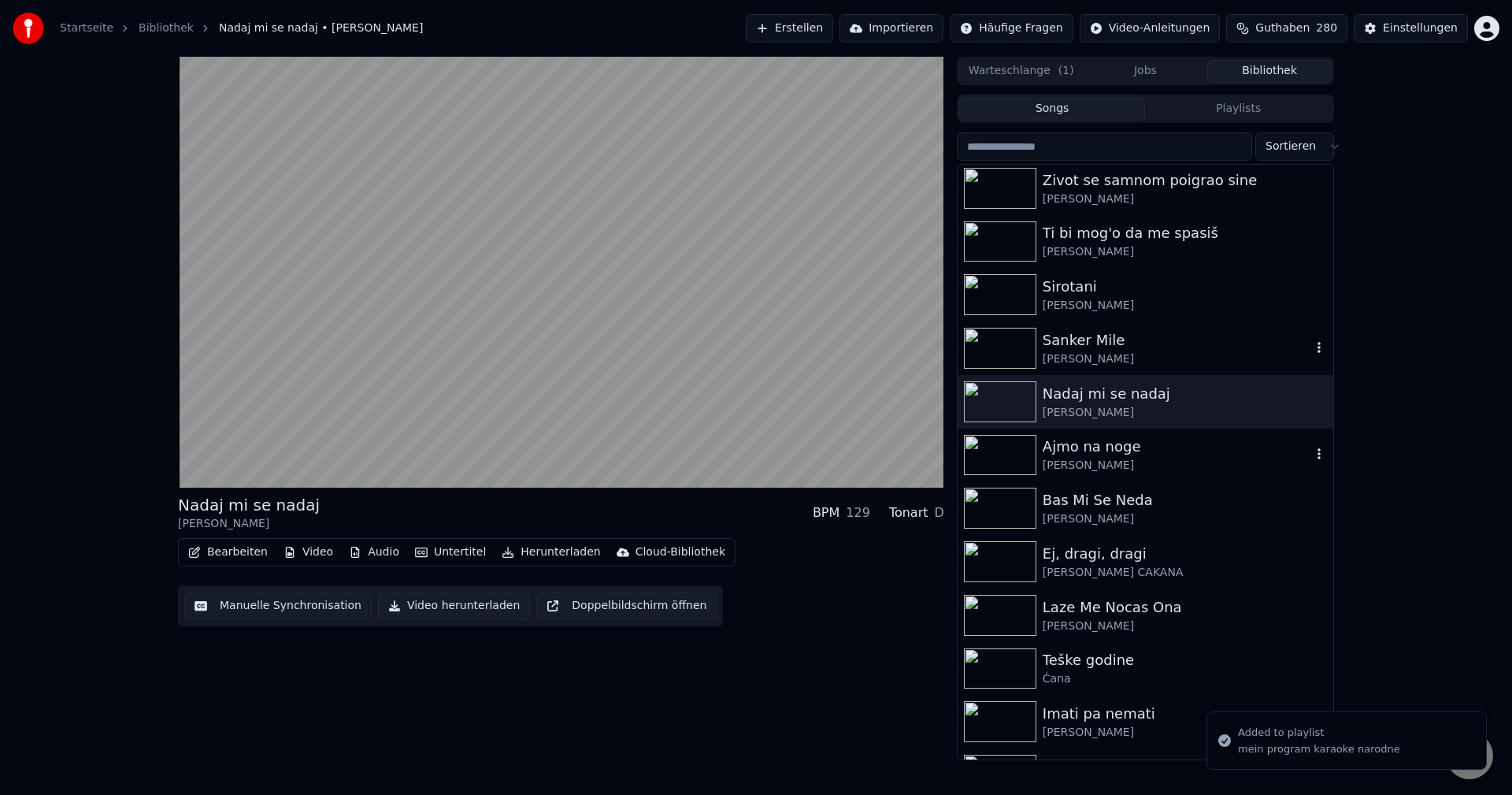
click at [979, 458] on img at bounding box center [1000, 455] width 72 height 41
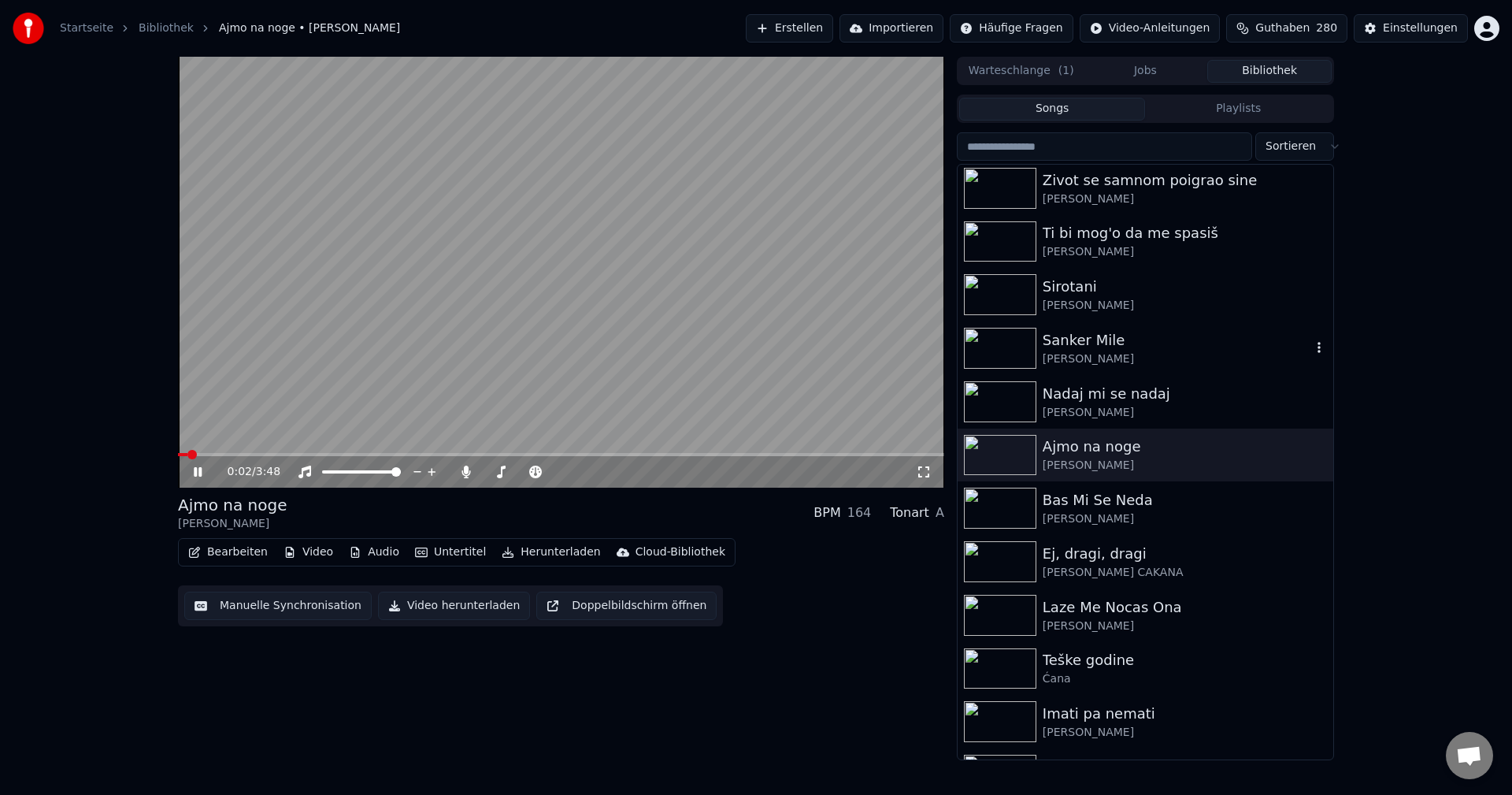
click at [334, 455] on span at bounding box center [561, 455] width 766 height 3
click at [280, 453] on span at bounding box center [263, 455] width 169 height 3
click at [258, 453] on span at bounding box center [230, 455] width 104 height 3
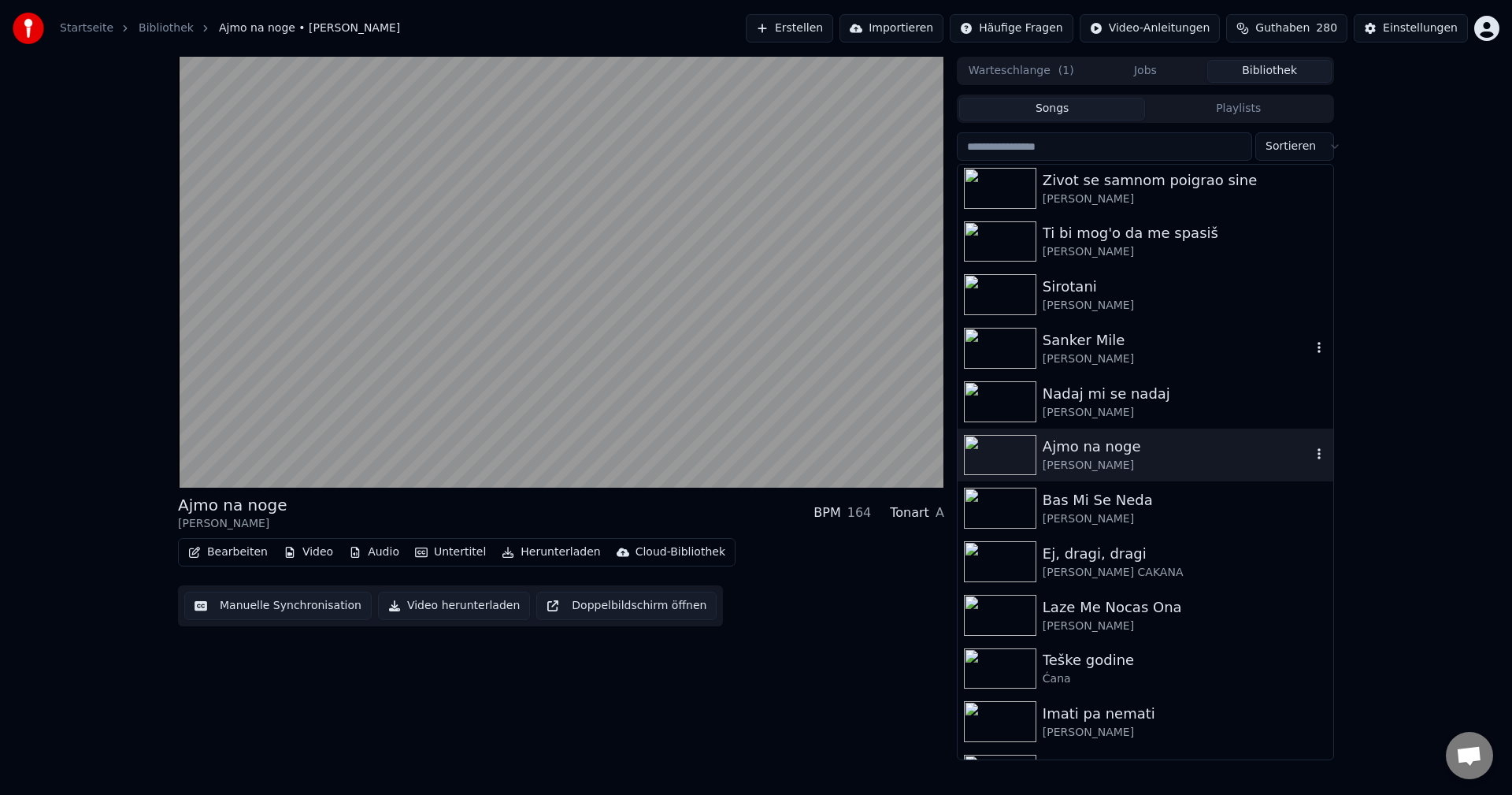
click at [1311, 456] on icon "button" at bounding box center [1319, 454] width 16 height 13
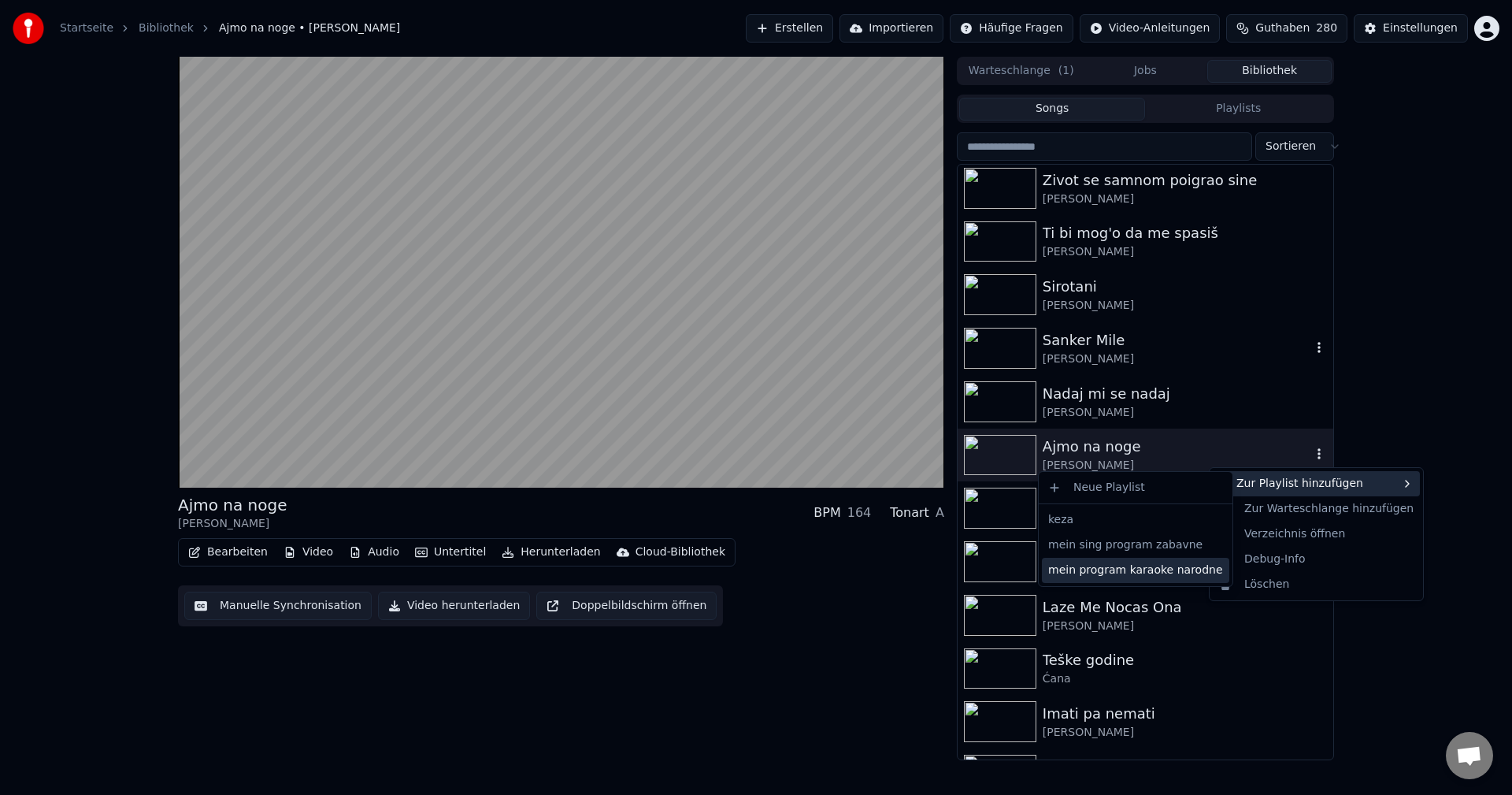
click at [1147, 574] on div "mein program karaoke narodne" at bounding box center [1135, 570] width 187 height 25
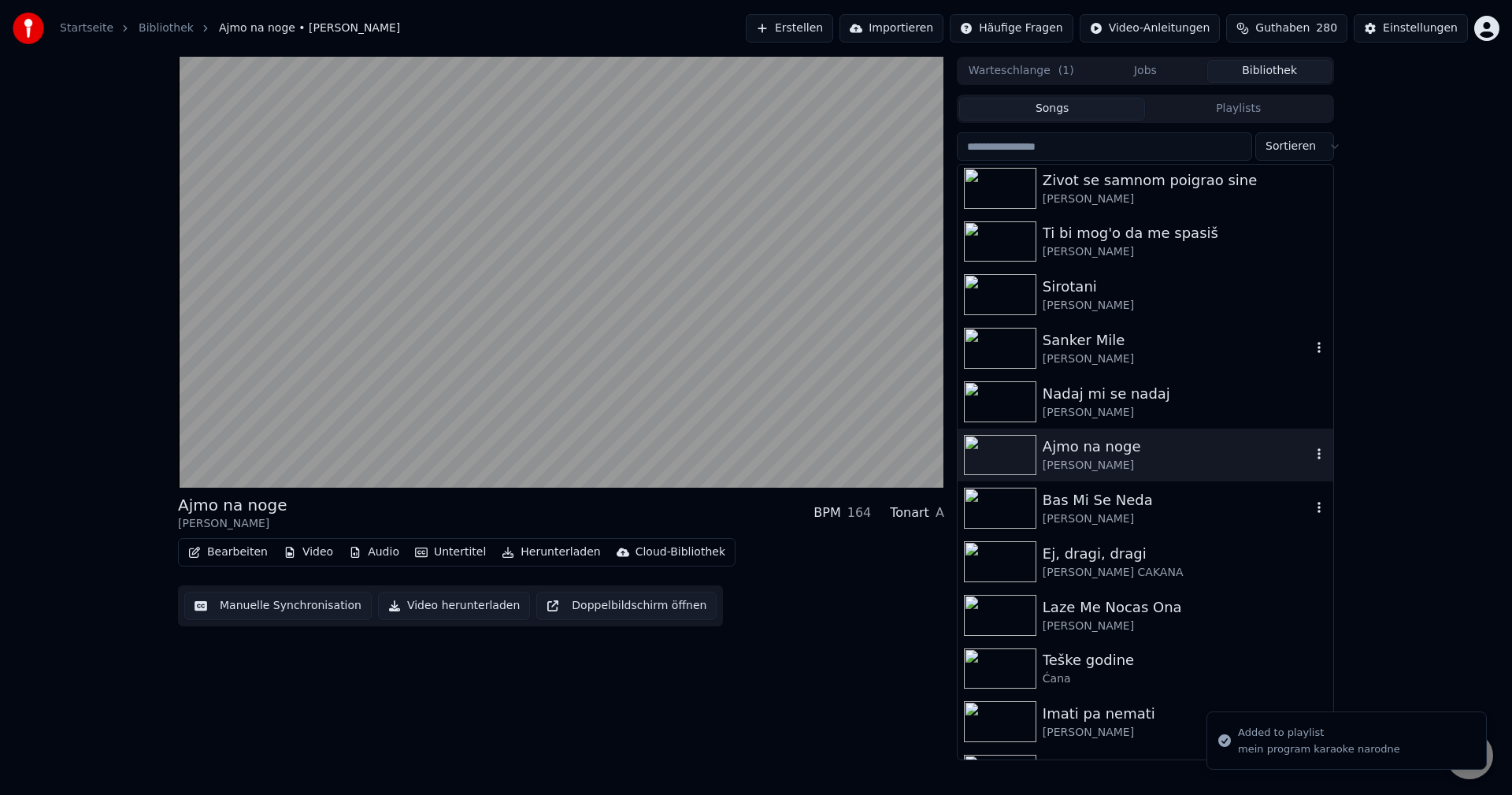
click at [1002, 499] on img at bounding box center [1000, 507] width 72 height 41
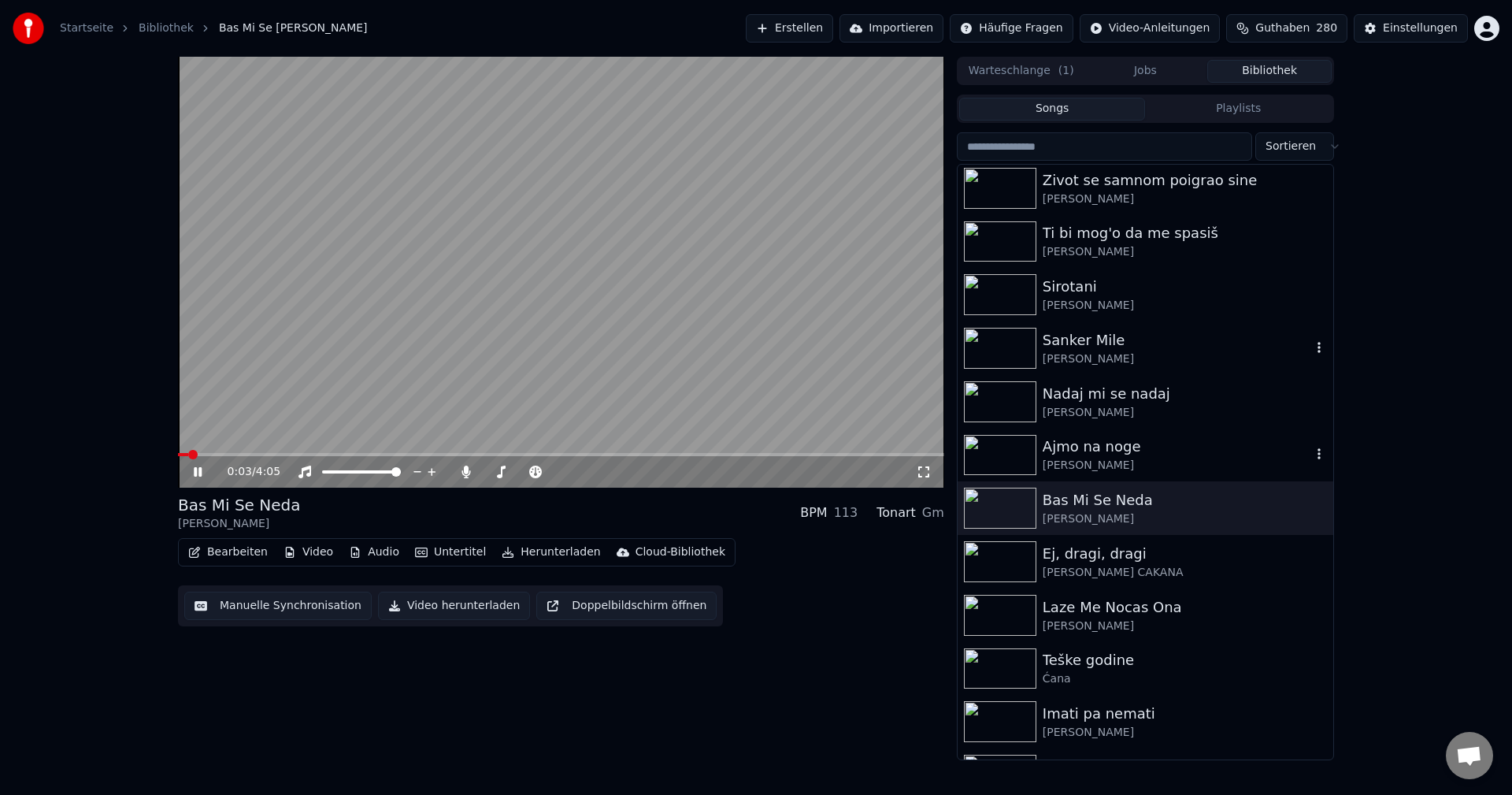
click at [301, 454] on span at bounding box center [561, 455] width 766 height 3
click at [271, 454] on span at bounding box center [225, 455] width 94 height 3
click at [249, 453] on span at bounding box center [227, 455] width 98 height 3
click at [211, 452] on video at bounding box center [561, 272] width 766 height 431
click at [215, 456] on span at bounding box center [197, 455] width 37 height 3
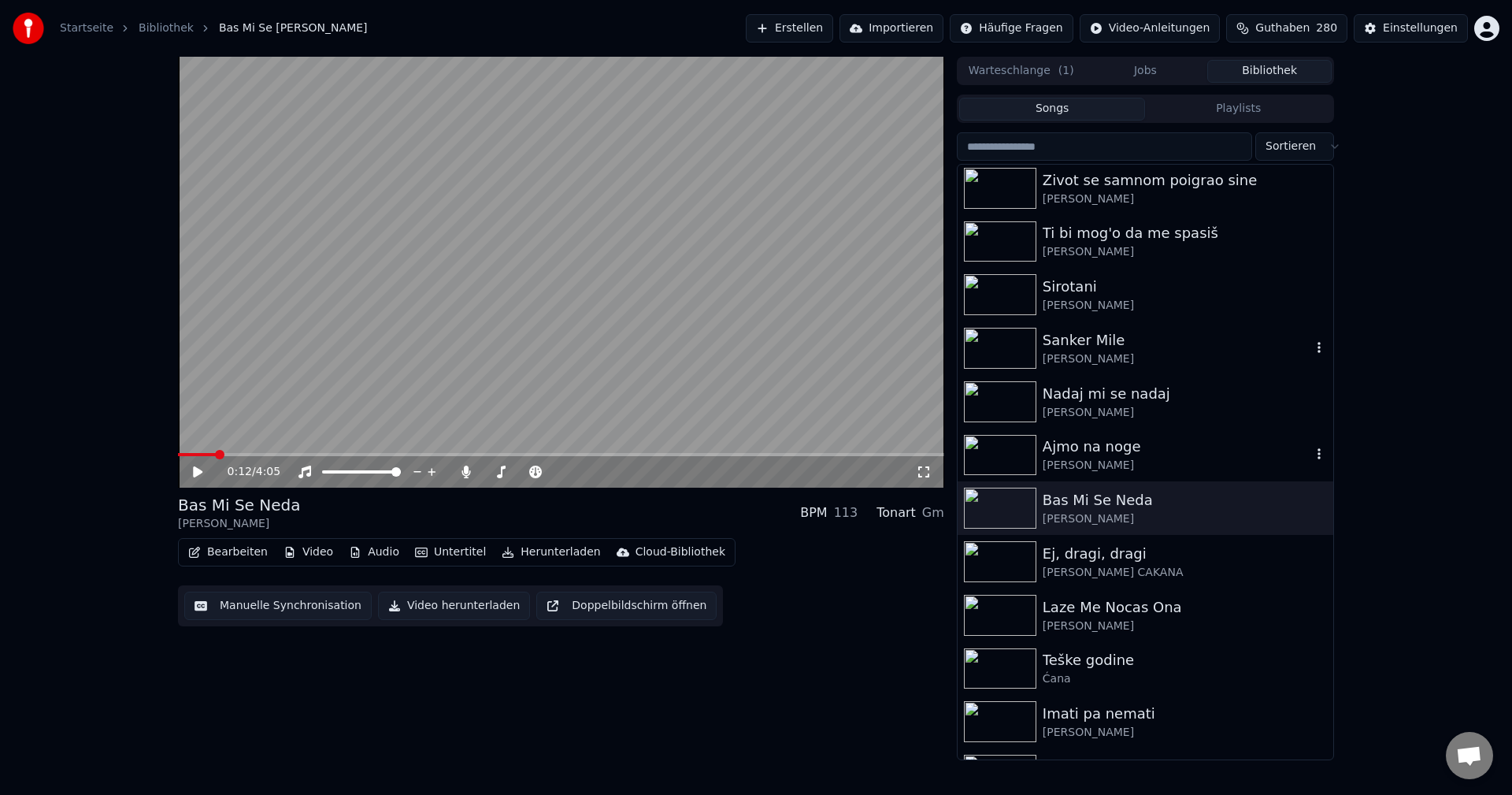
click at [389, 388] on video at bounding box center [561, 272] width 766 height 431
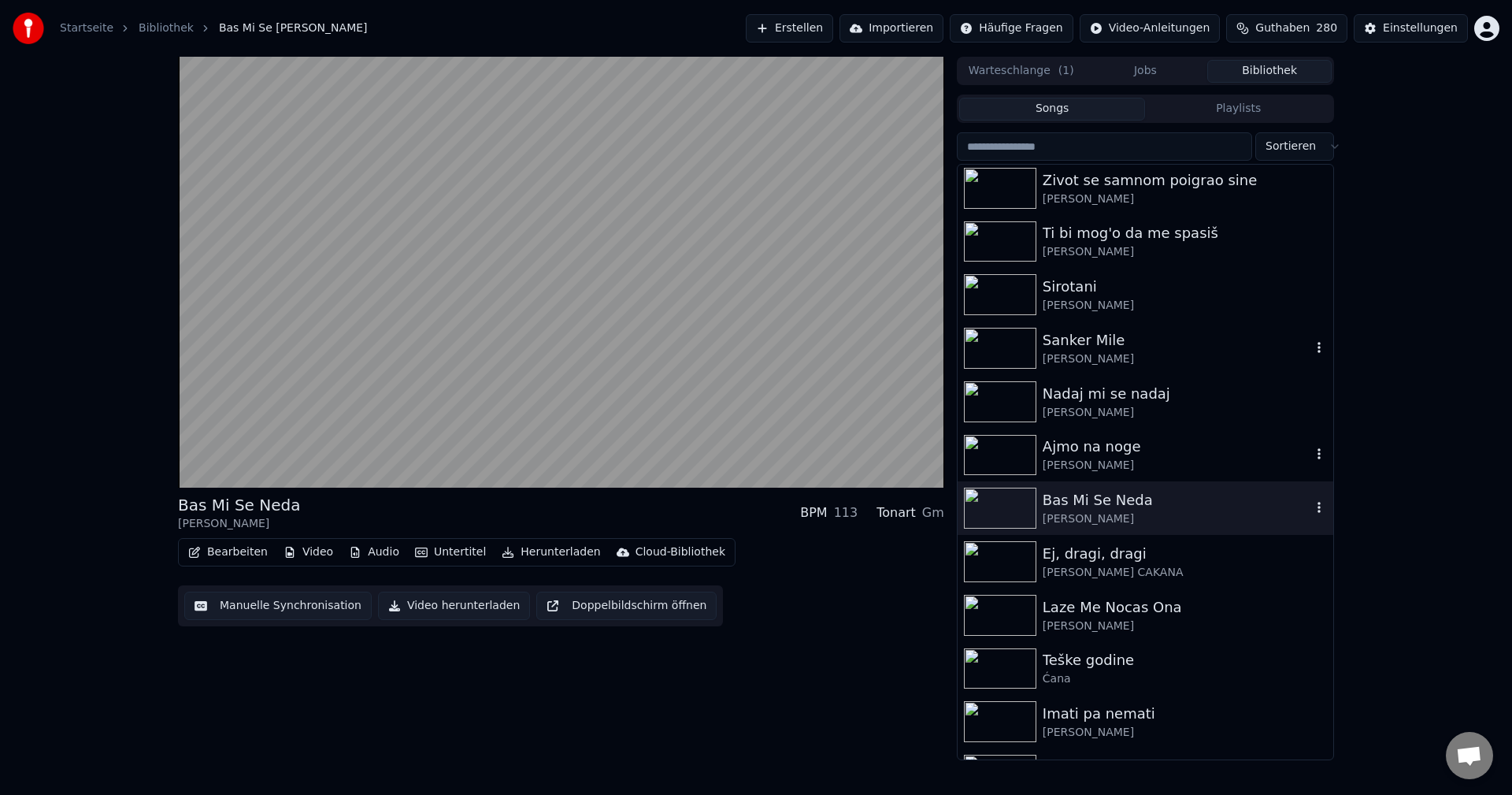
click at [1311, 509] on icon "button" at bounding box center [1319, 507] width 16 height 13
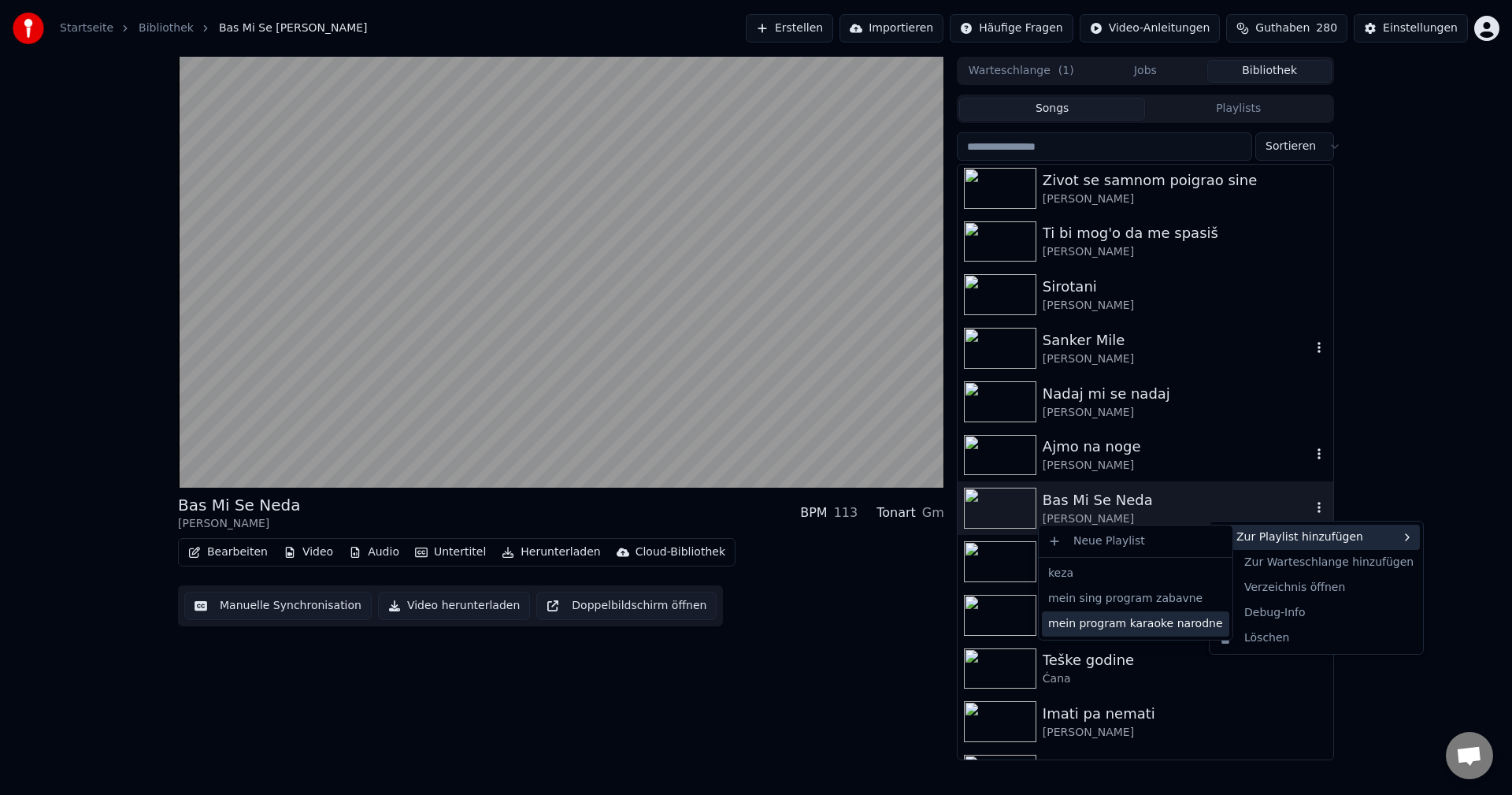
click at [1140, 620] on div "mein program karaoke narodne" at bounding box center [1135, 625] width 187 height 25
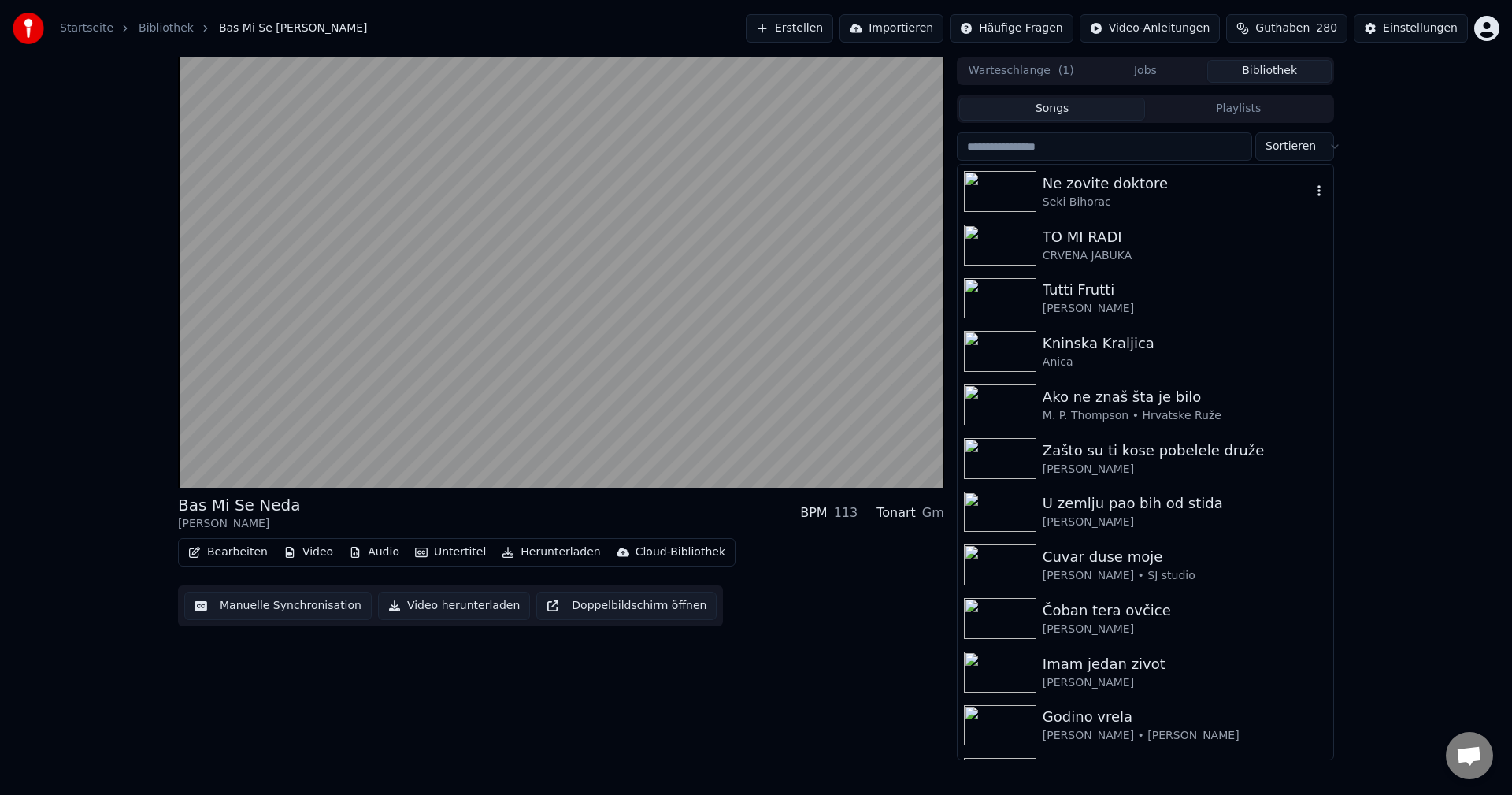
click at [1004, 190] on img at bounding box center [1000, 191] width 72 height 41
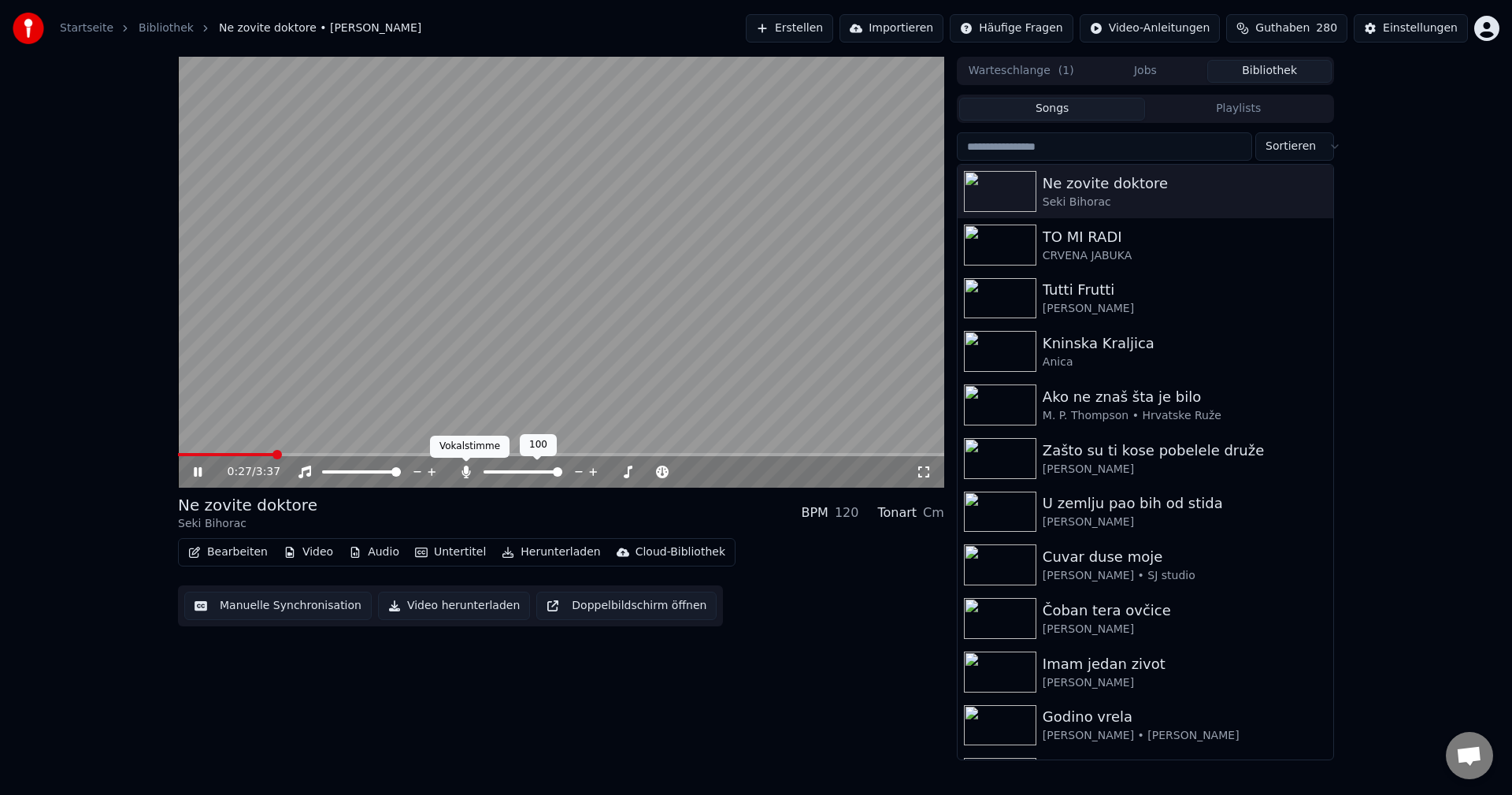
click at [467, 470] on icon at bounding box center [466, 472] width 9 height 13
click at [245, 454] on span at bounding box center [228, 455] width 99 height 3
click at [235, 456] on span at bounding box center [244, 455] width 132 height 3
click at [189, 453] on span at bounding box center [271, 455] width 186 height 3
click at [217, 455] on span at bounding box center [561, 455] width 766 height 3
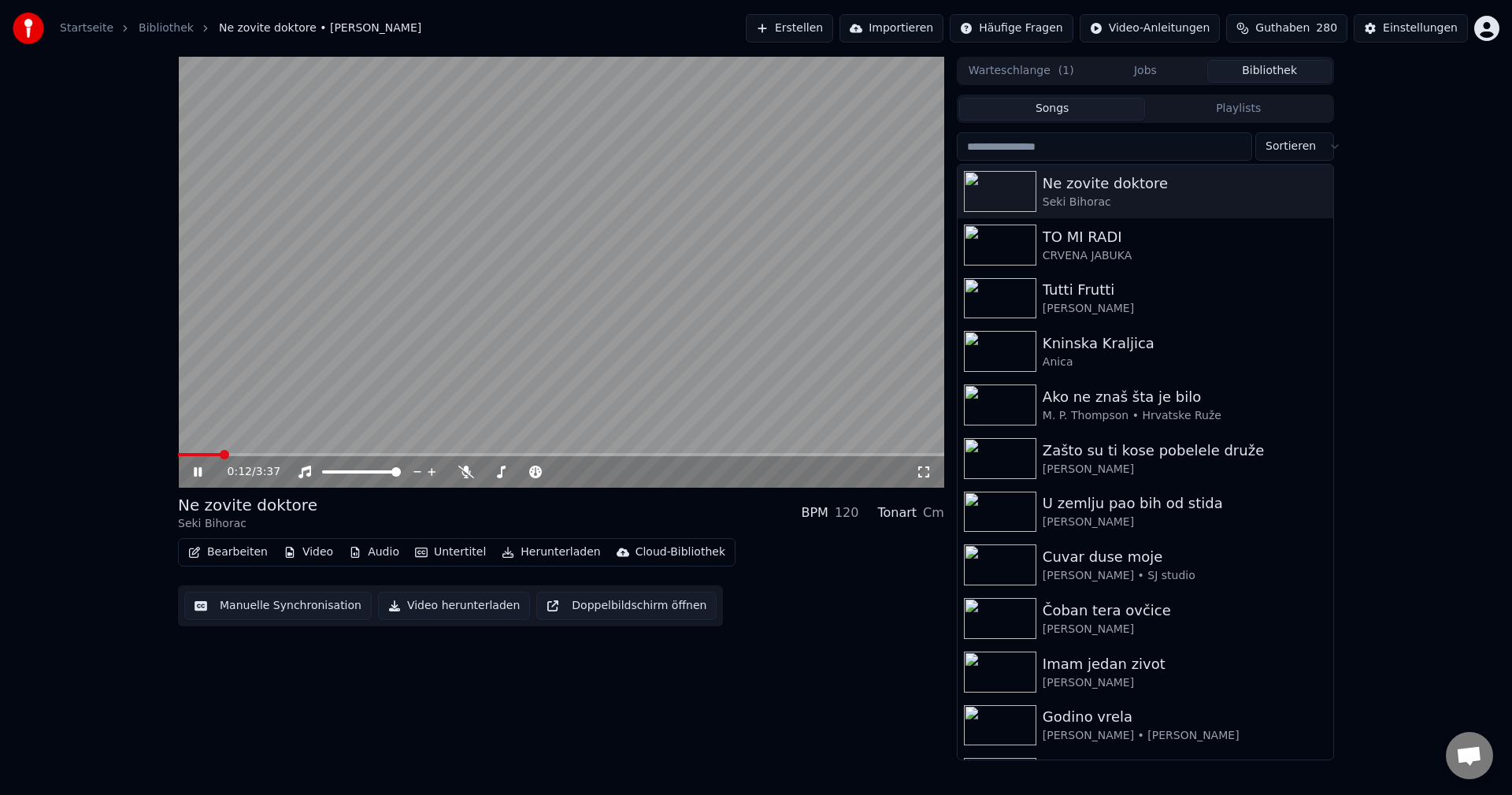
click at [221, 453] on span at bounding box center [199, 455] width 42 height 3
click at [232, 455] on span at bounding box center [237, 455] width 118 height 3
click at [1005, 242] on img at bounding box center [1000, 245] width 72 height 41
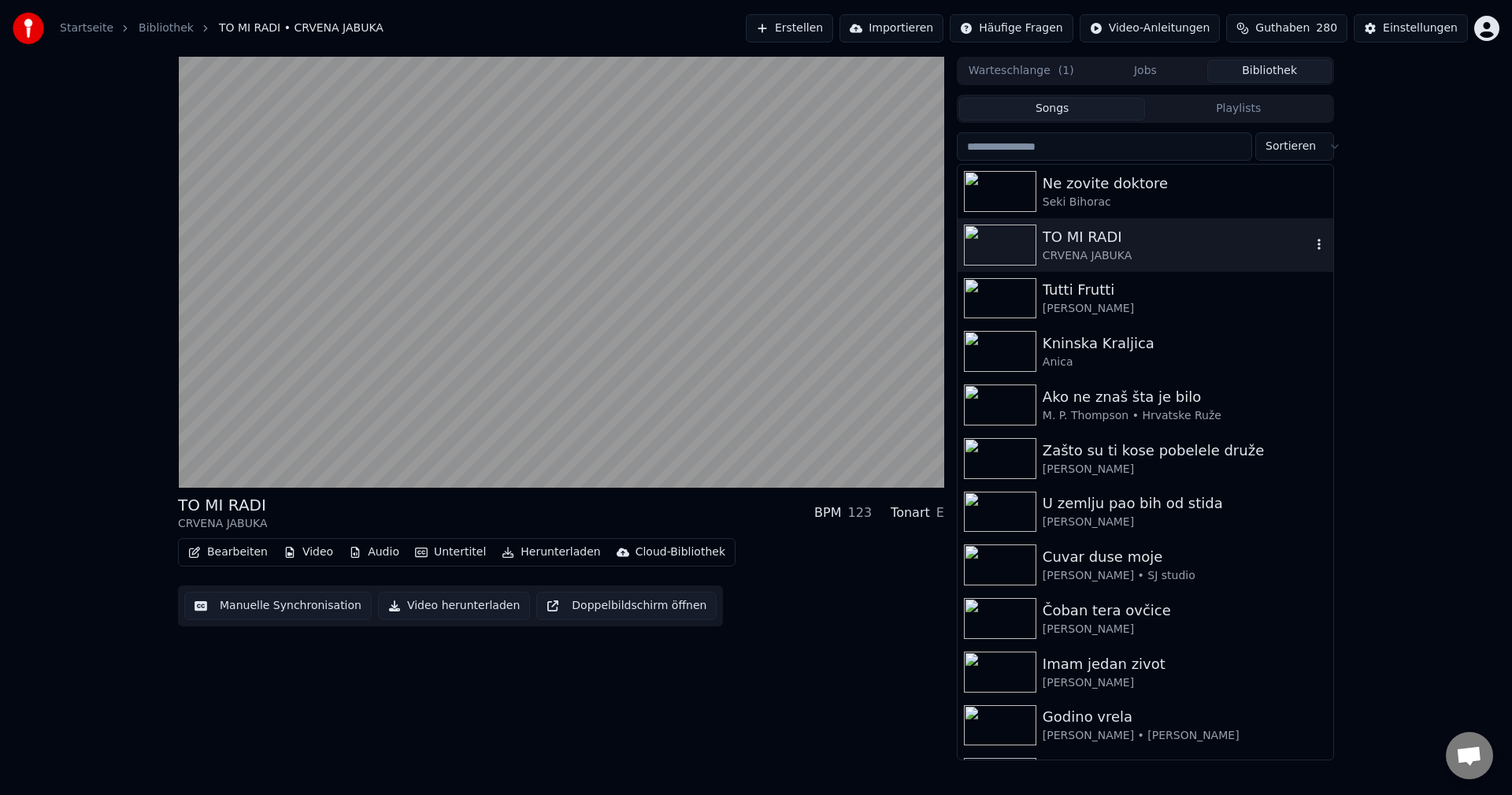
click at [994, 241] on img at bounding box center [1000, 245] width 72 height 41
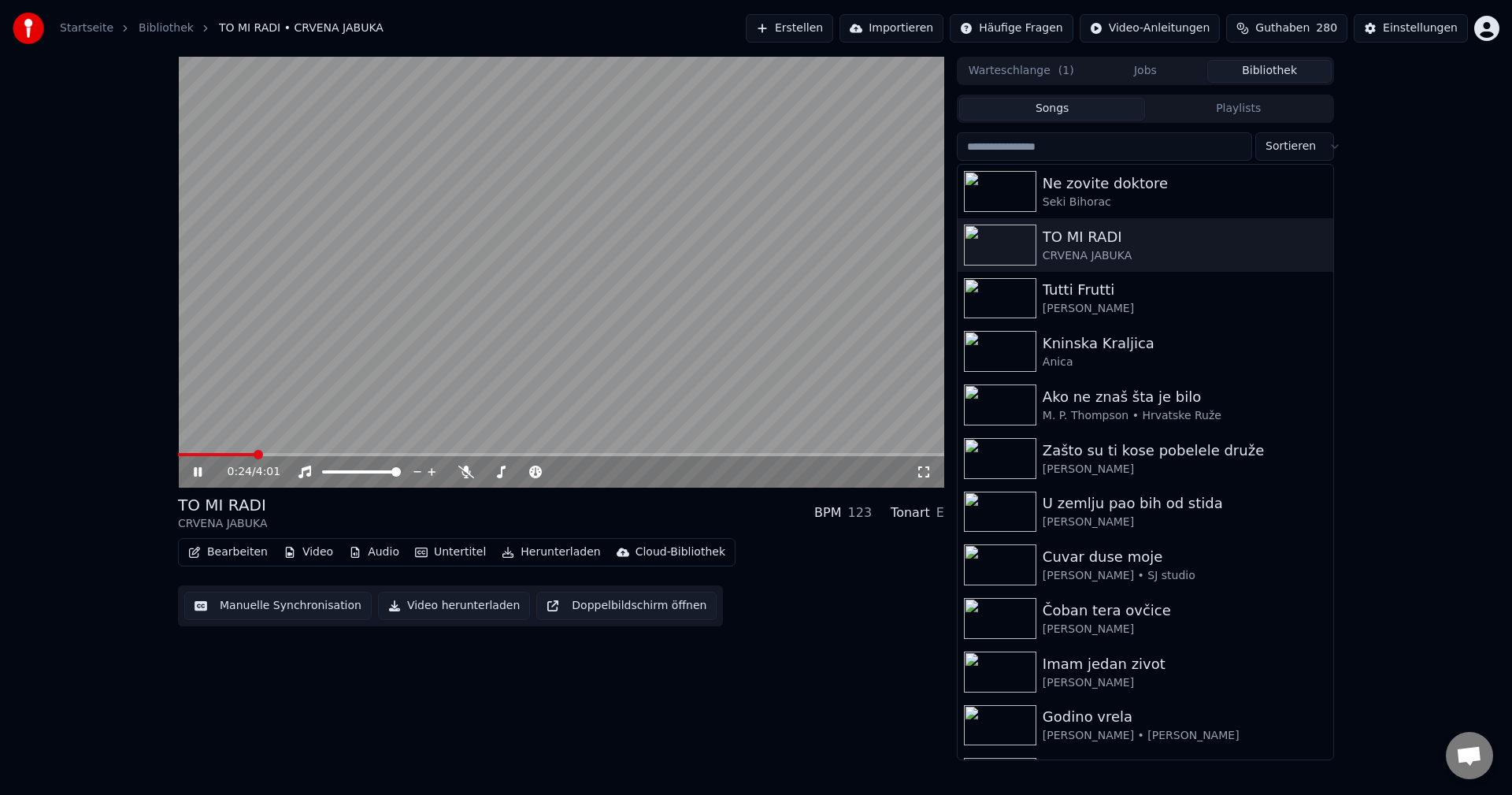
click at [200, 456] on span at bounding box center [217, 455] width 77 height 3
click at [216, 455] on span at bounding box center [197, 455] width 37 height 3
click at [217, 455] on span at bounding box center [303, 455] width 249 height 3
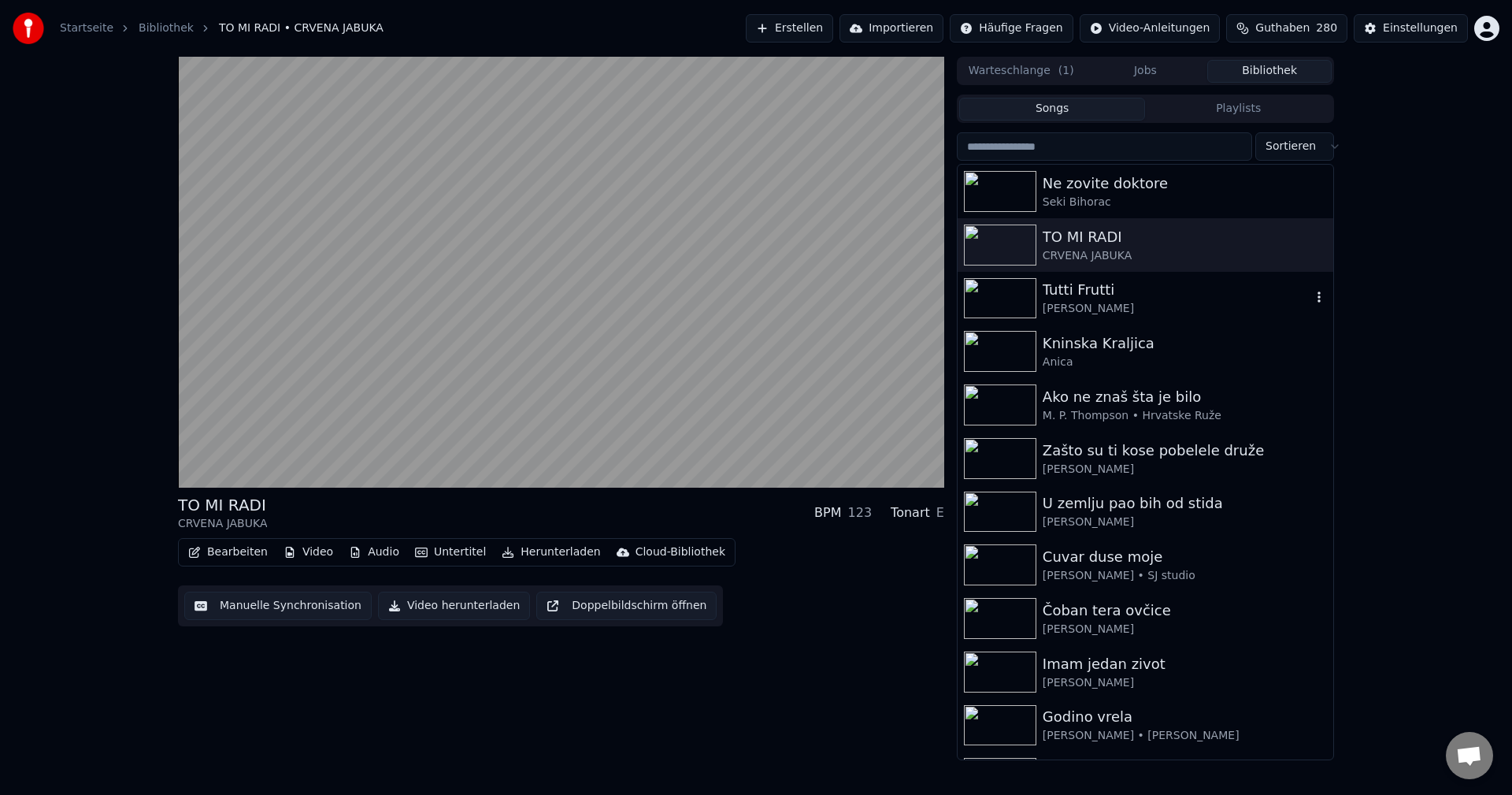
click at [983, 296] on img at bounding box center [1000, 298] width 72 height 41
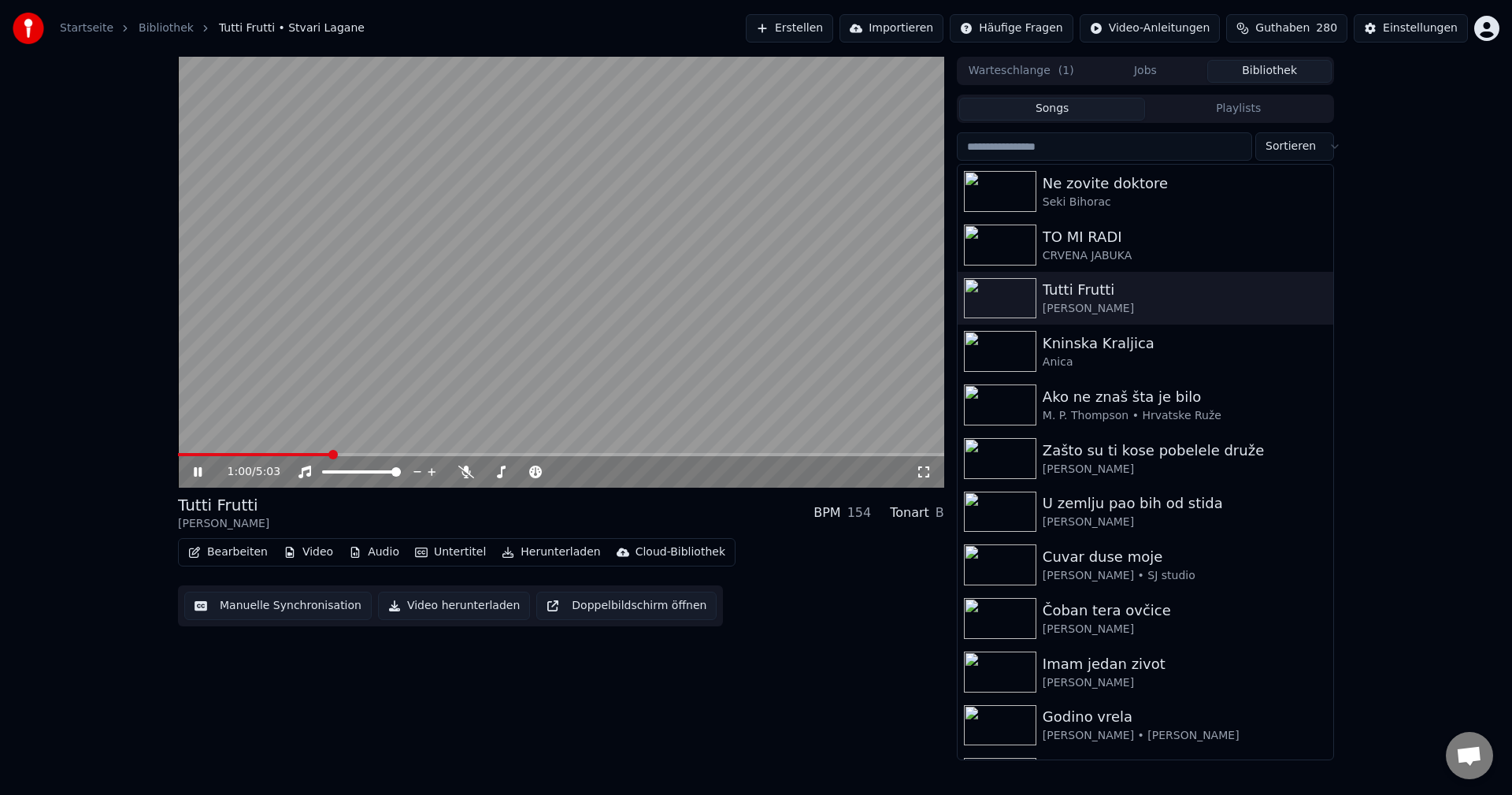
click at [198, 455] on span at bounding box center [255, 455] width 153 height 3
click at [217, 454] on span at bounding box center [278, 455] width 200 height 3
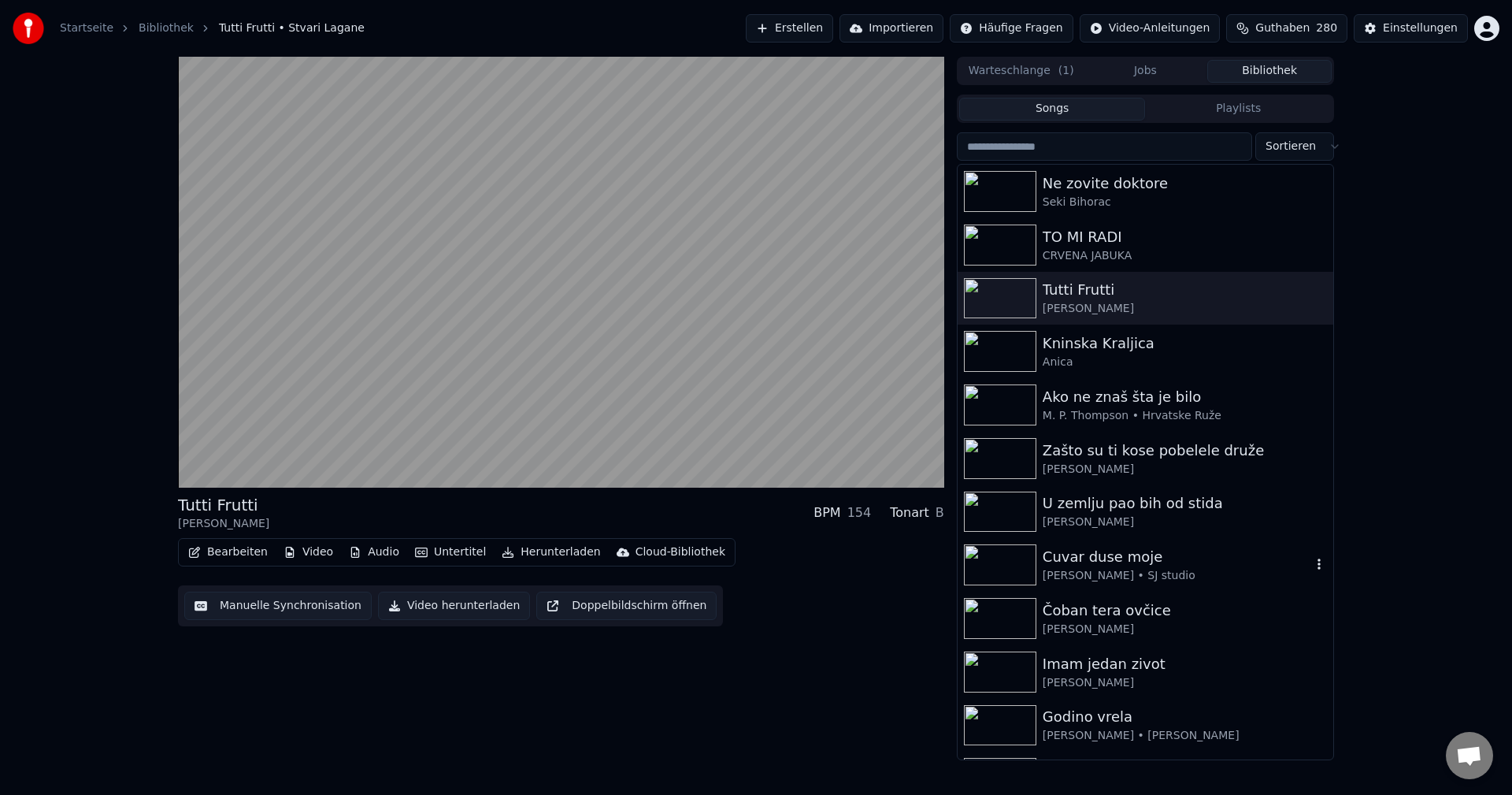
click at [998, 561] on img at bounding box center [1000, 564] width 72 height 41
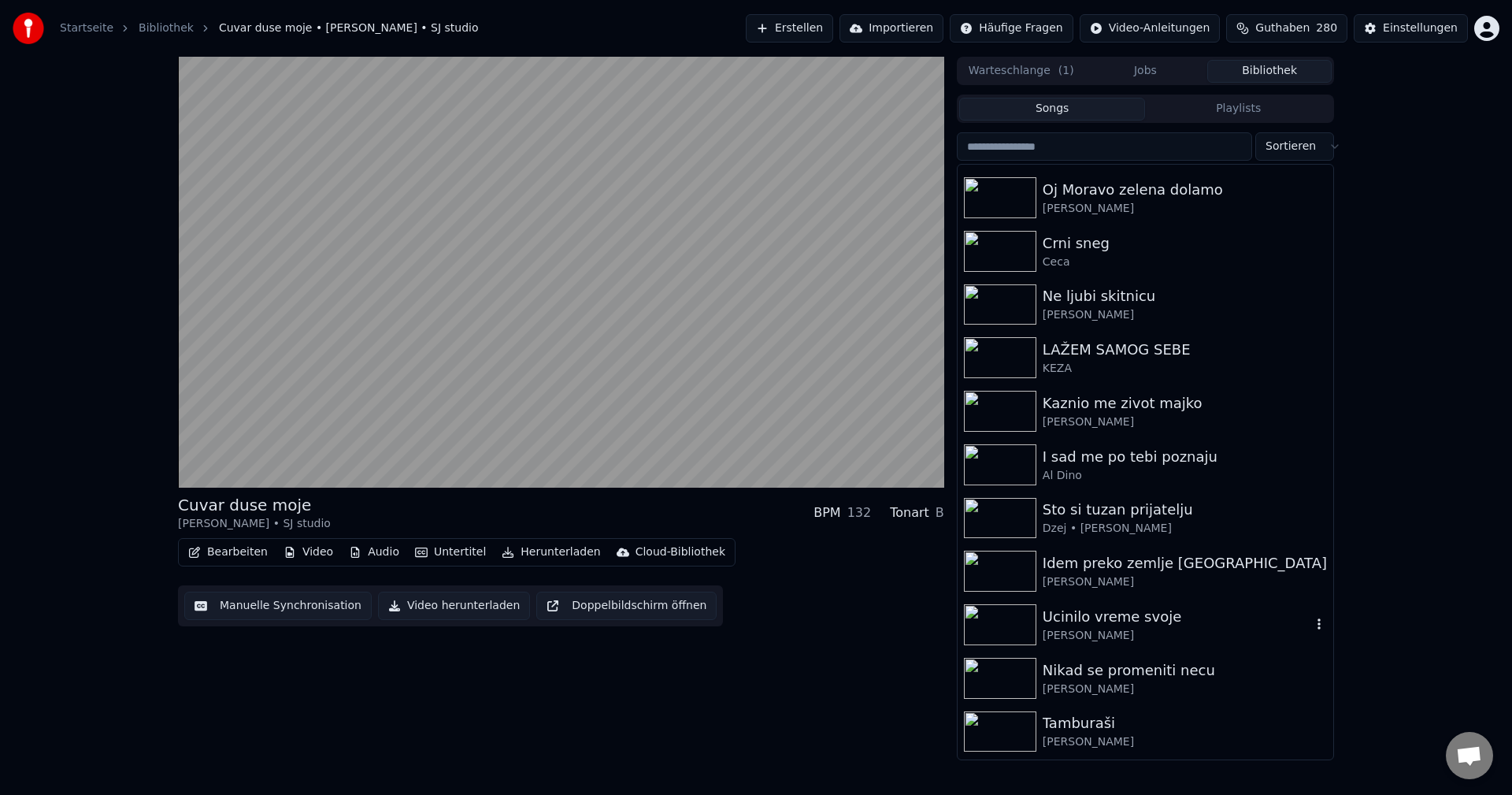
scroll to position [867, 0]
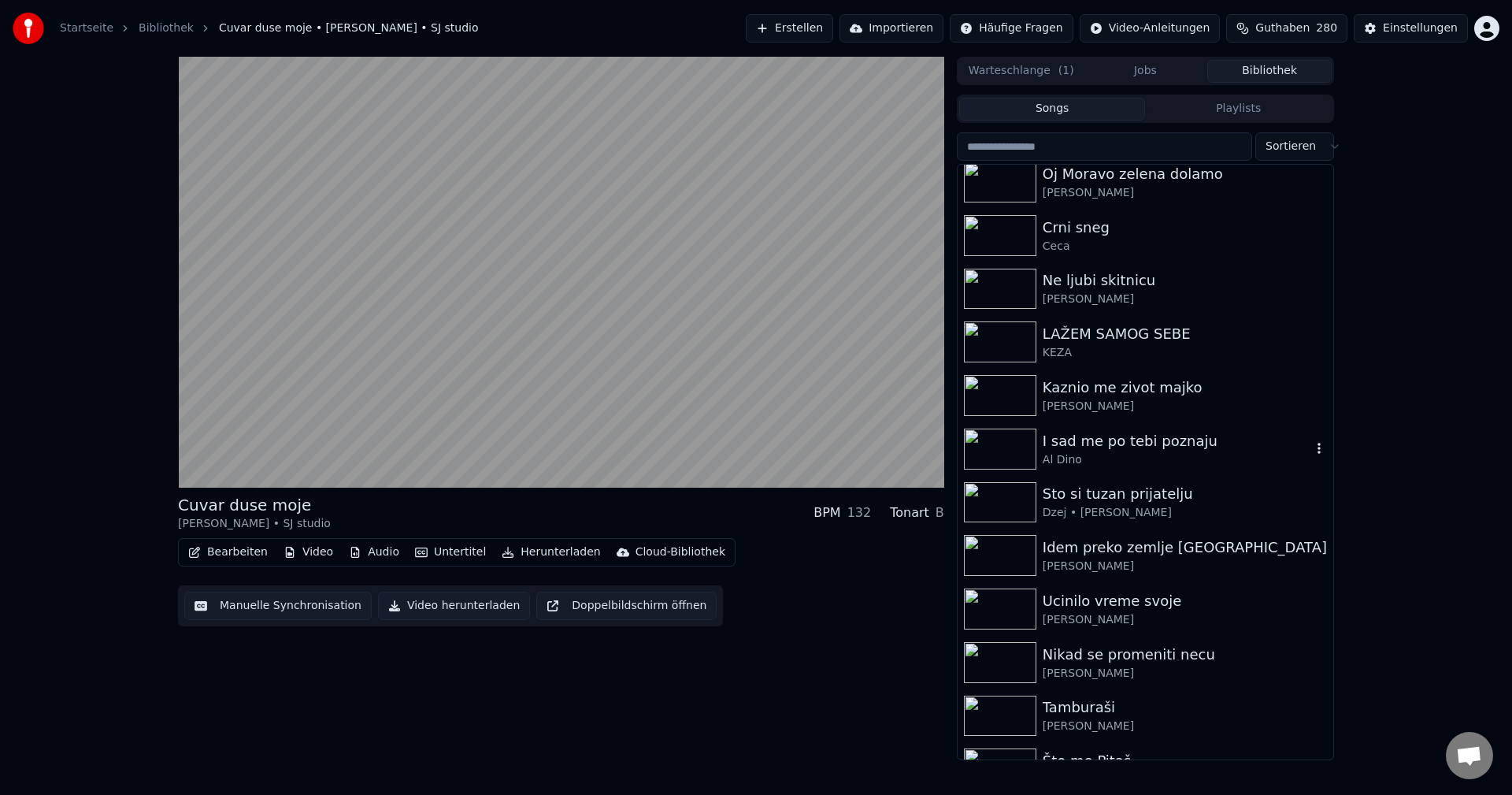
click at [995, 445] on img at bounding box center [1000, 448] width 72 height 41
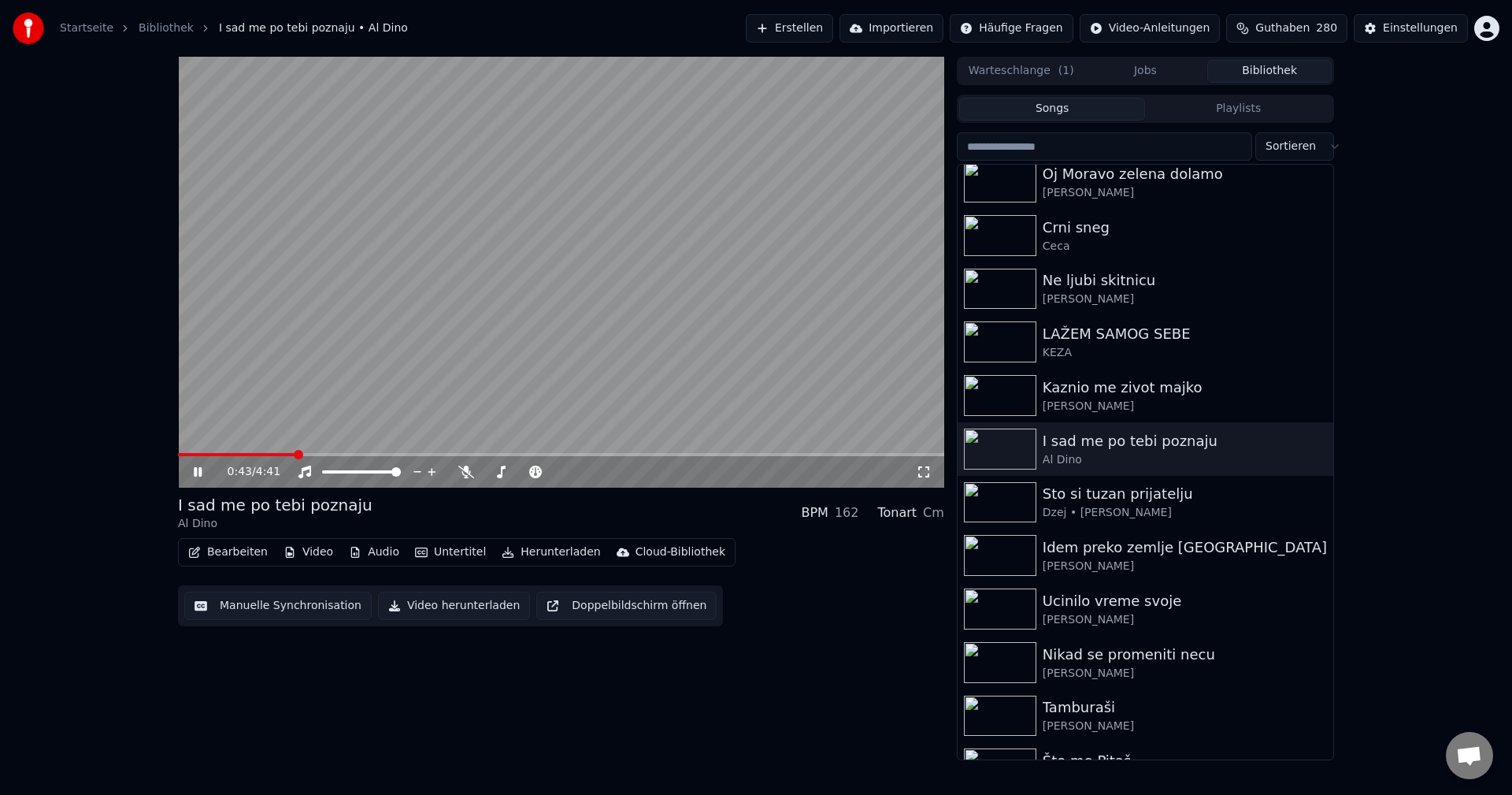
click at [208, 456] on span at bounding box center [236, 455] width 117 height 3
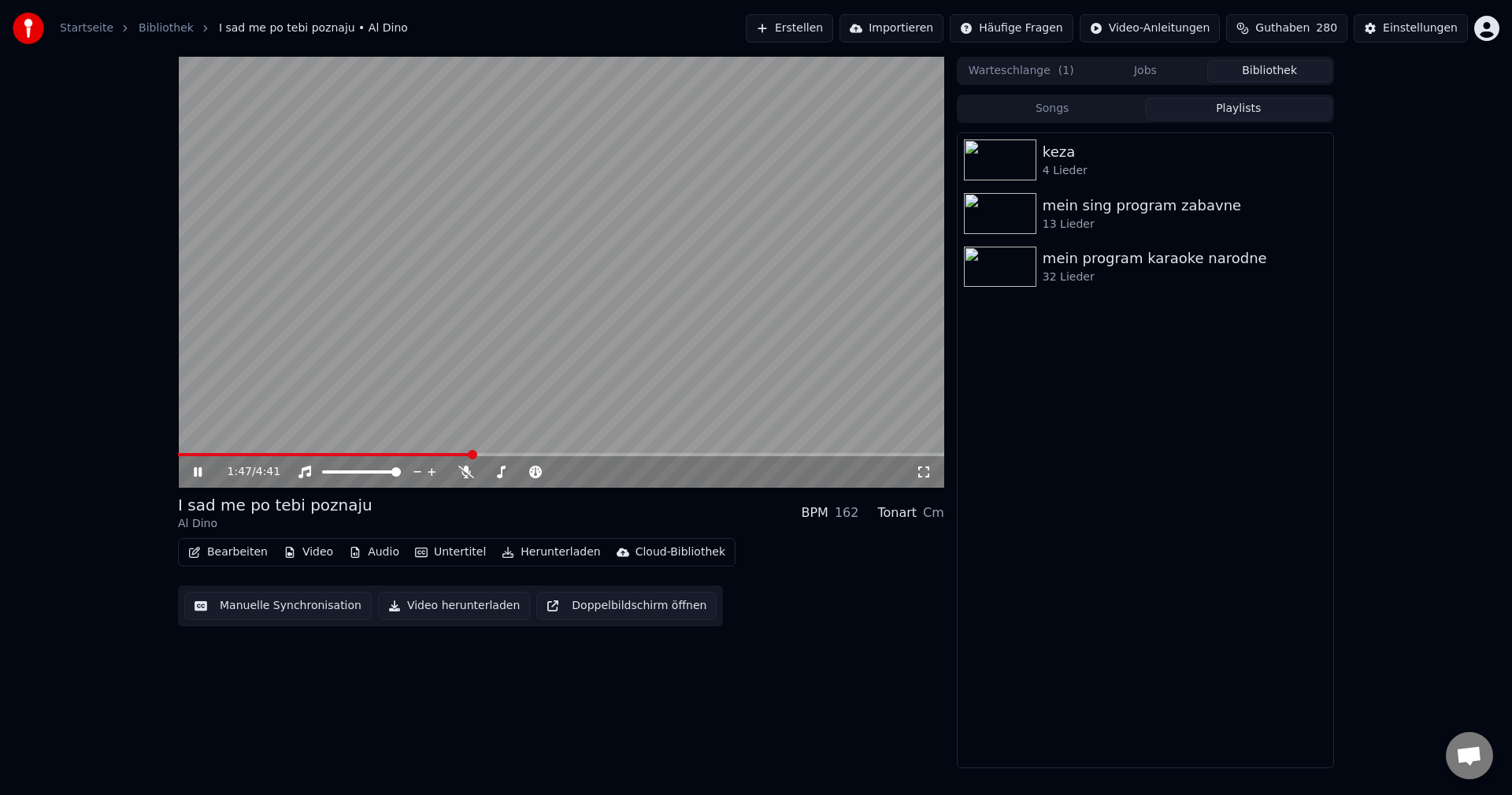
click at [1272, 106] on button "Playlists" at bounding box center [1238, 109] width 186 height 23
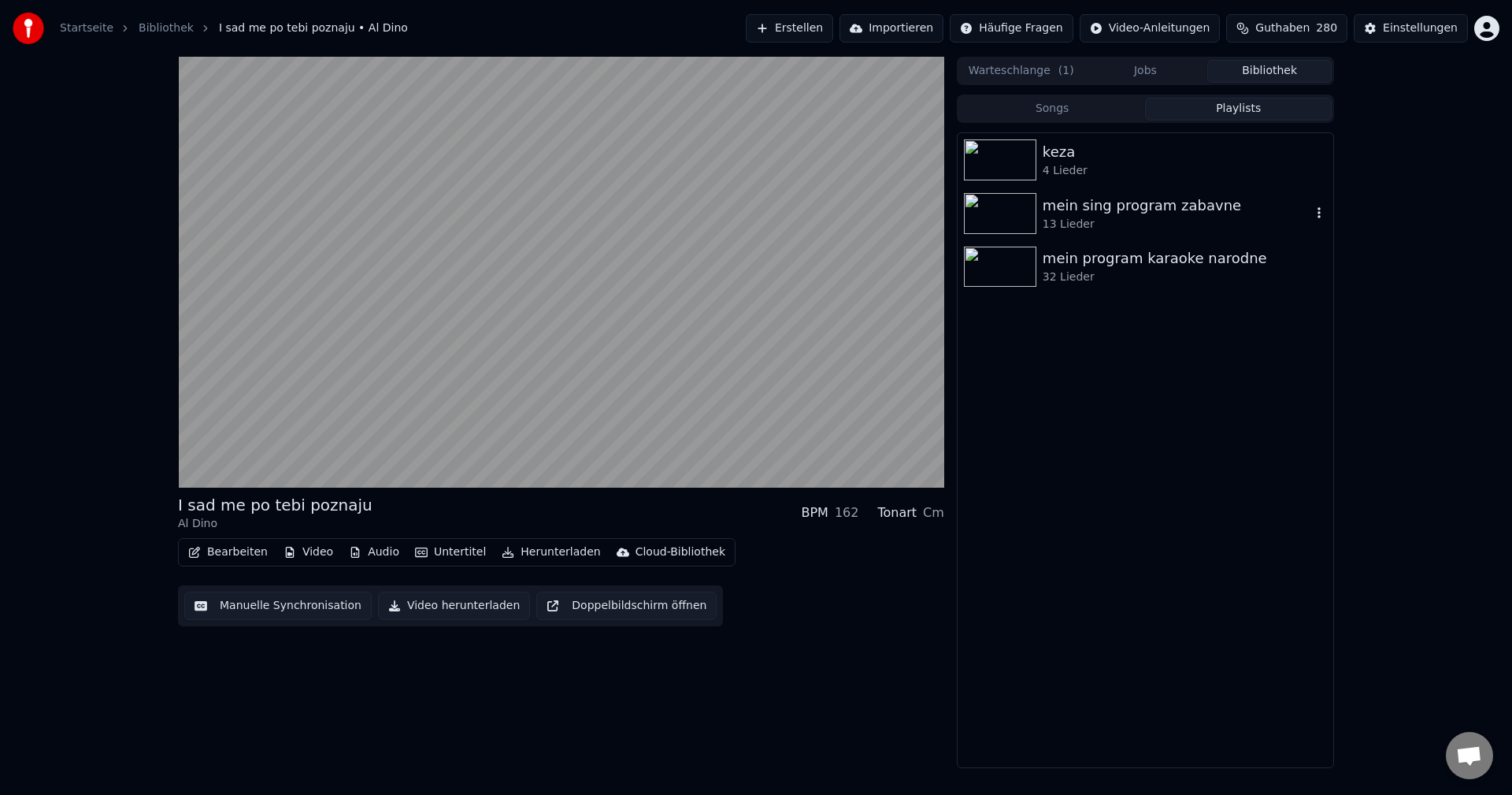
click at [1006, 208] on img at bounding box center [1000, 213] width 72 height 41
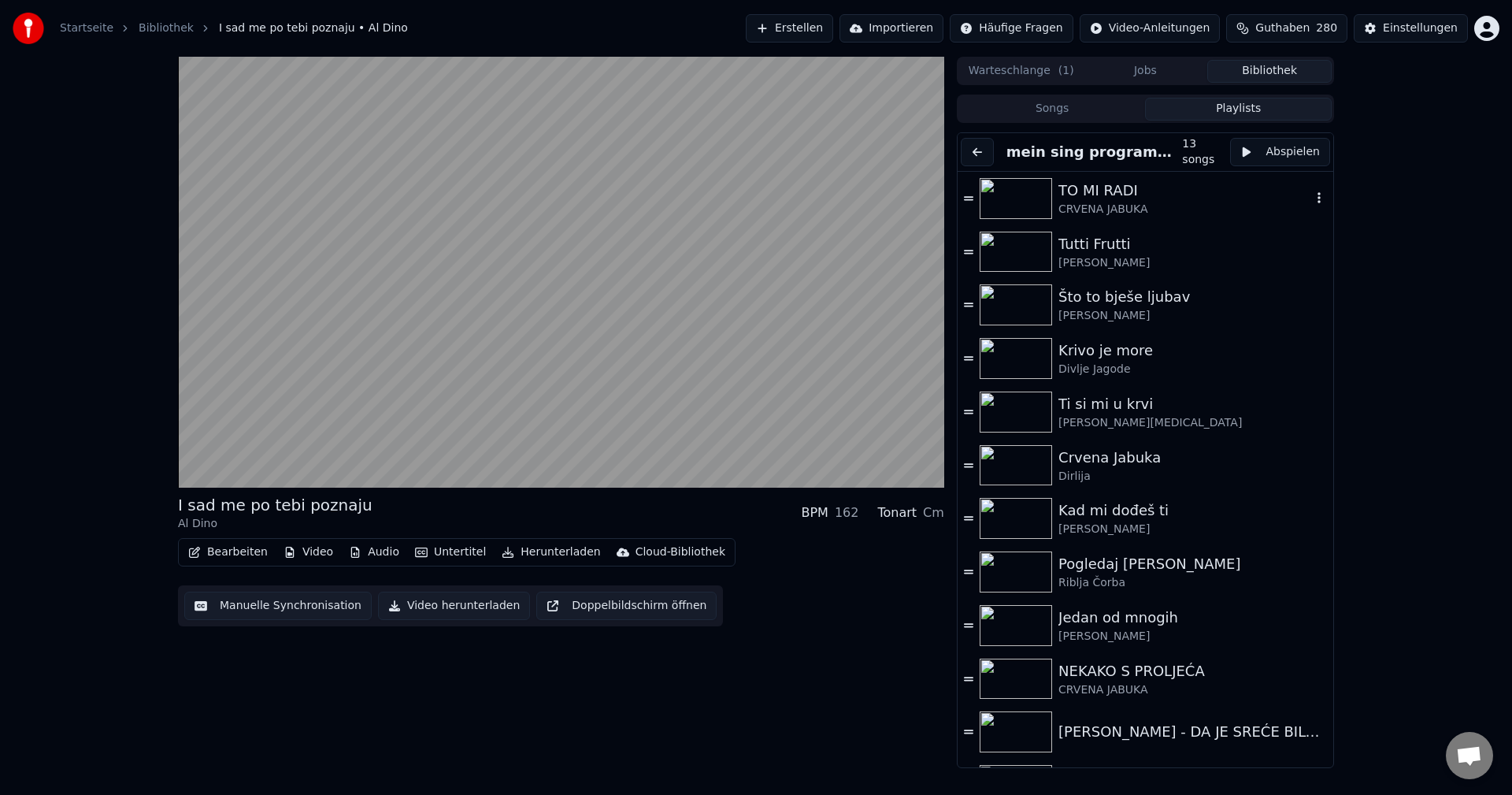
click at [1006, 208] on img at bounding box center [1015, 198] width 72 height 41
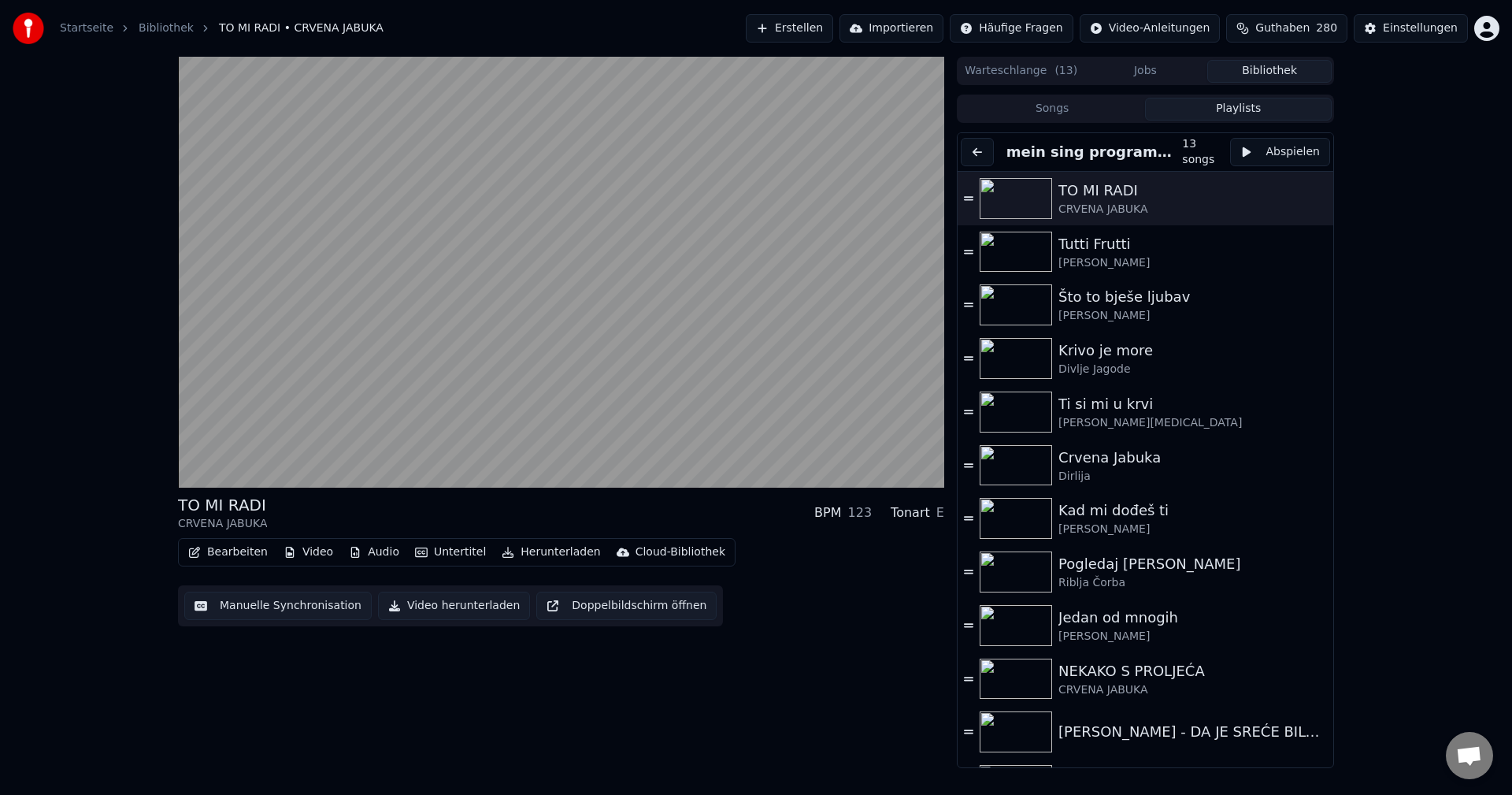
click at [1252, 111] on button "Playlists" at bounding box center [1238, 109] width 186 height 23
click at [1256, 110] on button "Playlists" at bounding box center [1238, 109] width 186 height 23
click at [1080, 108] on button "Songs" at bounding box center [1053, 109] width 186 height 23
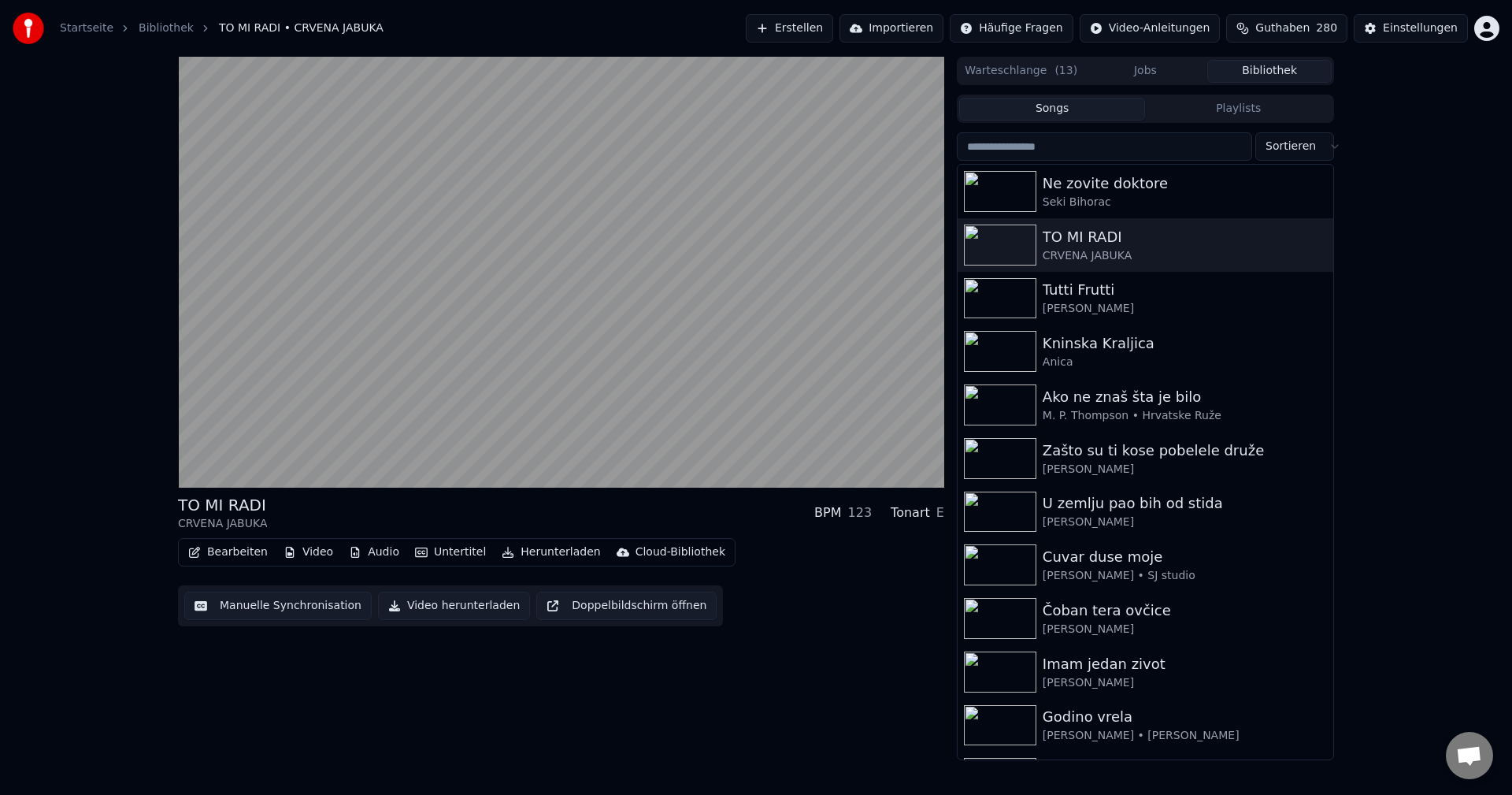
click at [1265, 109] on button "Playlists" at bounding box center [1238, 109] width 186 height 23
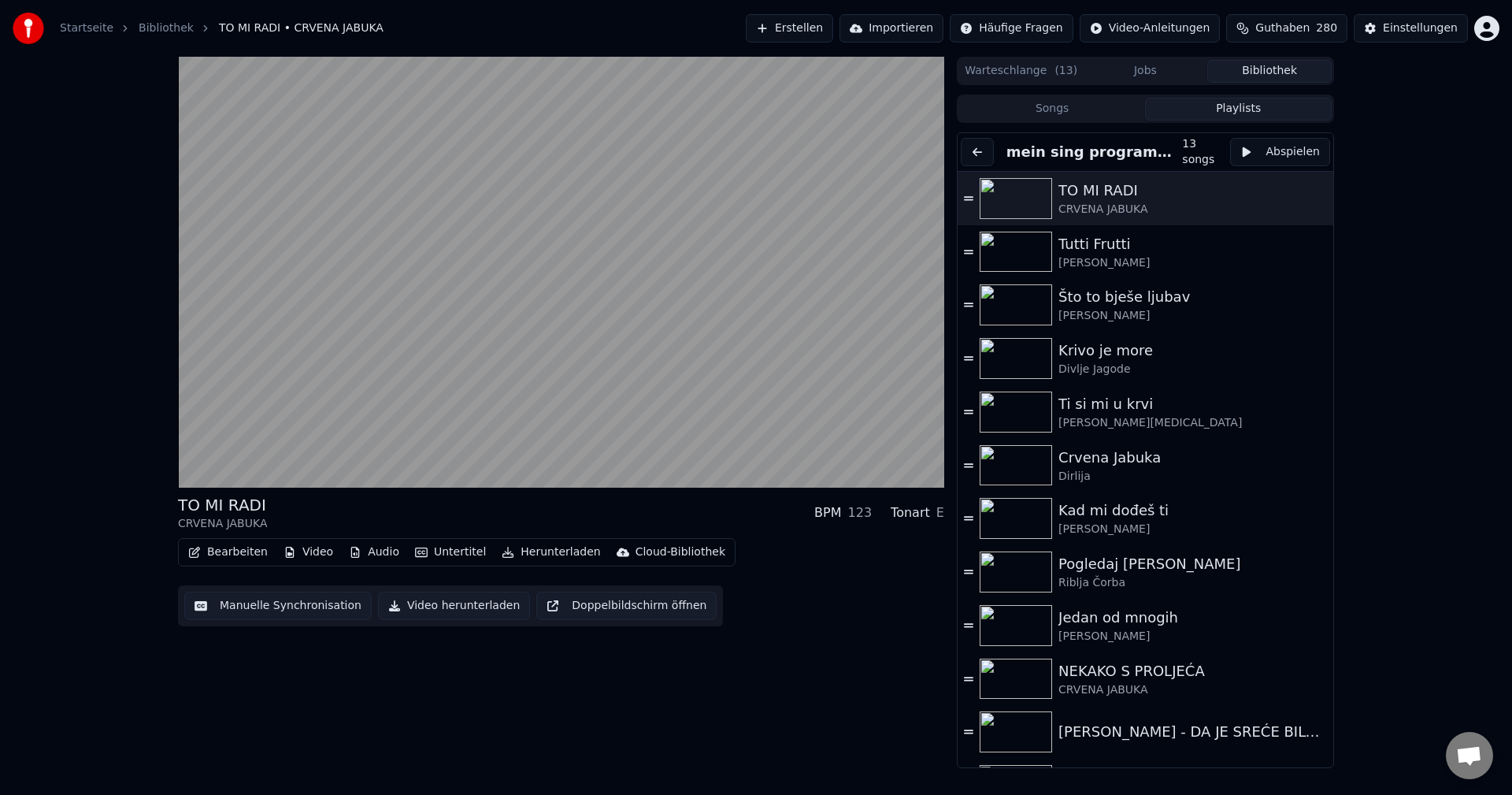
click at [1265, 109] on button "Playlists" at bounding box center [1238, 109] width 186 height 23
click at [982, 154] on button at bounding box center [978, 152] width 33 height 29
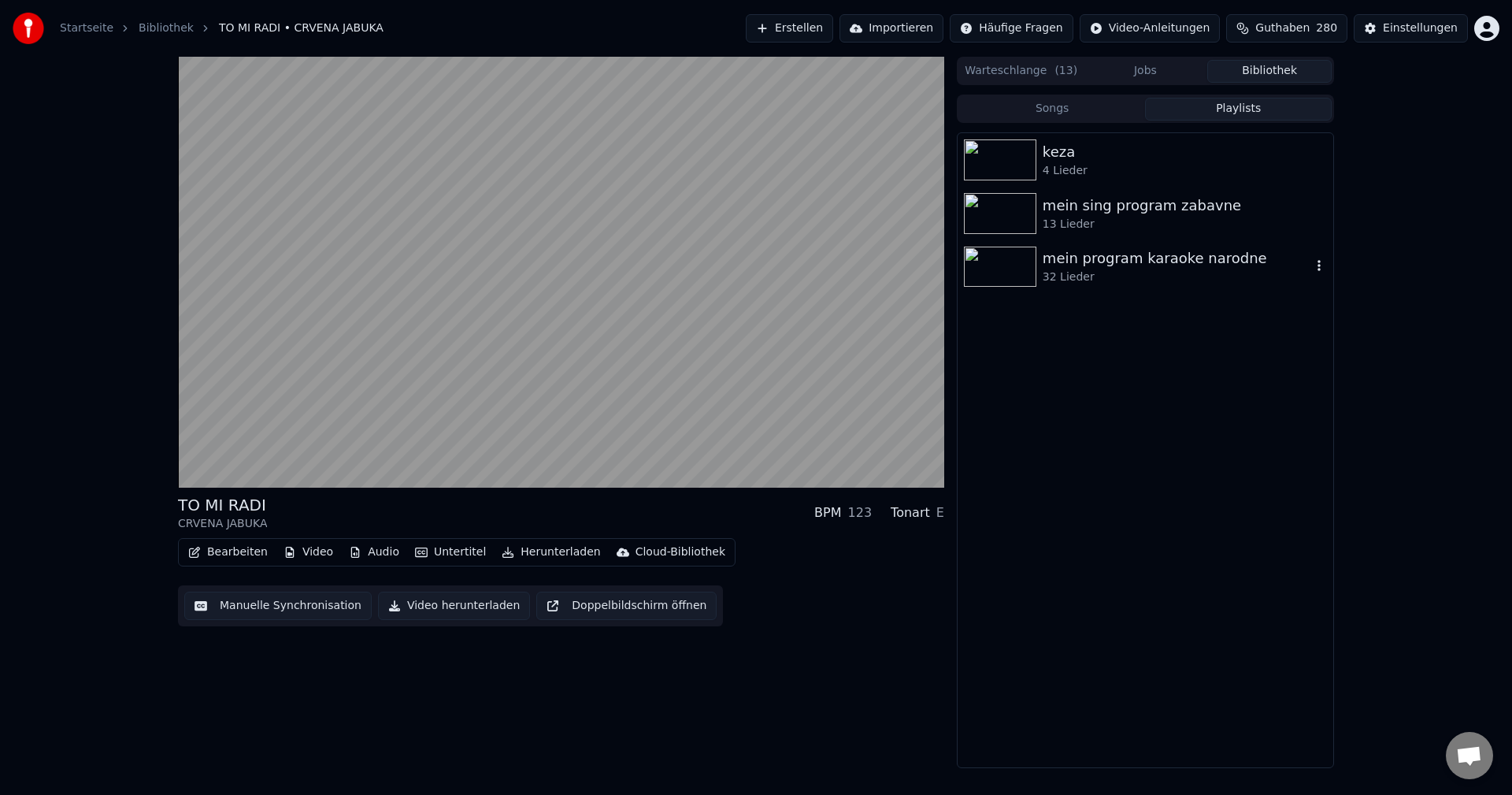
click at [1008, 272] on img at bounding box center [1000, 267] width 72 height 41
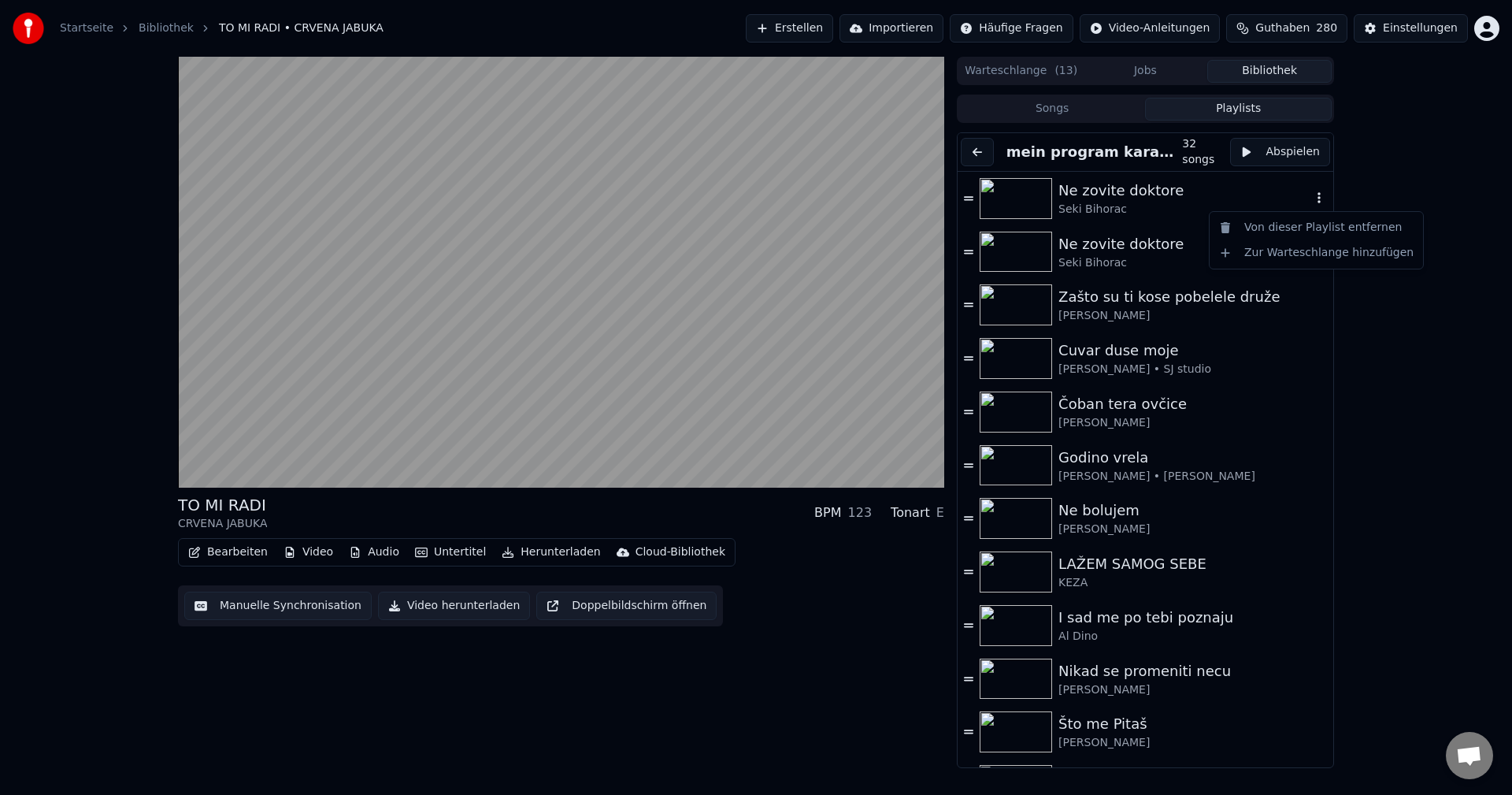
click at [1311, 196] on icon "button" at bounding box center [1319, 198] width 16 height 13
click at [1293, 228] on div "Von dieser Playlist entfernen" at bounding box center [1316, 228] width 207 height 25
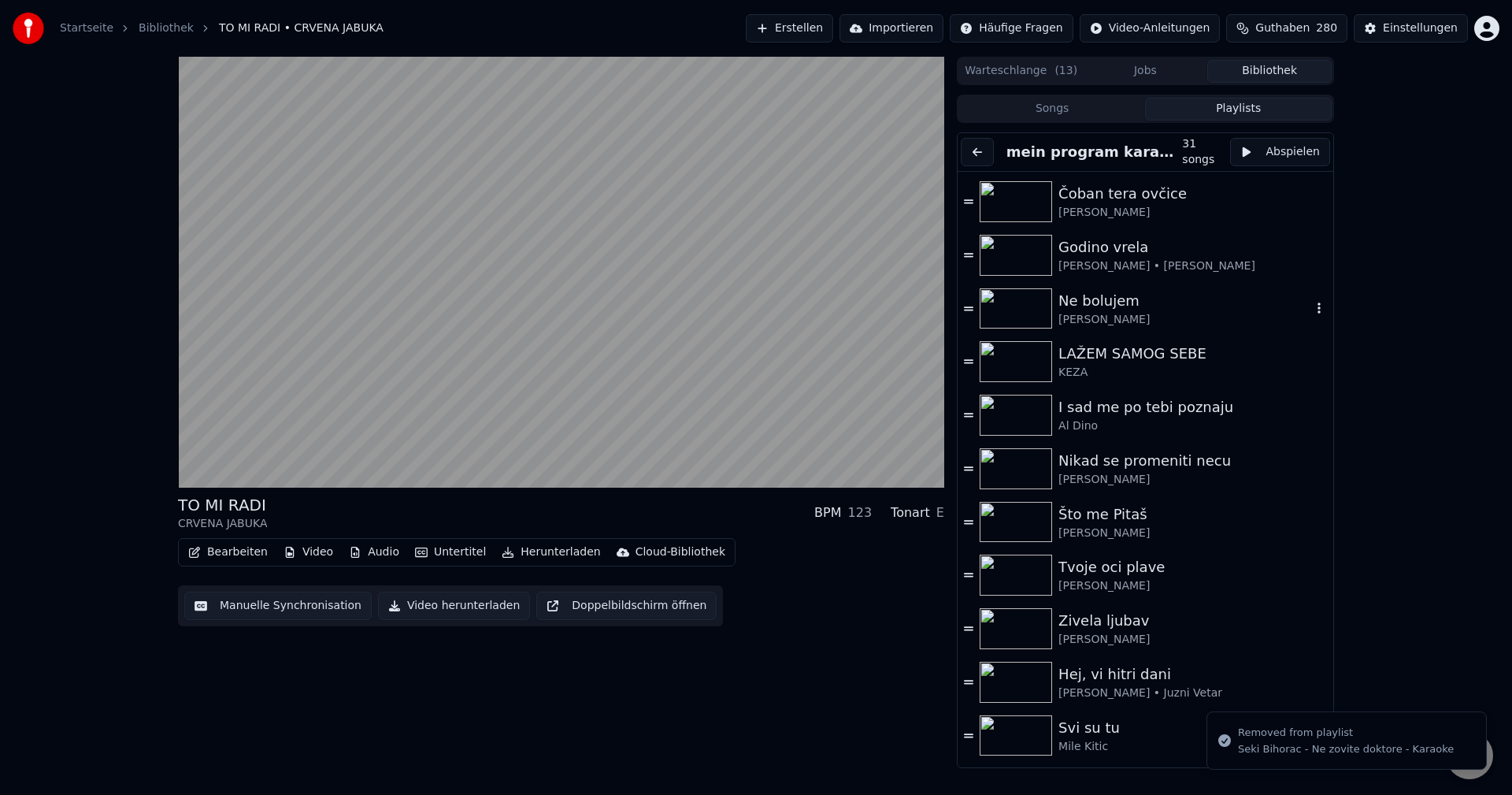
scroll to position [158, 0]
click at [1025, 462] on img at bounding box center [1015, 468] width 72 height 41
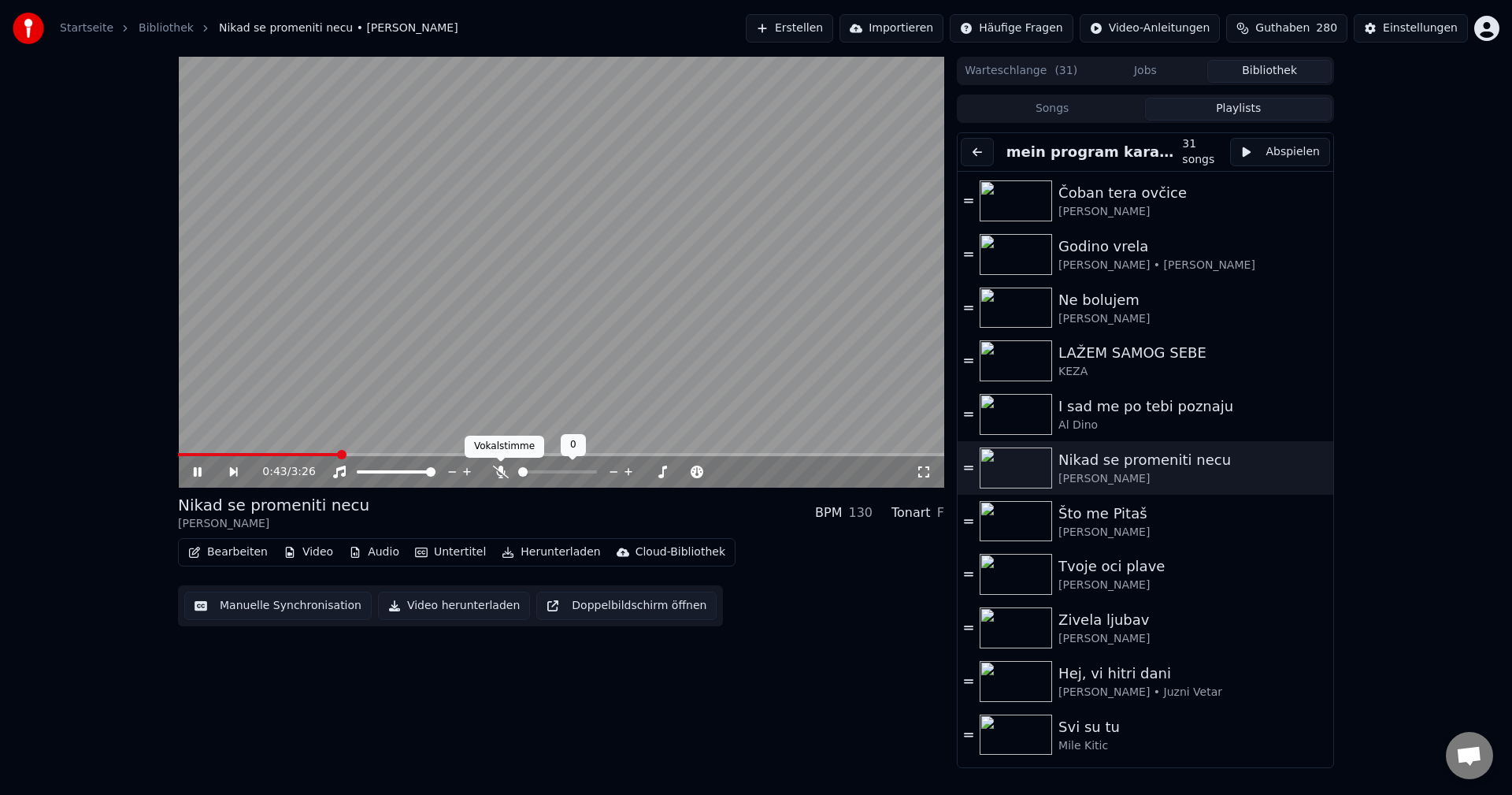
click at [499, 475] on icon at bounding box center [501, 472] width 16 height 13
click at [270, 456] on span at bounding box center [261, 455] width 166 height 3
click at [251, 454] on span at bounding box center [227, 455] width 98 height 3
click at [232, 456] on span at bounding box center [214, 455] width 72 height 3
click at [210, 454] on span at bounding box center [207, 455] width 57 height 3
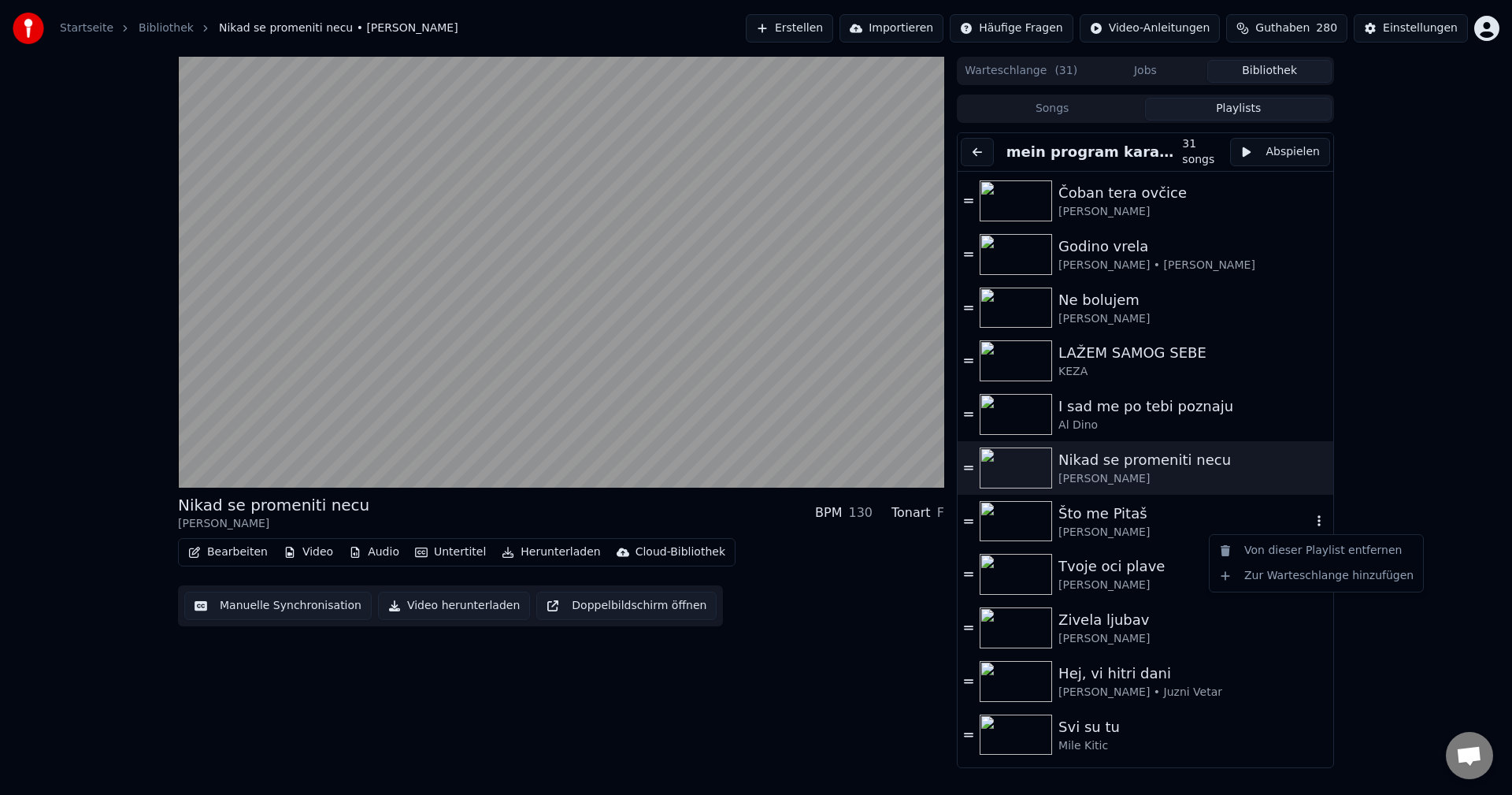
click at [1311, 516] on icon "button" at bounding box center [1319, 521] width 16 height 13
click at [1287, 550] on div "Von dieser Playlist entfernen" at bounding box center [1316, 551] width 207 height 25
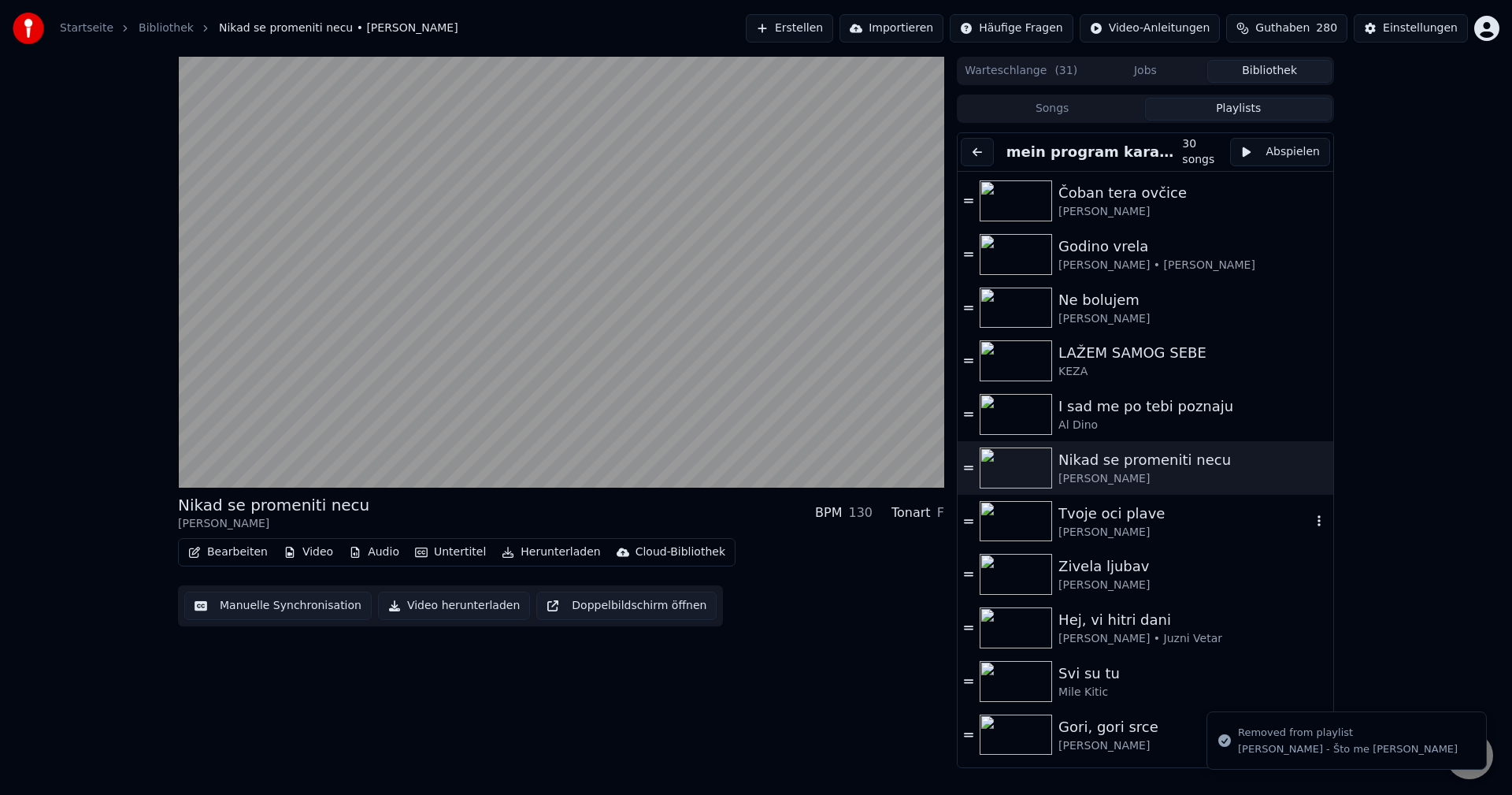
click at [1014, 511] on img at bounding box center [1015, 521] width 72 height 41
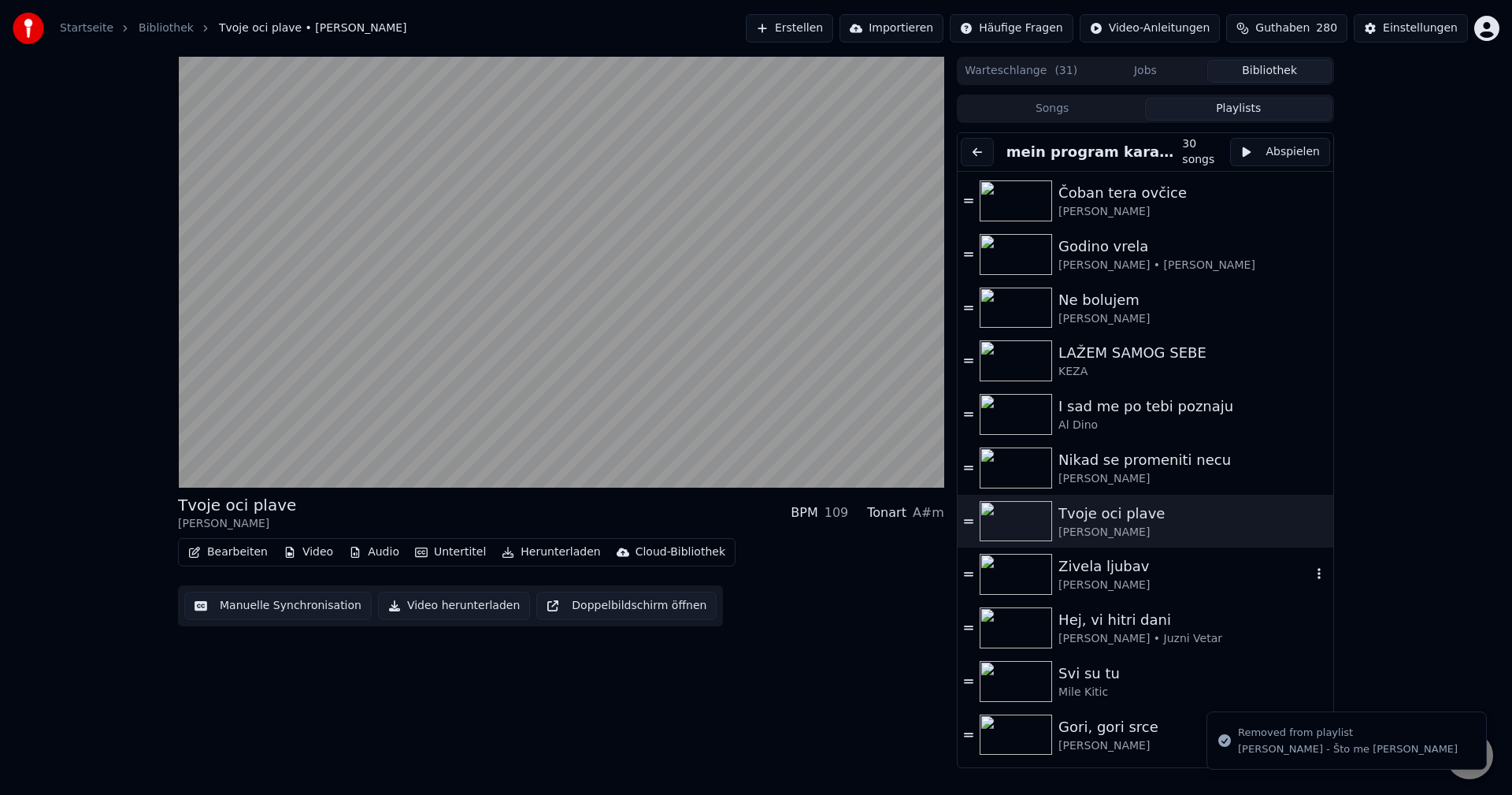
click at [1002, 574] on img at bounding box center [1015, 574] width 72 height 41
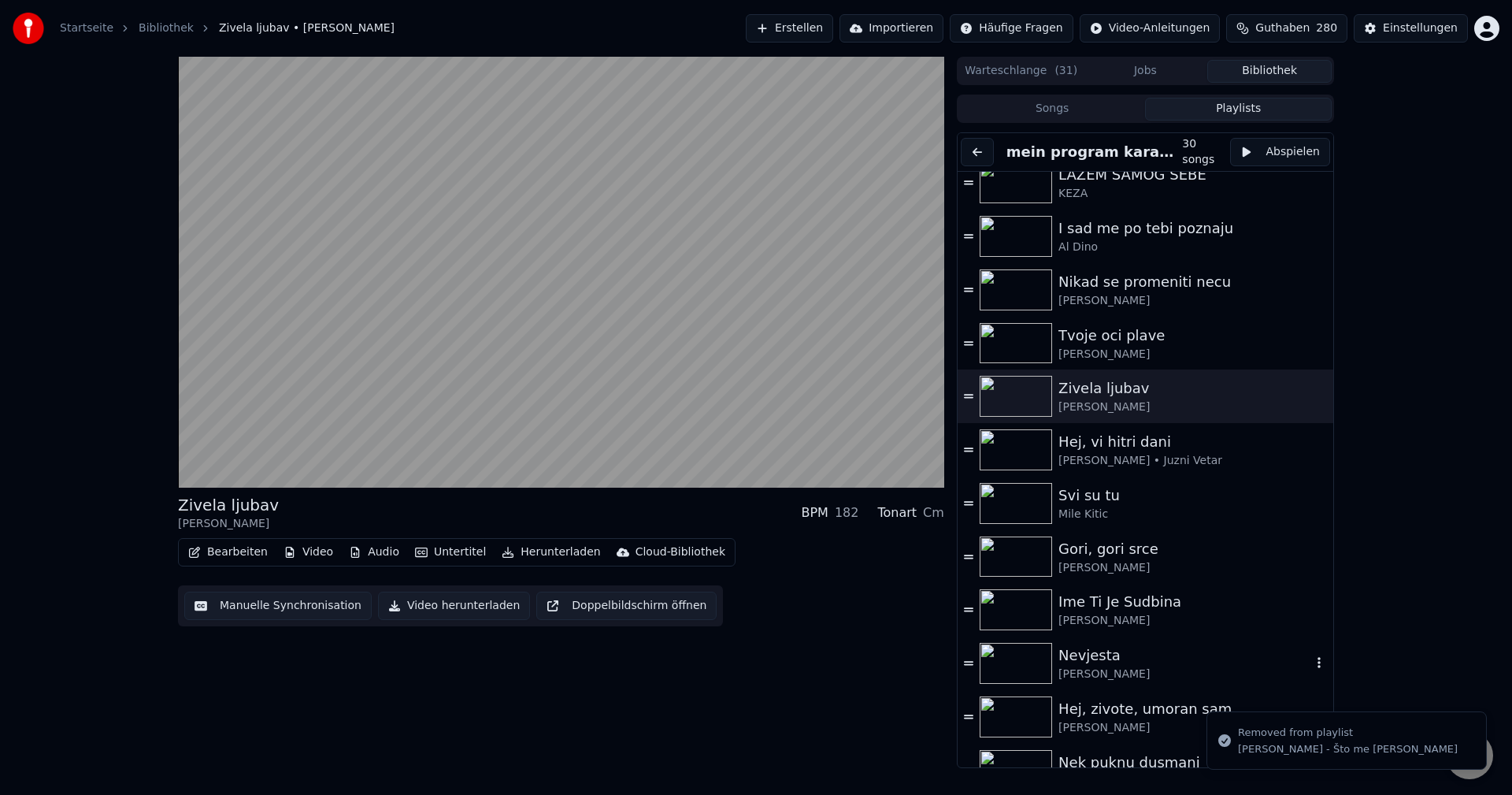
scroll to position [394, 0]
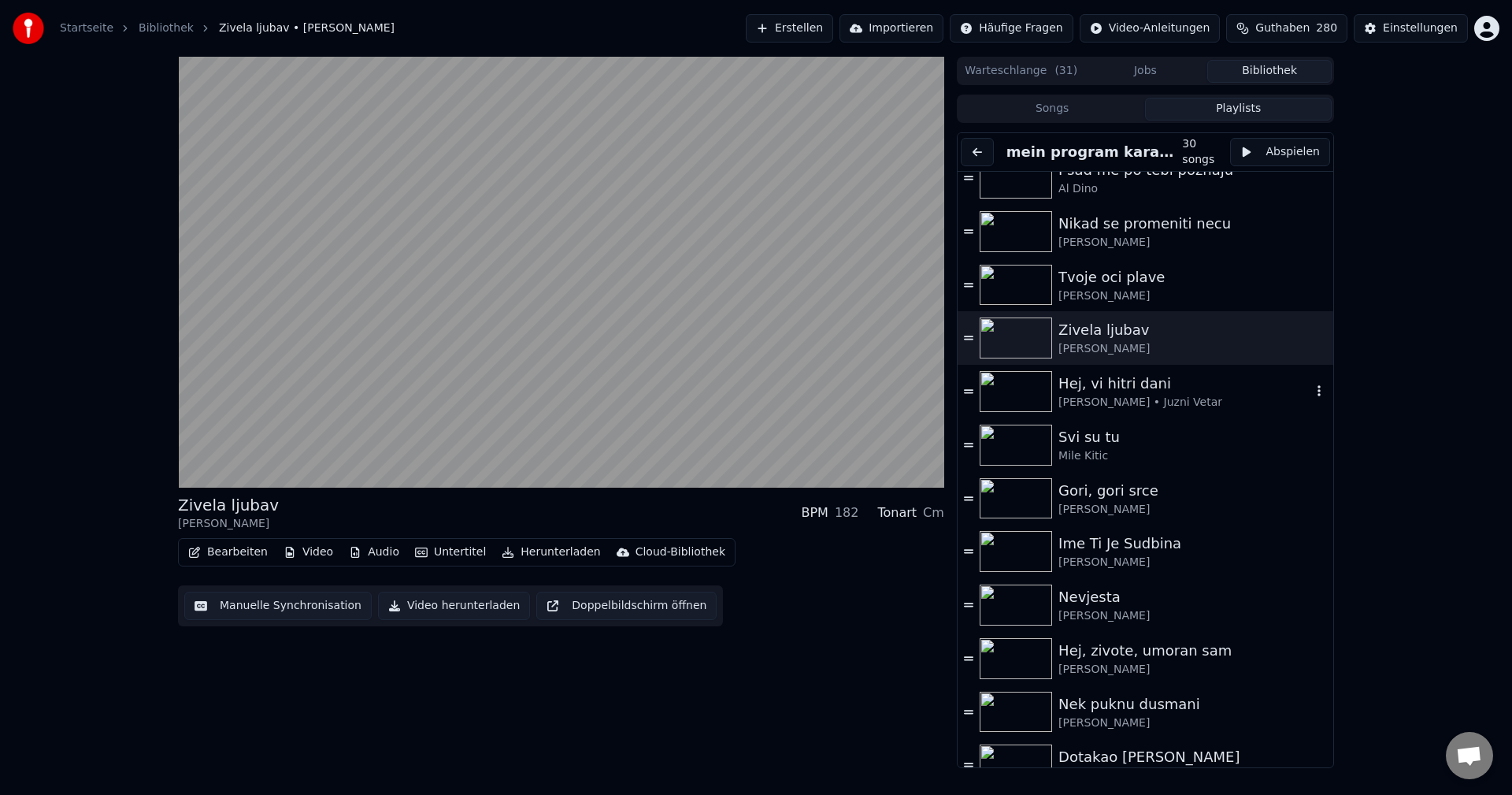
click at [1018, 386] on img at bounding box center [1015, 391] width 72 height 41
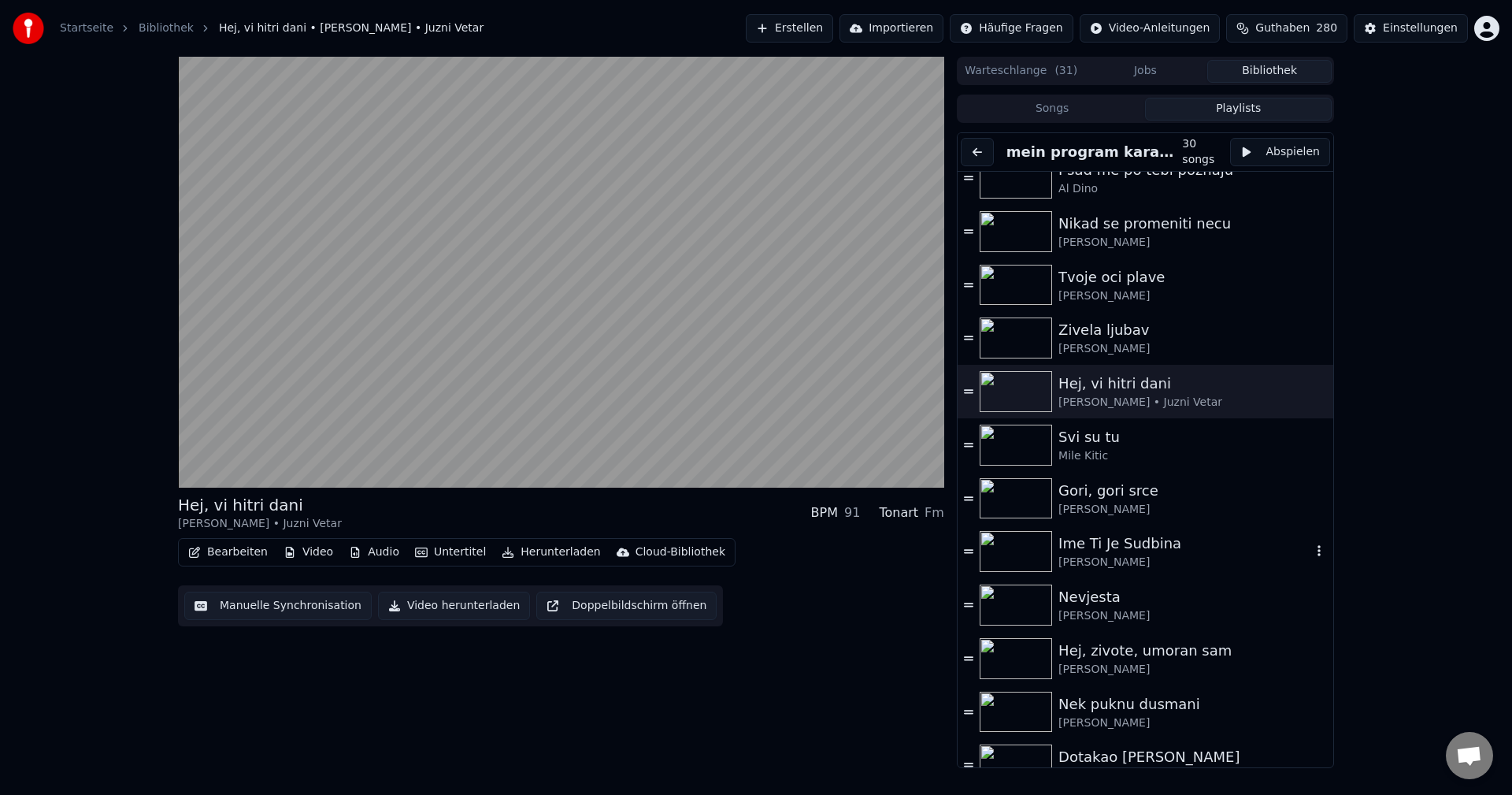
click at [1019, 558] on img at bounding box center [1015, 551] width 72 height 41
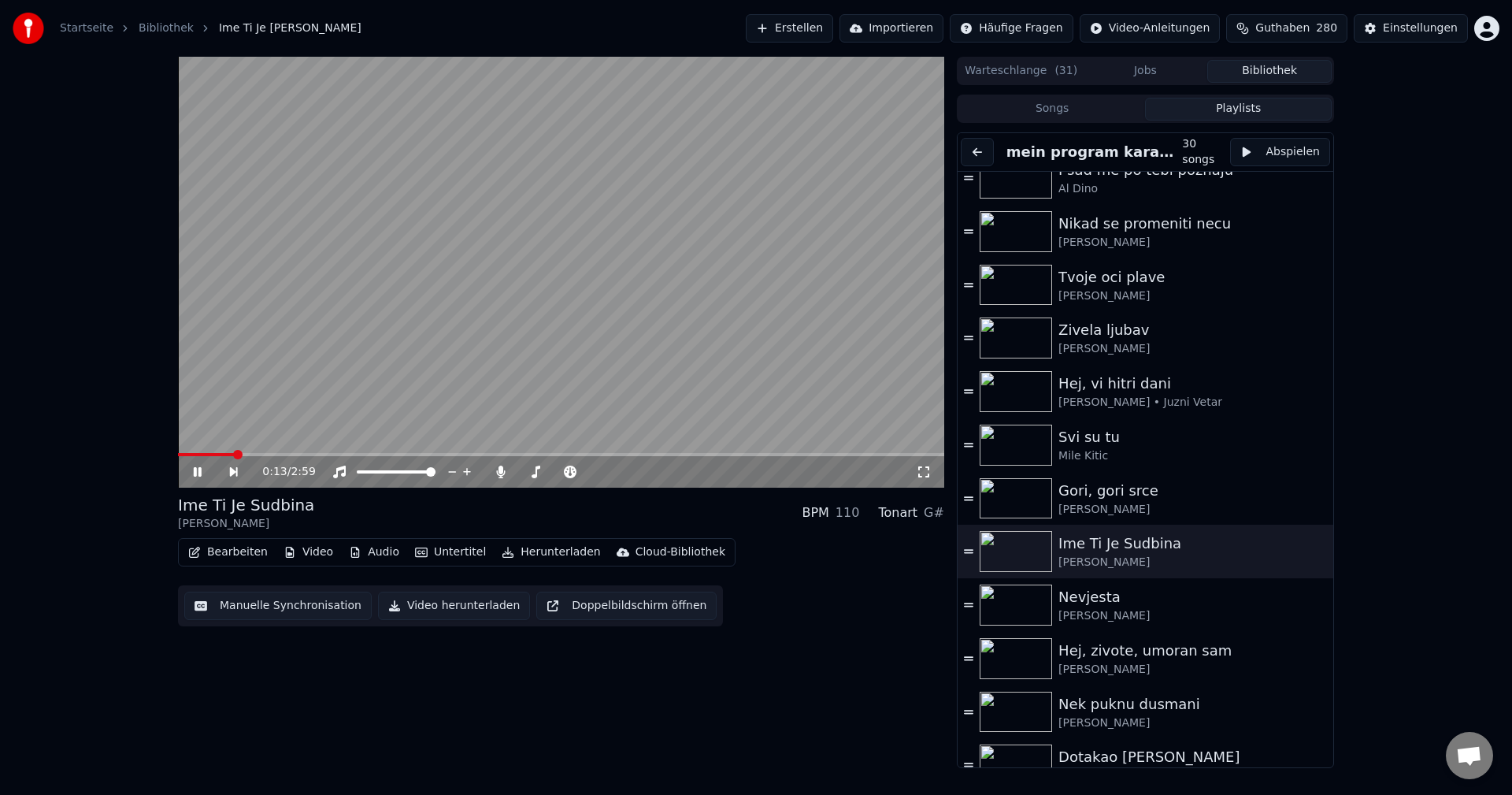
click at [234, 454] on span at bounding box center [206, 455] width 56 height 3
click at [209, 455] on span at bounding box center [294, 455] width 231 height 3
click at [210, 455] on span at bounding box center [295, 455] width 232 height 3
click at [497, 472] on icon at bounding box center [501, 472] width 9 height 13
click at [185, 453] on span at bounding box center [182, 455] width 9 height 3
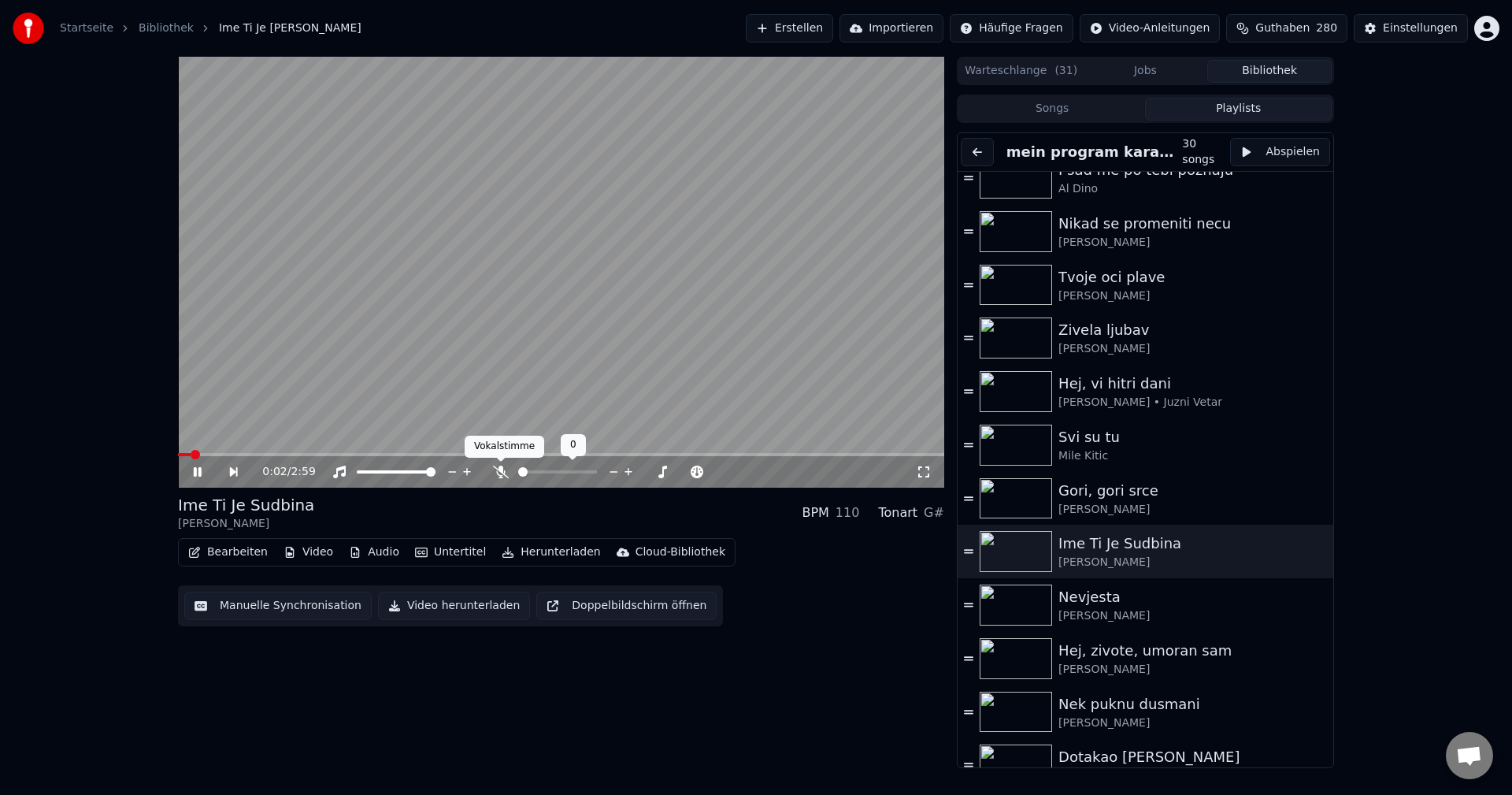
click at [499, 472] on icon at bounding box center [501, 472] width 16 height 13
click at [234, 456] on span at bounding box center [206, 455] width 56 height 3
